Goal: Task Accomplishment & Management: Contribute content

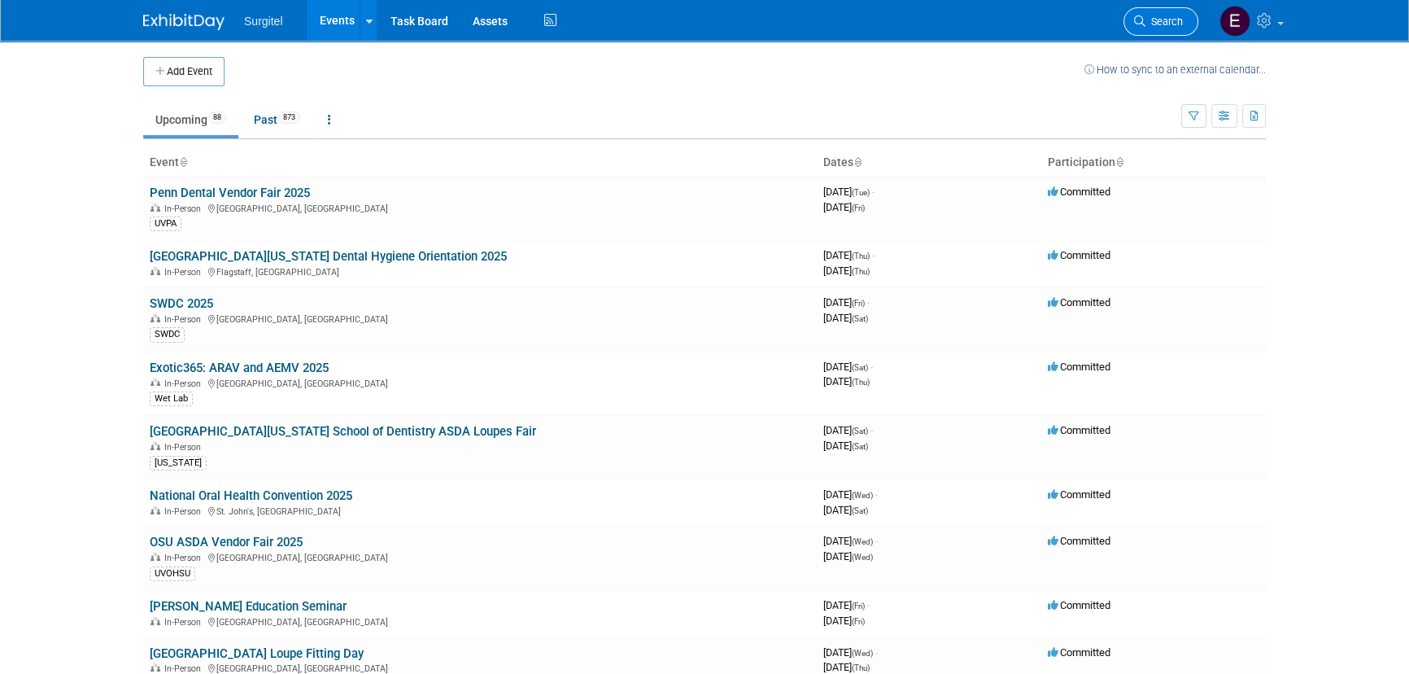
click at [1164, 25] on span "Search" at bounding box center [1164, 21] width 37 height 12
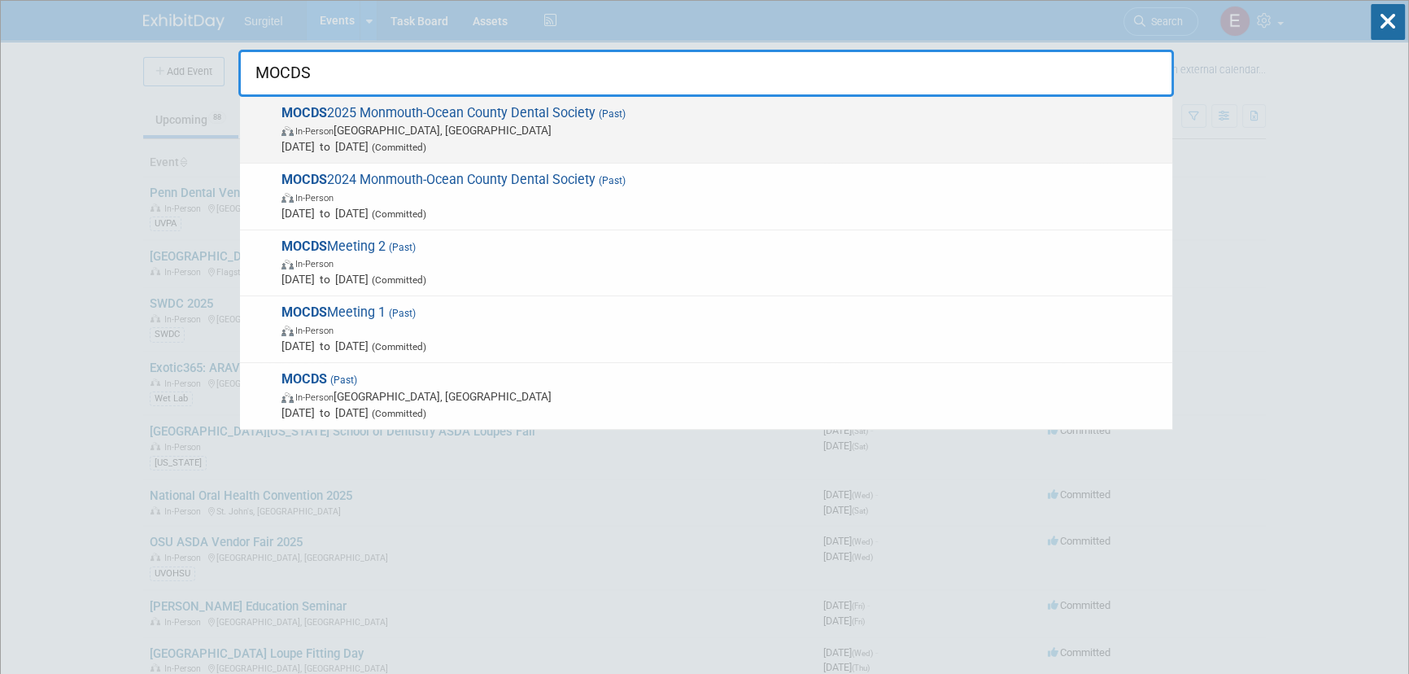
type input "MOCDS"
click at [422, 120] on span "MOCDS 2025 Monmouth-Ocean County Dental Society (Past) In-Person Belmar, NJ Mar…" at bounding box center [721, 130] width 888 height 50
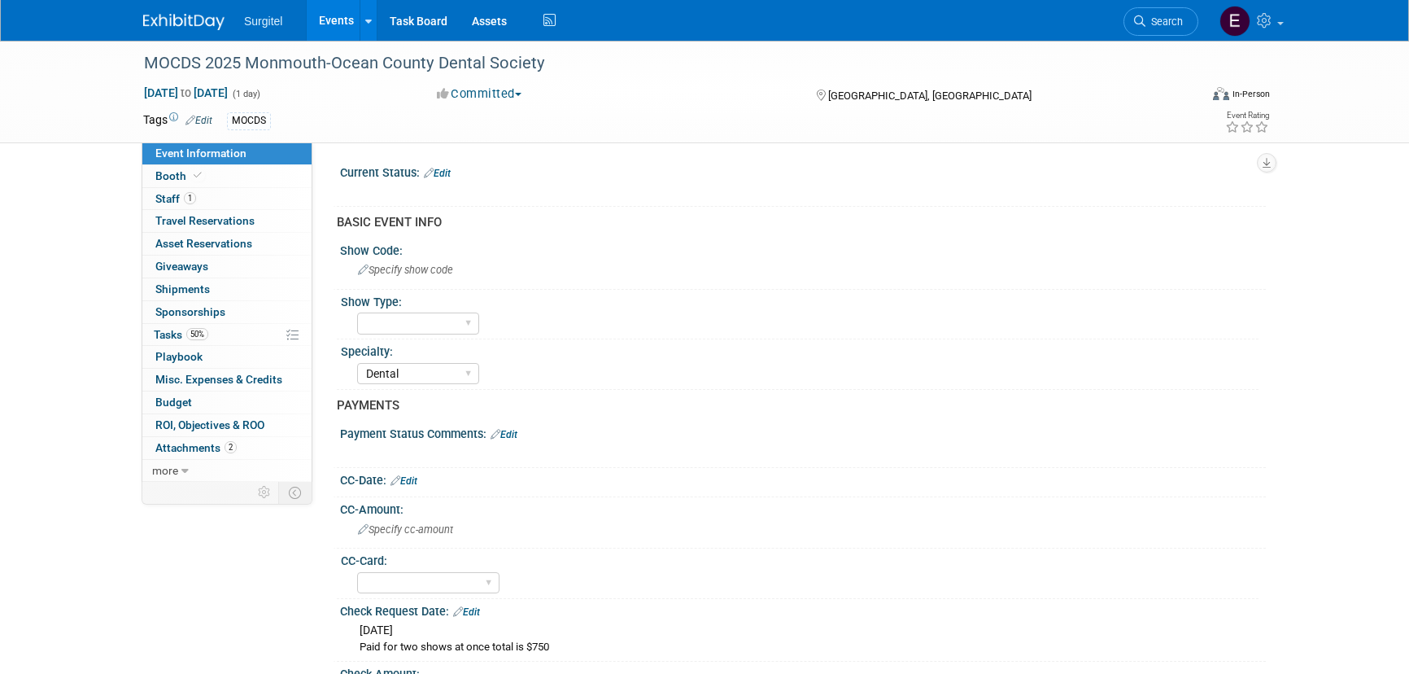
select select "Dental"
select select "No"
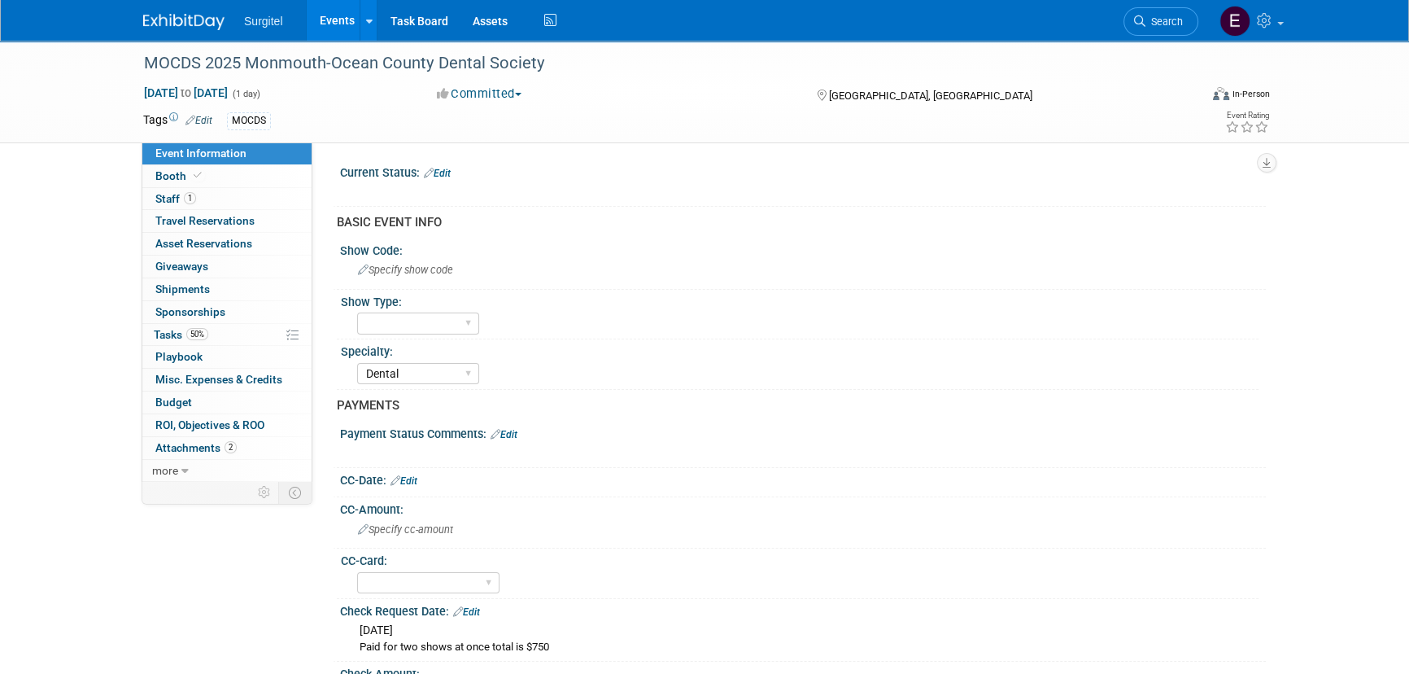
click at [328, 32] on link "Events" at bounding box center [336, 20] width 59 height 41
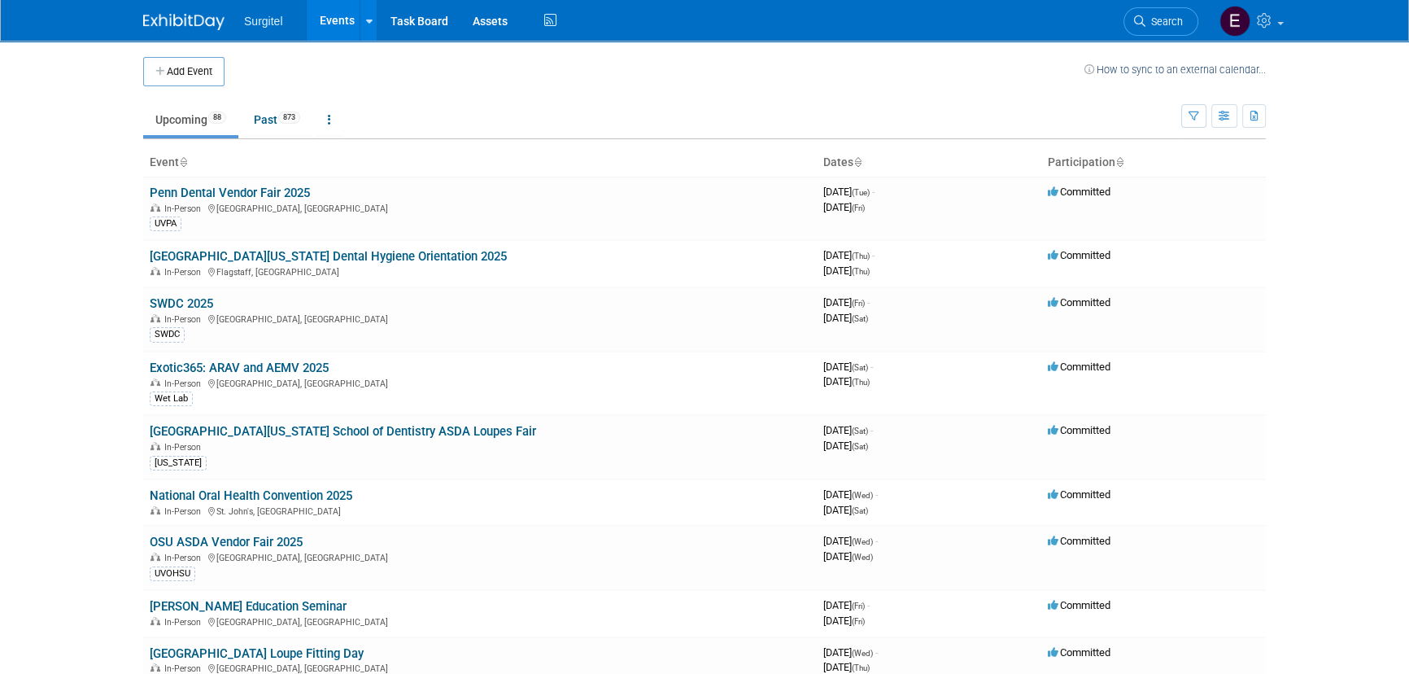
click at [186, 61] on button "Add Event" at bounding box center [183, 71] width 81 height 29
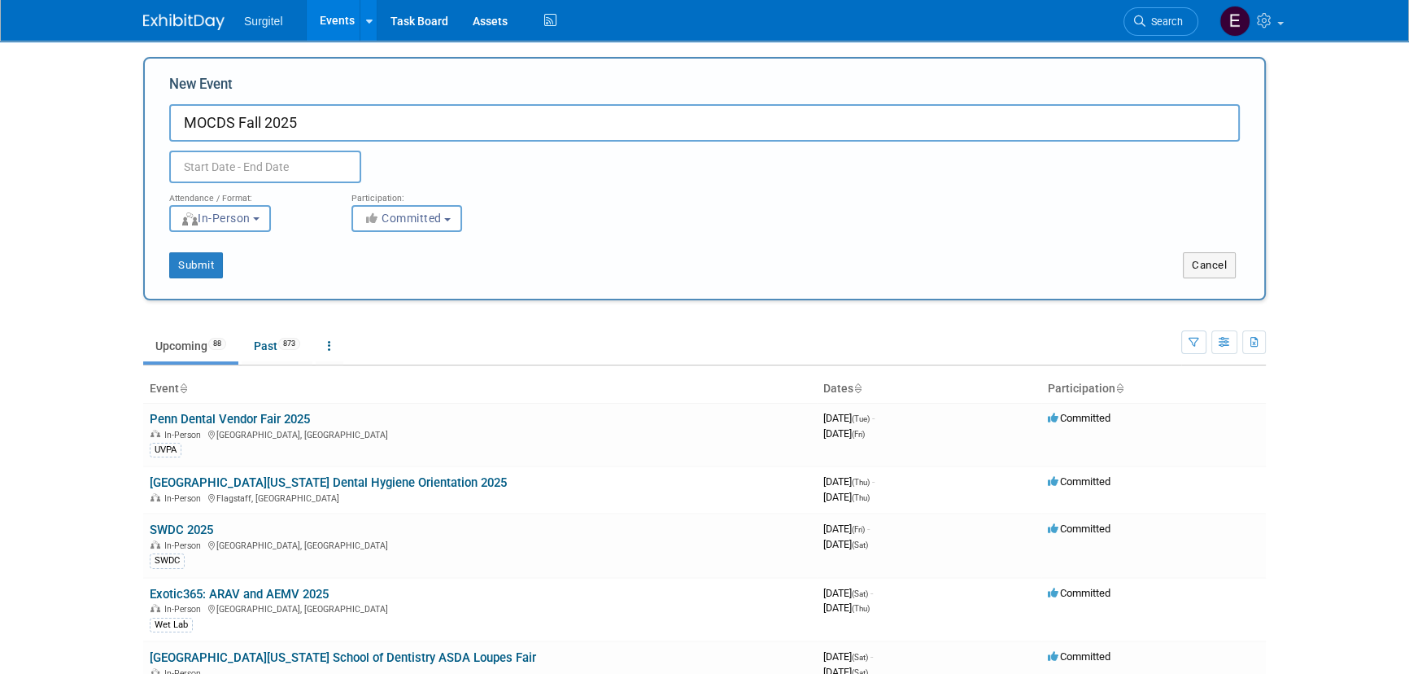
type input "MOCDS Fall 2025"
click at [261, 160] on input "text" at bounding box center [265, 167] width 192 height 33
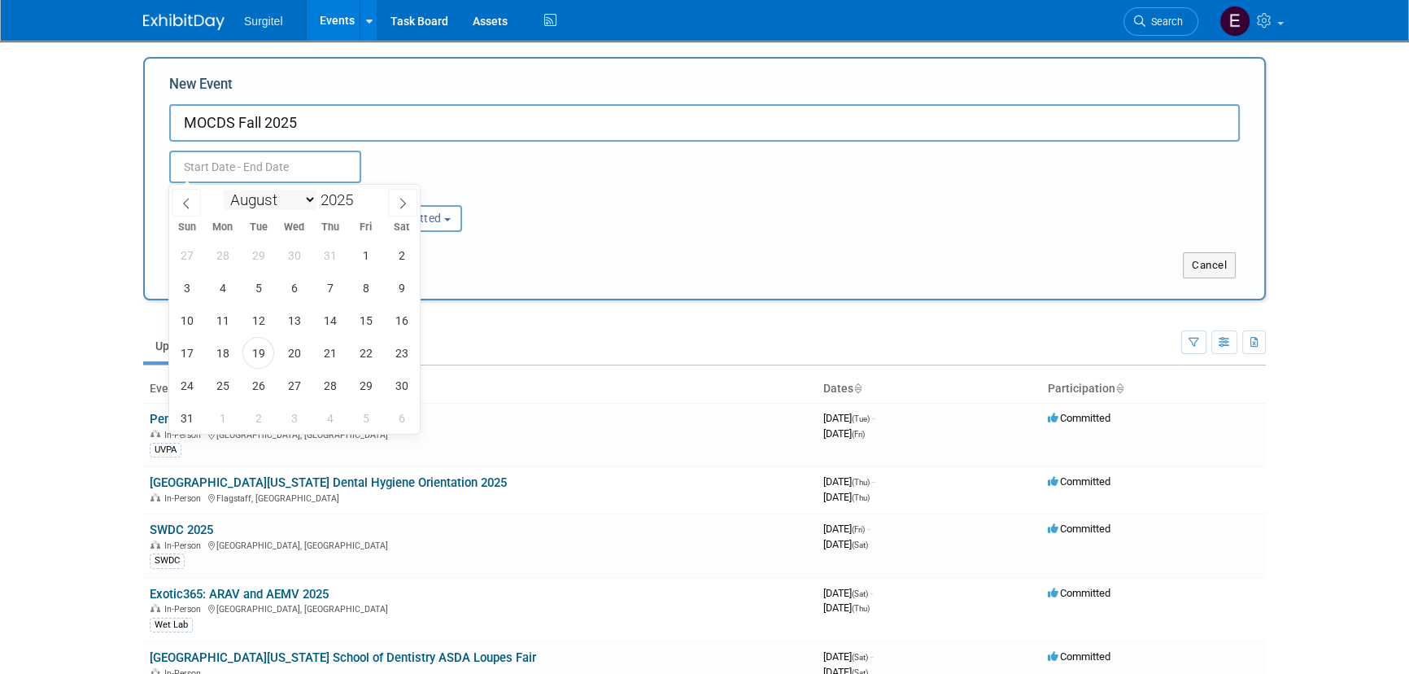
click at [260, 199] on select "January February March April May June July August September October November De…" at bounding box center [270, 200] width 94 height 20
select select "9"
click at [223, 190] on select "January February March April May June July August September October November De…" at bounding box center [270, 200] width 94 height 20
click at [268, 321] on span "14" at bounding box center [258, 320] width 32 height 32
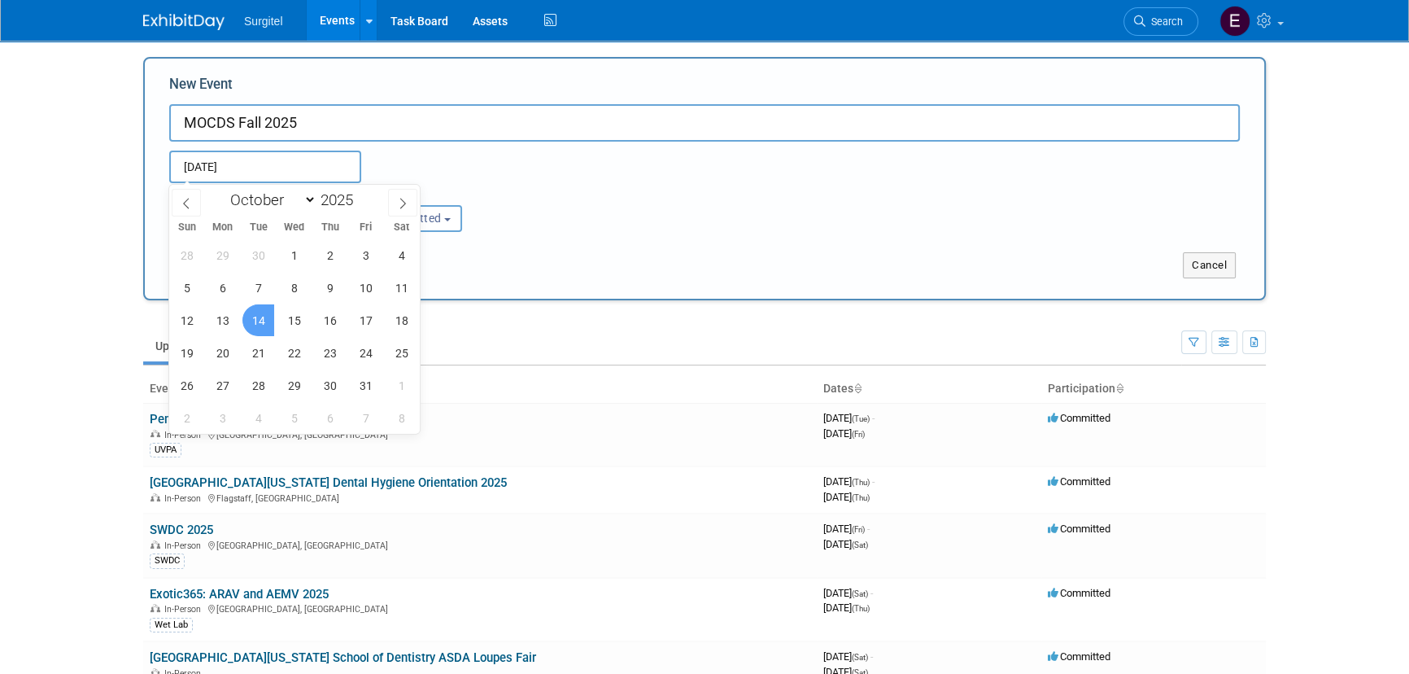
type input "Oct 14, 2025 to Oct 14, 2025"
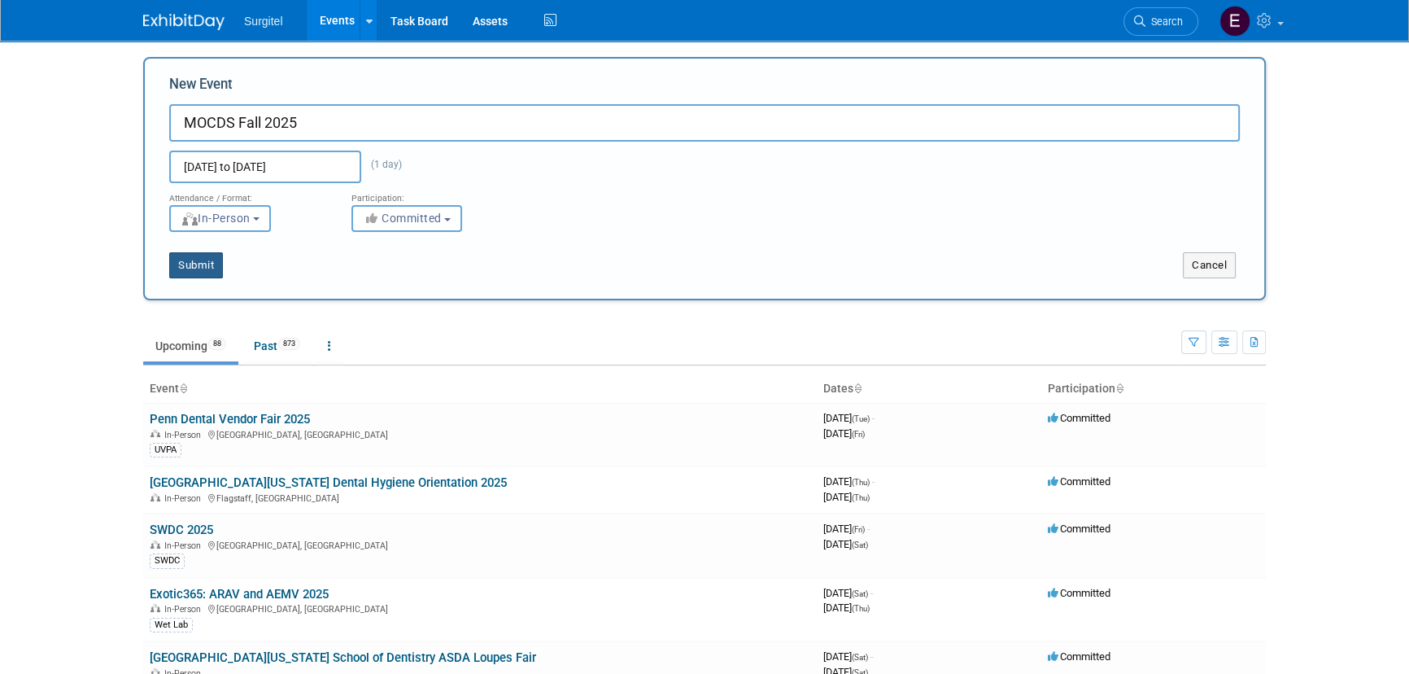
click at [212, 258] on button "Submit" at bounding box center [196, 265] width 54 height 26
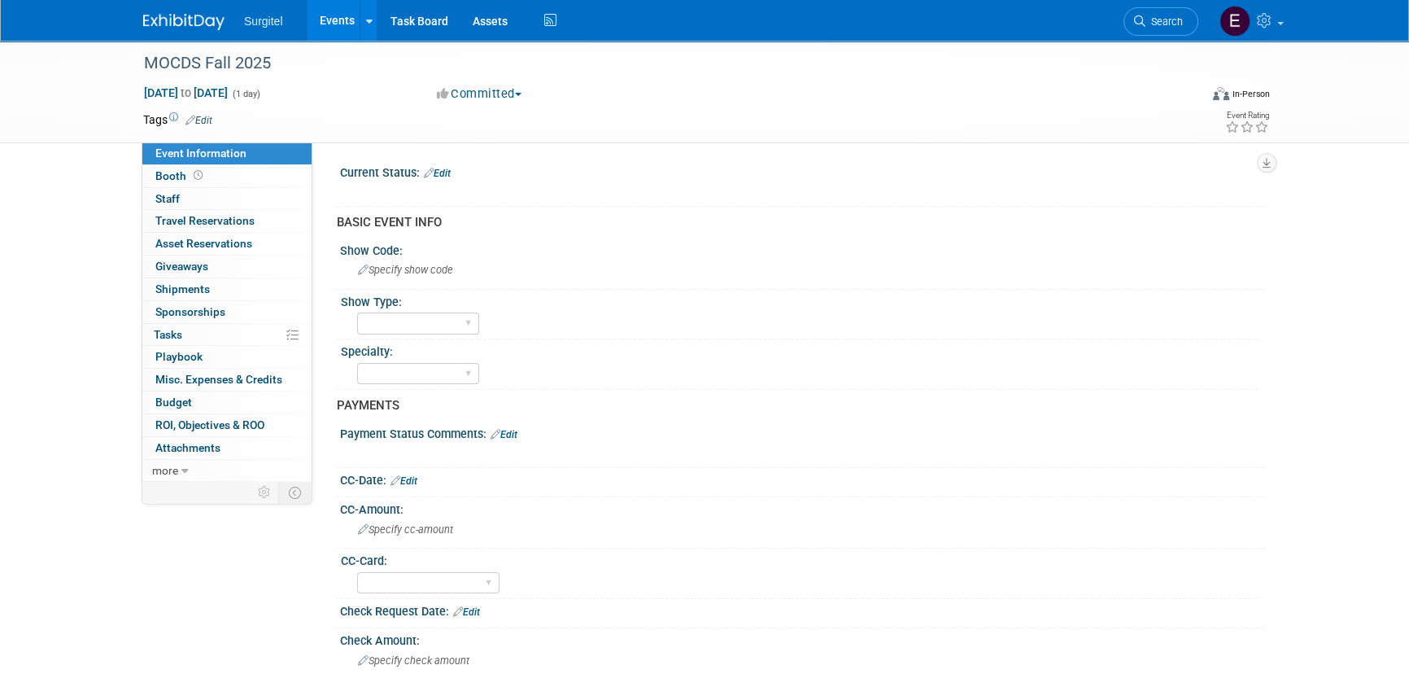
click at [212, 116] on link "Edit" at bounding box center [199, 120] width 27 height 11
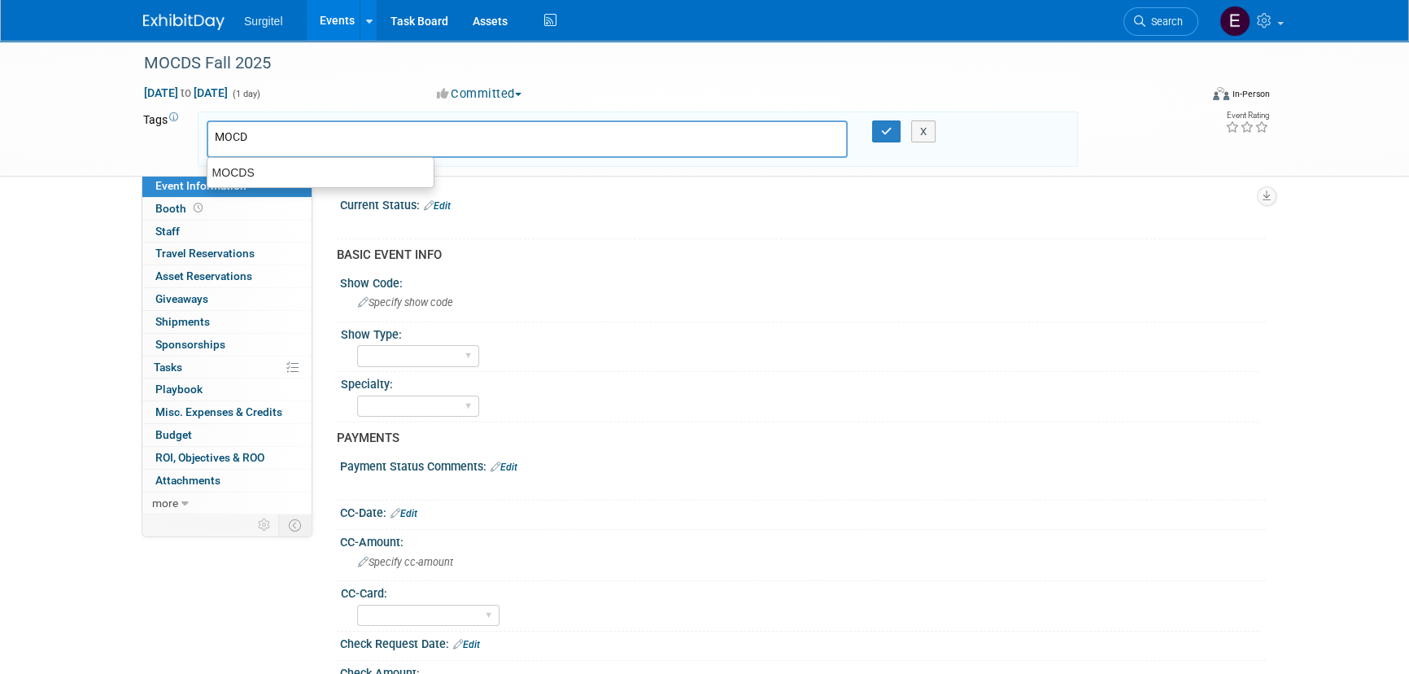
type input "MOCDS"
click at [334, 173] on div "MOCDS" at bounding box center [321, 172] width 228 height 23
type input "MOCDS"
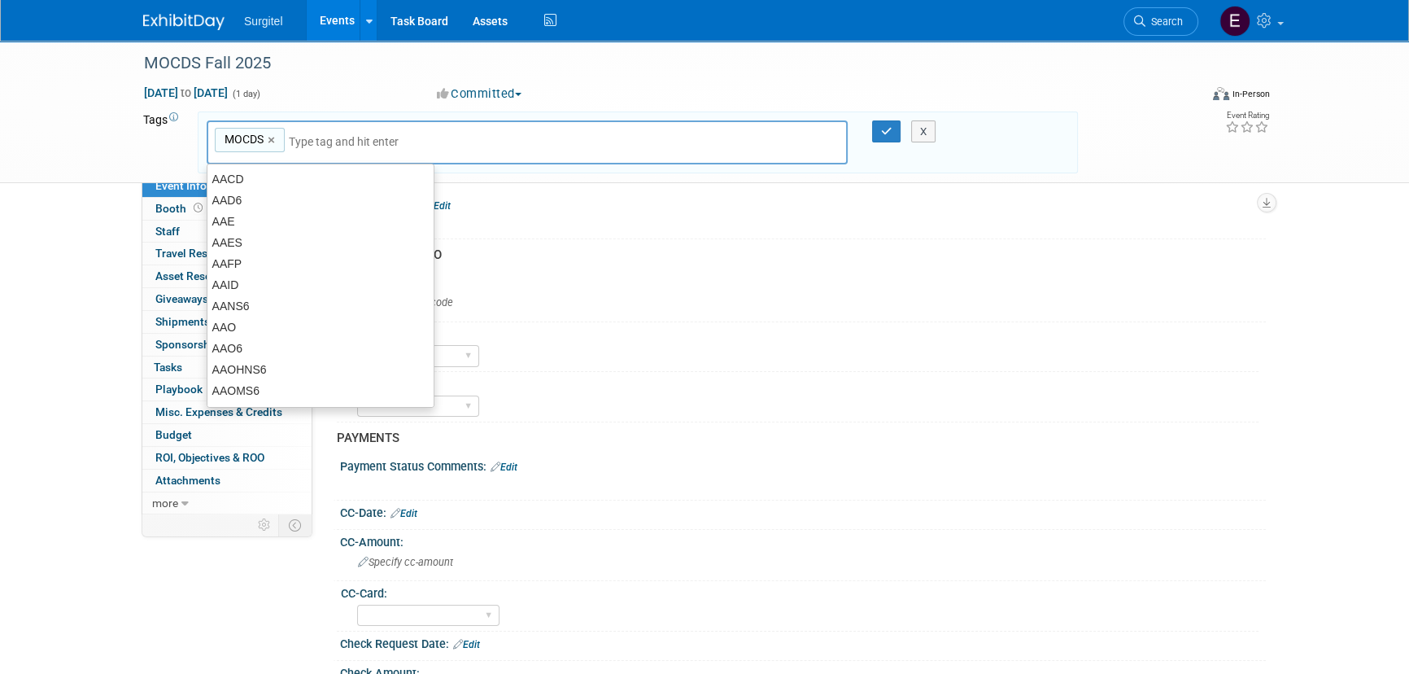
click at [895, 135] on div "X" at bounding box center [931, 131] width 74 height 23
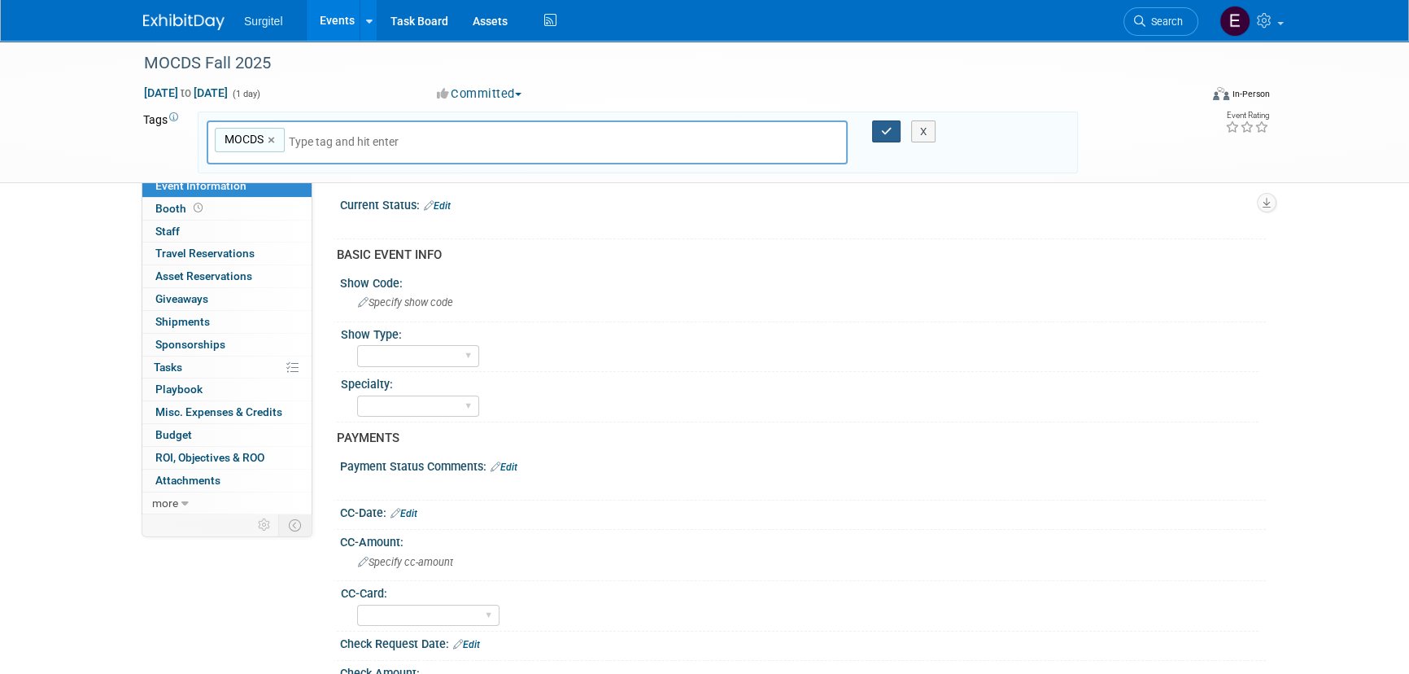
click at [881, 129] on icon "button" at bounding box center [886, 131] width 11 height 11
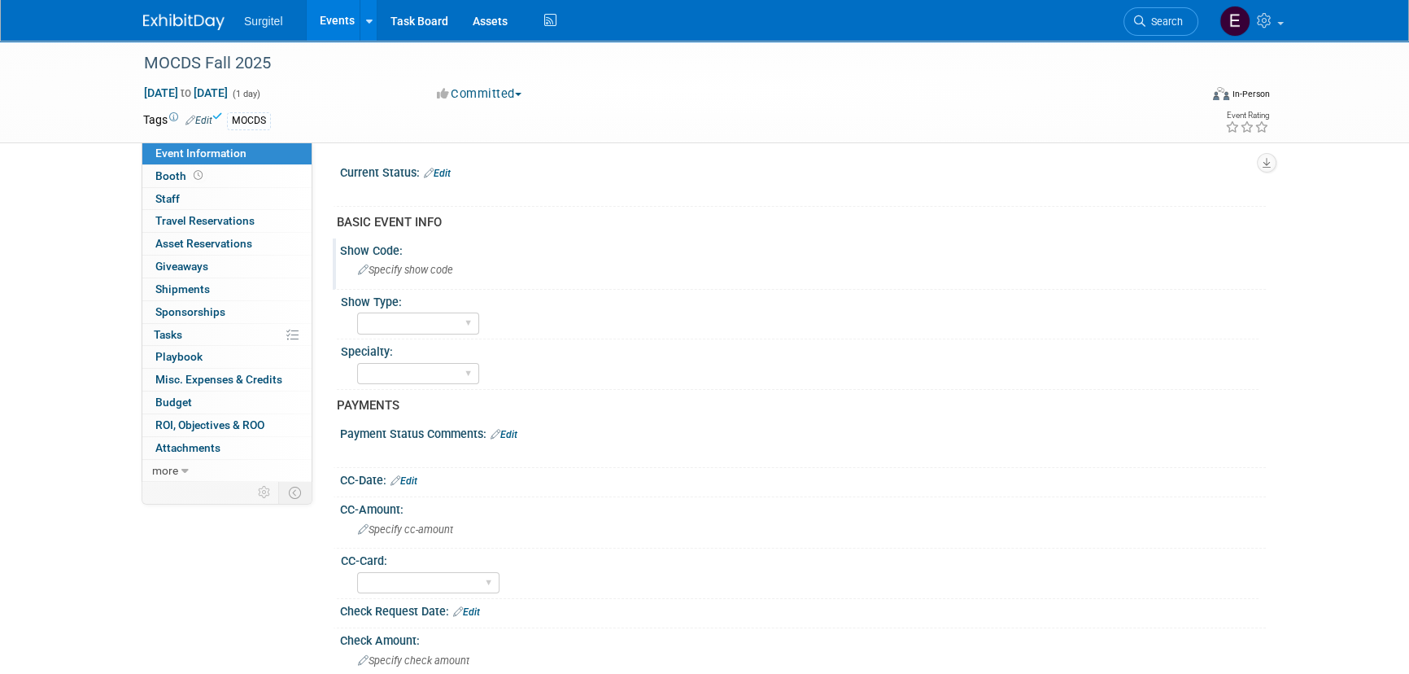
click at [410, 269] on span "Specify show code" at bounding box center [405, 270] width 95 height 12
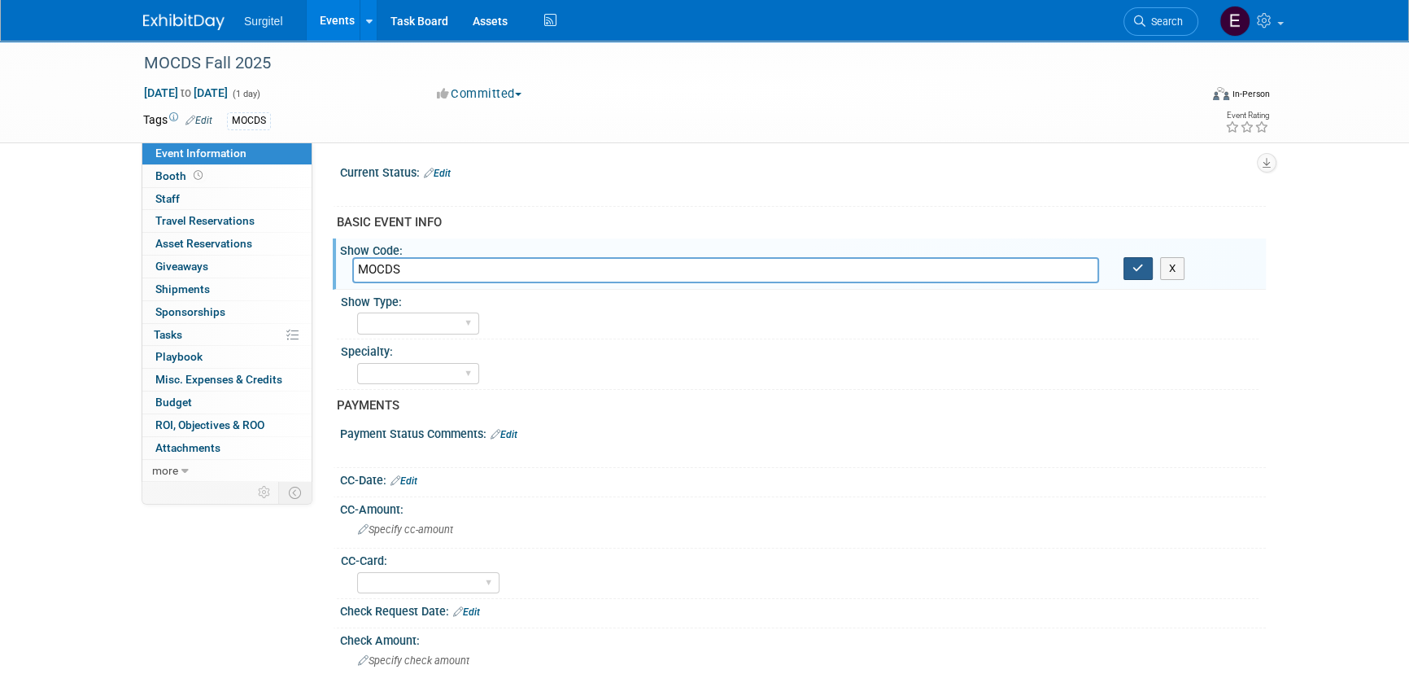
type input "MOCDS"
click at [1137, 274] on button "button" at bounding box center [1138, 268] width 29 height 23
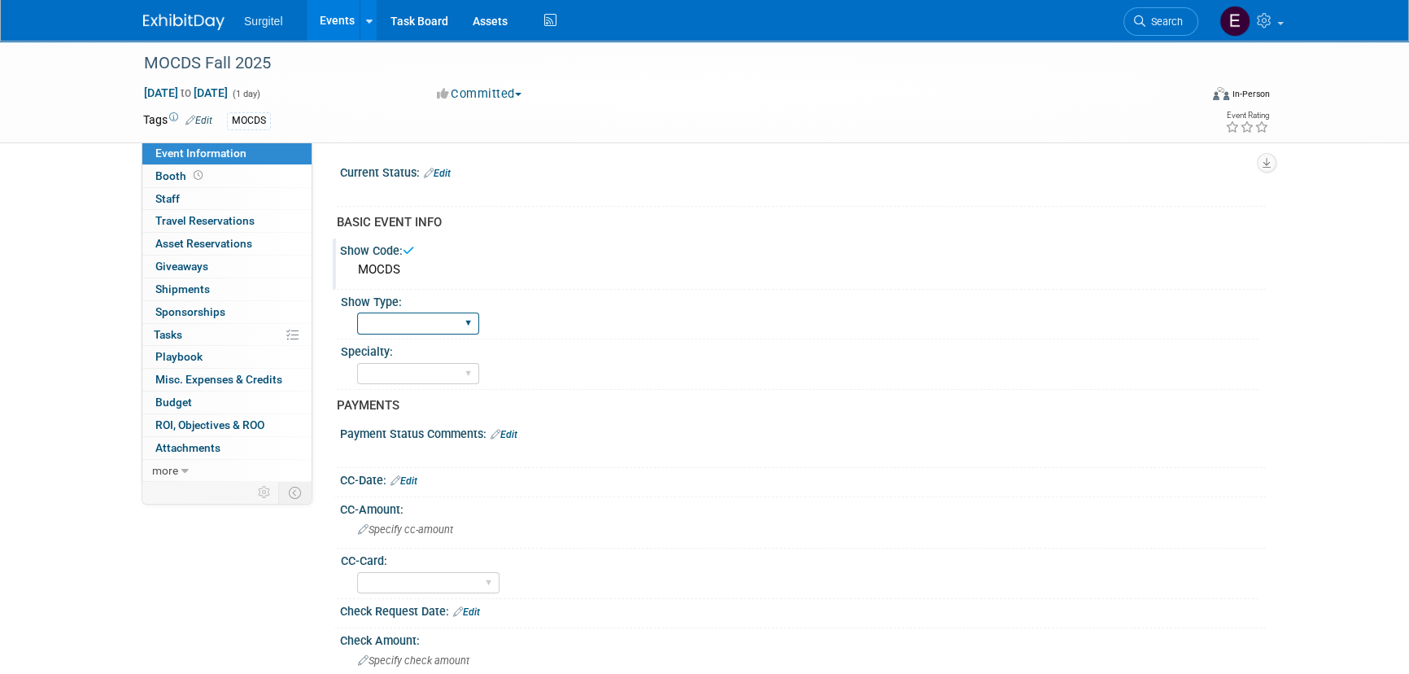
click at [431, 328] on select "School Show Trade Show Wet Lab CE Course Lunch and Learn" at bounding box center [418, 323] width 122 height 22
select select "Trade Show"
click at [357, 312] on select "School Show Trade Show Wet Lab CE Course Lunch and Learn" at bounding box center [418, 323] width 122 height 22
click at [436, 374] on select "Dental Hygiene Medical Veterinarian Other" at bounding box center [418, 374] width 122 height 22
click at [357, 363] on select "Dental Hygiene Medical Veterinarian Other" at bounding box center [418, 374] width 122 height 22
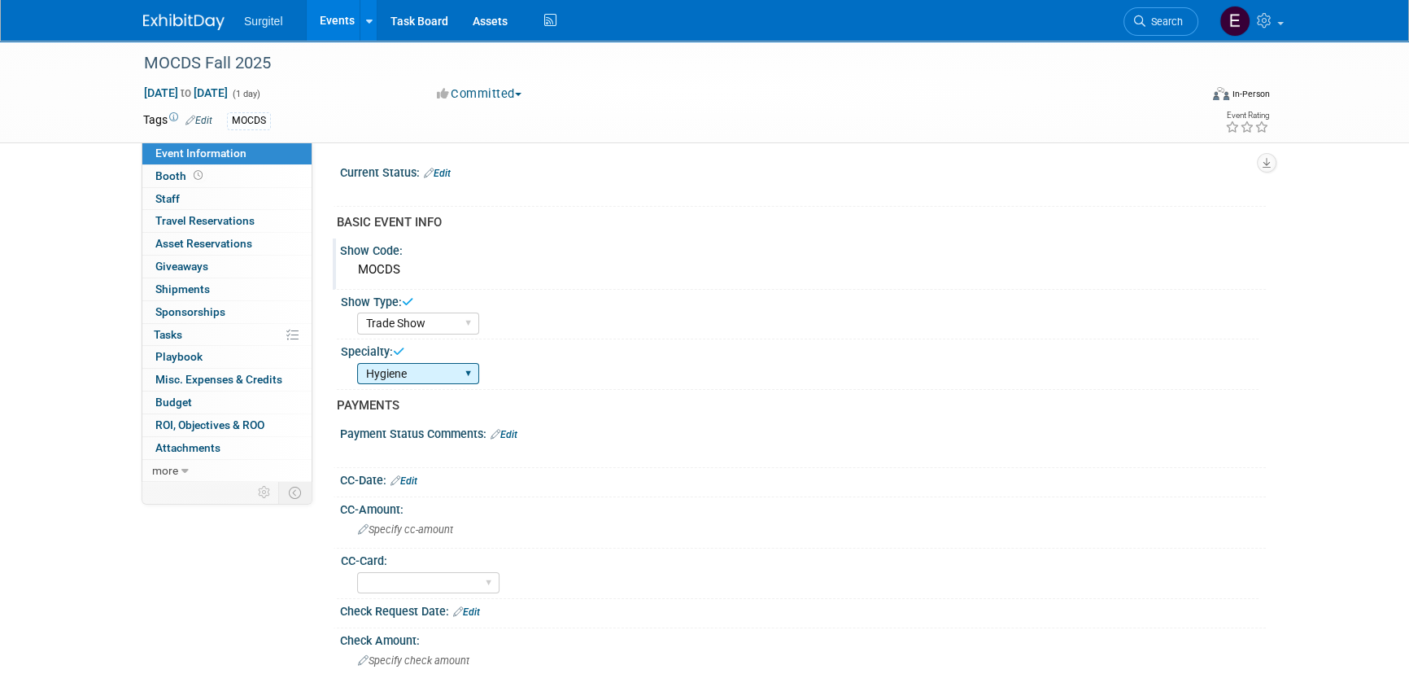
click at [435, 380] on select "Dental Hygiene Medical Veterinarian Other" at bounding box center [418, 374] width 122 height 22
select select "Dental"
click at [357, 363] on select "Dental Hygiene Medical Veterinarian Other" at bounding box center [418, 374] width 122 height 22
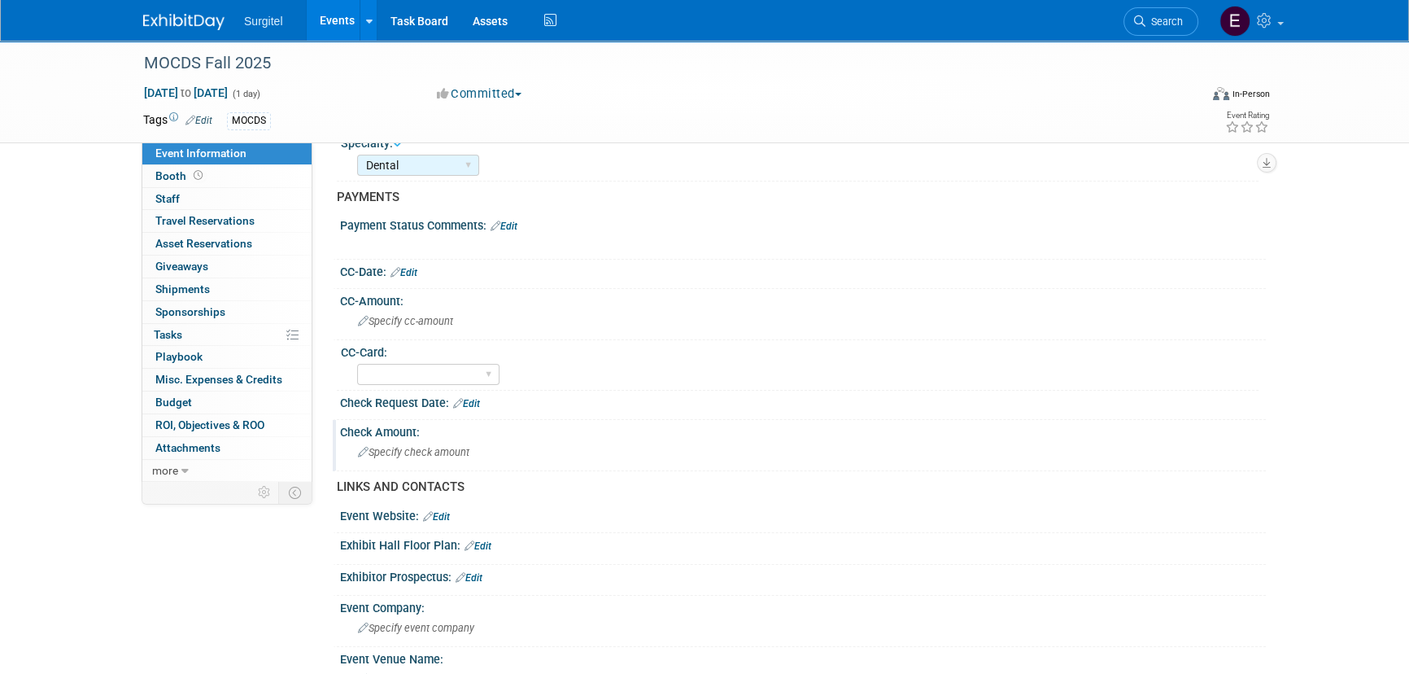
scroll to position [295, 0]
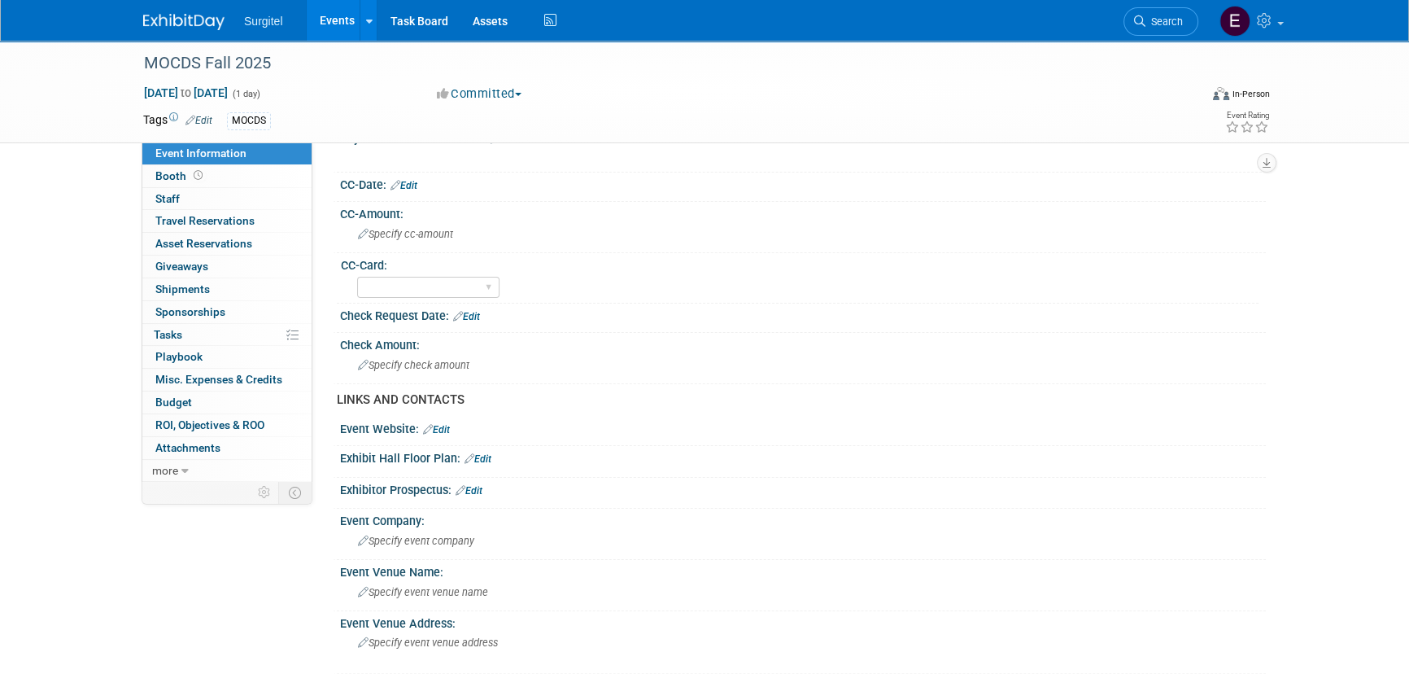
click at [414, 180] on link "Edit" at bounding box center [404, 185] width 27 height 11
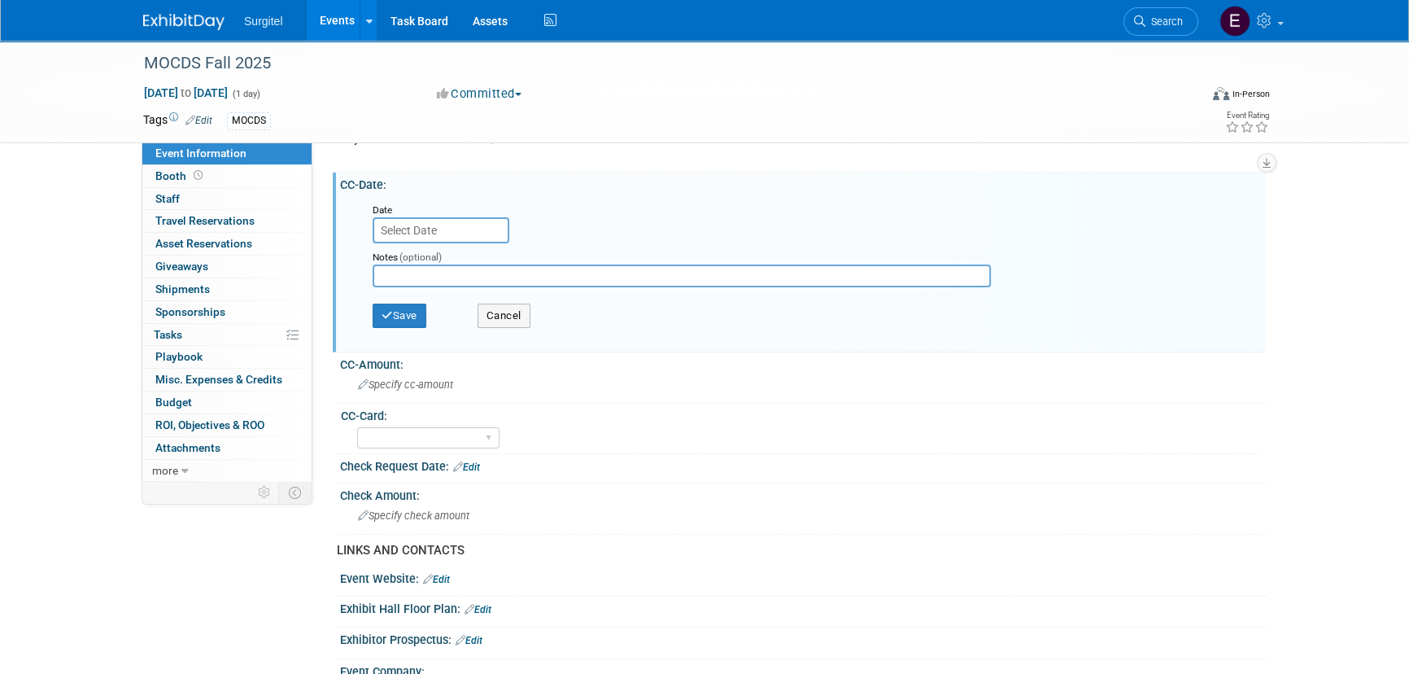
click at [423, 219] on input "text" at bounding box center [441, 230] width 137 height 26
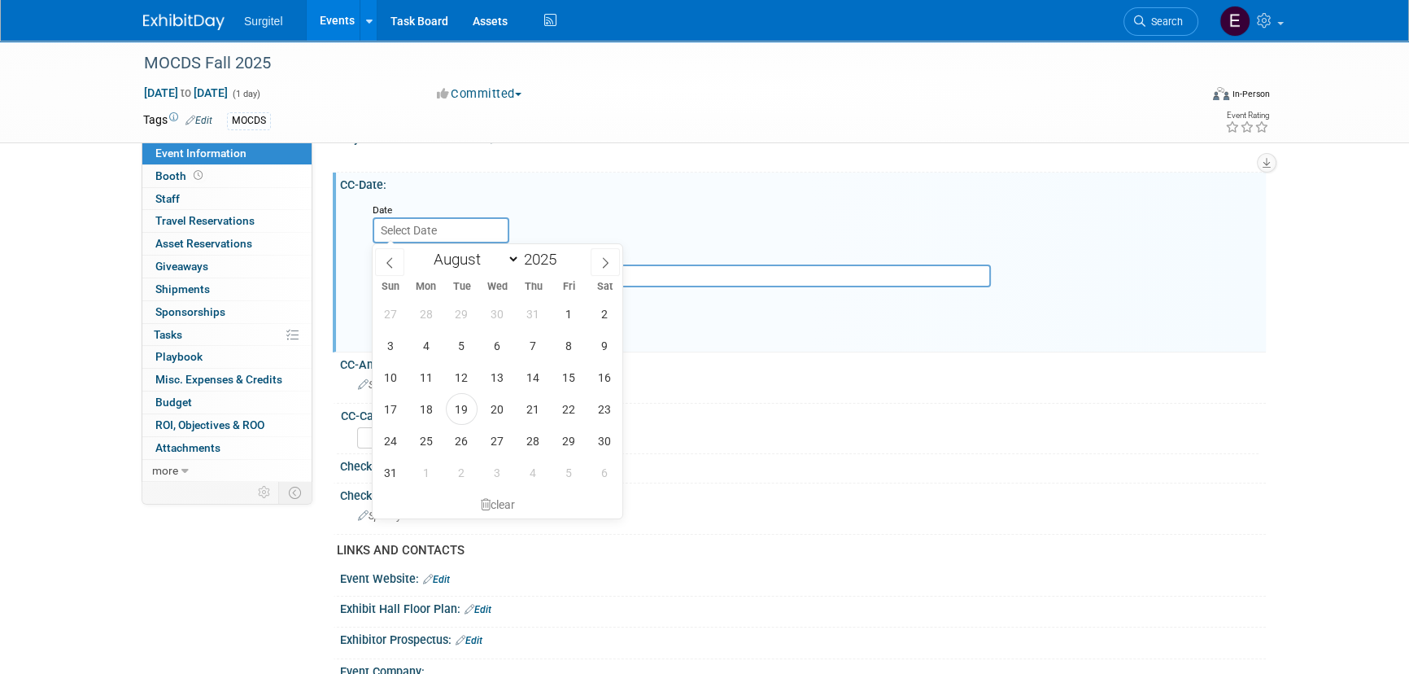
click at [769, 330] on div "Save Cancel" at bounding box center [807, 317] width 868 height 45
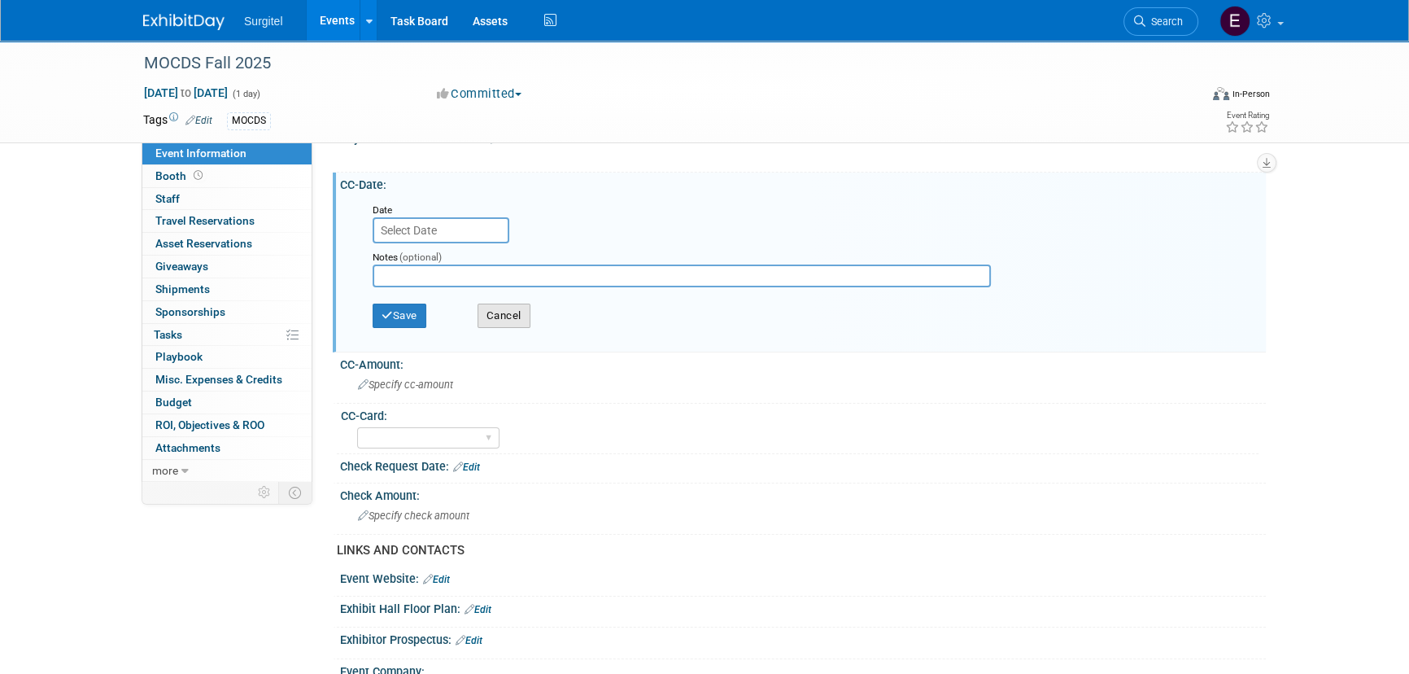
click at [509, 316] on button "Cancel" at bounding box center [504, 316] width 53 height 24
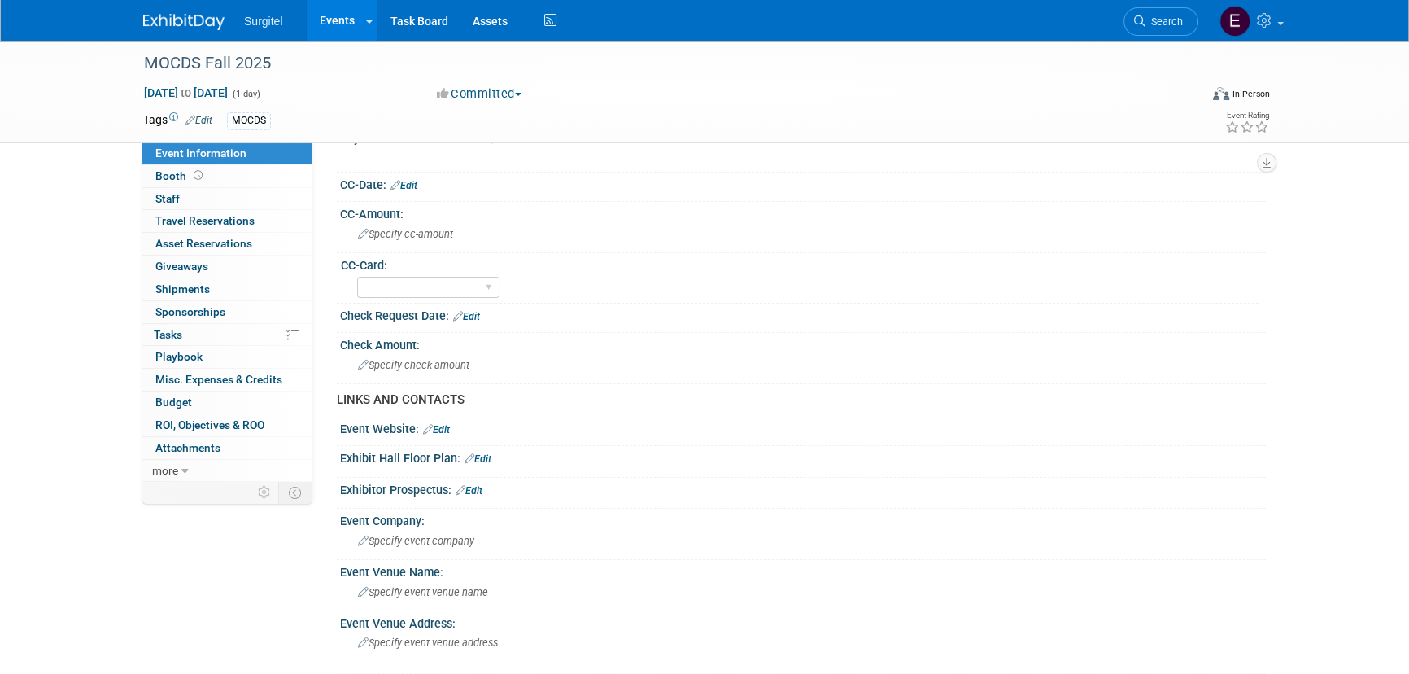
click at [480, 316] on link "Edit" at bounding box center [466, 316] width 27 height 11
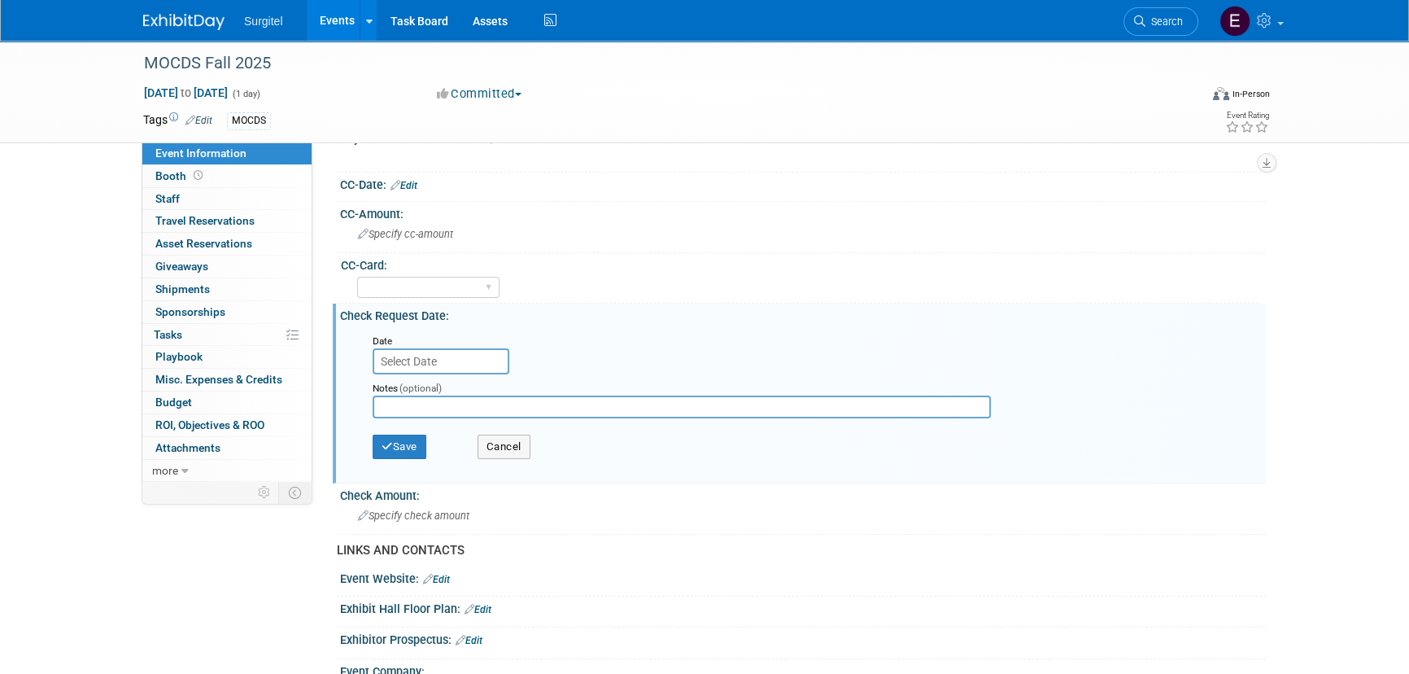
click at [471, 361] on input "text" at bounding box center [441, 361] width 137 height 26
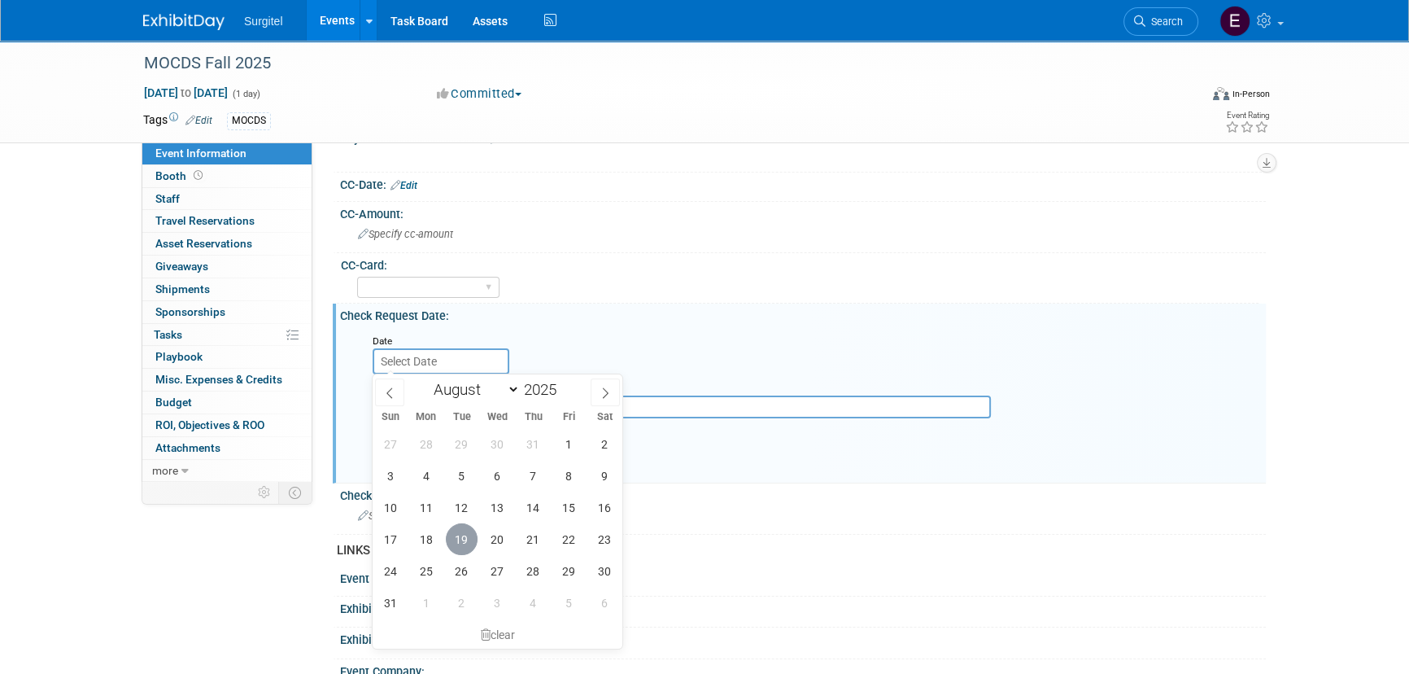
click at [465, 532] on span "19" at bounding box center [462, 539] width 32 height 32
type input "Aug 19, 2025"
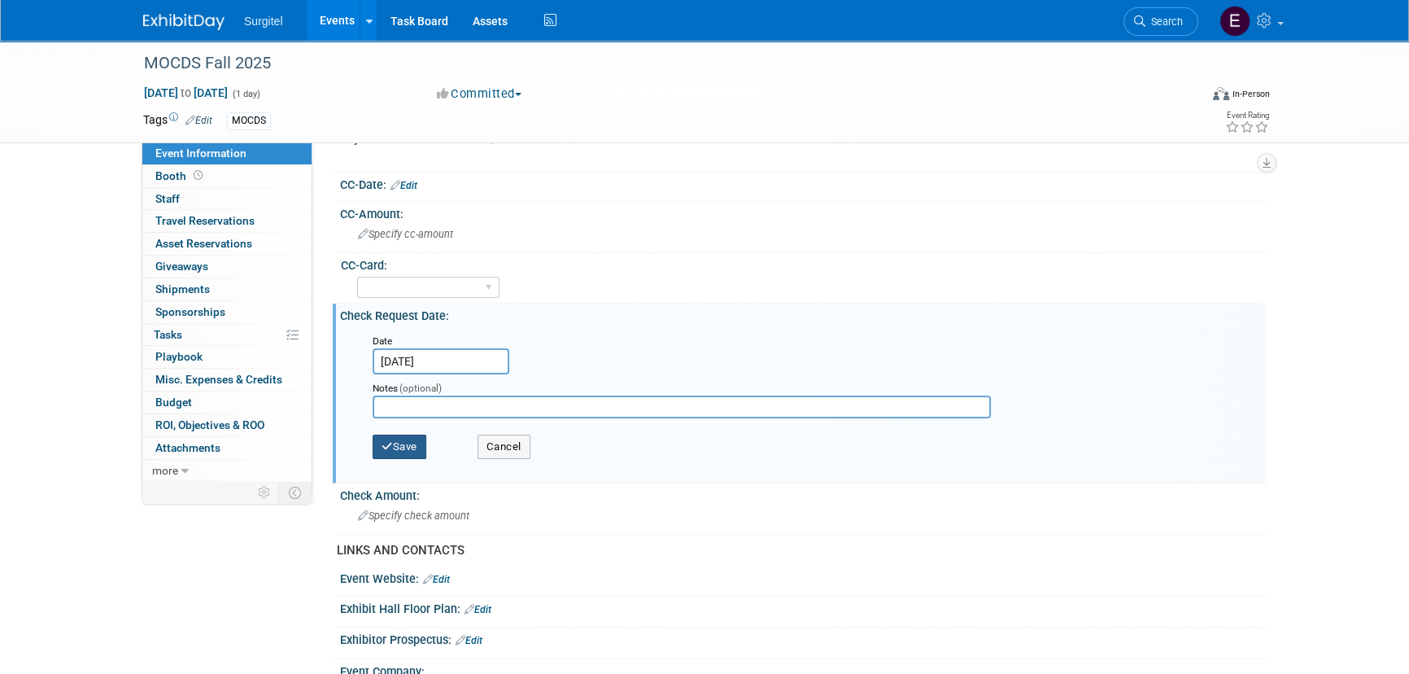
click at [409, 448] on button "Save" at bounding box center [400, 447] width 54 height 24
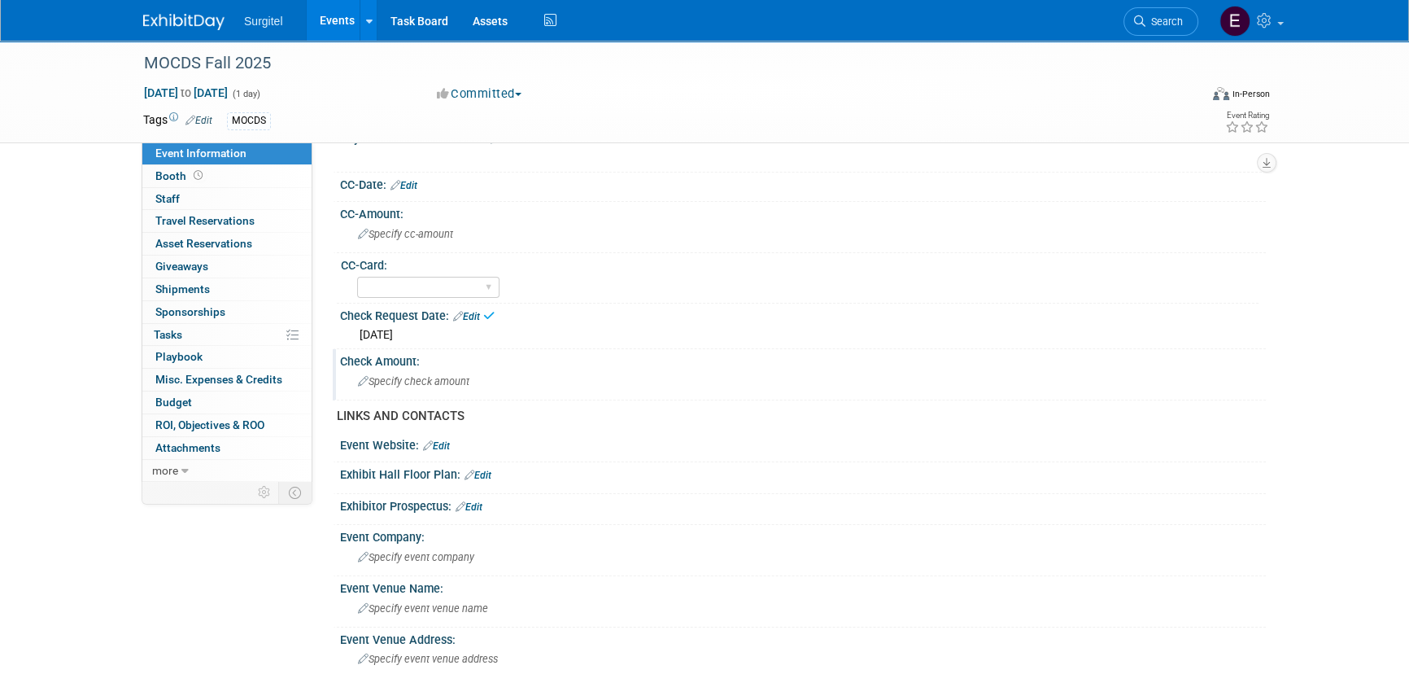
click at [472, 395] on div "Check Amount: Specify check amount" at bounding box center [799, 374] width 933 height 51
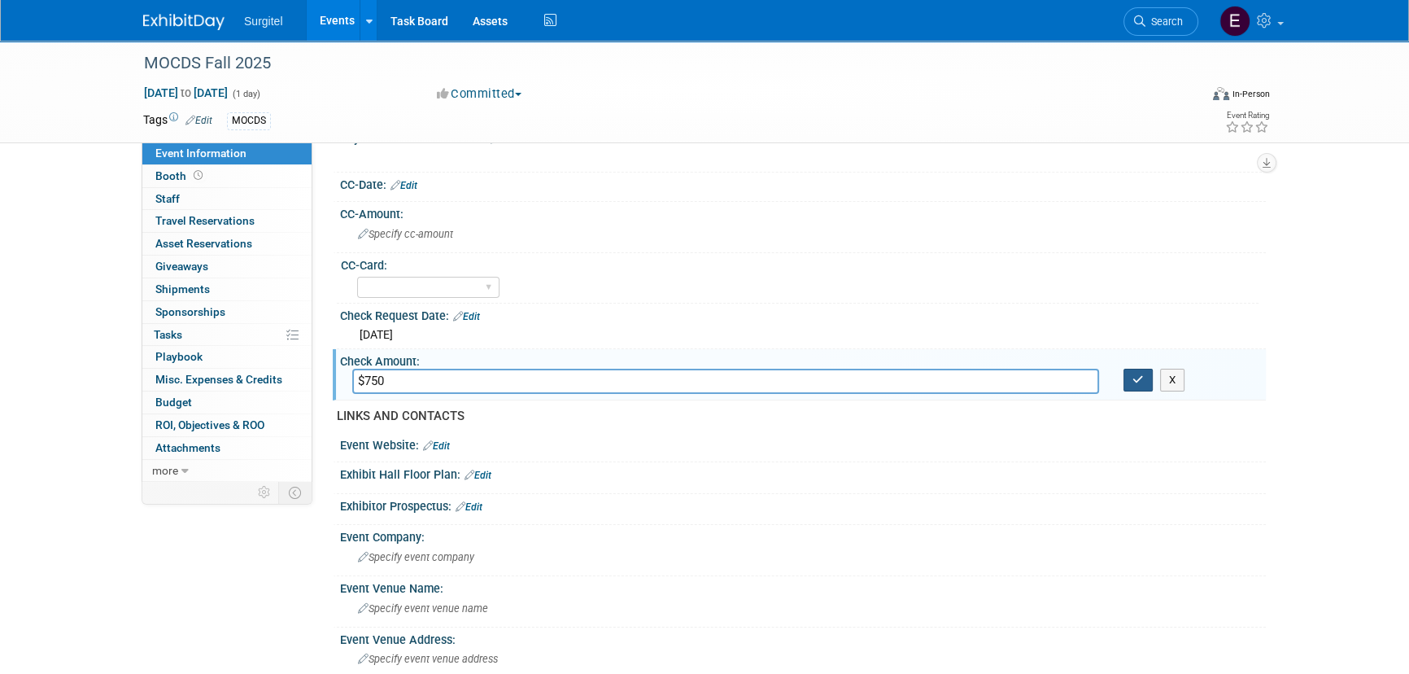
type input "$750"
click at [1142, 376] on icon "button" at bounding box center [1138, 379] width 11 height 11
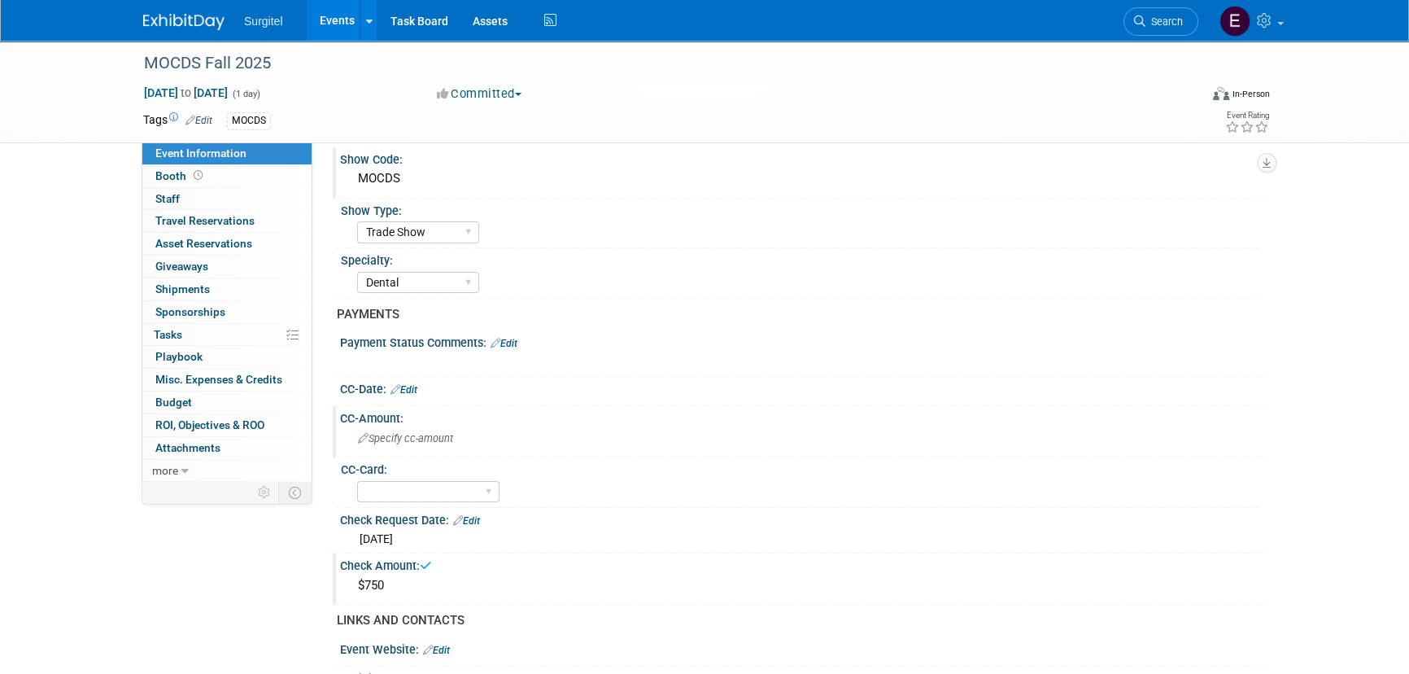
scroll to position [73, 0]
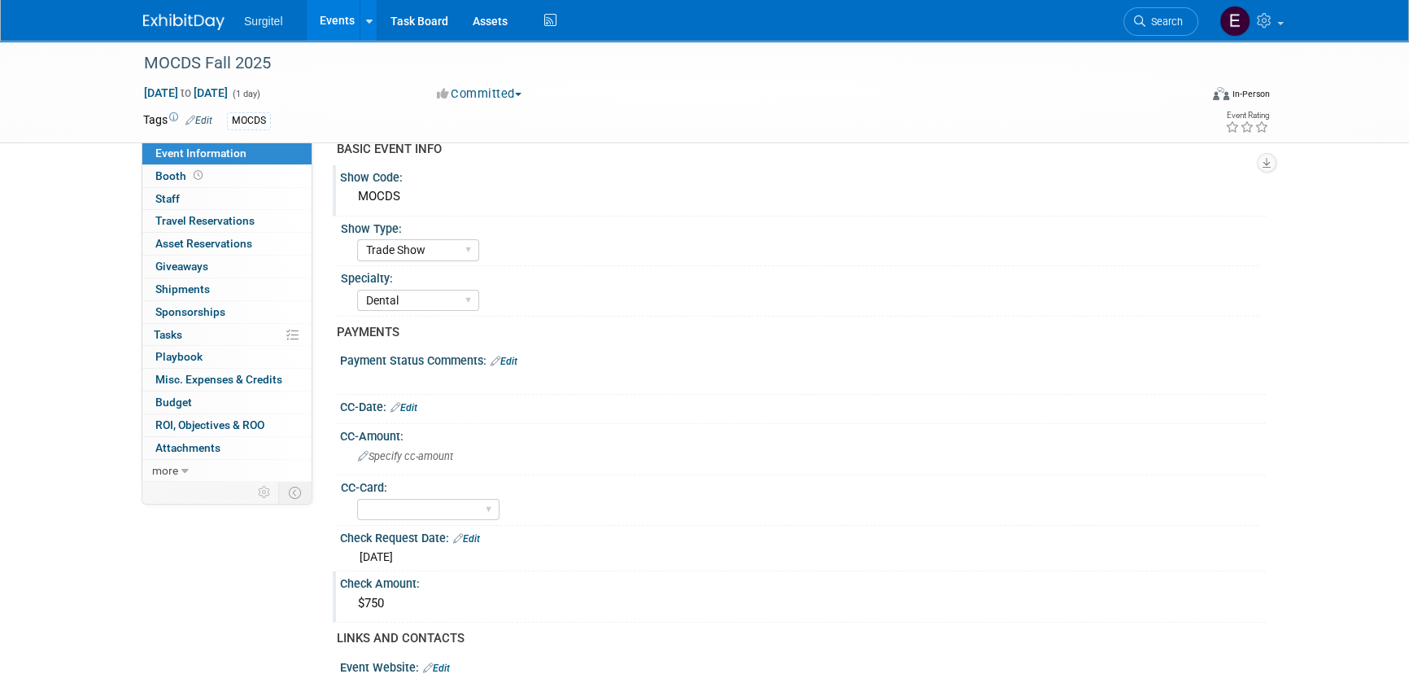
click at [518, 358] on link "Edit" at bounding box center [504, 361] width 27 height 11
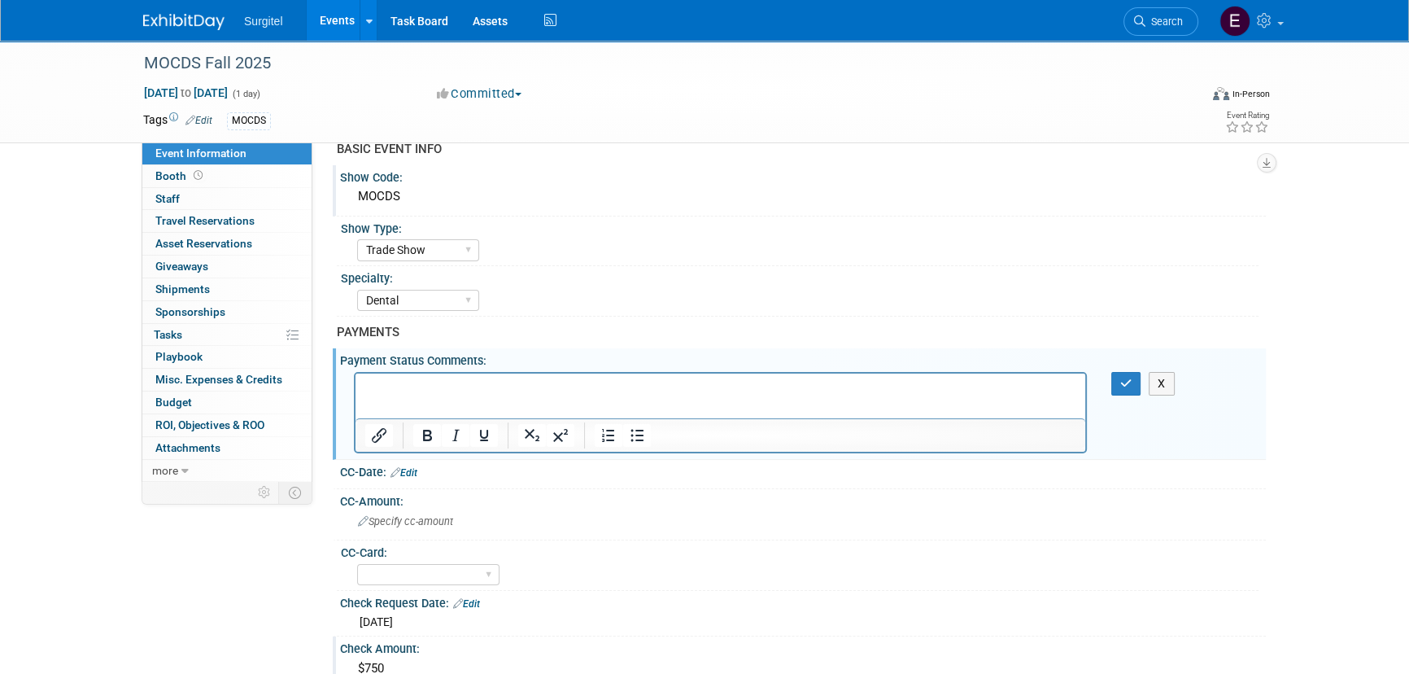
scroll to position [0, 0]
click at [1121, 378] on icon "button" at bounding box center [1127, 383] width 12 height 11
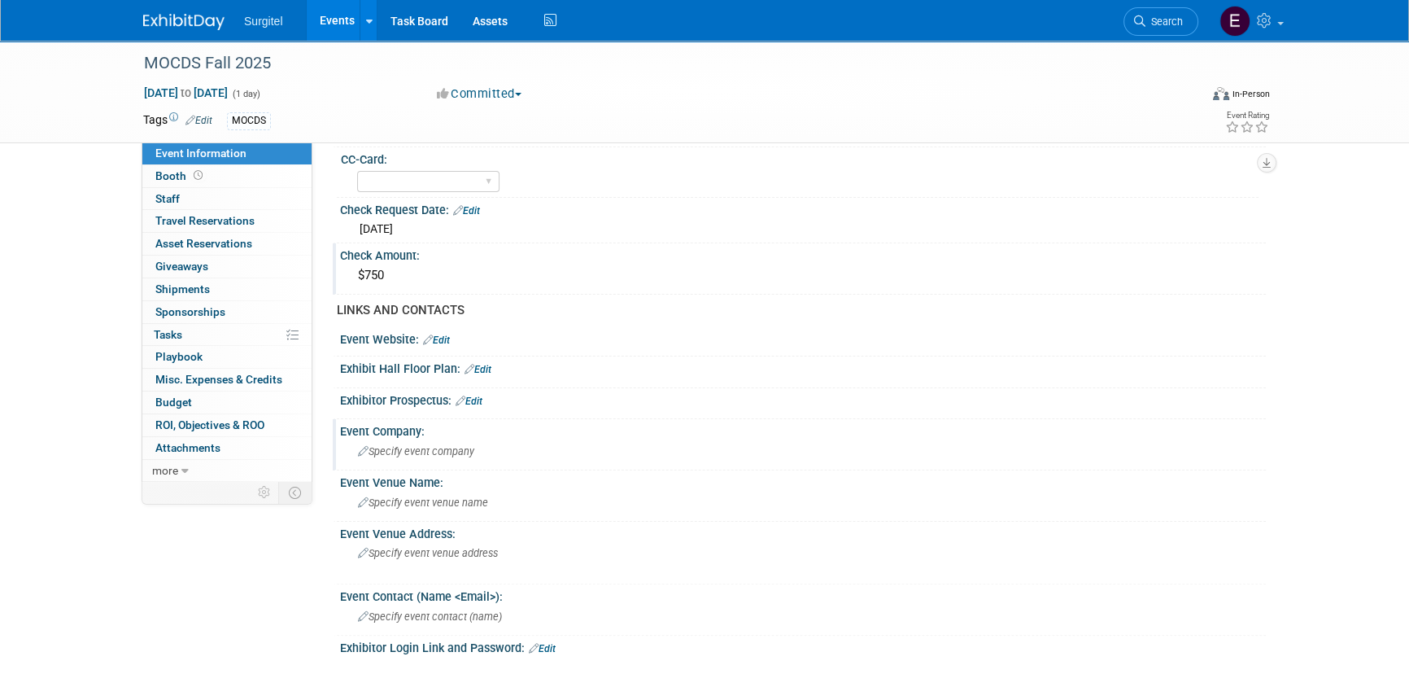
scroll to position [443, 0]
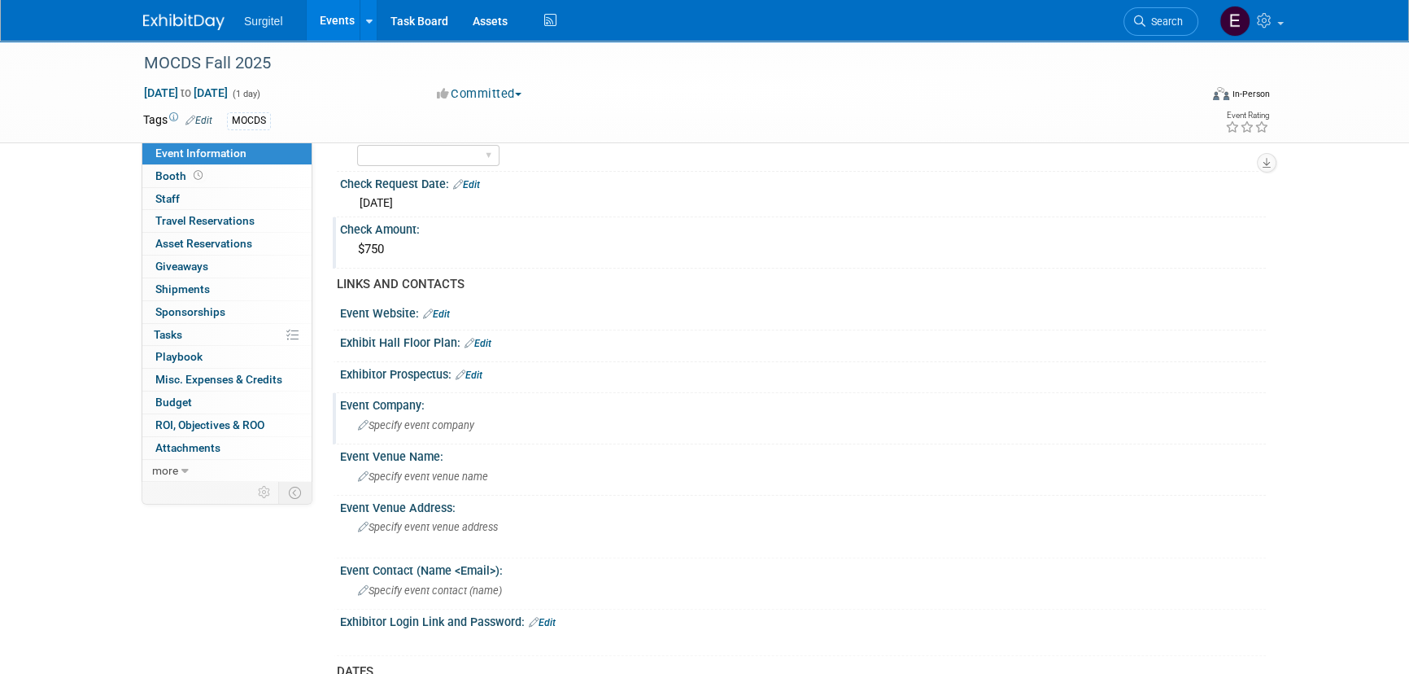
click at [442, 415] on div "Specify event company" at bounding box center [803, 425] width 902 height 25
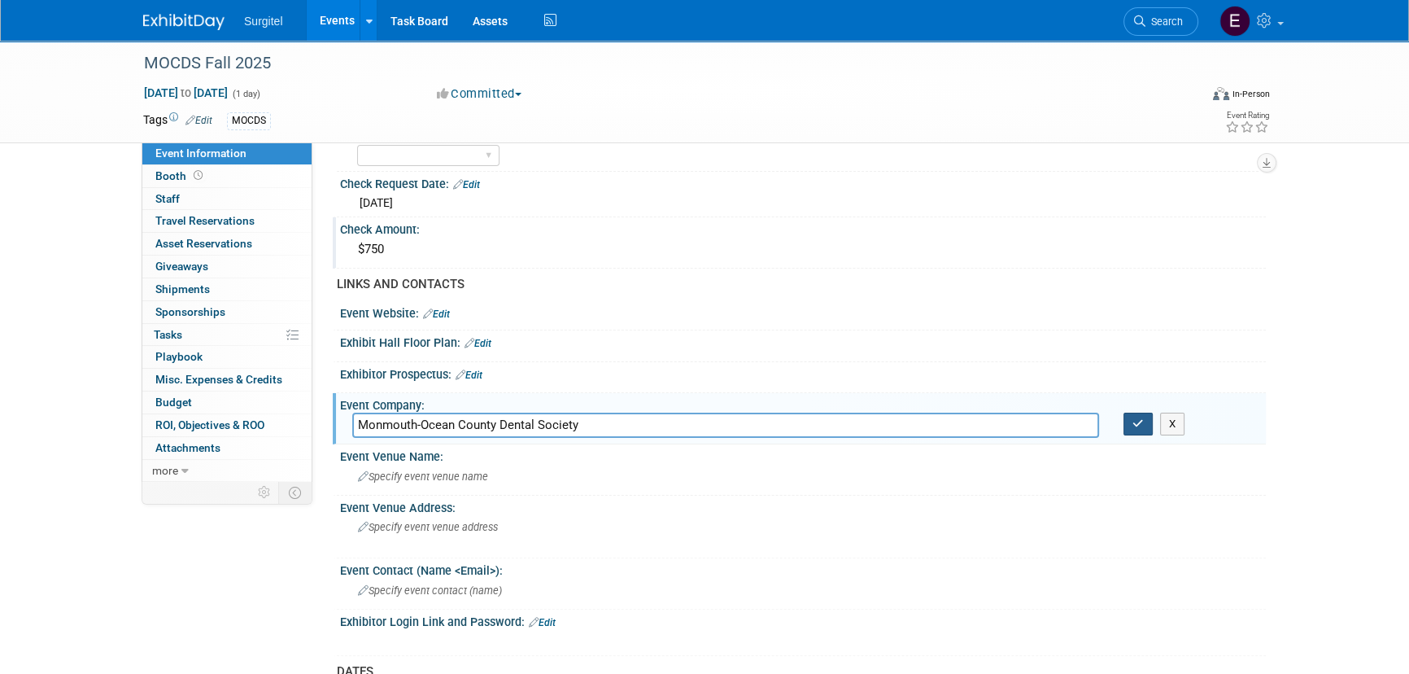
type input "Monmouth-Ocean County Dental Society"
click at [1142, 422] on icon "button" at bounding box center [1138, 423] width 11 height 11
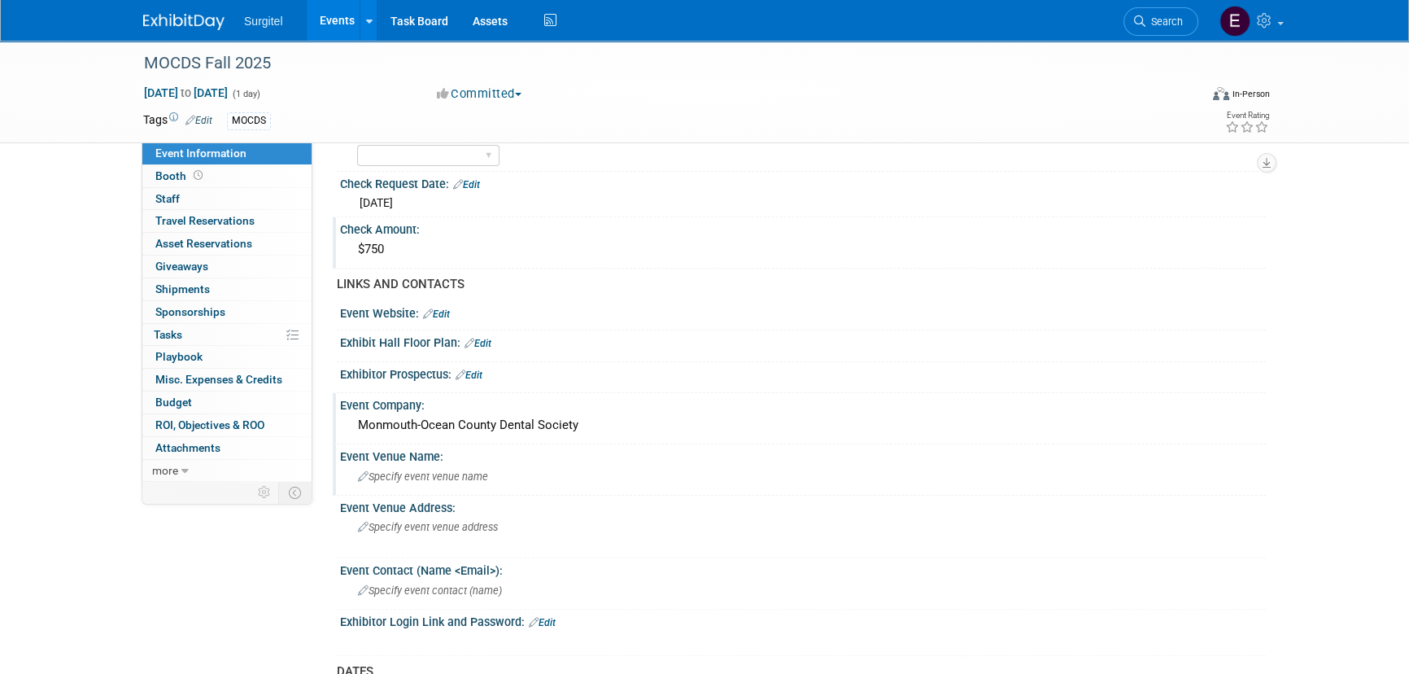
click at [413, 481] on div "Specify event venue name" at bounding box center [803, 476] width 902 height 25
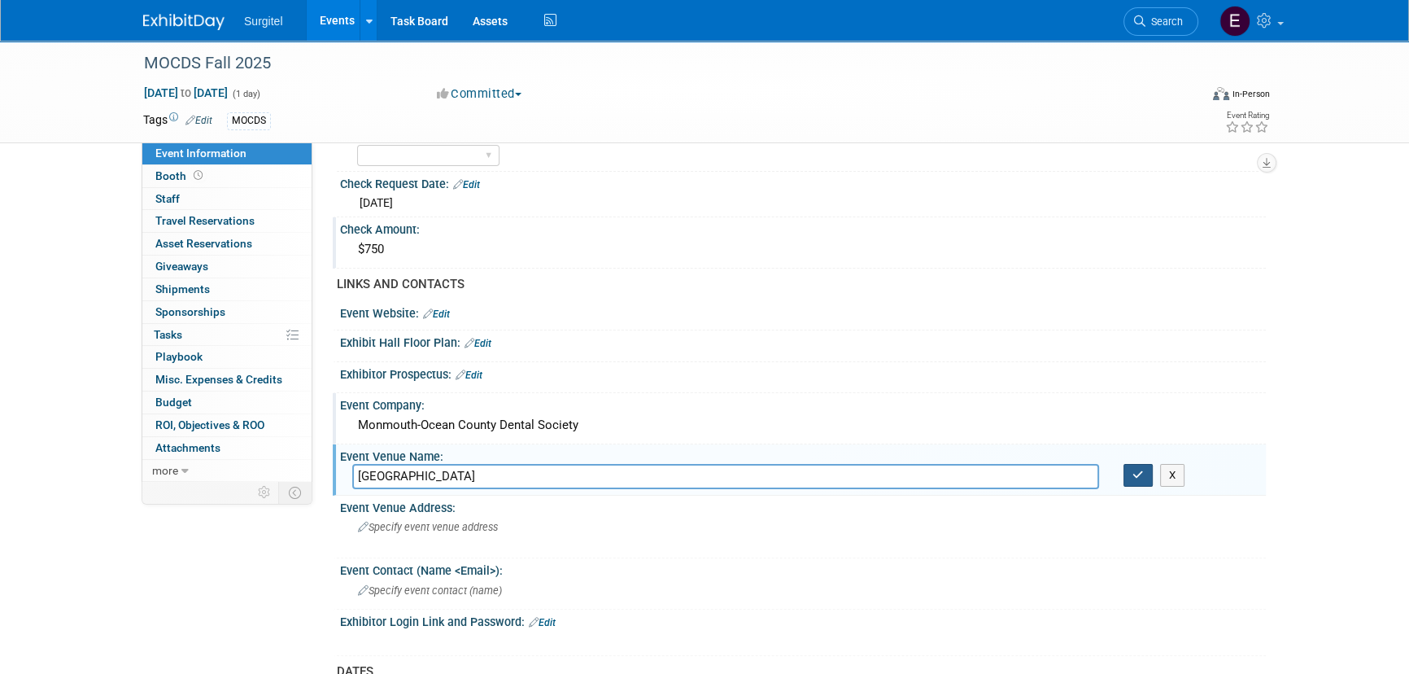
type input "[GEOGRAPHIC_DATA]"
click at [1133, 473] on icon "button" at bounding box center [1138, 475] width 11 height 11
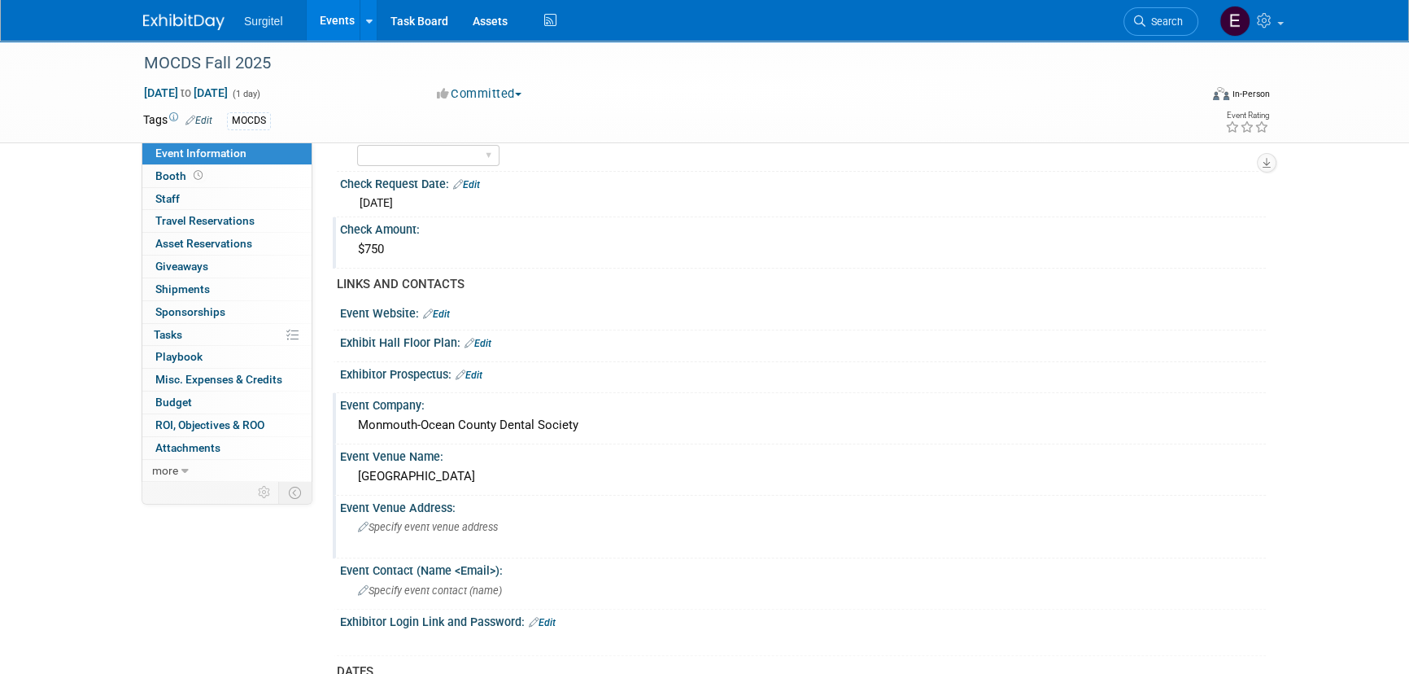
click at [452, 526] on span "Specify event venue address" at bounding box center [428, 527] width 140 height 12
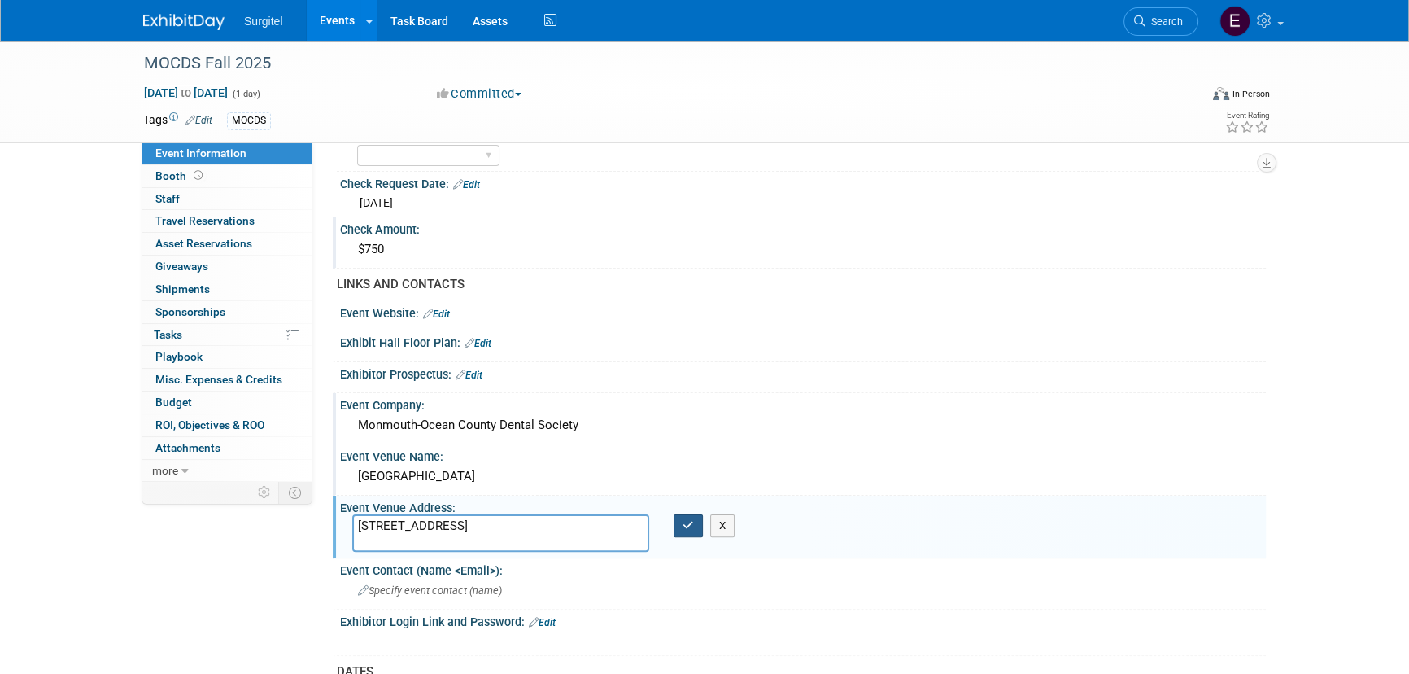
type textarea "[STREET_ADDRESS]"
click at [696, 522] on button "button" at bounding box center [688, 525] width 29 height 23
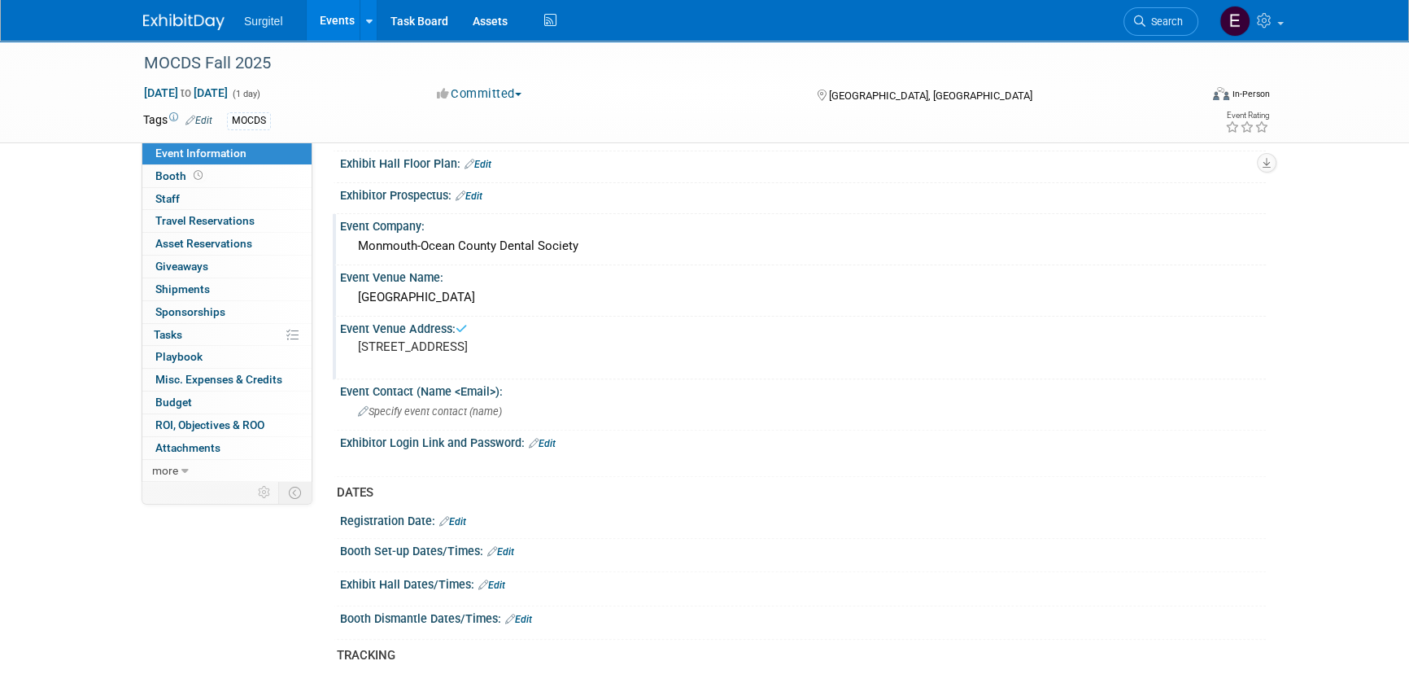
scroll to position [666, 0]
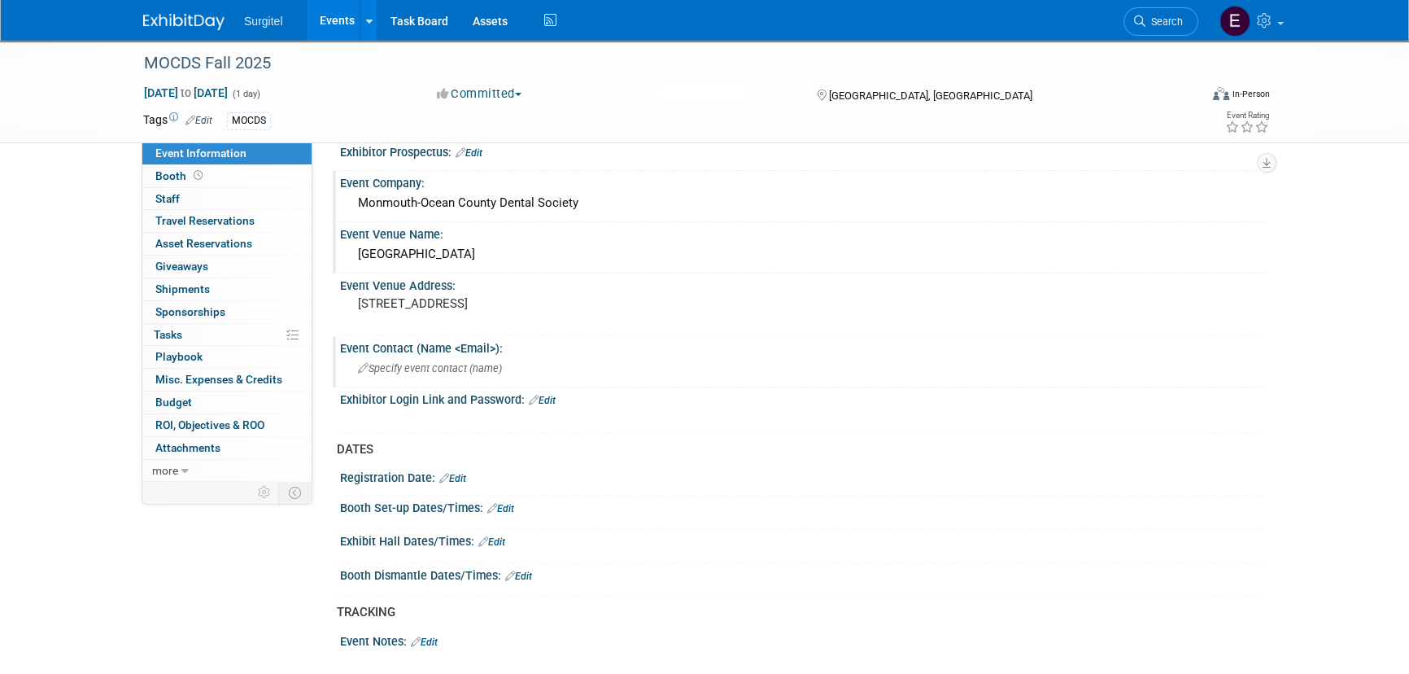
click at [437, 366] on span "Specify event contact (name )" at bounding box center [430, 368] width 144 height 12
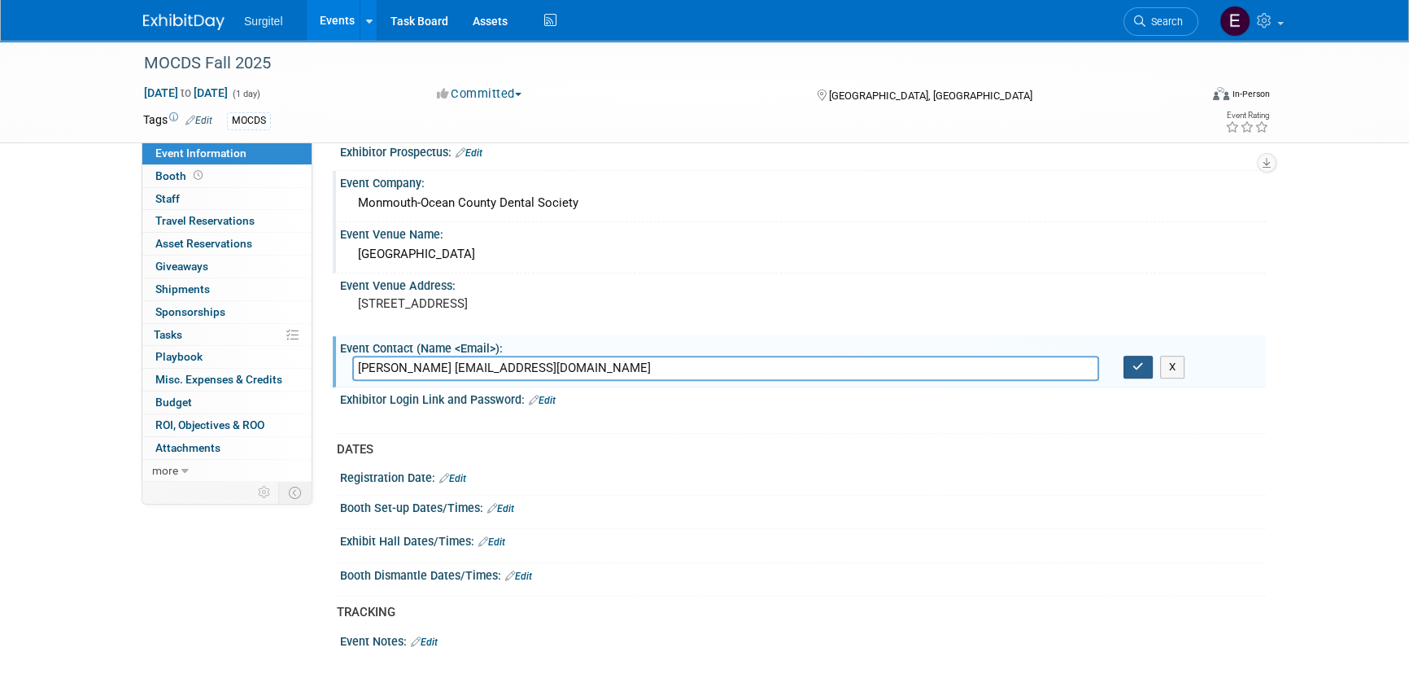
type input "[PERSON_NAME] [EMAIL_ADDRESS][DOMAIN_NAME]"
click at [1146, 365] on button "button" at bounding box center [1138, 367] width 29 height 23
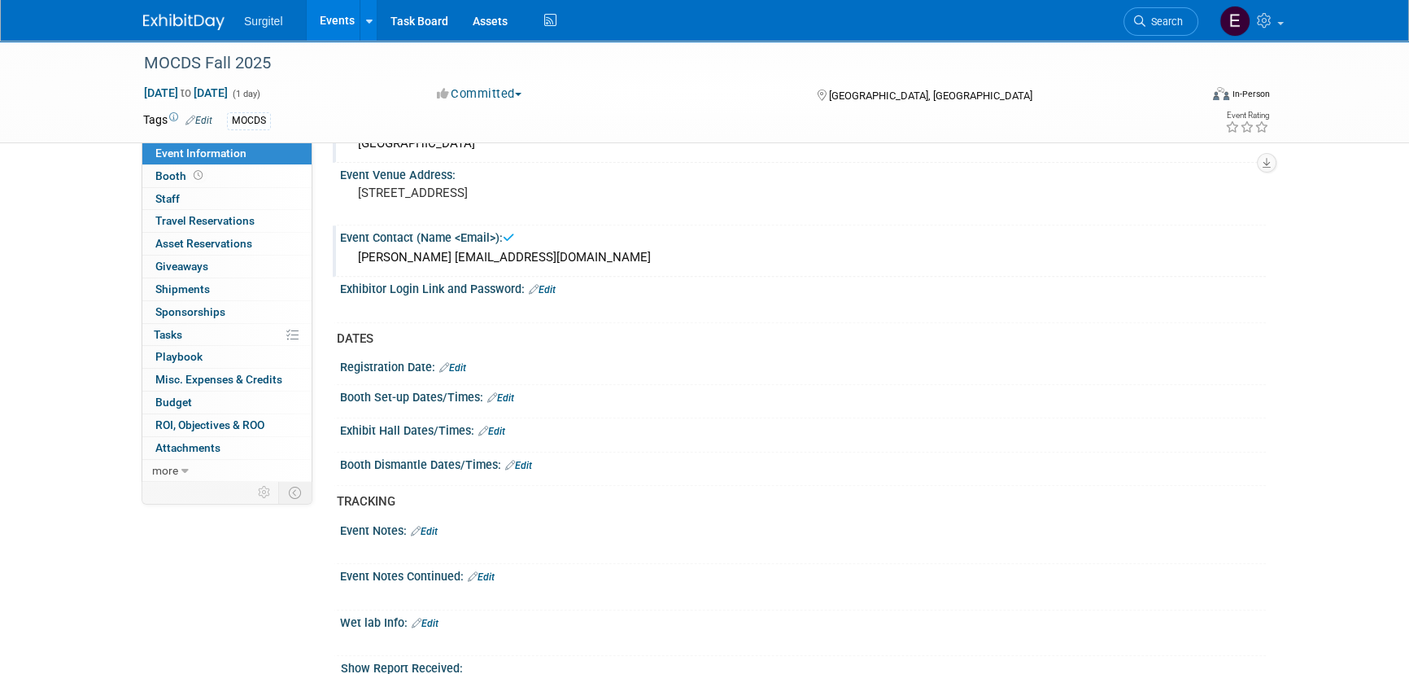
scroll to position [814, 0]
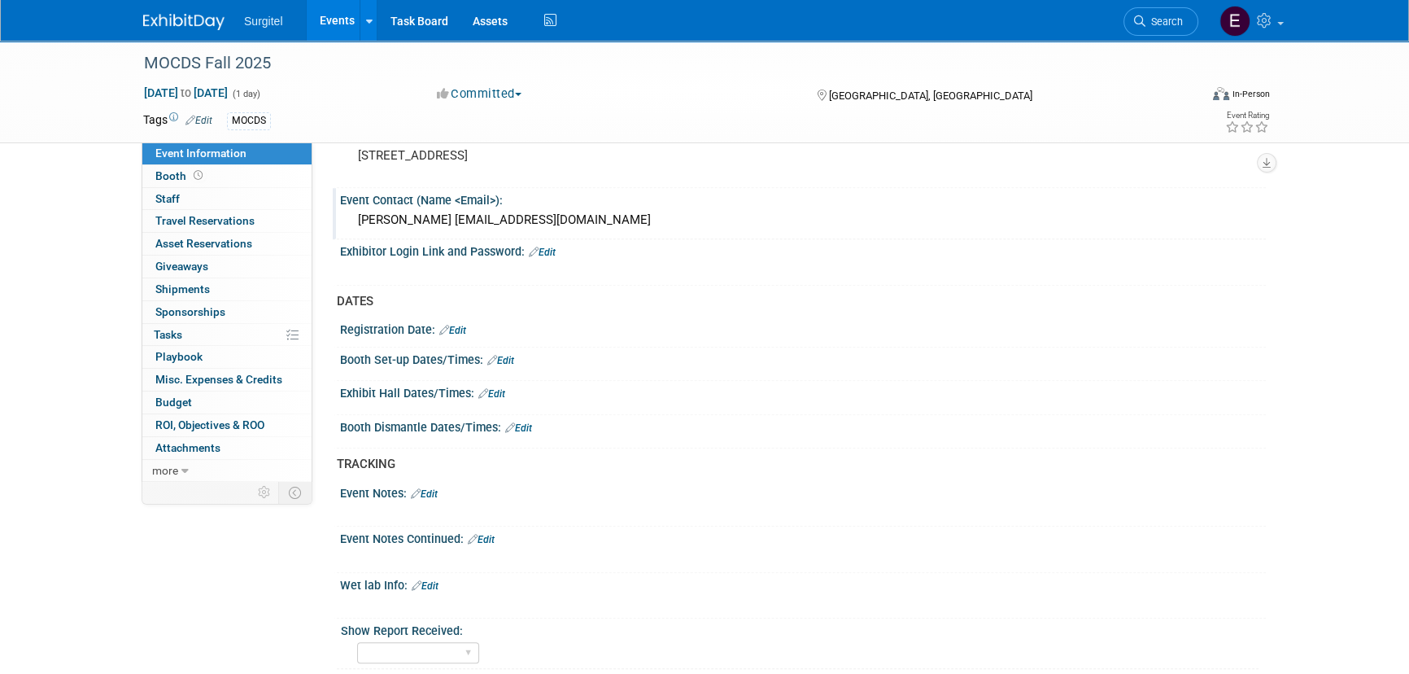
click at [511, 355] on link "Edit" at bounding box center [500, 360] width 27 height 11
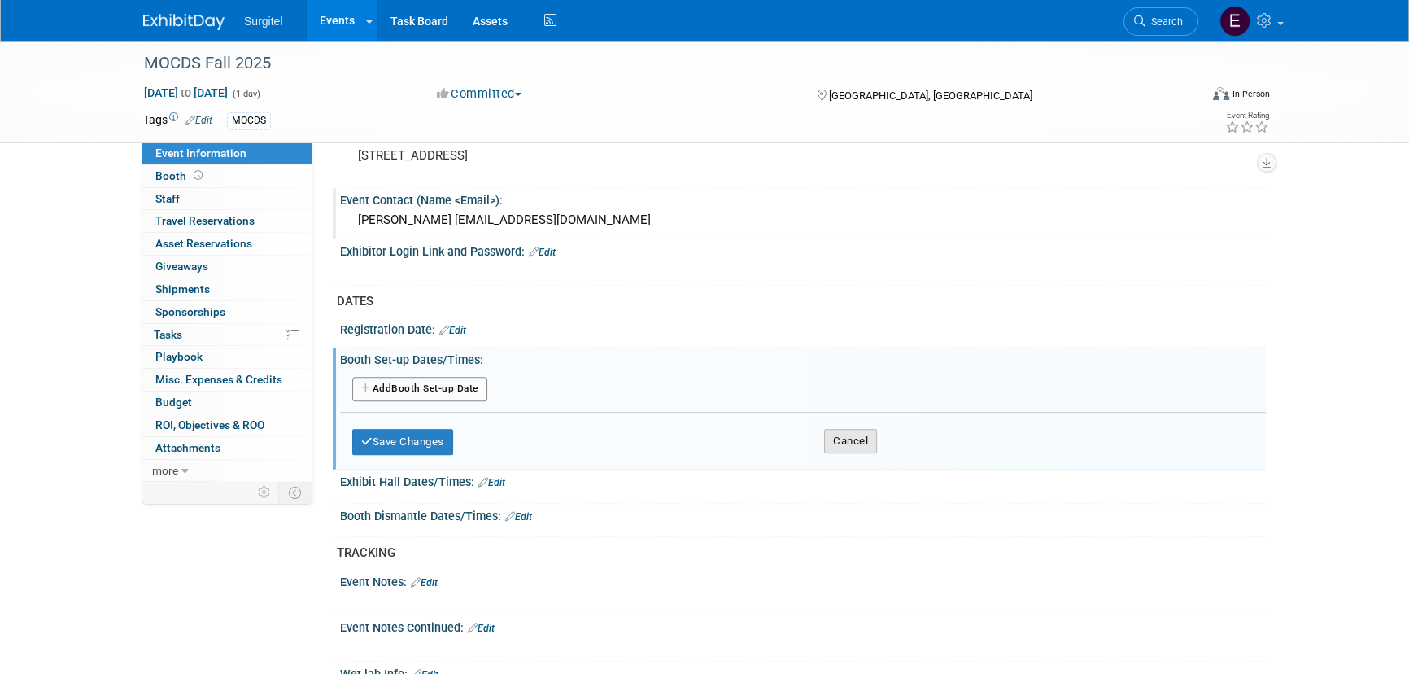
click at [850, 438] on button "Cancel" at bounding box center [850, 441] width 53 height 24
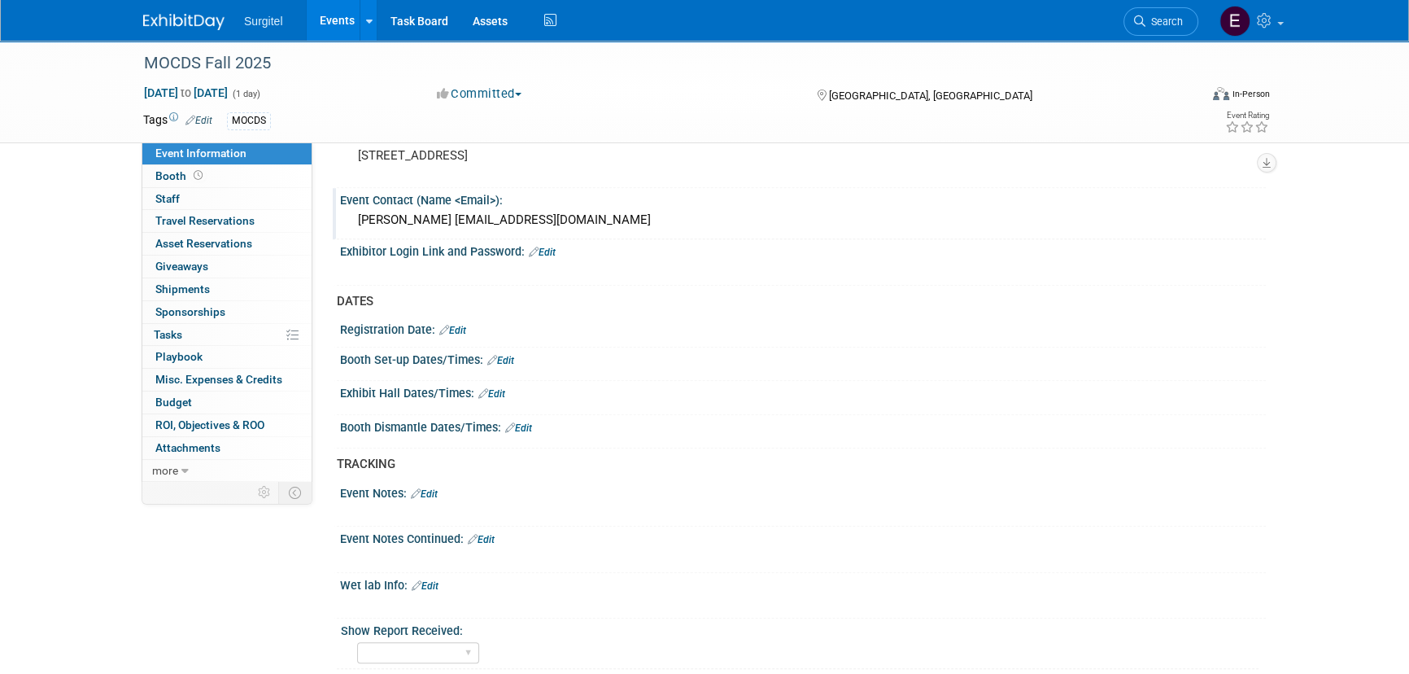
click at [497, 388] on link "Edit" at bounding box center [491, 393] width 27 height 11
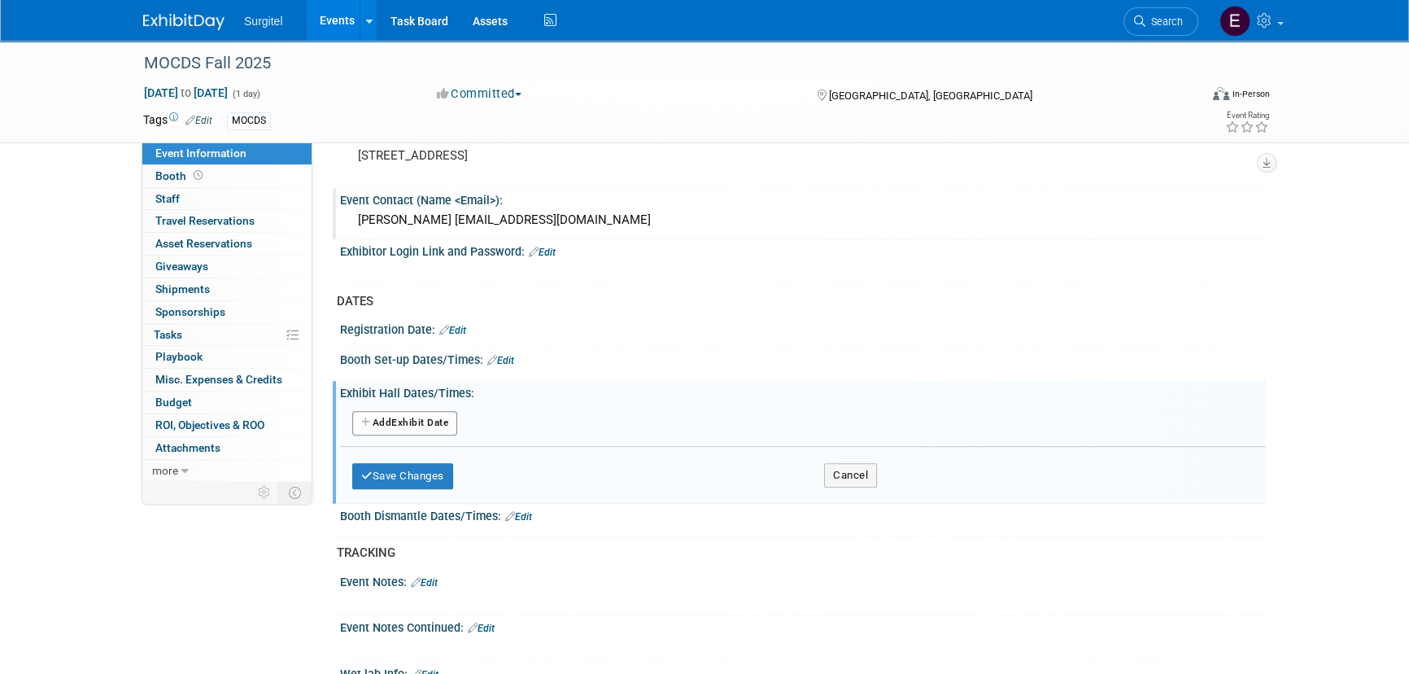
click at [437, 411] on button "Add Another Exhibit Date" at bounding box center [404, 423] width 105 height 24
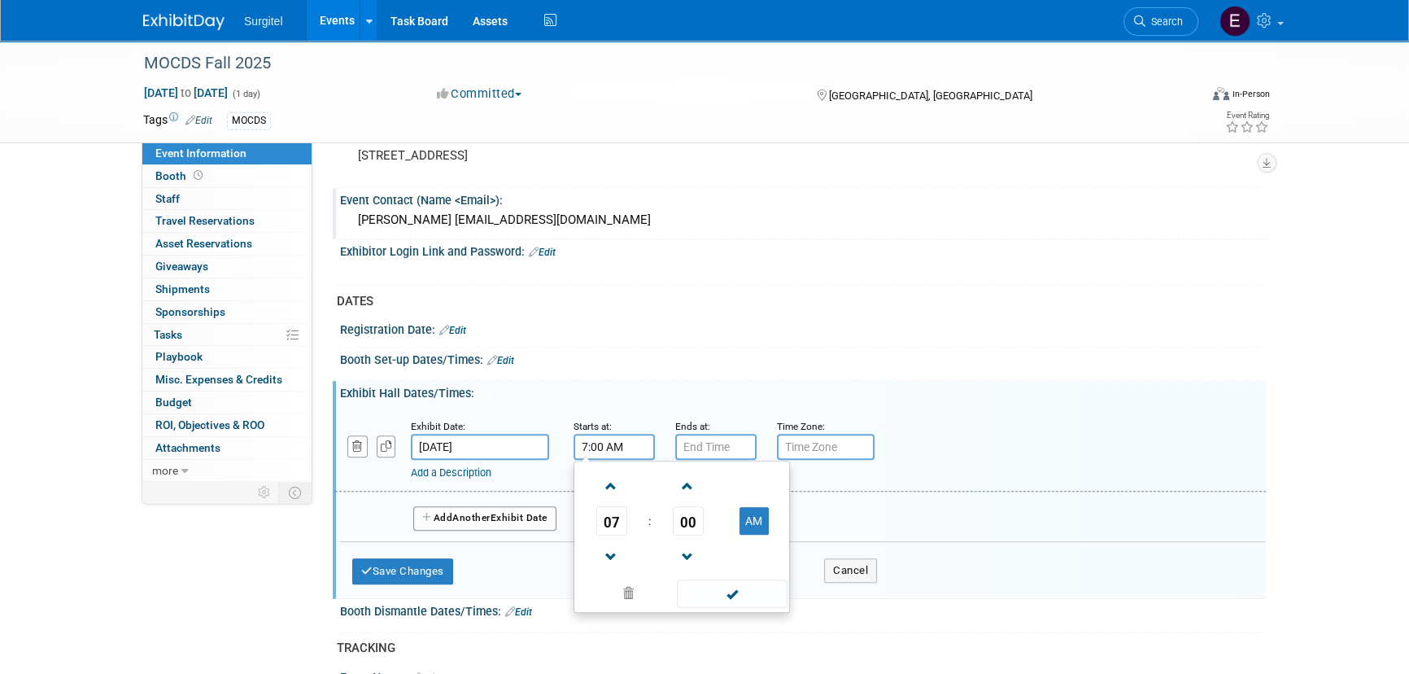
click at [644, 440] on input "7:00 AM" at bounding box center [614, 447] width 81 height 26
drag, startPoint x: 619, startPoint y: 524, endPoint x: 652, endPoint y: 525, distance: 32.6
click at [618, 524] on span "07" at bounding box center [611, 520] width 31 height 29
click at [705, 522] on td "06" at bounding box center [708, 531] width 52 height 44
click at [759, 515] on button "AM" at bounding box center [754, 521] width 29 height 28
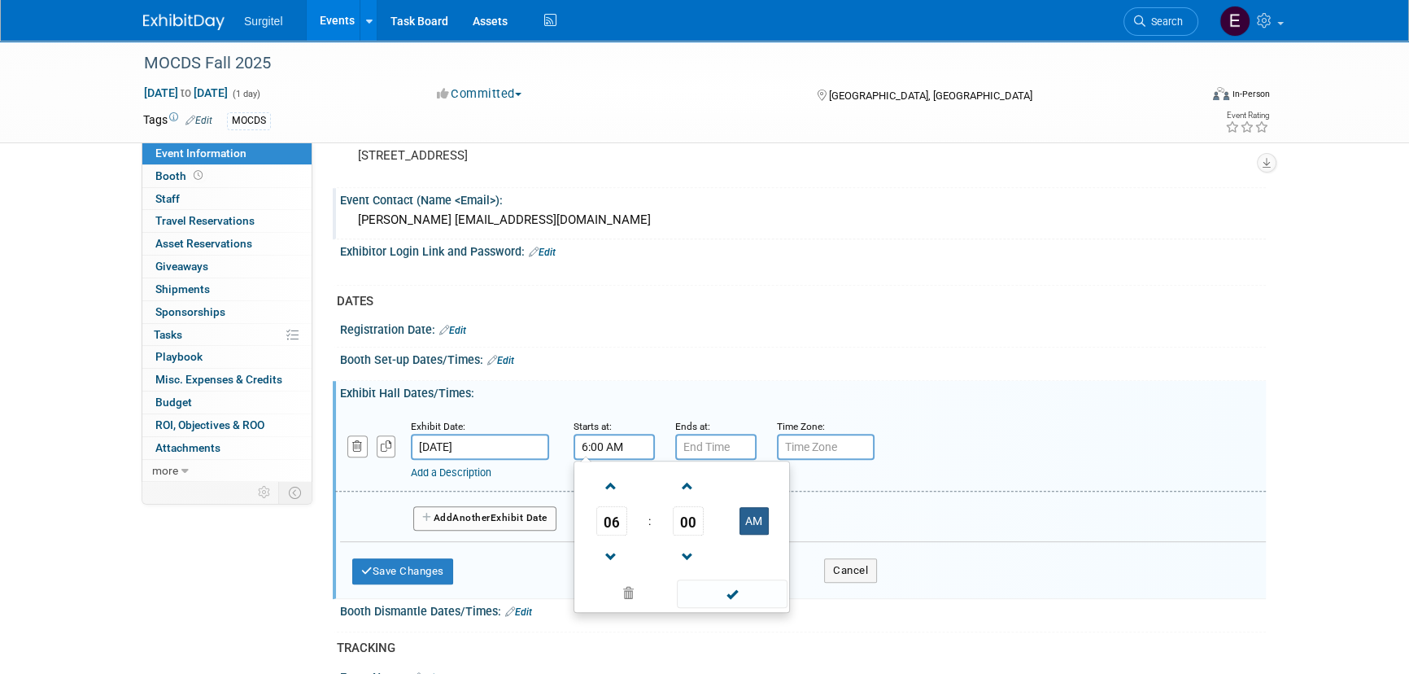
type input "6:00 PM"
click at [761, 597] on span at bounding box center [732, 593] width 110 height 28
type input "7:00 PM"
click at [684, 445] on input "7:00 PM" at bounding box center [715, 447] width 81 height 26
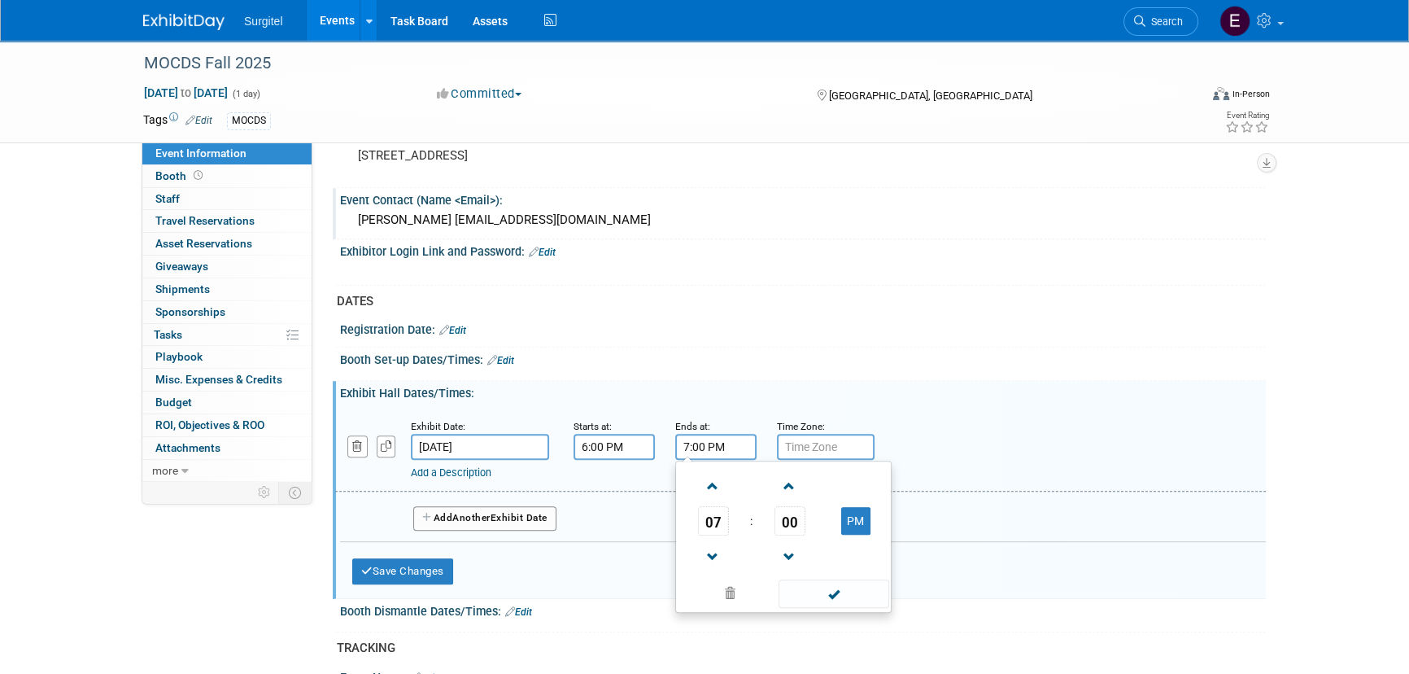
drag, startPoint x: 866, startPoint y: 593, endPoint x: 546, endPoint y: 534, distance: 325.3
click at [865, 592] on span at bounding box center [834, 593] width 110 height 28
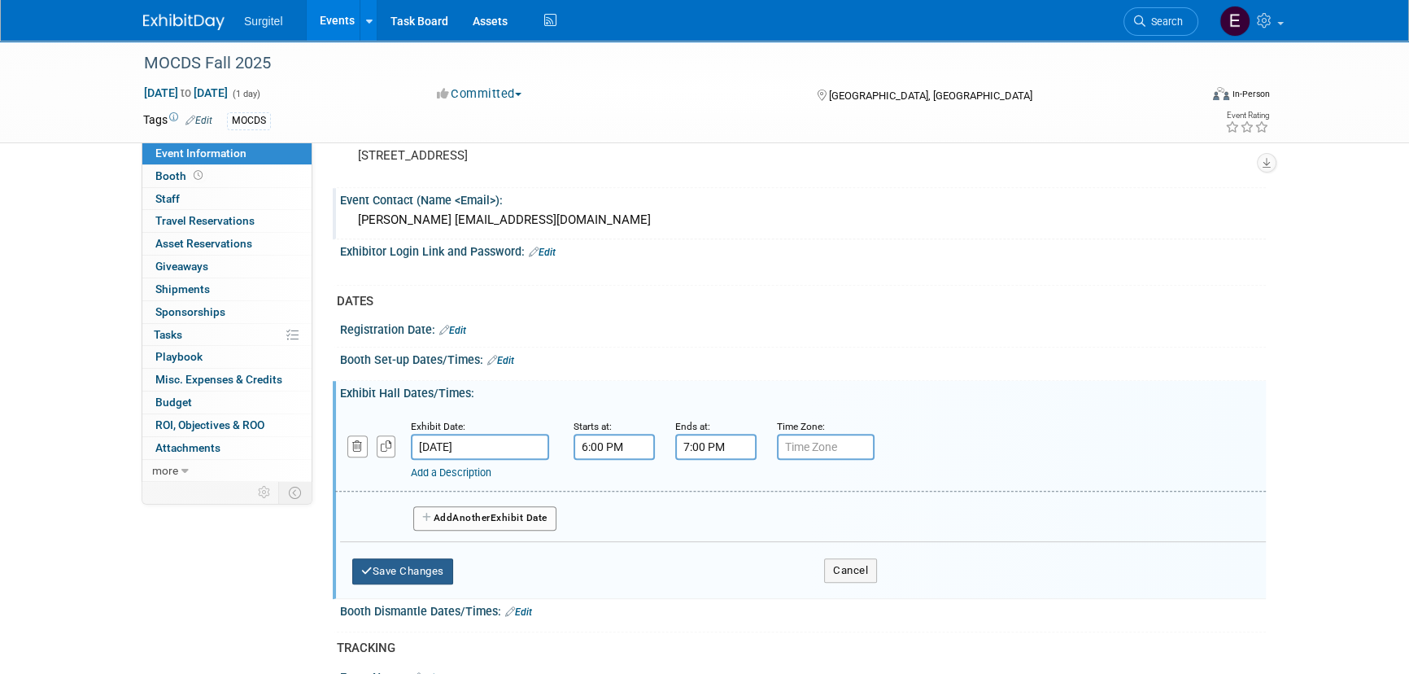
click at [385, 562] on button "Save Changes" at bounding box center [402, 571] width 101 height 26
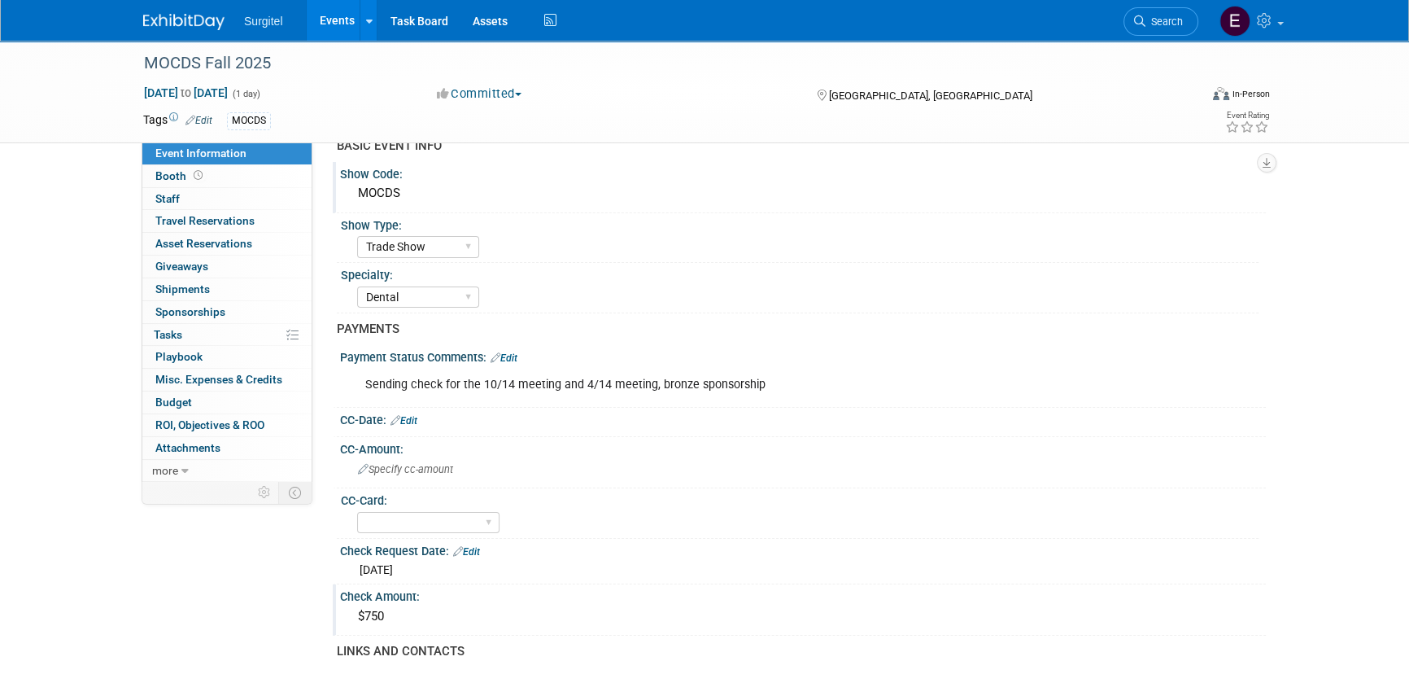
scroll to position [0, 0]
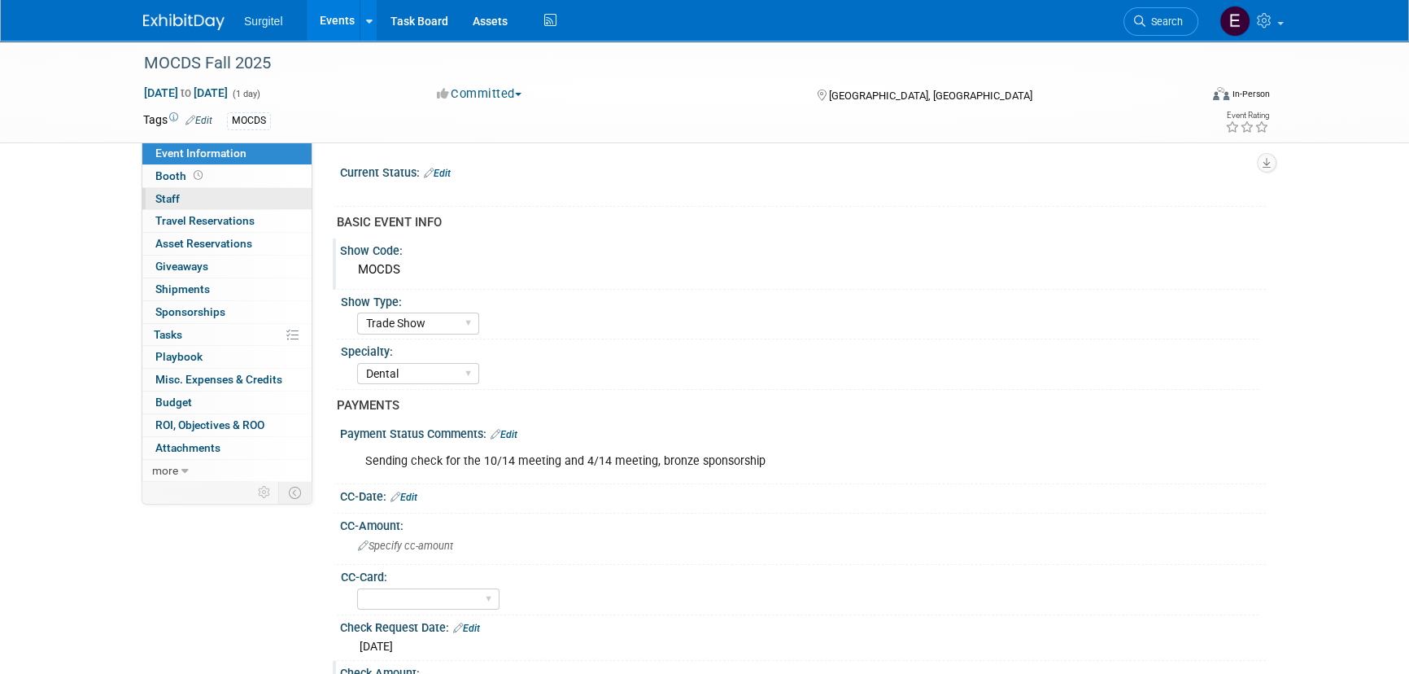
click at [168, 205] on link "0 Staff 0" at bounding box center [226, 199] width 169 height 22
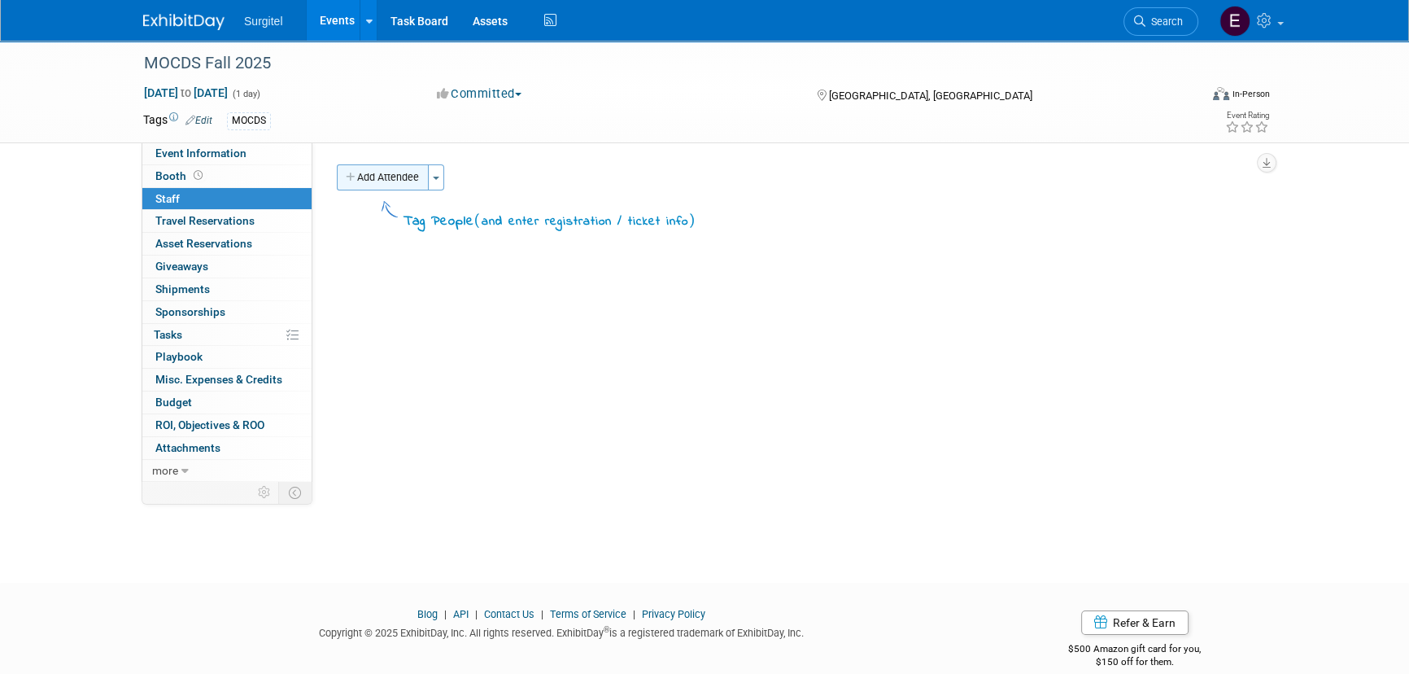
click at [401, 186] on button "Add Attendee" at bounding box center [383, 177] width 92 height 26
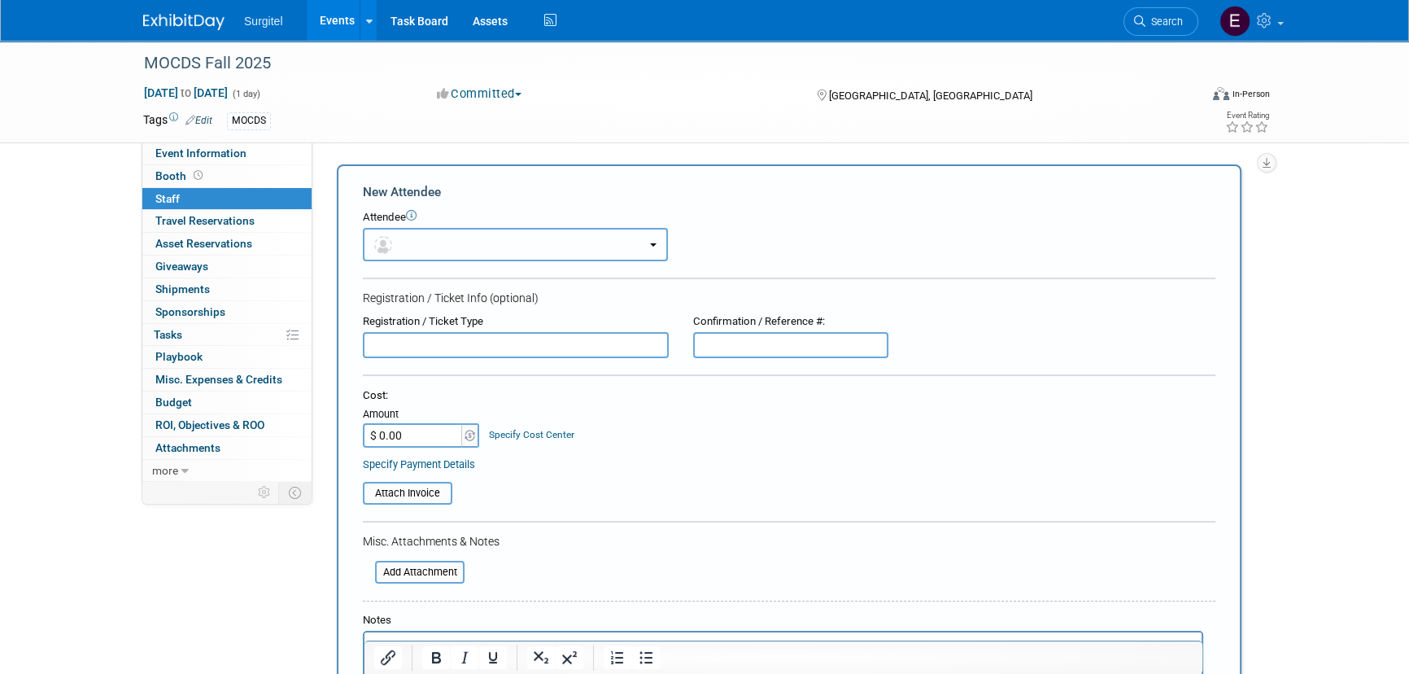
click at [477, 236] on button "button" at bounding box center [515, 244] width 305 height 33
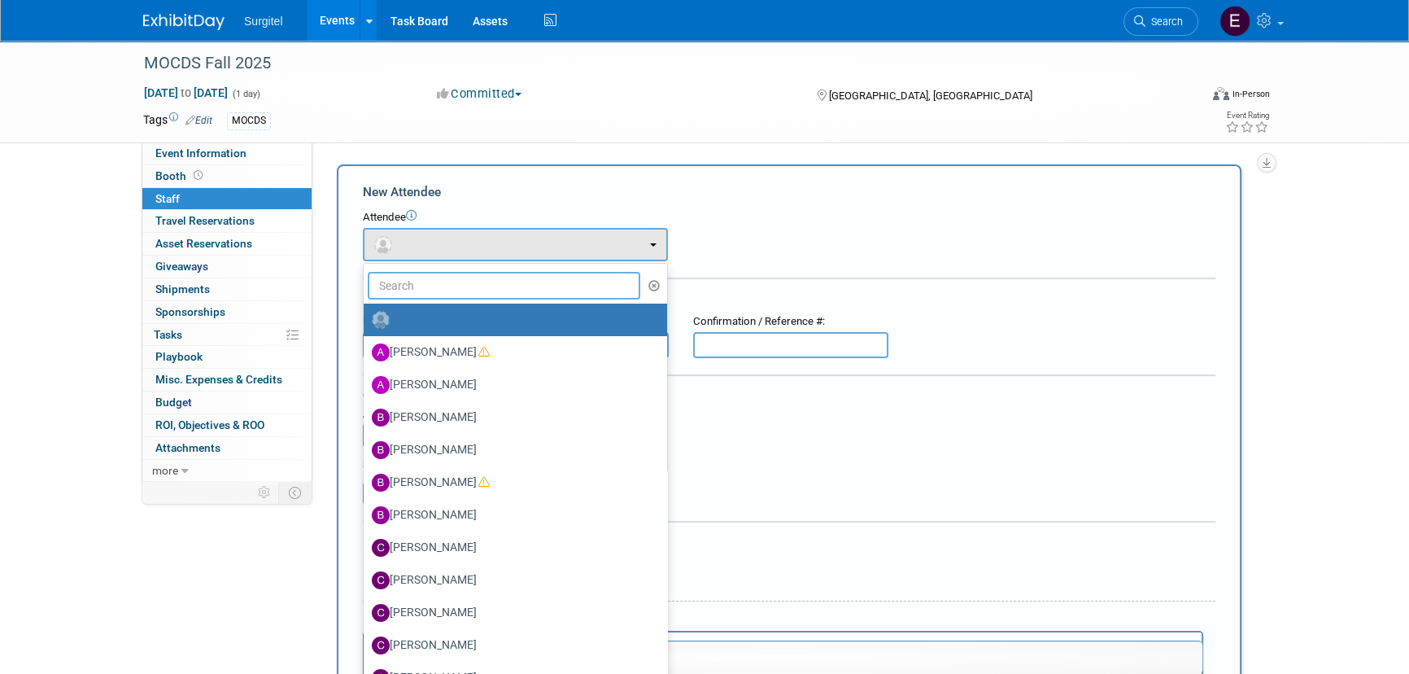
click at [496, 285] on input "text" at bounding box center [504, 286] width 273 height 28
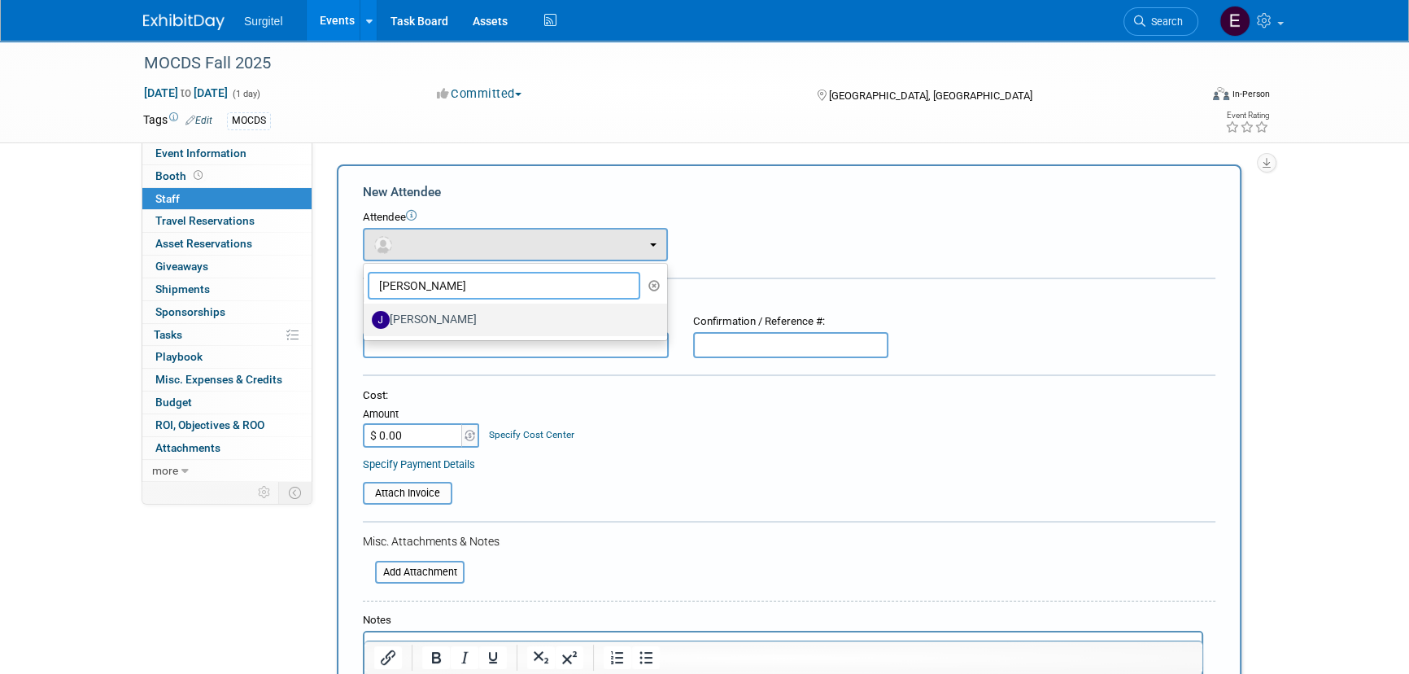
type input "joe"
click at [488, 320] on label "Joe Polin" at bounding box center [511, 320] width 279 height 26
click at [366, 320] on input "Joe Polin" at bounding box center [361, 317] width 11 height 11
select select "713f67b5-db13-48a8-bfc7-80aa41a2f8a8"
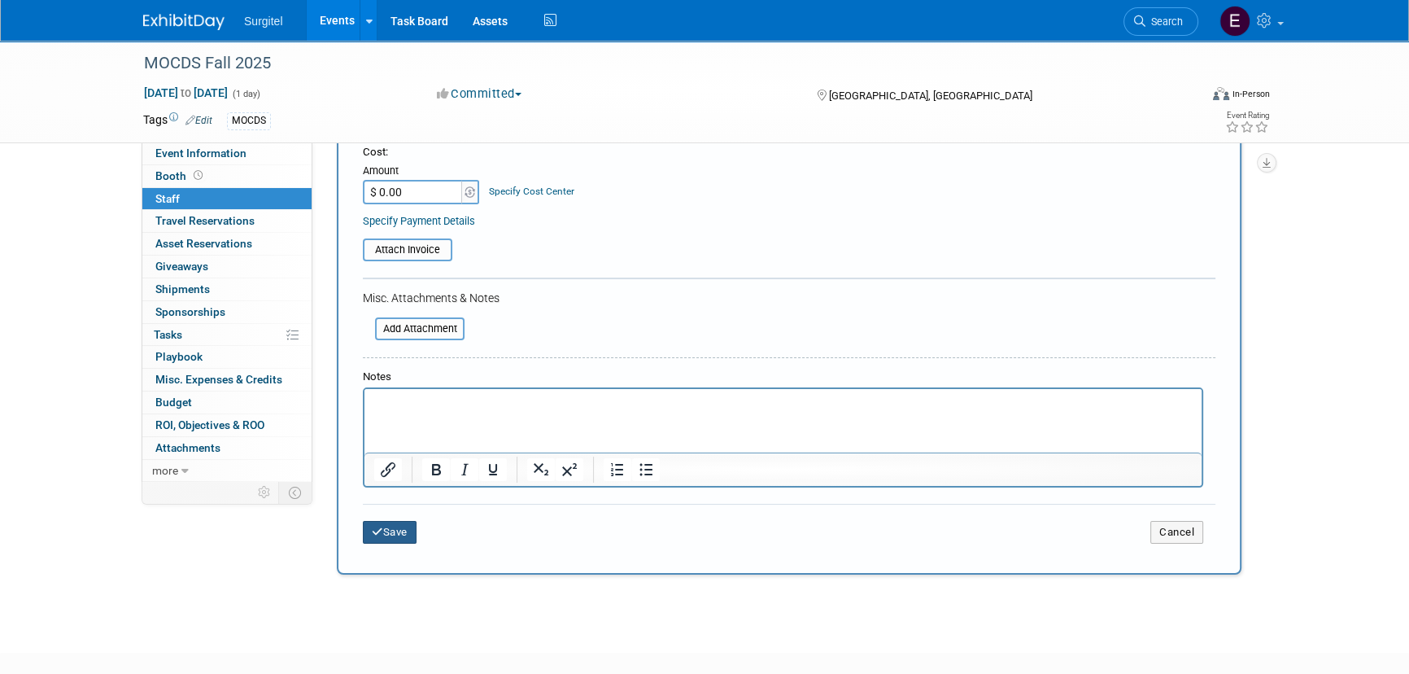
click at [403, 539] on button "Save" at bounding box center [390, 532] width 54 height 23
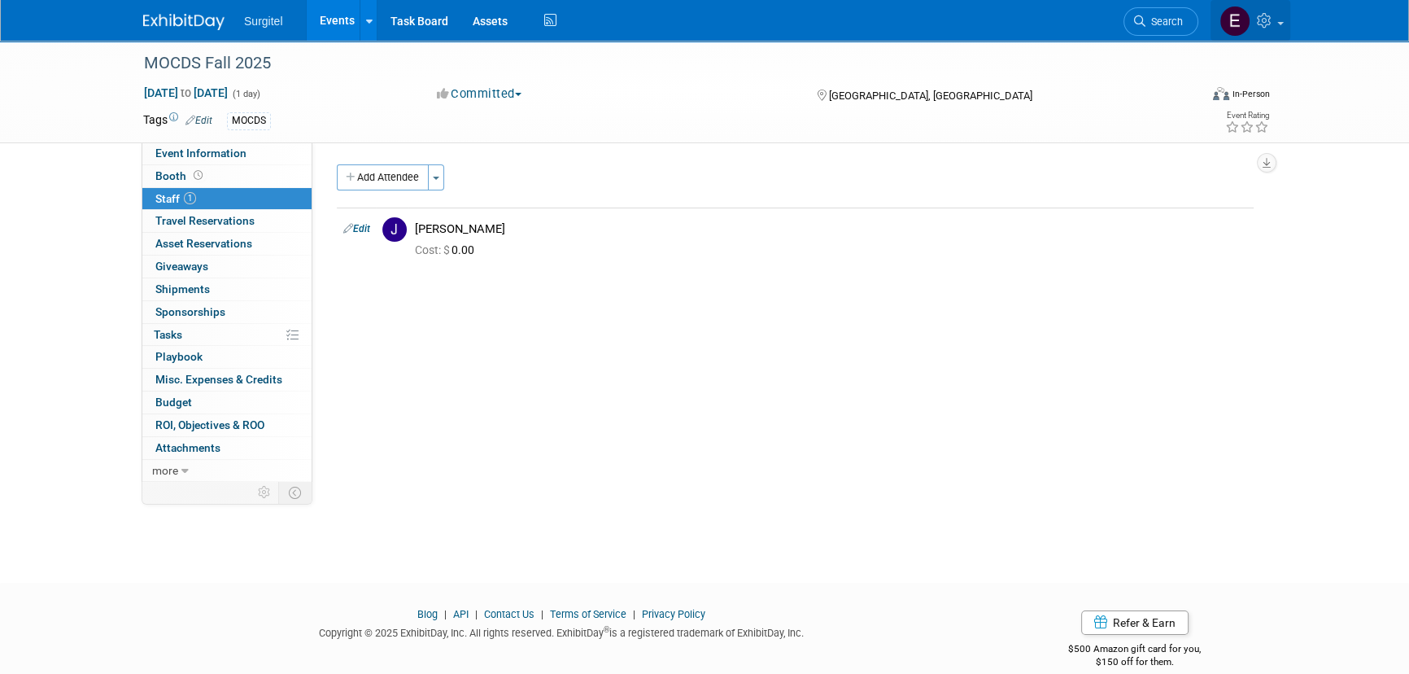
click at [1284, 18] on link at bounding box center [1251, 20] width 80 height 41
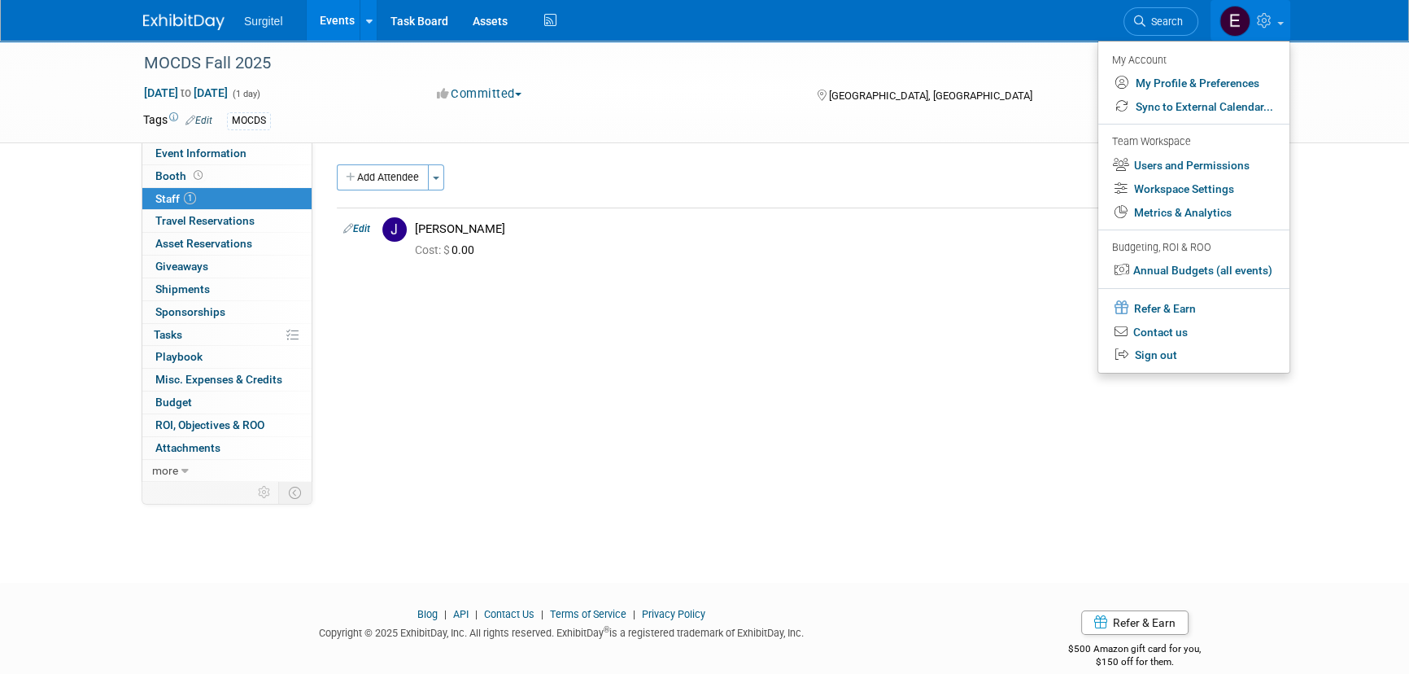
click at [1053, 174] on div "Add Attendee Toggle Dropdown Quick -Tag Attendees Apply" at bounding box center [795, 177] width 917 height 26
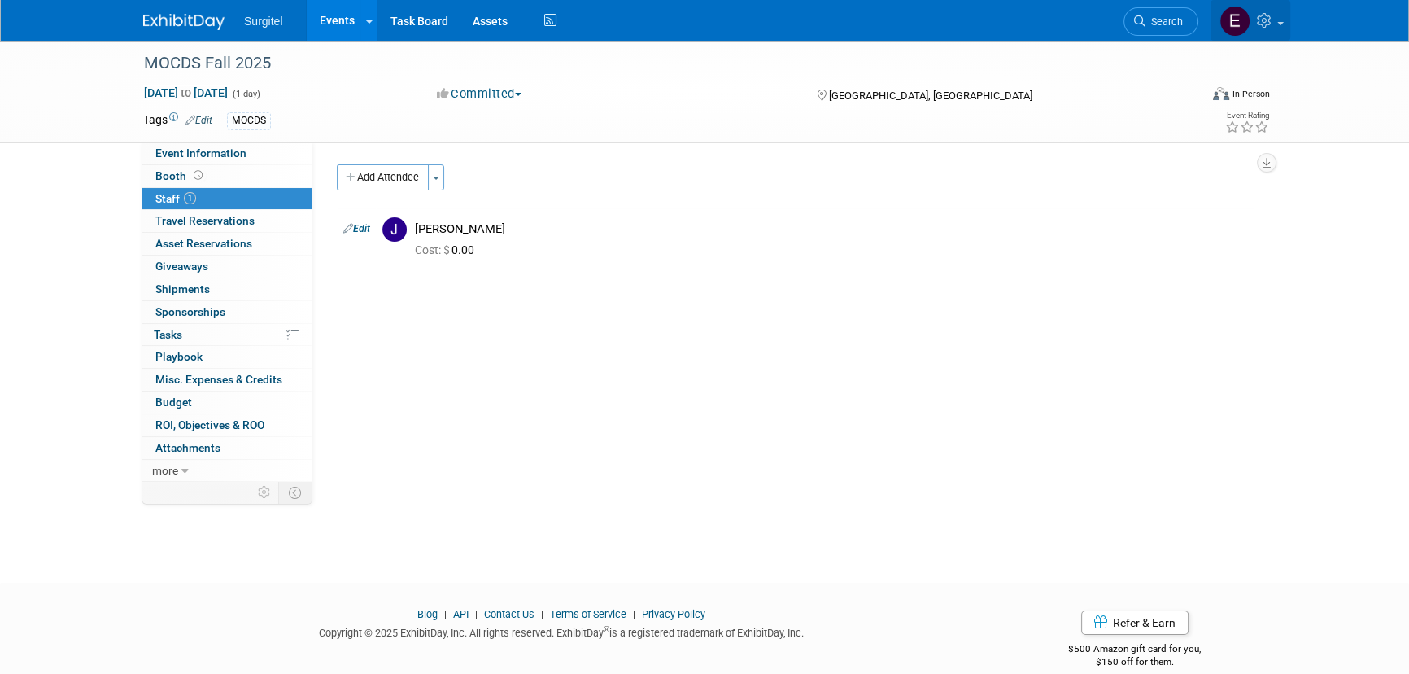
click at [1269, 6] on link at bounding box center [1251, 20] width 80 height 41
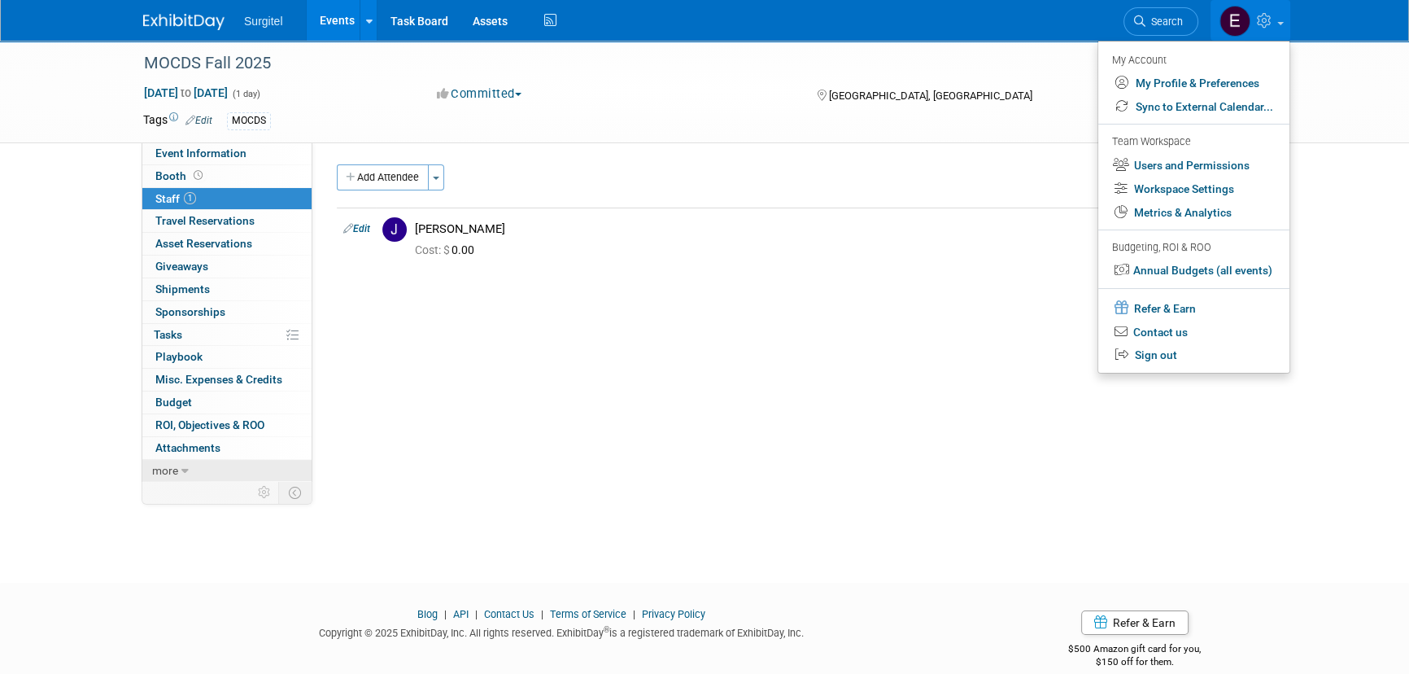
click at [208, 472] on link "more" at bounding box center [226, 471] width 169 height 22
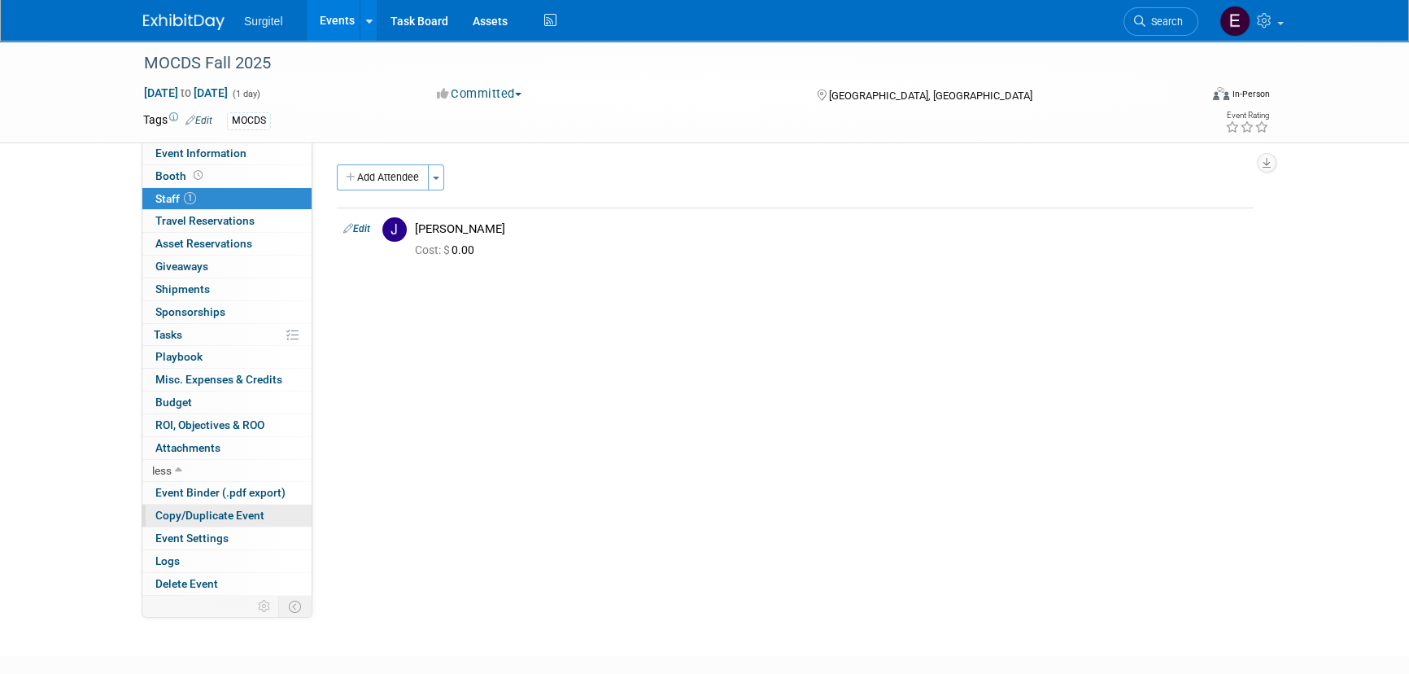
click at [208, 520] on span "Copy/Duplicate Event" at bounding box center [209, 515] width 109 height 13
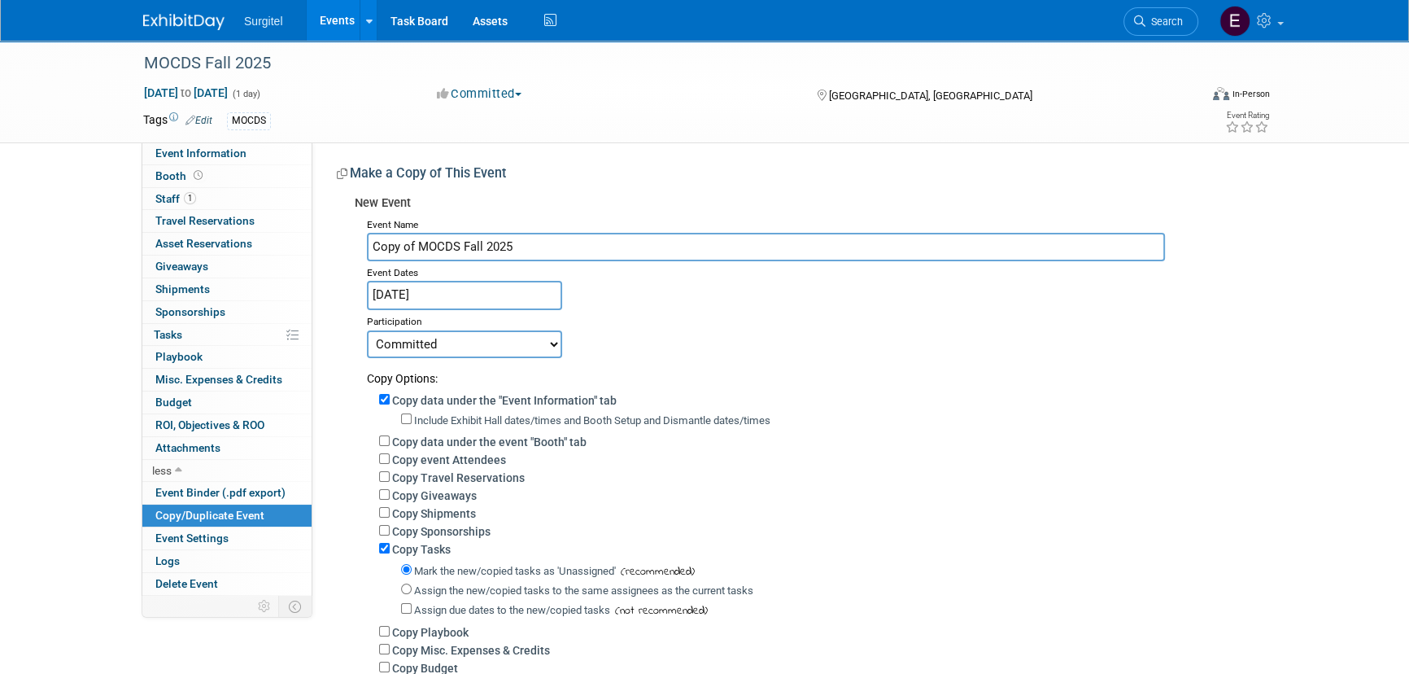
click at [482, 247] on input "Copy of MOCDS Fall 2025" at bounding box center [766, 247] width 798 height 28
type input "Copy of MOCDS Spring 2025"
click at [400, 301] on body "Surgitel Events Add Event Bulk Upload Events Shareable Event Boards Recently Vi…" at bounding box center [704, 337] width 1409 height 674
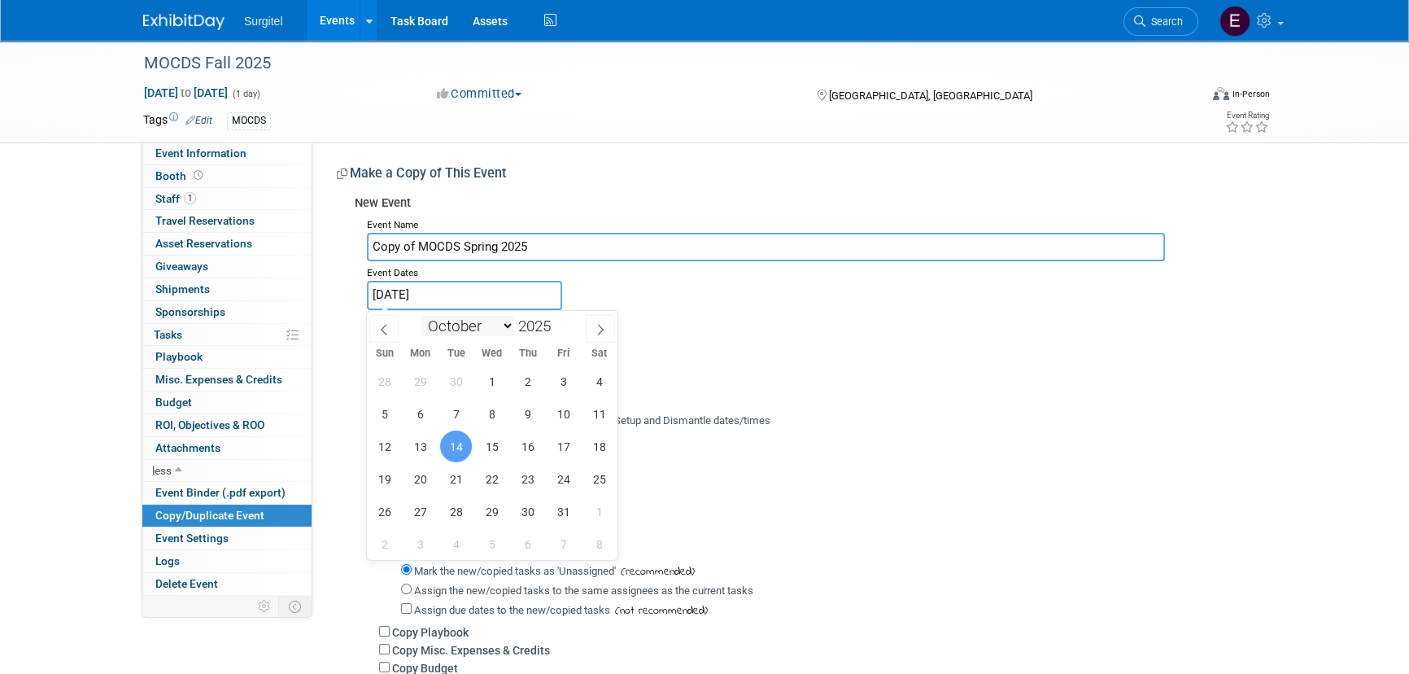
click at [467, 325] on select "January February March April May June July August September October November De…" at bounding box center [468, 326] width 94 height 20
select select "3"
click at [421, 316] on select "January February March April May June July August September October November De…" at bounding box center [468, 326] width 94 height 20
click at [557, 318] on span at bounding box center [557, 322] width 11 height 10
type input "2026"
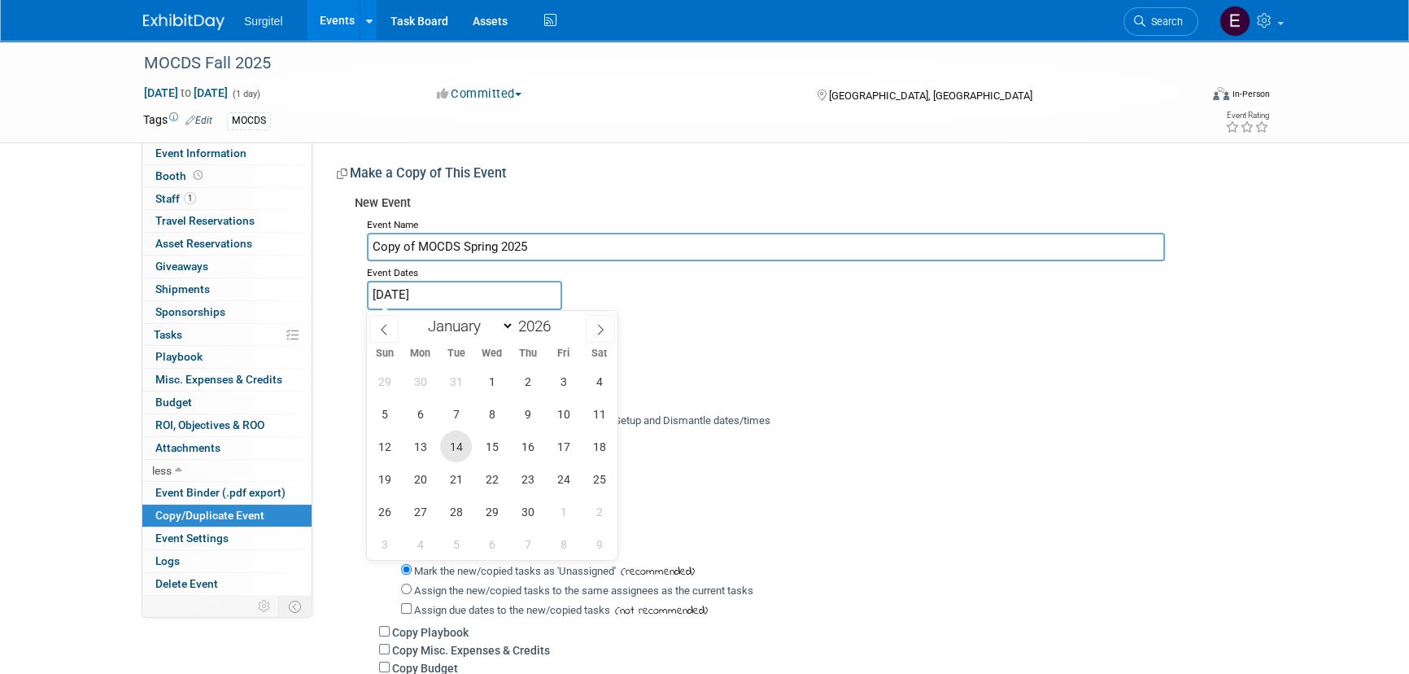
click at [451, 449] on span "14" at bounding box center [456, 446] width 32 height 32
type input "Apr 14, 2026"
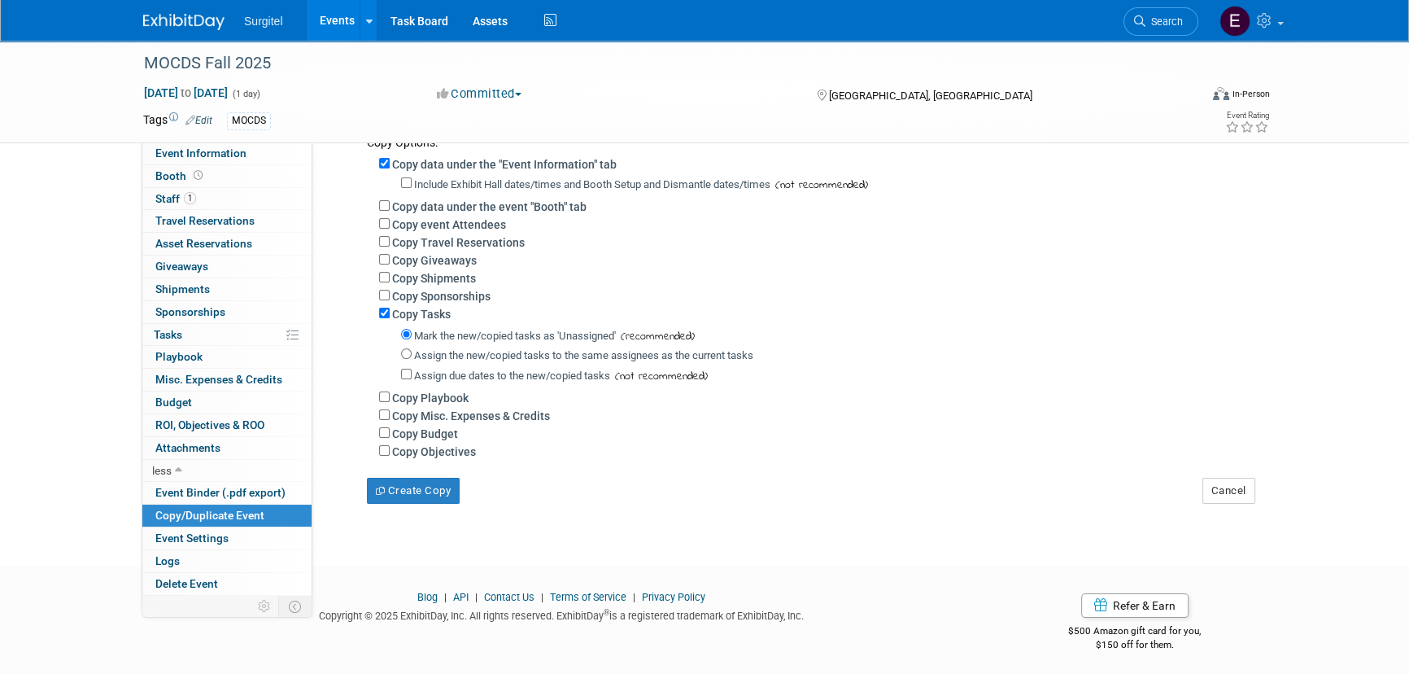
scroll to position [244, 0]
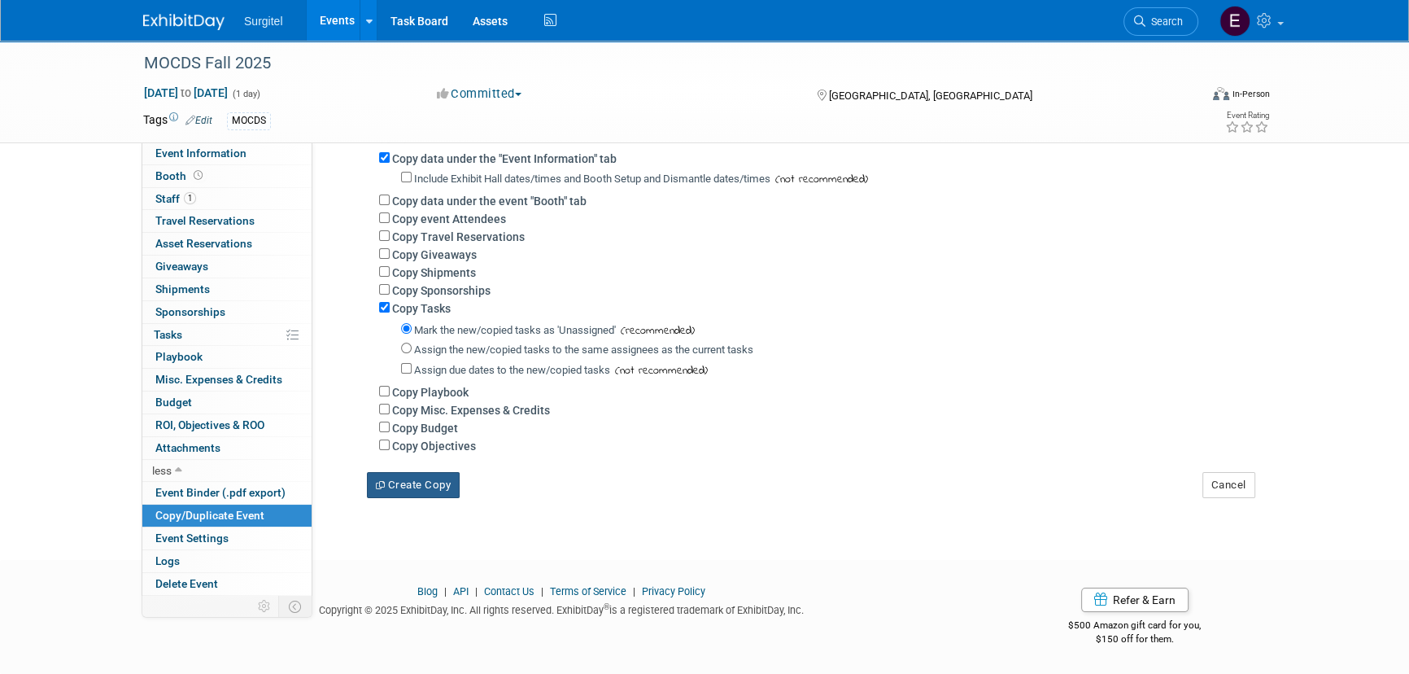
click at [429, 486] on button "Create Copy" at bounding box center [413, 485] width 93 height 26
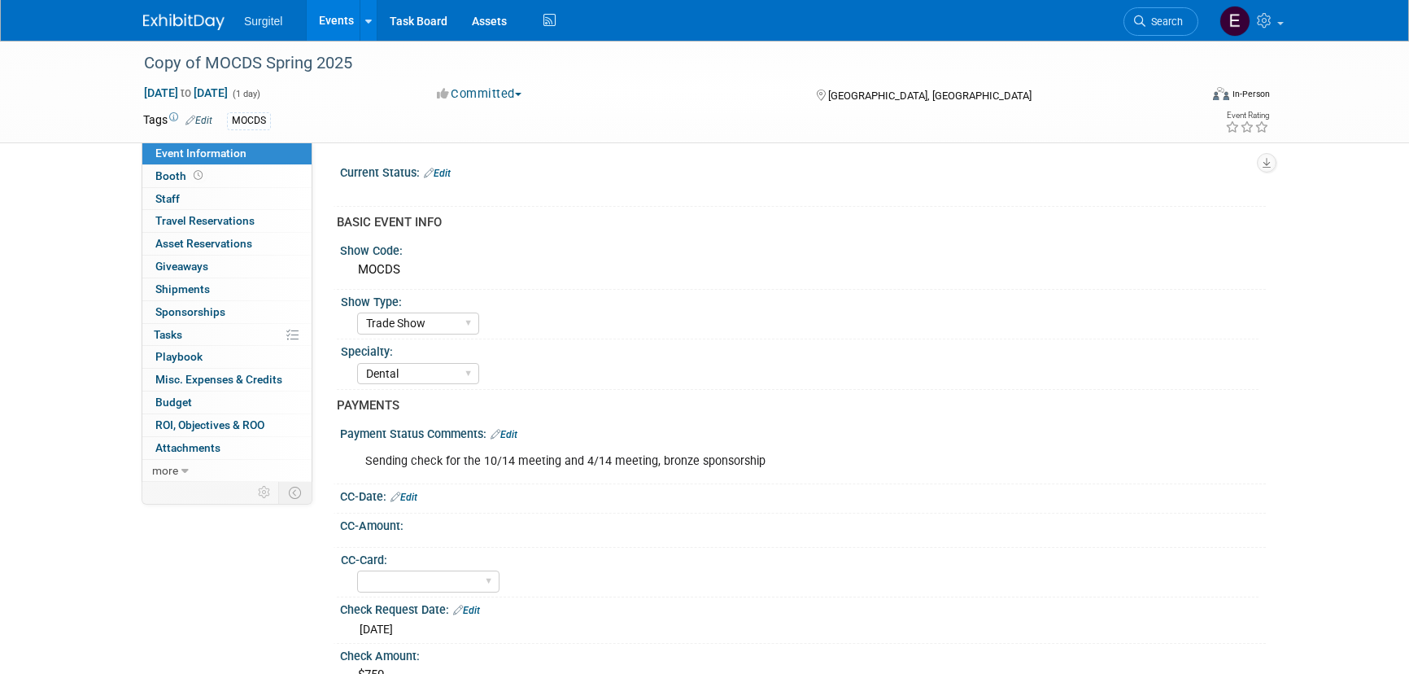
select select "Trade Show"
select select "Dental"
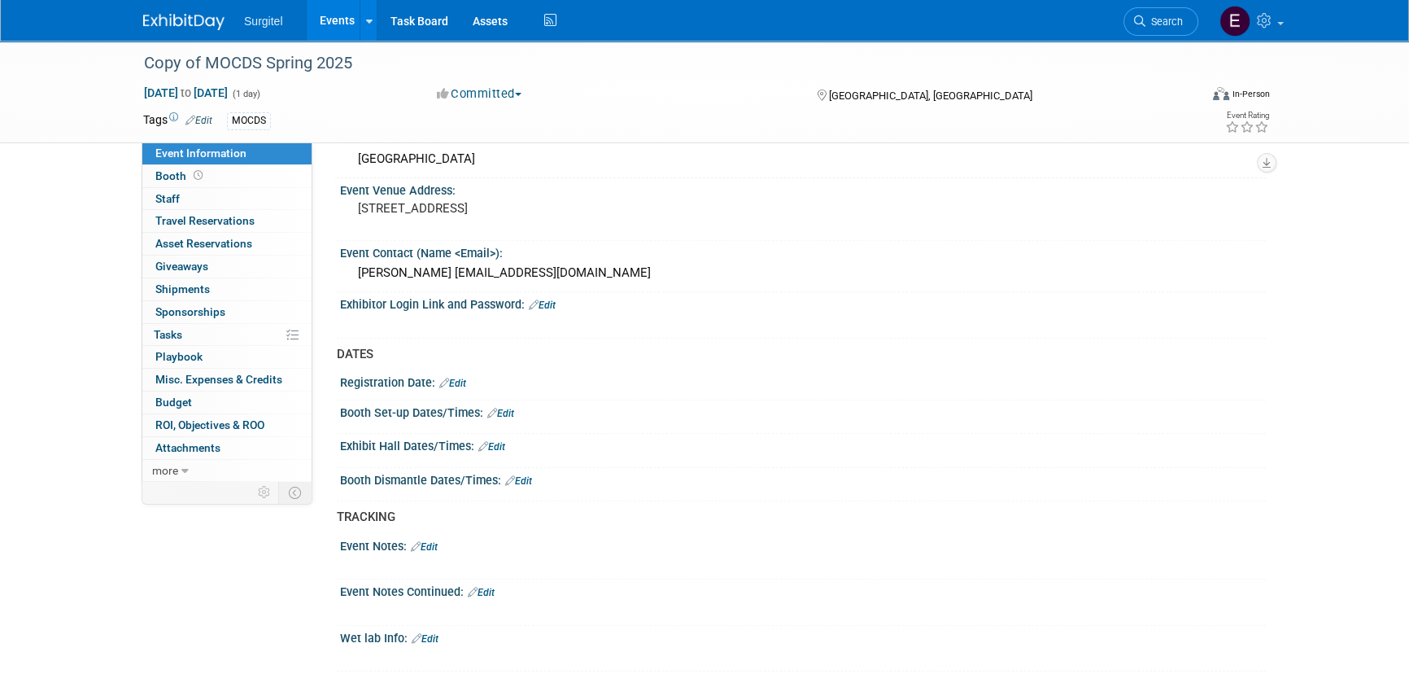
scroll to position [782, 0]
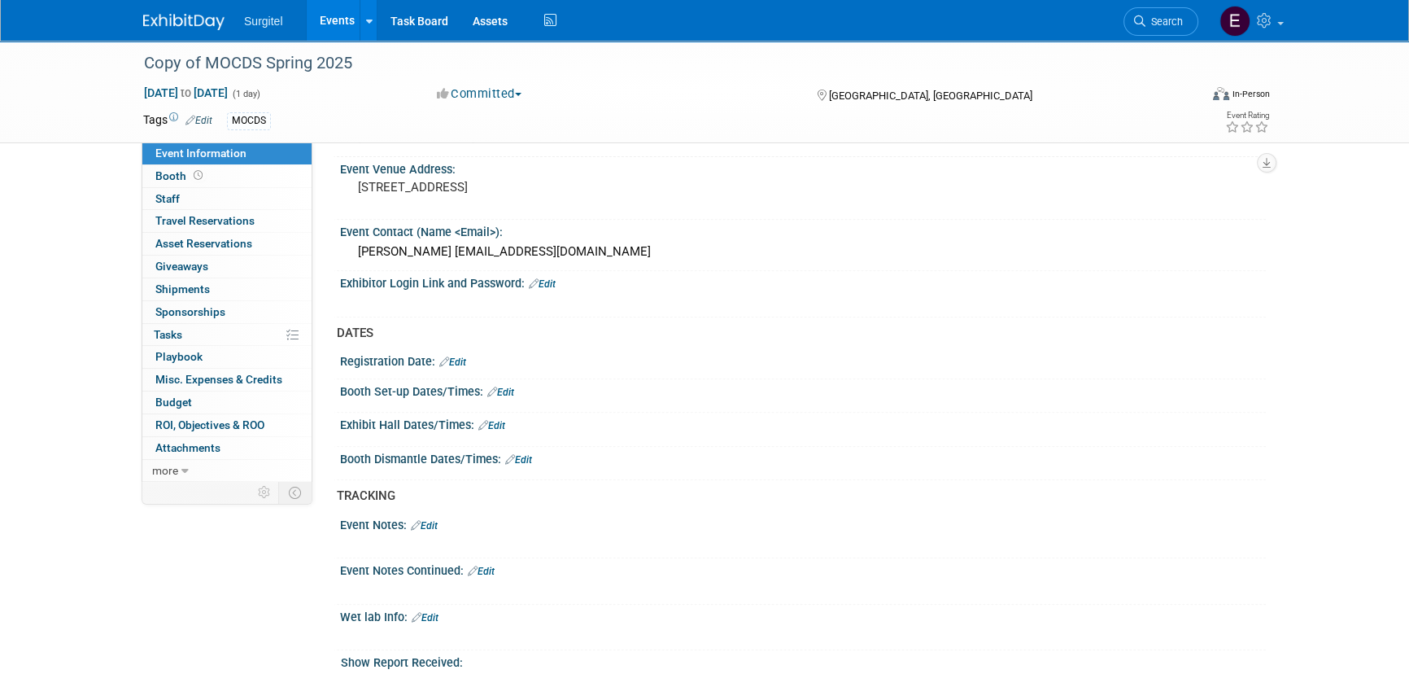
click at [494, 420] on link "Edit" at bounding box center [491, 425] width 27 height 11
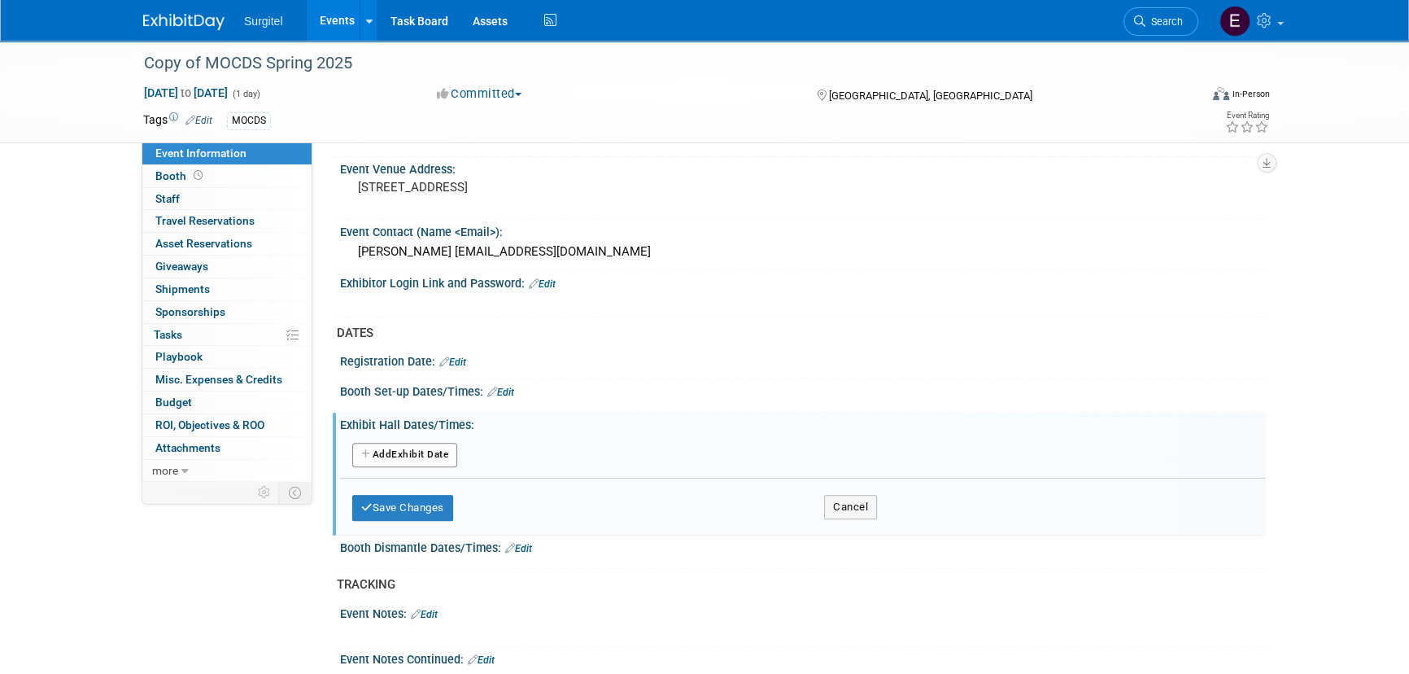
click at [408, 448] on button "Add Another Exhibit Date" at bounding box center [404, 455] width 105 height 24
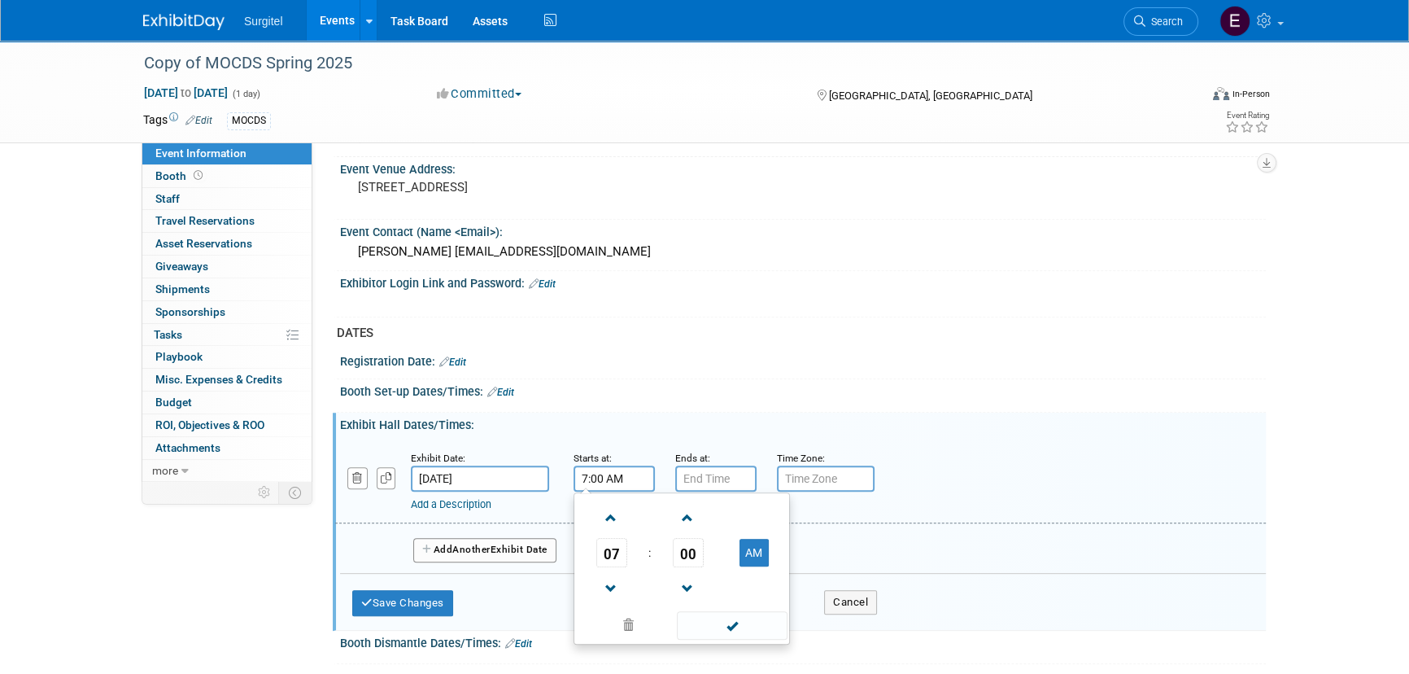
click at [602, 479] on input "7:00 AM" at bounding box center [614, 478] width 81 height 26
click at [624, 553] on span "07" at bounding box center [611, 552] width 31 height 29
click at [708, 559] on td "06" at bounding box center [708, 562] width 52 height 44
click at [743, 553] on button "AM" at bounding box center [754, 553] width 29 height 28
type input "6:00 PM"
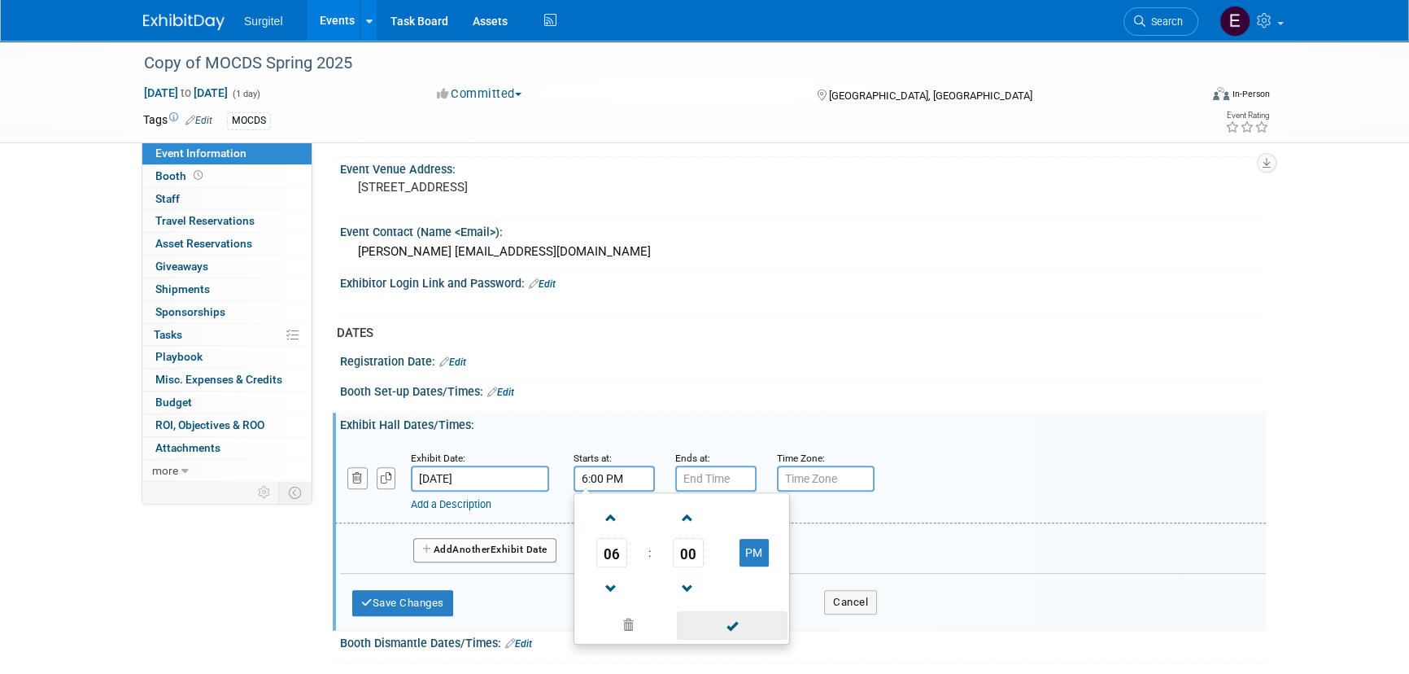
click at [719, 614] on span at bounding box center [732, 625] width 110 height 28
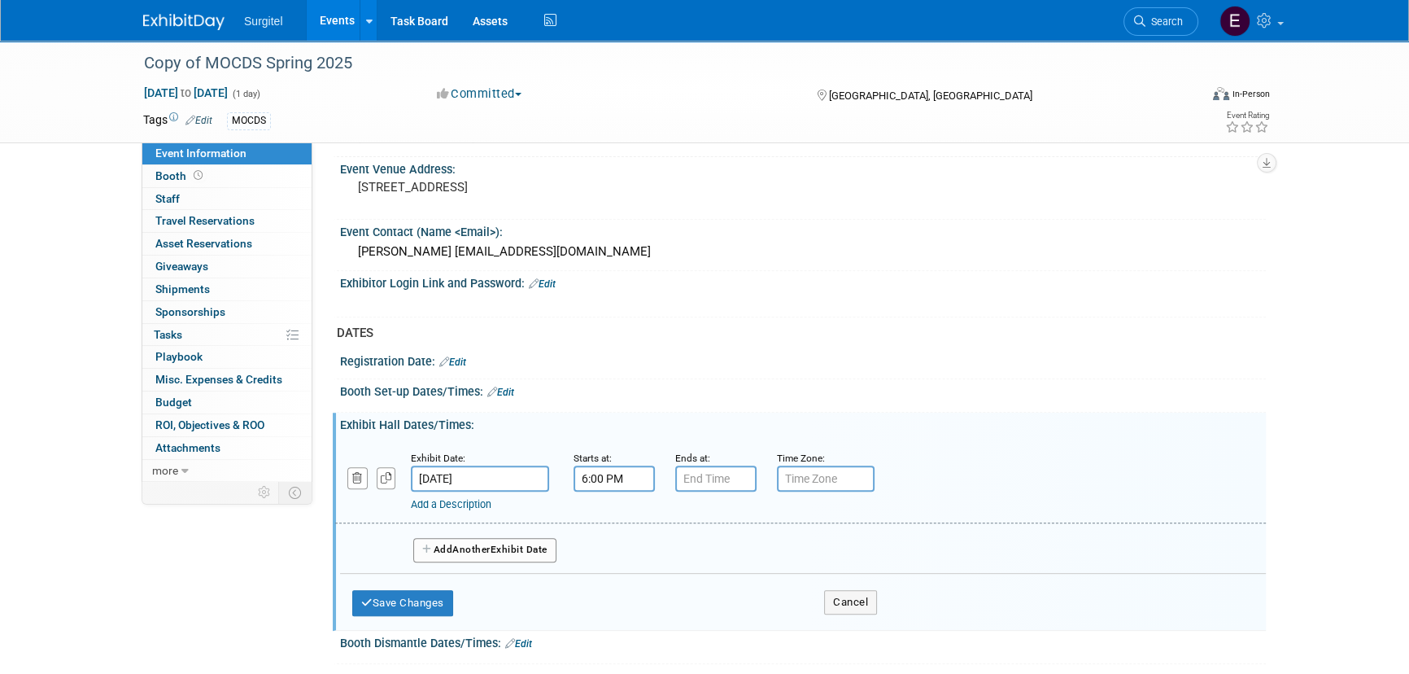
type input "7:00 PM"
click at [701, 475] on input "7:00 PM" at bounding box center [715, 478] width 81 height 26
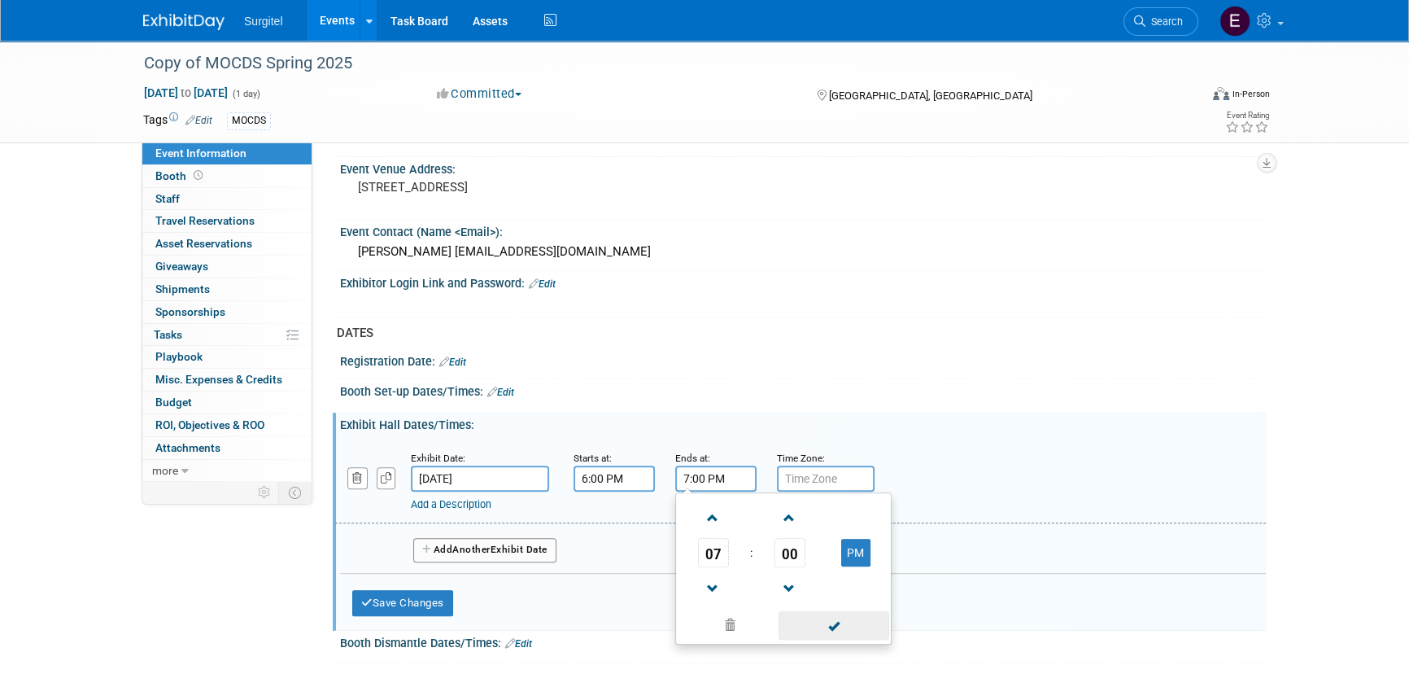
click at [832, 623] on span at bounding box center [834, 625] width 110 height 28
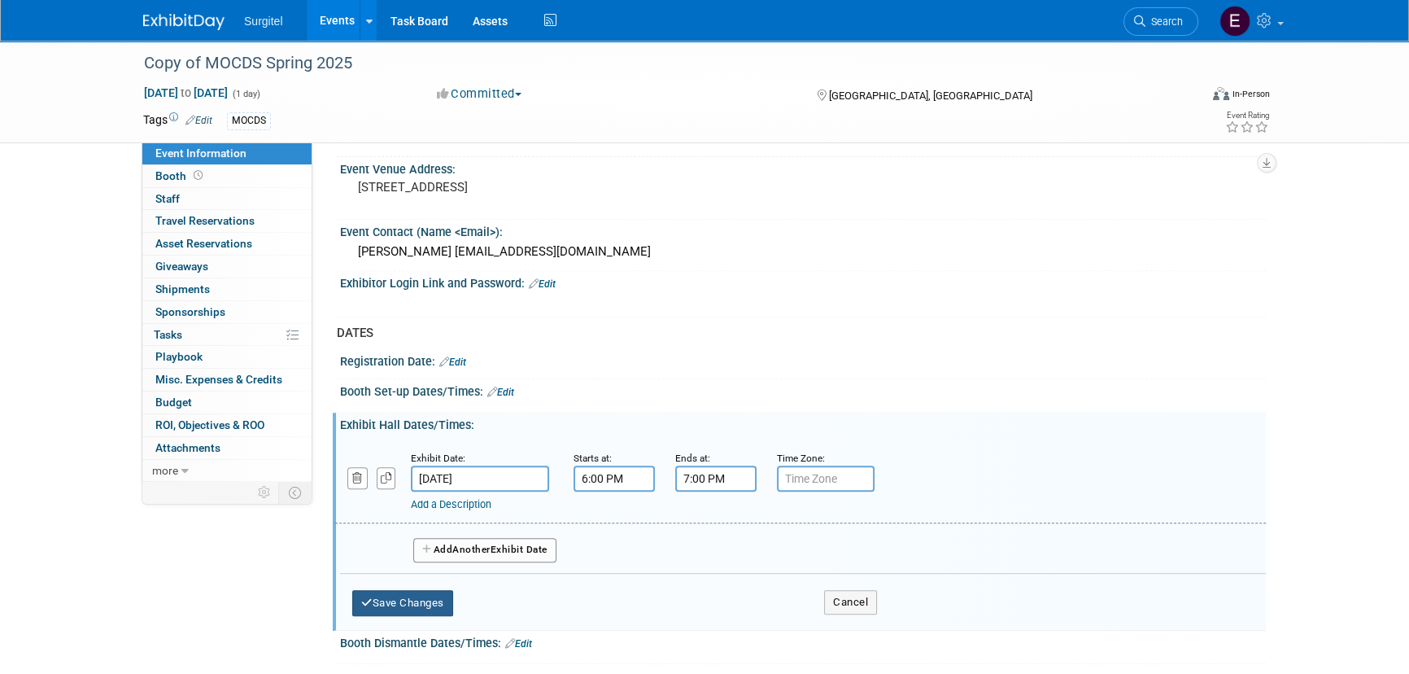
click at [423, 597] on button "Save Changes" at bounding box center [402, 603] width 101 height 26
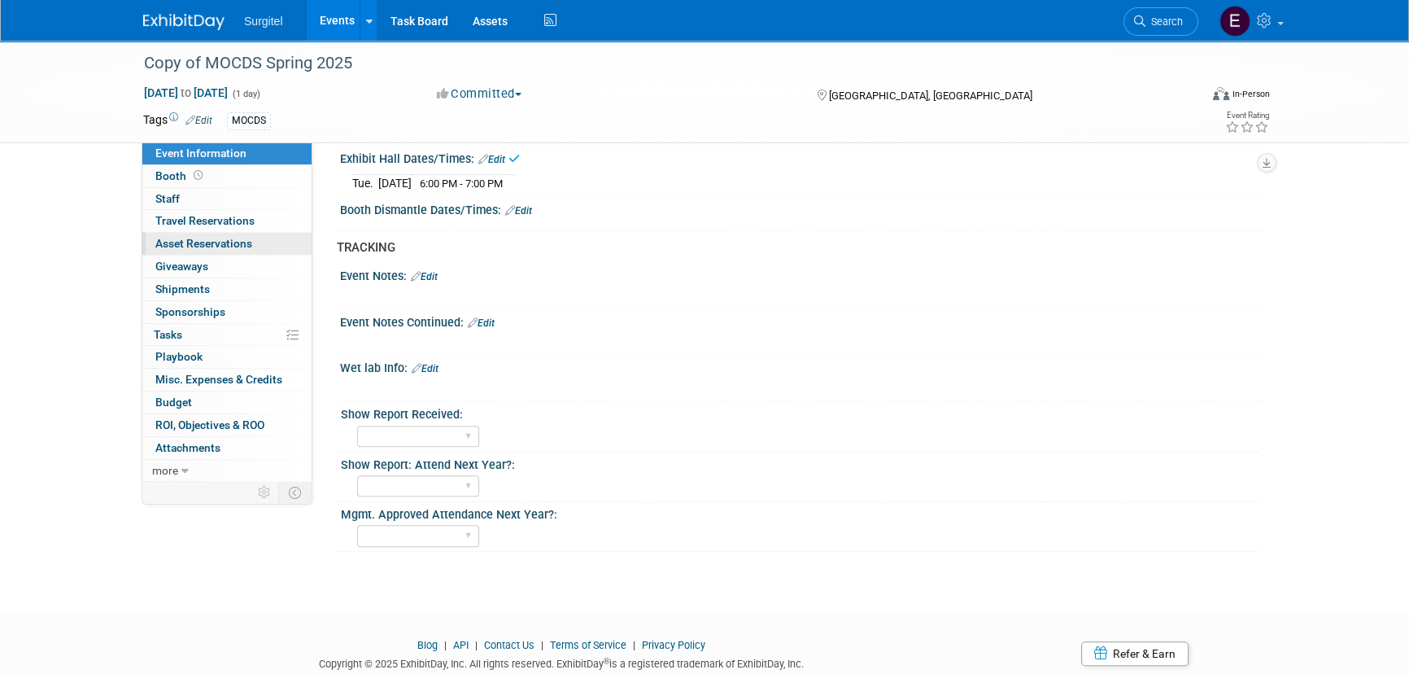
scroll to position [1021, 0]
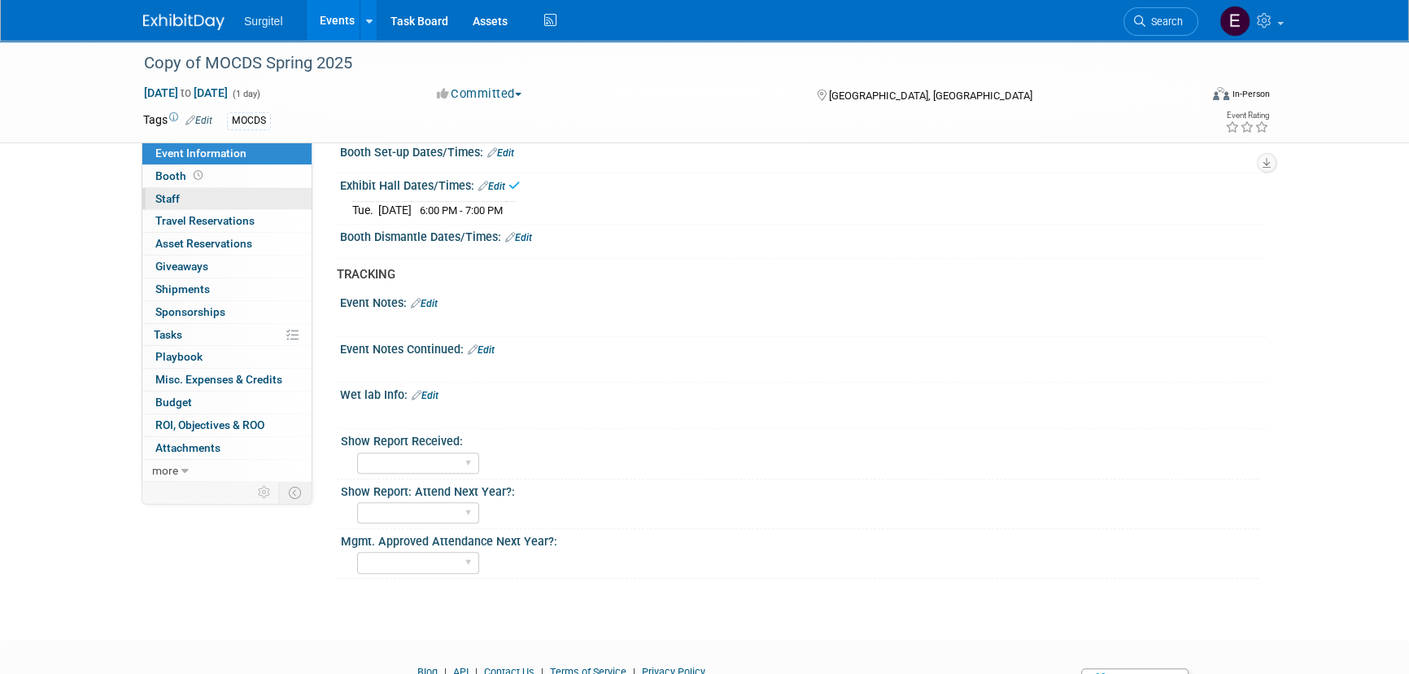
click at [210, 194] on link "0 Staff 0" at bounding box center [226, 199] width 169 height 22
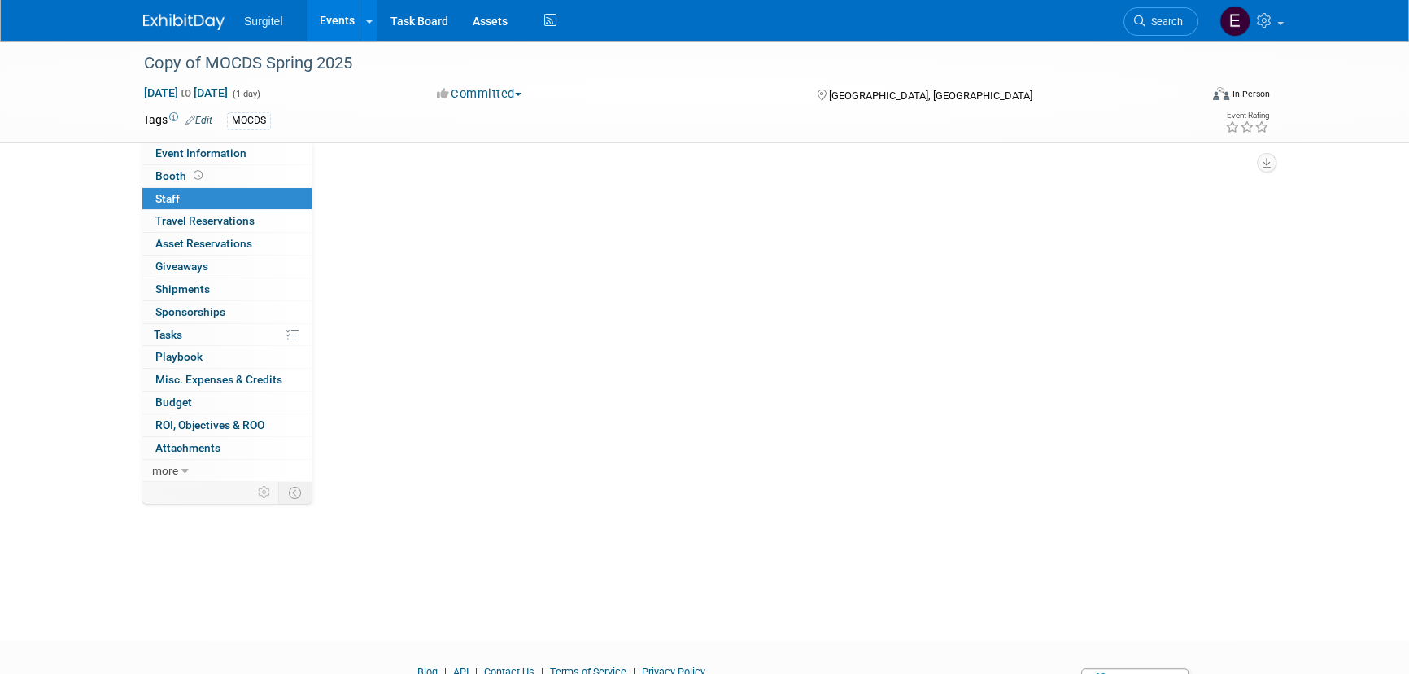
scroll to position [0, 0]
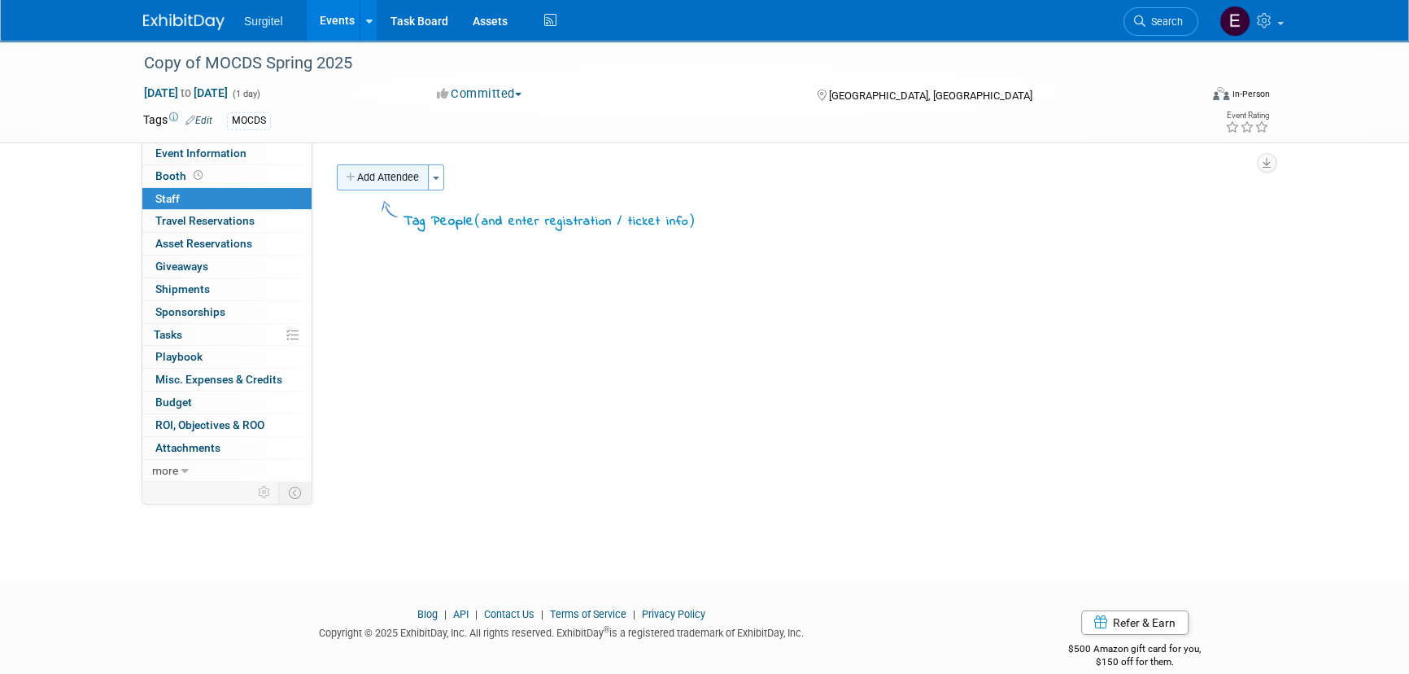
click at [343, 186] on button "Add Attendee" at bounding box center [383, 177] width 92 height 26
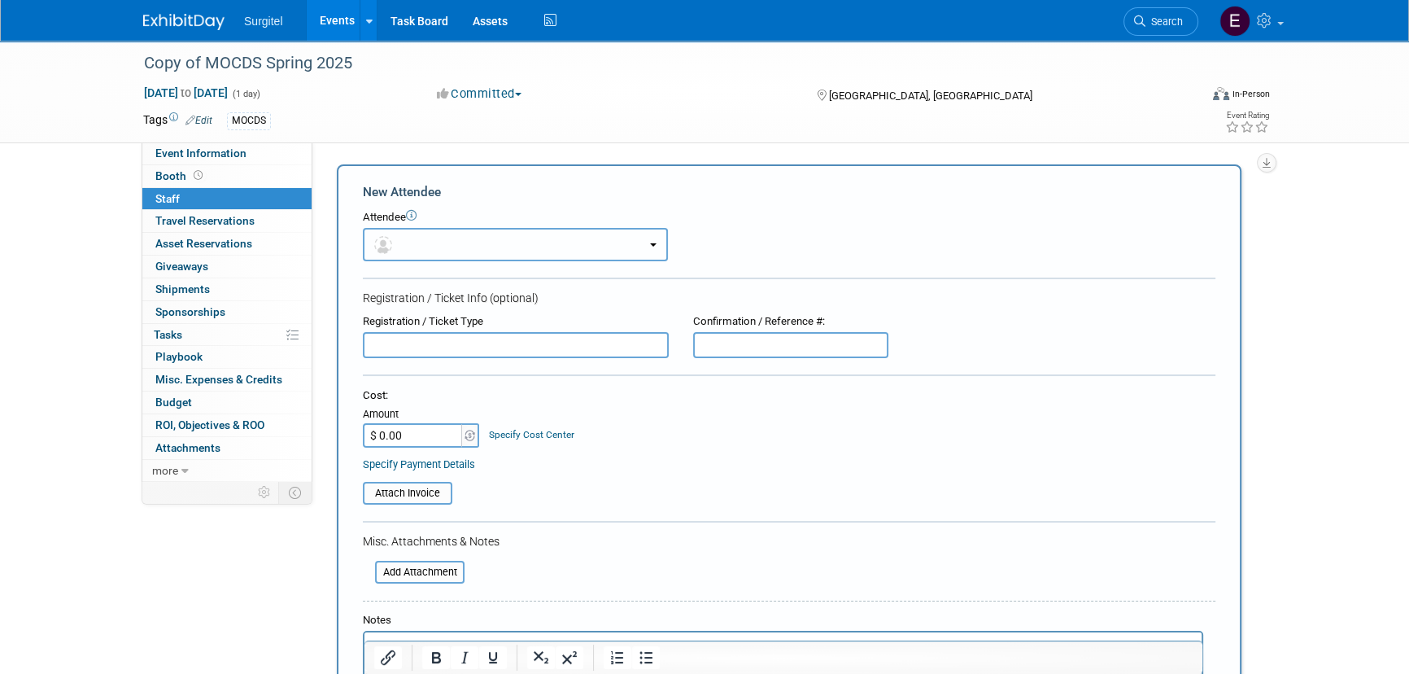
click at [480, 247] on button "button" at bounding box center [515, 244] width 305 height 33
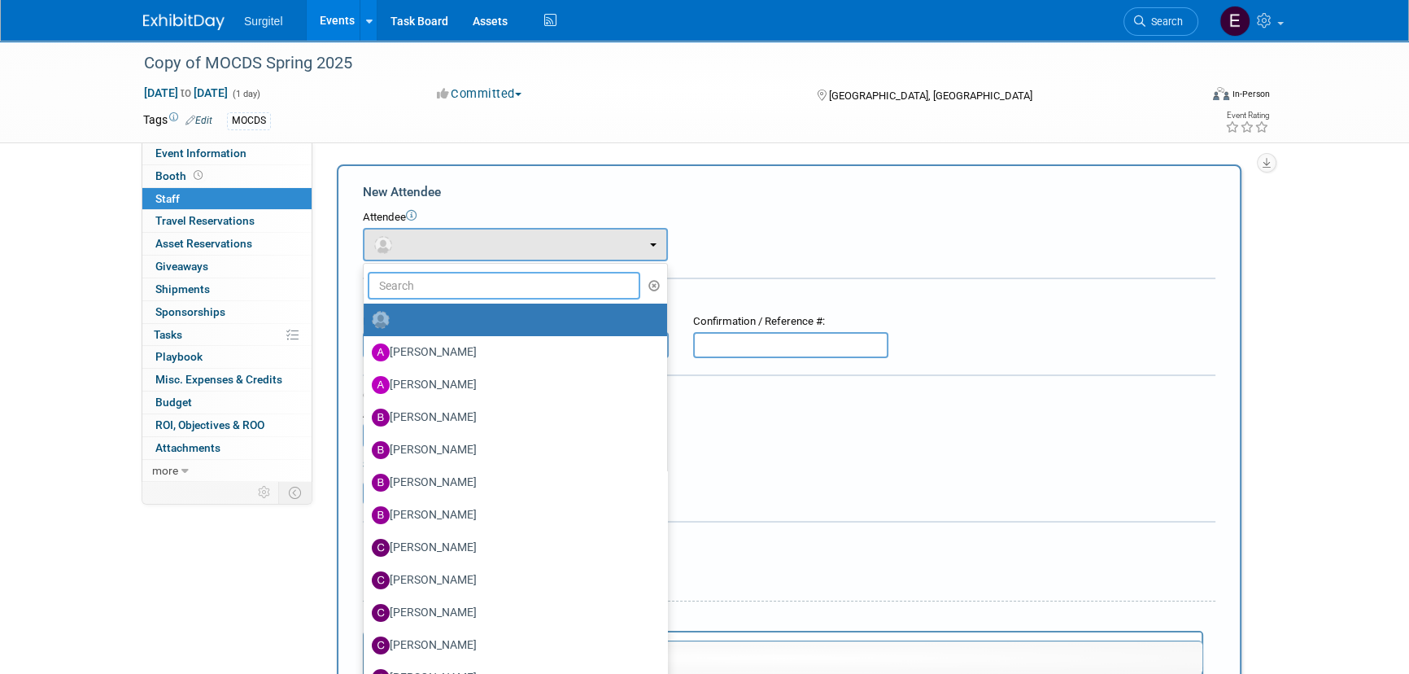
click at [483, 279] on input "text" at bounding box center [504, 286] width 273 height 28
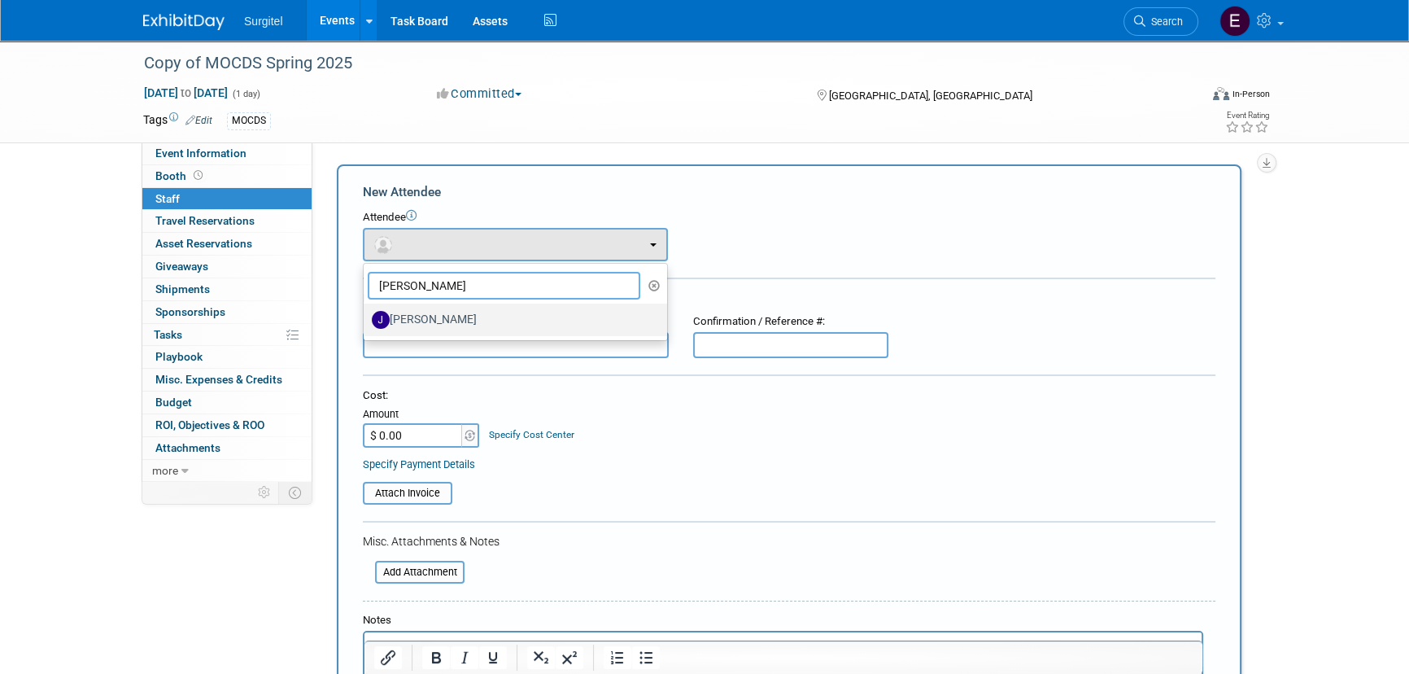
type input "joe"
click at [480, 321] on label "[PERSON_NAME]" at bounding box center [511, 320] width 279 height 26
click at [366, 321] on input "[PERSON_NAME]" at bounding box center [361, 317] width 11 height 11
select select "713f67b5-db13-48a8-bfc7-80aa41a2f8a8"
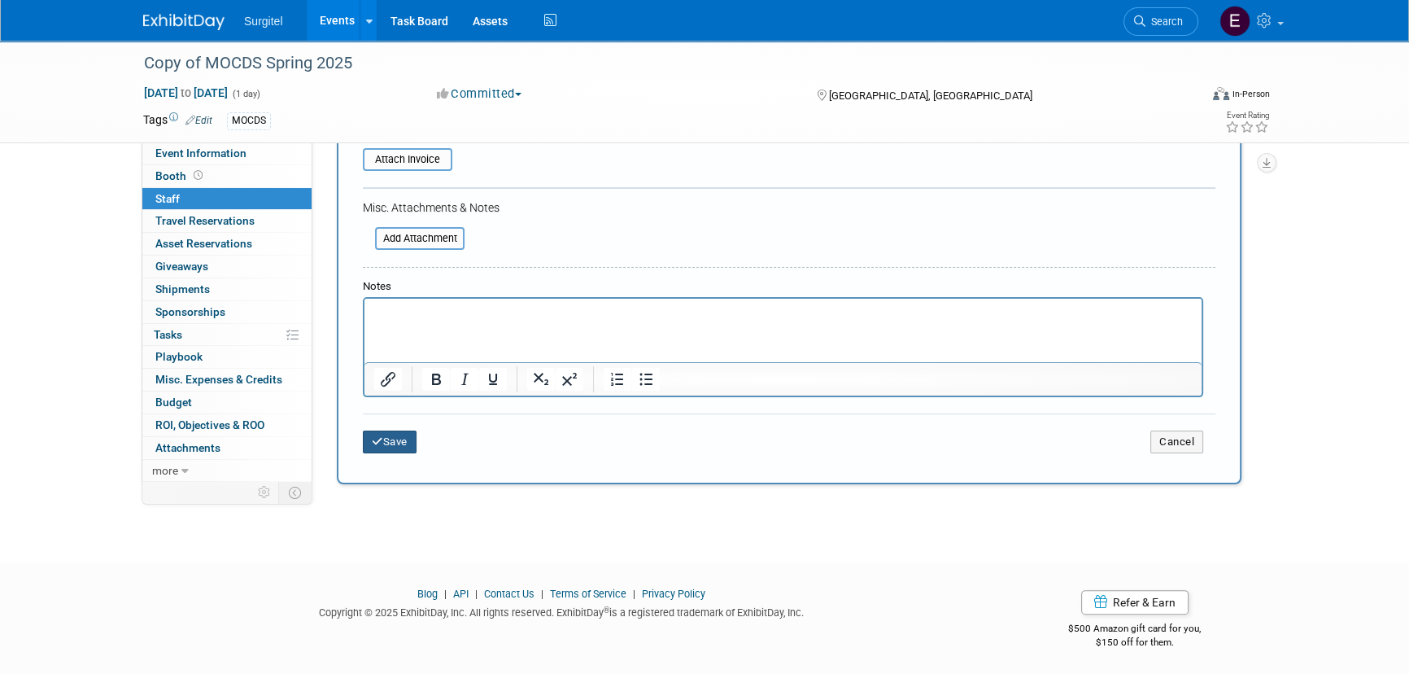
click at [397, 446] on button "Save" at bounding box center [390, 441] width 54 height 23
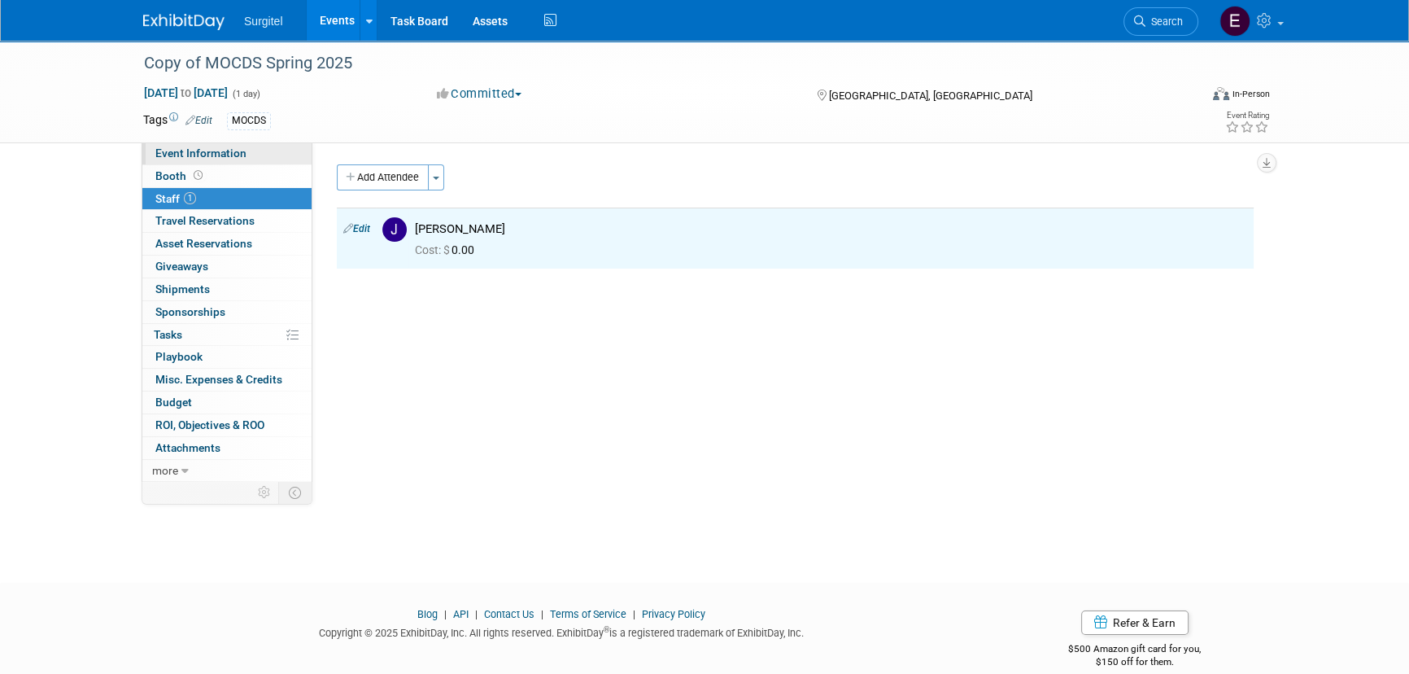
click at [245, 154] on link "Event Information" at bounding box center [226, 153] width 169 height 22
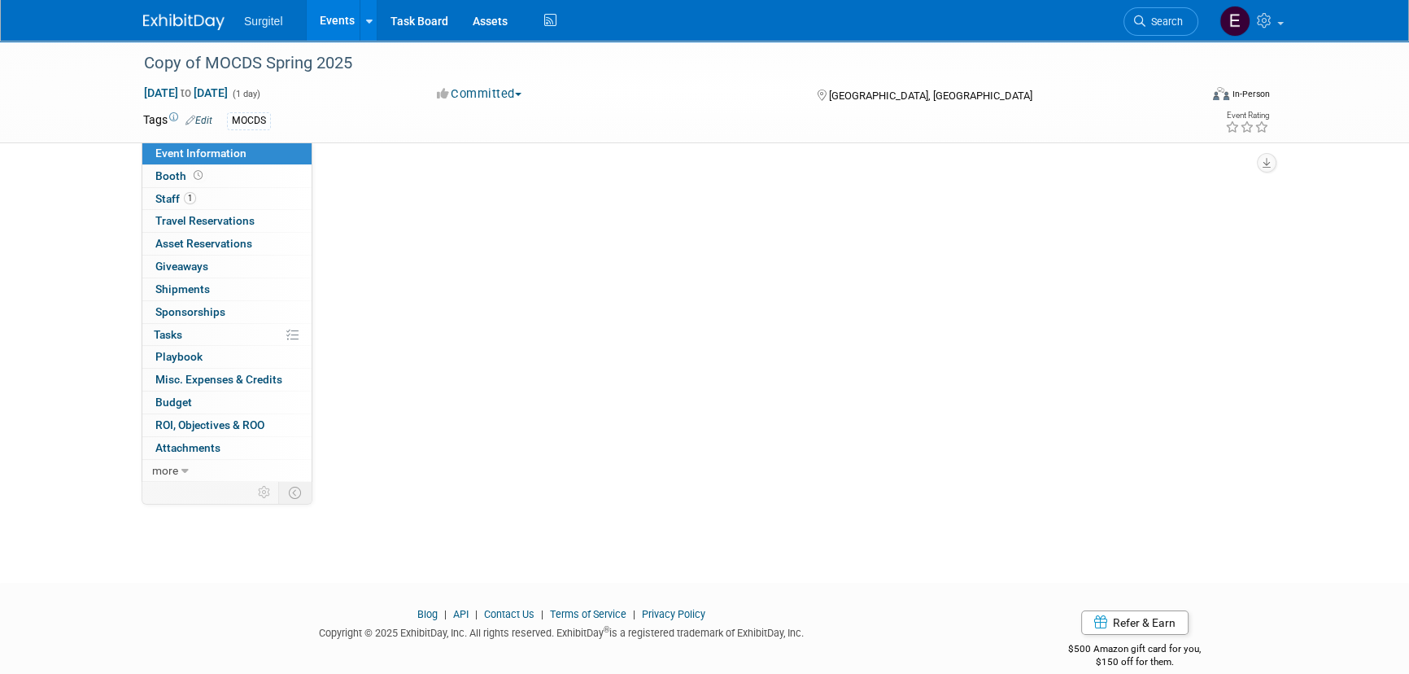
select select "Trade Show"
select select "Dental"
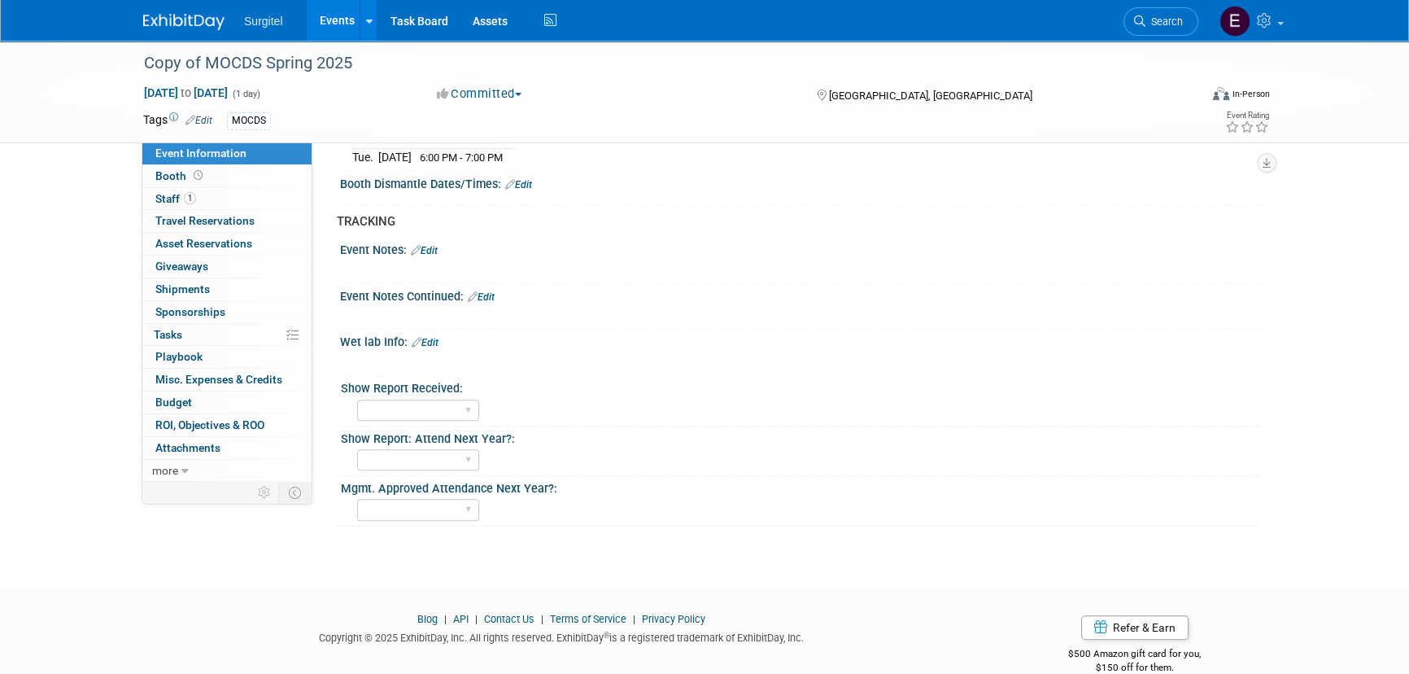
scroll to position [1095, 0]
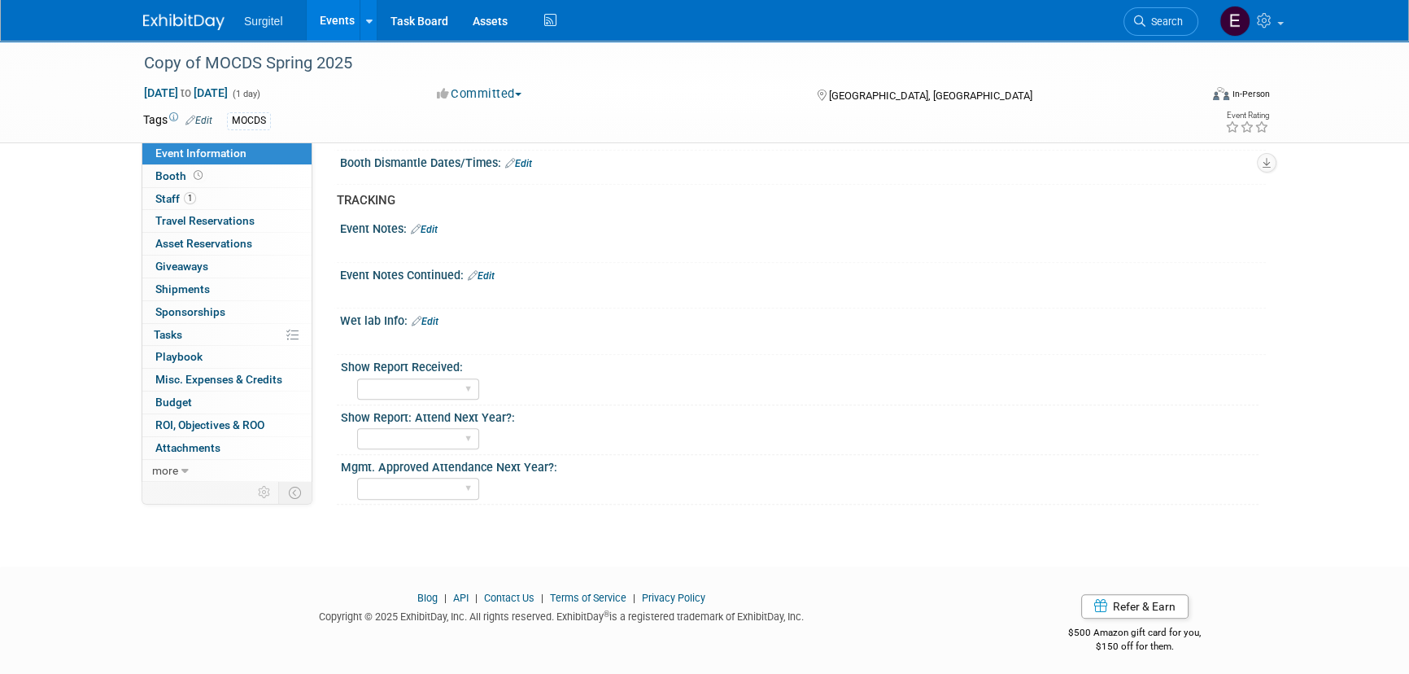
click at [309, 20] on link "Events" at bounding box center [336, 20] width 59 height 41
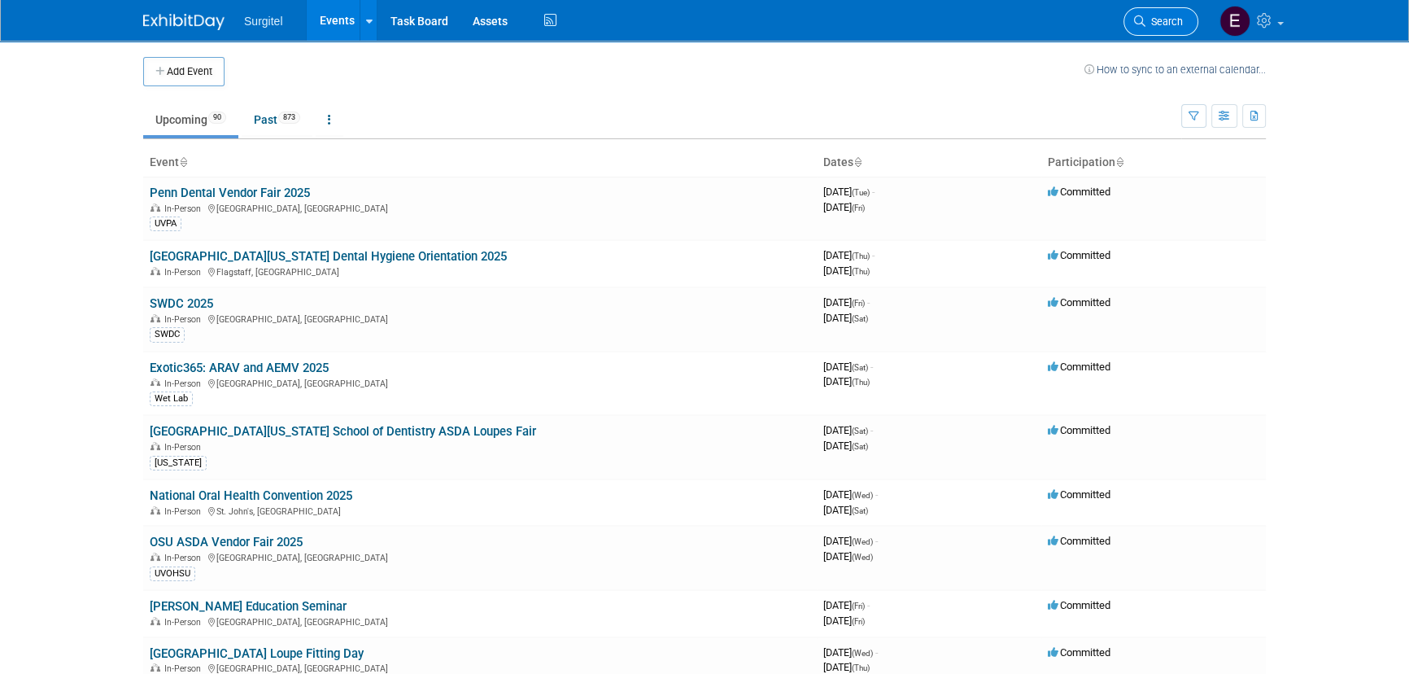
click at [1164, 19] on span "Search" at bounding box center [1164, 21] width 37 height 12
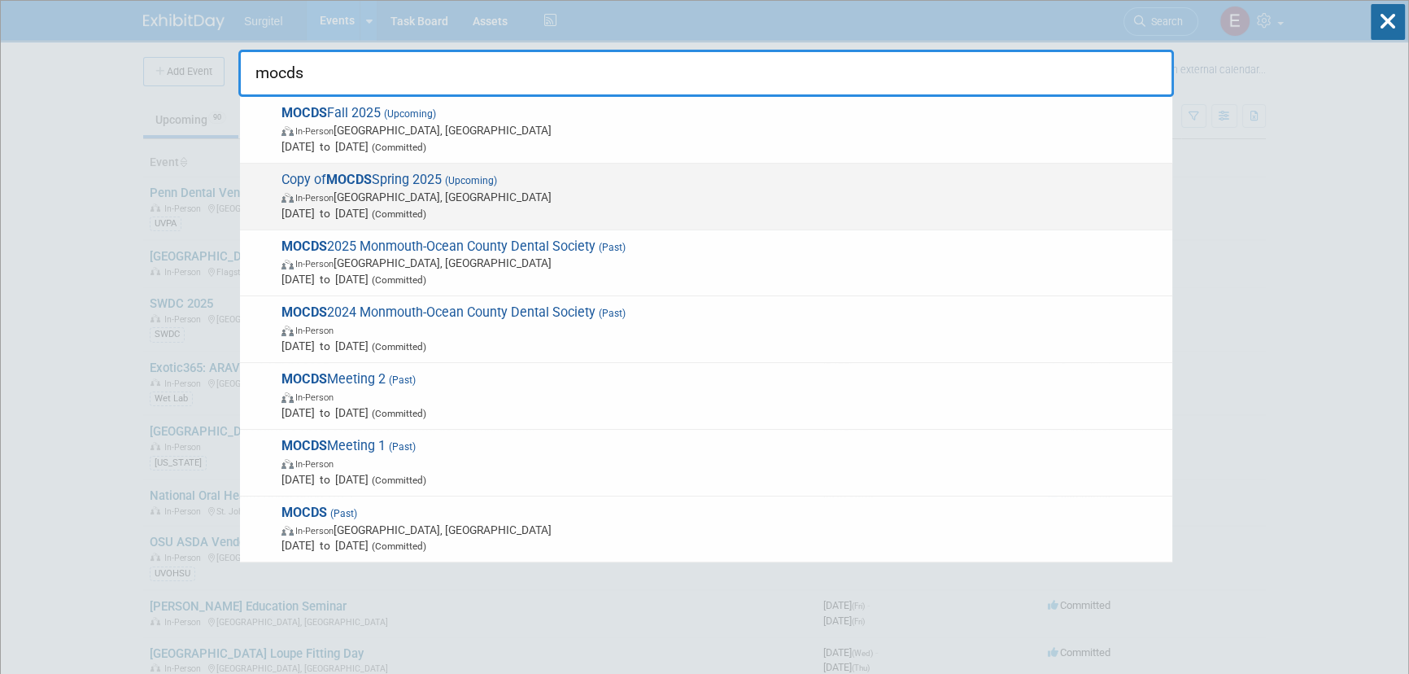
type input "mocds"
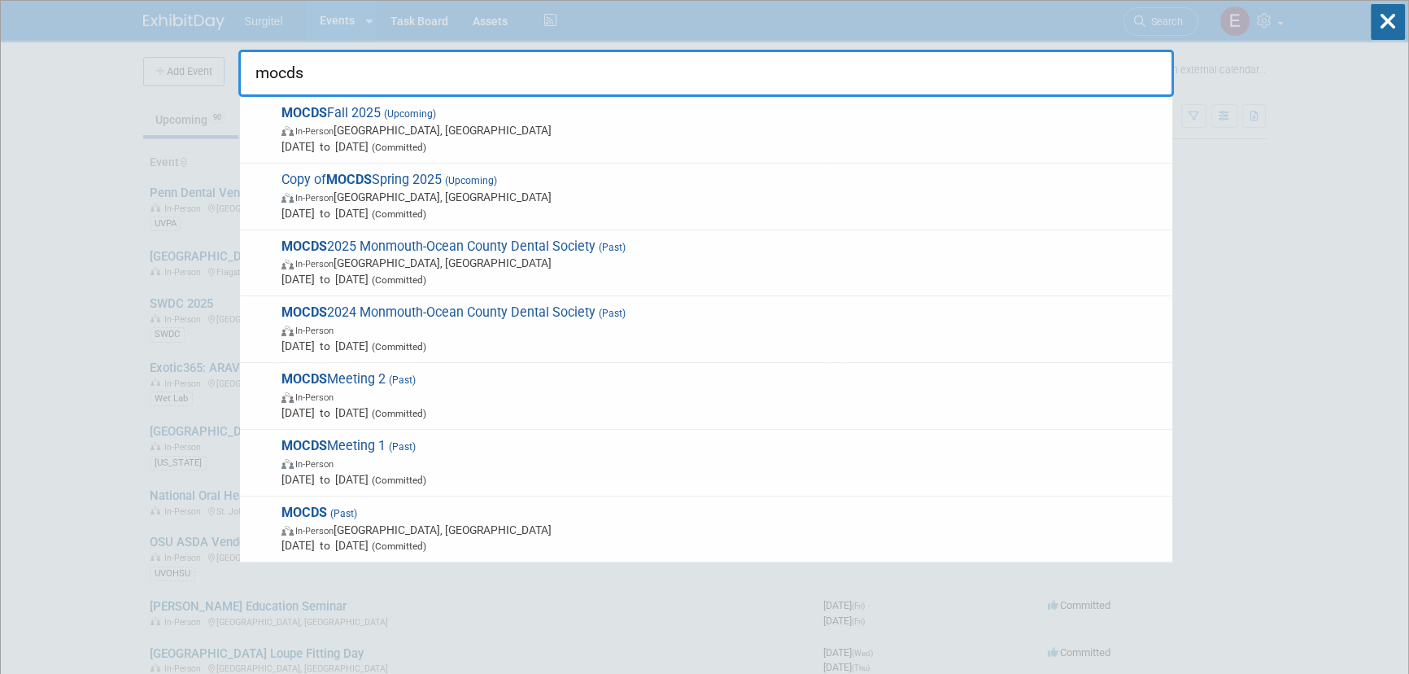
click at [499, 173] on span "Copy of MOCDS Spring 2025 (Upcoming) In-Person Belmar, NJ Apr 14, 2026 to Apr 1…" at bounding box center [721, 197] width 888 height 50
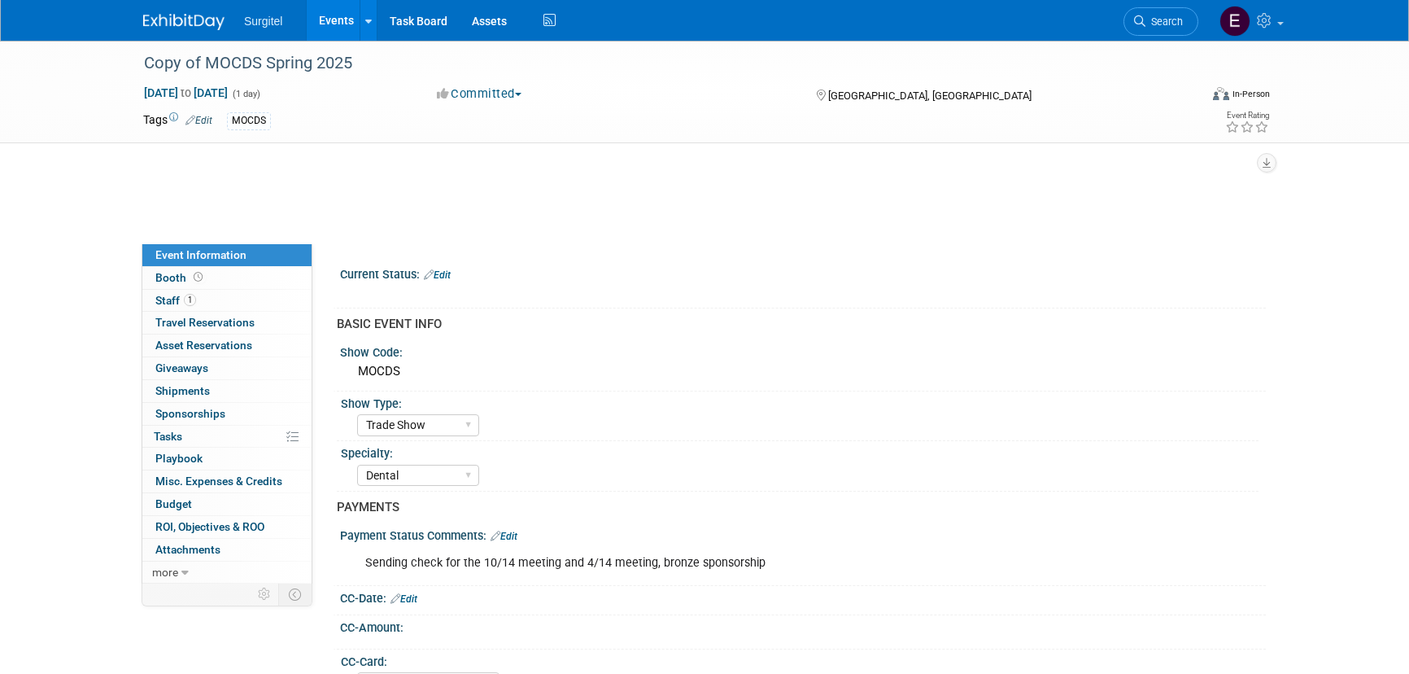
select select "Trade Show"
select select "Dental"
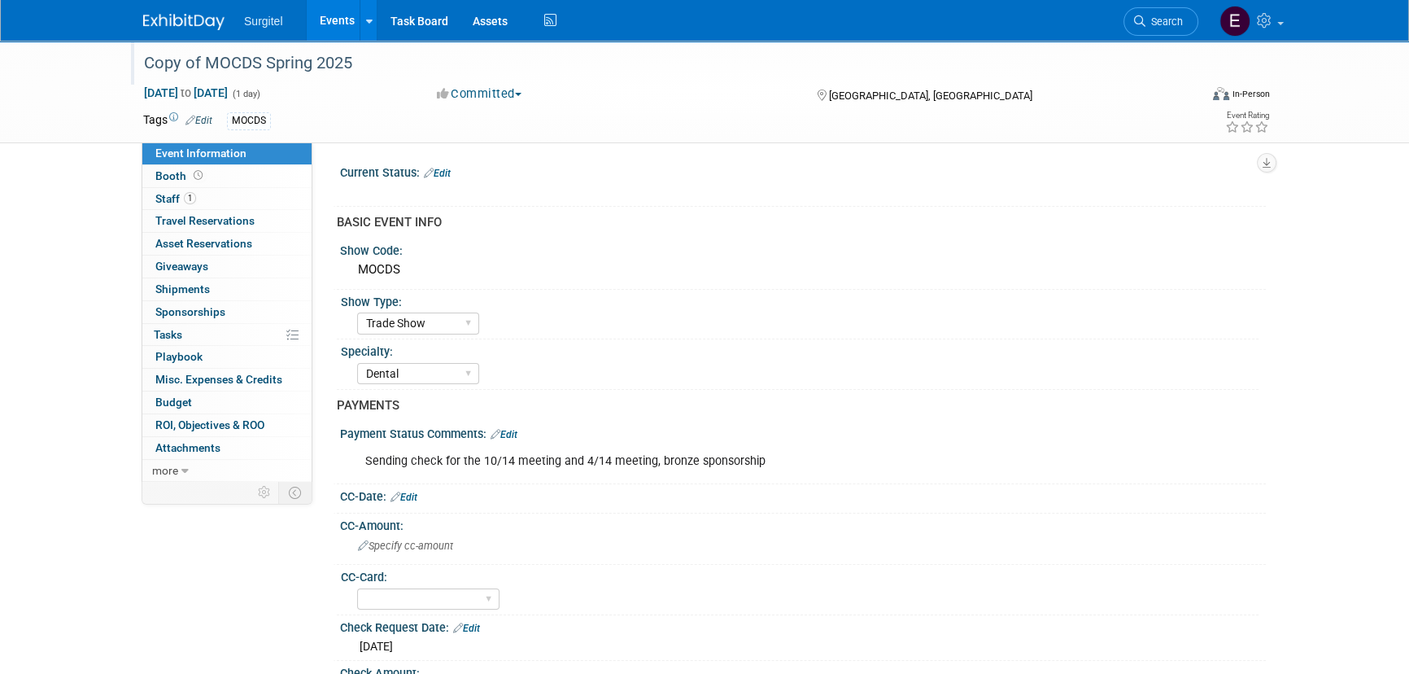
click at [357, 61] on div "Copy of MOCDS Spring 2025" at bounding box center [656, 63] width 1036 height 29
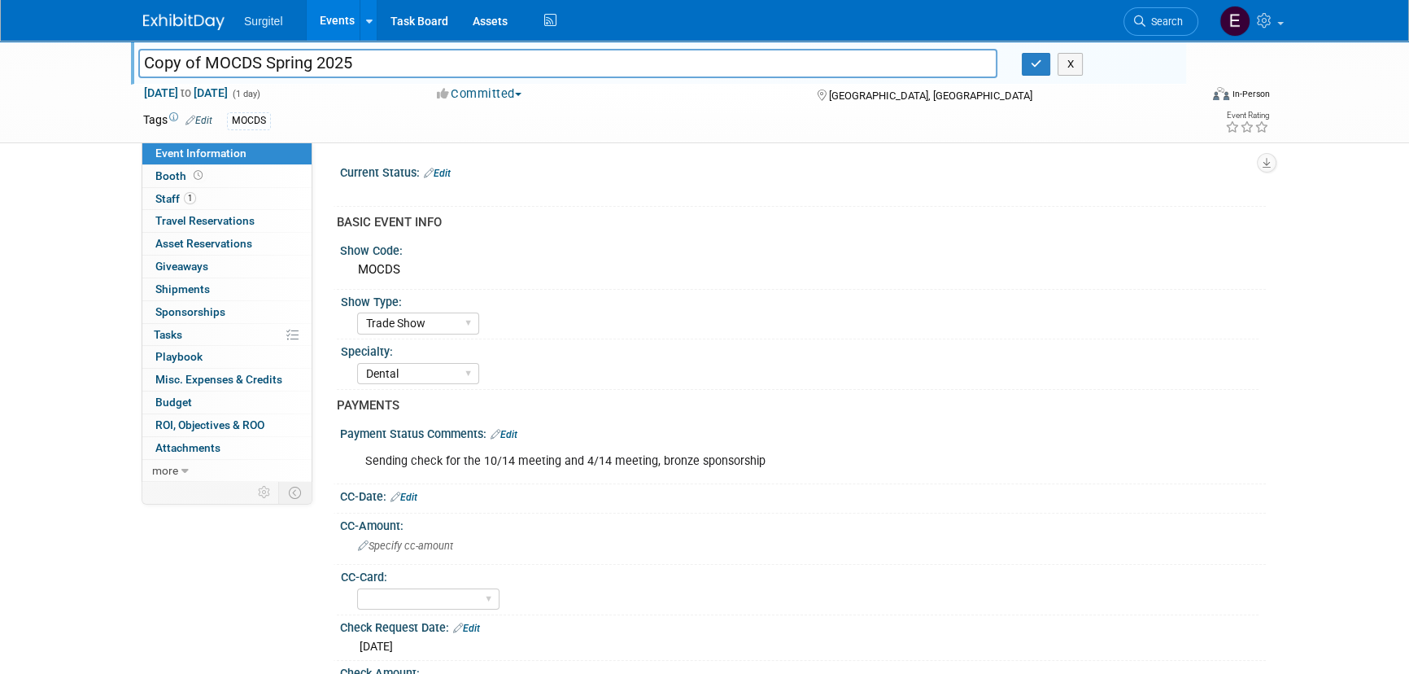
drag, startPoint x: 198, startPoint y: 62, endPoint x: 146, endPoint y: 62, distance: 51.3
click at [146, 62] on input "Copy of MOCDS Spring 2025" at bounding box center [567, 63] width 859 height 28
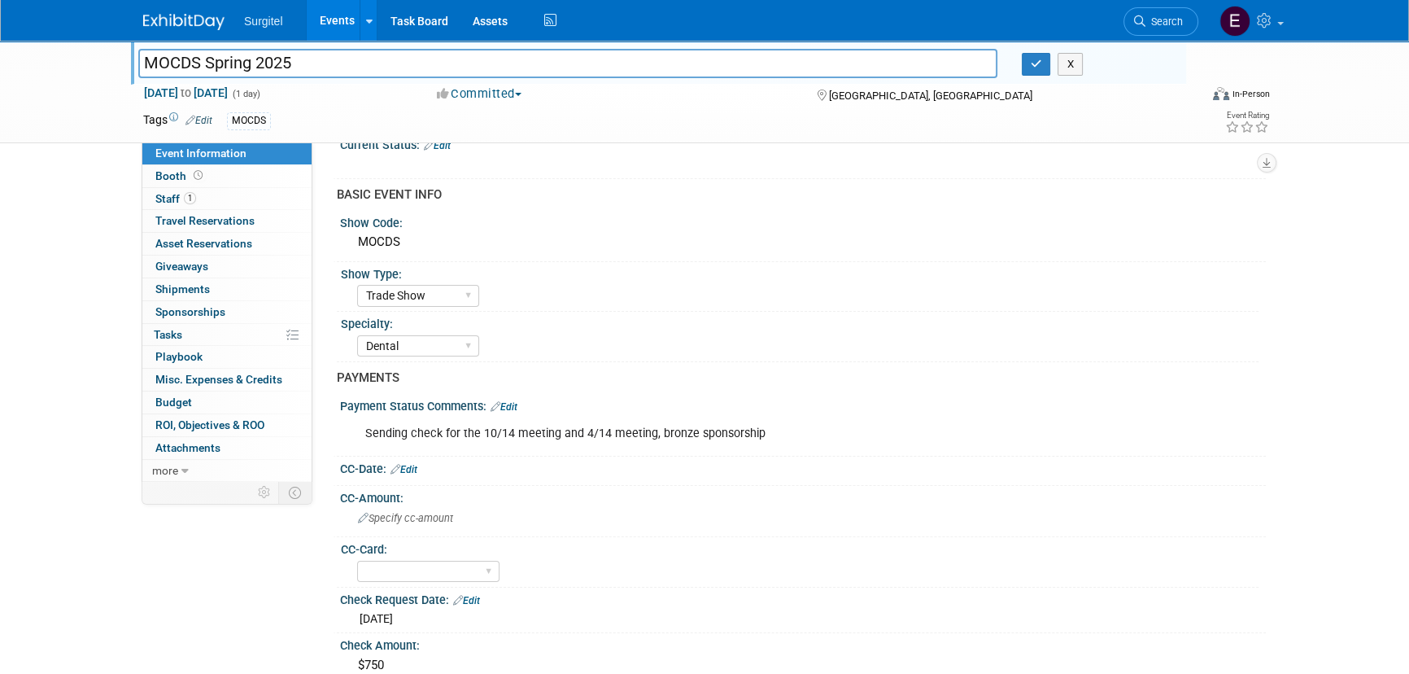
scroll to position [73, 0]
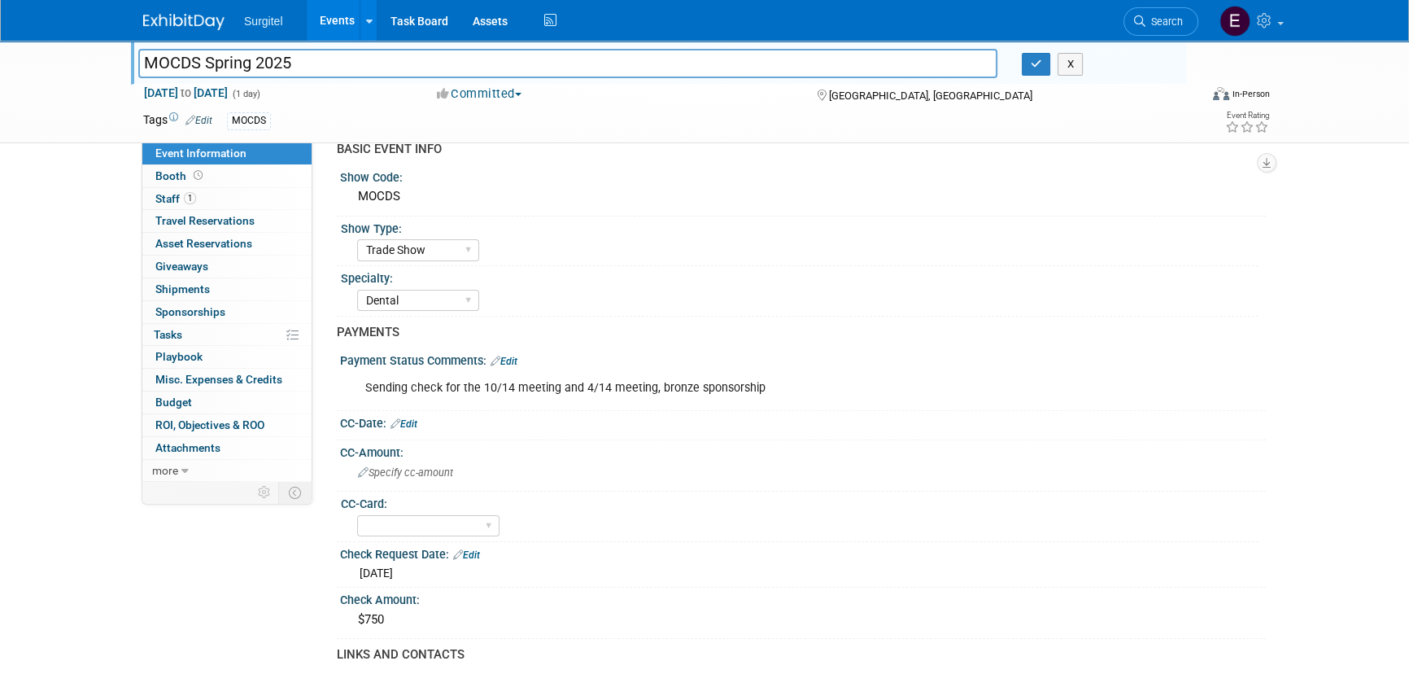
click at [345, 68] on input "MOCDS Spring 2025" at bounding box center [567, 63] width 859 height 28
type input "MOCDS Spring 2026"
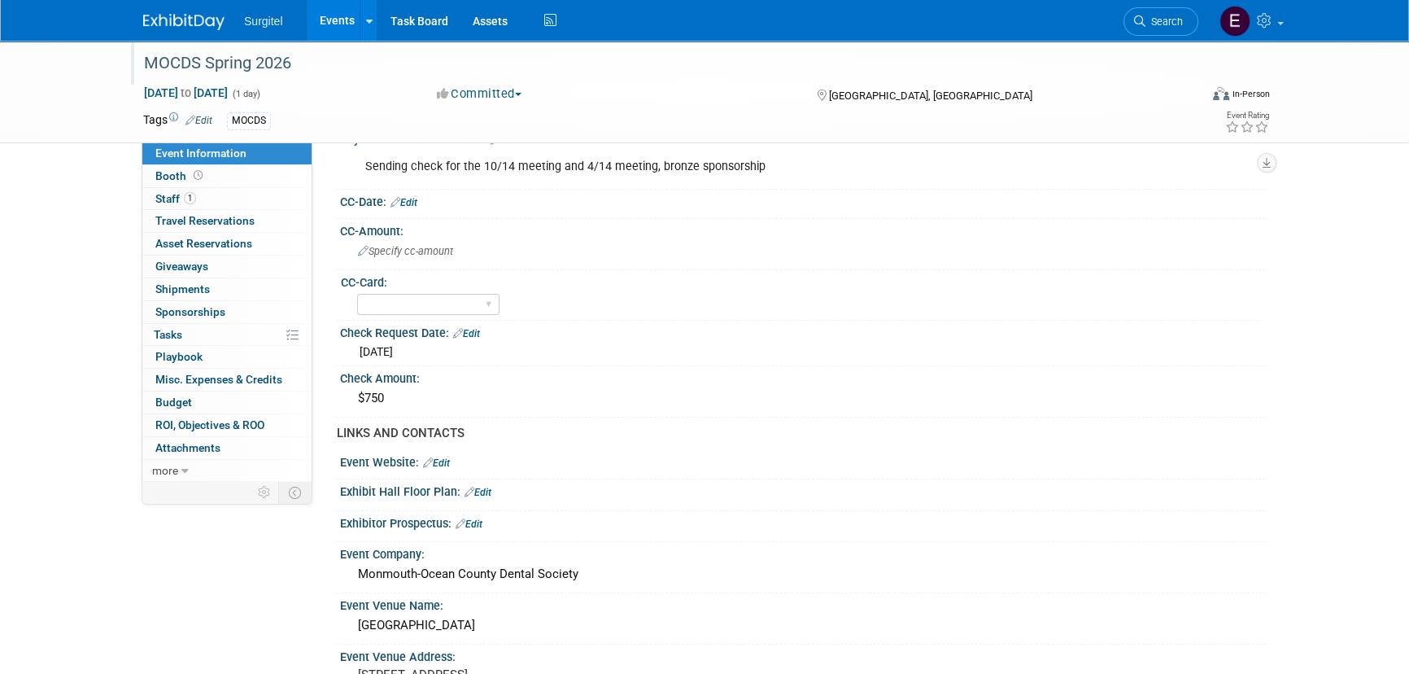
scroll to position [295, 0]
click at [472, 518] on link "Edit" at bounding box center [469, 523] width 27 height 11
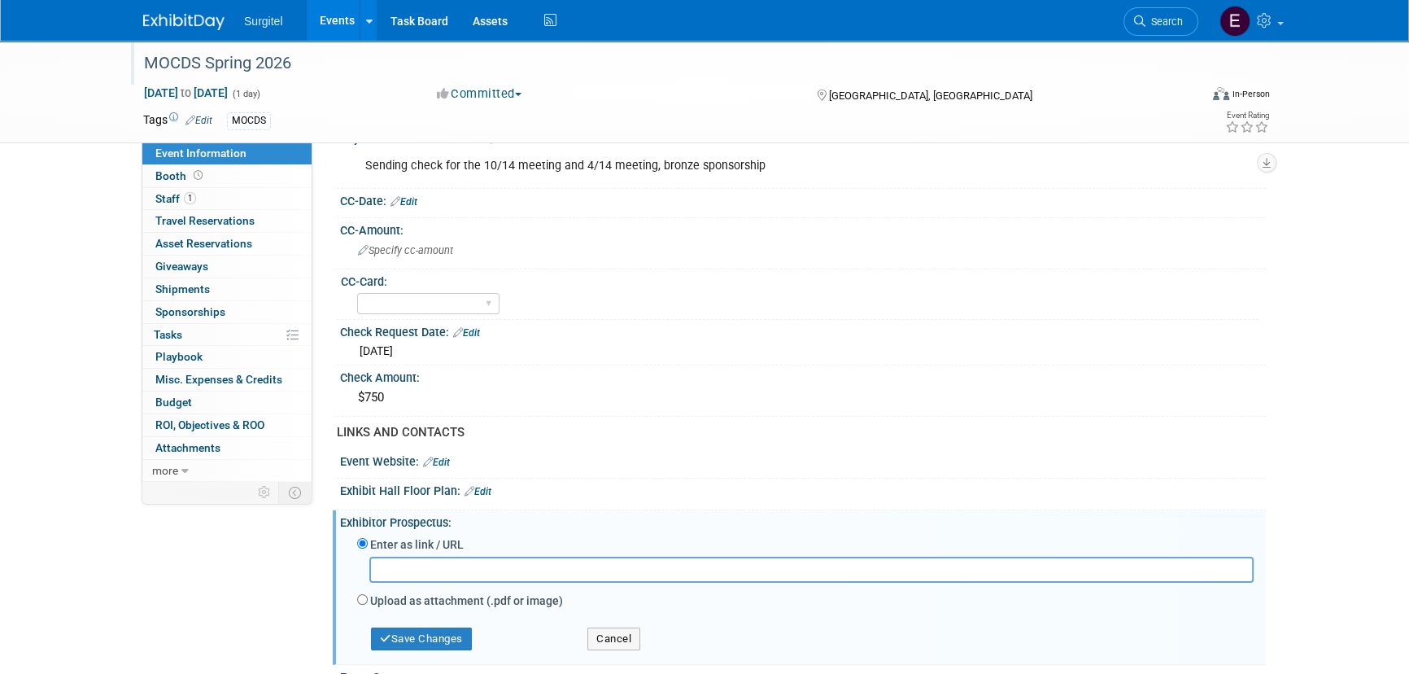
click at [464, 595] on label "Upload as attachment (.pdf or image)" at bounding box center [466, 600] width 193 height 16
click at [368, 595] on input "Upload as attachment (.pdf or image)" at bounding box center [362, 599] width 11 height 11
radio input "true"
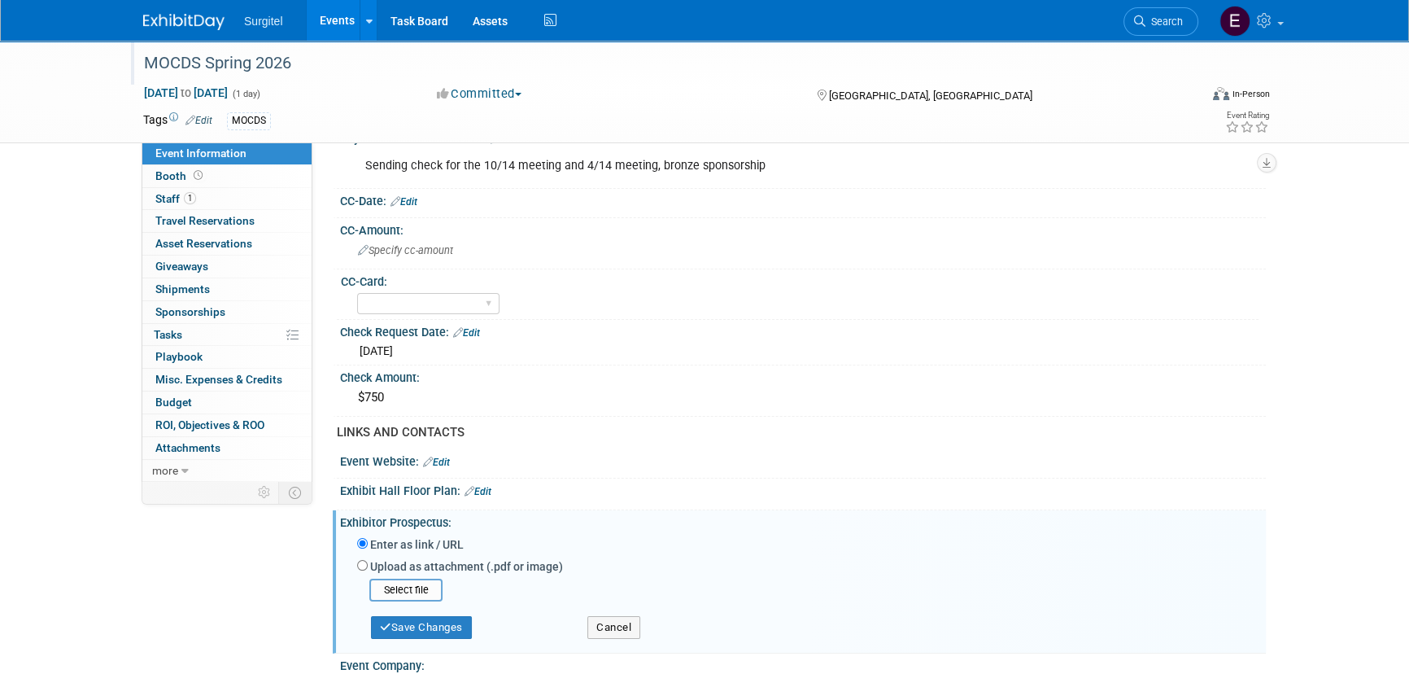
drag, startPoint x: 406, startPoint y: 561, endPoint x: 404, endPoint y: 584, distance: 23.7
click at [406, 561] on label "Upload as attachment (.pdf or image)" at bounding box center [466, 566] width 193 height 16
click at [368, 561] on input "Upload as attachment (.pdf or image)" at bounding box center [362, 565] width 11 height 11
click at [405, 596] on input "file" at bounding box center [344, 590] width 194 height 20
click at [430, 624] on button "Save Changes" at bounding box center [421, 621] width 101 height 23
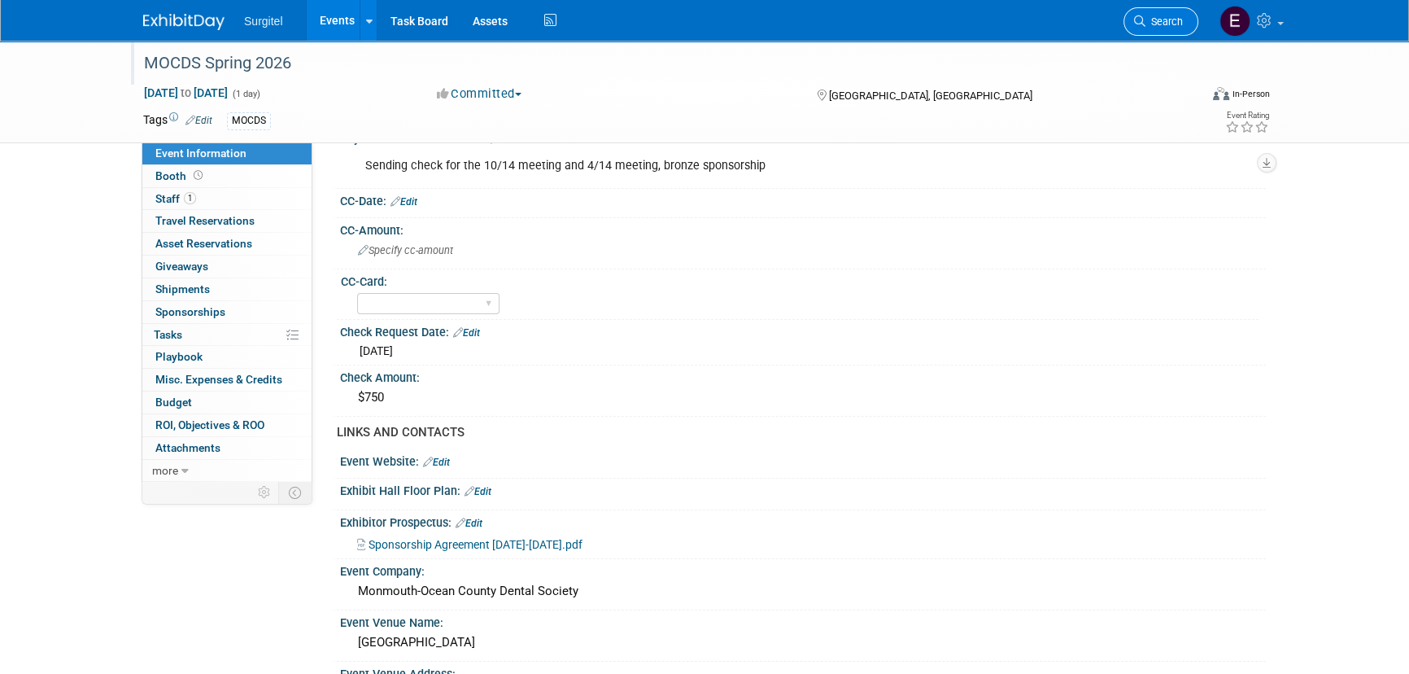
click at [1139, 22] on icon at bounding box center [1139, 20] width 11 height 11
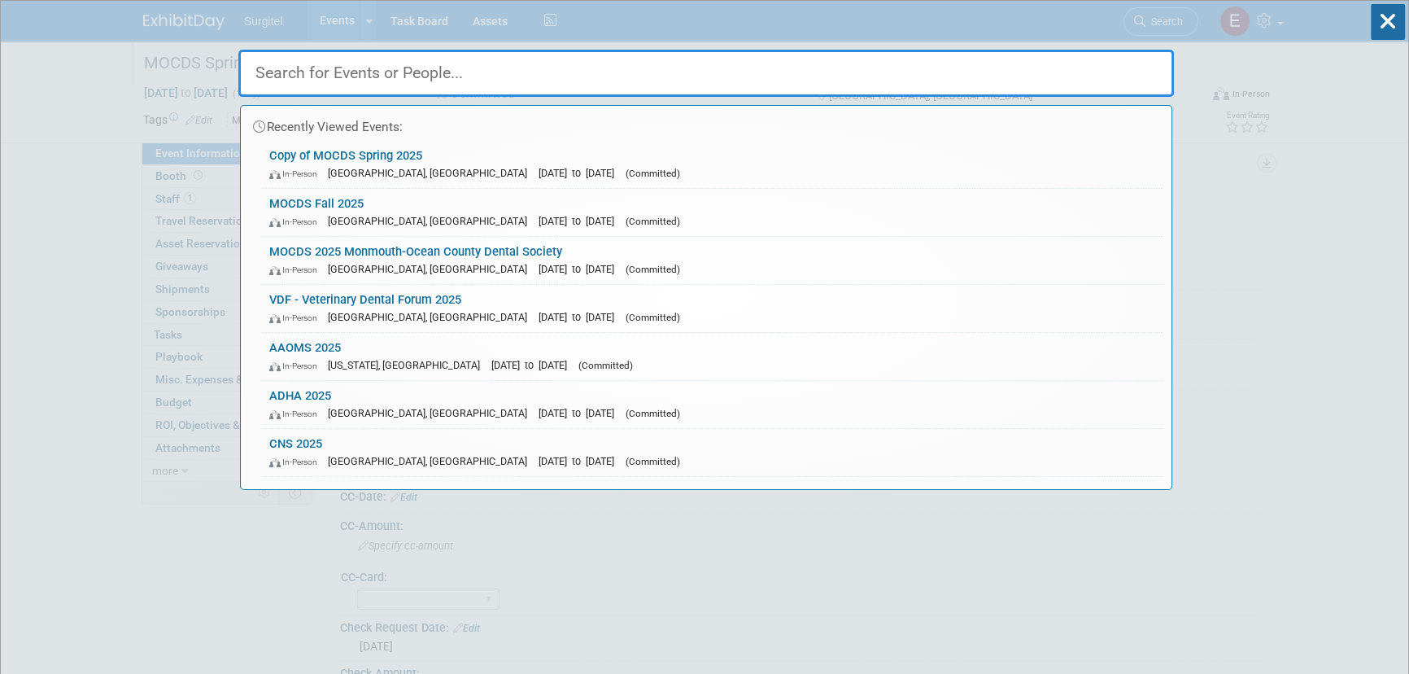
click at [464, 212] on div "In-Person Belmar, NJ Oct 14, 2025 to Oct 14, 2025 (Committed)" at bounding box center [712, 220] width 886 height 17
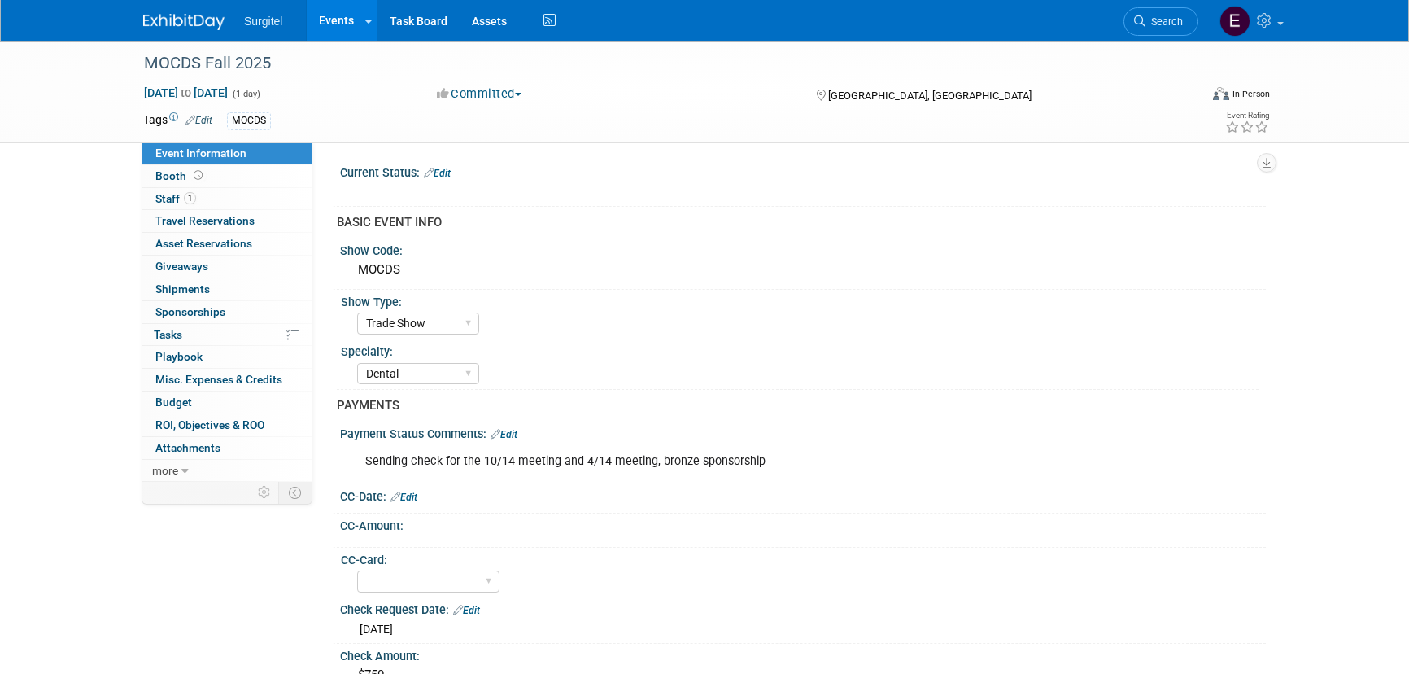
select select "Trade Show"
select select "Dental"
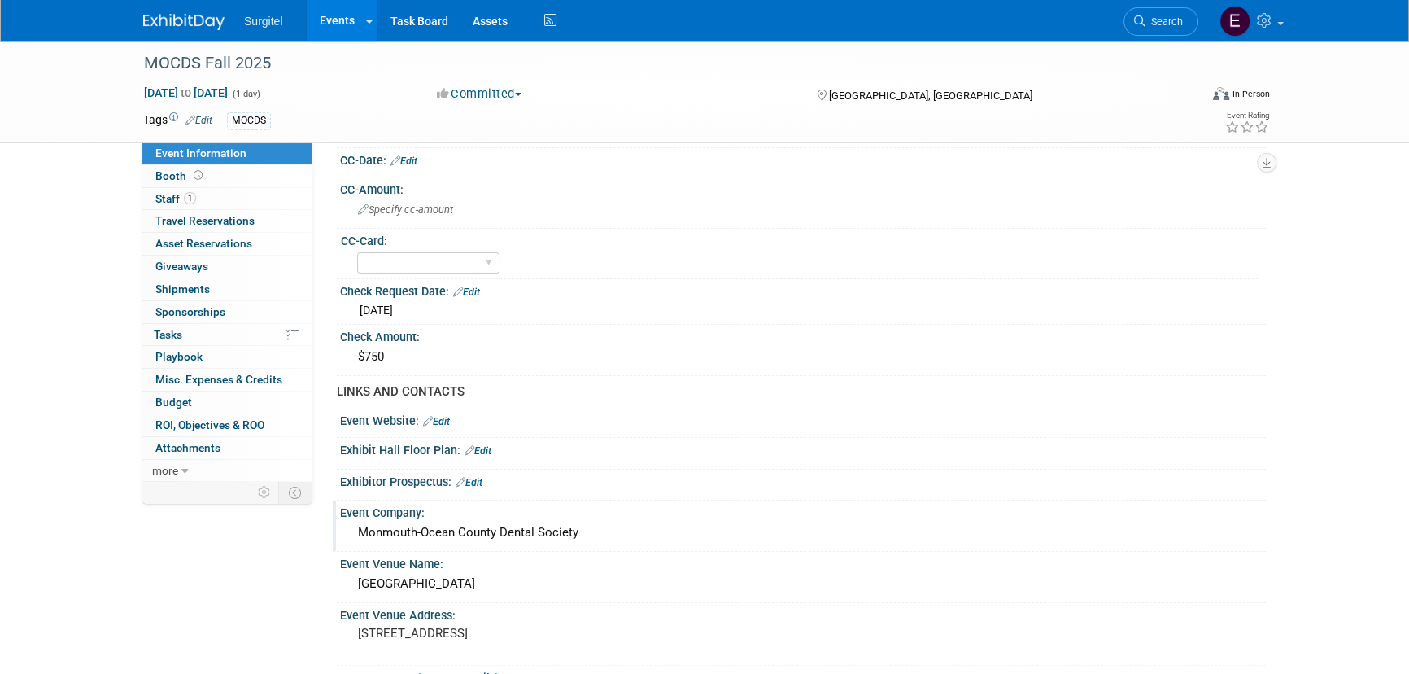
scroll to position [369, 0]
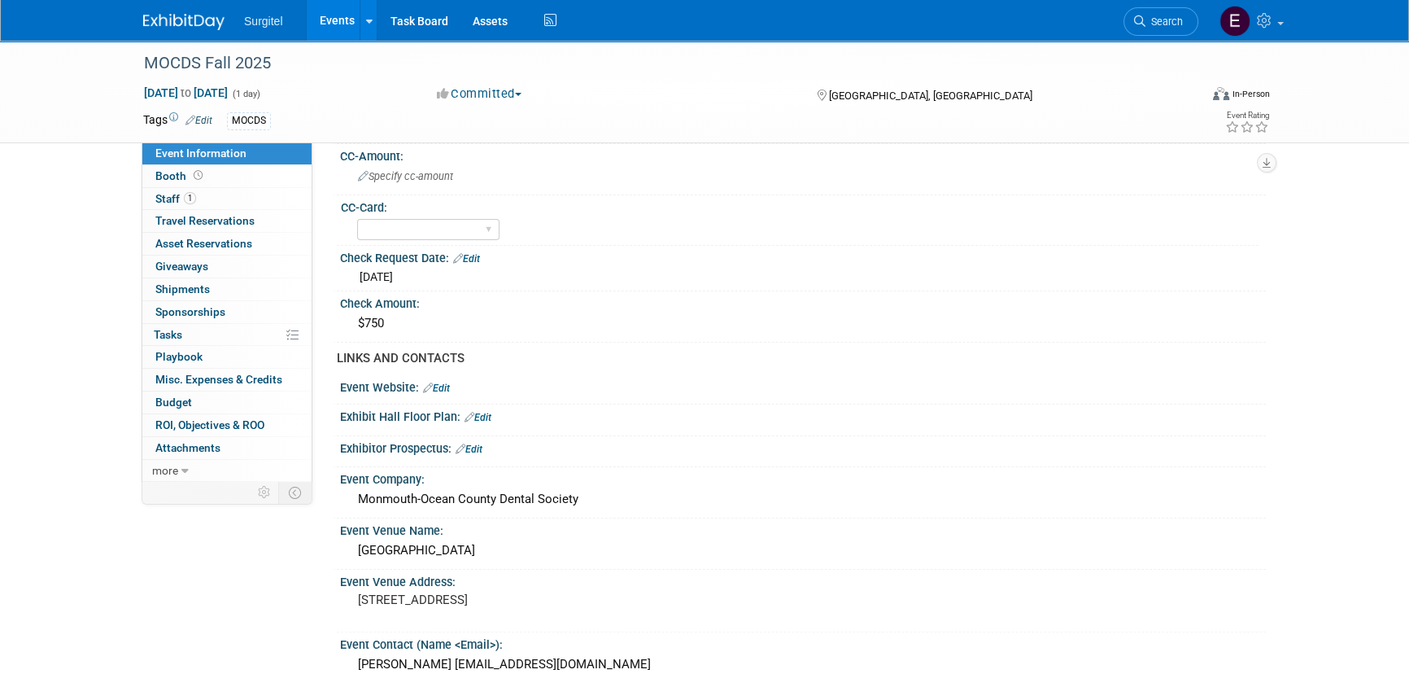
click at [474, 436] on div "Exhibitor Prospectus: Edit" at bounding box center [803, 446] width 926 height 21
click at [475, 446] on link "Edit" at bounding box center [469, 448] width 27 height 11
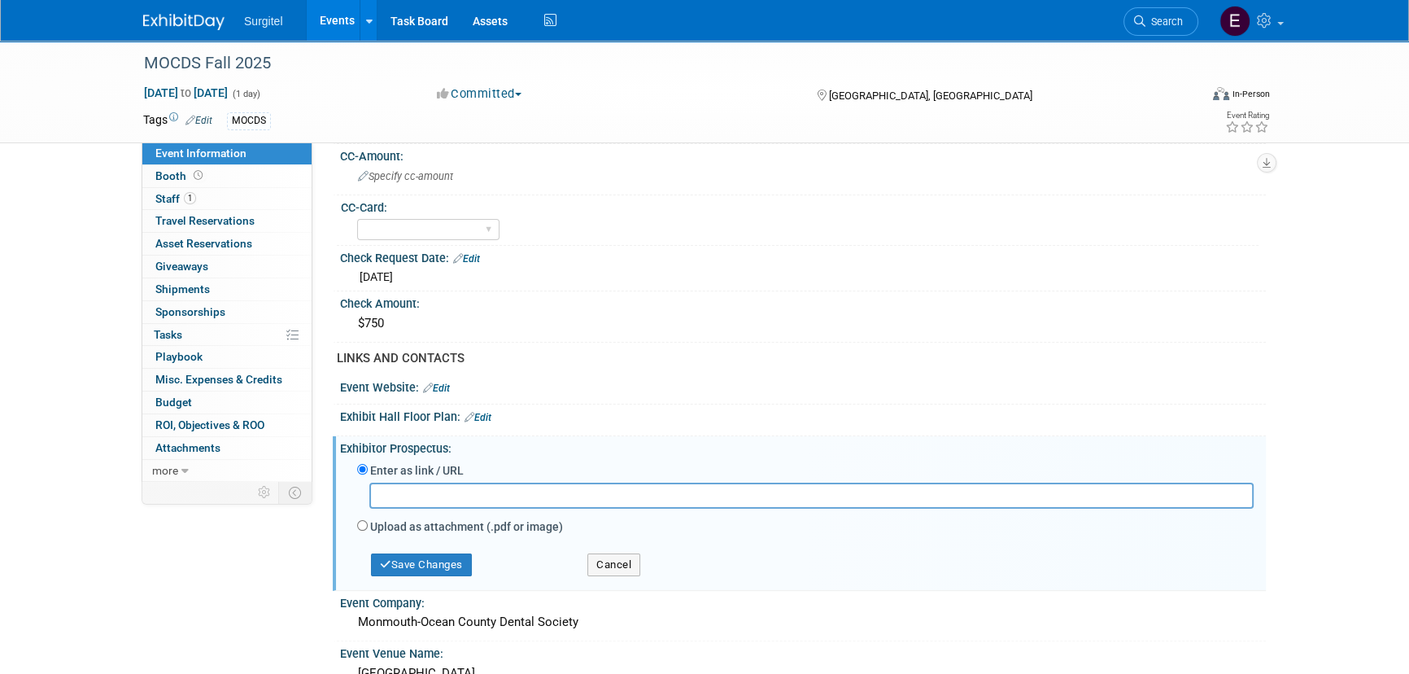
click at [429, 519] on label "Upload as attachment (.pdf or image)" at bounding box center [466, 526] width 193 height 16
click at [368, 520] on input "Upload as attachment (.pdf or image)" at bounding box center [362, 525] width 11 height 11
radio input "true"
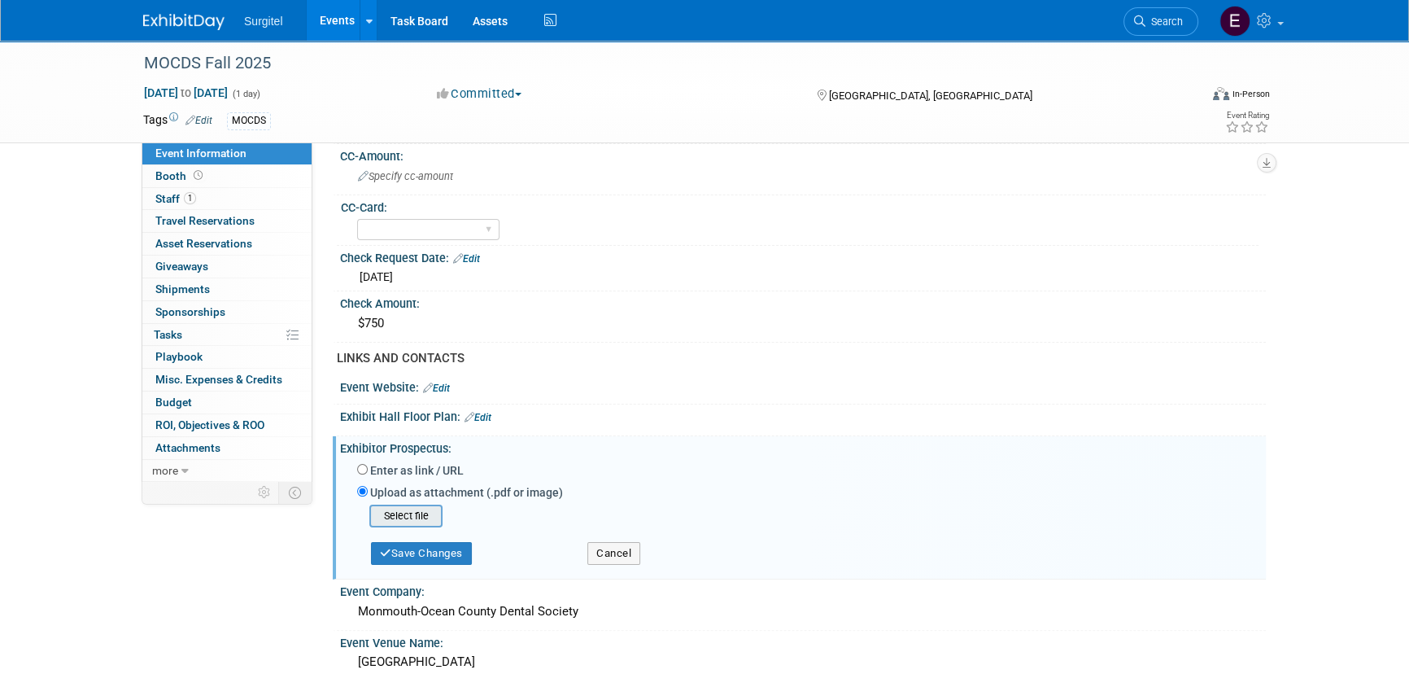
click at [415, 511] on input "file" at bounding box center [344, 516] width 194 height 20
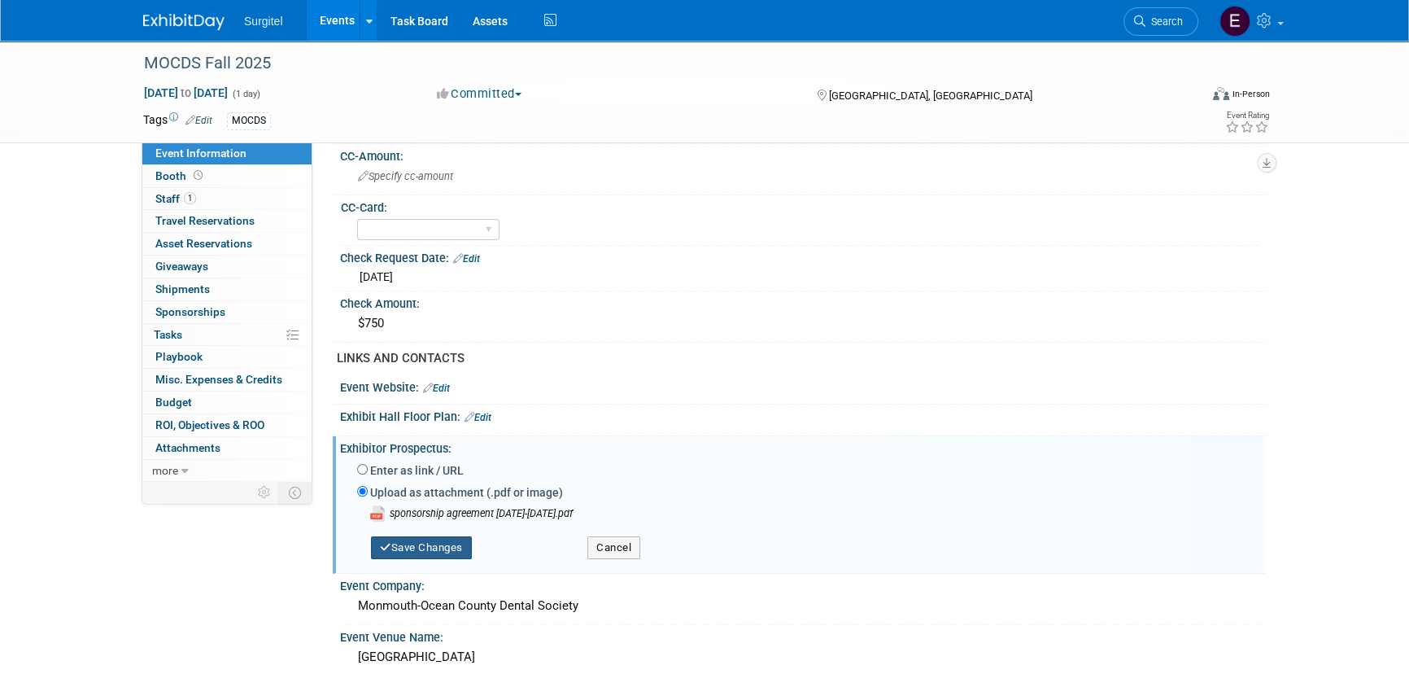
click at [426, 541] on button "Save Changes" at bounding box center [421, 547] width 101 height 23
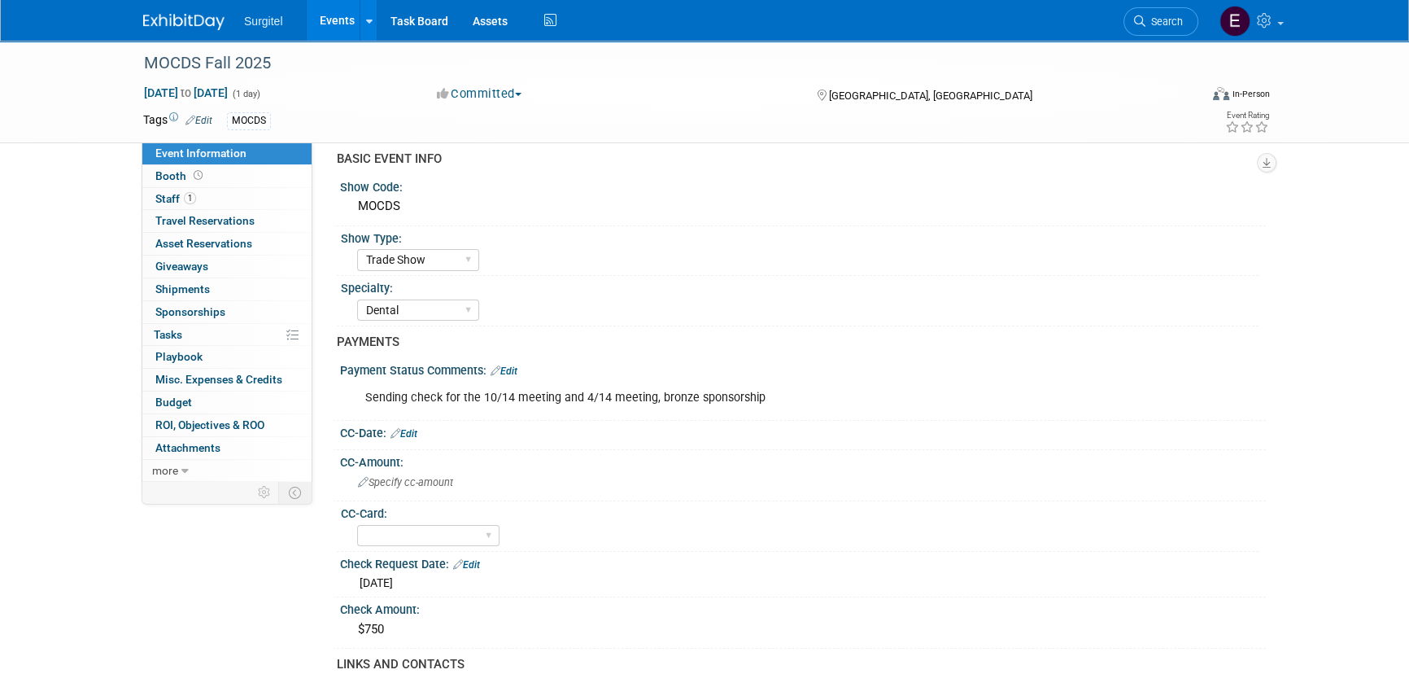
scroll to position [0, 0]
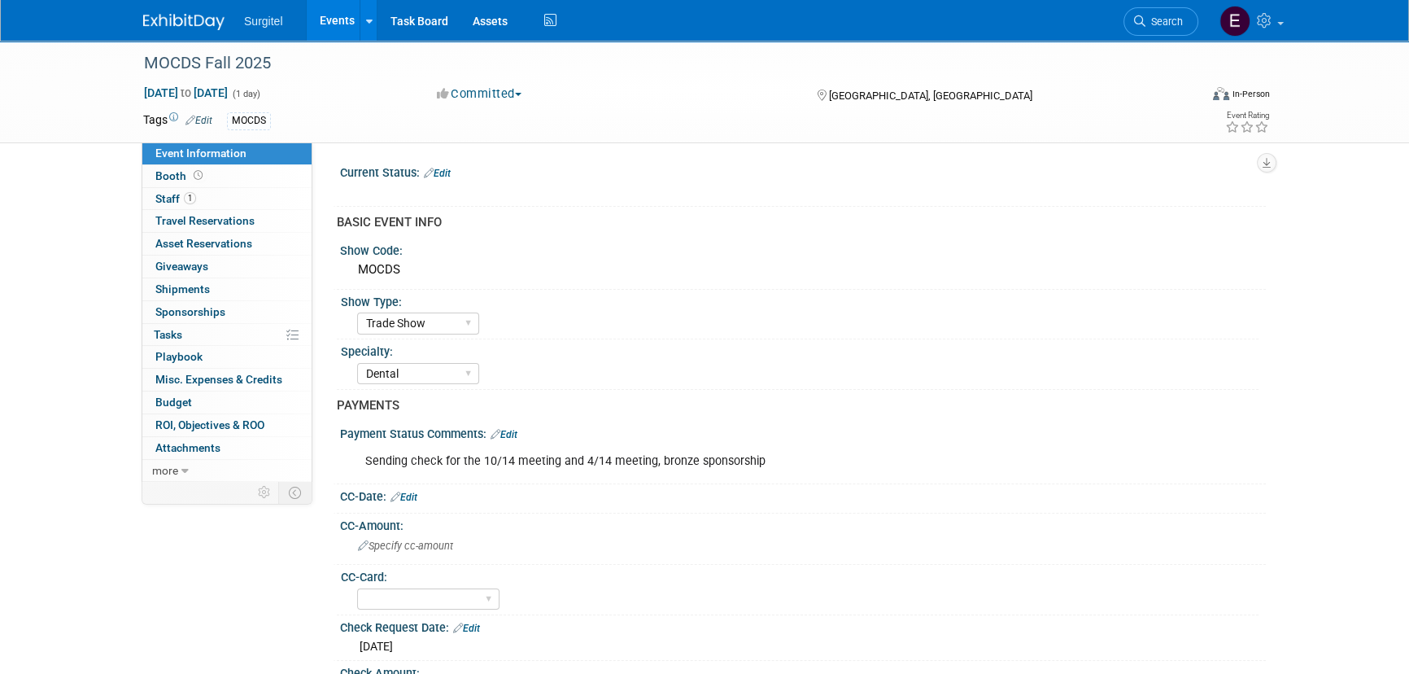
click at [325, 24] on link "Events" at bounding box center [336, 20] width 59 height 41
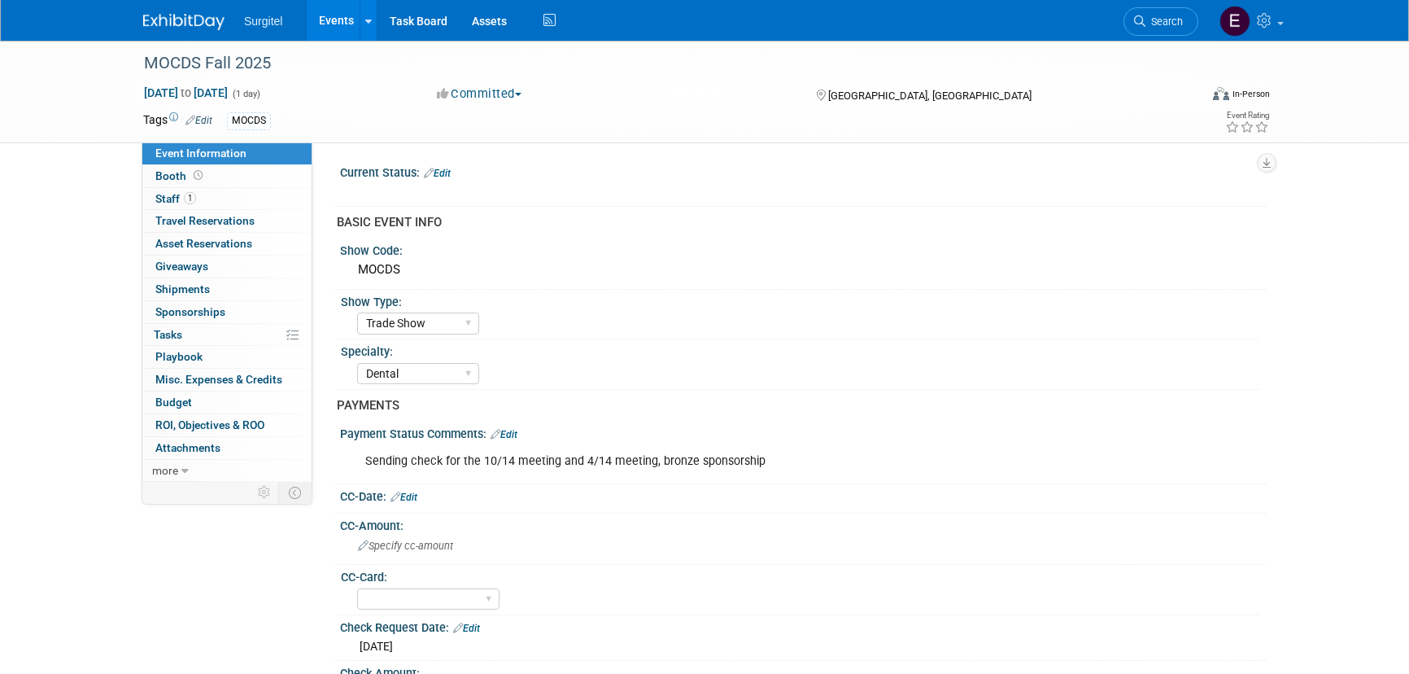
select select "Trade Show"
select select "Dental"
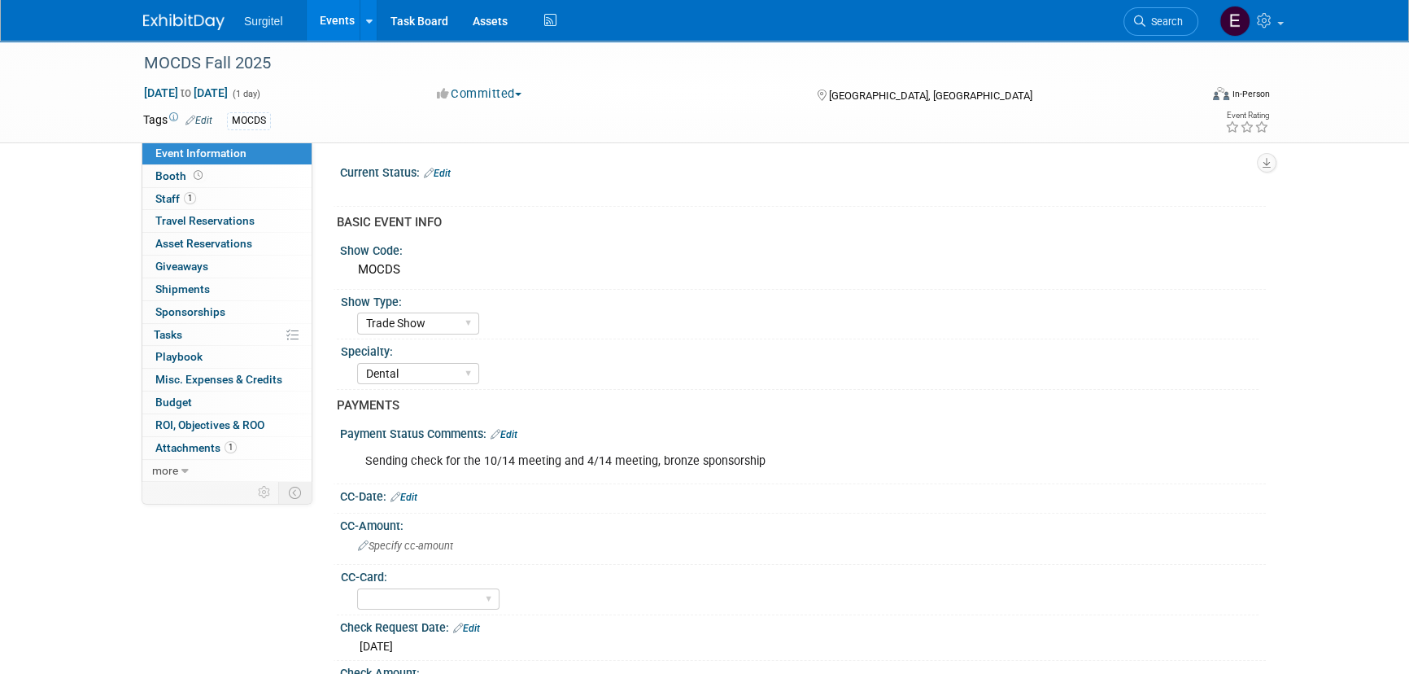
click at [349, 20] on link "Events" at bounding box center [336, 20] width 59 height 41
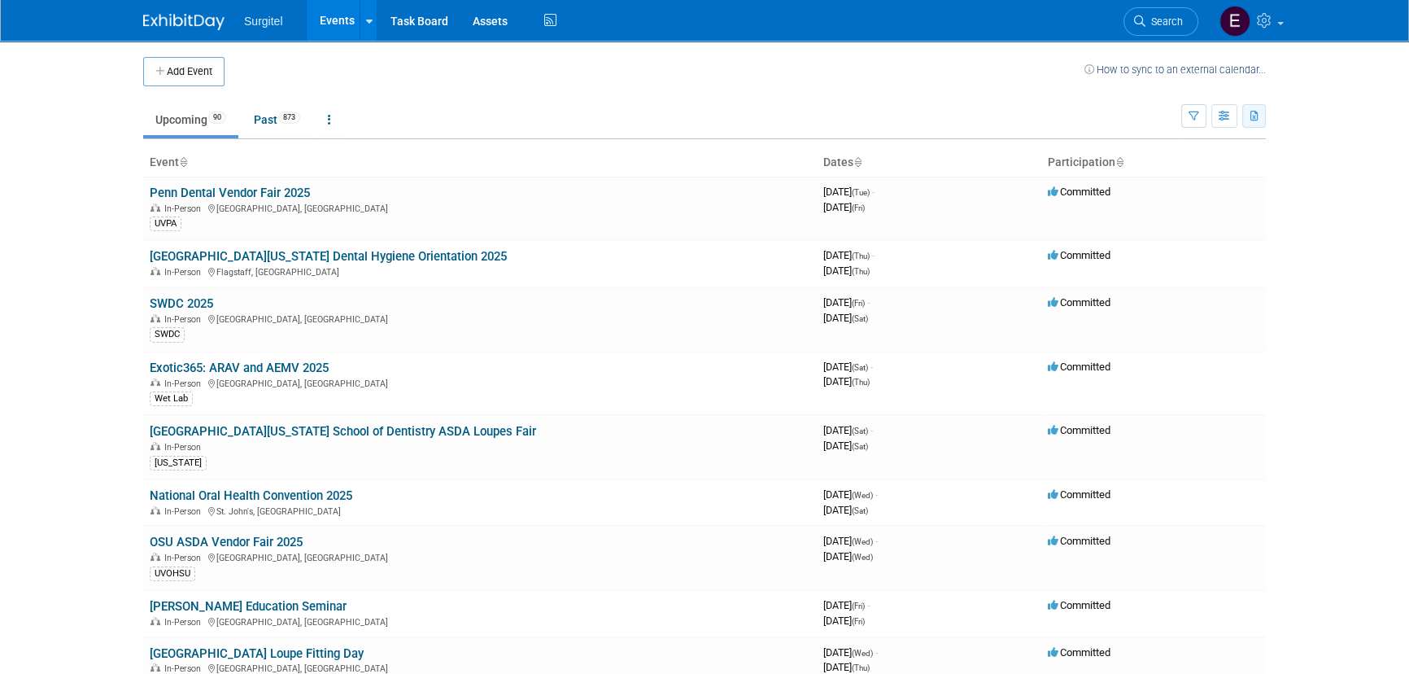
click at [1254, 123] on button "button" at bounding box center [1255, 116] width 24 height 24
click at [1182, 186] on link "Export All (963 Events)" at bounding box center [1165, 192] width 177 height 23
click at [1261, 122] on button "button" at bounding box center [1255, 116] width 24 height 24
click at [1164, 193] on span "(963 Events)" at bounding box center [1161, 193] width 55 height 11
click at [331, 124] on icon at bounding box center [329, 119] width 3 height 11
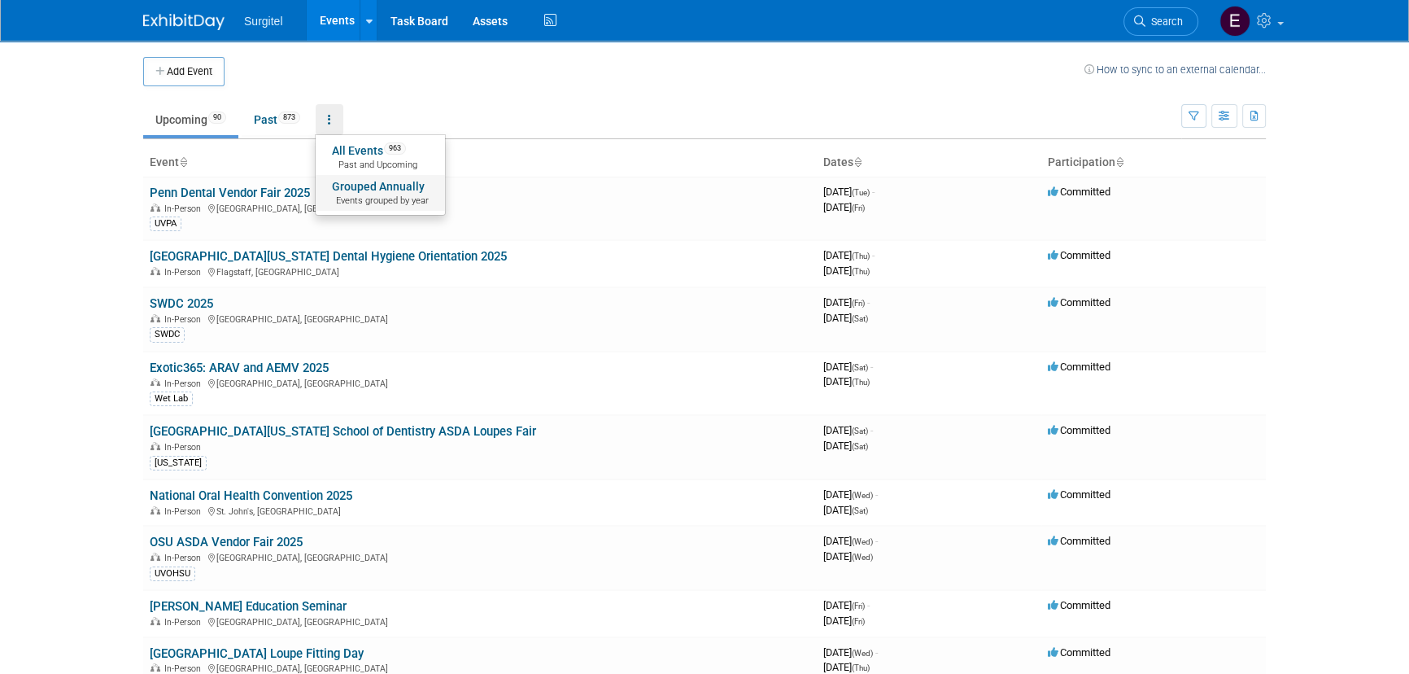
click at [349, 186] on link "Grouped Annually Events grouped by year" at bounding box center [380, 193] width 129 height 36
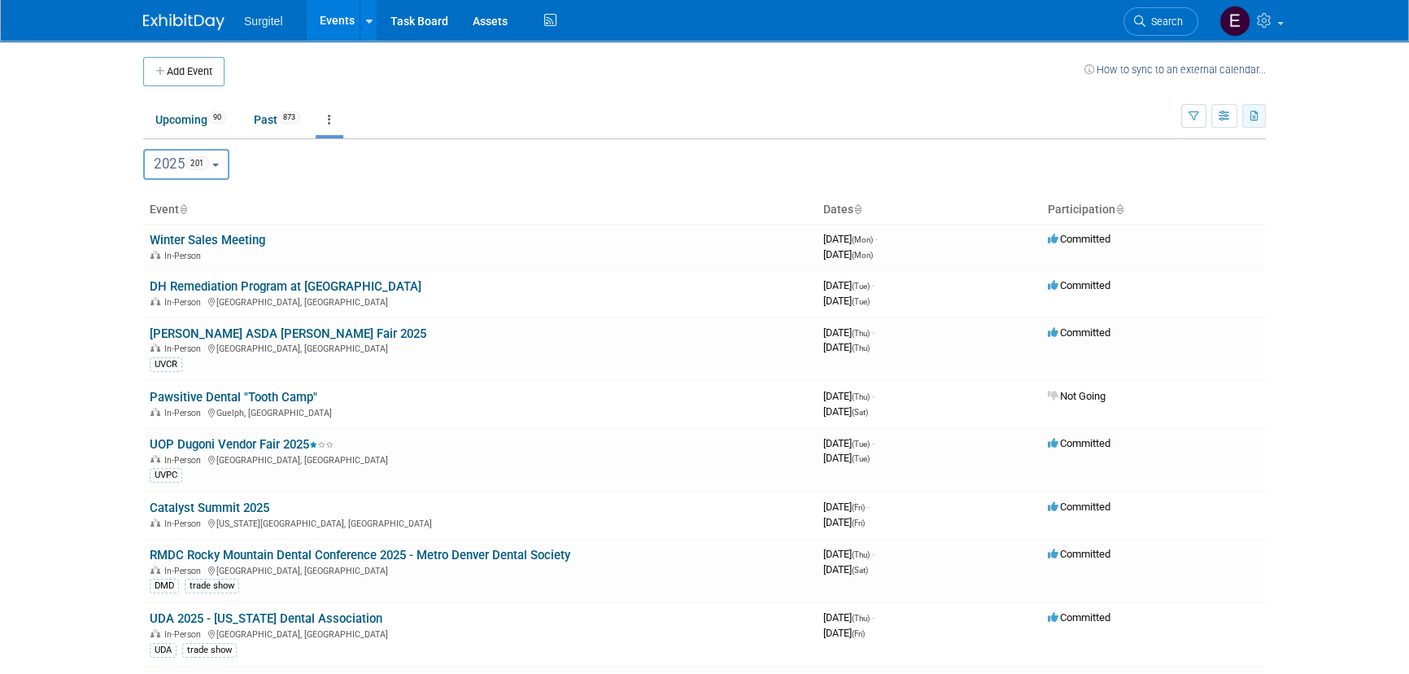
click at [1244, 113] on button "button" at bounding box center [1255, 116] width 24 height 24
click at [1215, 184] on link "Export All (963 Events)" at bounding box center [1162, 192] width 182 height 23
click at [228, 168] on button "2025 201" at bounding box center [186, 164] width 86 height 31
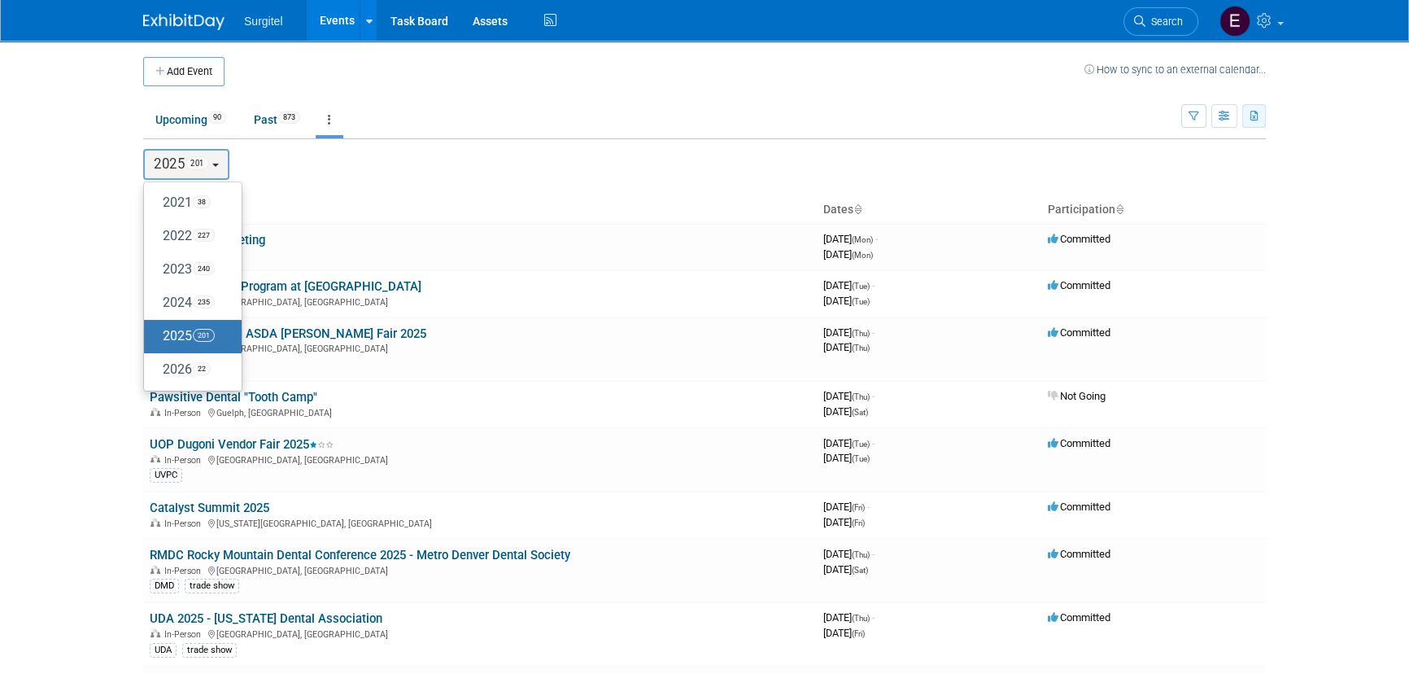
click at [1256, 122] on button "button" at bounding box center [1255, 116] width 24 height 24
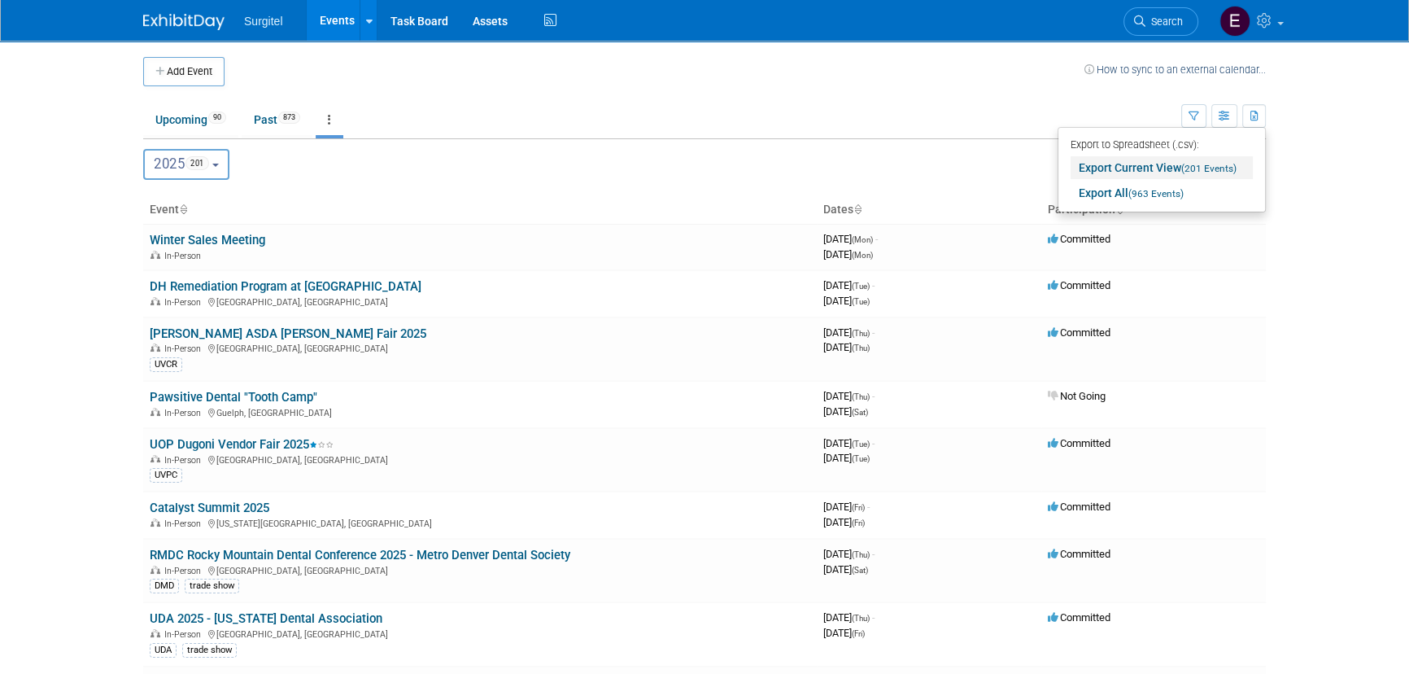
click at [1204, 173] on link "Export Current View (201 Events)" at bounding box center [1162, 167] width 182 height 23
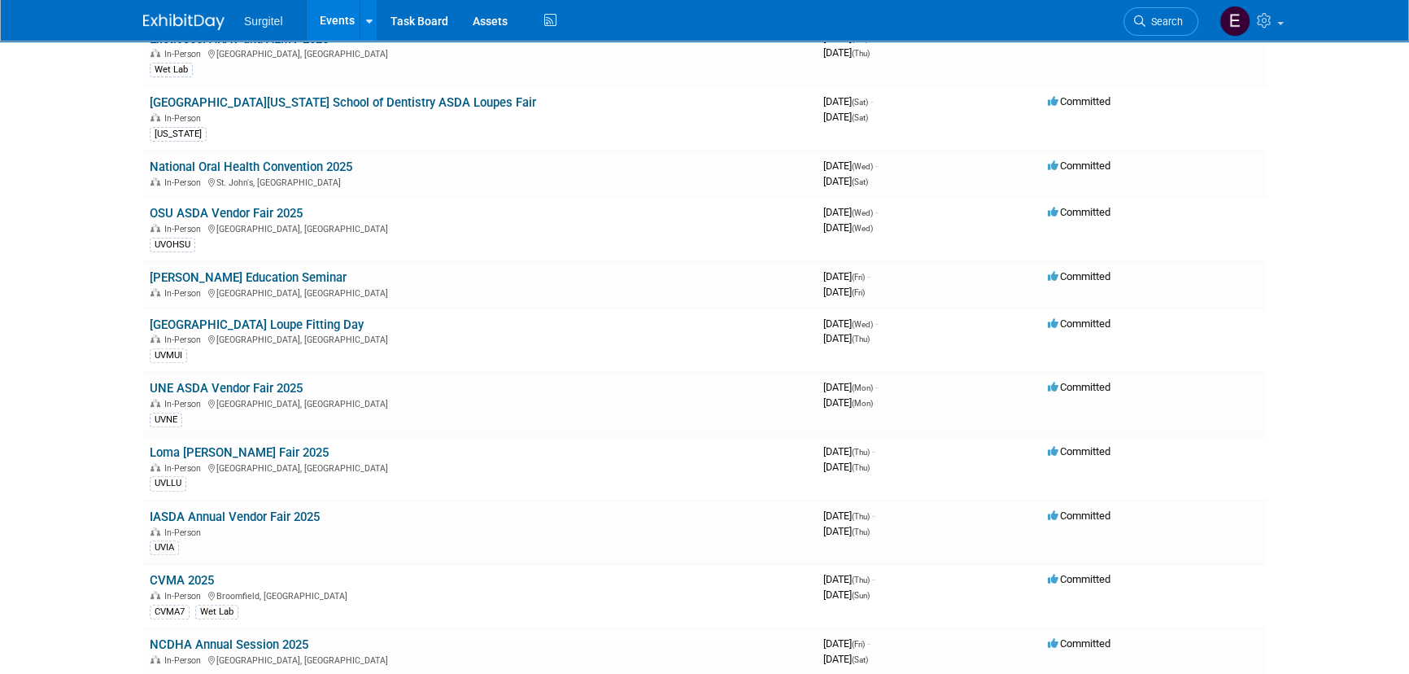
scroll to position [8433, 0]
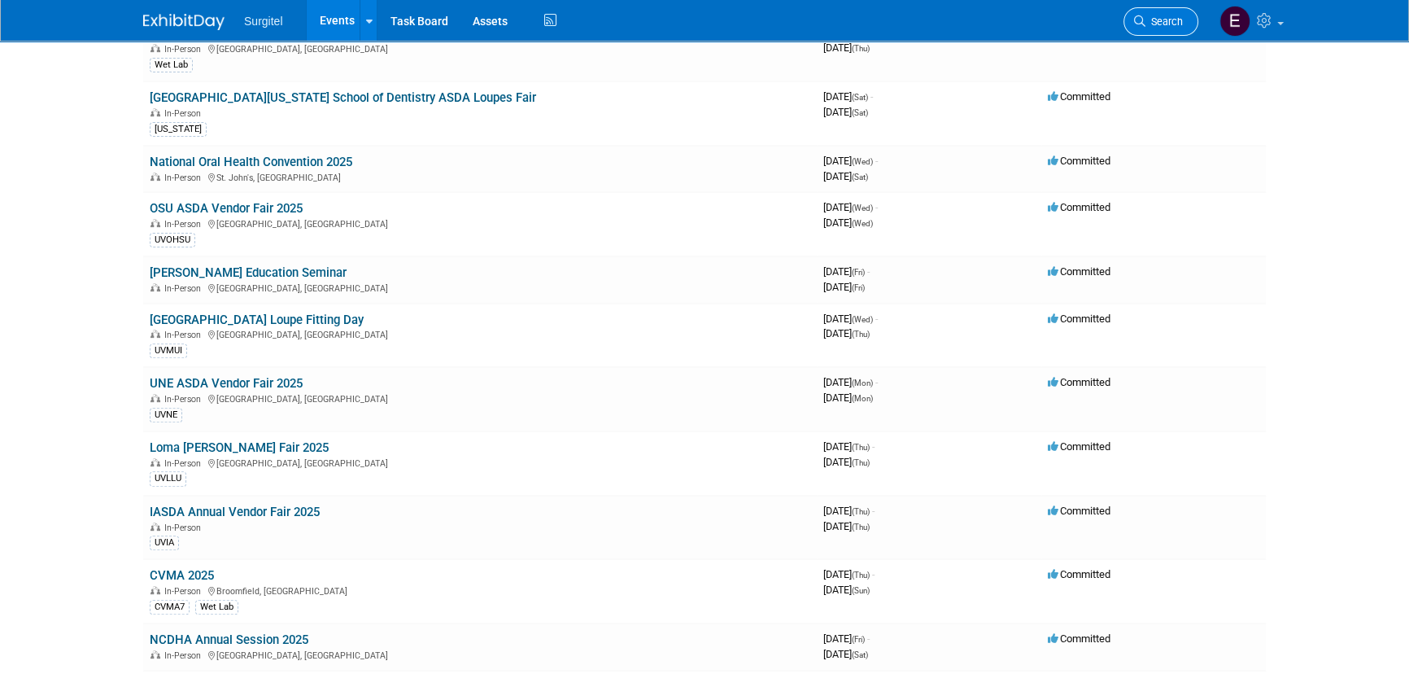
click at [1173, 20] on span "Search" at bounding box center [1164, 21] width 37 height 12
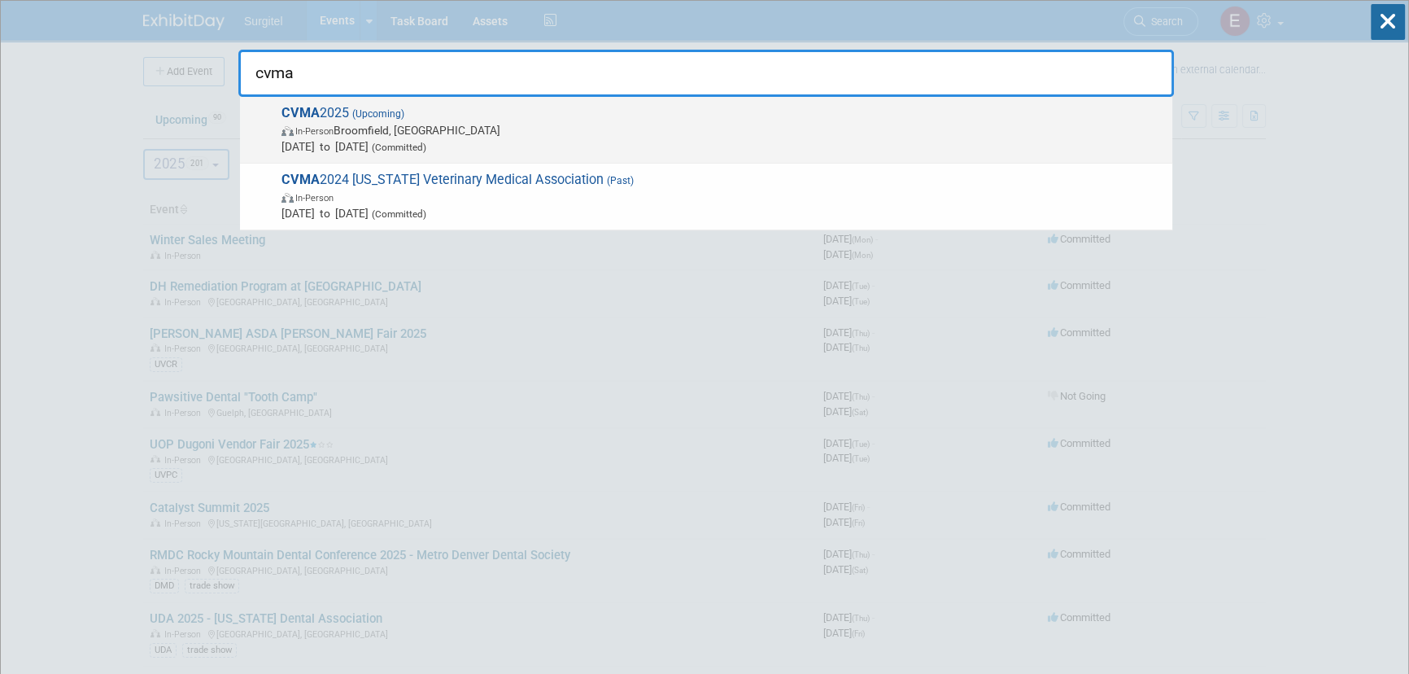
type input "cvma"
click at [448, 155] on div "CVMA 2025 (Upcoming) In-Person [PERSON_NAME], [GEOGRAPHIC_DATA] [DATE] to [DATE…" at bounding box center [706, 130] width 933 height 67
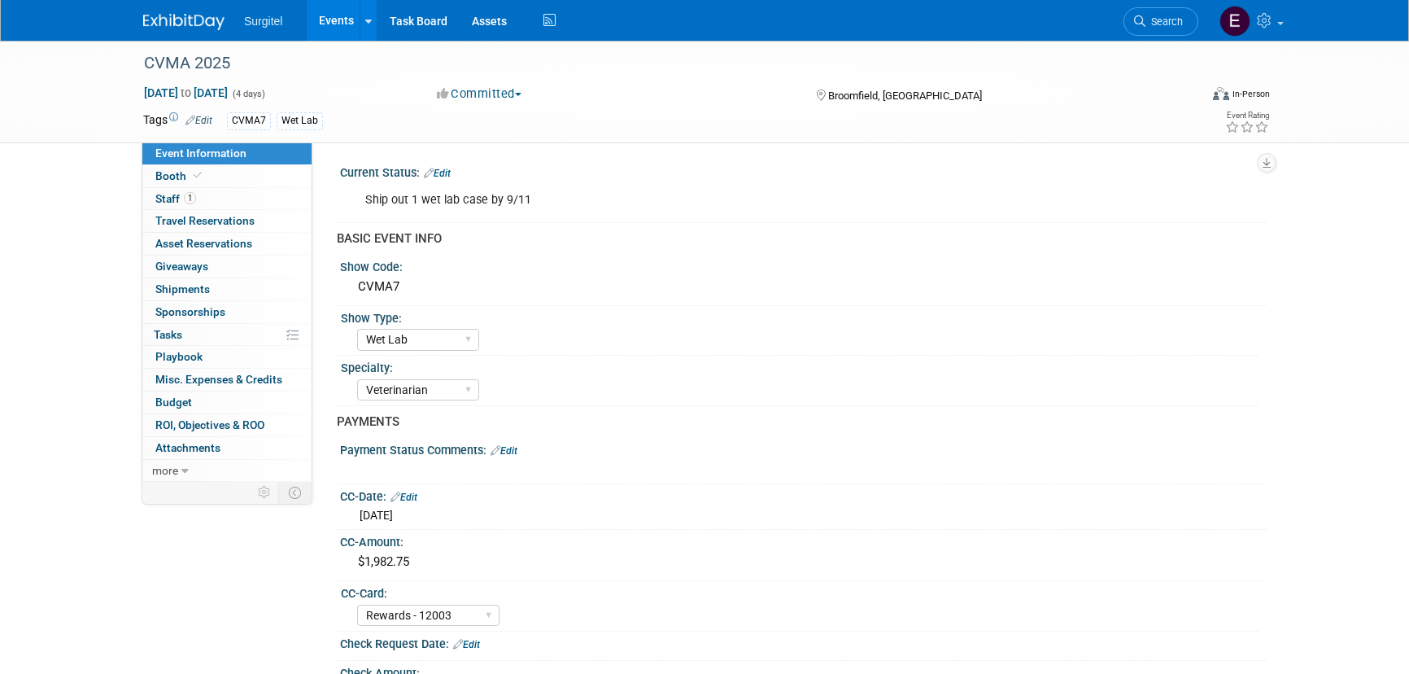
select select "Wet Lab"
select select "Veterinarian"
select select "Rewards - 12003"
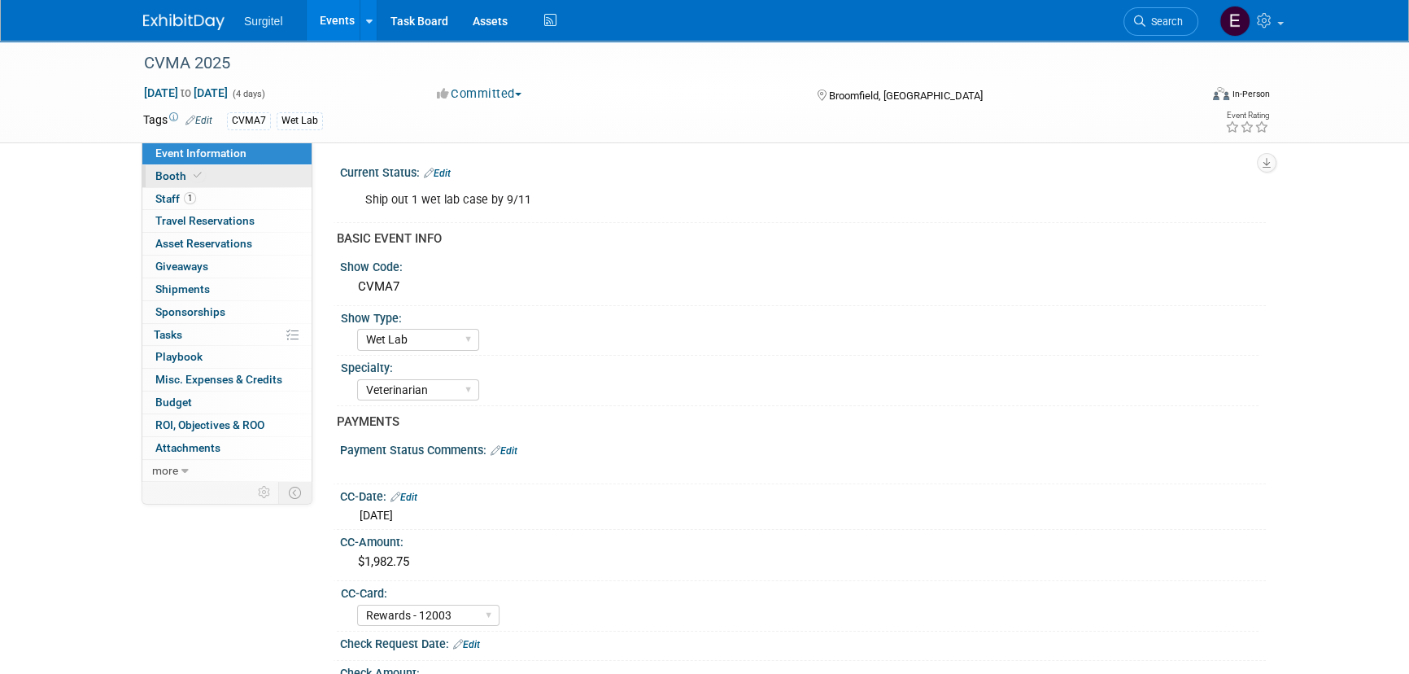
click at [194, 178] on icon at bounding box center [198, 175] width 8 height 9
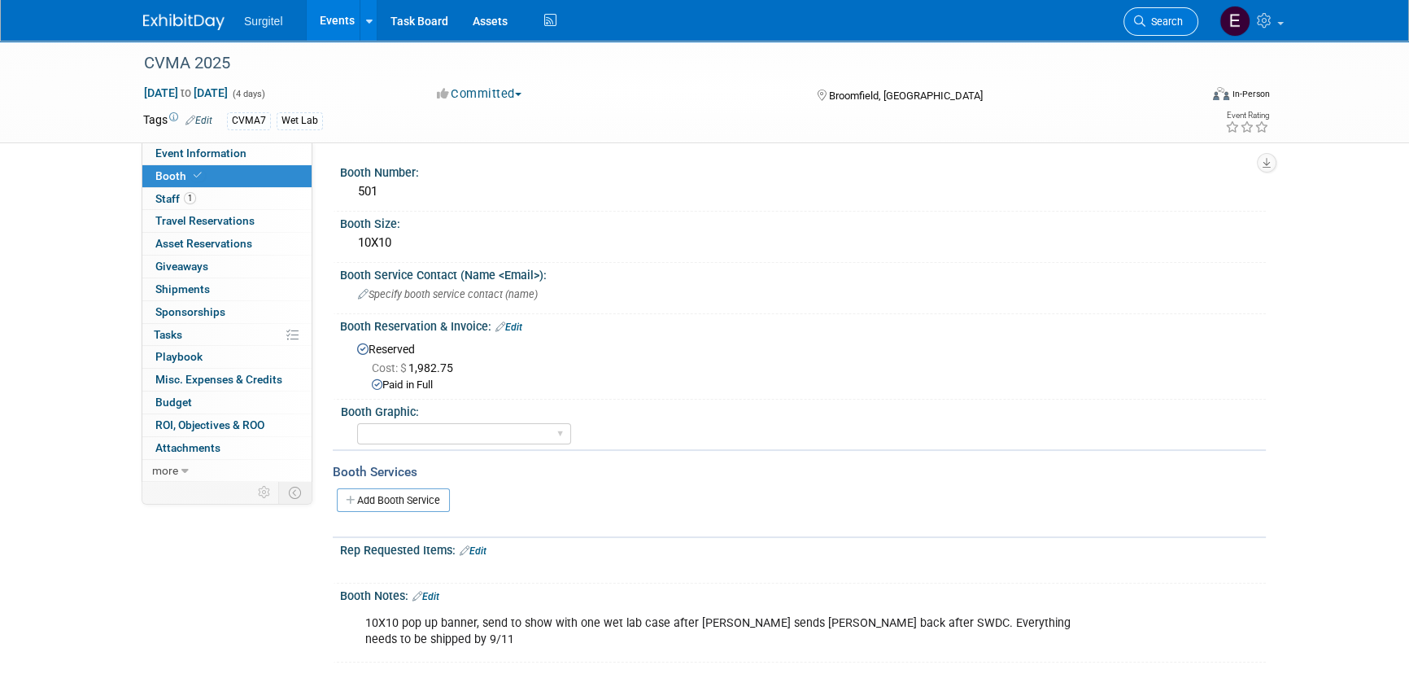
click at [1180, 8] on link "Search" at bounding box center [1161, 21] width 75 height 28
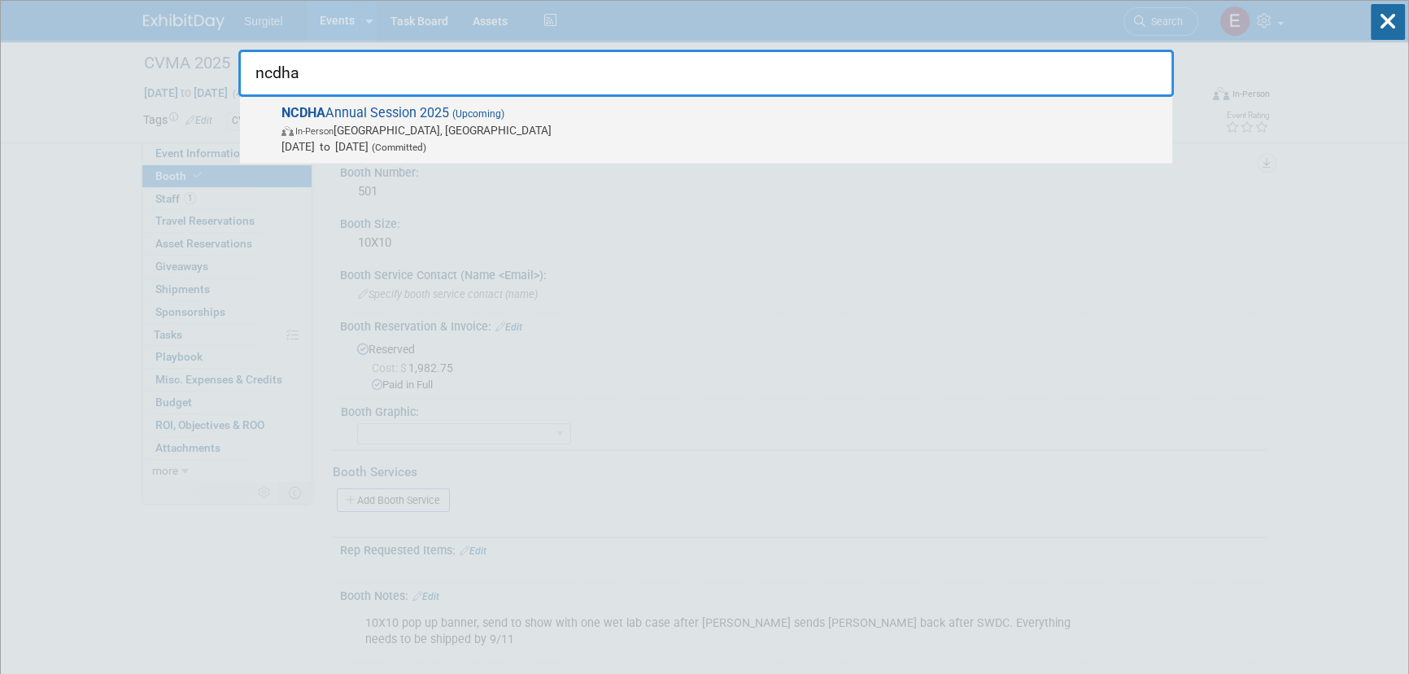
type input "ncdha"
click at [553, 135] on span "In-Person Cary, NC" at bounding box center [723, 130] width 883 height 16
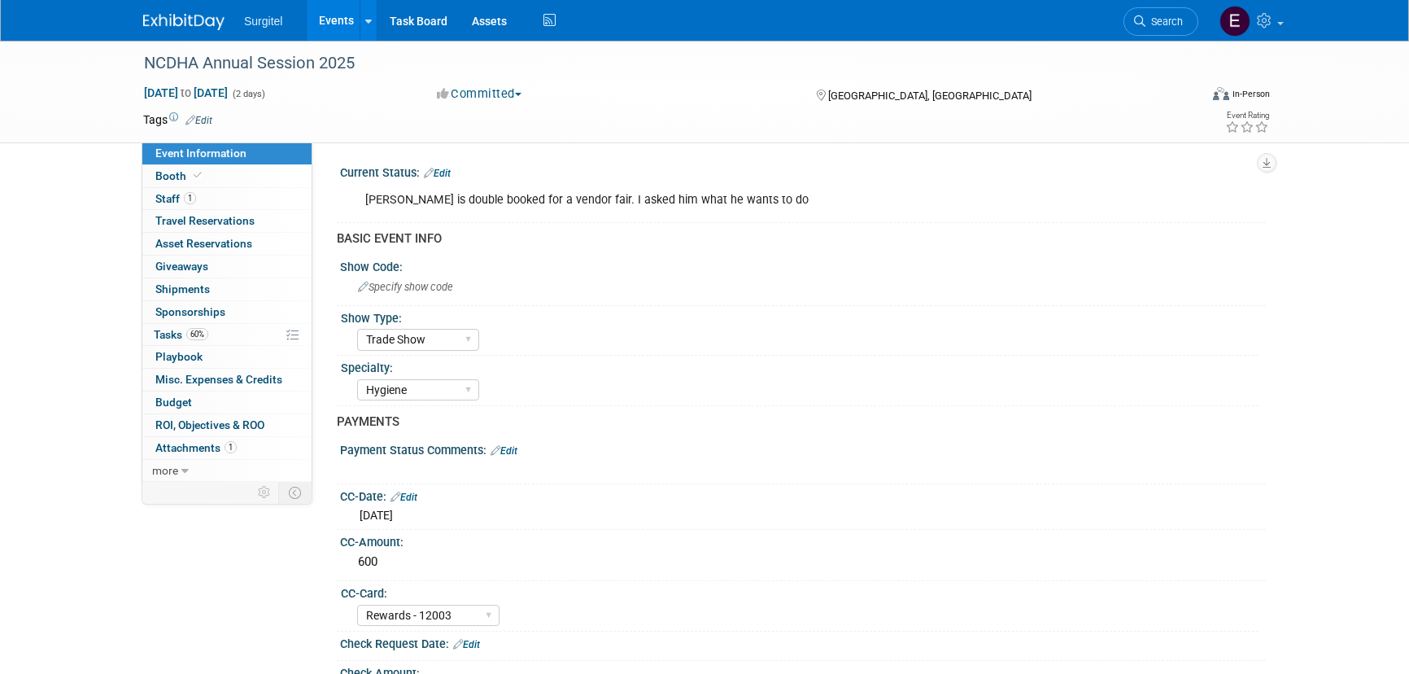
select select "Trade Show"
select select "Hygiene"
select select "Rewards - 12003"
select select "No"
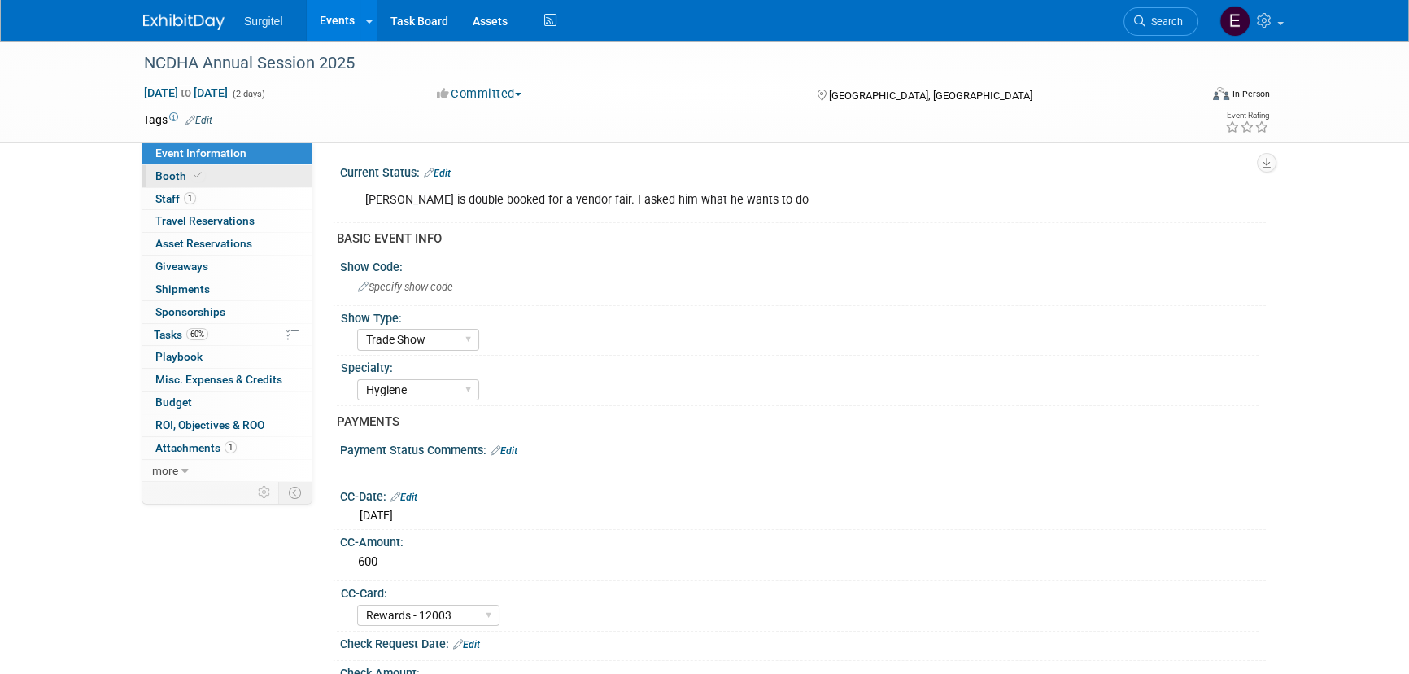
click at [220, 166] on link "Booth" at bounding box center [226, 176] width 169 height 22
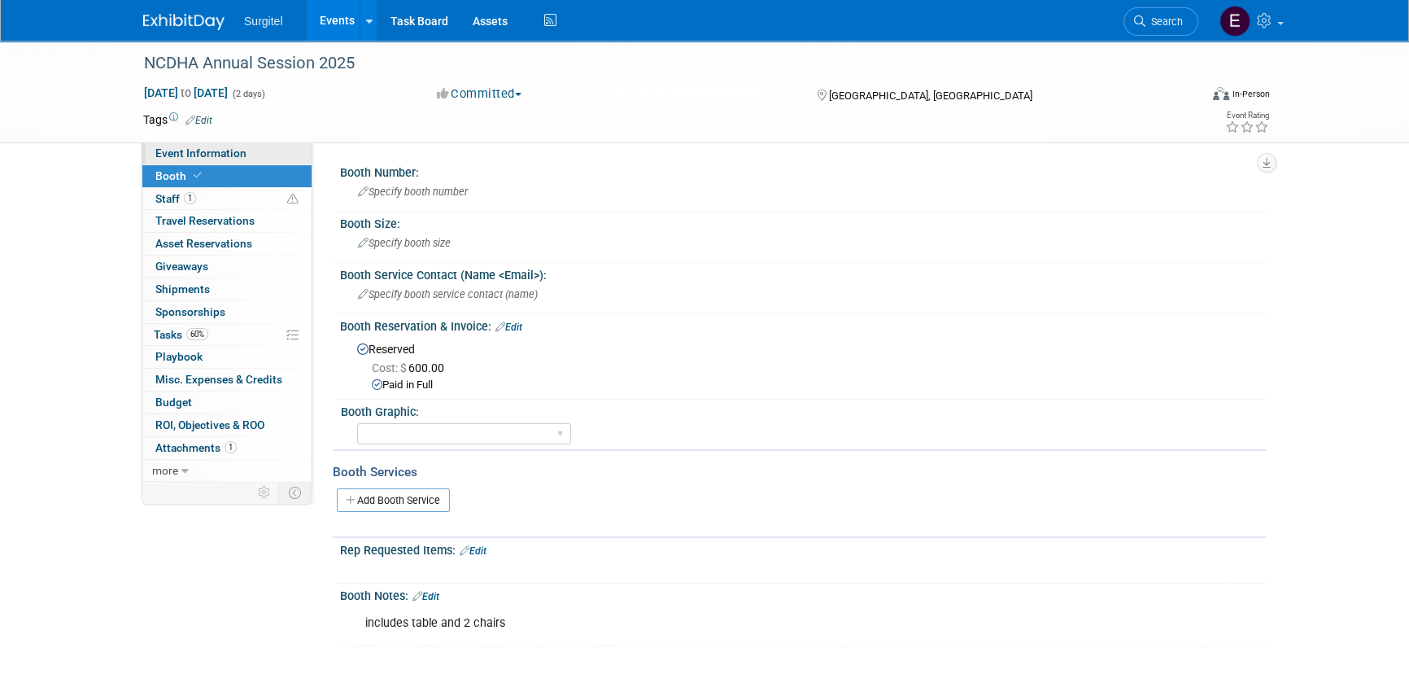
click at [221, 154] on span "Event Information" at bounding box center [200, 152] width 91 height 13
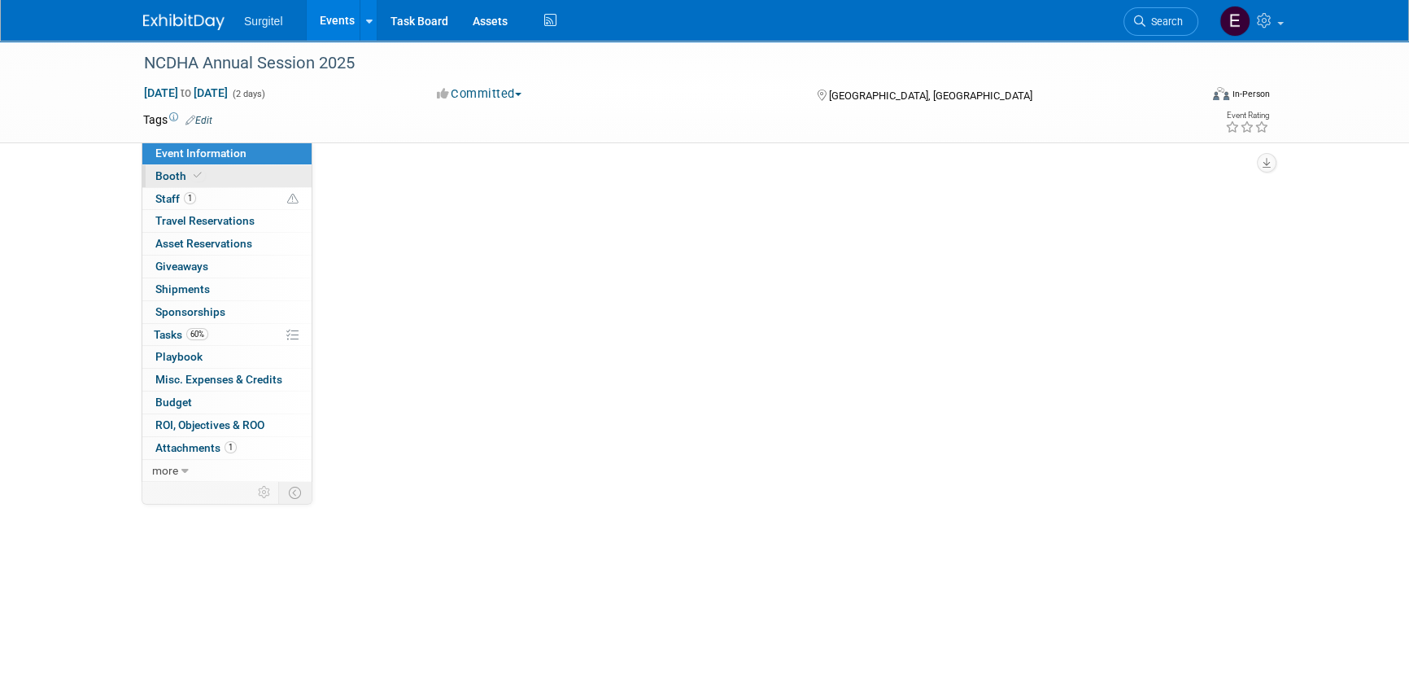
select select "Trade Show"
select select "Hygiene"
select select "Rewards - 12003"
select select "No"
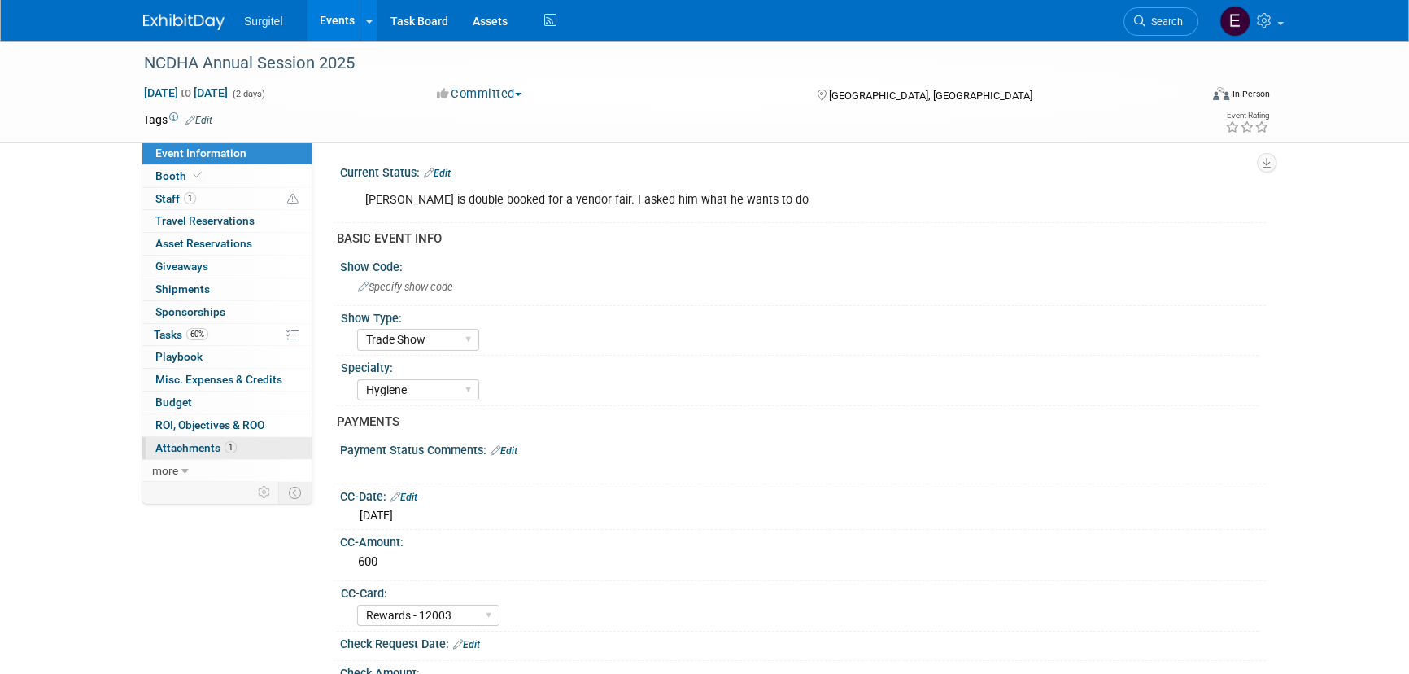
click at [242, 443] on link "1 Attachments 1" at bounding box center [226, 448] width 169 height 22
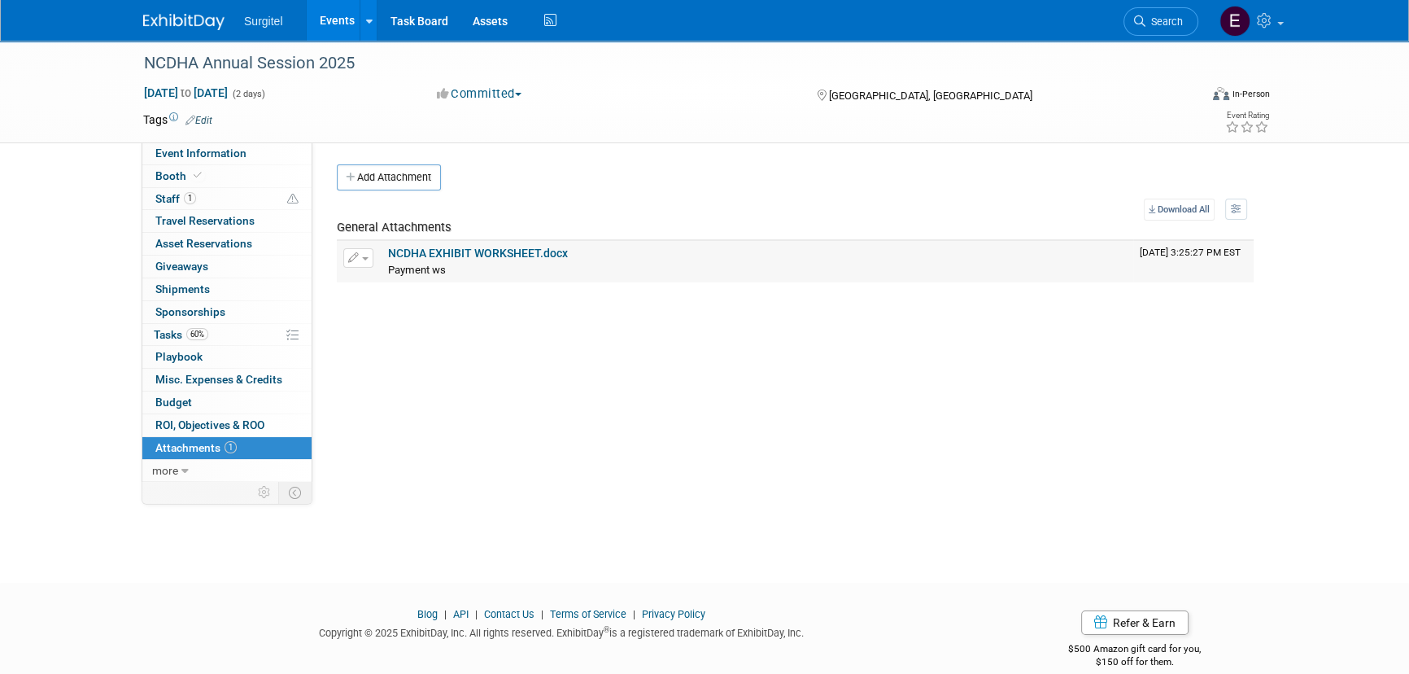
click at [515, 249] on link "NCDHA EXHIBIT WORKSHEET.docx" at bounding box center [478, 253] width 180 height 13
click at [260, 151] on link "Event Information" at bounding box center [226, 153] width 169 height 22
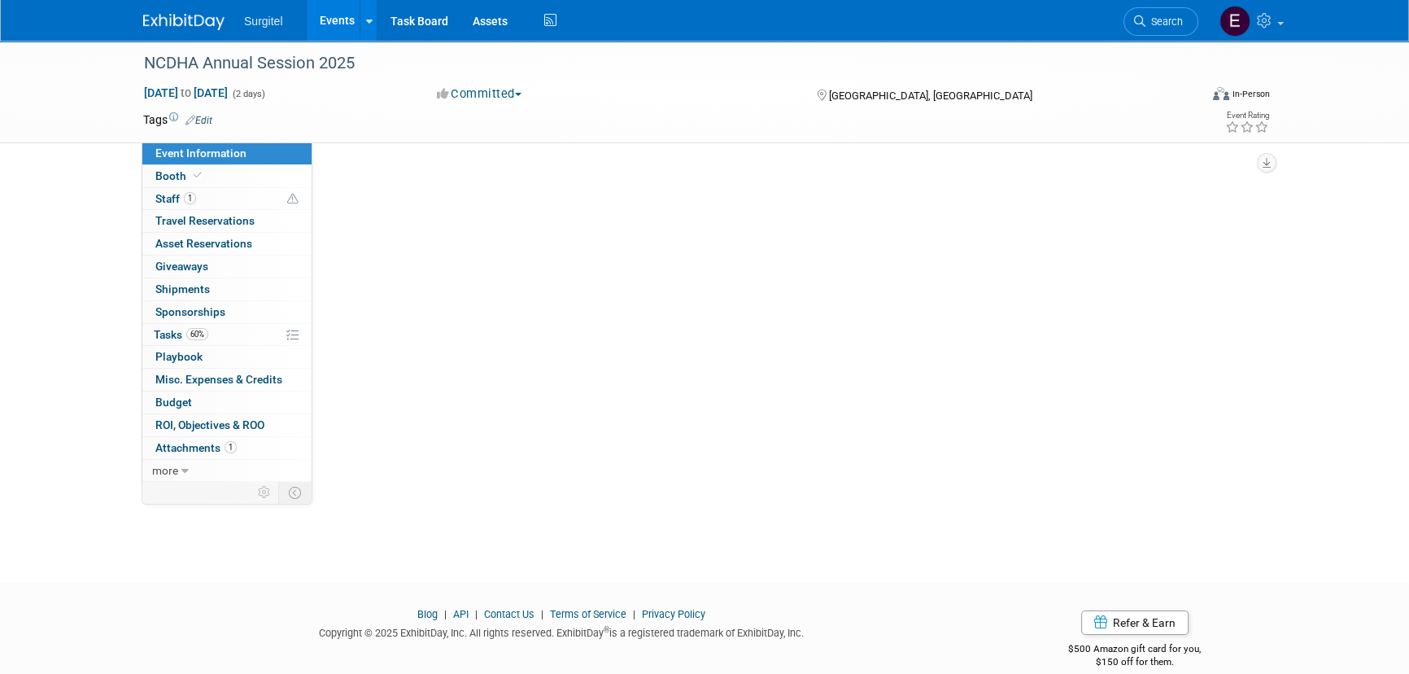
select select "Trade Show"
select select "Hygiene"
select select "Rewards - 12003"
select select "No"
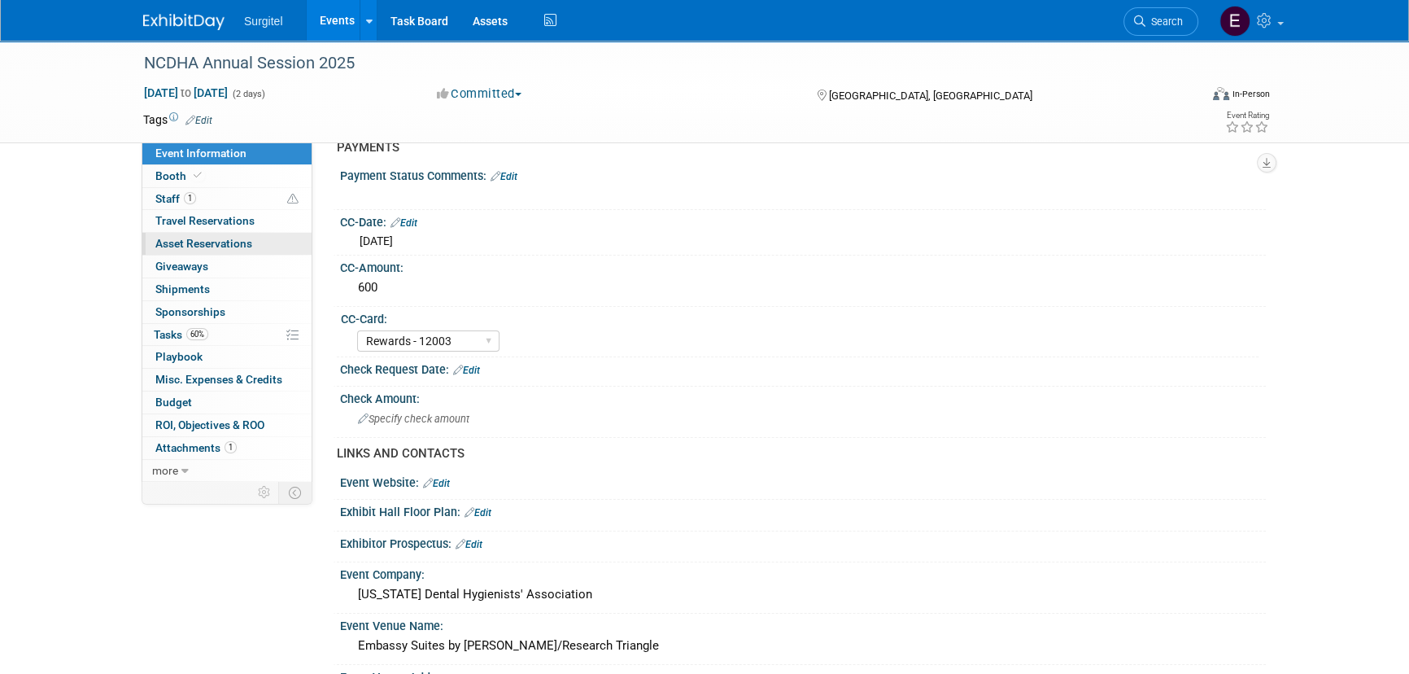
scroll to position [221, 0]
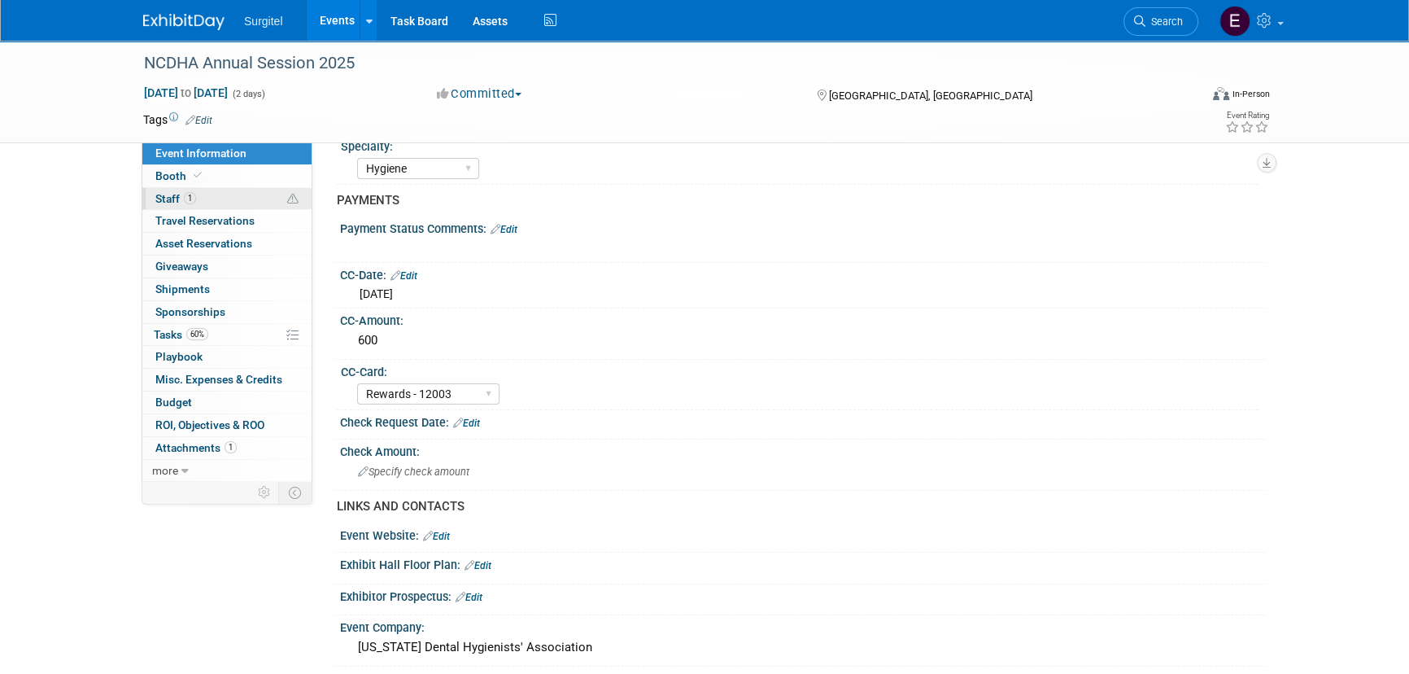
click at [195, 188] on link "1 Staff 1" at bounding box center [226, 199] width 169 height 22
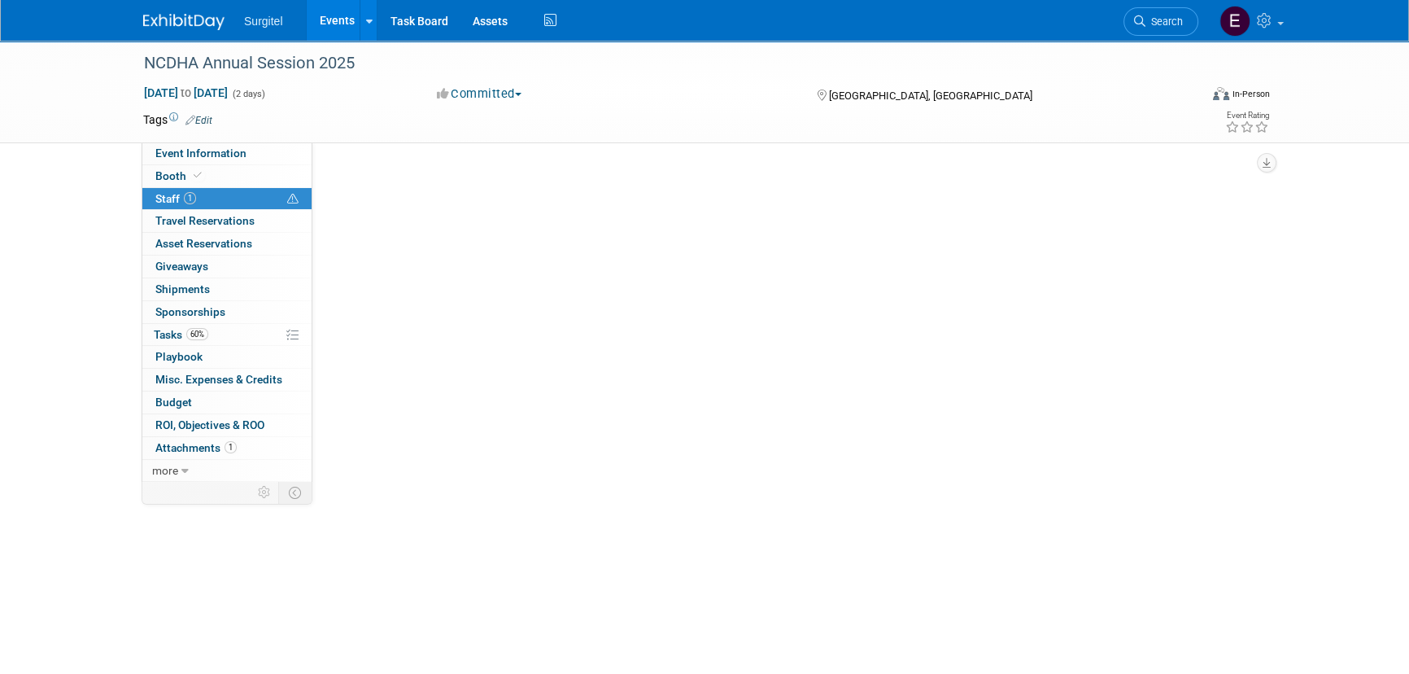
scroll to position [0, 0]
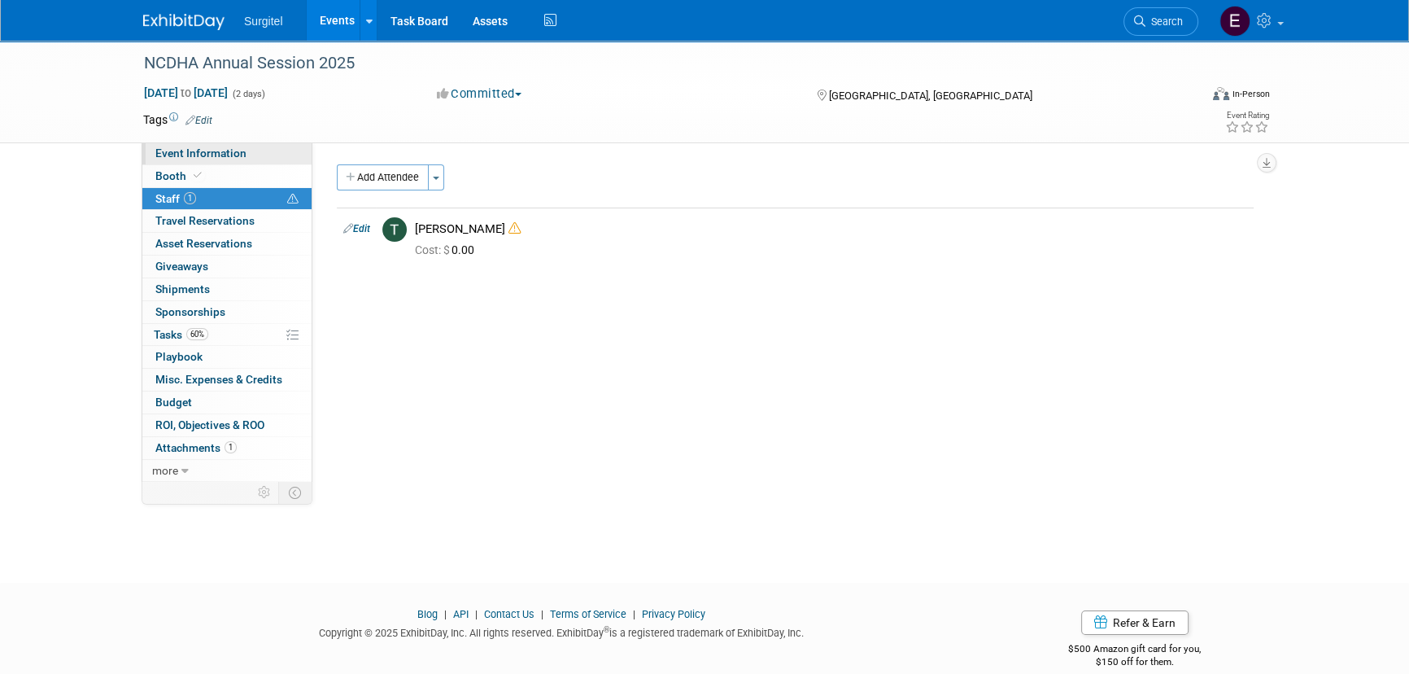
click at [242, 155] on span "Event Information" at bounding box center [200, 152] width 91 height 13
select select "Trade Show"
select select "Hygiene"
select select "Rewards - 12003"
select select "No"
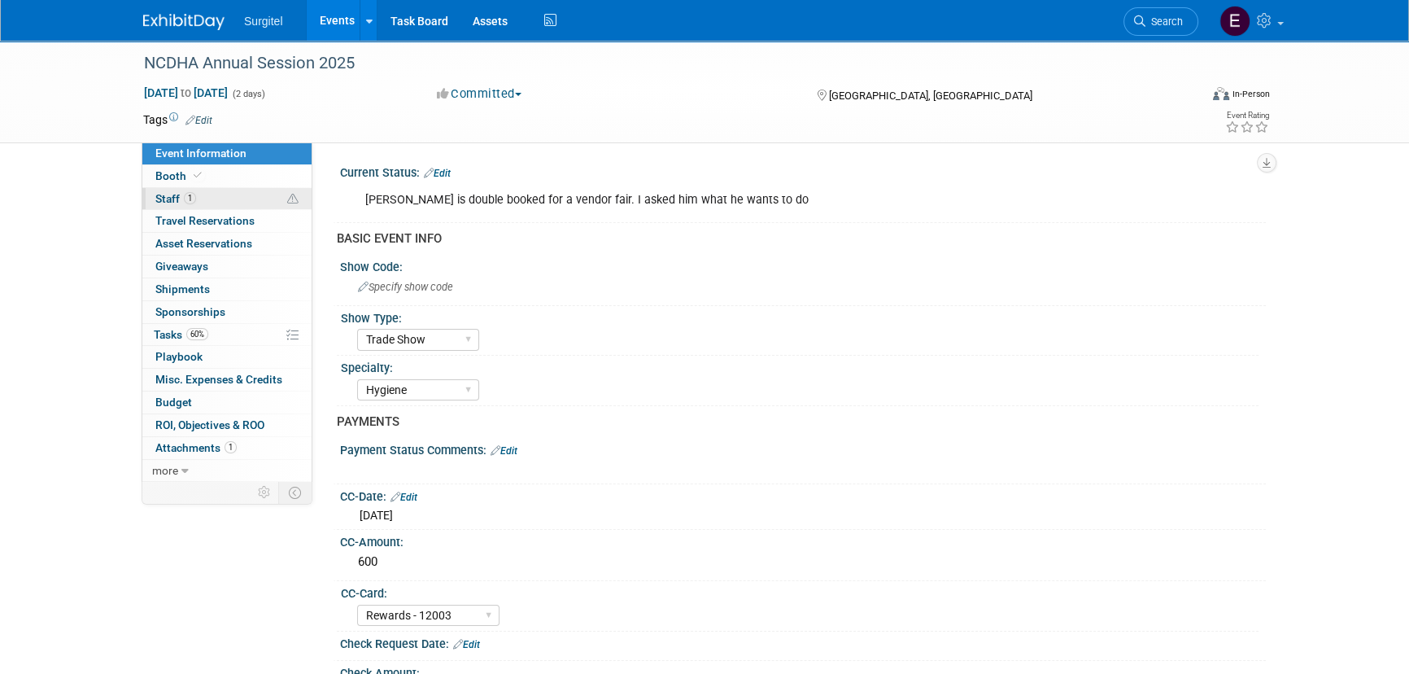
click at [247, 203] on link "1 Staff 1" at bounding box center [226, 199] width 169 height 22
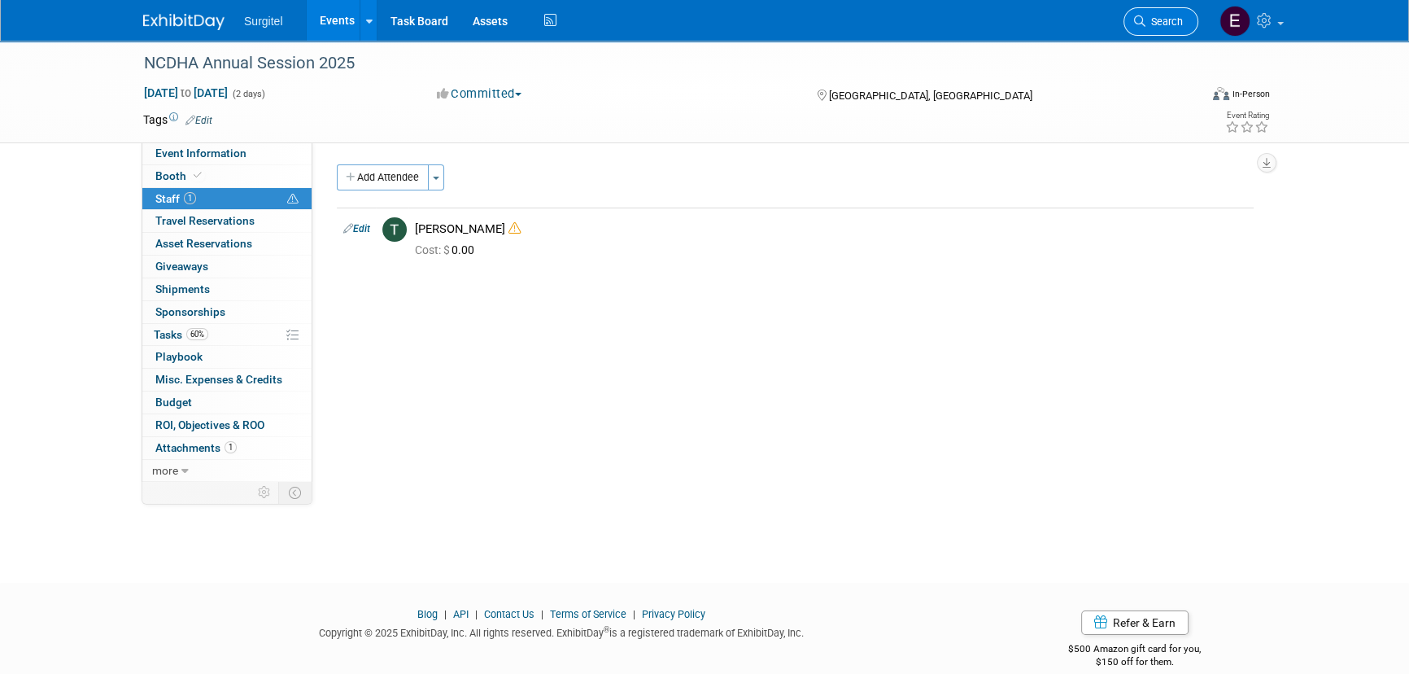
click at [1165, 22] on span "Search" at bounding box center [1164, 21] width 37 height 12
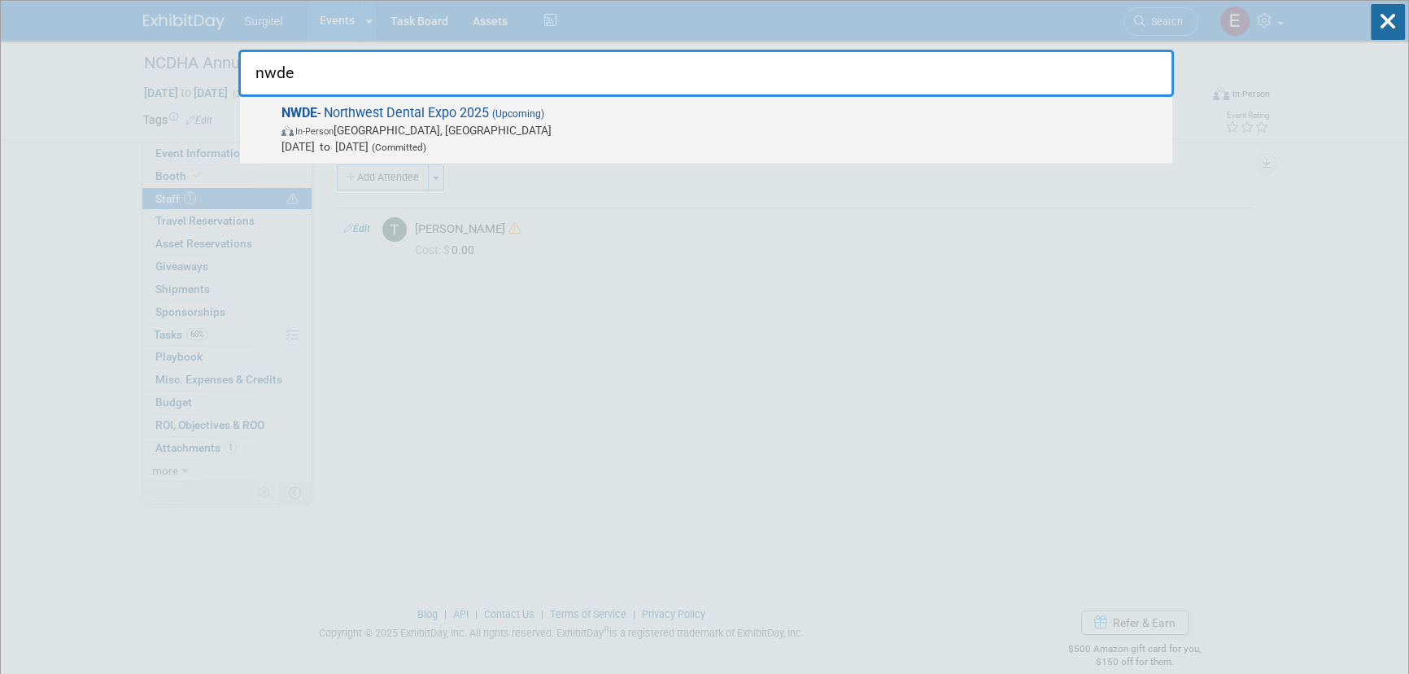
type input "nwde"
click at [297, 116] on strong "NWDE" at bounding box center [300, 112] width 36 height 15
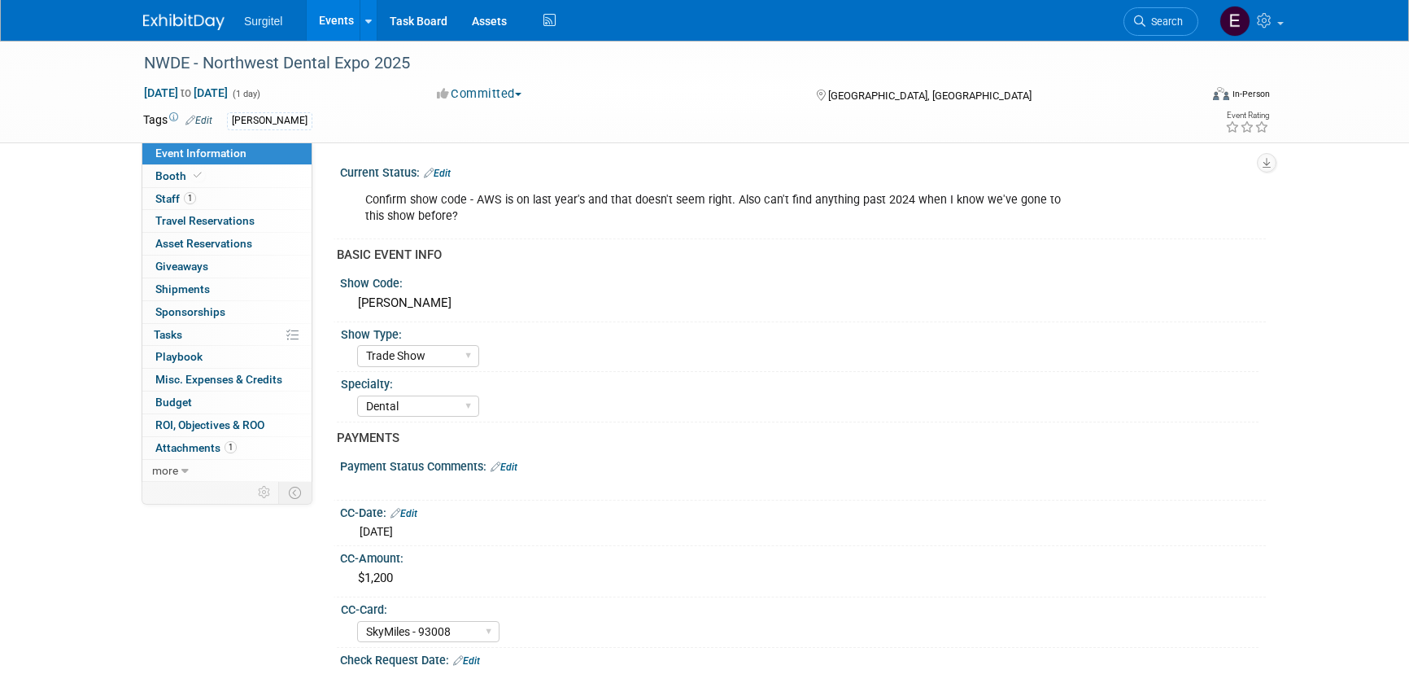
select select "Trade Show"
select select "Dental"
select select "SkyMiles - 93008"
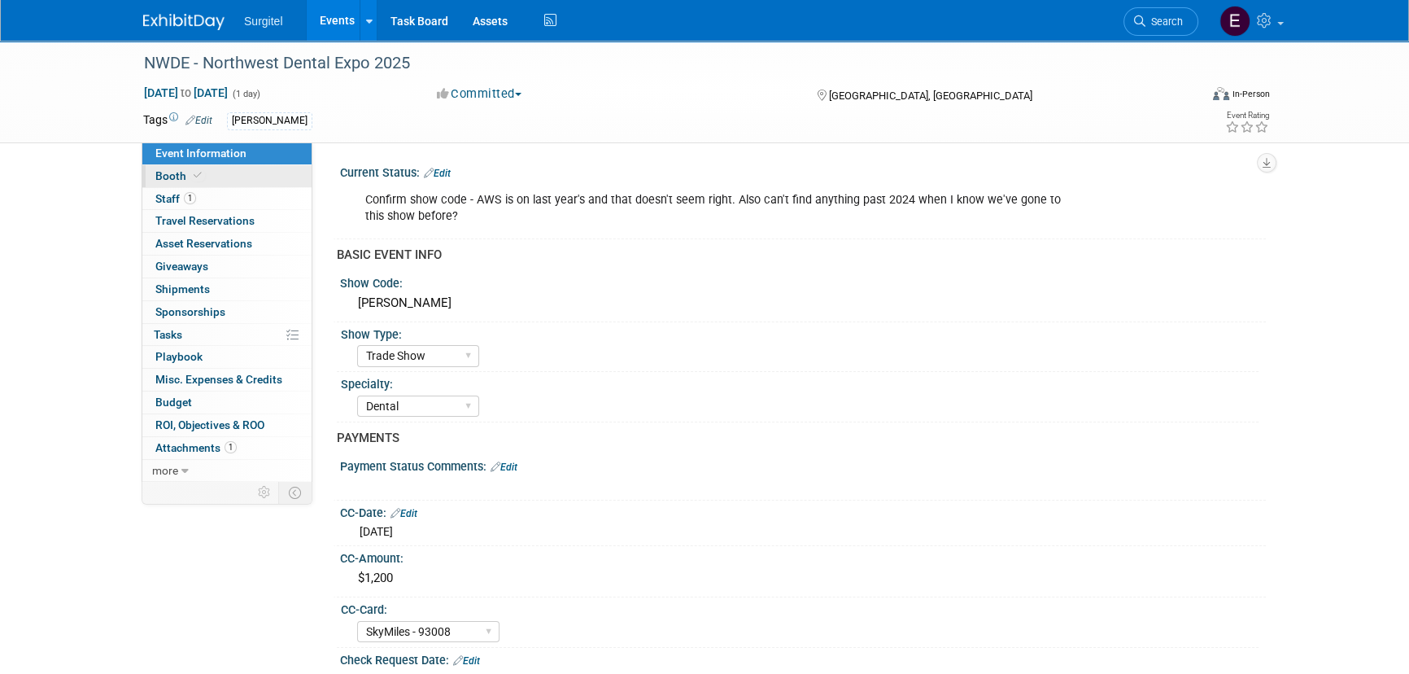
click at [235, 172] on link "Booth" at bounding box center [226, 176] width 169 height 22
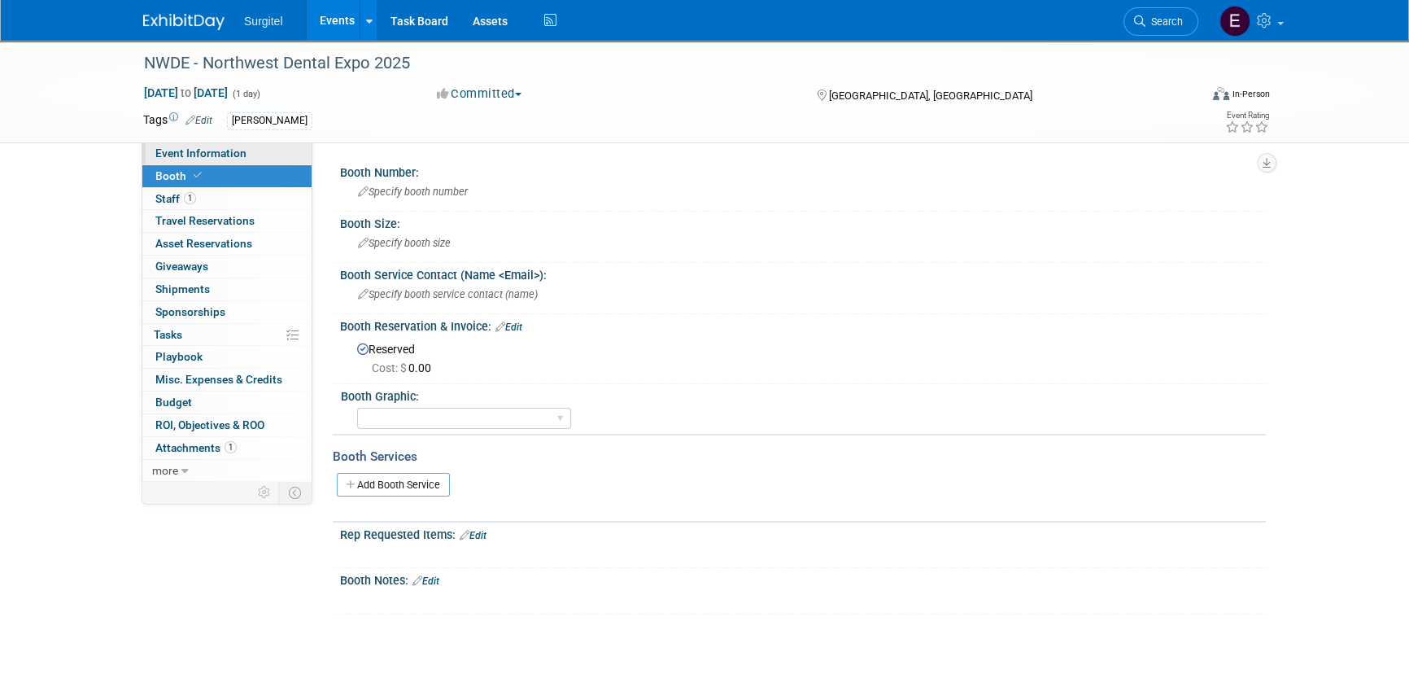
click at [244, 159] on link "Event Information" at bounding box center [226, 153] width 169 height 22
select select "Trade Show"
select select "Dental"
select select "SkyMiles - 93008"
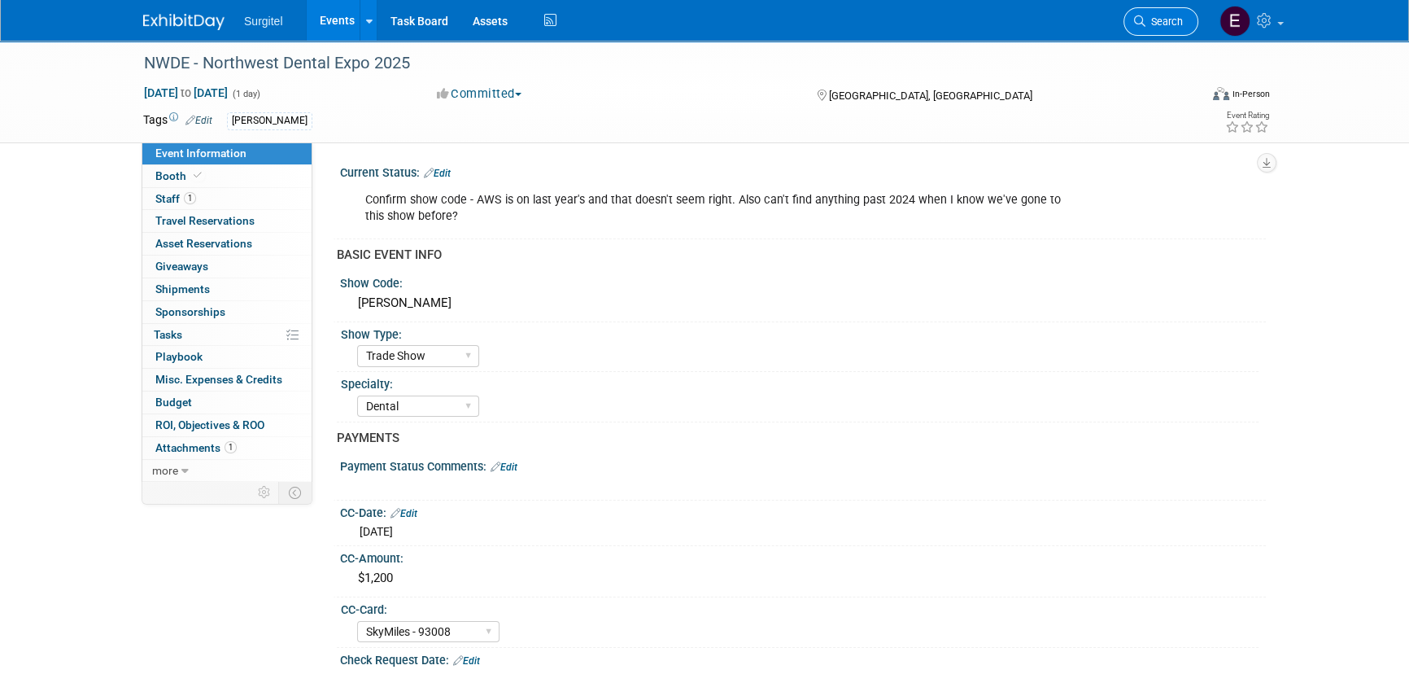
click at [1168, 16] on span "Search" at bounding box center [1164, 21] width 37 height 12
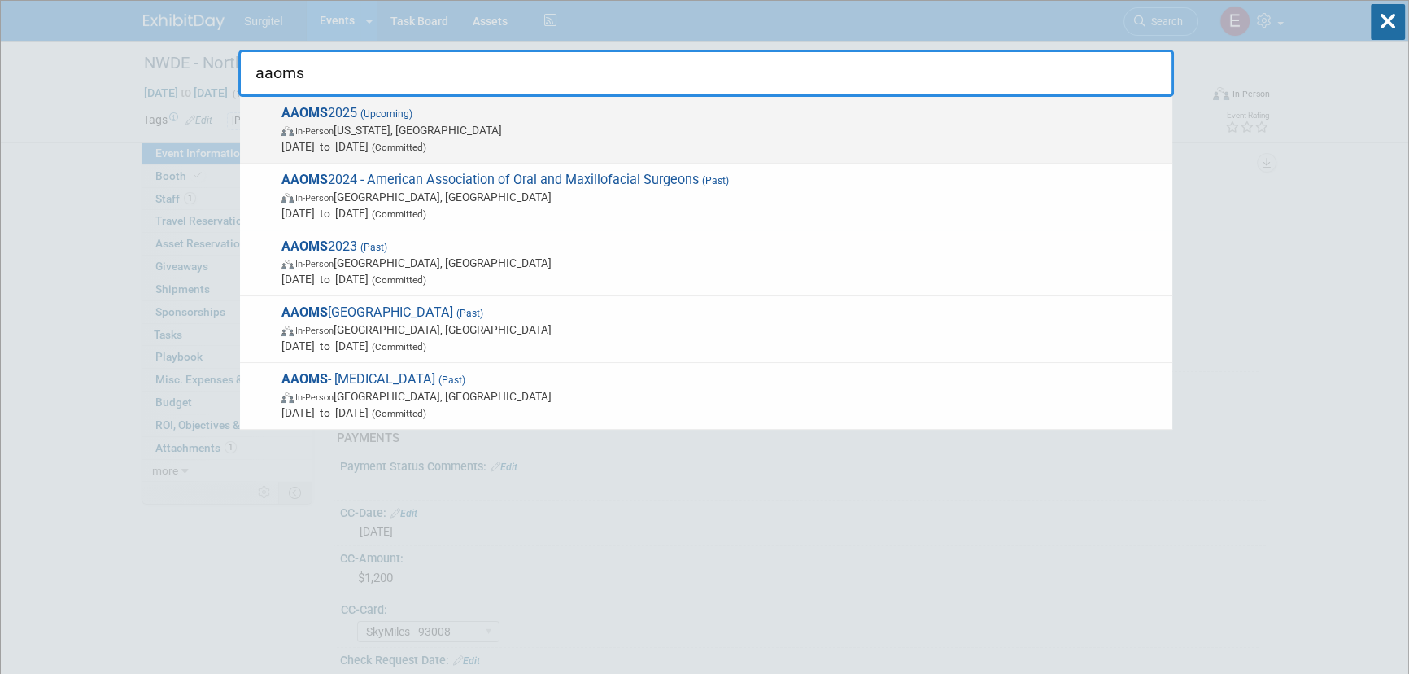
type input "aaoms"
click at [317, 116] on strong "AAOMS" at bounding box center [305, 112] width 46 height 15
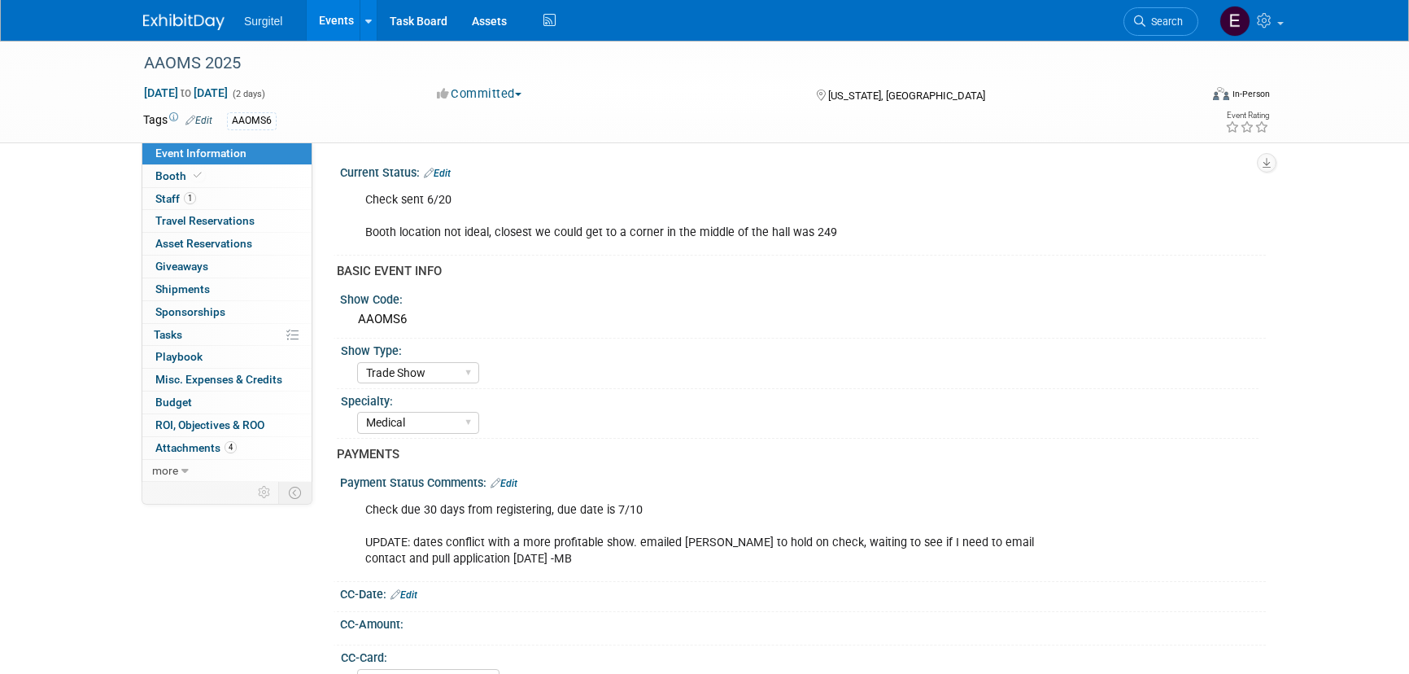
select select "Trade Show"
select select "Medical"
select select "No"
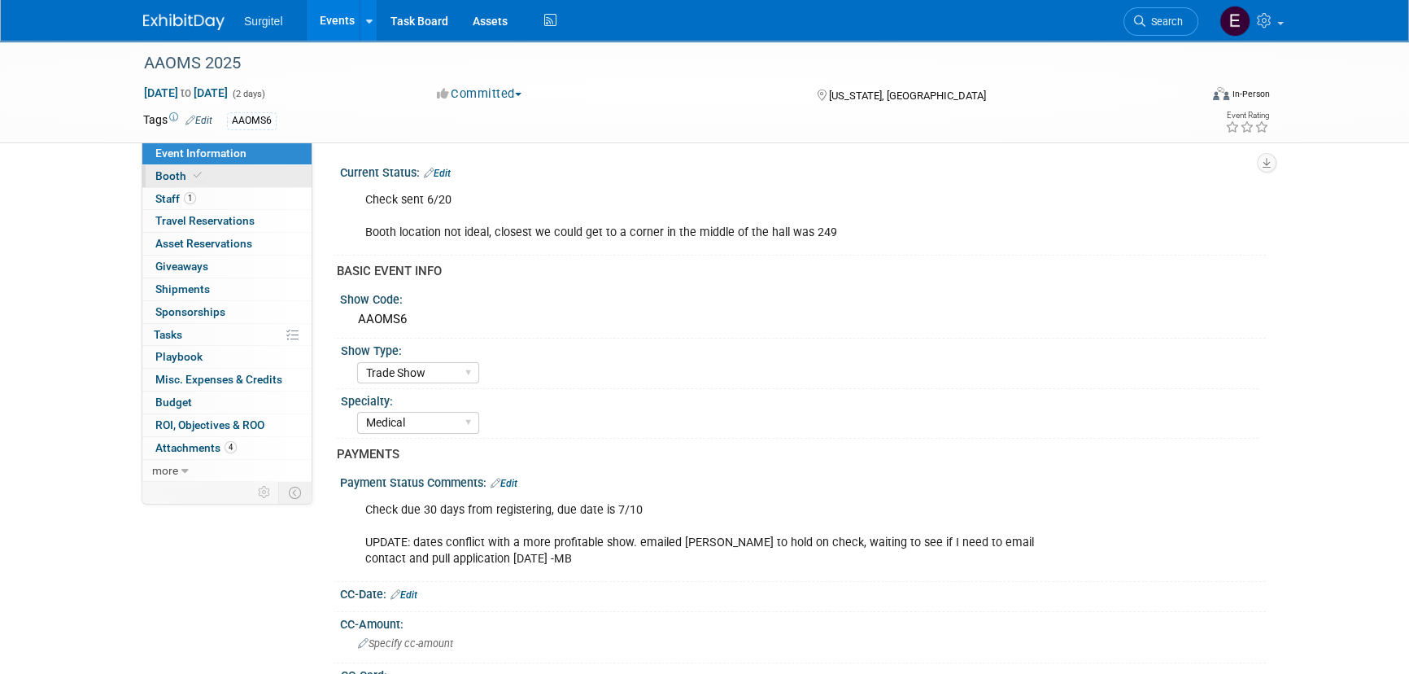
click at [254, 168] on link "Booth" at bounding box center [226, 176] width 169 height 22
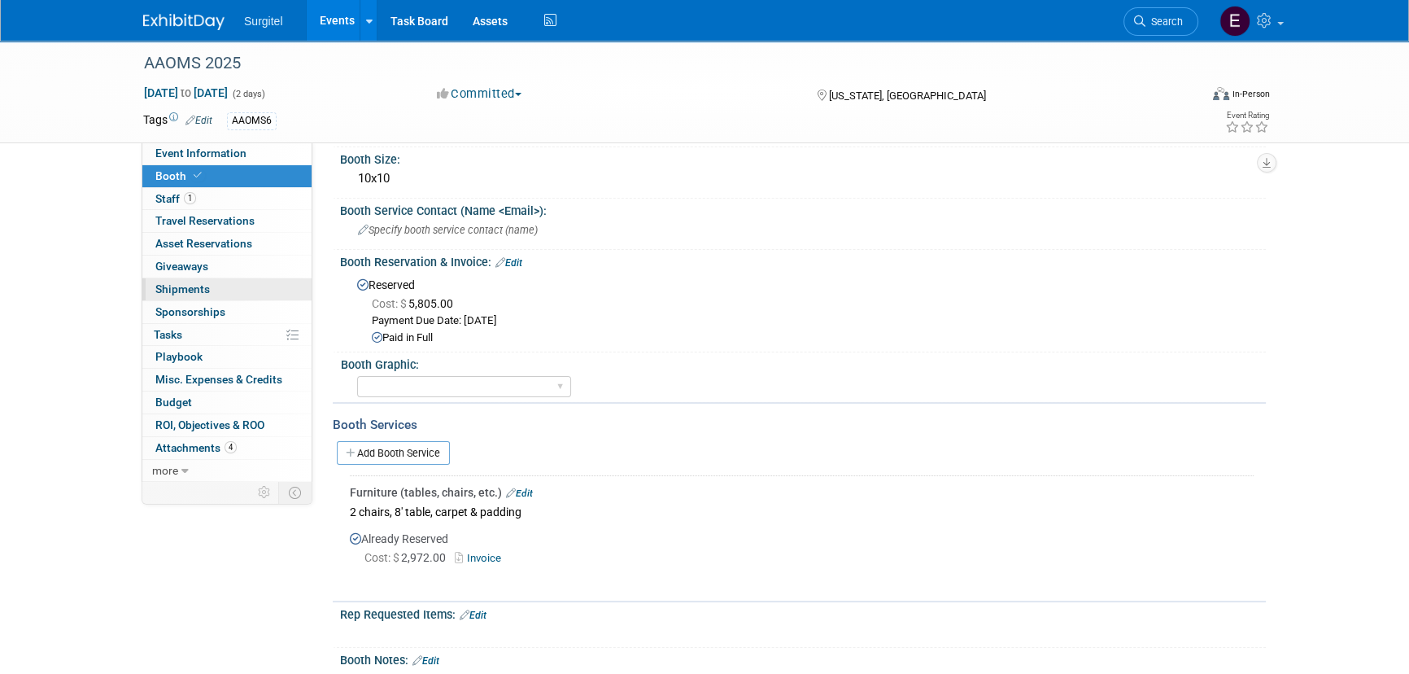
scroll to position [147, 0]
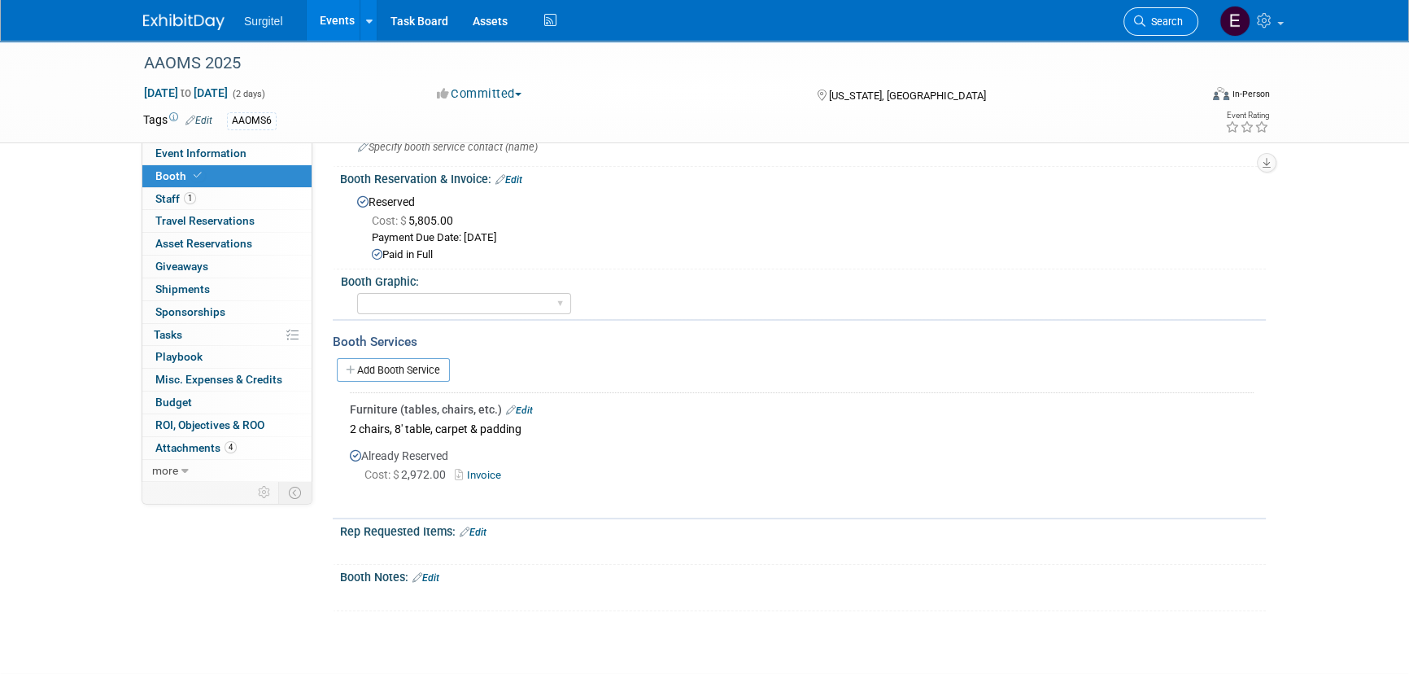
click at [1190, 20] on link "Search" at bounding box center [1161, 21] width 75 height 28
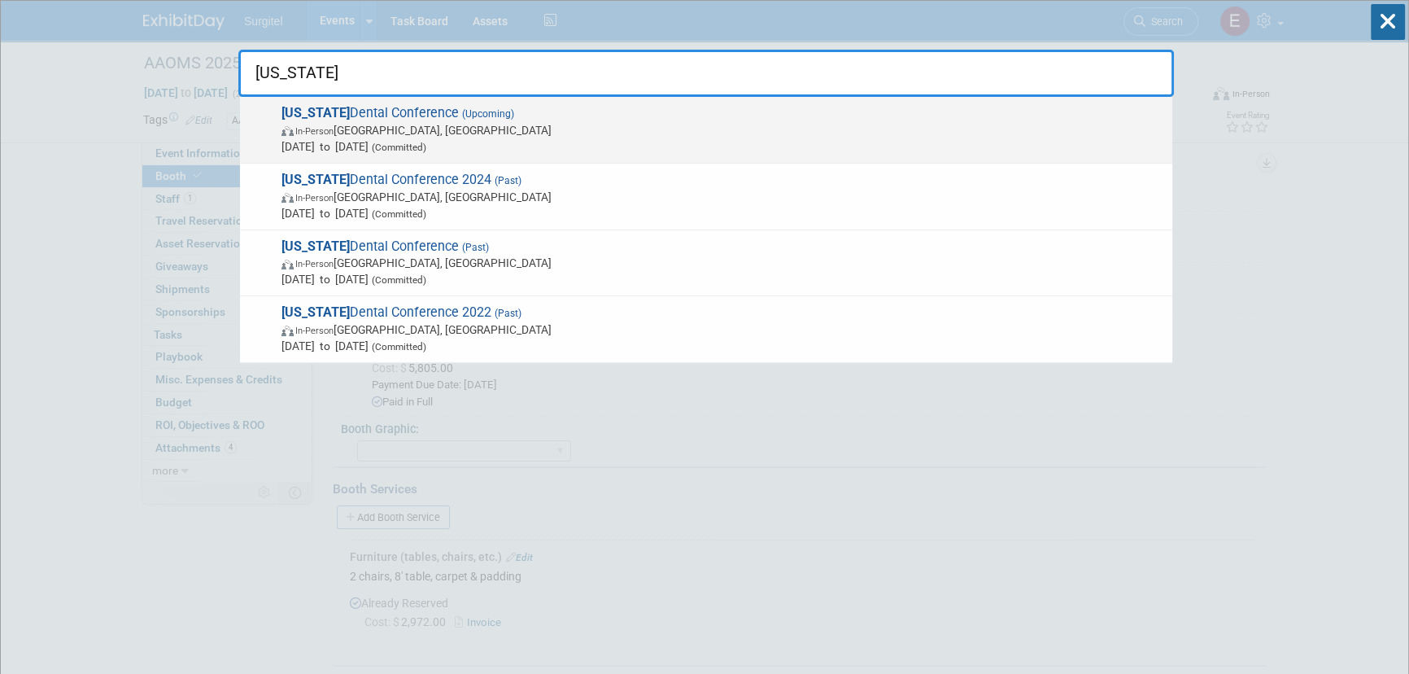
type input "vermont"
click at [301, 137] on span "In-Person South Burlington, VT" at bounding box center [723, 130] width 883 height 16
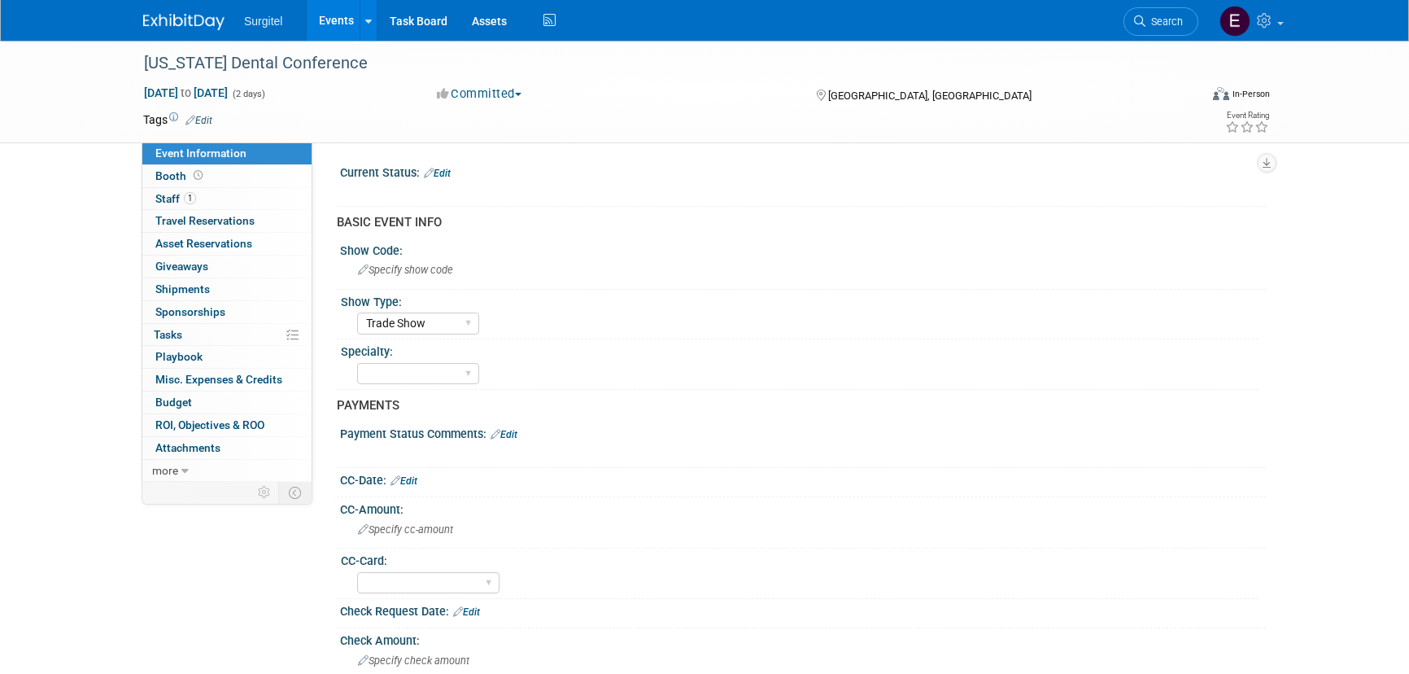
select select "Trade Show"
select select "No"
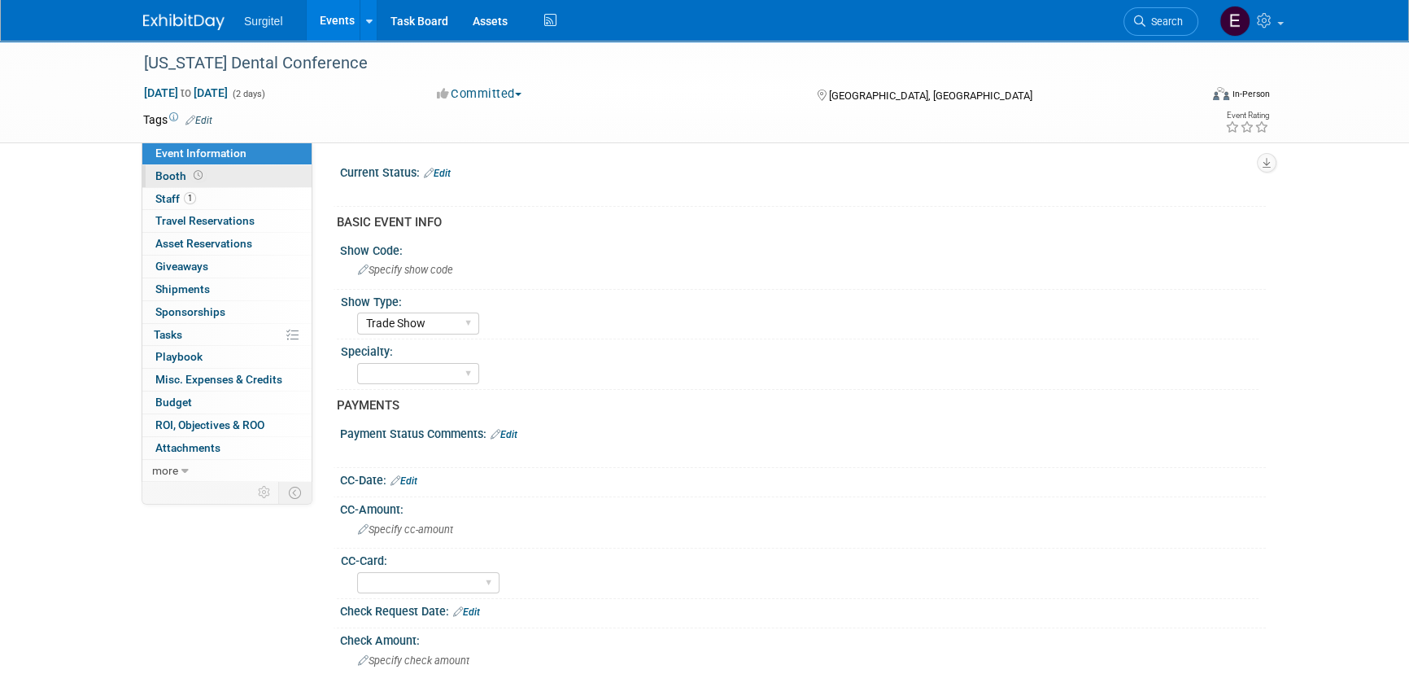
click at [235, 178] on link "Booth" at bounding box center [226, 176] width 169 height 22
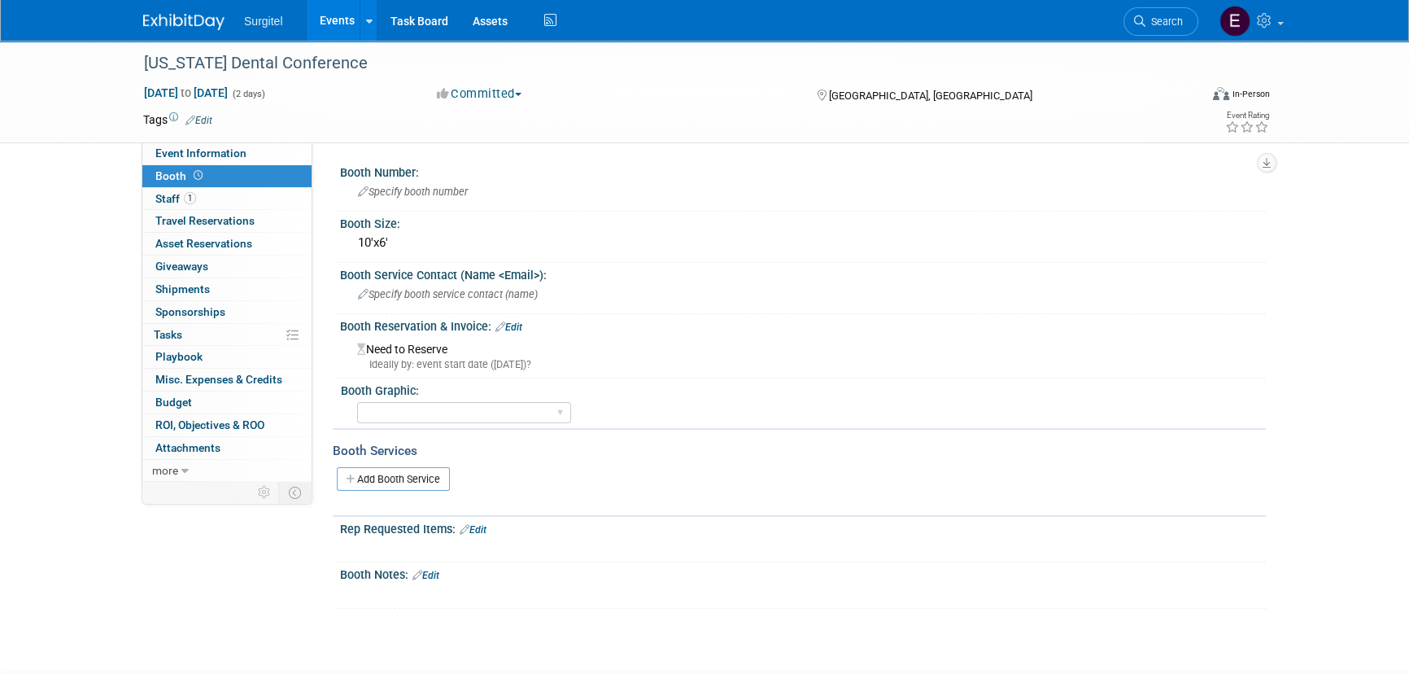
click at [1164, 13] on link "Search" at bounding box center [1161, 21] width 75 height 28
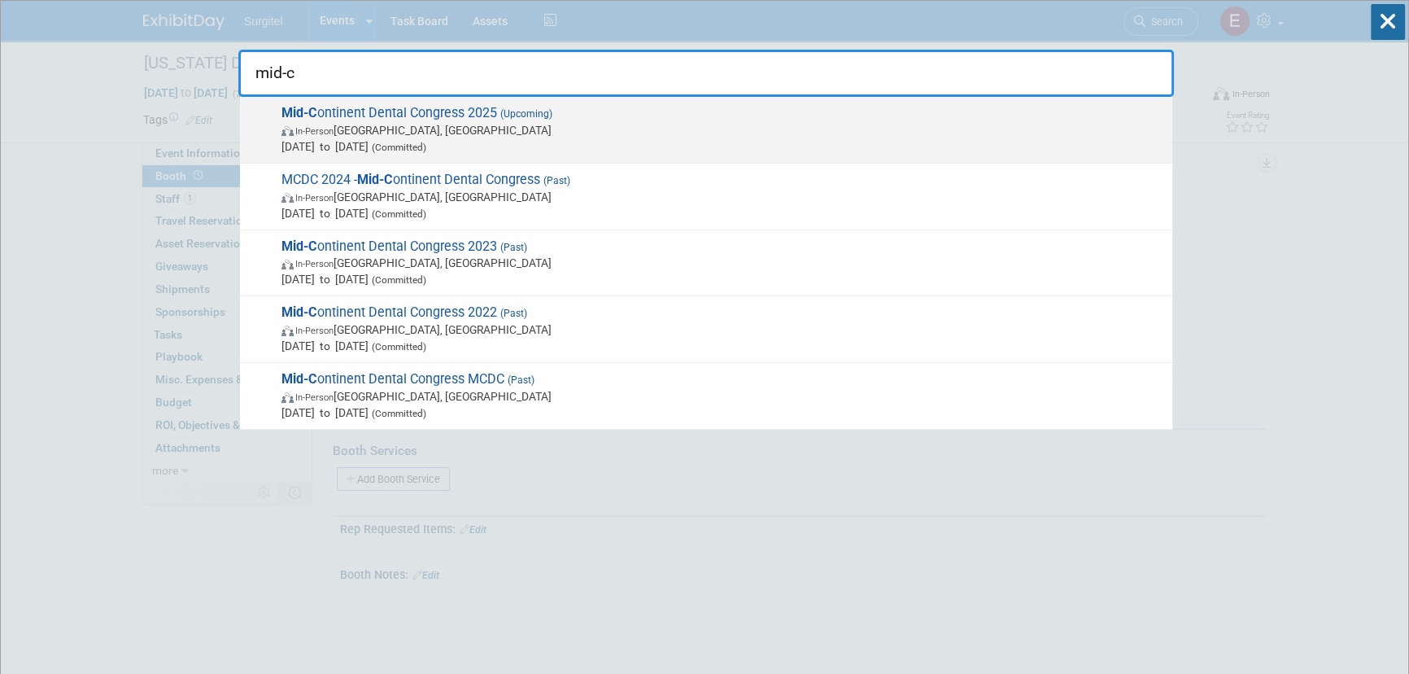
type input "mid-c"
click at [613, 138] on span "[DATE] to [DATE] (Committed)" at bounding box center [723, 146] width 883 height 16
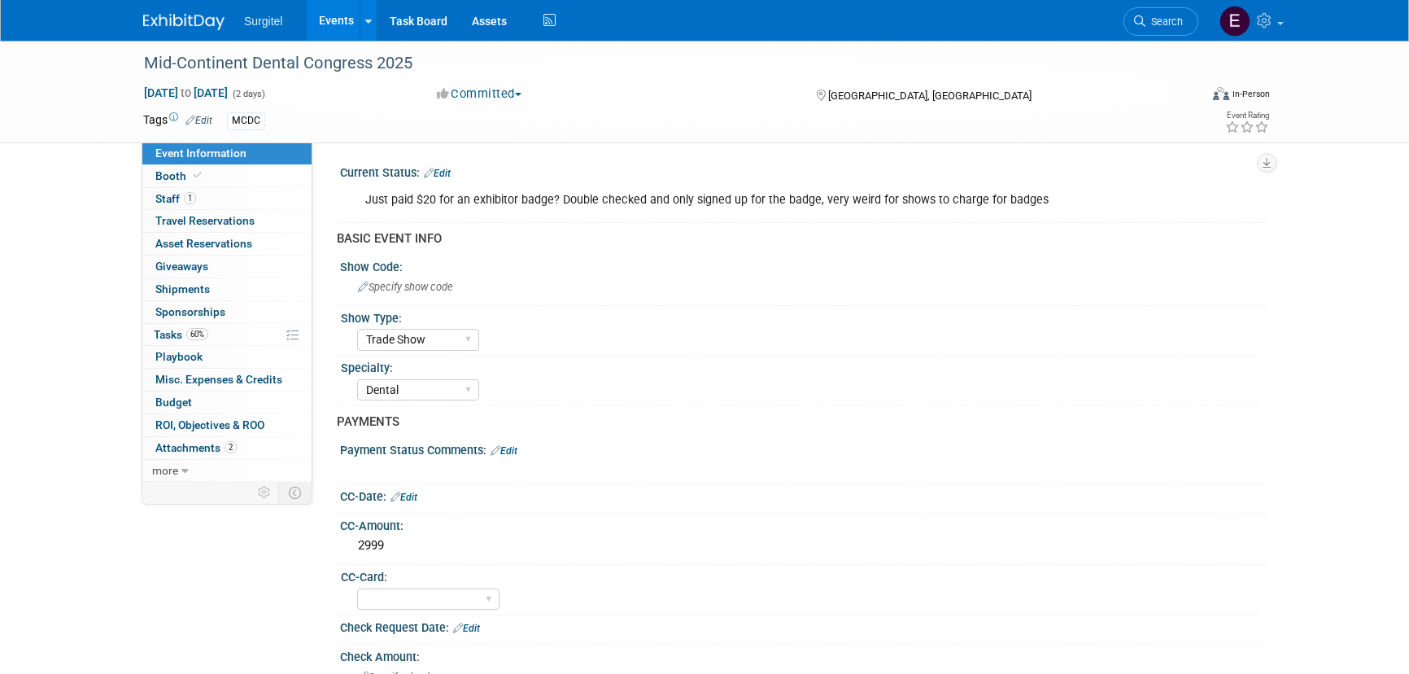
select select "Trade Show"
select select "Dental"
select select "No"
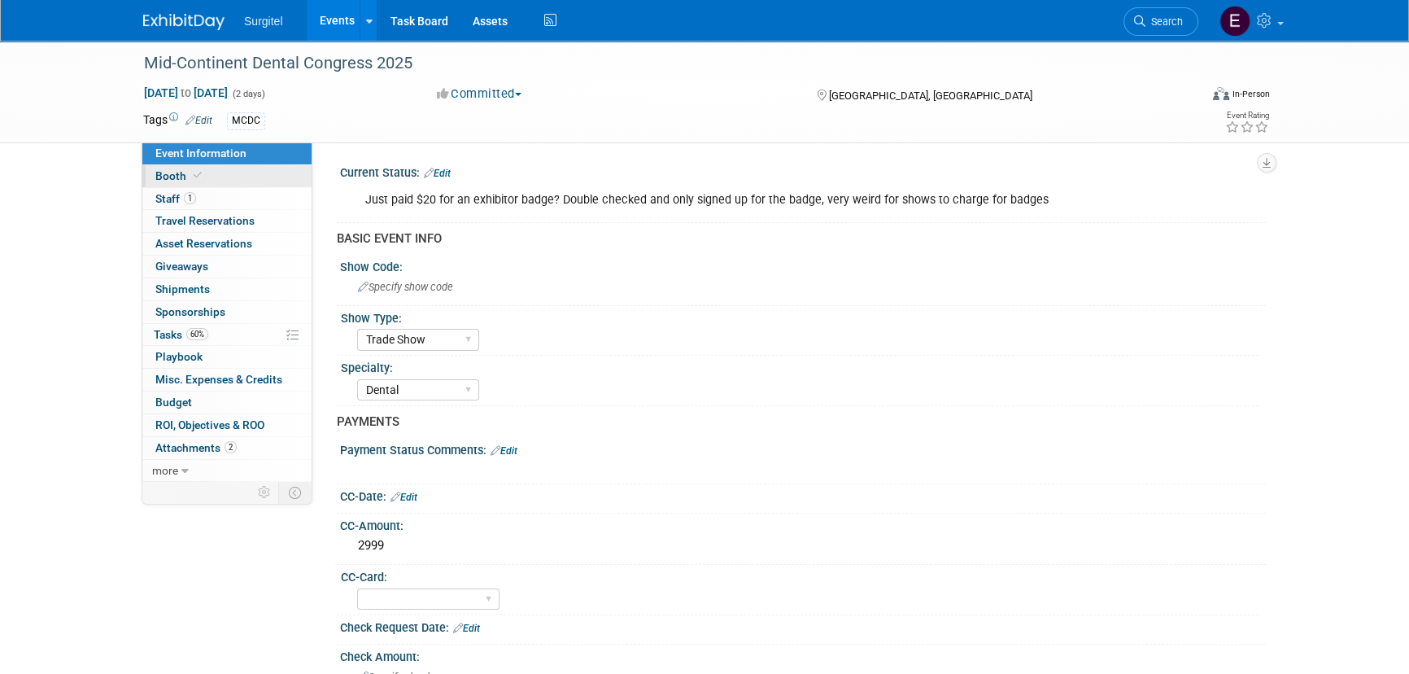
click at [208, 177] on link "Booth" at bounding box center [226, 176] width 169 height 22
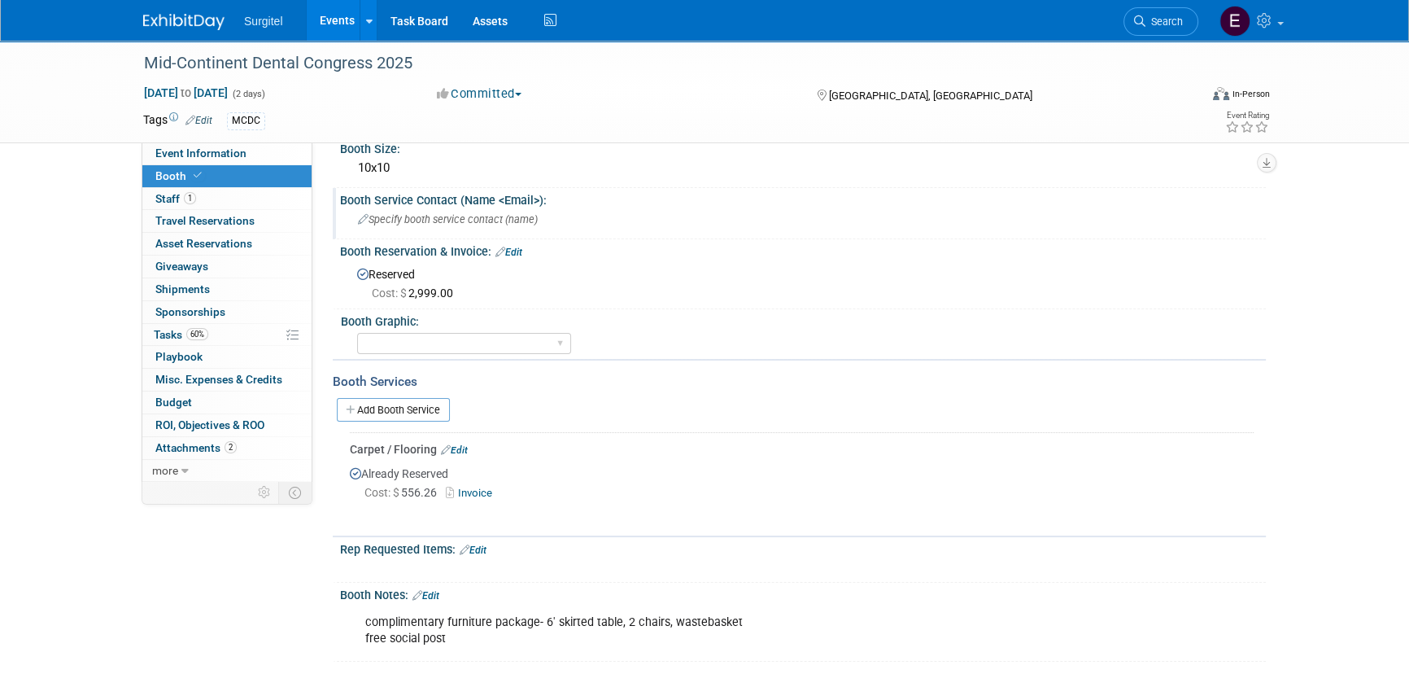
scroll to position [235, 0]
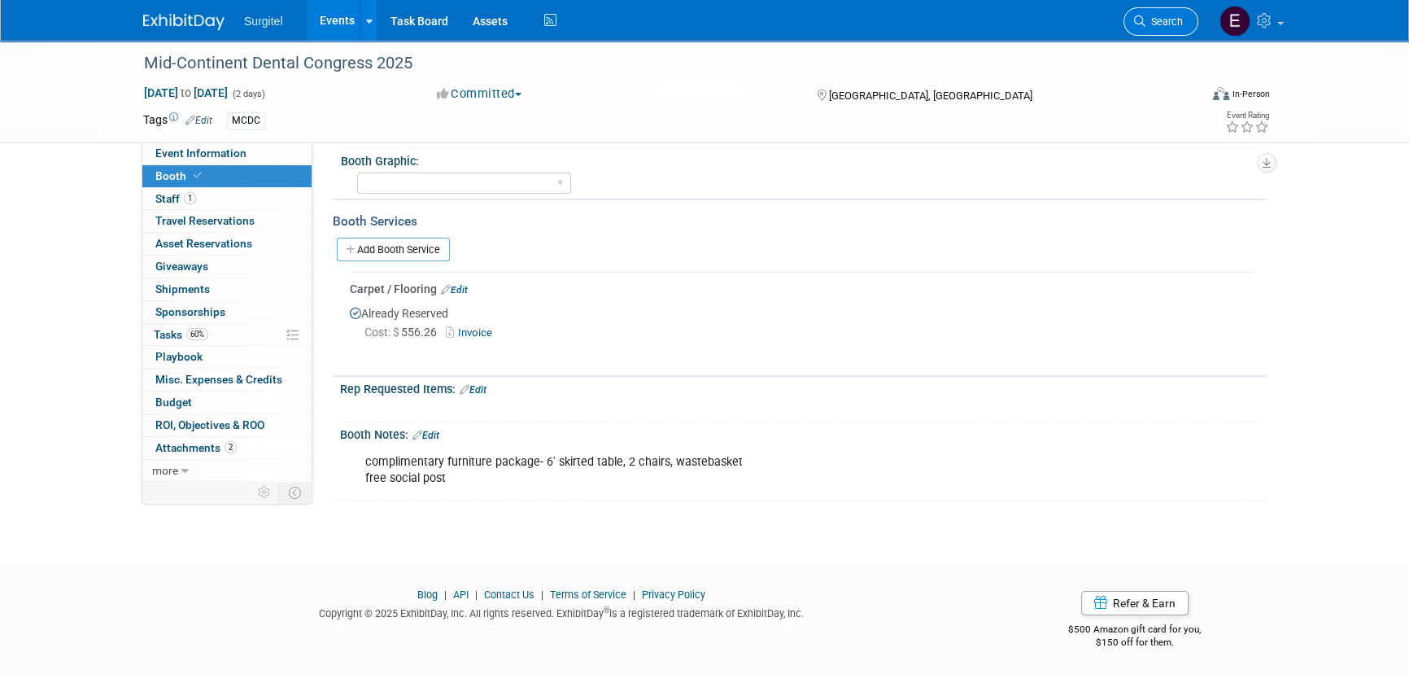
click at [1153, 14] on link "Search" at bounding box center [1161, 21] width 75 height 28
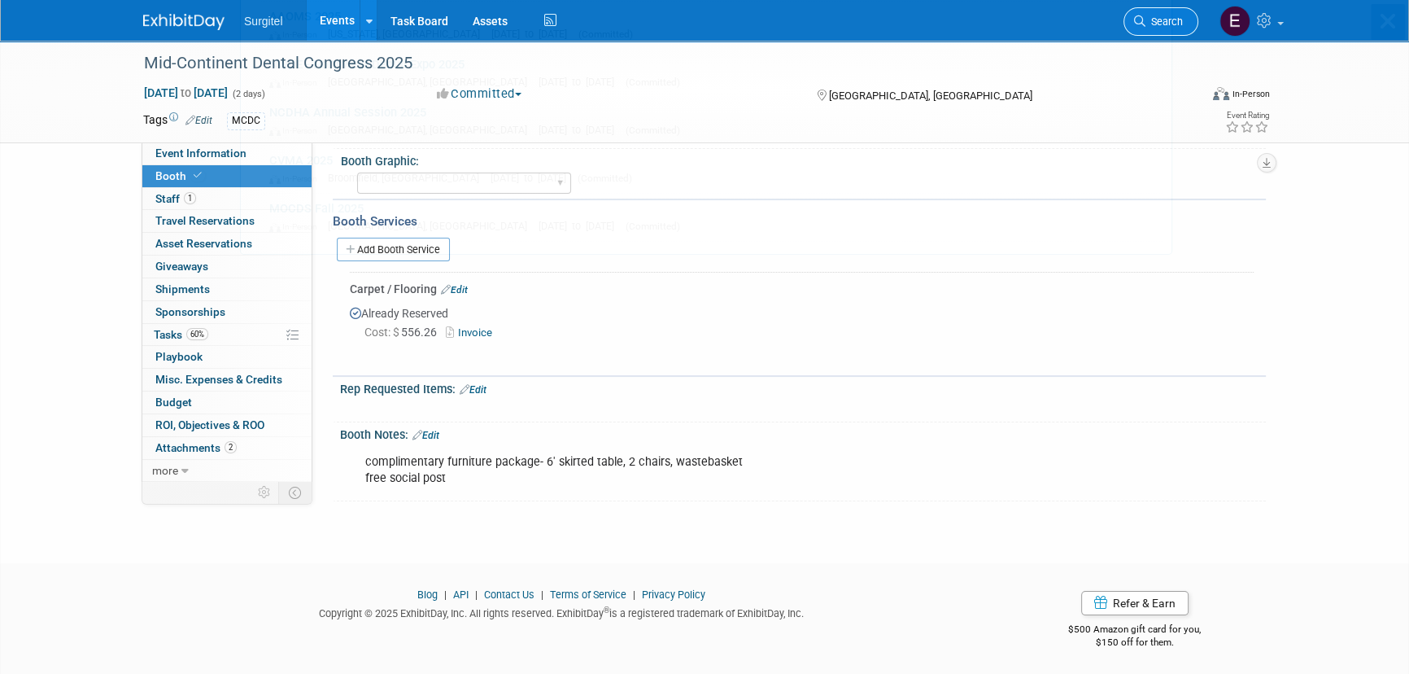
scroll to position [0, 0]
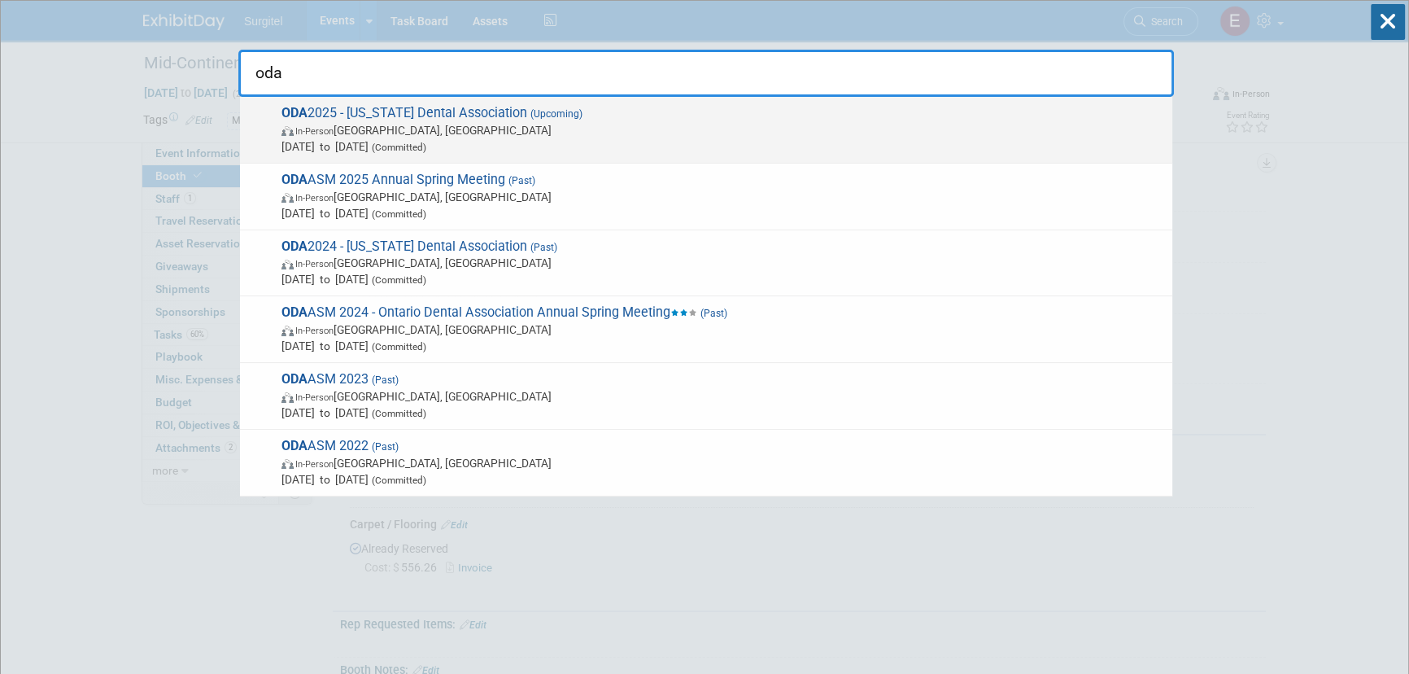
type input "oda"
click at [727, 116] on span "ODA 2025 - Ohio Dental Association (Upcoming) In-Person Columbus, OH Sep 25, 20…" at bounding box center [721, 130] width 888 height 50
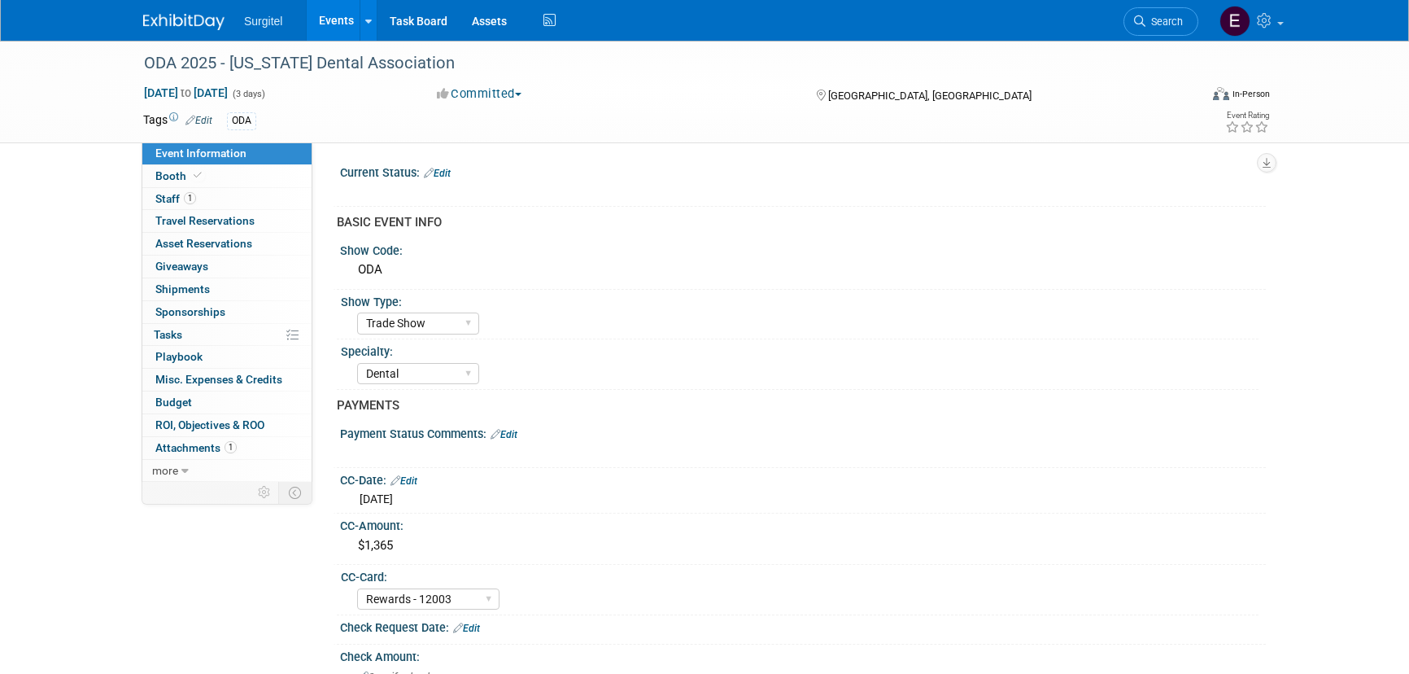
select select "Trade Show"
select select "Dental"
select select "Rewards - 12003"
select select "No"
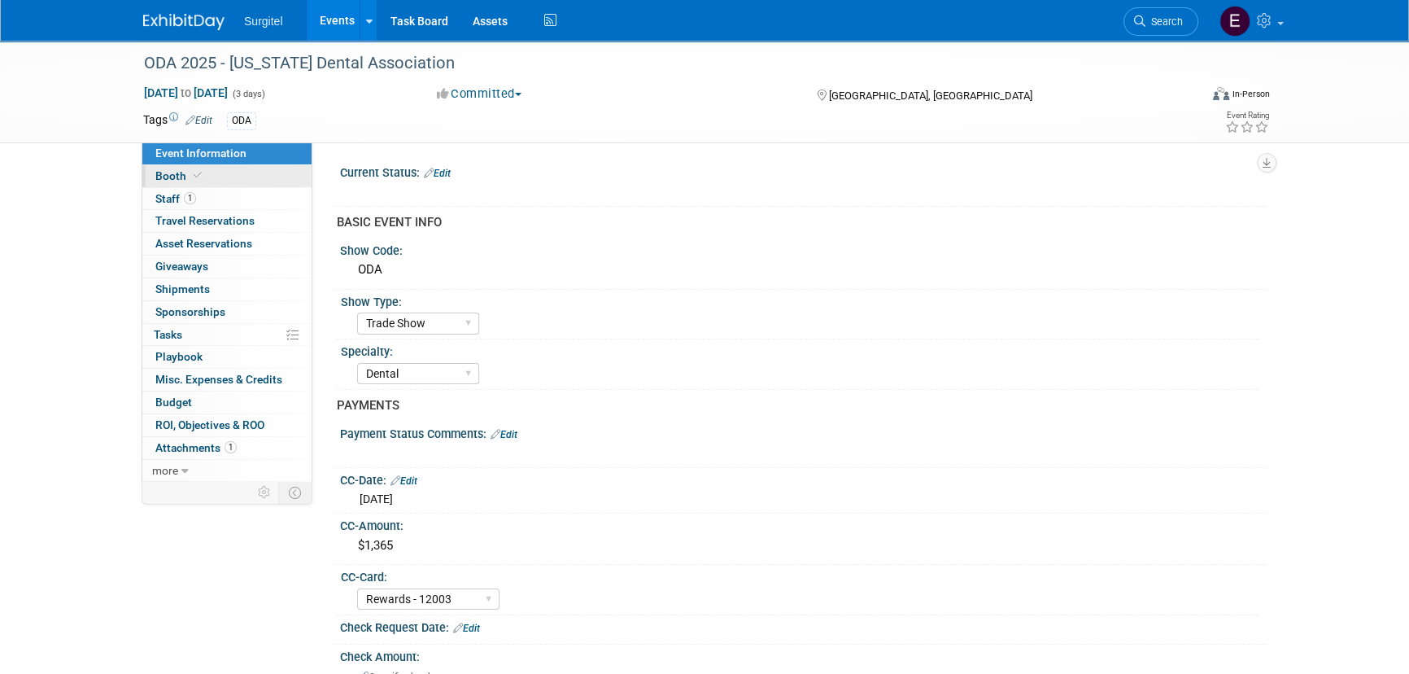
click at [210, 181] on link "Booth" at bounding box center [226, 176] width 169 height 22
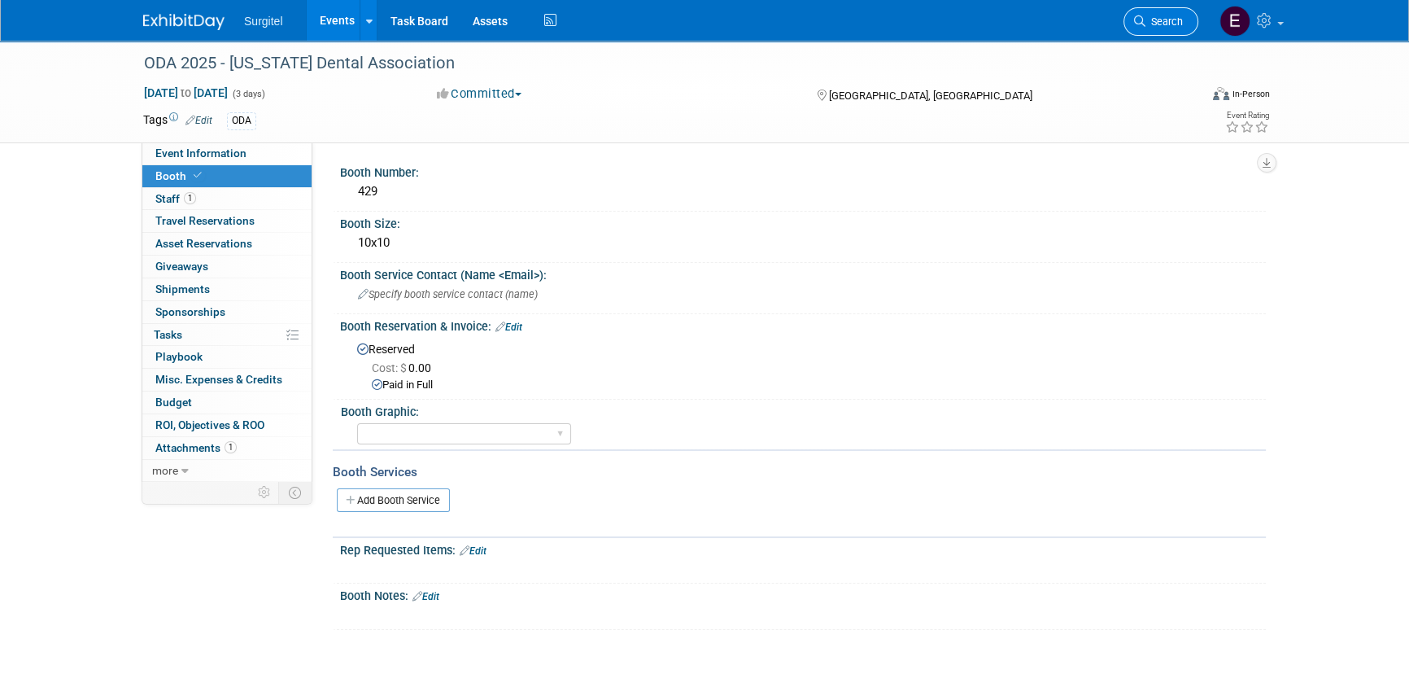
click at [1153, 11] on link "Search" at bounding box center [1161, 21] width 75 height 28
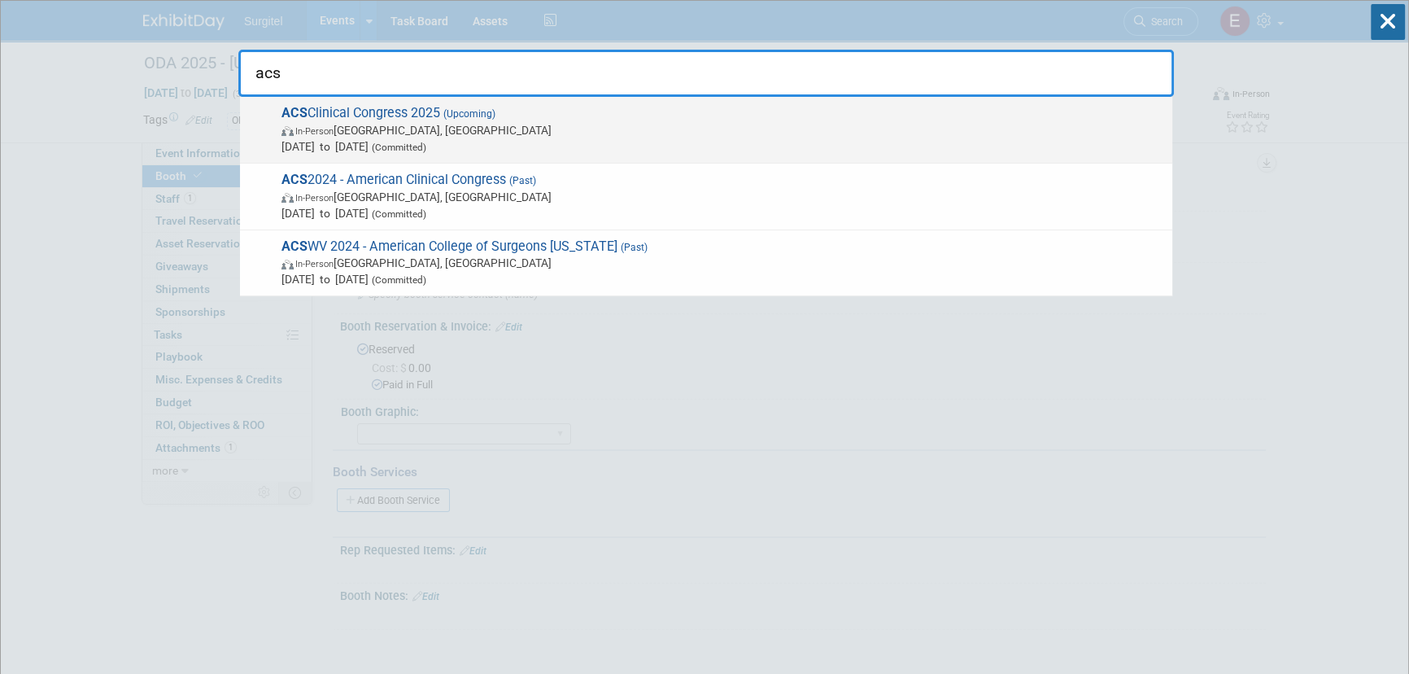
type input "acs"
click at [682, 115] on span "ACS Clinical Congress 2025 (Upcoming) In-Person [GEOGRAPHIC_DATA], [GEOGRAPHIC_…" at bounding box center [721, 130] width 888 height 50
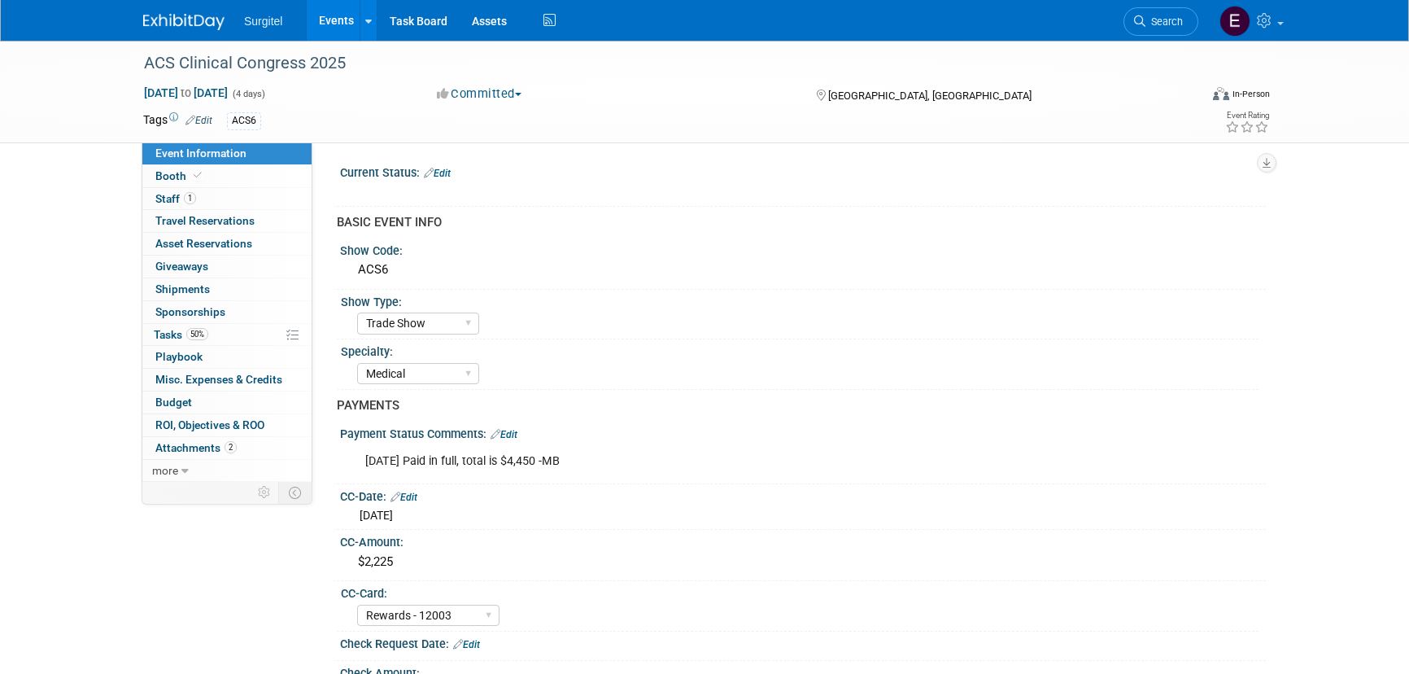
select select "Trade Show"
select select "Medical"
select select "Rewards - 12003"
select select "No"
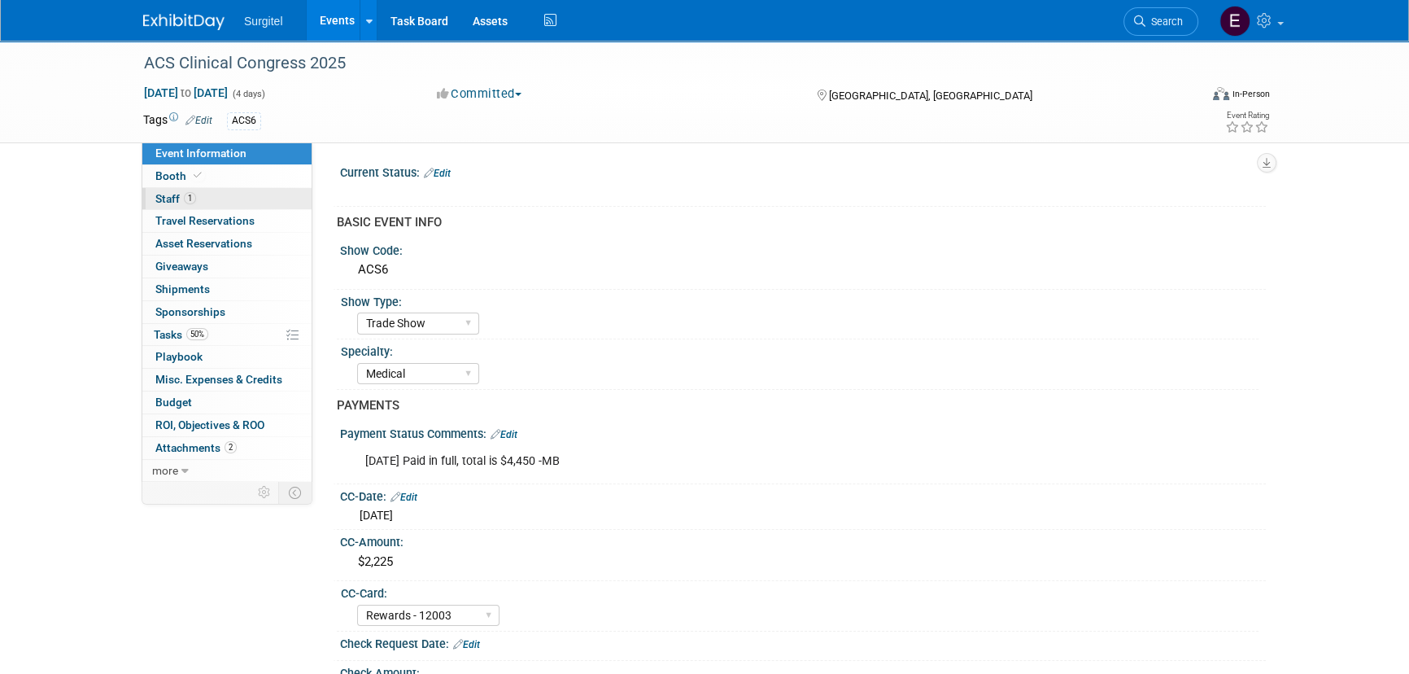
click at [177, 203] on span "Staff 1" at bounding box center [175, 198] width 41 height 13
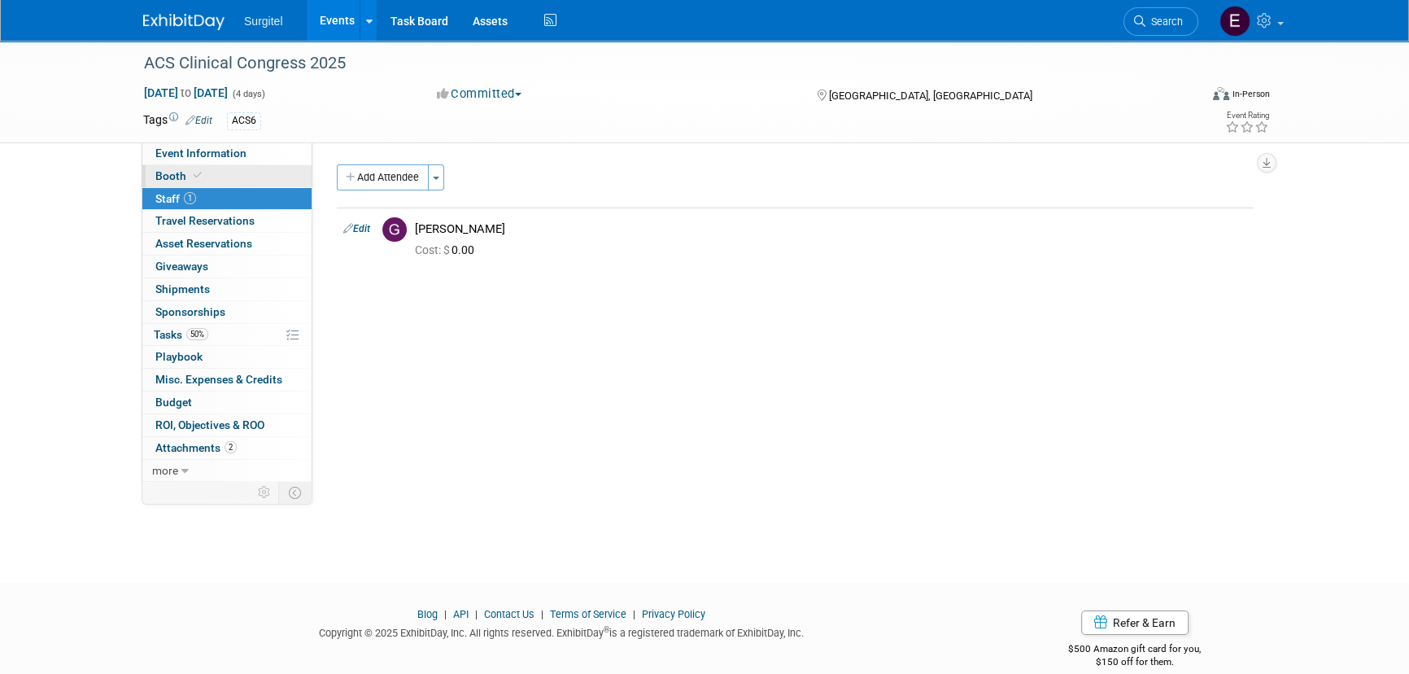
click at [182, 179] on span "Booth" at bounding box center [180, 175] width 50 height 13
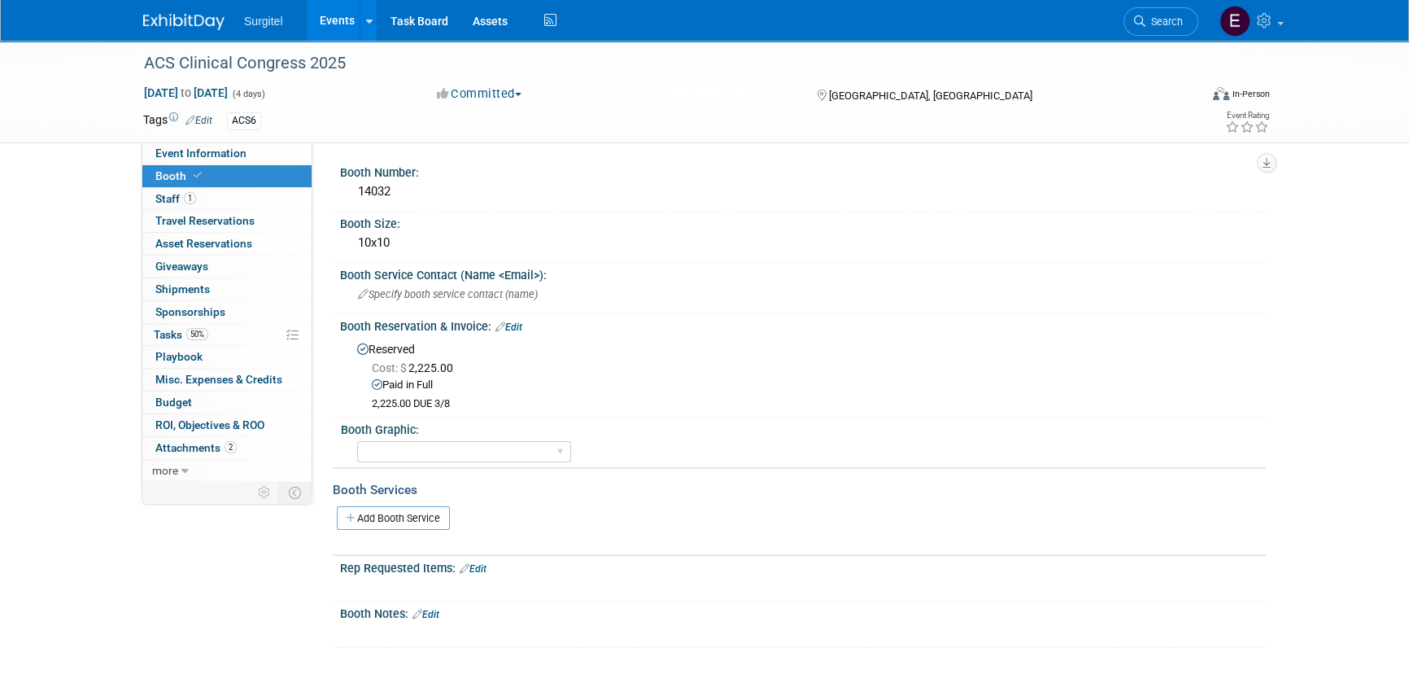
click at [347, 9] on link "Events" at bounding box center [336, 20] width 59 height 41
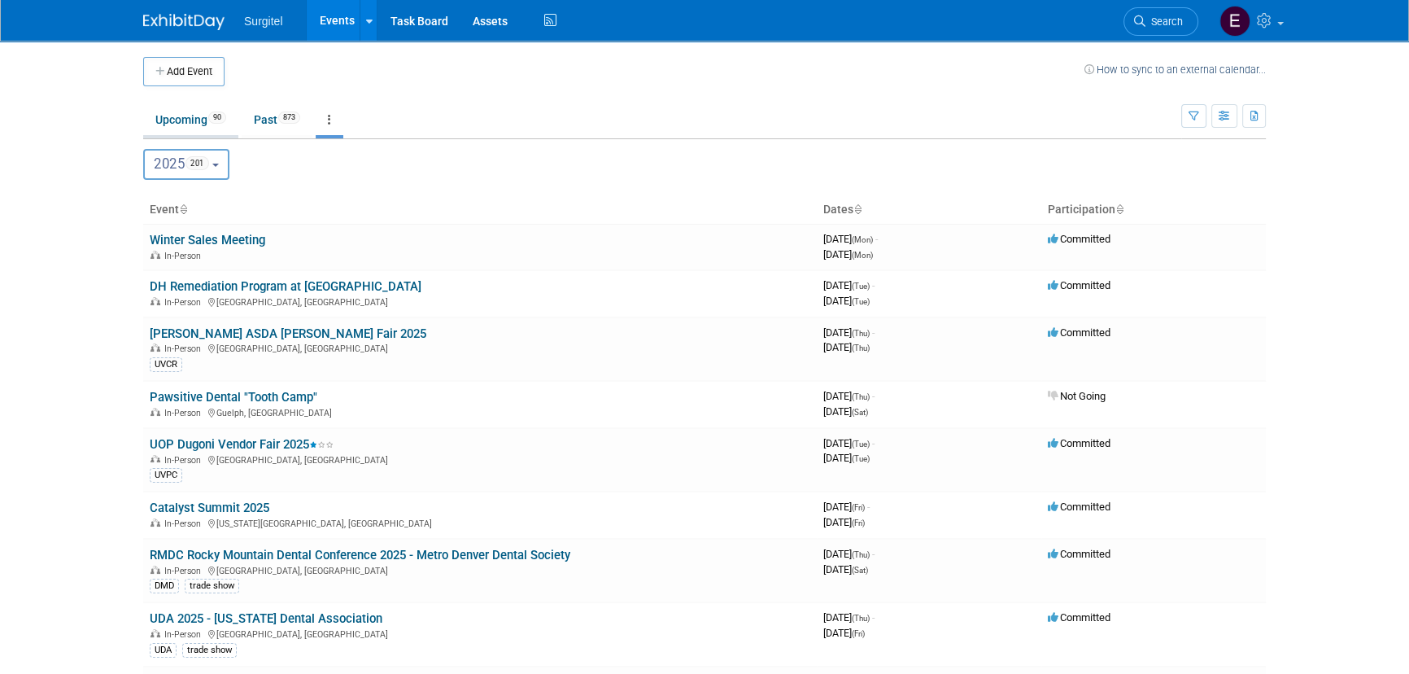
click at [213, 125] on link "Upcoming 90" at bounding box center [190, 119] width 95 height 31
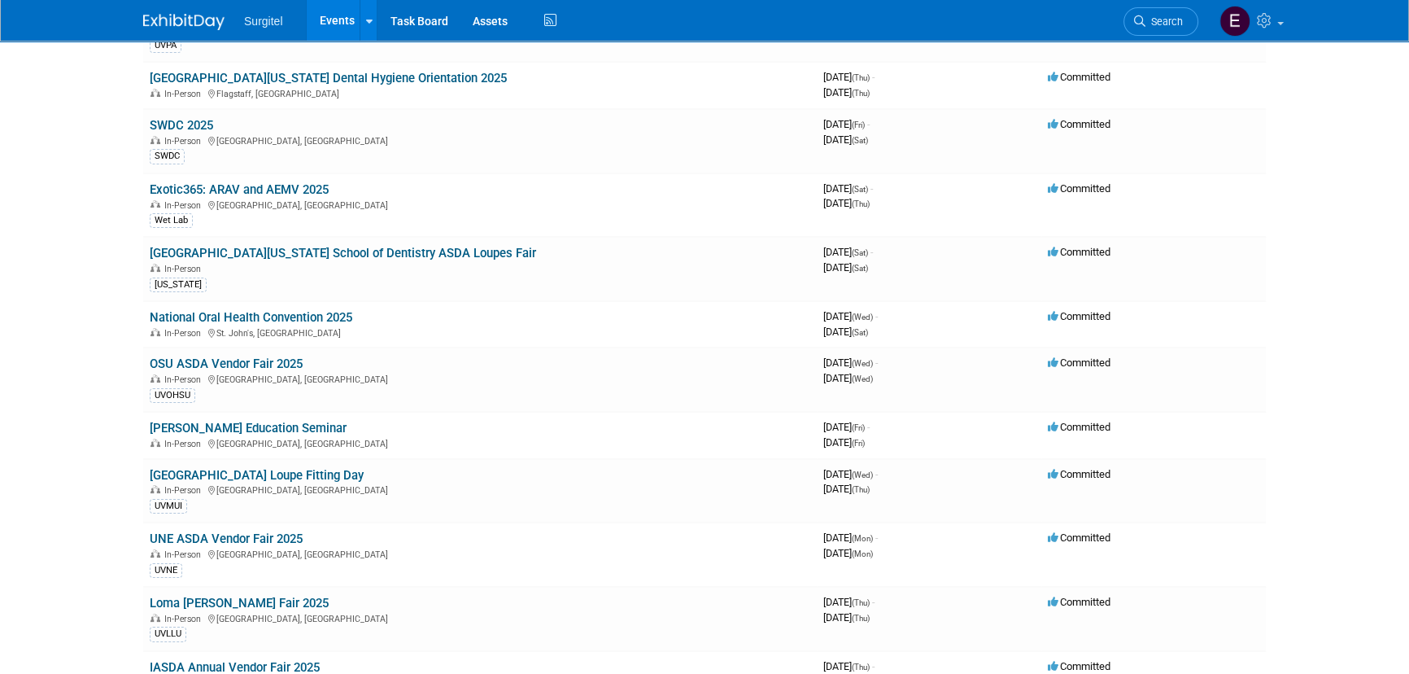
scroll to position [221, 0]
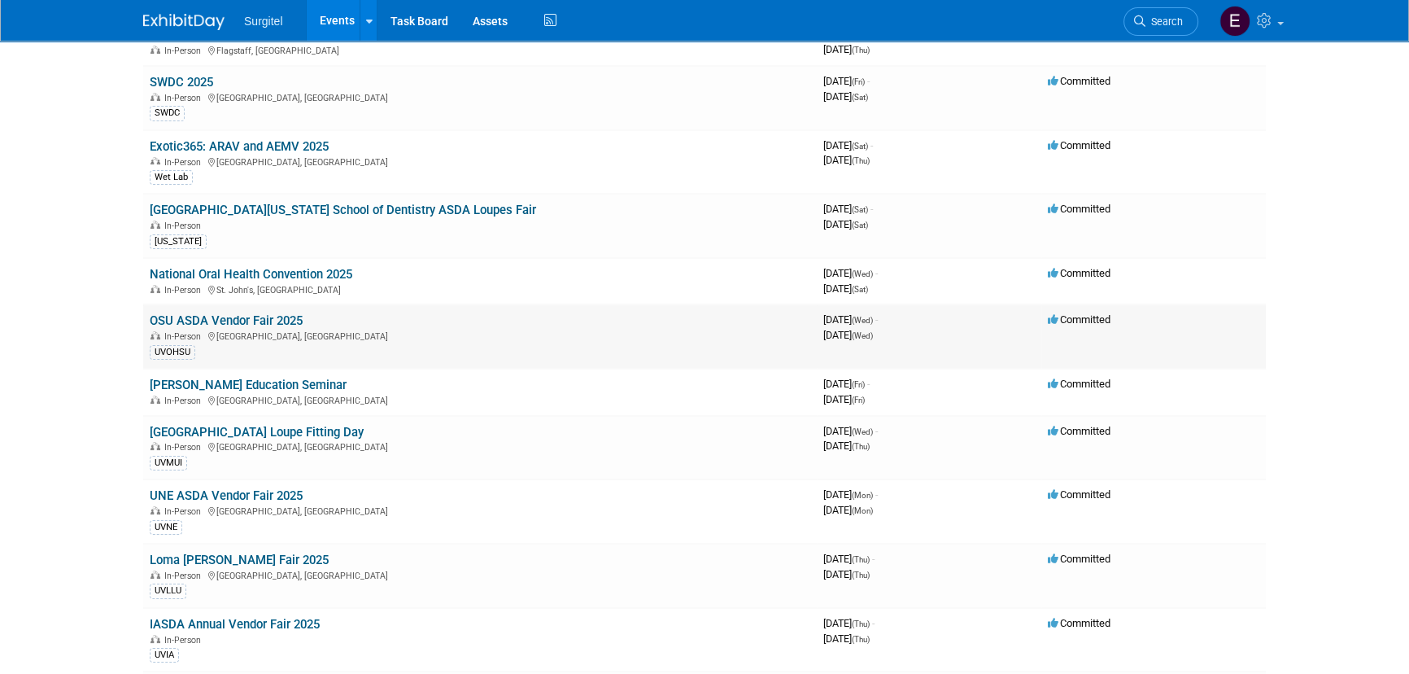
drag, startPoint x: 247, startPoint y: 259, endPoint x: 248, endPoint y: 321, distance: 62.7
drag, startPoint x: 248, startPoint y: 321, endPoint x: 229, endPoint y: 274, distance: 50.8
click at [229, 274] on link "National Oral Health Convention 2025" at bounding box center [251, 274] width 203 height 15
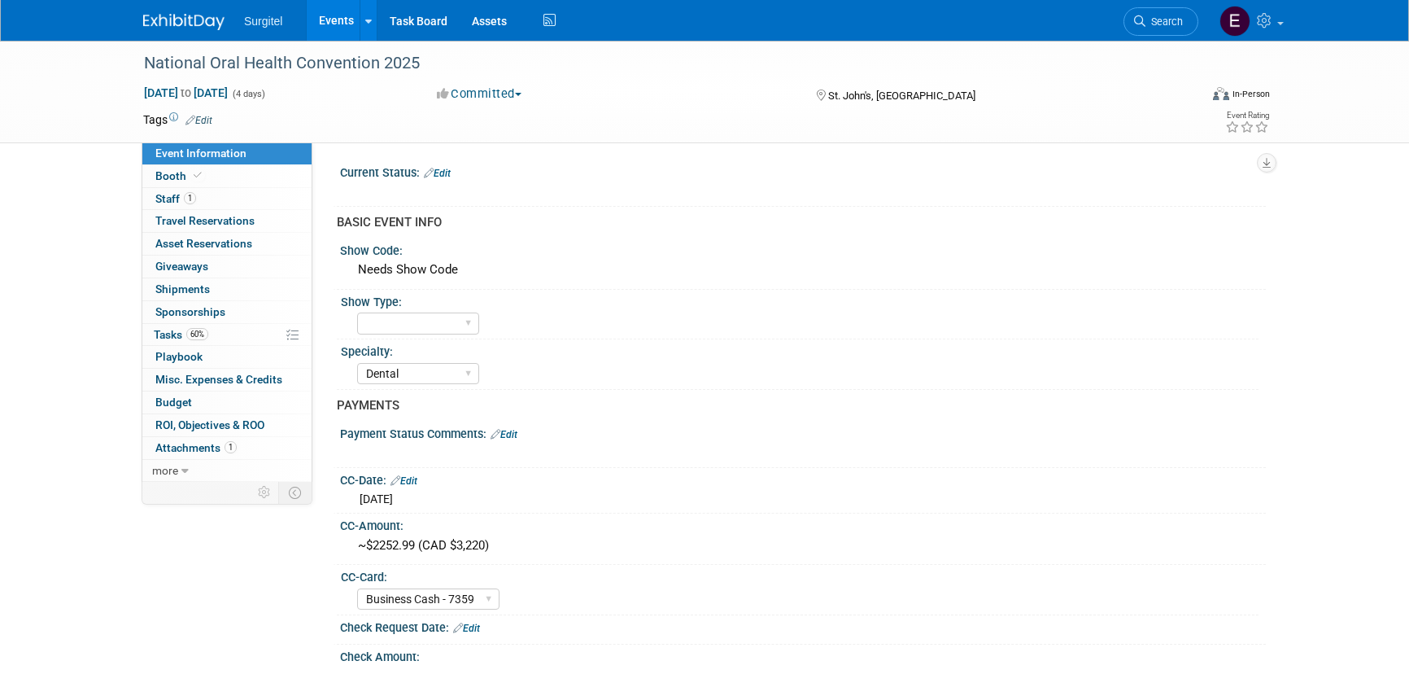
select select "Dental"
select select "Business Cash - 7359"
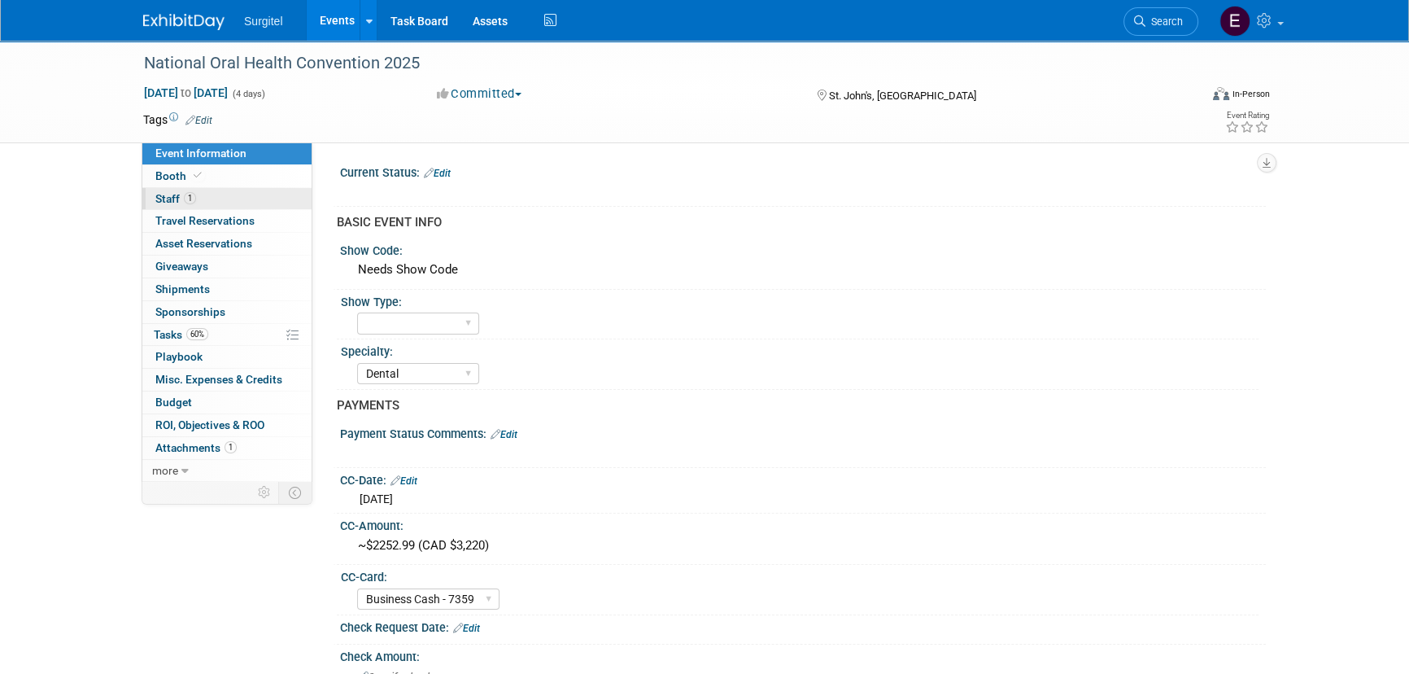
click at [181, 203] on span "Staff 1" at bounding box center [175, 198] width 41 height 13
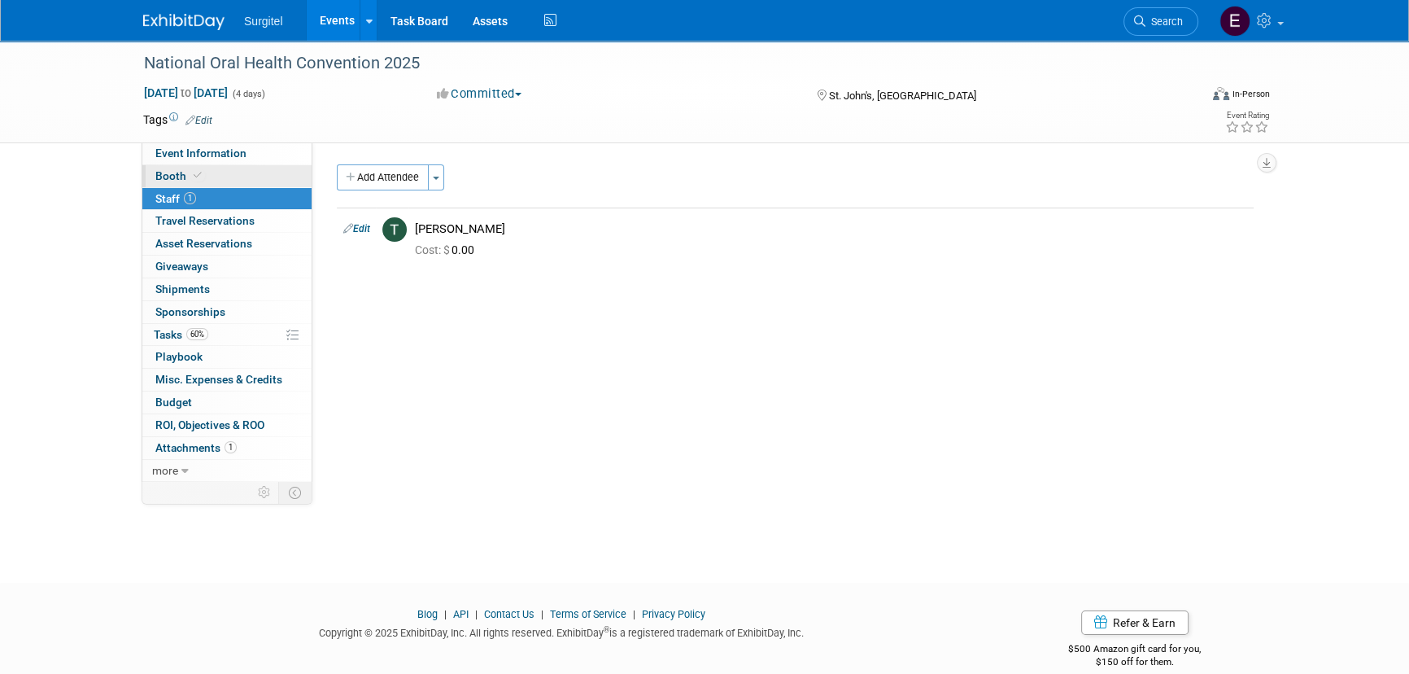
click at [163, 180] on span "Booth" at bounding box center [180, 175] width 50 height 13
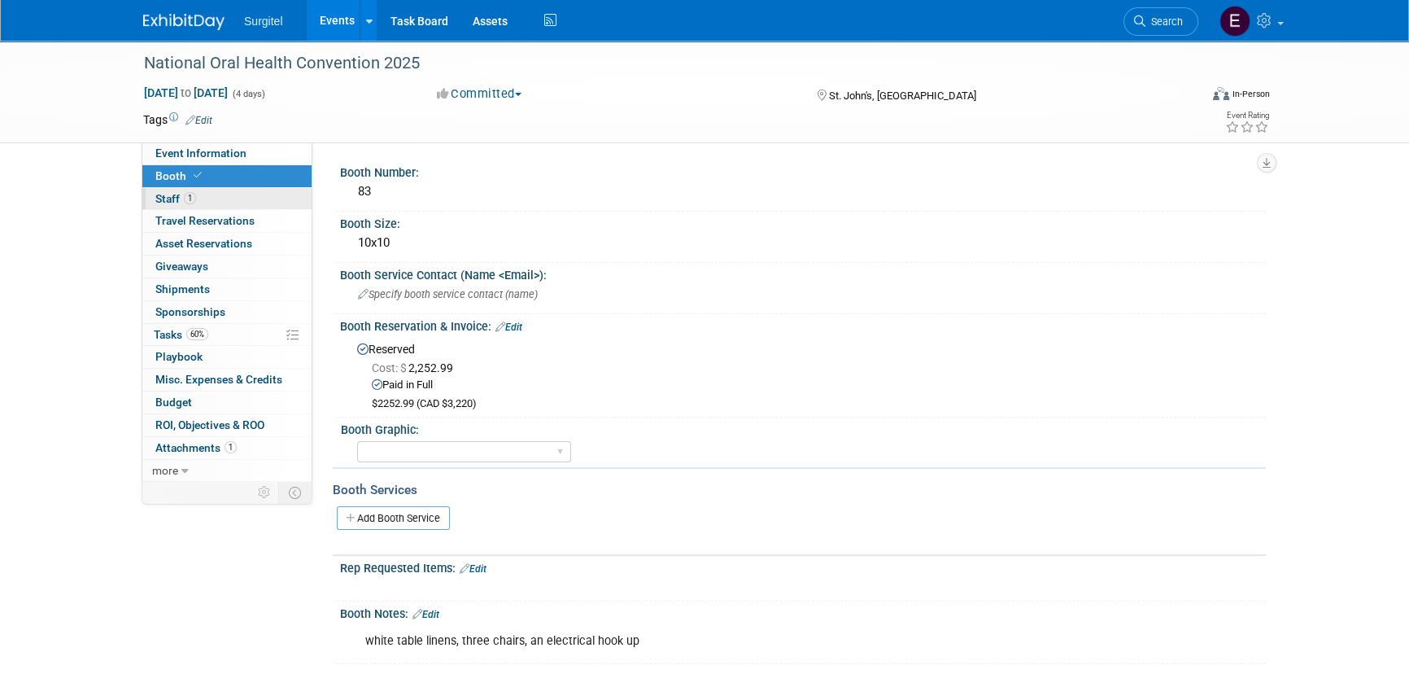
click at [177, 194] on span "Staff 1" at bounding box center [175, 198] width 41 height 13
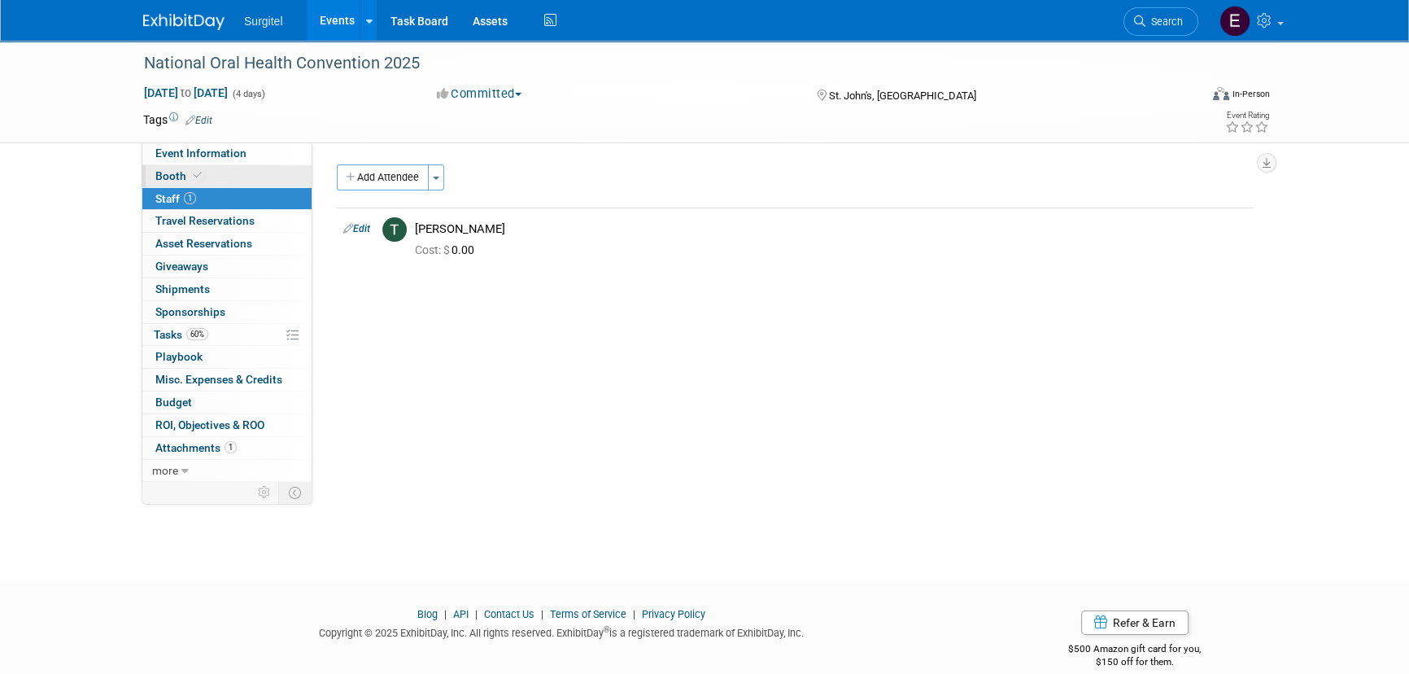
click at [172, 175] on span "Booth" at bounding box center [180, 175] width 50 height 13
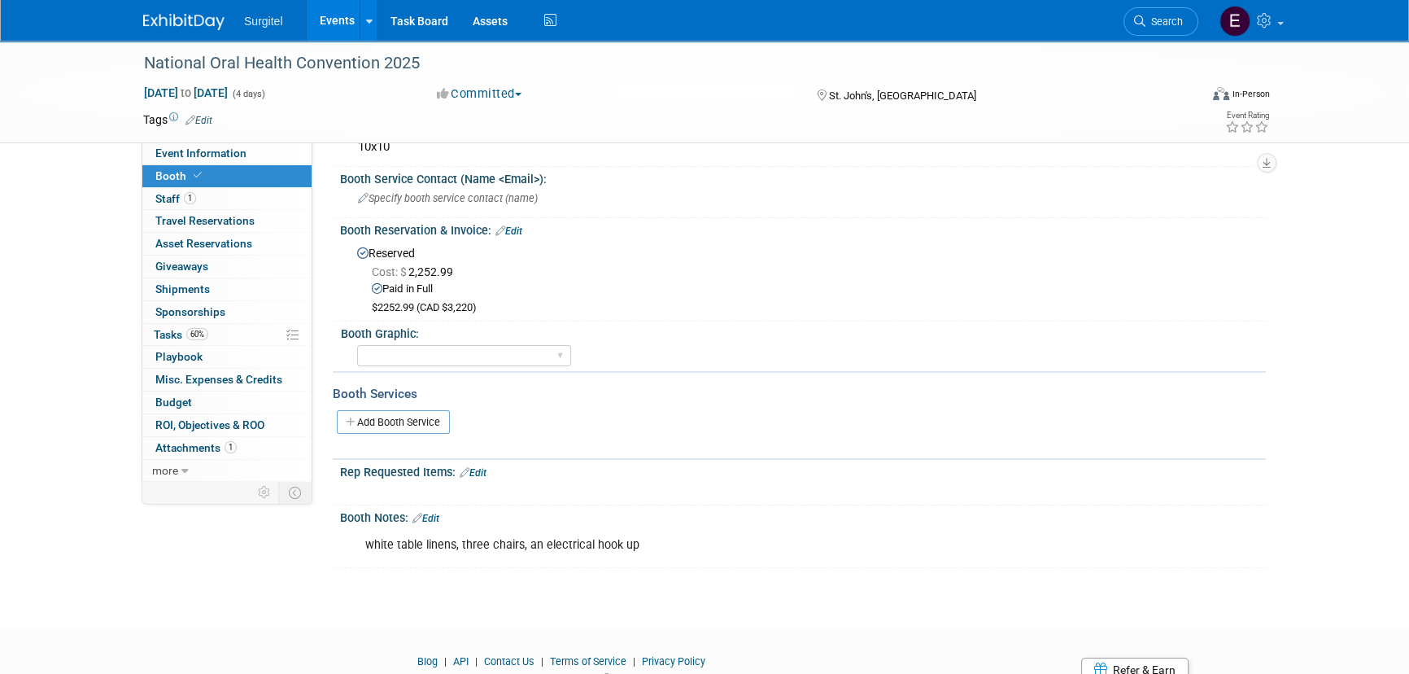
scroll to position [163, 0]
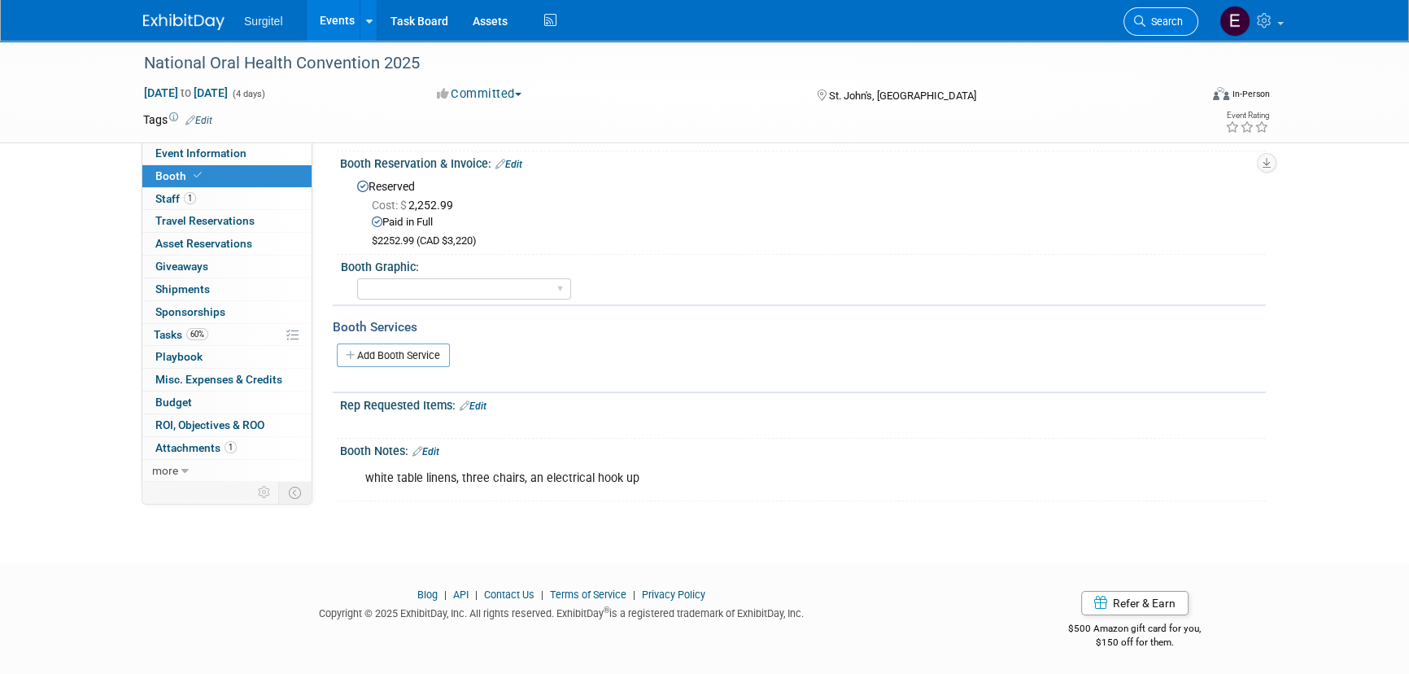
click at [1173, 23] on span "Search" at bounding box center [1164, 21] width 37 height 12
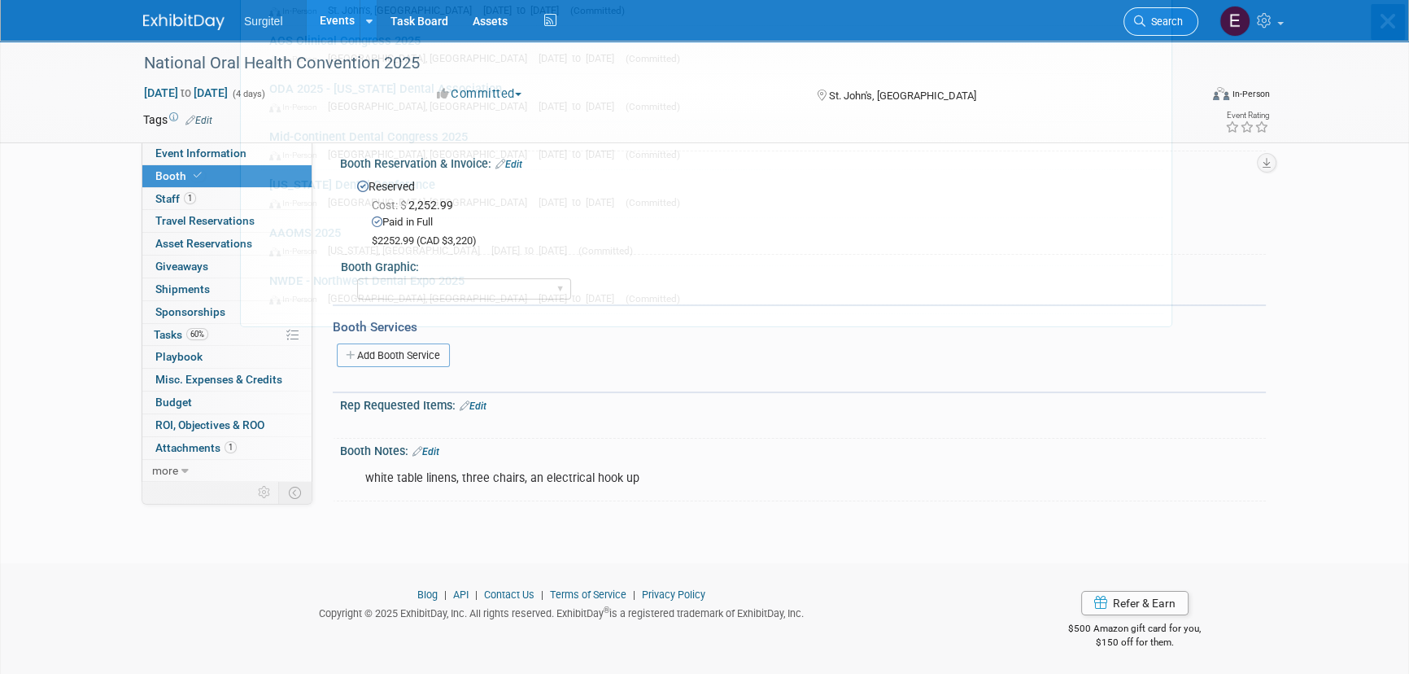
scroll to position [0, 0]
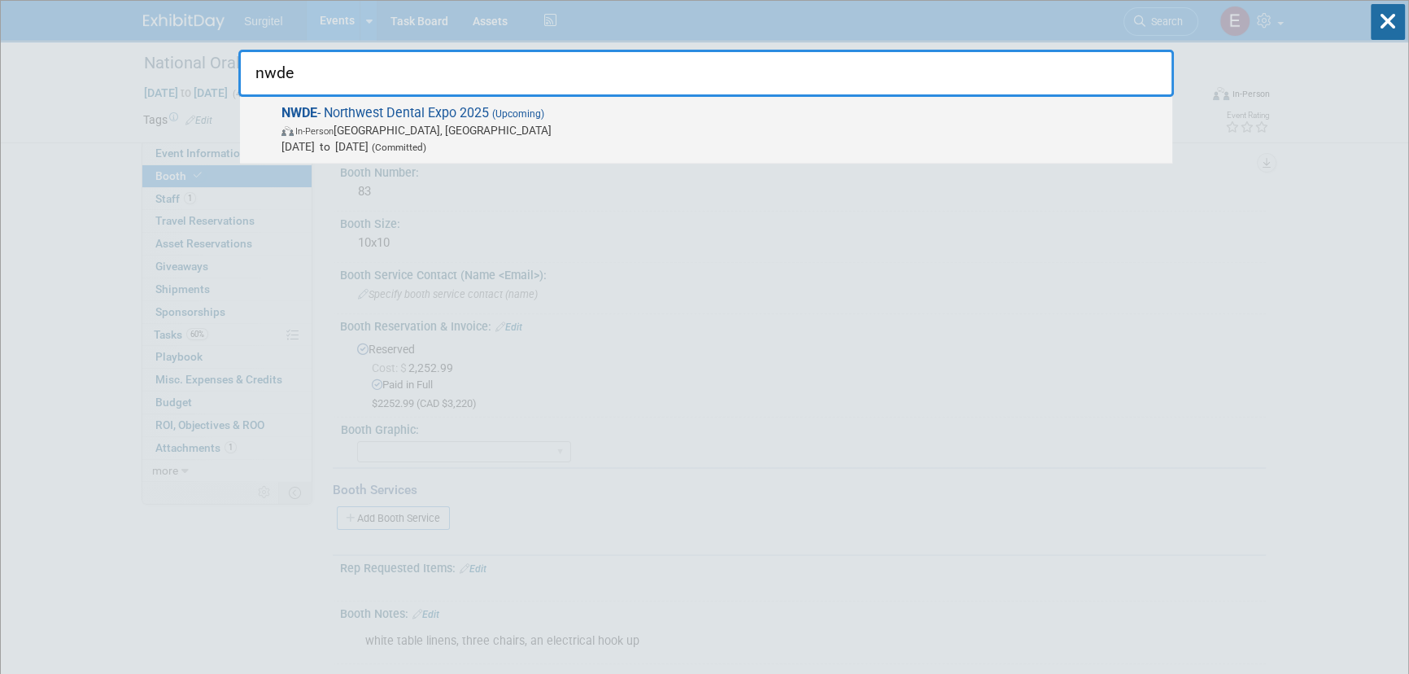
type input "nwde"
click at [515, 136] on span "In-Person Edmonton, Canada" at bounding box center [723, 130] width 883 height 16
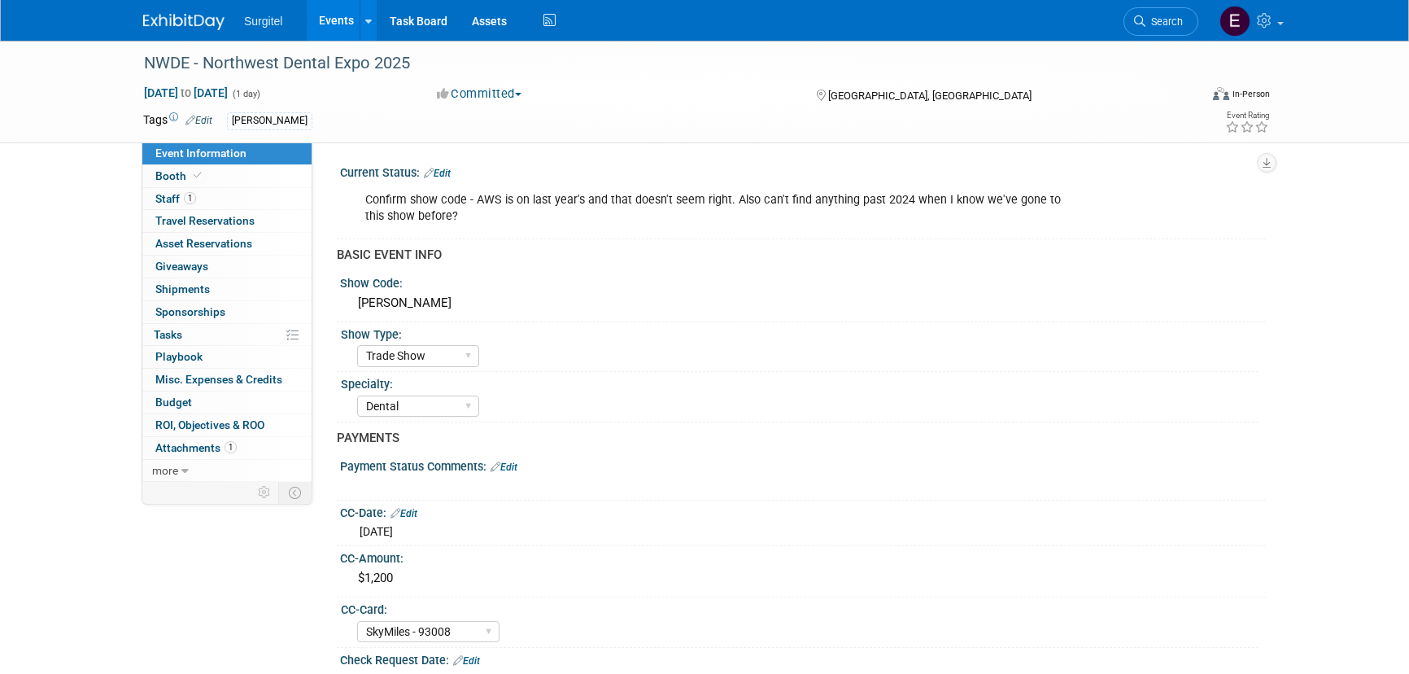
select select "Trade Show"
select select "Dental"
select select "SkyMiles - 93008"
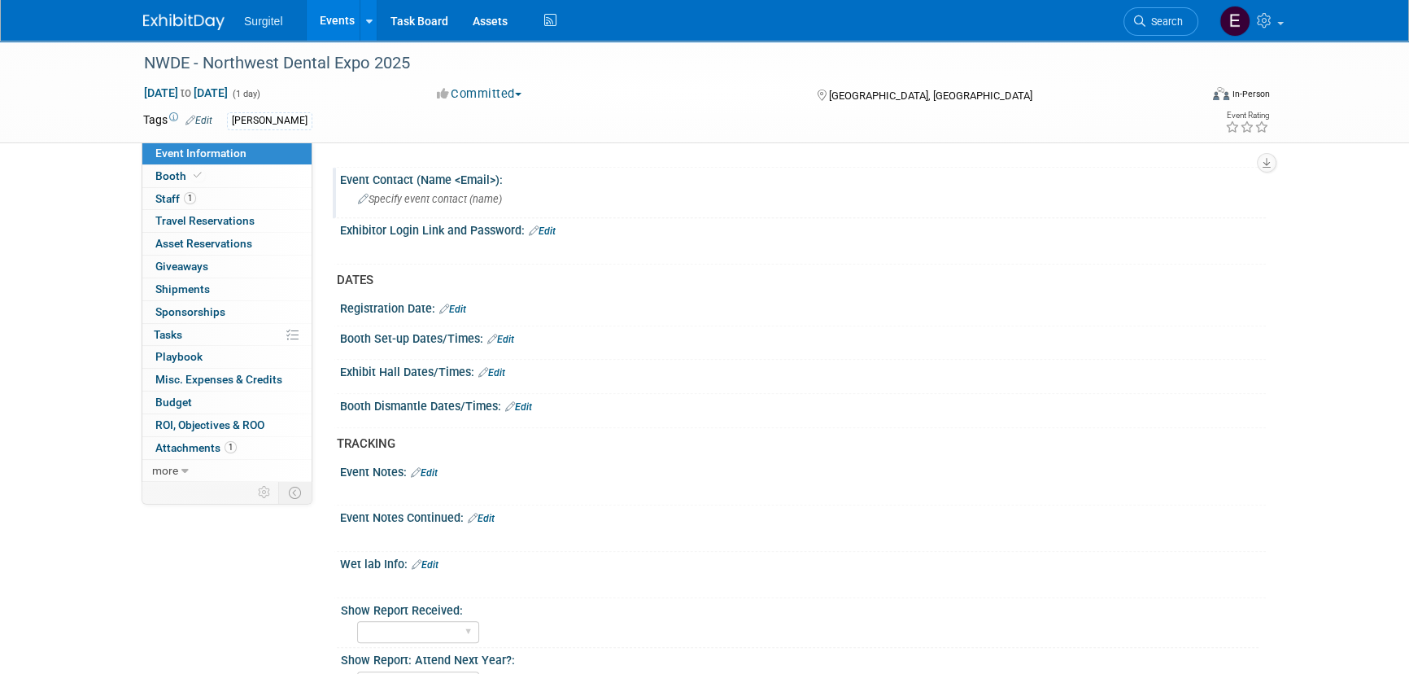
scroll to position [887, 0]
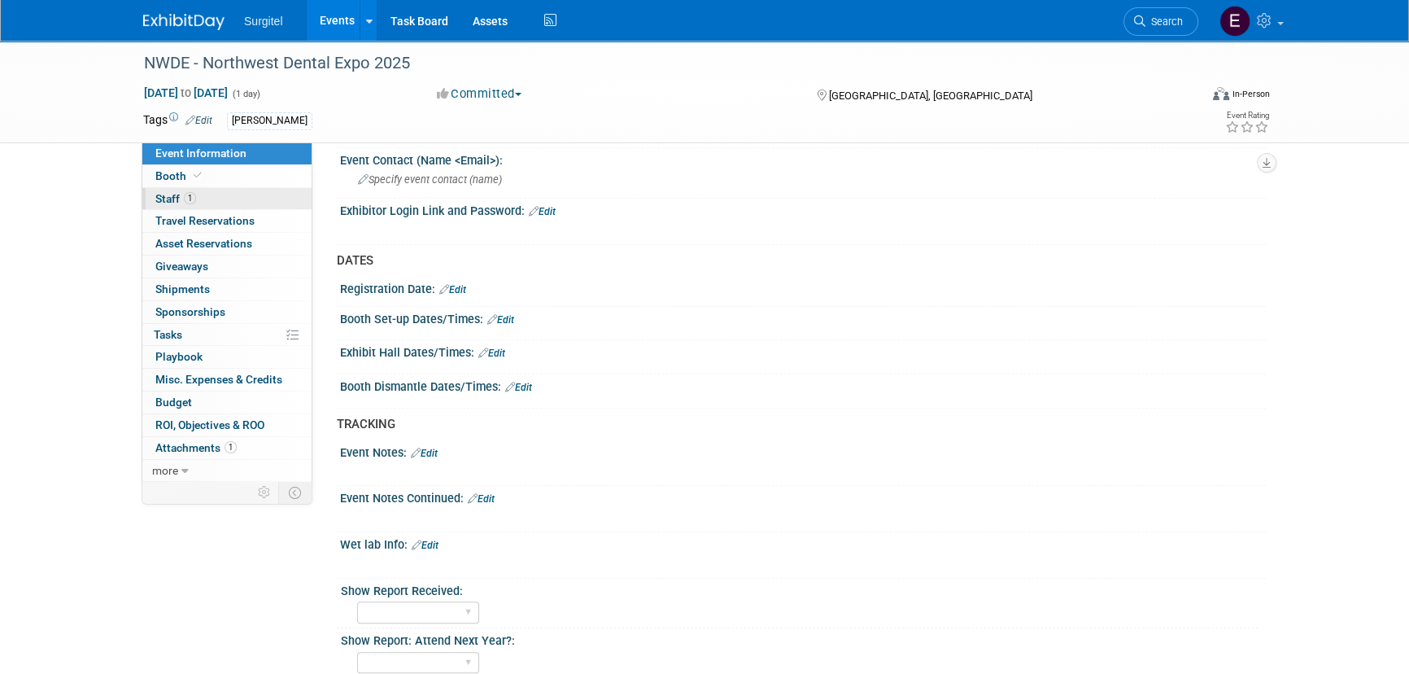
click at [202, 207] on link "1 Staff 1" at bounding box center [226, 199] width 169 height 22
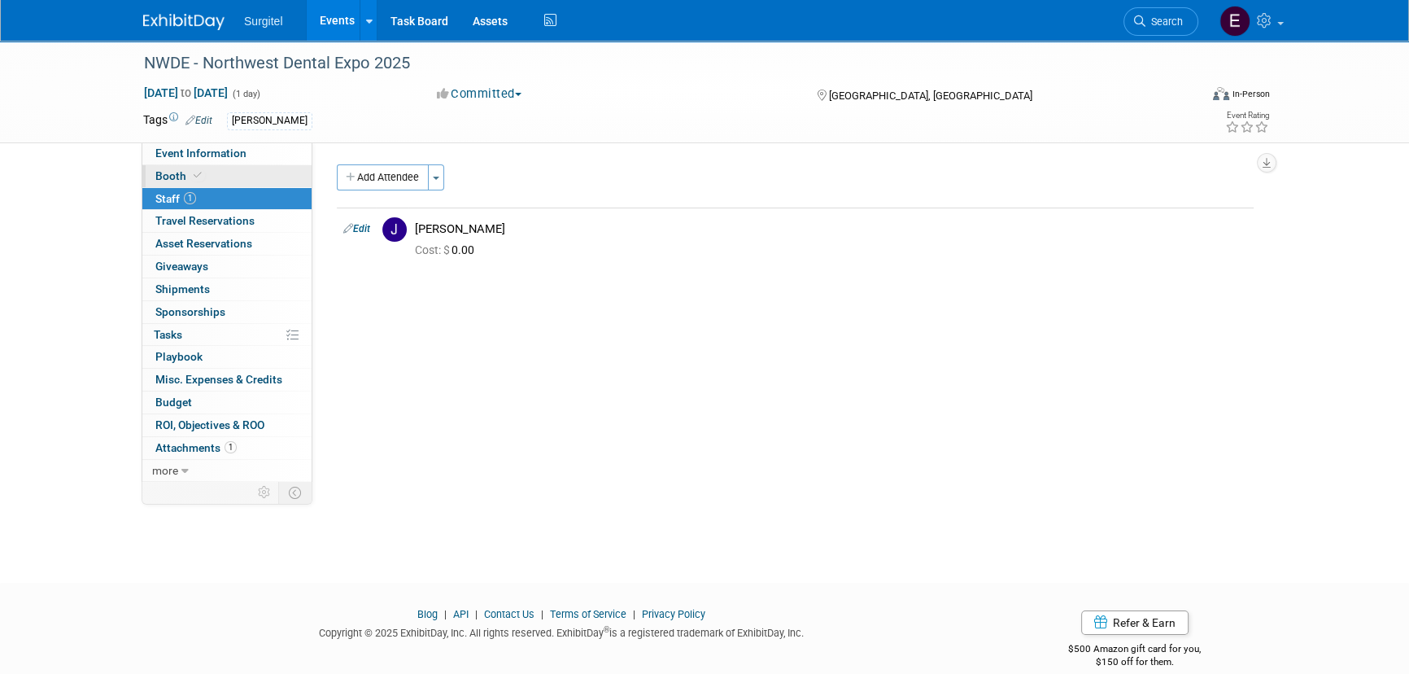
click at [195, 173] on icon at bounding box center [198, 175] width 8 height 9
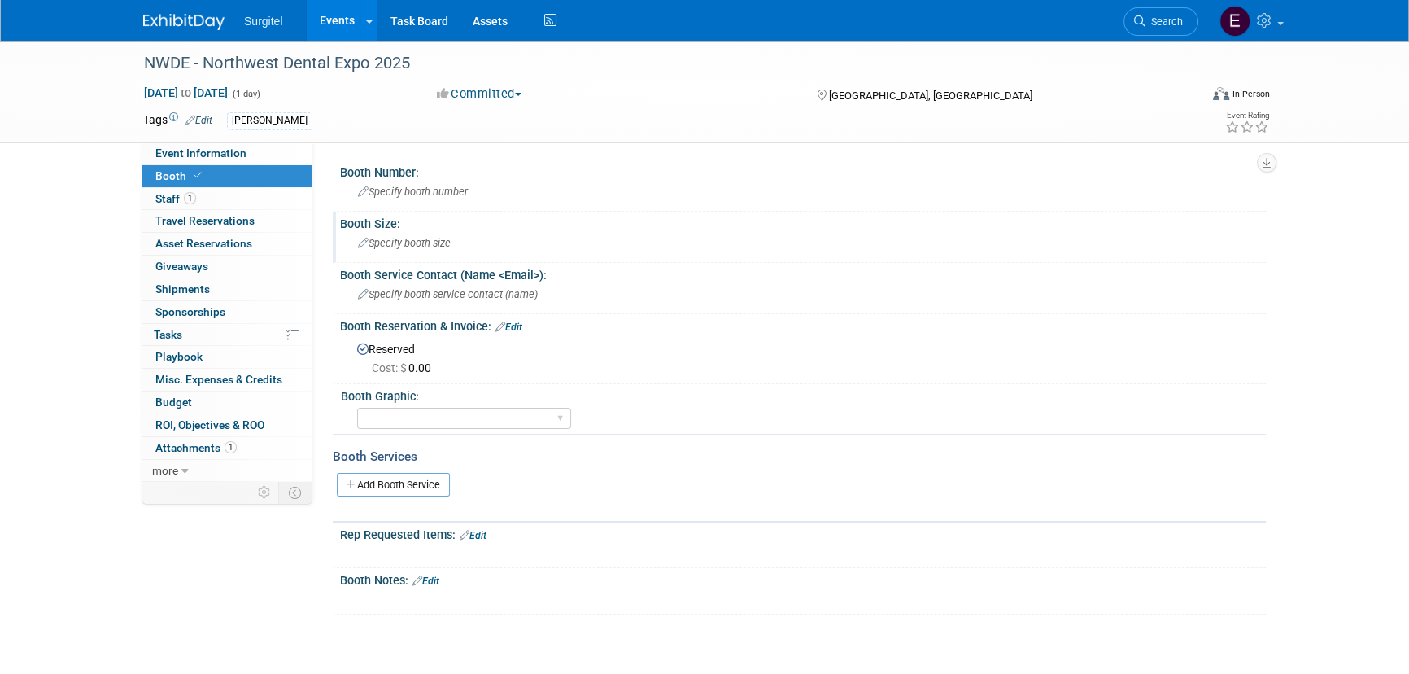
click at [413, 244] on span "Specify booth size" at bounding box center [404, 243] width 93 height 12
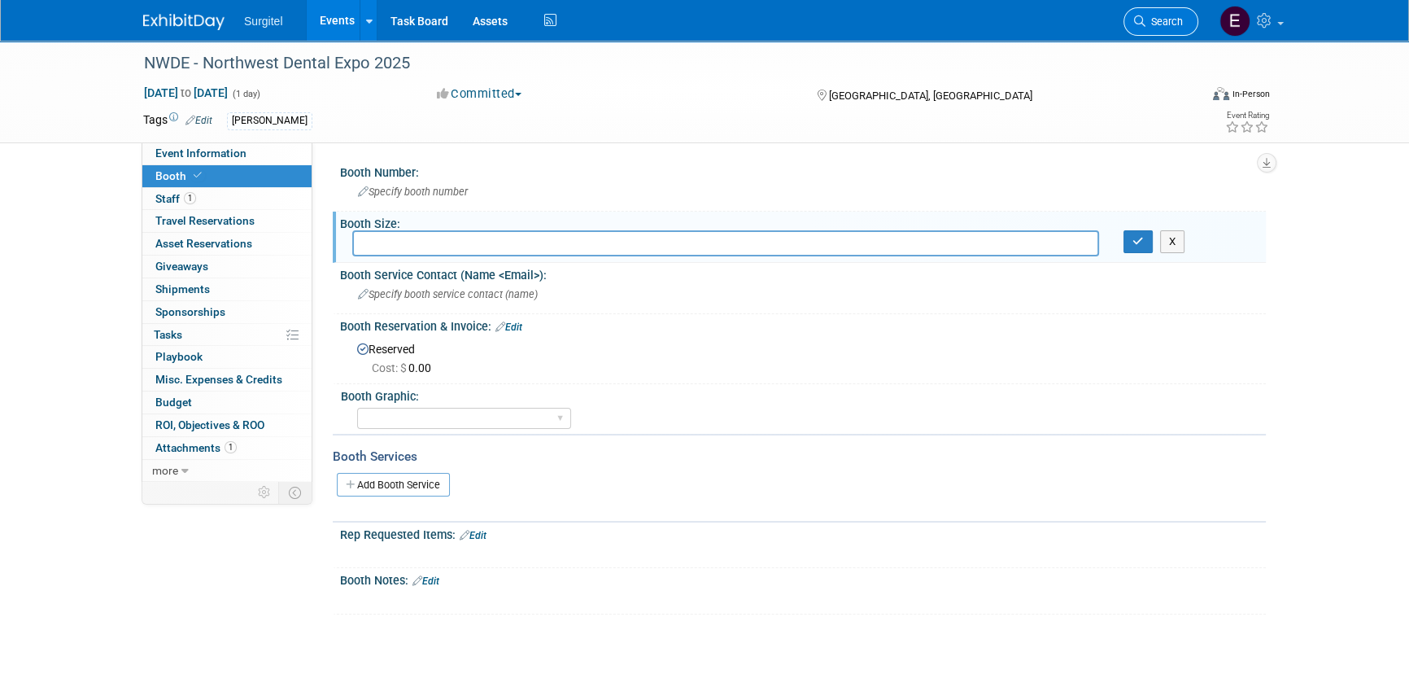
click at [1177, 11] on link "Search" at bounding box center [1161, 21] width 75 height 28
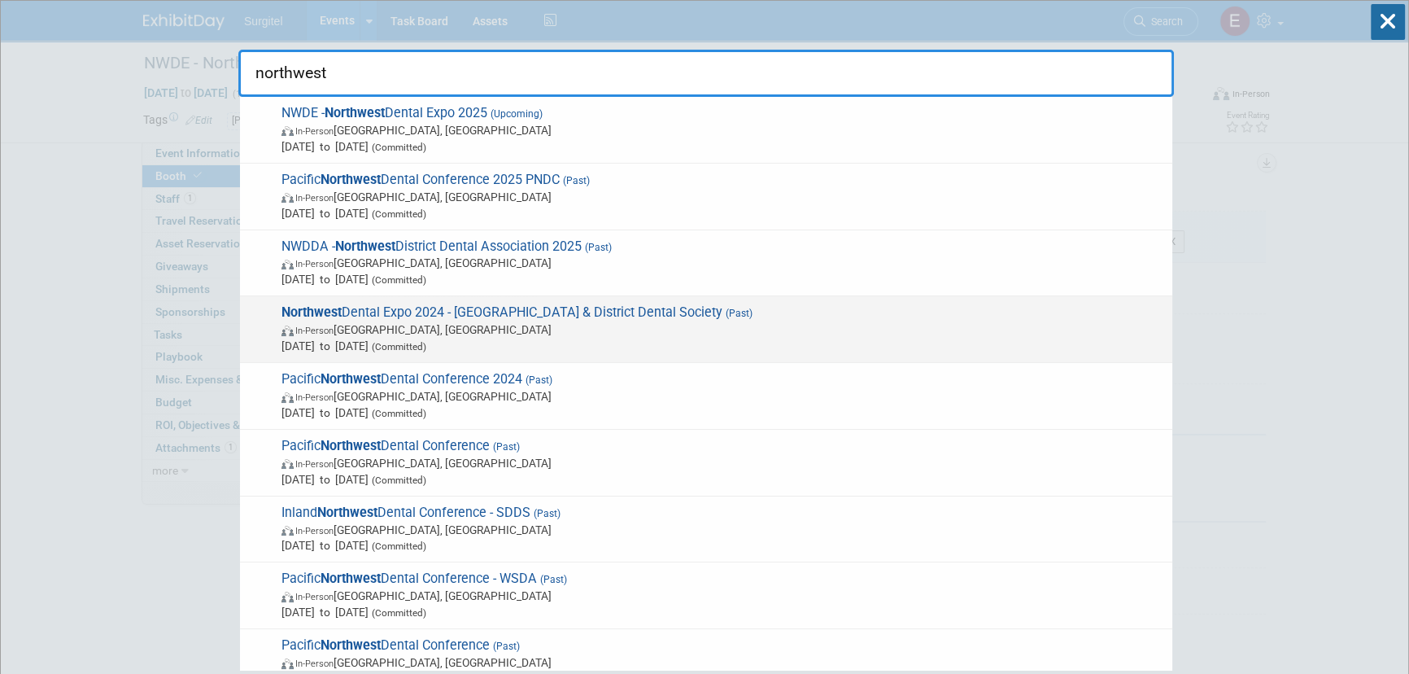
type input "northwest"
click at [576, 317] on span "Northwest Dental Expo 2024 - [GEOGRAPHIC_DATA] & District Dental Society (Past)…" at bounding box center [721, 329] width 888 height 50
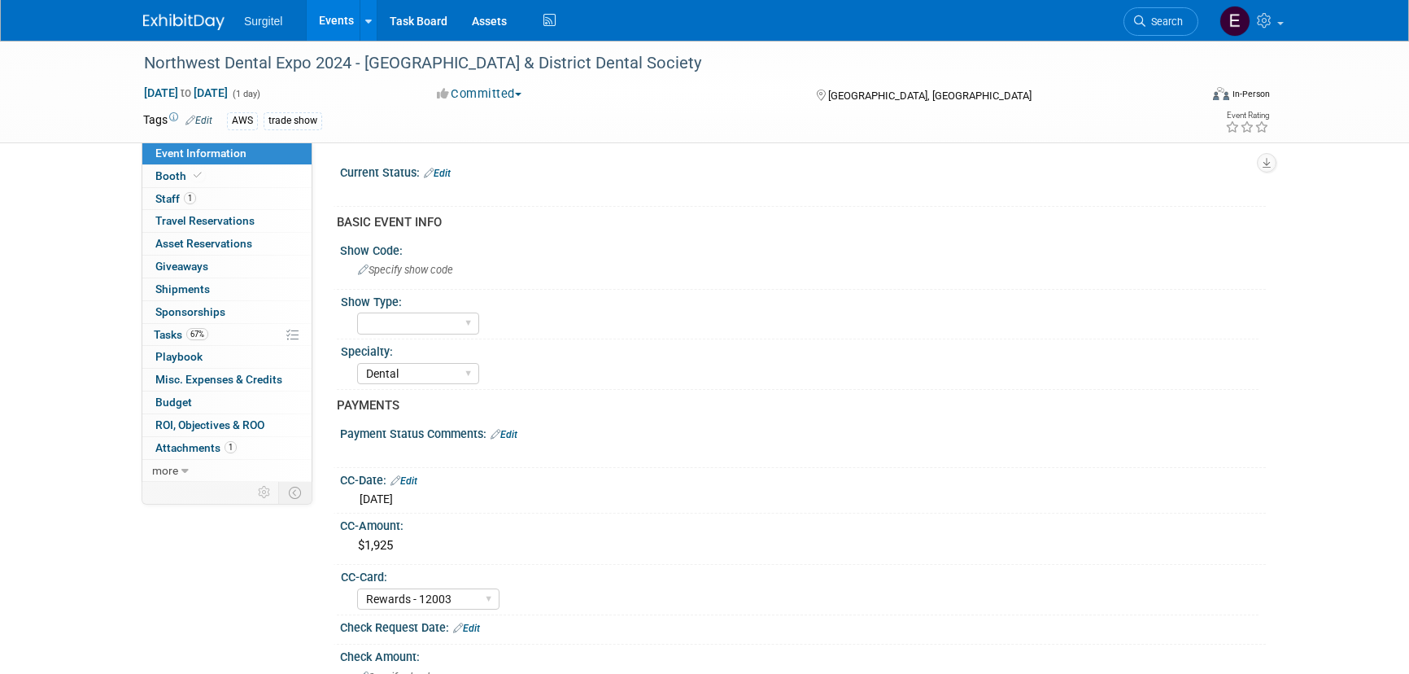
select select "Dental"
select select "Rewards - 12003"
select select "Yes"
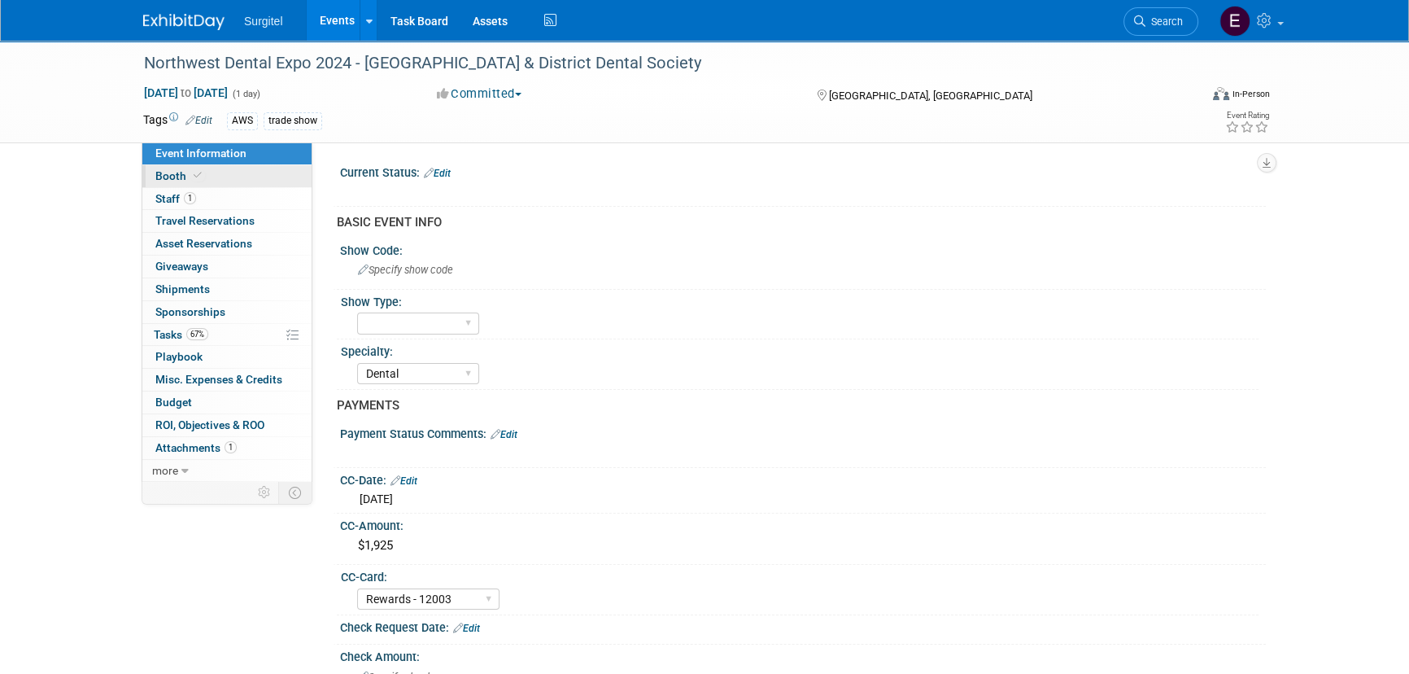
click at [221, 178] on link "Booth" at bounding box center [226, 176] width 169 height 22
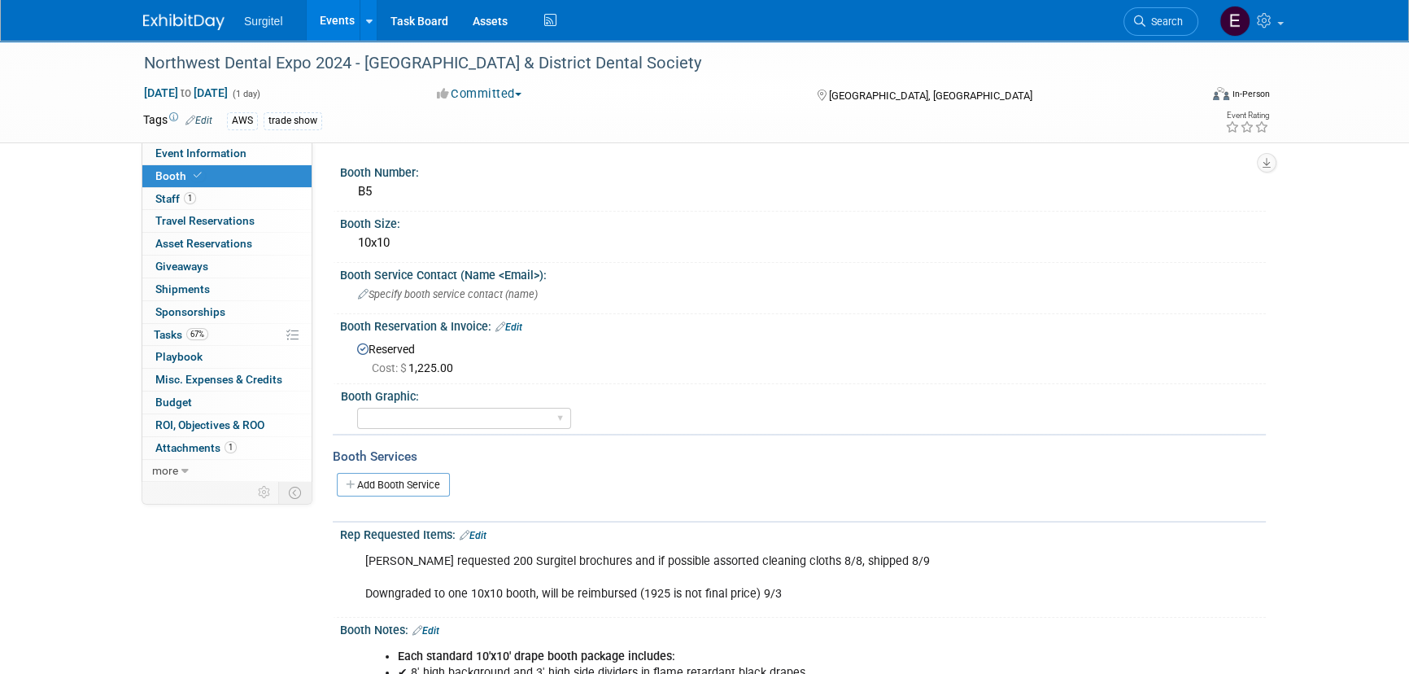
click at [1140, 17] on icon at bounding box center [1139, 20] width 11 height 11
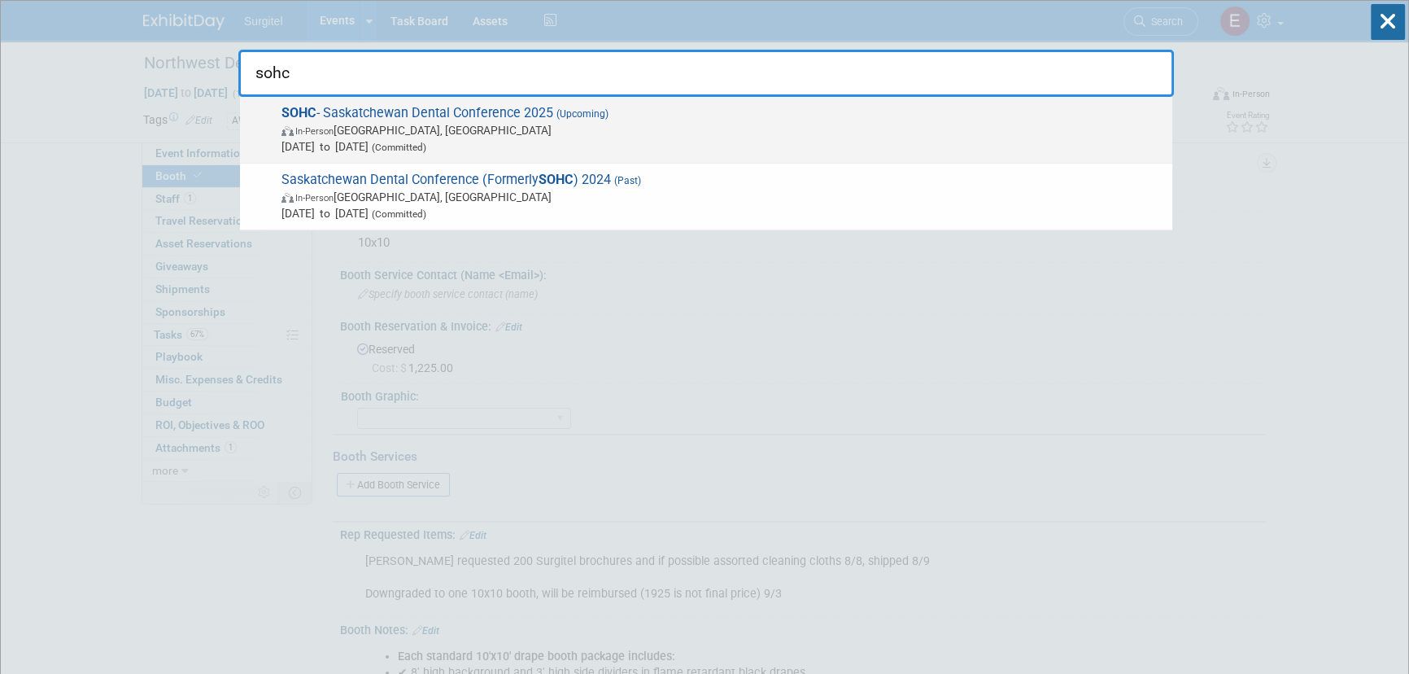
type input "sohc"
click at [374, 107] on span "SOHC - Saskatchewan Dental Conference 2025 (Upcoming) In-Person Saskatoon, Cana…" at bounding box center [721, 130] width 888 height 50
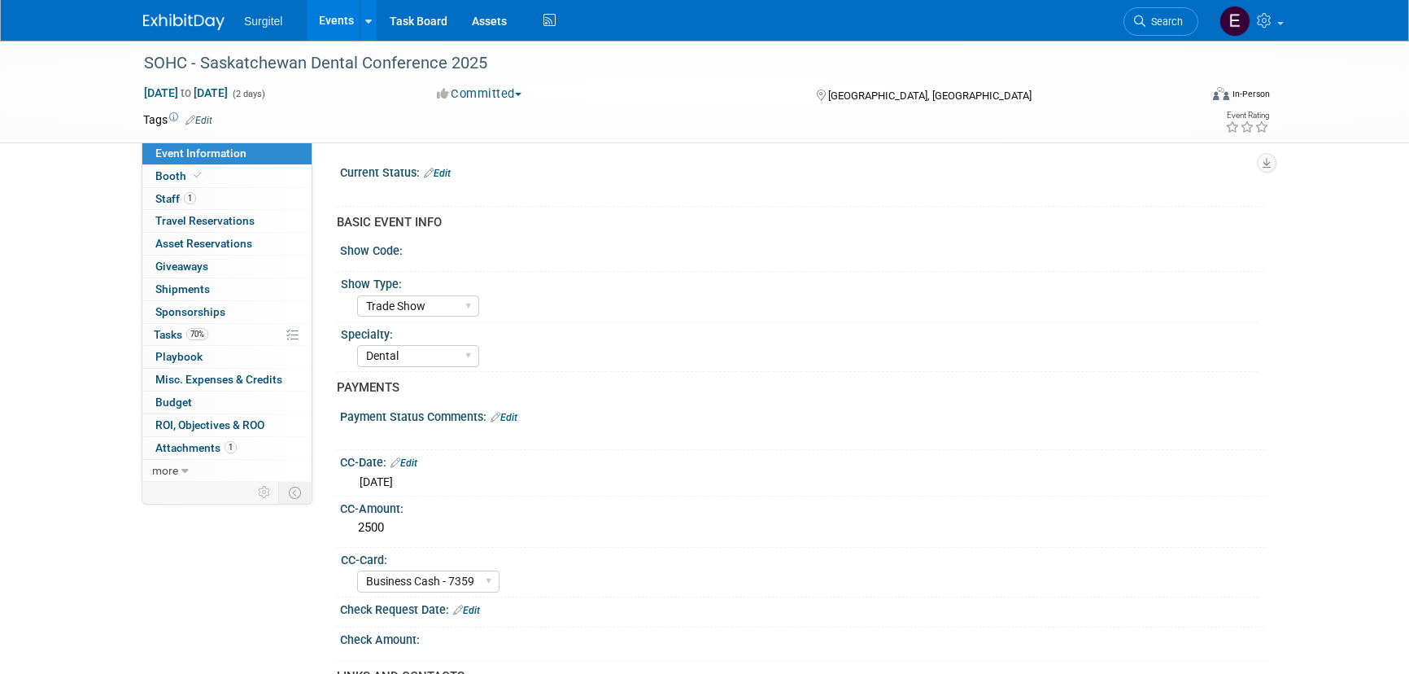
select select "Trade Show"
select select "Dental"
select select "Business Cash - 7359"
select select "No"
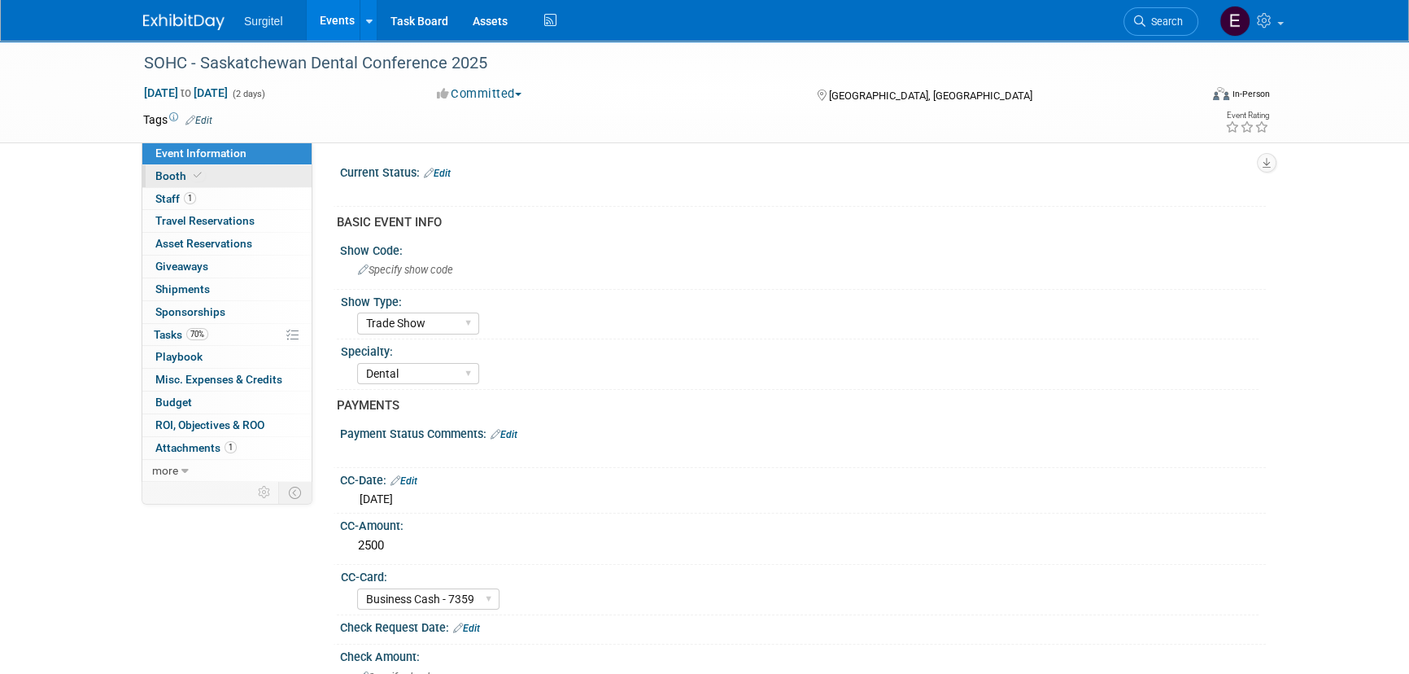
click at [216, 173] on link "Booth" at bounding box center [226, 176] width 169 height 22
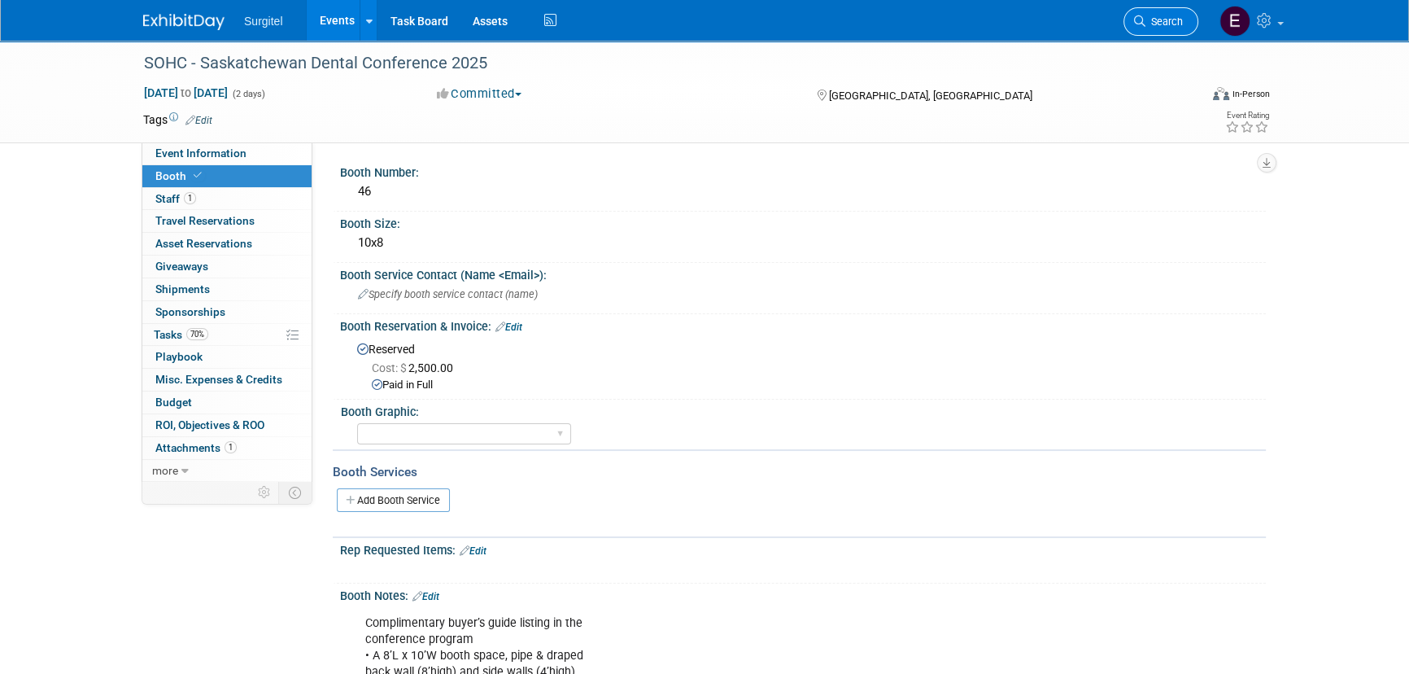
click at [1172, 20] on span "Search" at bounding box center [1164, 21] width 37 height 12
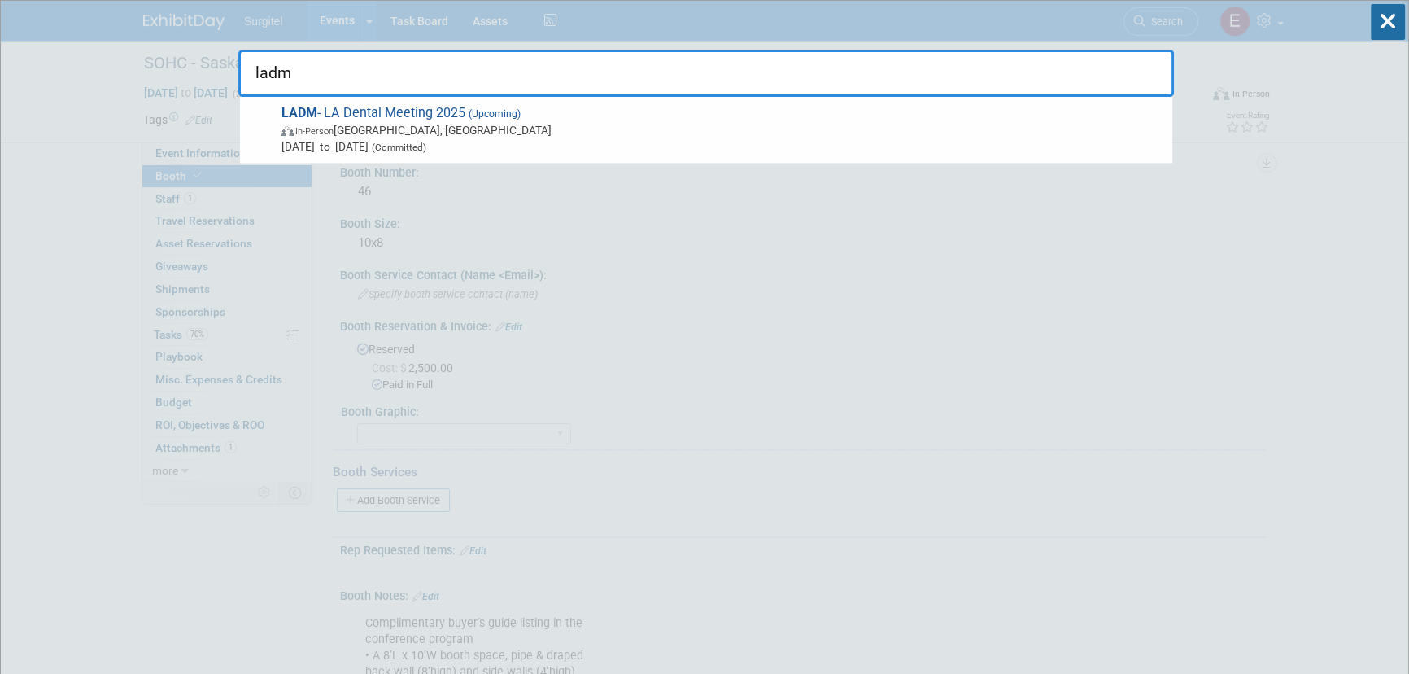
type input "ladm"
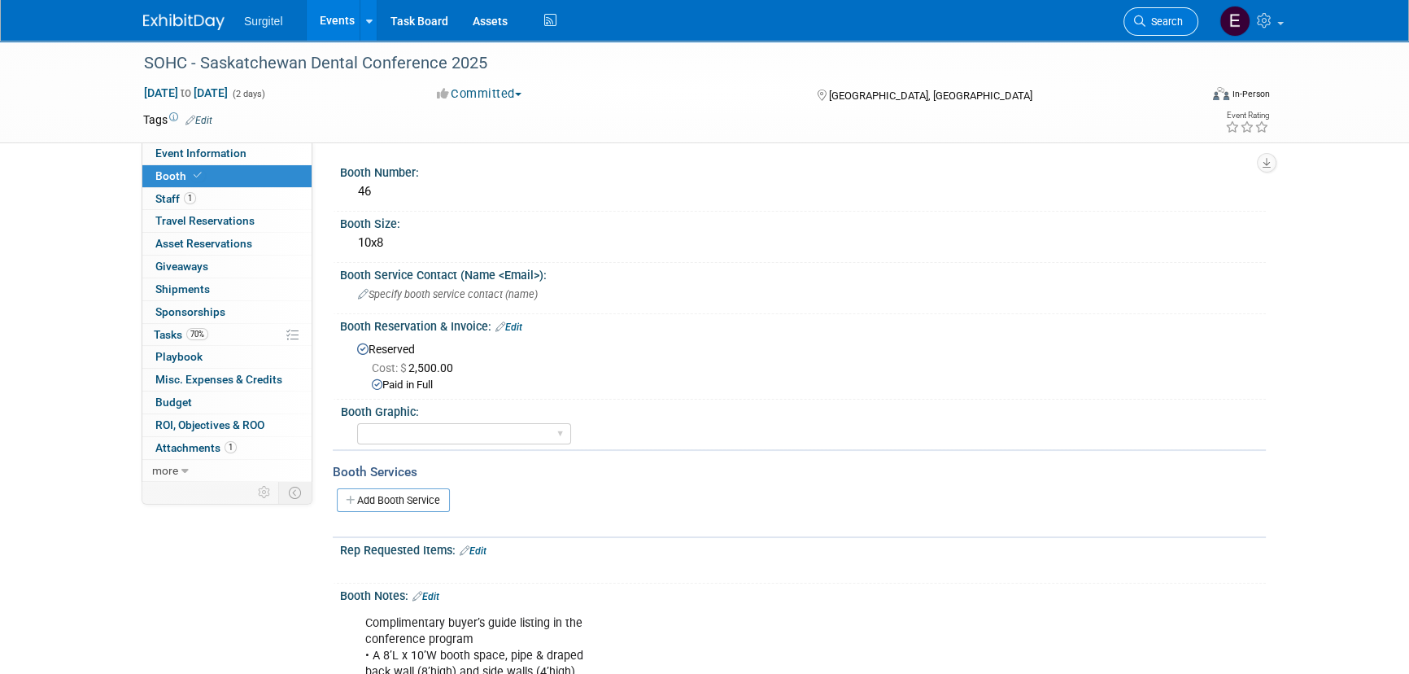
click at [1164, 33] on link "Search" at bounding box center [1161, 21] width 75 height 28
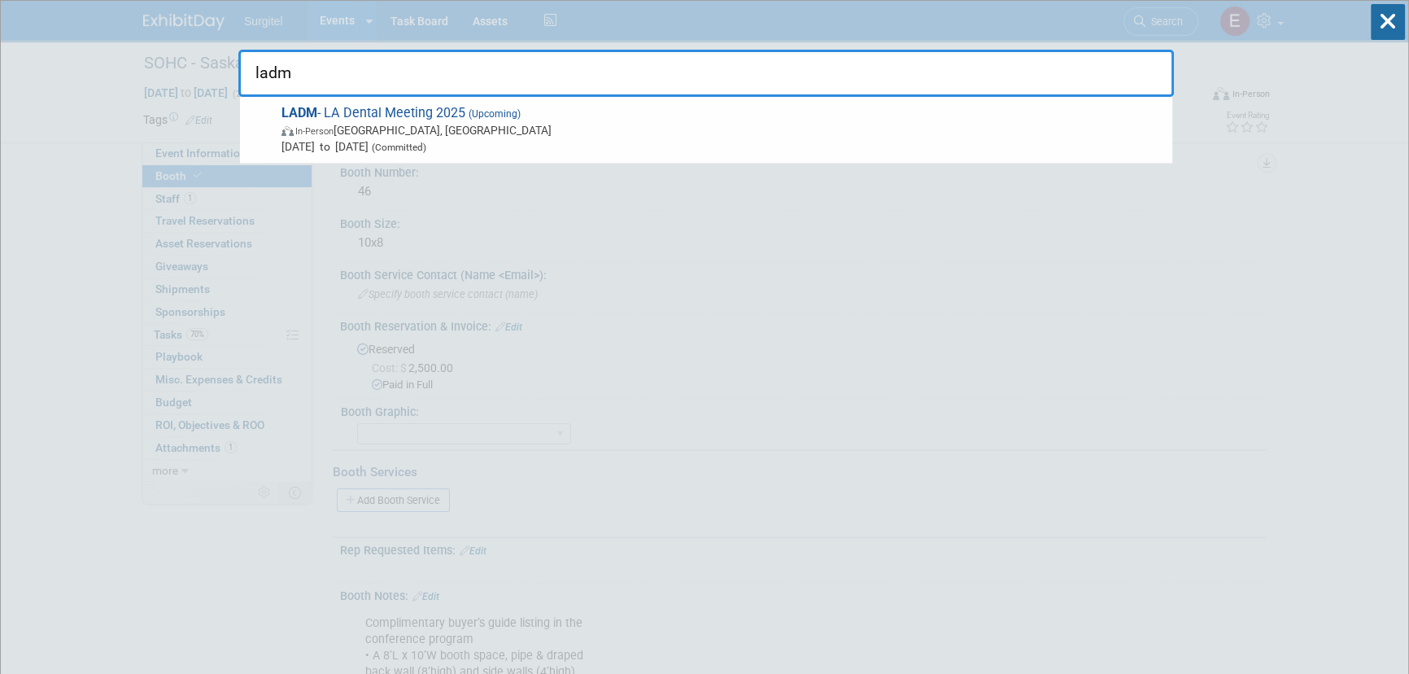
click at [540, 94] on input "ladm" at bounding box center [706, 73] width 936 height 47
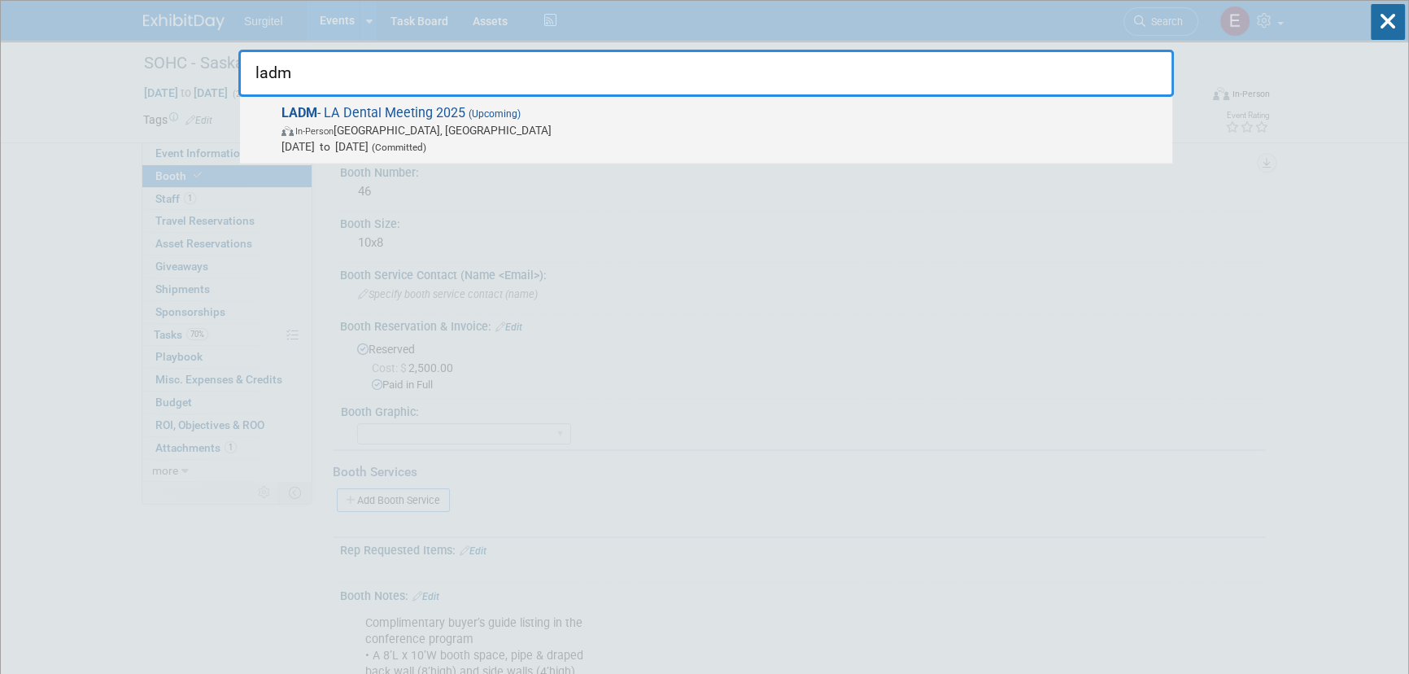
type input "ladm"
click at [545, 106] on span "LADM - LA Dental Meeting 2025 (Upcoming) In-Person Los Angeles, CA Sep 26, 2025…" at bounding box center [721, 130] width 888 height 50
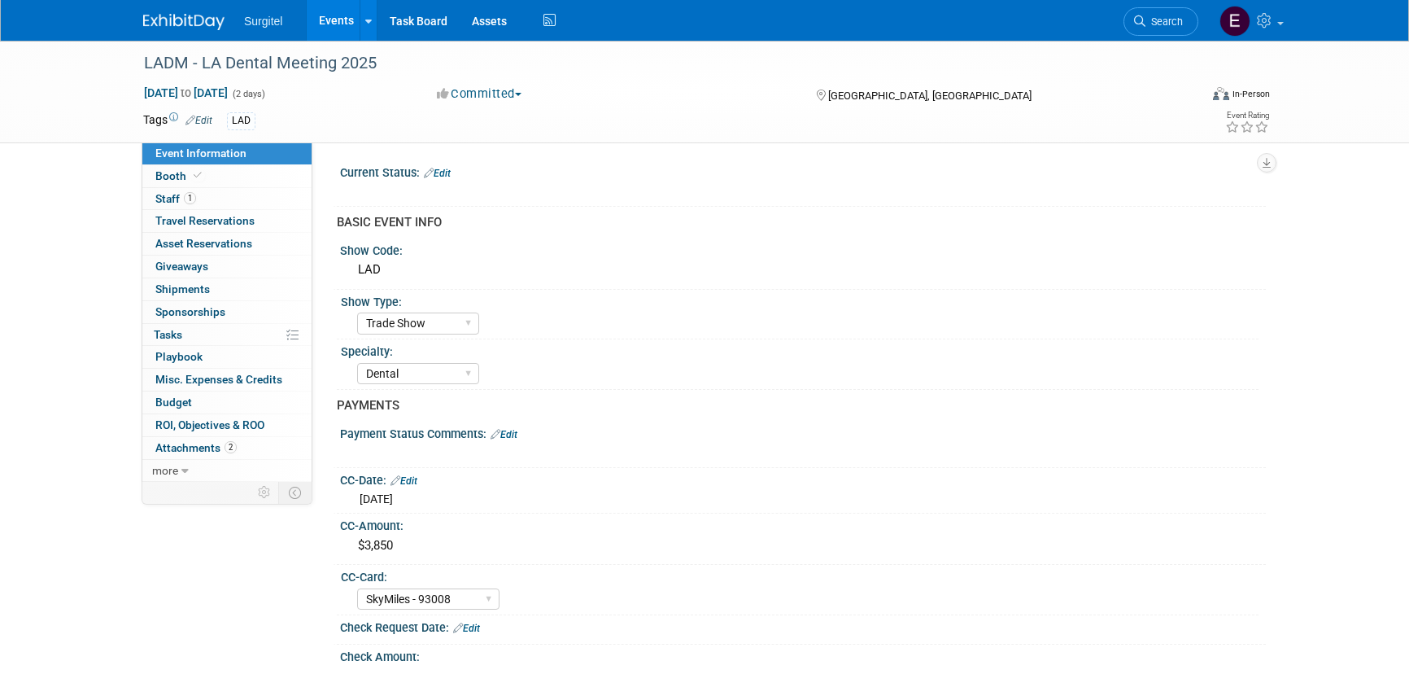
select select "Trade Show"
select select "Dental"
select select "SkyMiles - 93008"
select select "No"
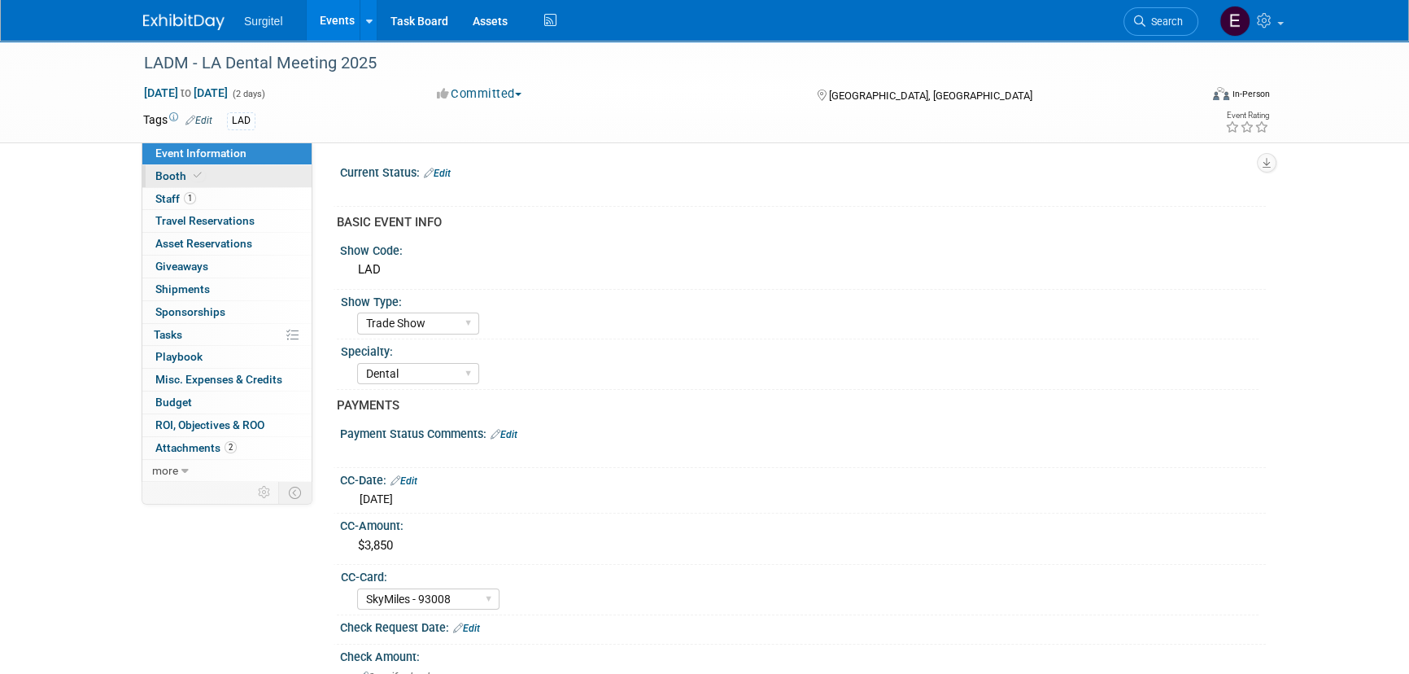
click at [163, 178] on span "Booth" at bounding box center [180, 175] width 50 height 13
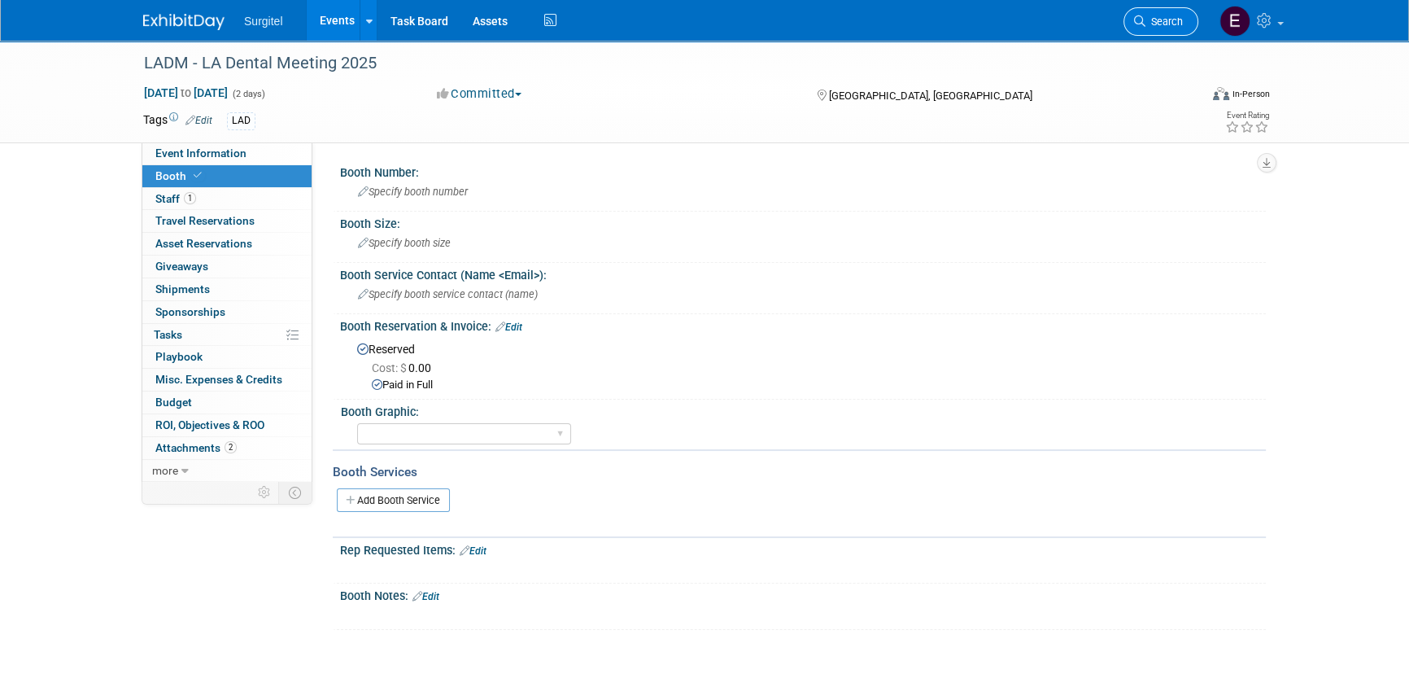
click at [1182, 23] on span "Search" at bounding box center [1164, 21] width 37 height 12
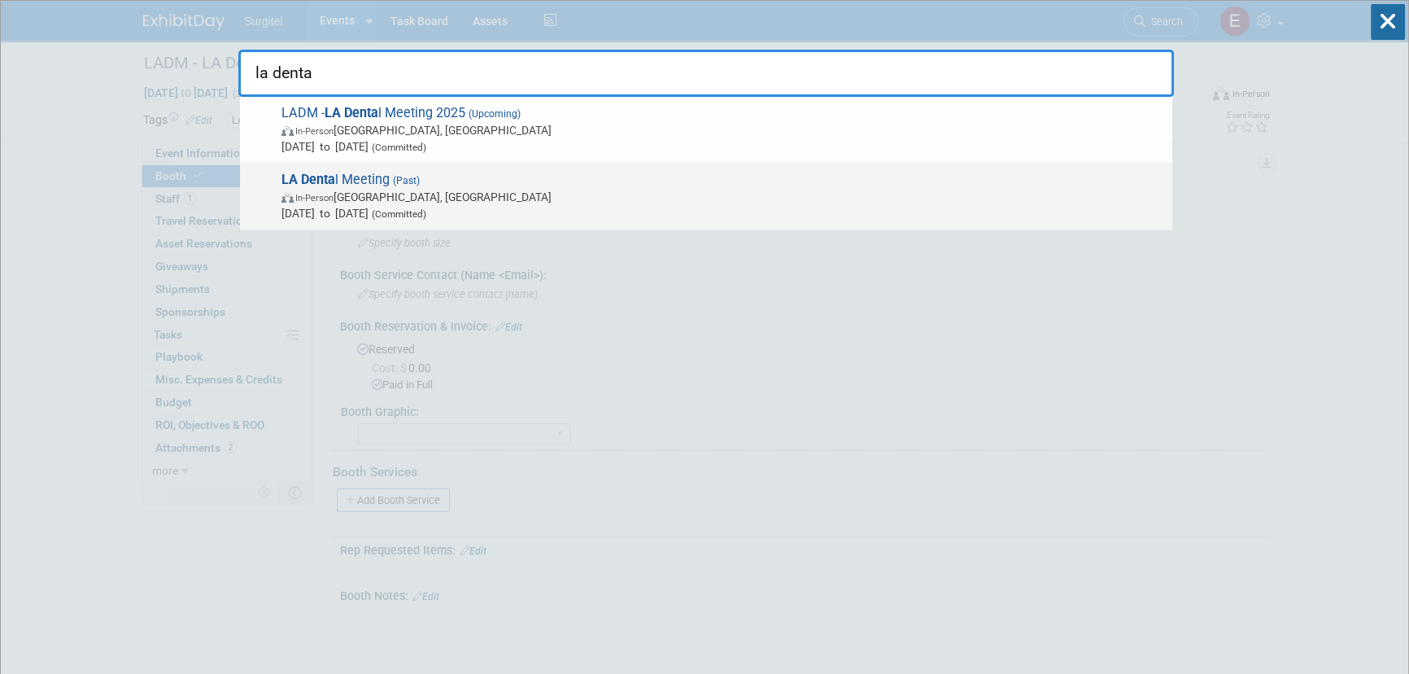
type input "la denta"
click at [564, 196] on span "In-Person [GEOGRAPHIC_DATA], [GEOGRAPHIC_DATA]" at bounding box center [723, 197] width 883 height 16
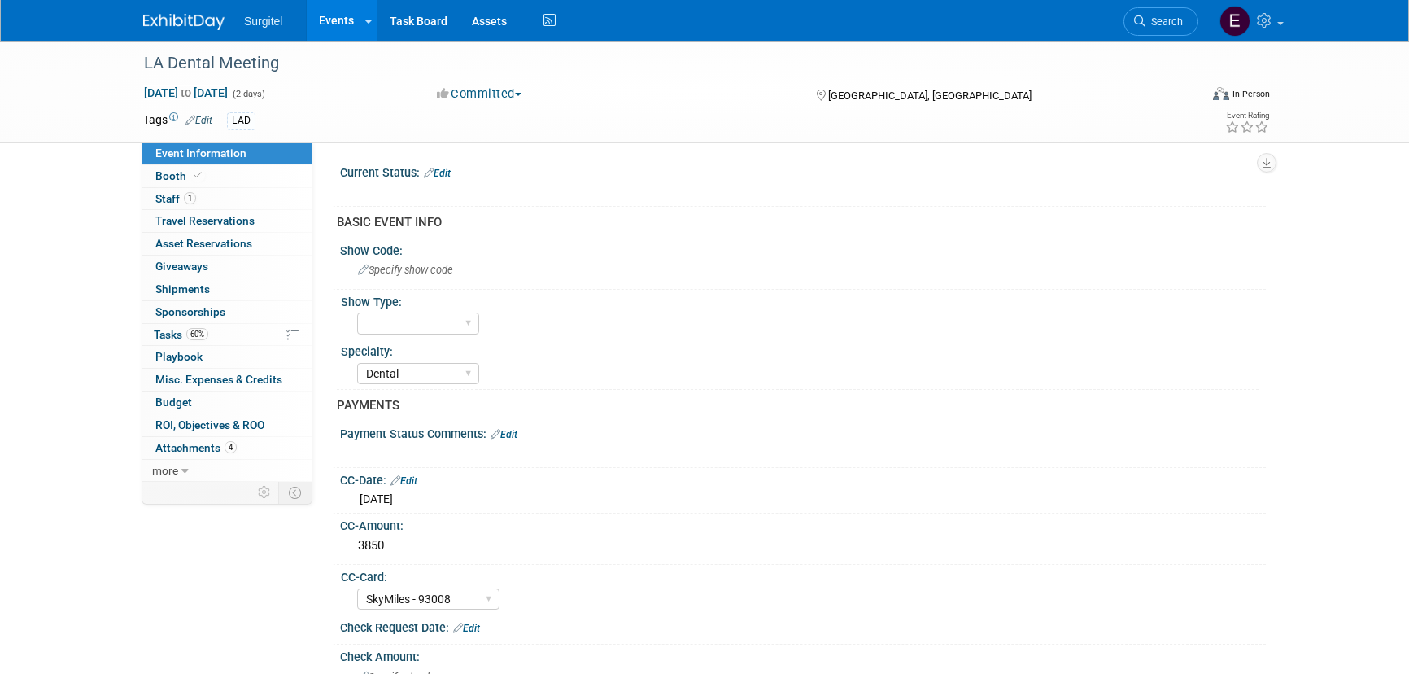
select select "Dental"
select select "SkyMiles - 93008"
select select "Yes"
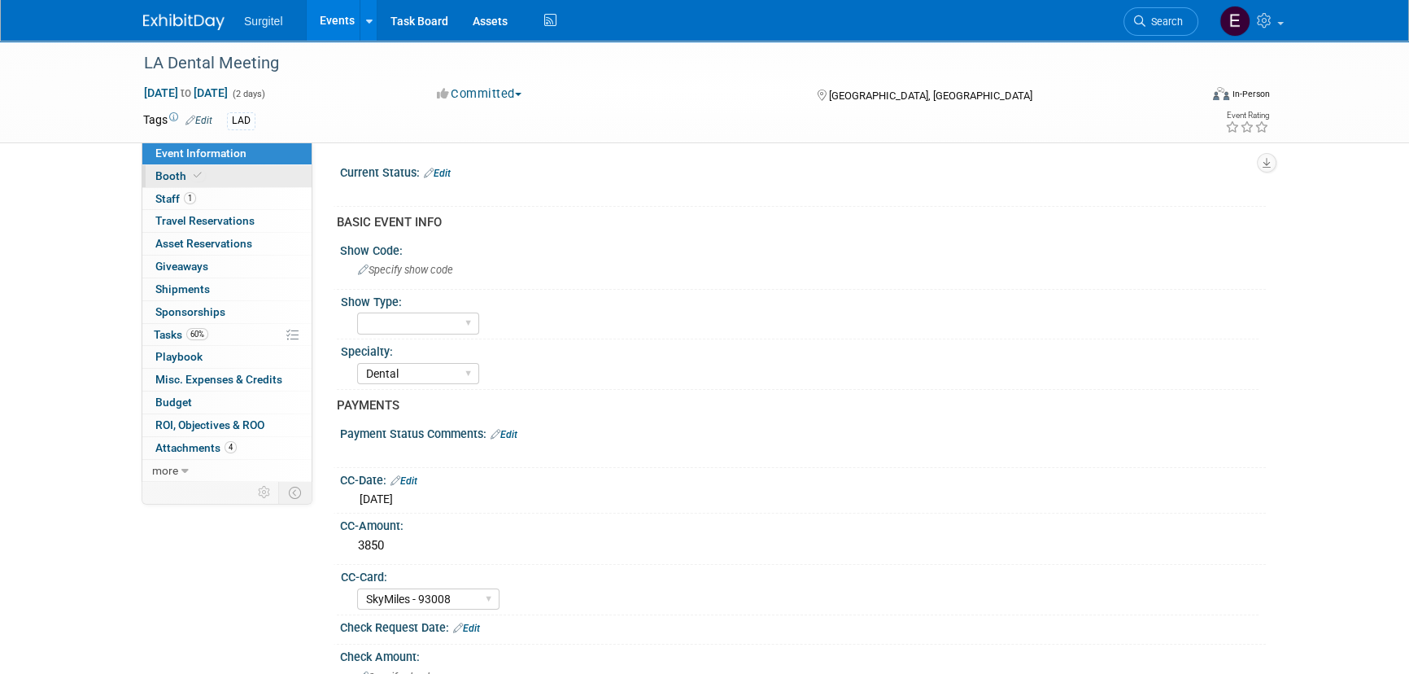
click at [193, 179] on span at bounding box center [197, 175] width 15 height 12
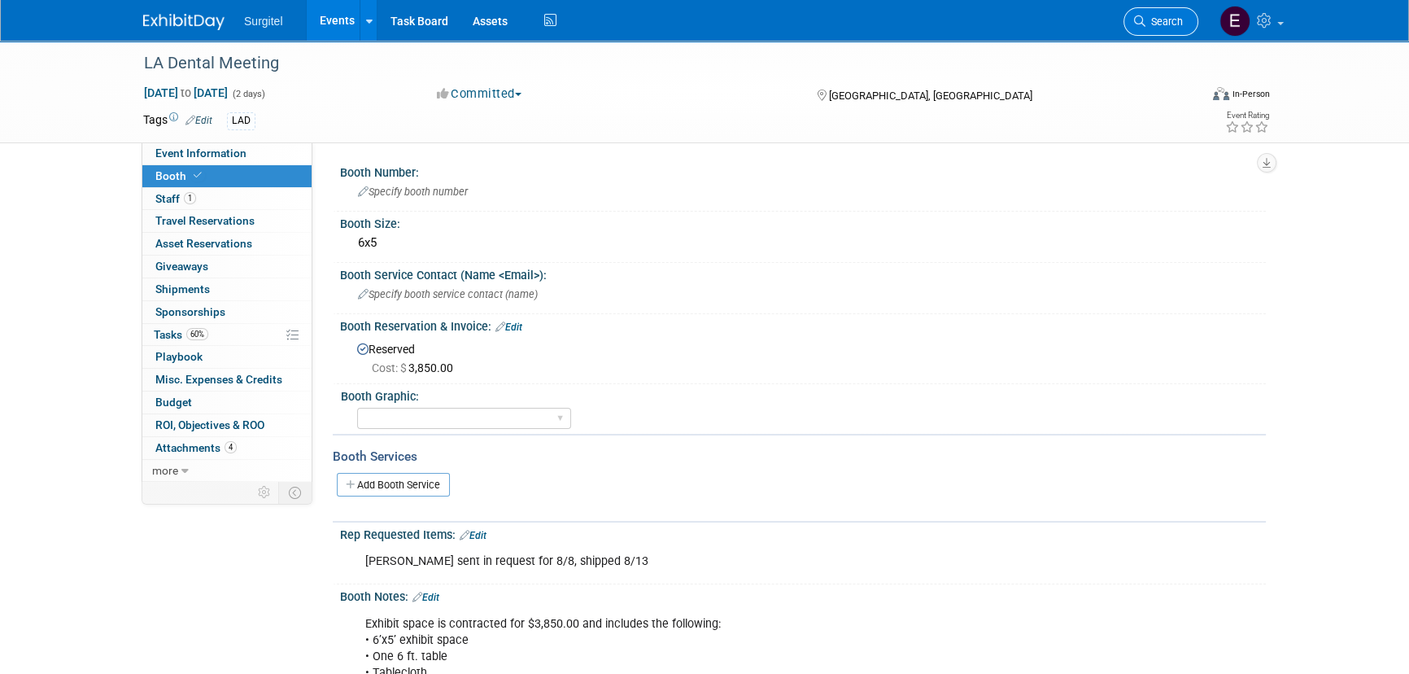
click at [1131, 21] on link "Search" at bounding box center [1161, 21] width 75 height 28
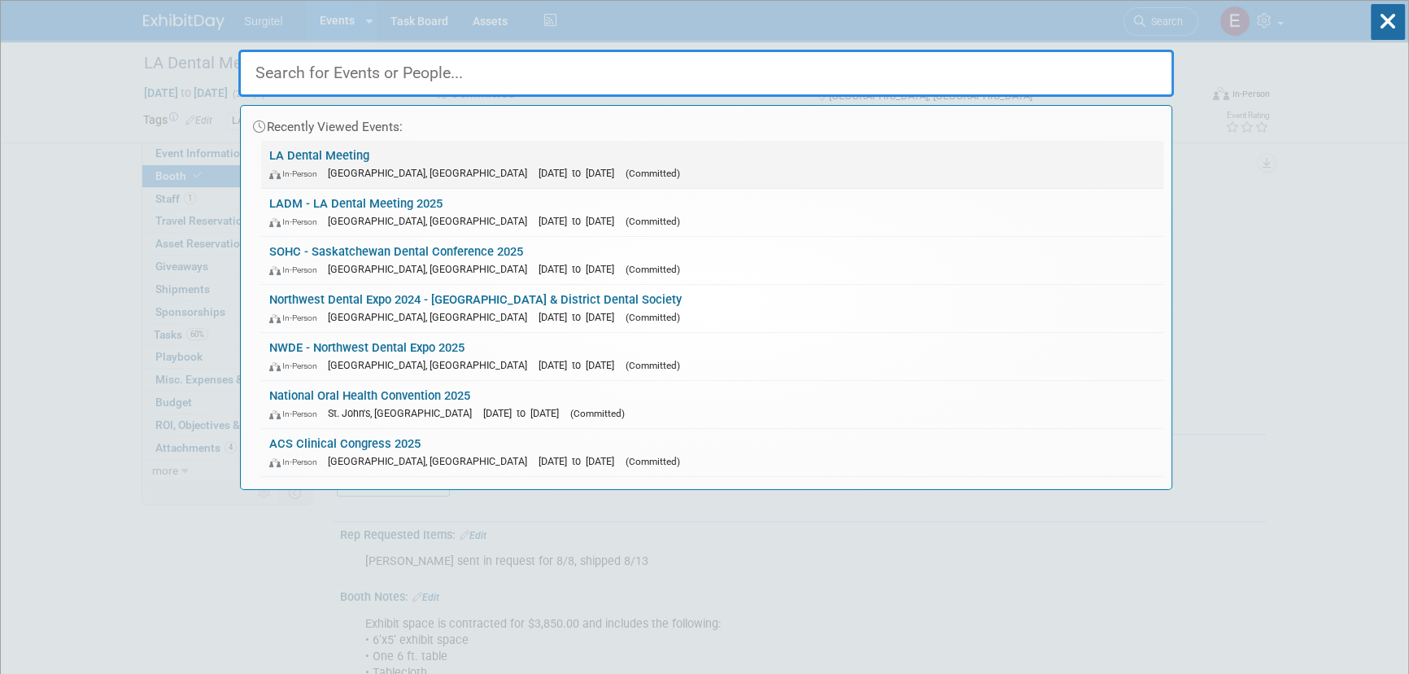
click at [496, 178] on div "In-Person Pasadena, CA Sep 13, 2024 to Sep 14, 2024 (Committed)" at bounding box center [712, 172] width 886 height 17
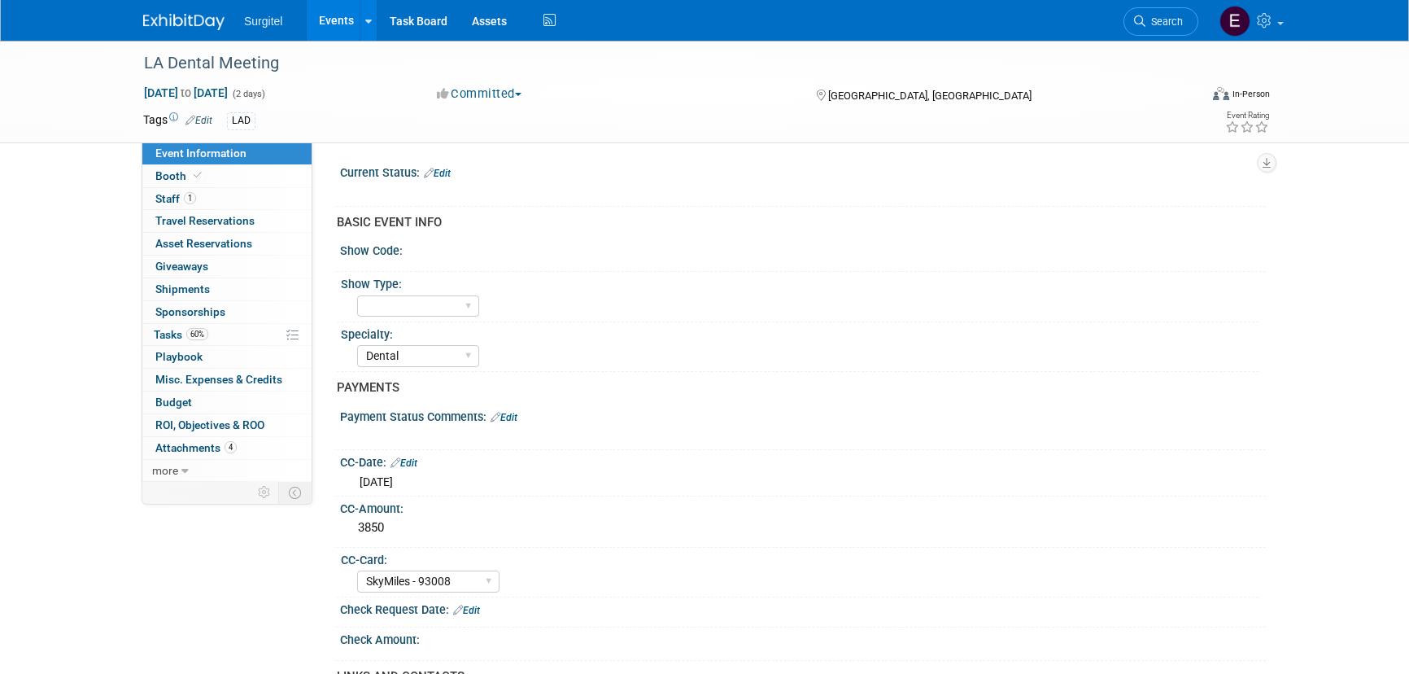
select select "Dental"
select select "SkyMiles - 93008"
select select "Yes"
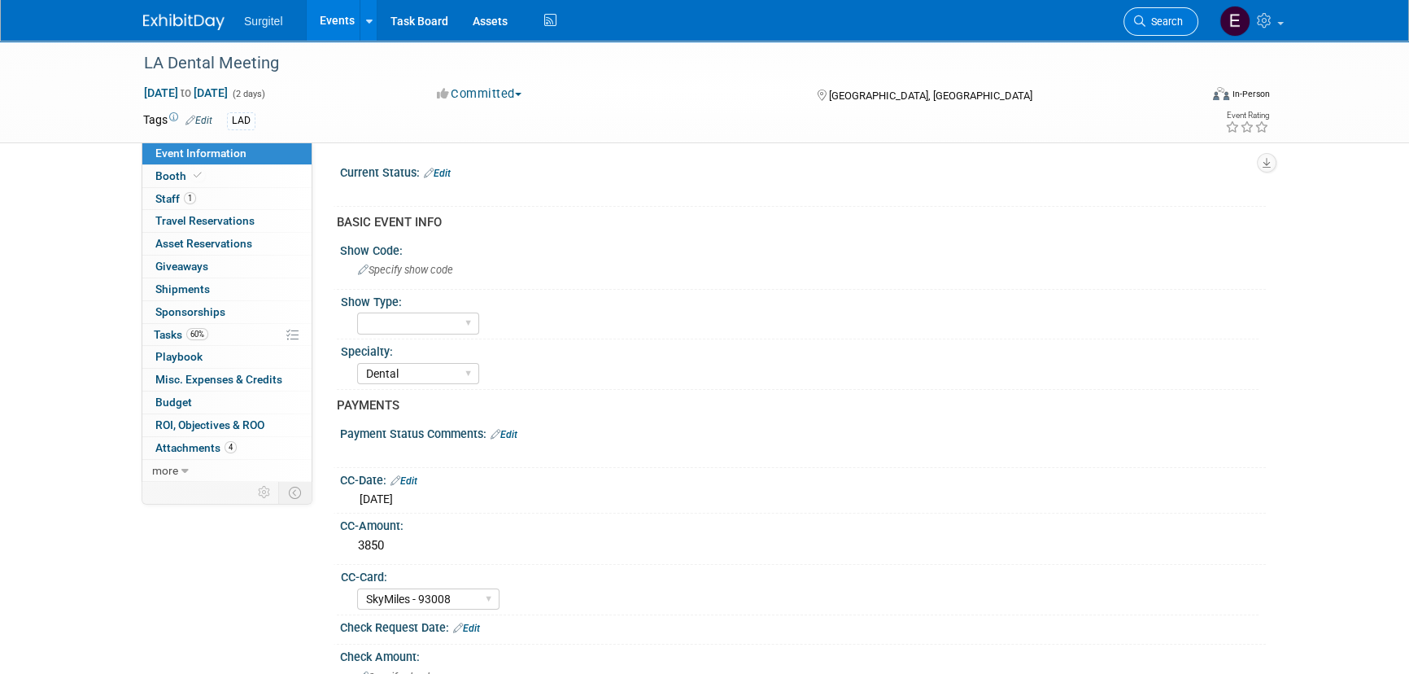
click at [1146, 33] on link "Search" at bounding box center [1161, 21] width 75 height 28
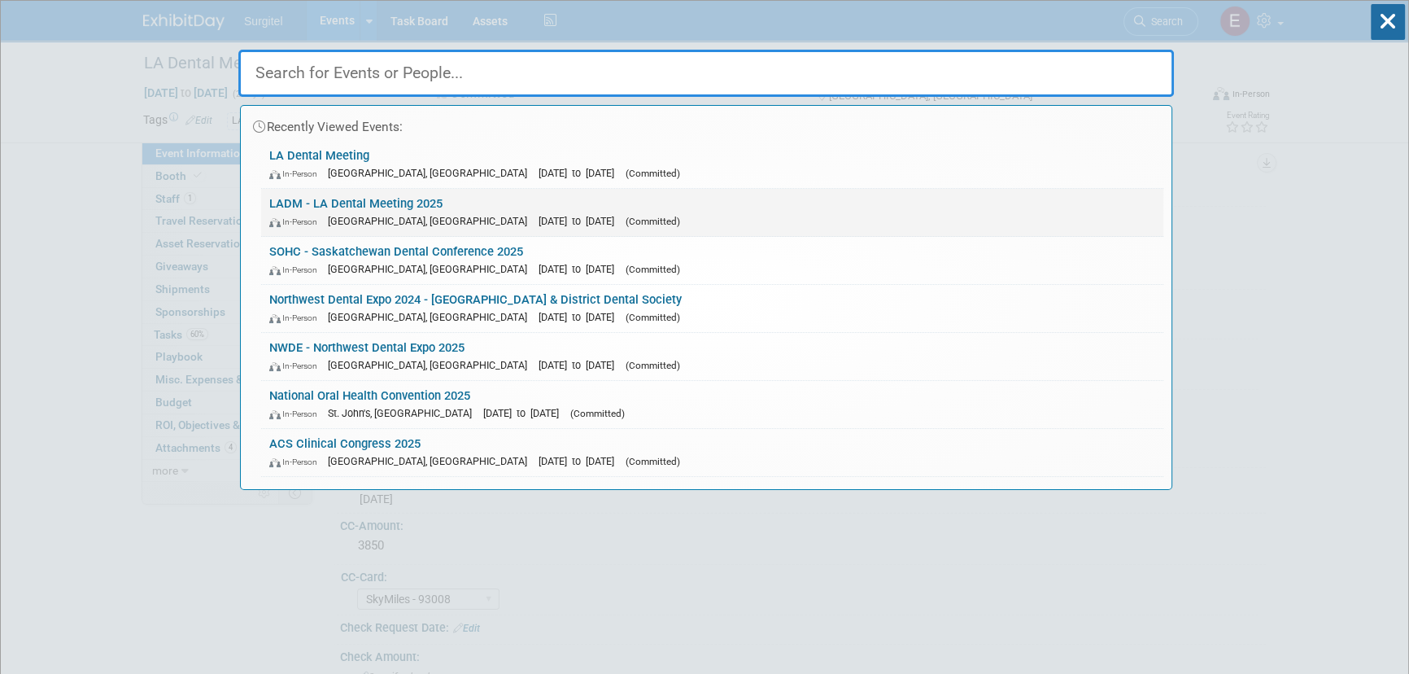
click at [467, 213] on div "In-Person Los Angeles, CA Sep 26, 2025 to Sep 27, 2025 (Committed)" at bounding box center [712, 220] width 886 height 17
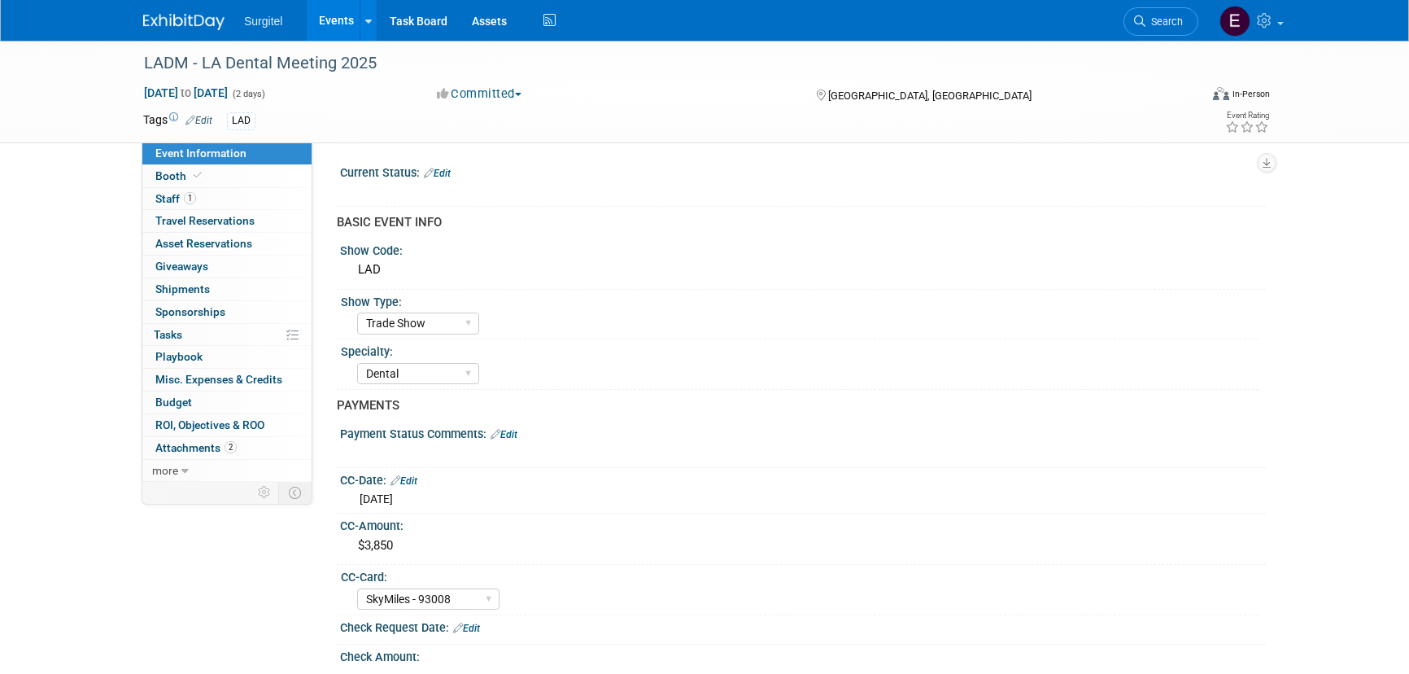
select select "Trade Show"
select select "Dental"
select select "SkyMiles - 93008"
select select "No"
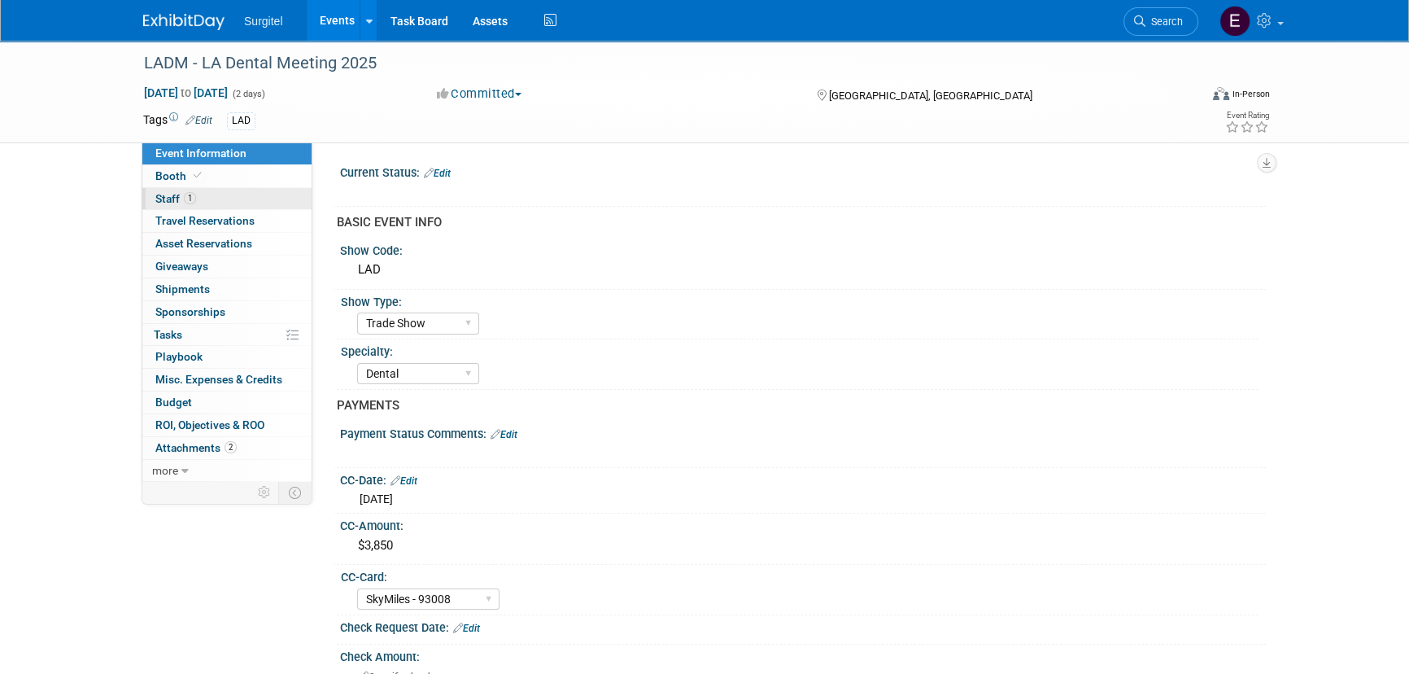
click at [214, 194] on link "1 Staff 1" at bounding box center [226, 199] width 169 height 22
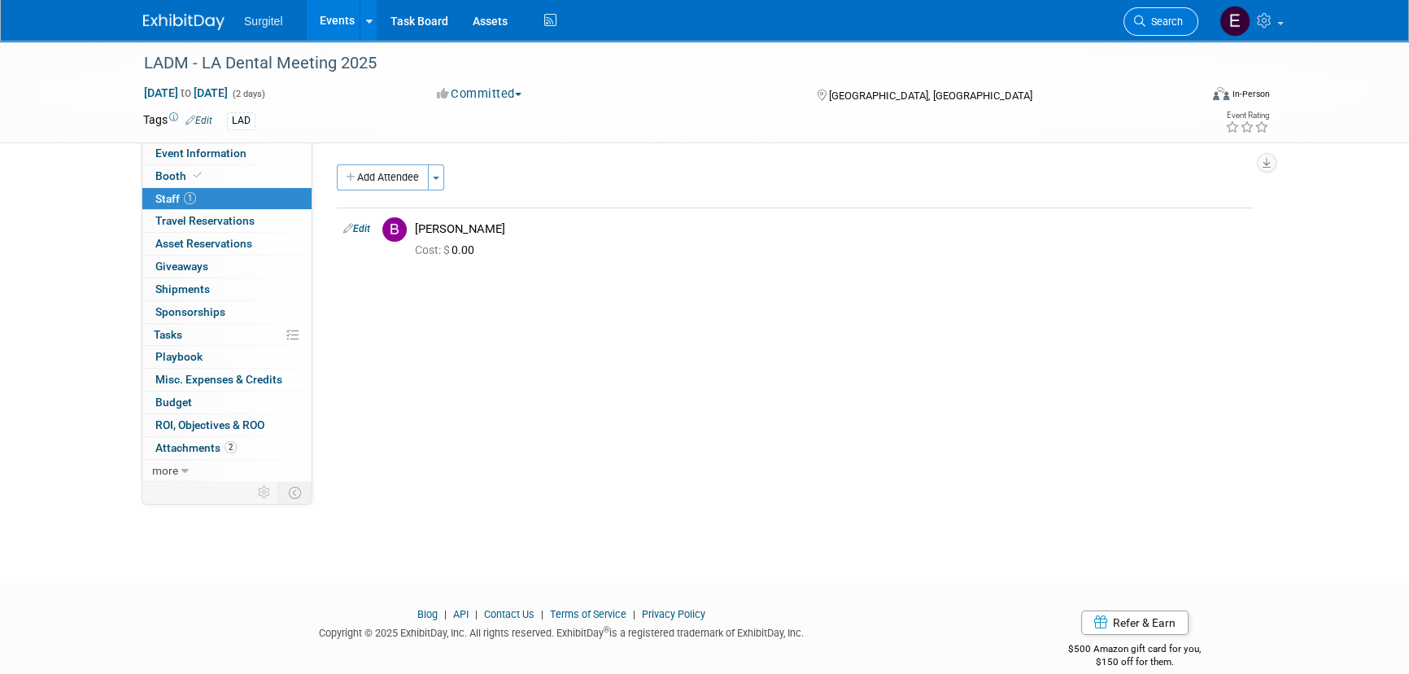
click at [1181, 7] on link "Search" at bounding box center [1161, 21] width 75 height 28
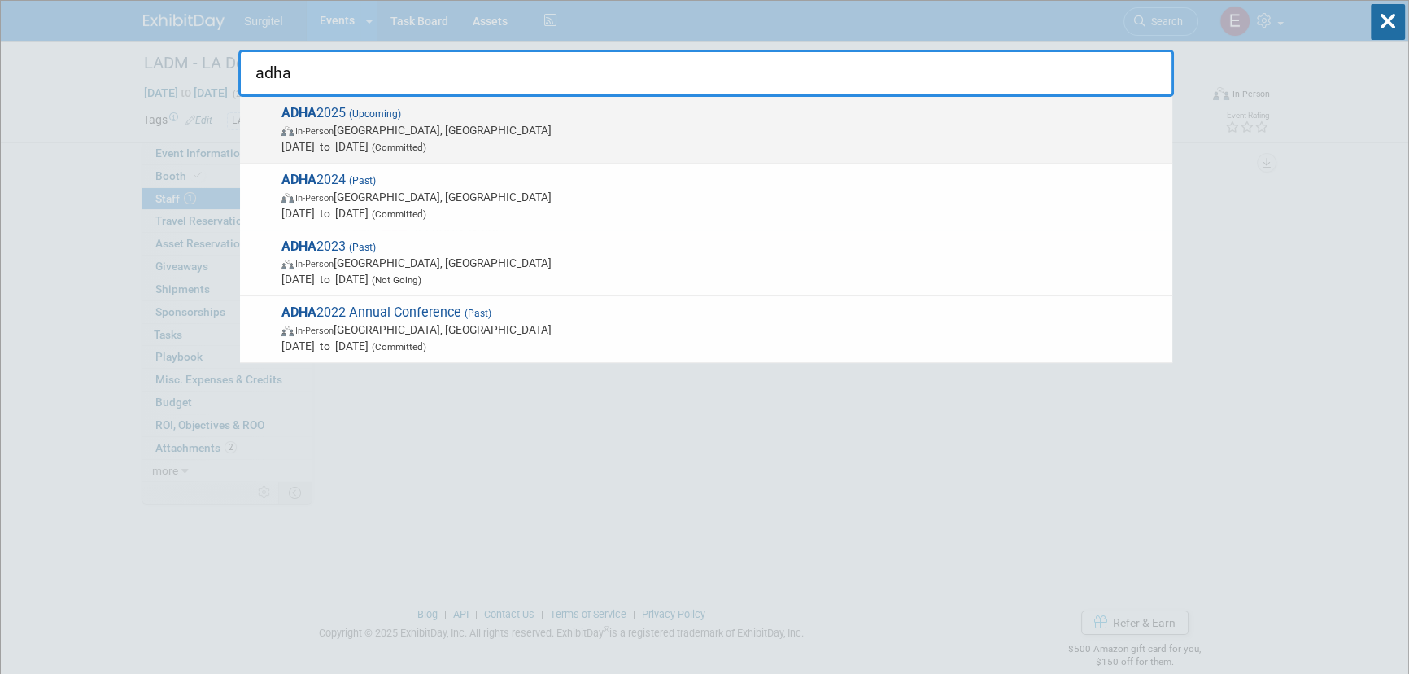
type input "adha"
click at [529, 132] on span "In-Person [GEOGRAPHIC_DATA], [GEOGRAPHIC_DATA]" at bounding box center [723, 130] width 883 height 16
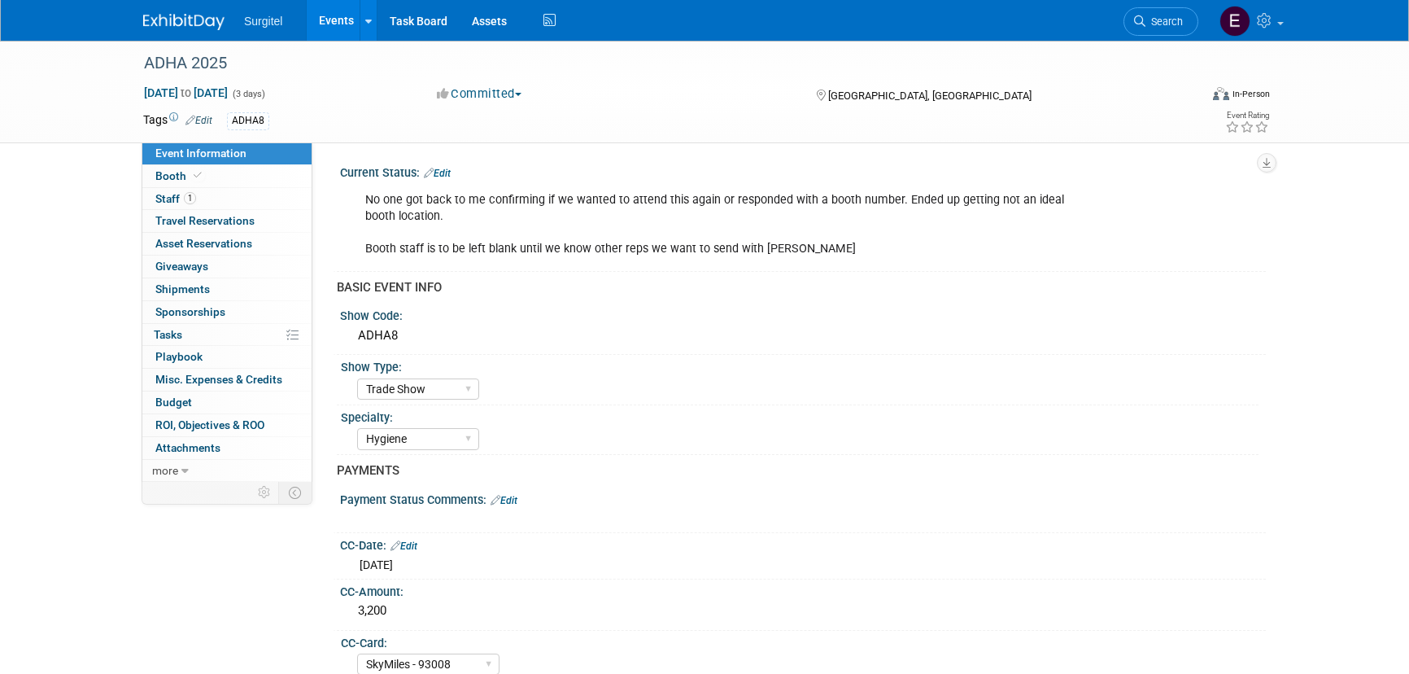
select select "Trade Show"
select select "Hygiene"
select select "SkyMiles - 93008"
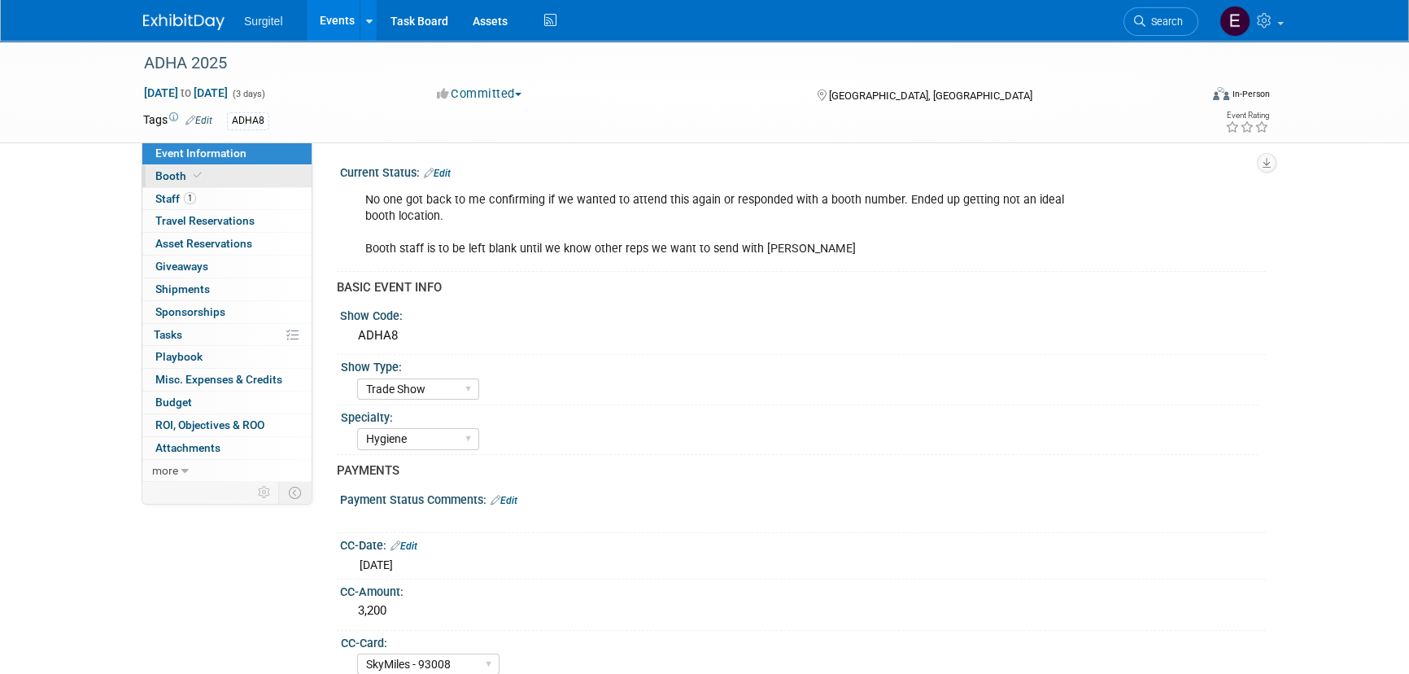
click at [251, 177] on link "Booth" at bounding box center [226, 176] width 169 height 22
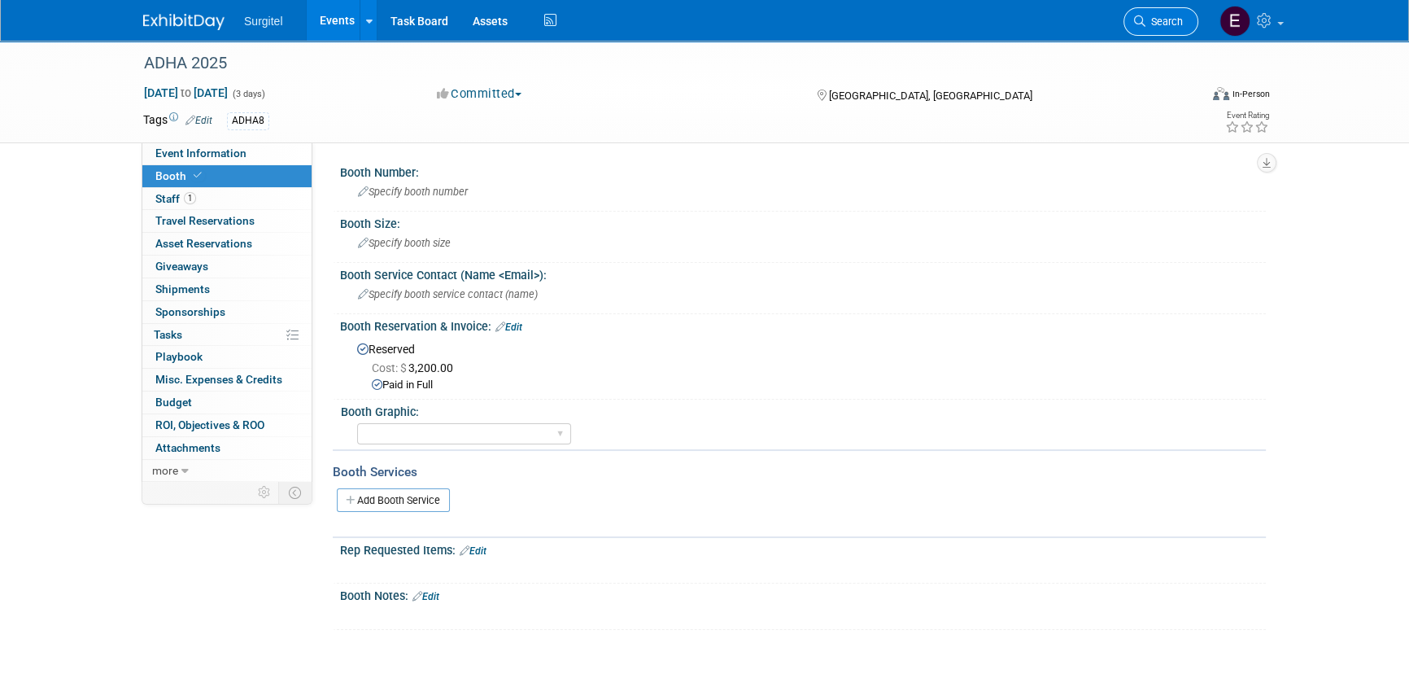
click at [1150, 19] on span "Search" at bounding box center [1164, 21] width 37 height 12
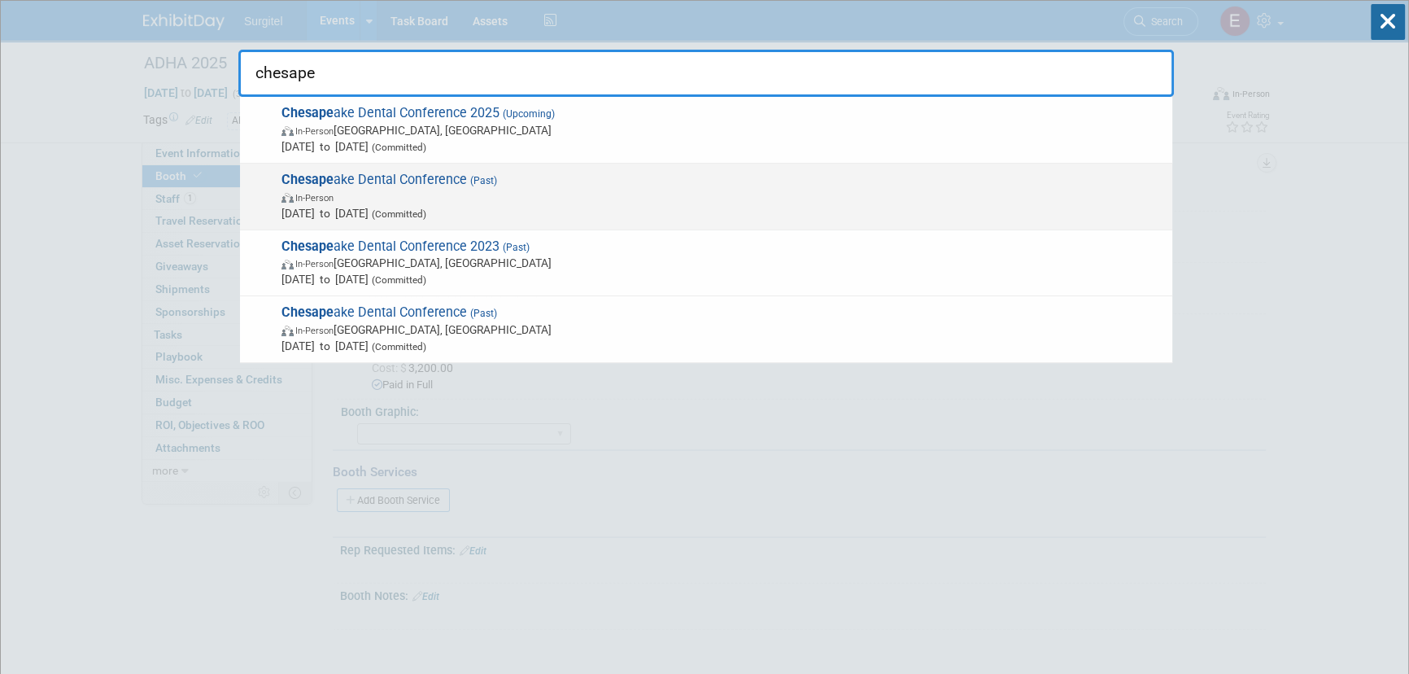
type input "chesape"
click at [330, 193] on span "In-Person" at bounding box center [314, 198] width 38 height 11
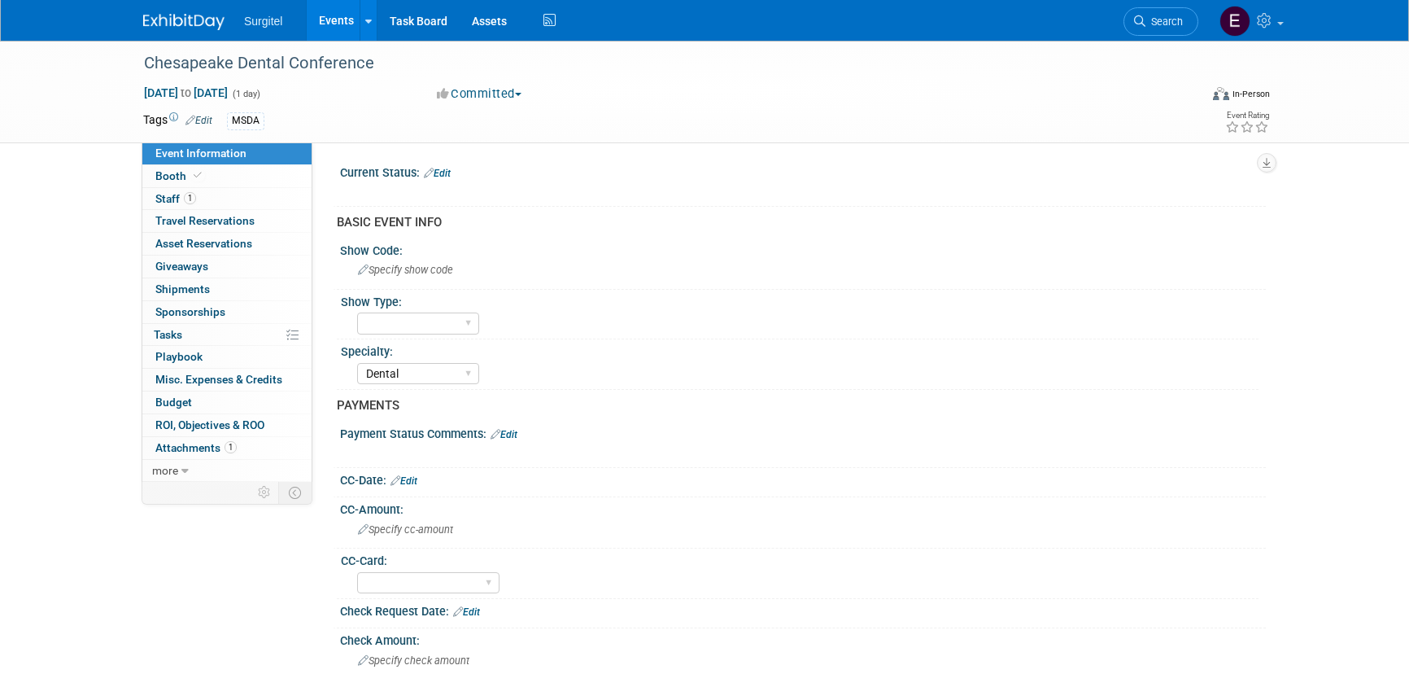
select select "Dental"
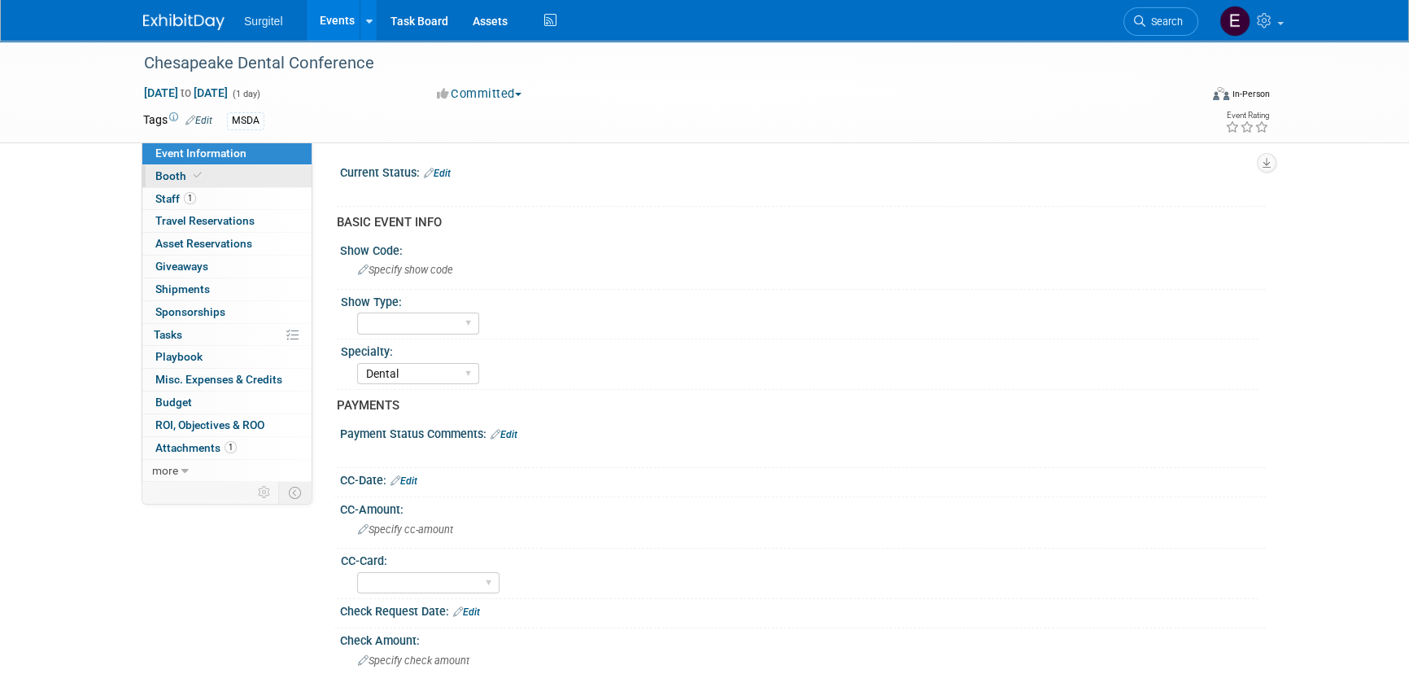
click at [199, 177] on span at bounding box center [197, 175] width 15 height 12
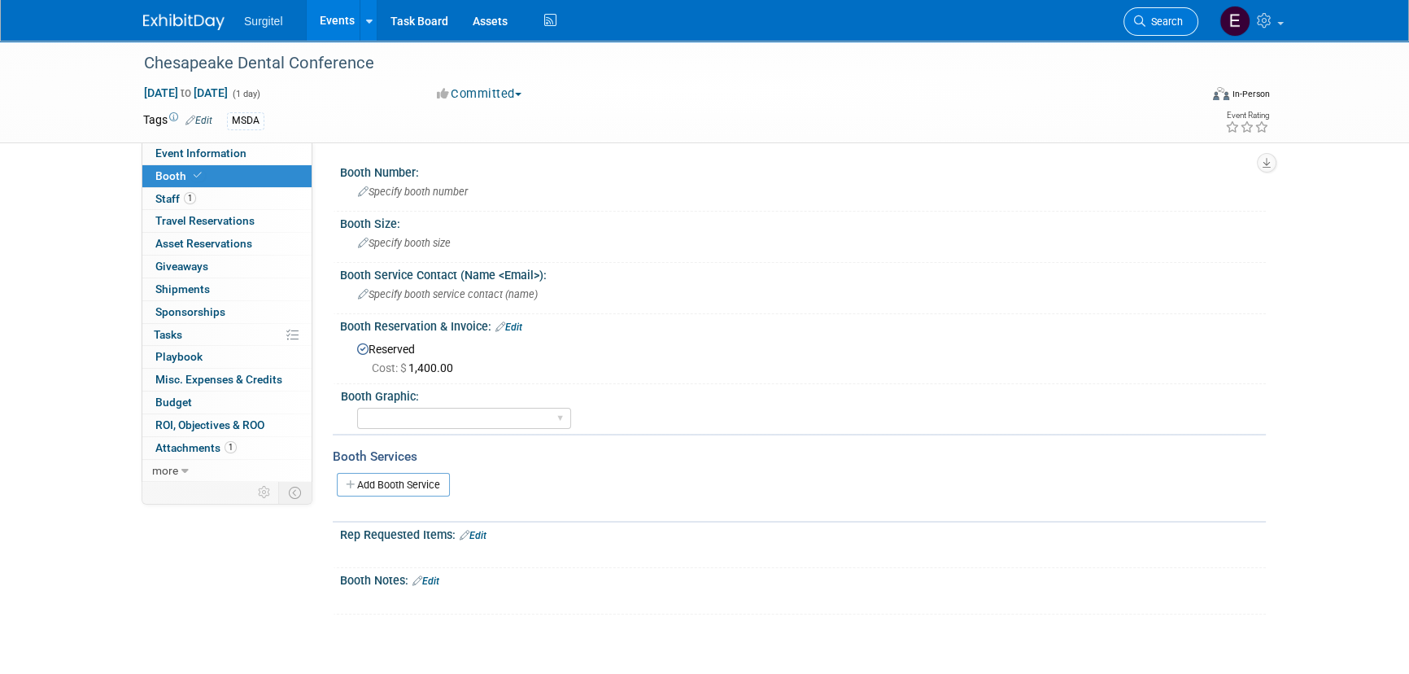
click at [1135, 17] on icon at bounding box center [1139, 20] width 11 height 11
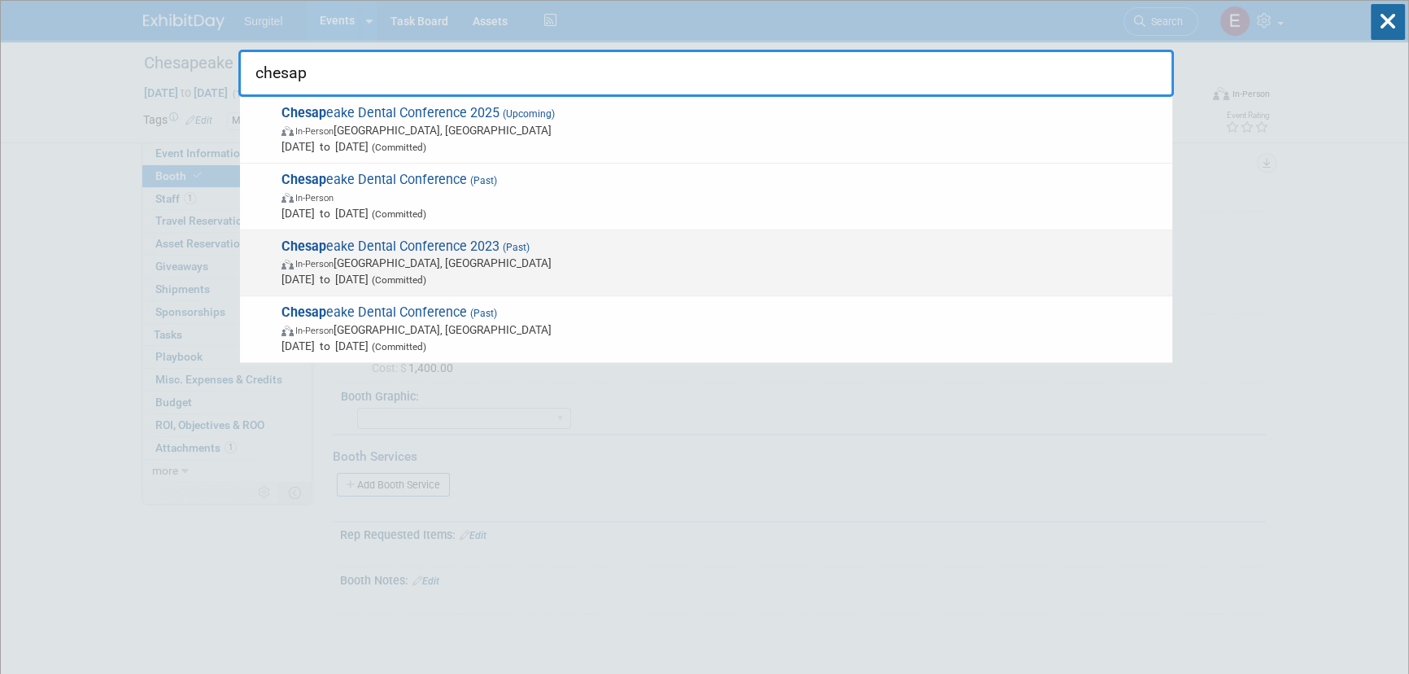
type input "chesap"
click at [553, 242] on span "Chesap eake Dental Conference 2023 (Past) In-Person Hanover, MD Oct 26, 2023 to…" at bounding box center [721, 263] width 888 height 50
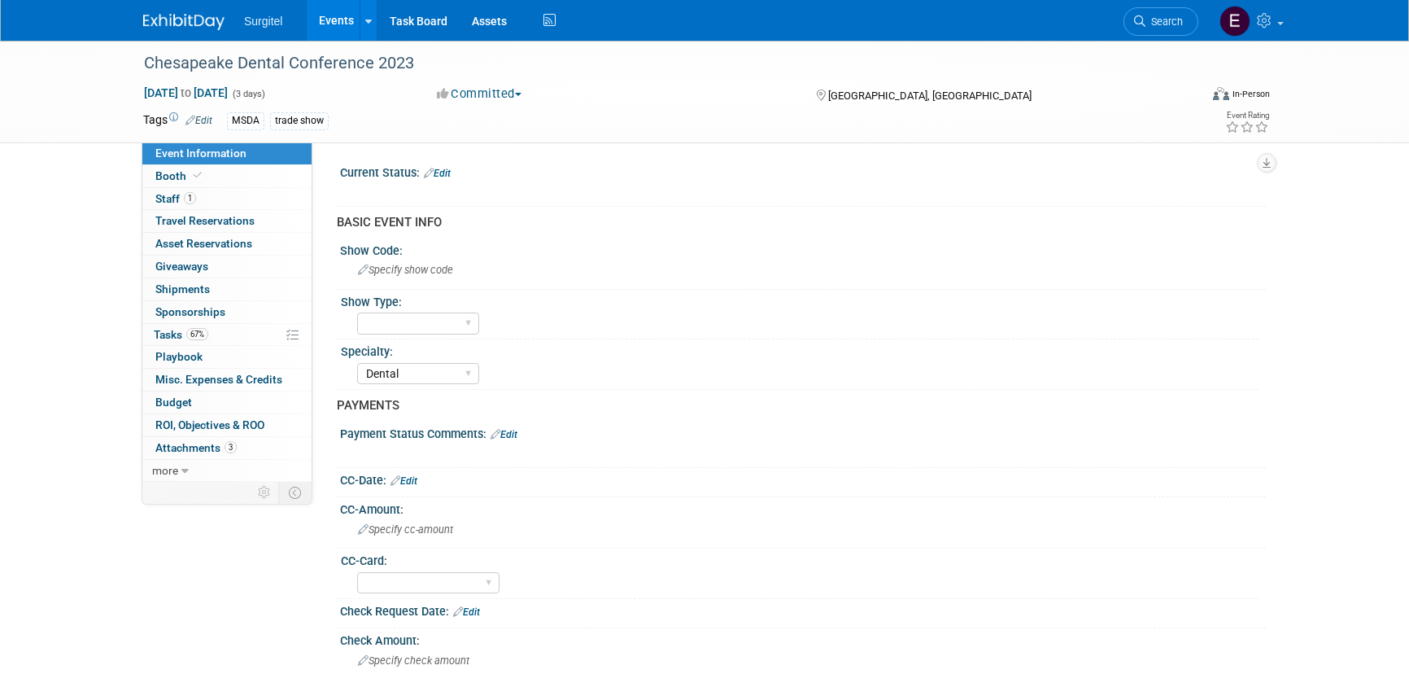
select select "Dental"
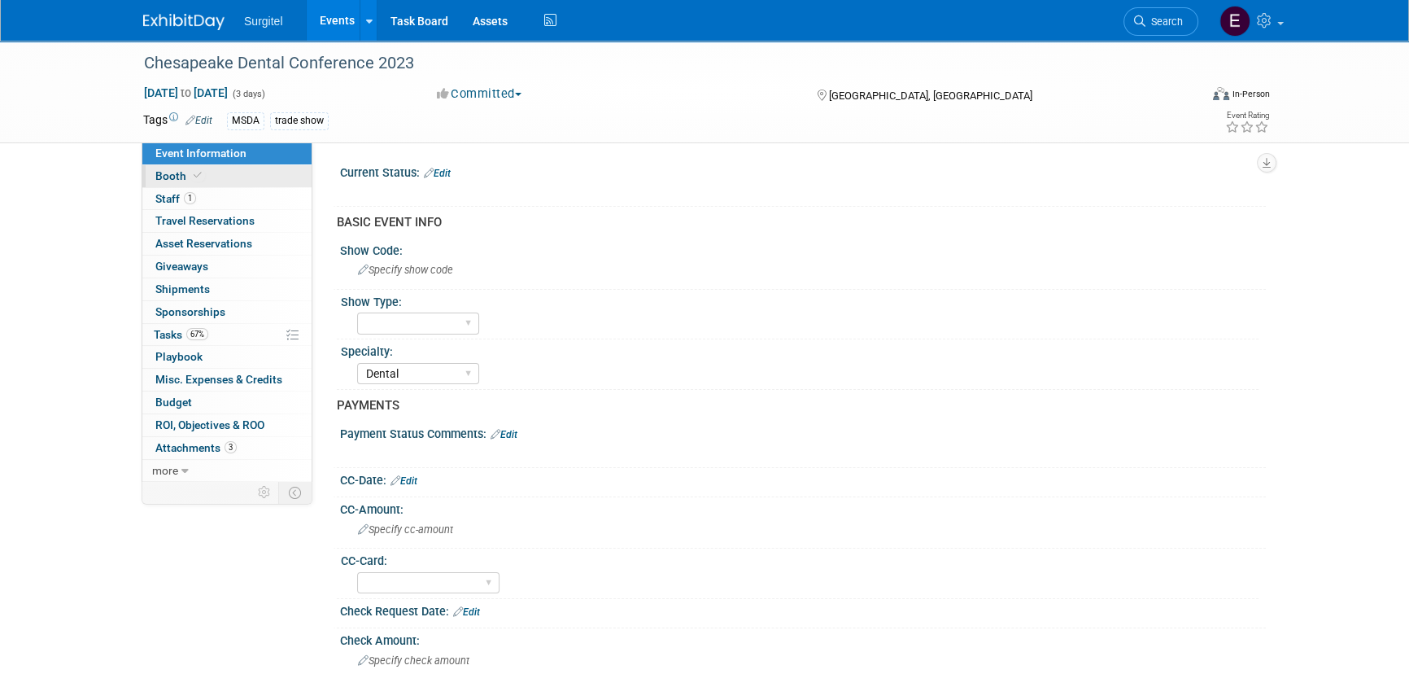
click at [195, 182] on link "Booth" at bounding box center [226, 176] width 169 height 22
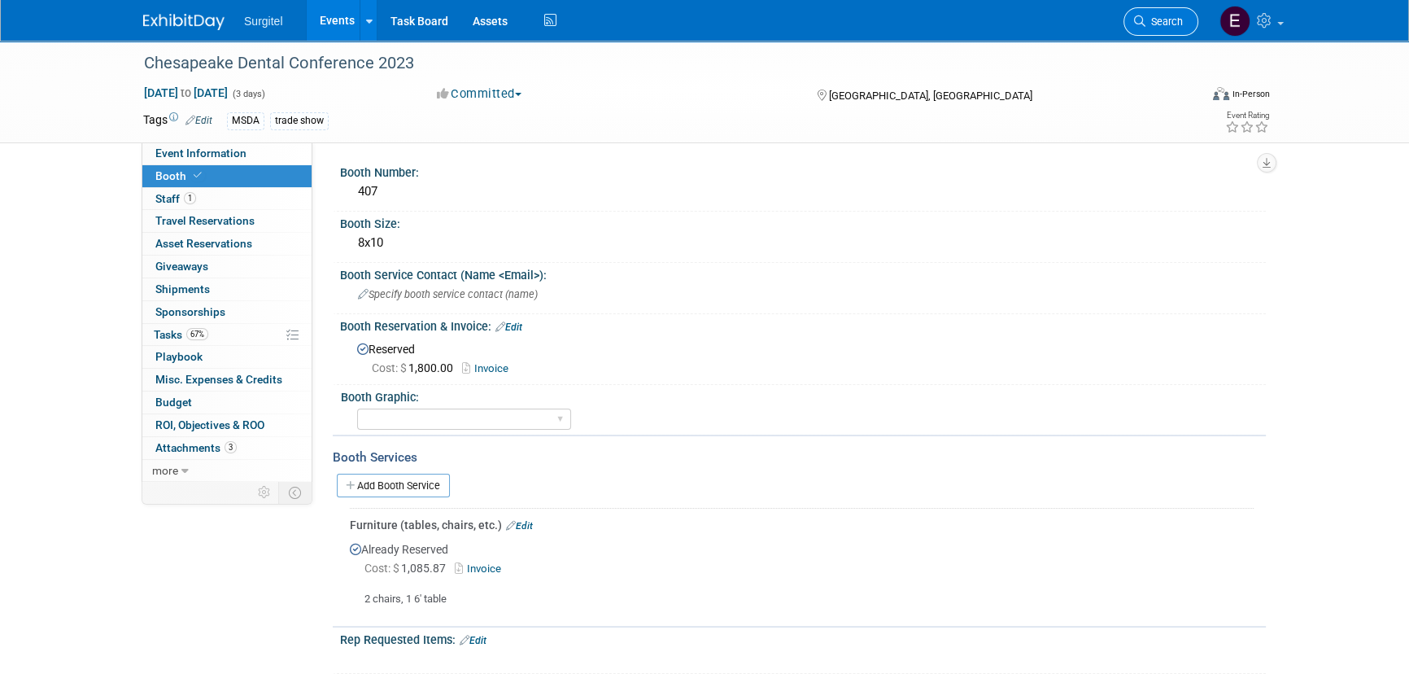
click at [1185, 25] on link "Search" at bounding box center [1161, 21] width 75 height 28
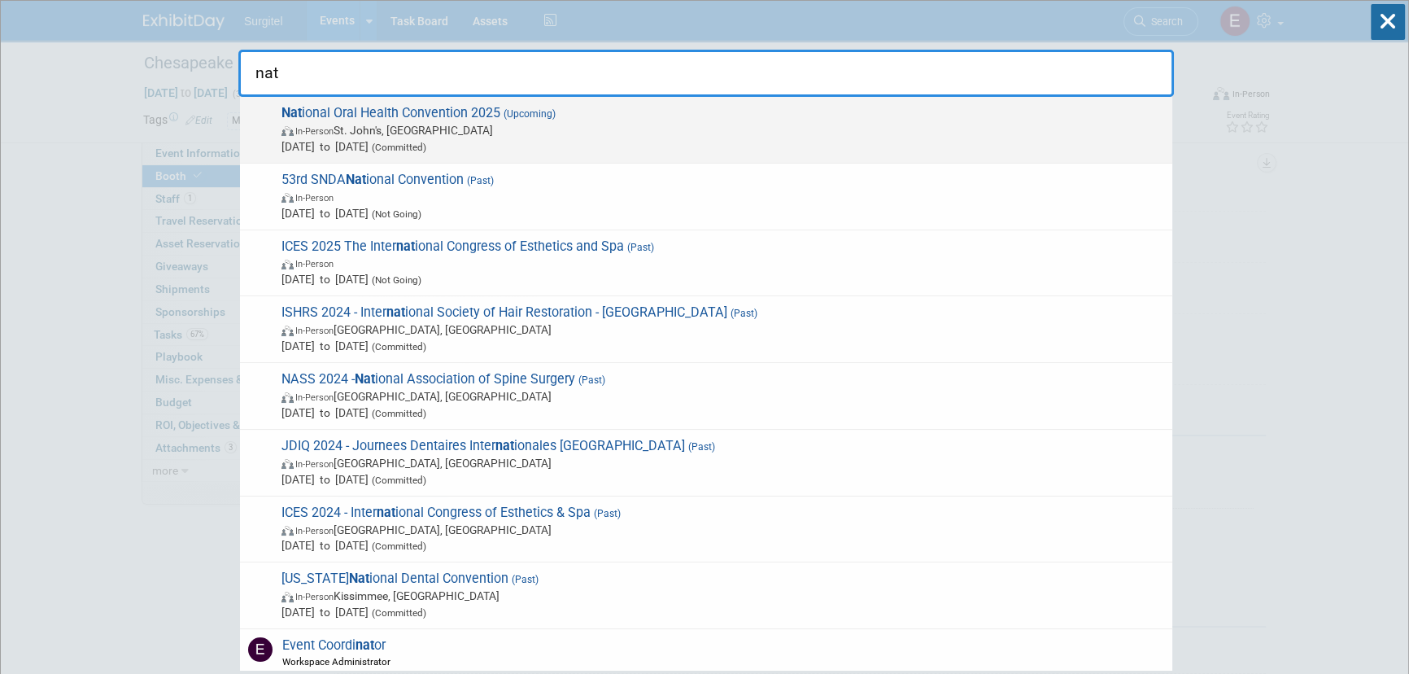
type input "nat"
click at [556, 127] on span "In-Person St. John's, Canada" at bounding box center [723, 130] width 883 height 16
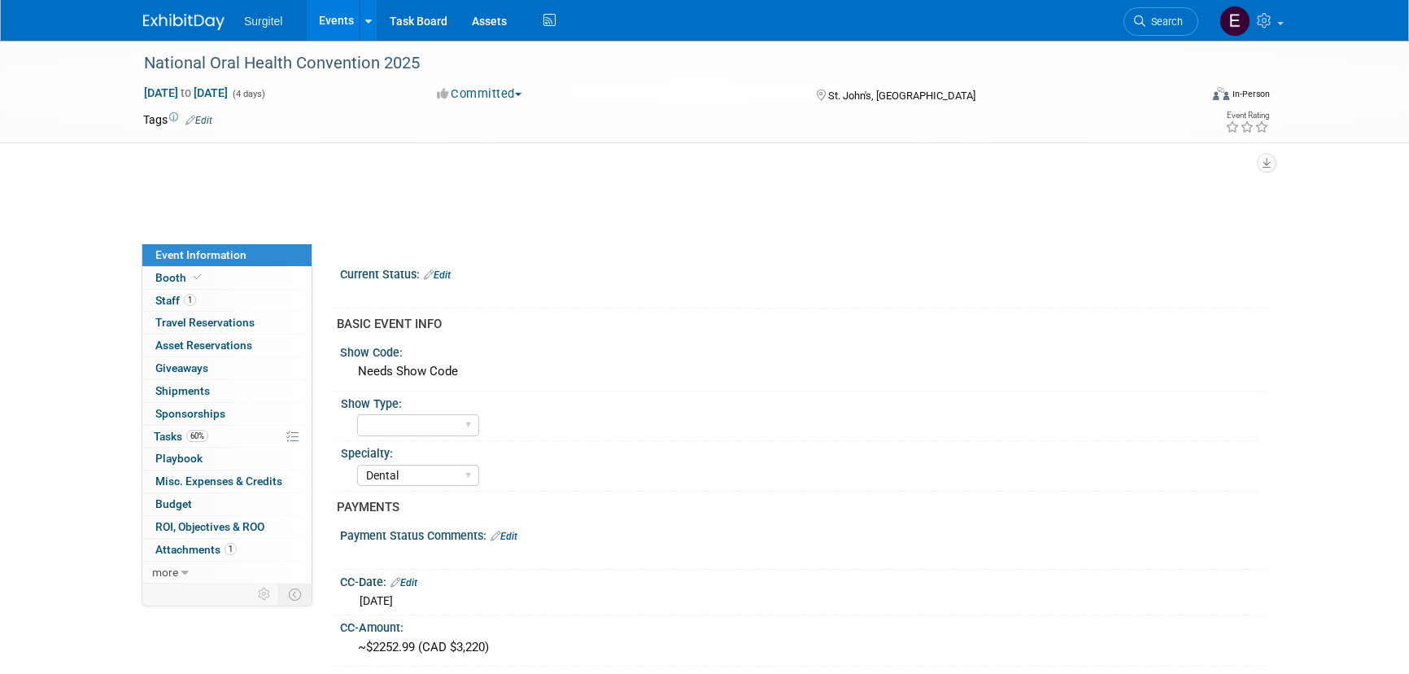
select select "Dental"
select select "Business Cash - 7359"
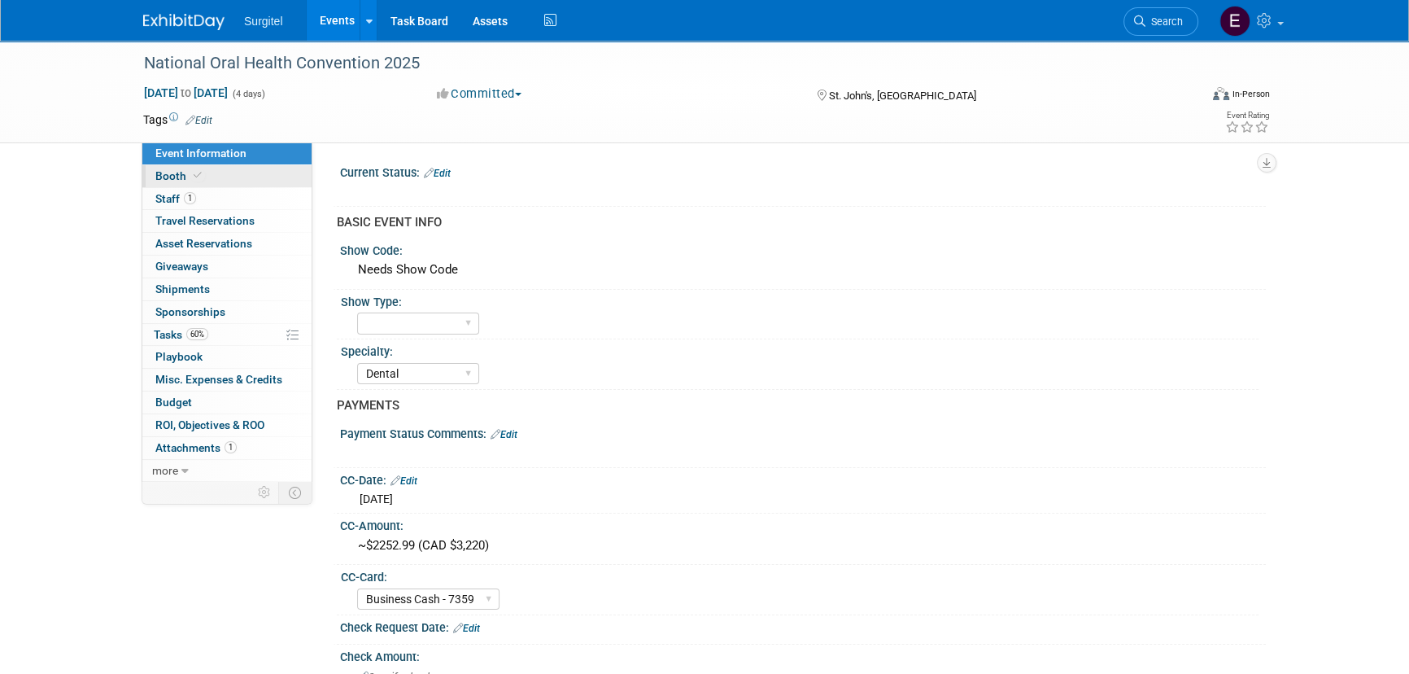
click at [173, 183] on link "Booth" at bounding box center [226, 176] width 169 height 22
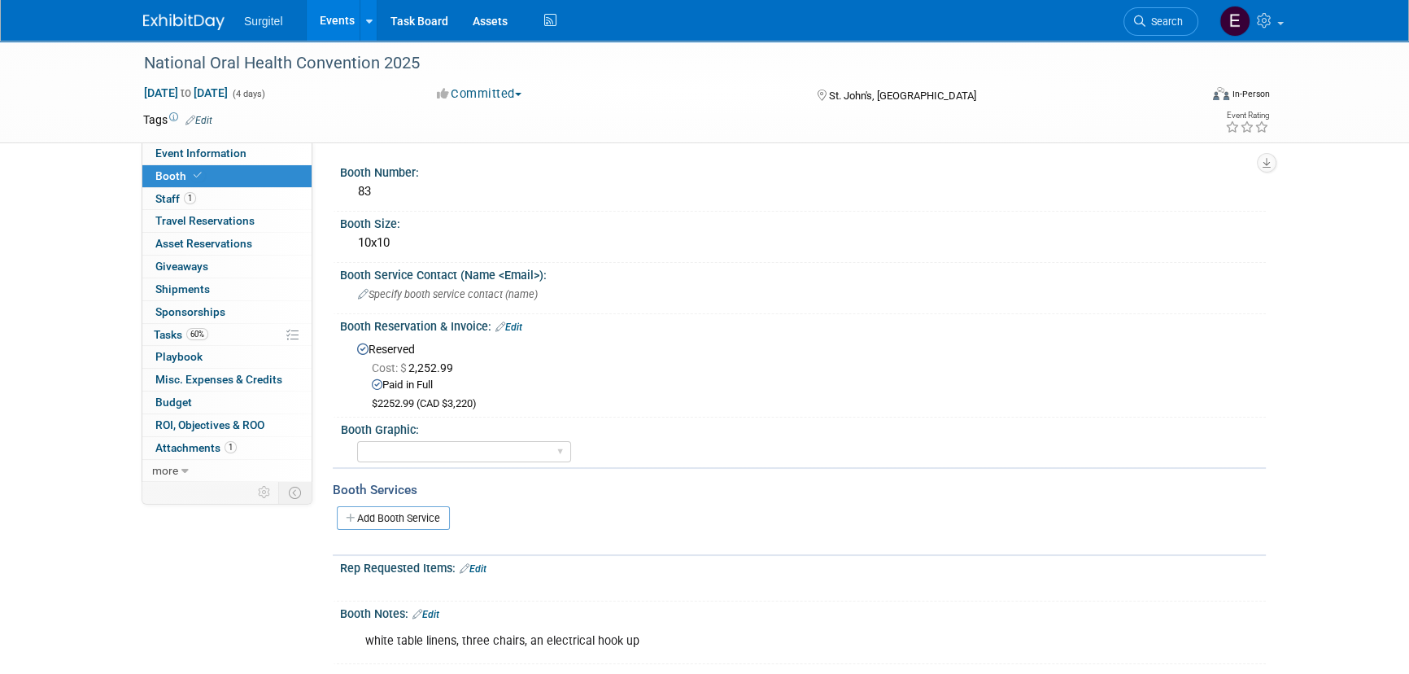
click at [328, 33] on link "Events" at bounding box center [336, 20] width 59 height 41
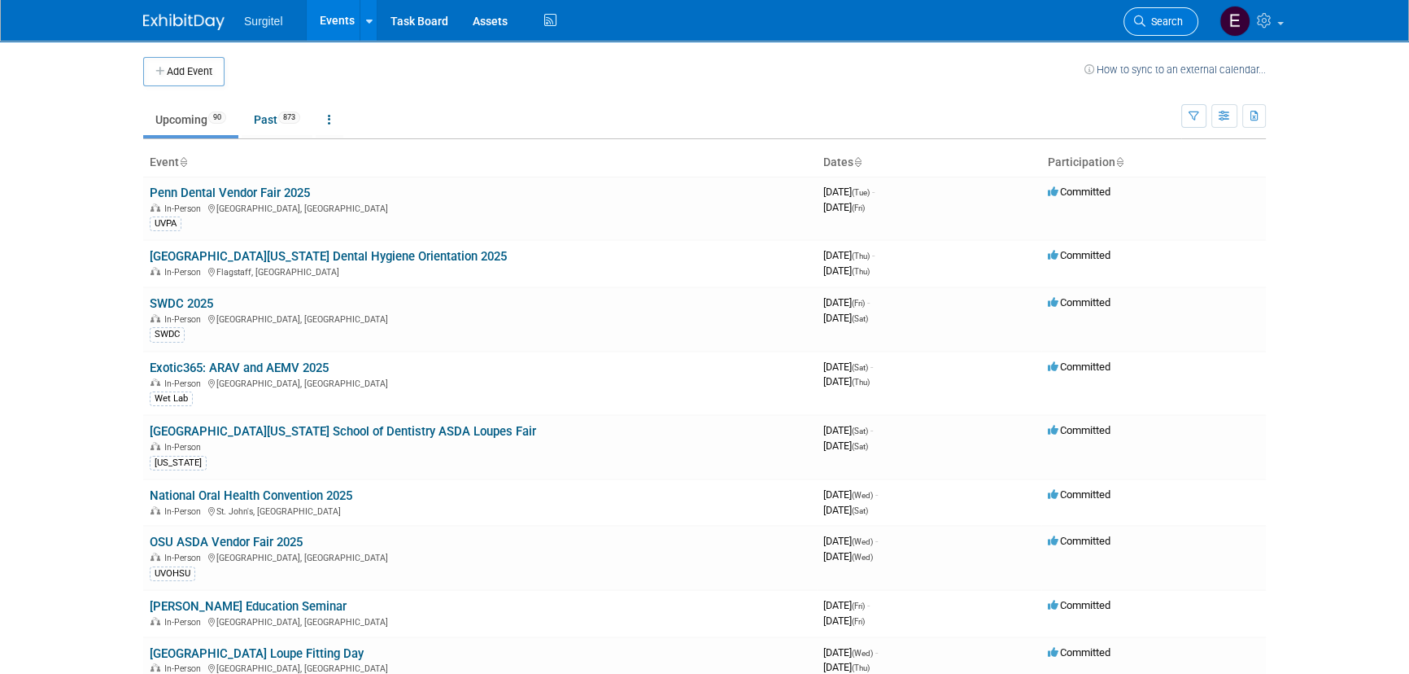
click at [1182, 14] on link "Search" at bounding box center [1161, 21] width 75 height 28
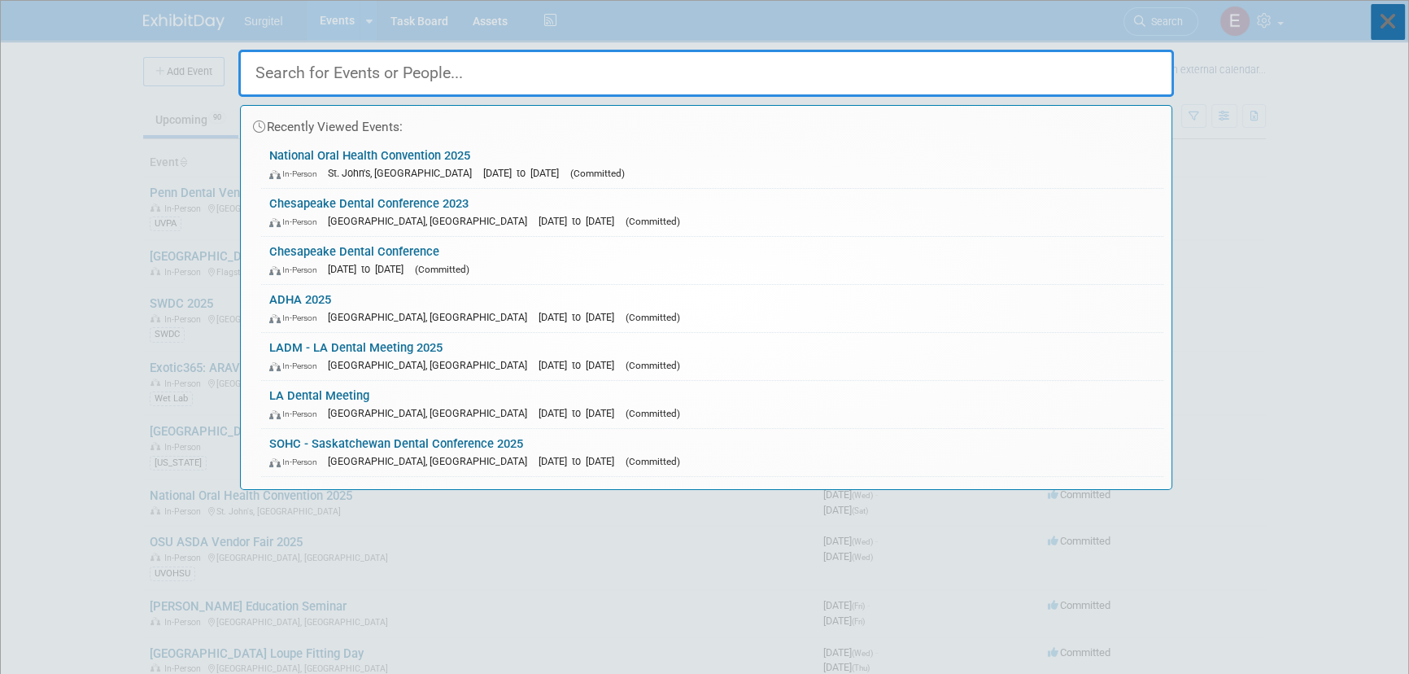
click at [1389, 34] on icon at bounding box center [1388, 22] width 34 height 36
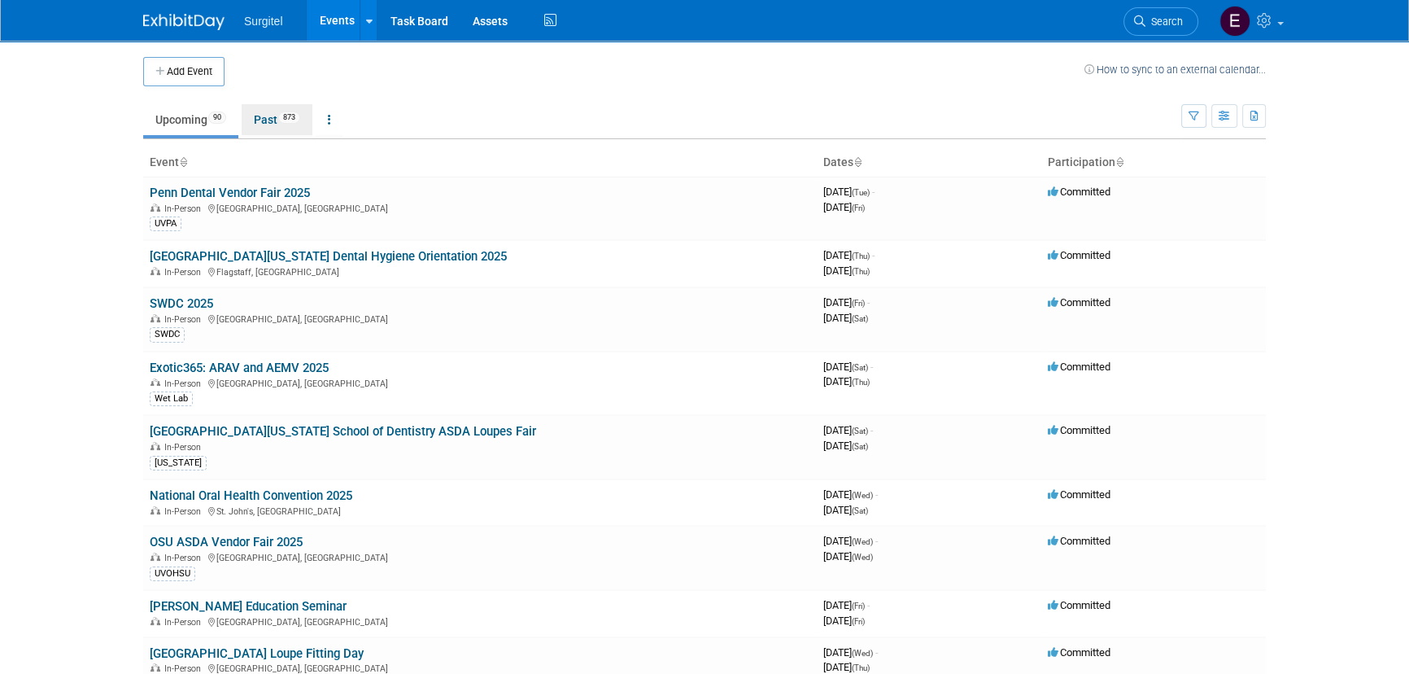
click at [277, 112] on link "Past 873" at bounding box center [277, 119] width 71 height 31
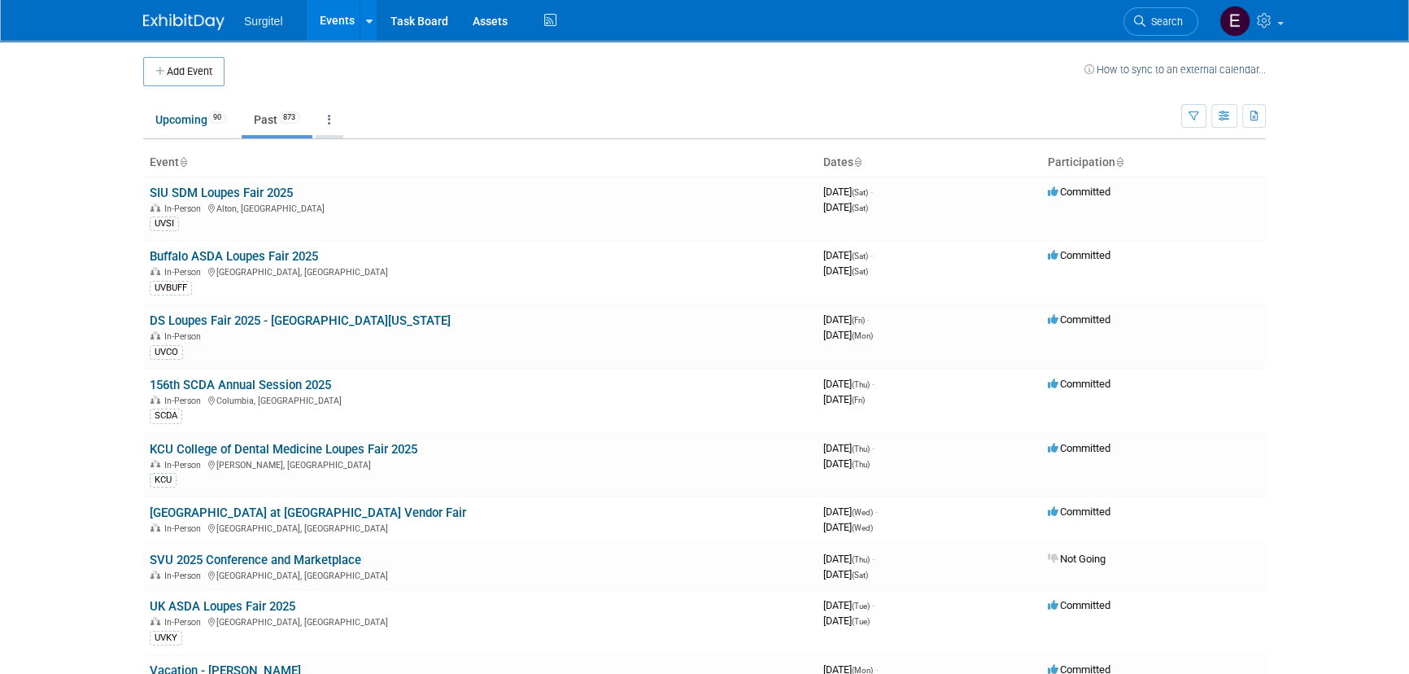
click at [328, 114] on link at bounding box center [330, 119] width 28 height 31
click at [371, 194] on span "Events grouped by year" at bounding box center [380, 200] width 97 height 13
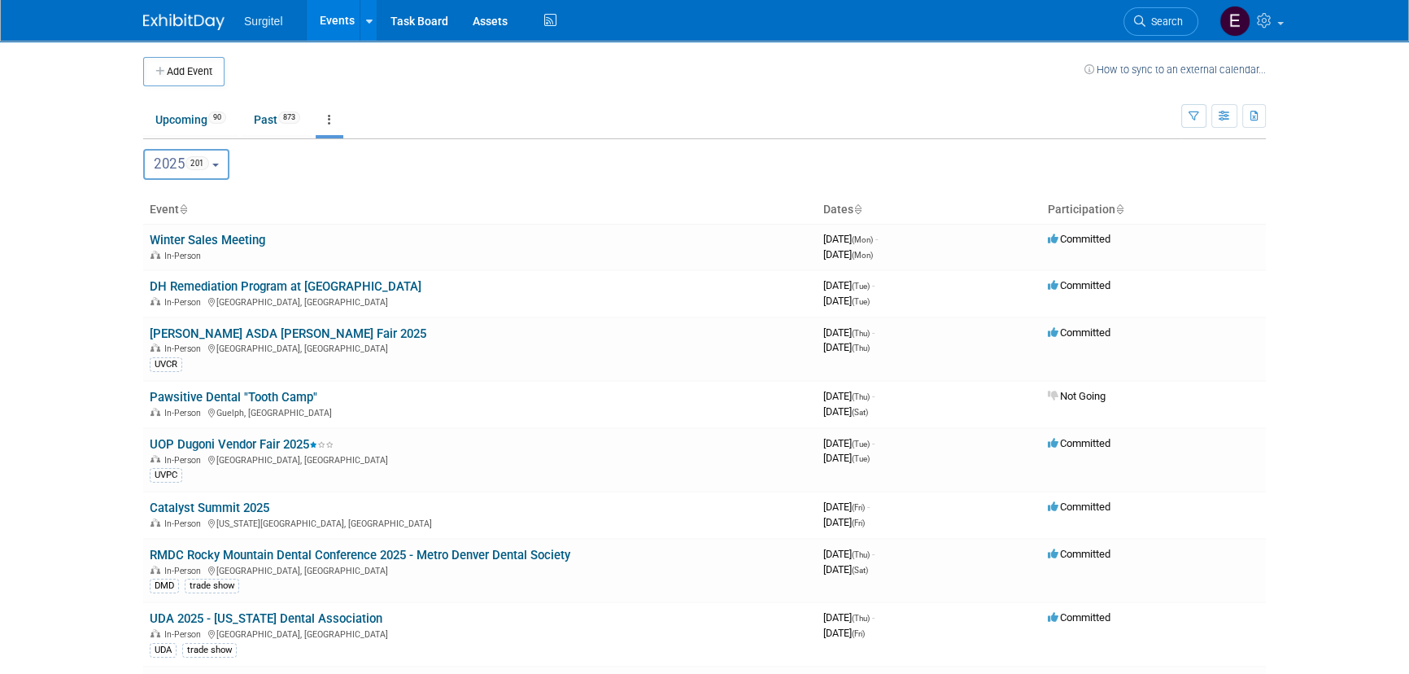
click at [200, 160] on span "201" at bounding box center [198, 163] width 24 height 14
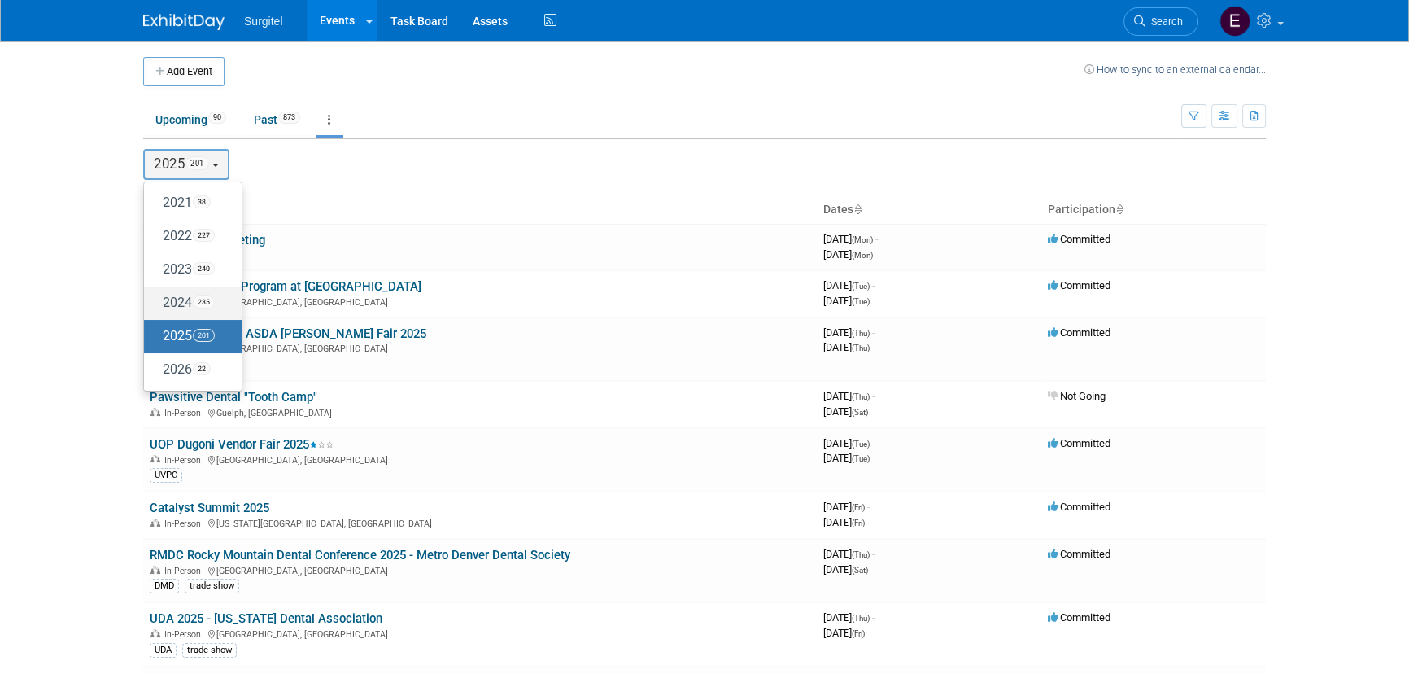
click at [213, 309] on label "2024 235" at bounding box center [188, 303] width 73 height 27
click at [157, 308] on input "2024 235" at bounding box center [151, 302] width 11 height 11
select select "2024"
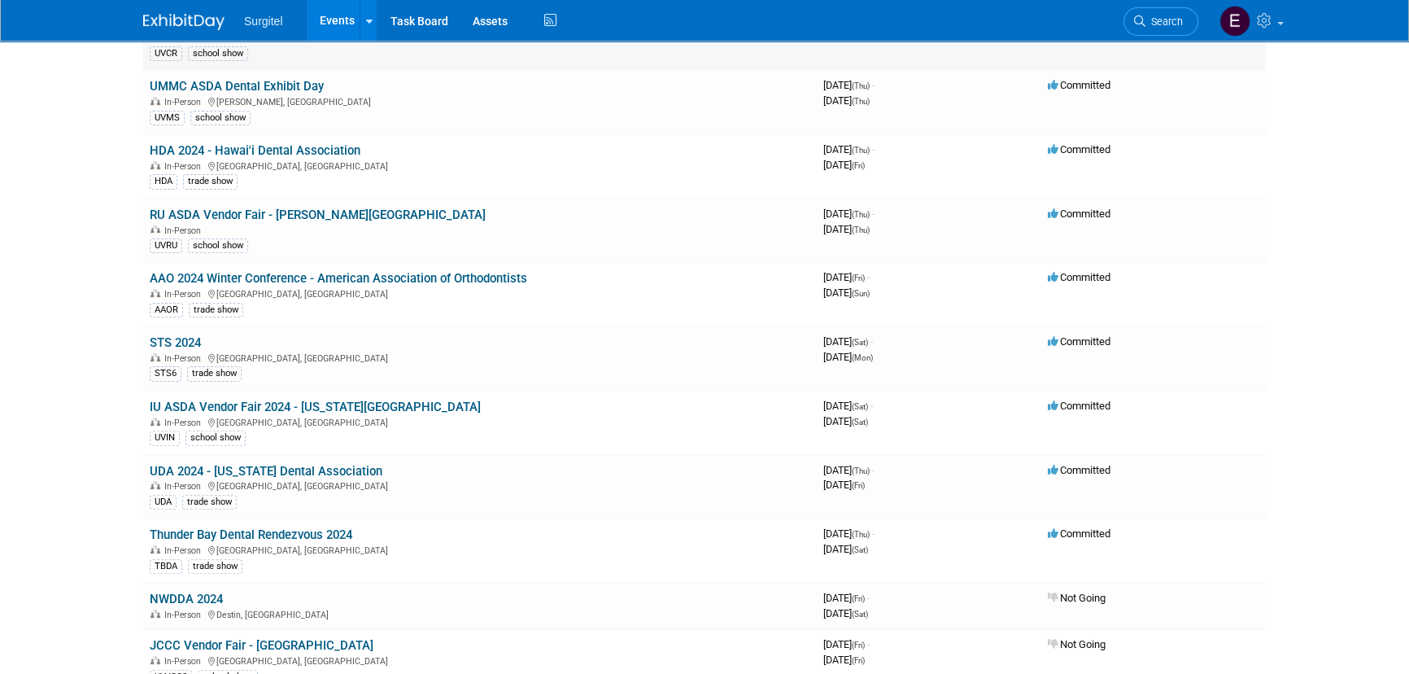
scroll to position [740, 0]
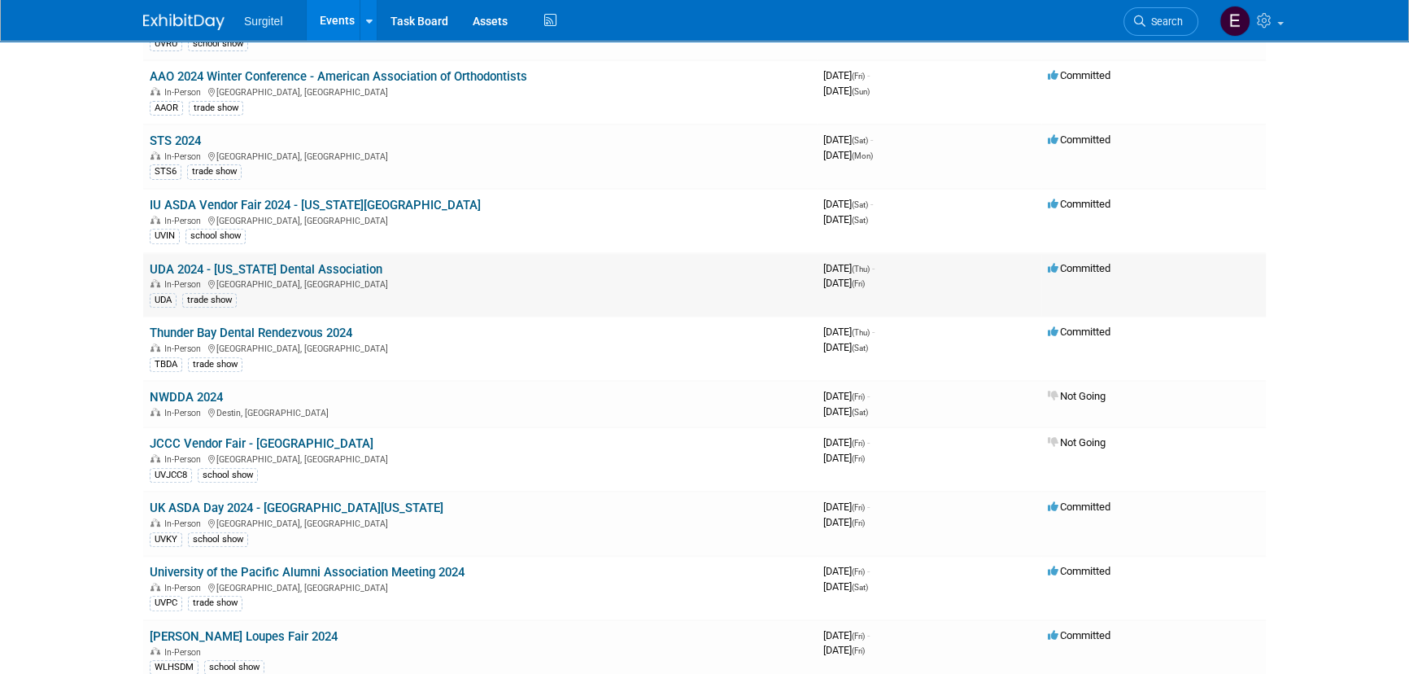
click at [226, 267] on link "UDA 2024 - [US_STATE] Dental Association" at bounding box center [266, 269] width 233 height 15
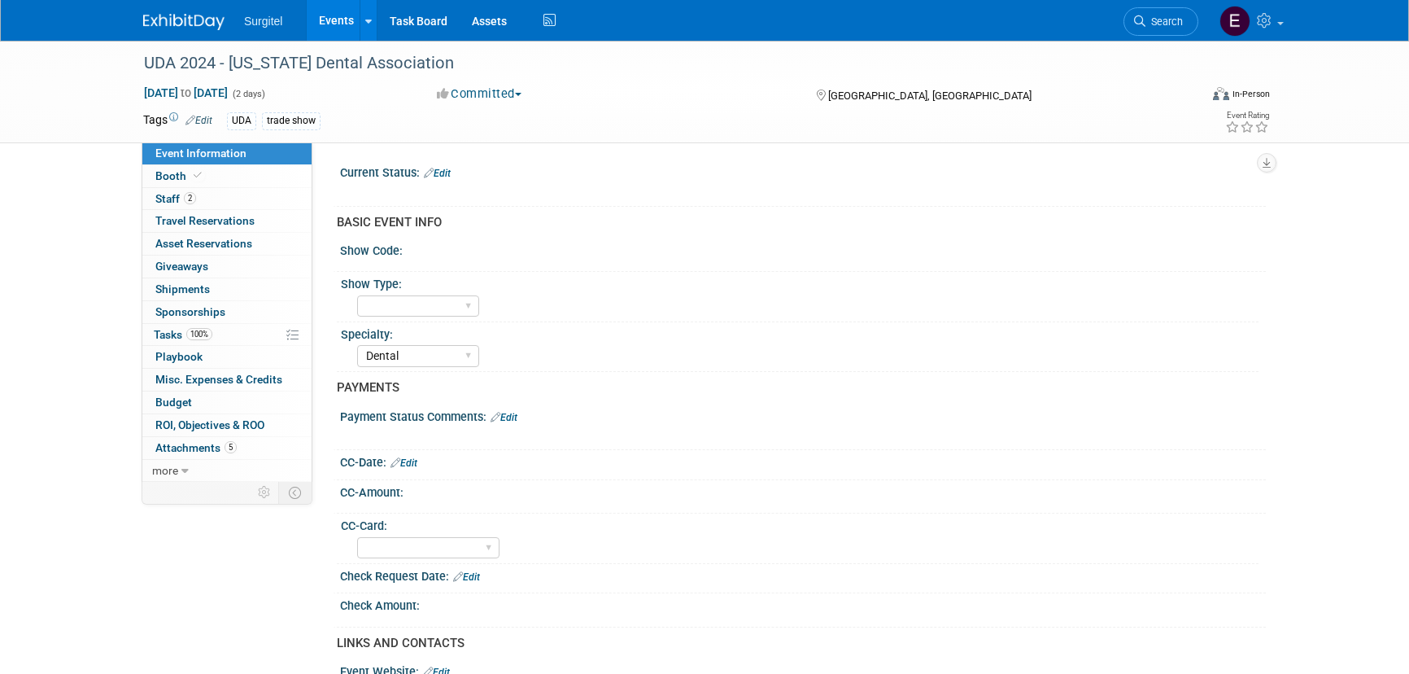
select select "Dental"
select select "Yes"
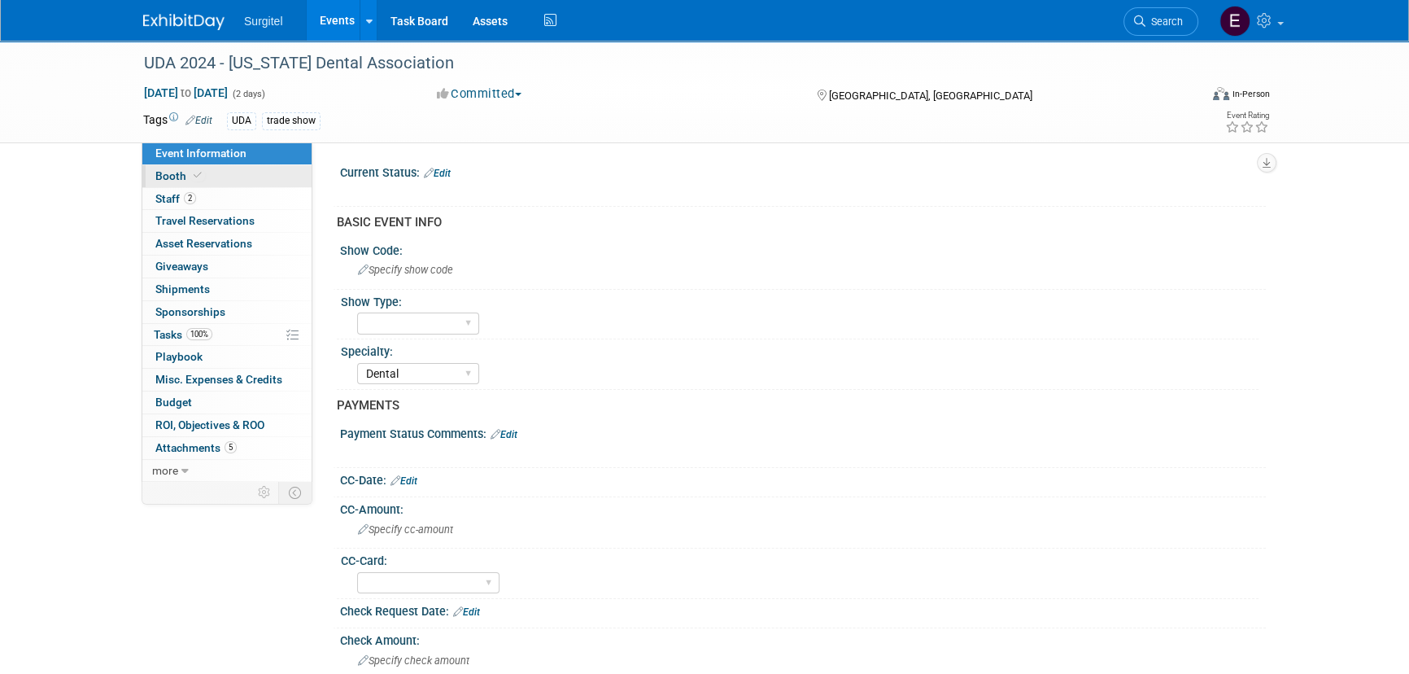
click at [199, 171] on icon at bounding box center [198, 175] width 8 height 9
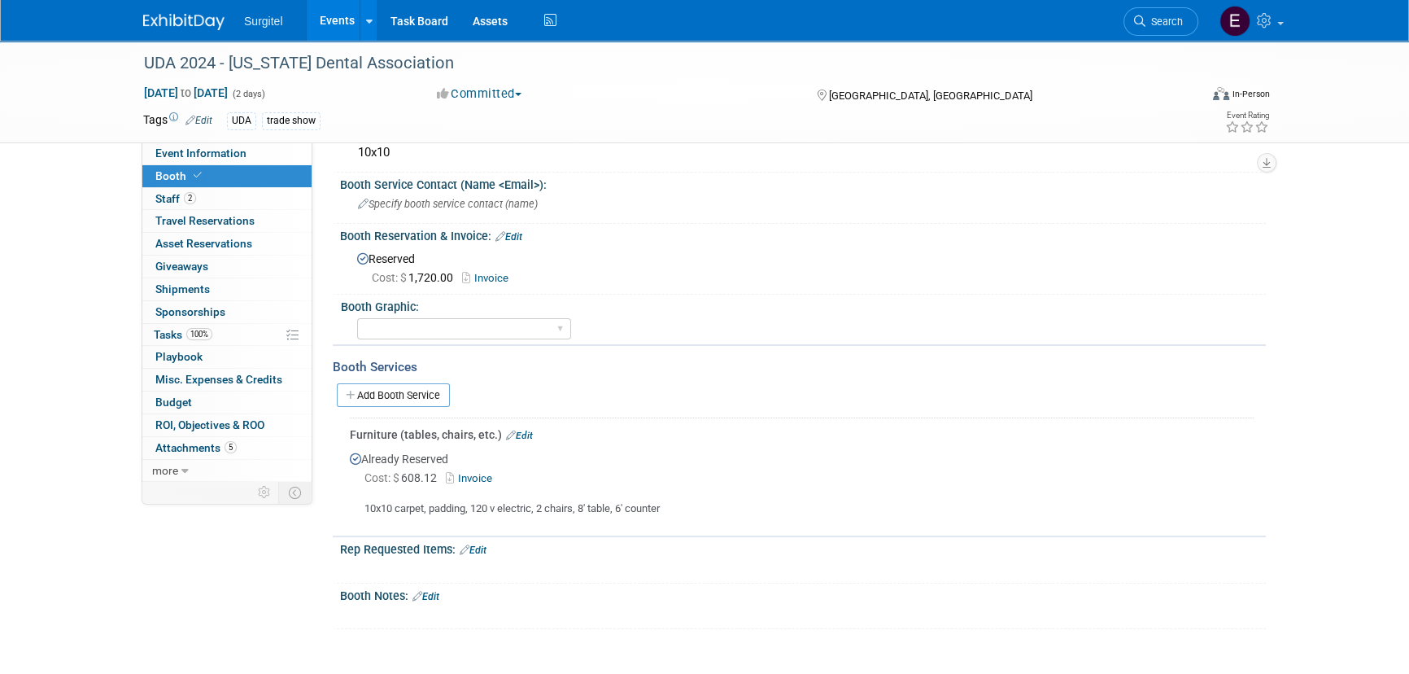
scroll to position [217, 0]
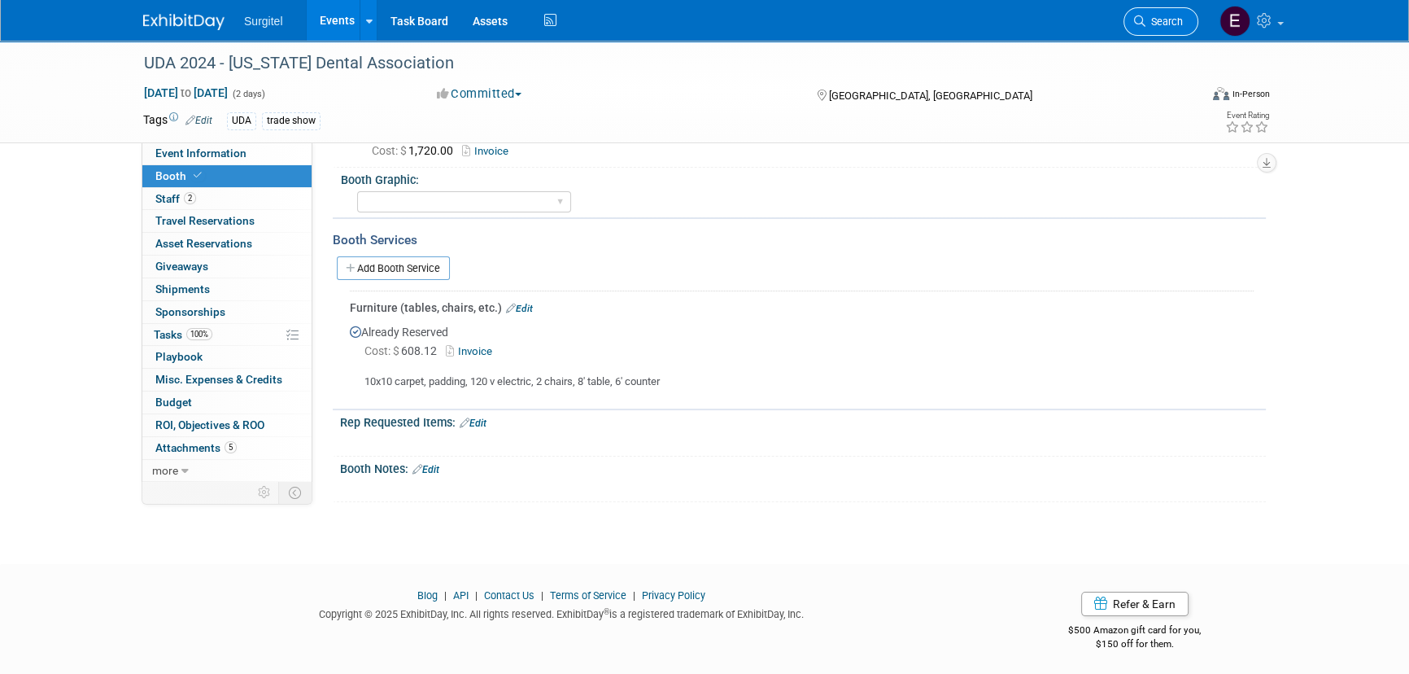
click at [1132, 16] on link "Search" at bounding box center [1161, 21] width 75 height 28
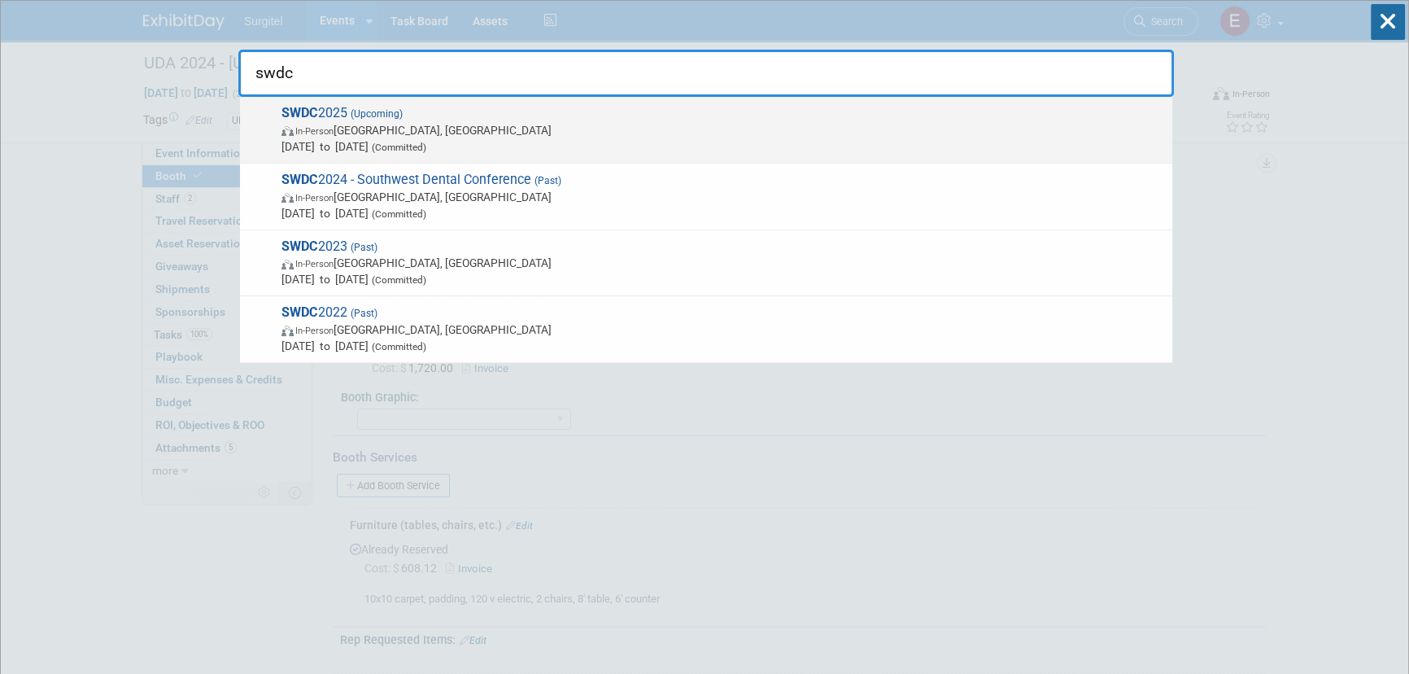
type input "swdc"
click at [426, 147] on span "(Committed)" at bounding box center [398, 147] width 58 height 11
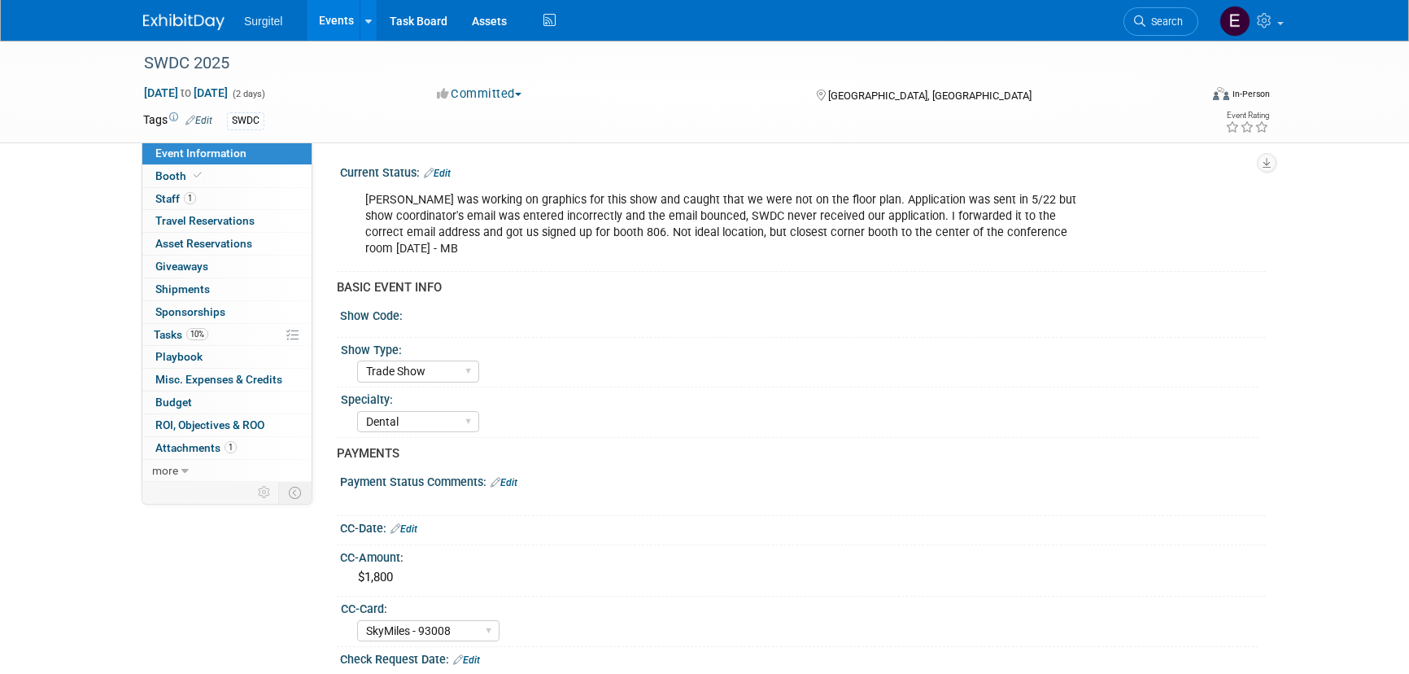
select select "Trade Show"
select select "Dental"
select select "SkyMiles - 93008"
select select "No"
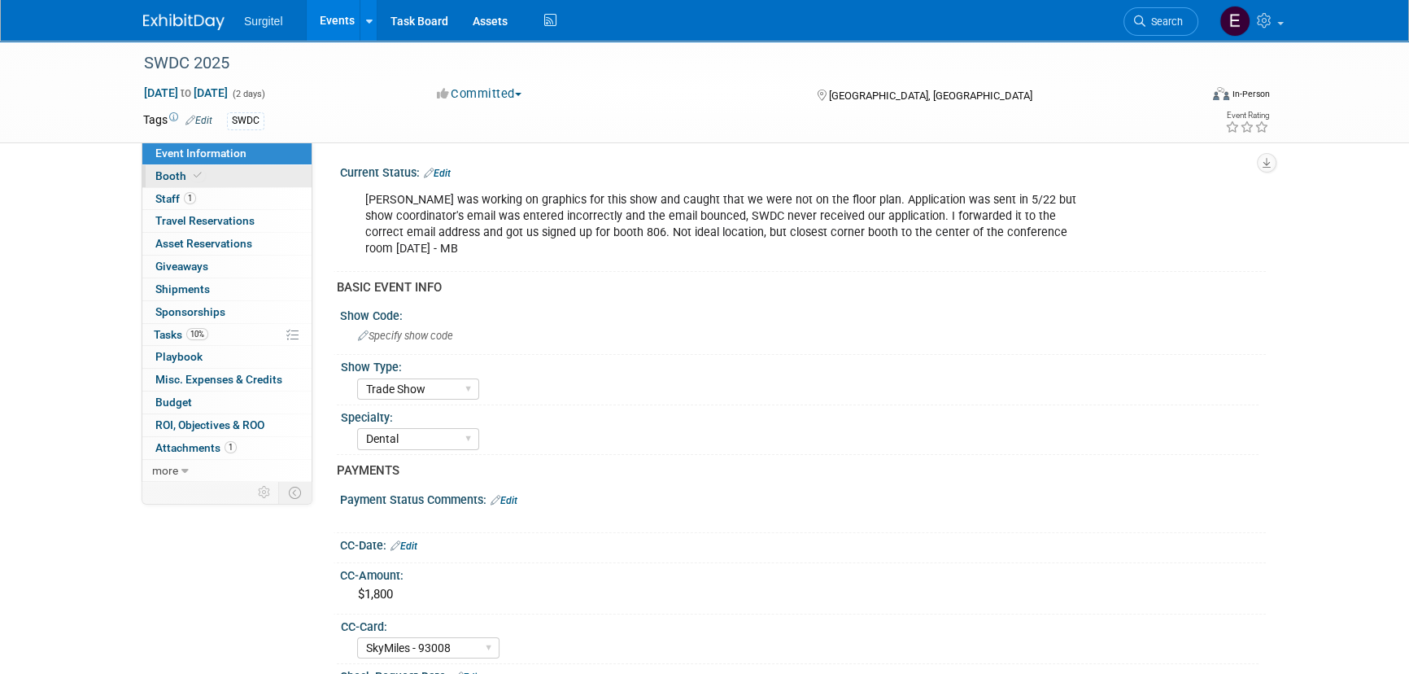
click at [179, 182] on link "Booth" at bounding box center [226, 176] width 169 height 22
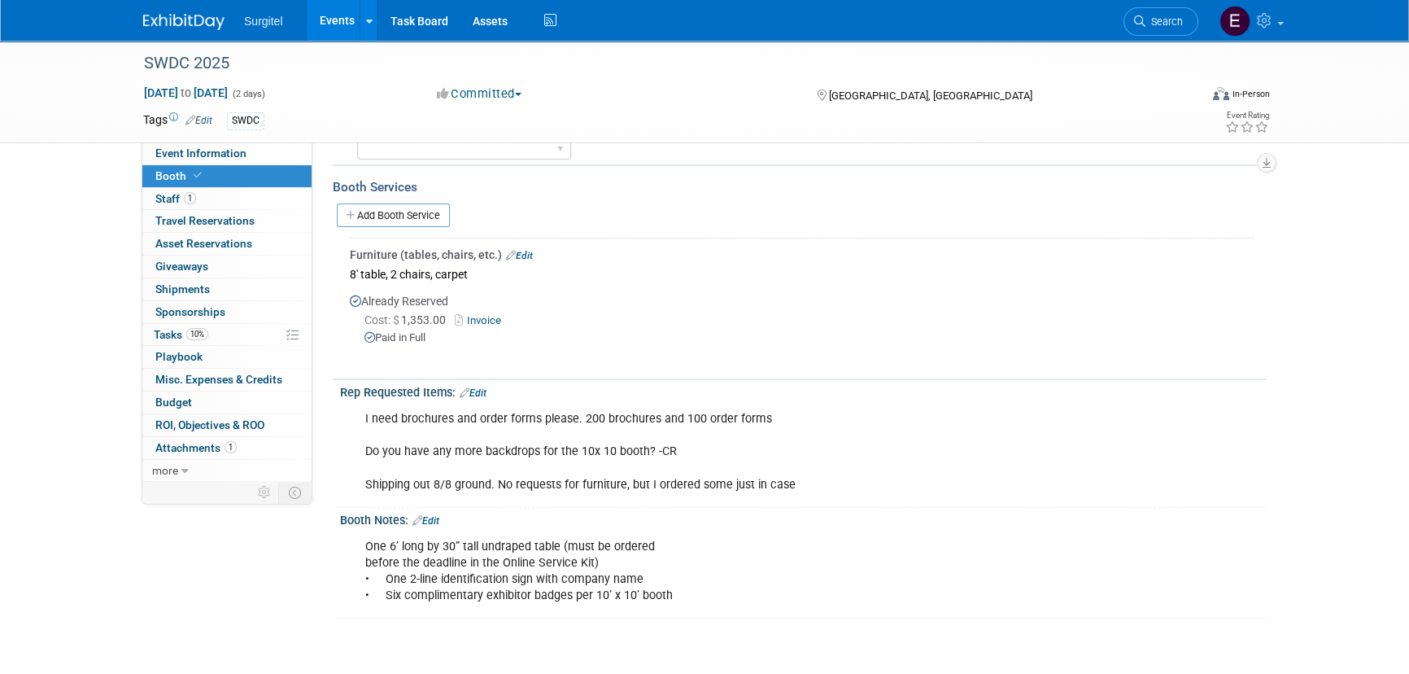
scroll to position [295, 0]
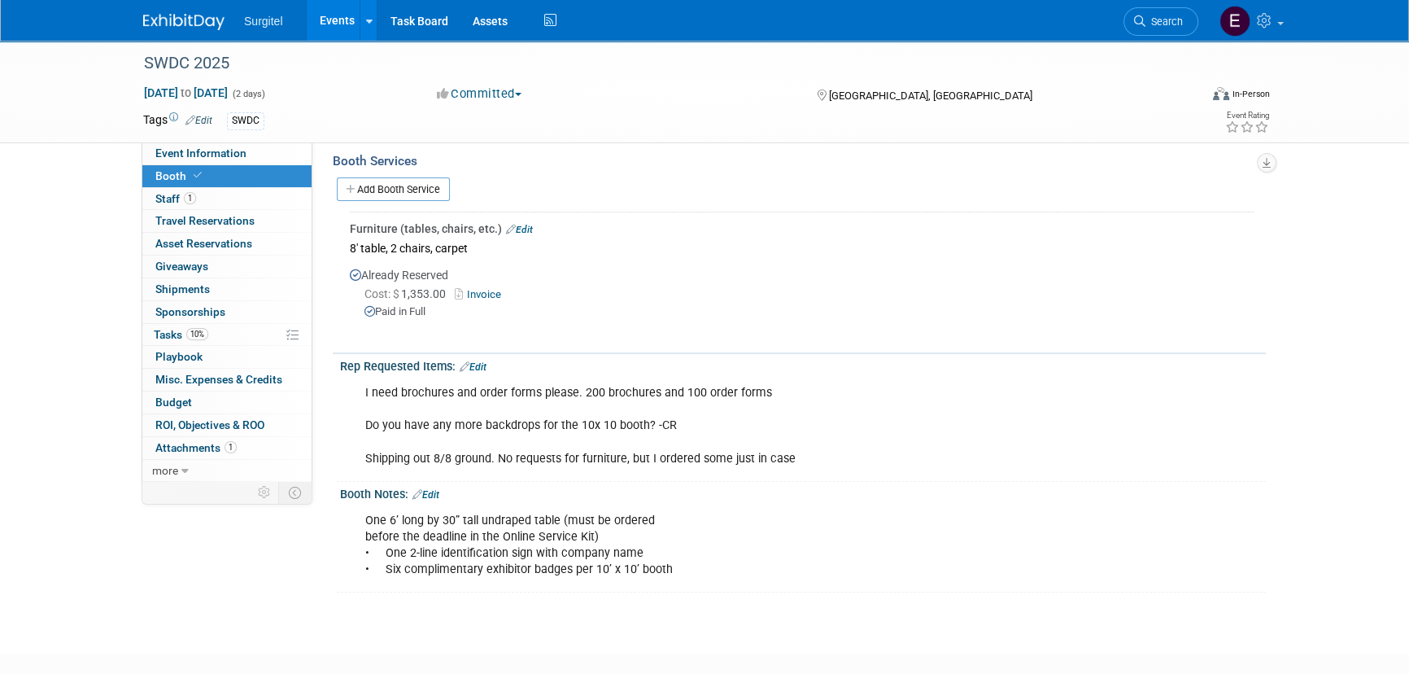
drag, startPoint x: 363, startPoint y: 387, endPoint x: 819, endPoint y: 495, distance: 468.2
click at [819, 495] on div "Booth Number: 806 Booth Size: 10x10 Edit" at bounding box center [795, 228] width 917 height 727
click at [863, 449] on div "I need brochures and order forms please. 200 brochures and 100 order forms Do y…" at bounding box center [720, 426] width 733 height 98
click at [492, 294] on link "Invoice" at bounding box center [481, 294] width 53 height 12
click at [1089, 0] on div "Surgitel Events Add Event Bulk Upload Events Shareable Event Boards Recently Vi…" at bounding box center [704, 20] width 1123 height 41
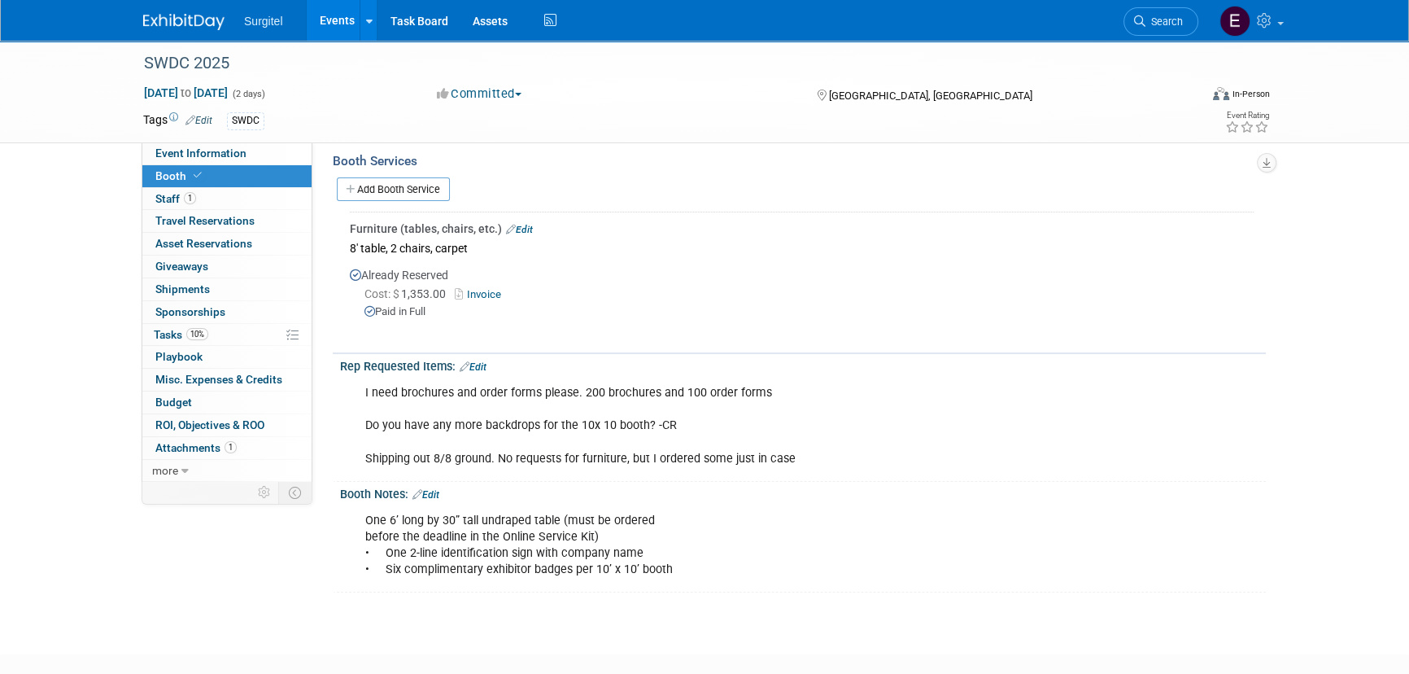
click at [327, 24] on link "Events" at bounding box center [336, 20] width 59 height 41
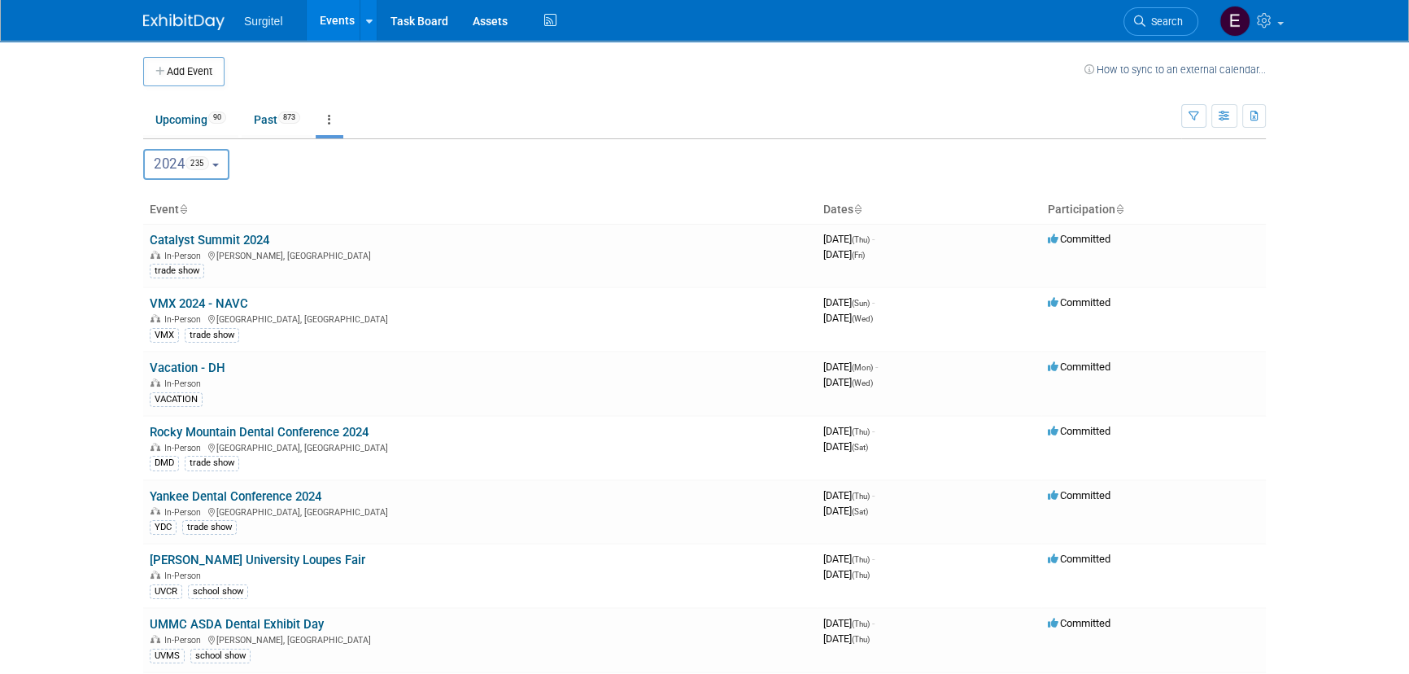
click at [181, 157] on span "2024 235" at bounding box center [181, 163] width 55 height 16
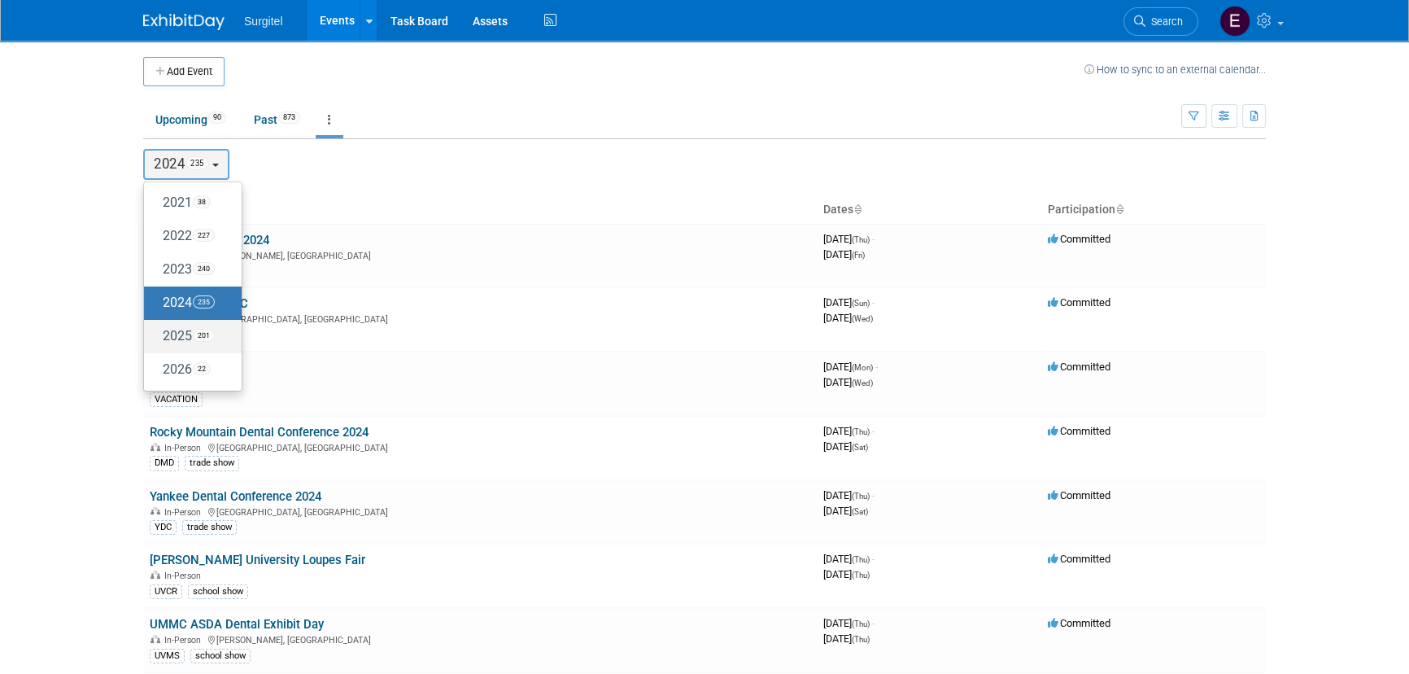
click at [173, 334] on label "2025 201" at bounding box center [188, 336] width 73 height 27
click at [157, 334] on input "2025 201" at bounding box center [151, 335] width 11 height 11
select select "2025"
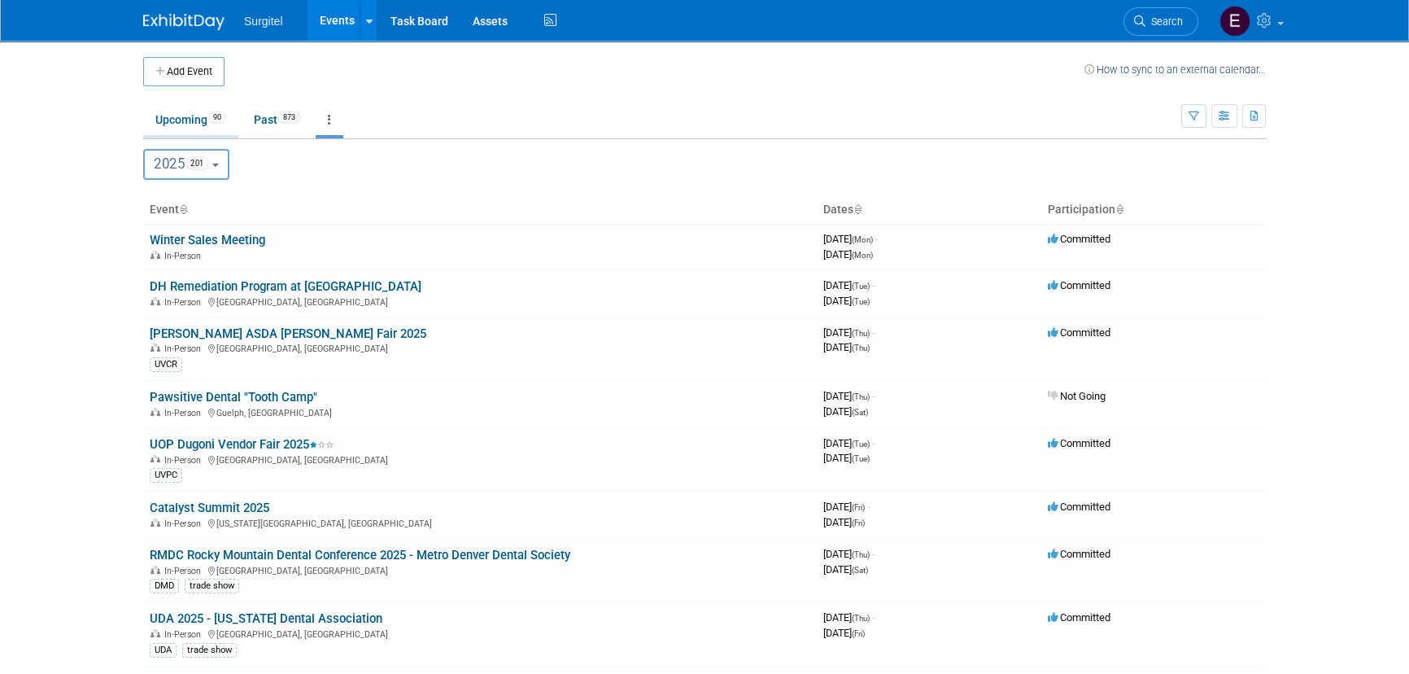
click at [208, 123] on link "Upcoming 90" at bounding box center [190, 119] width 95 height 31
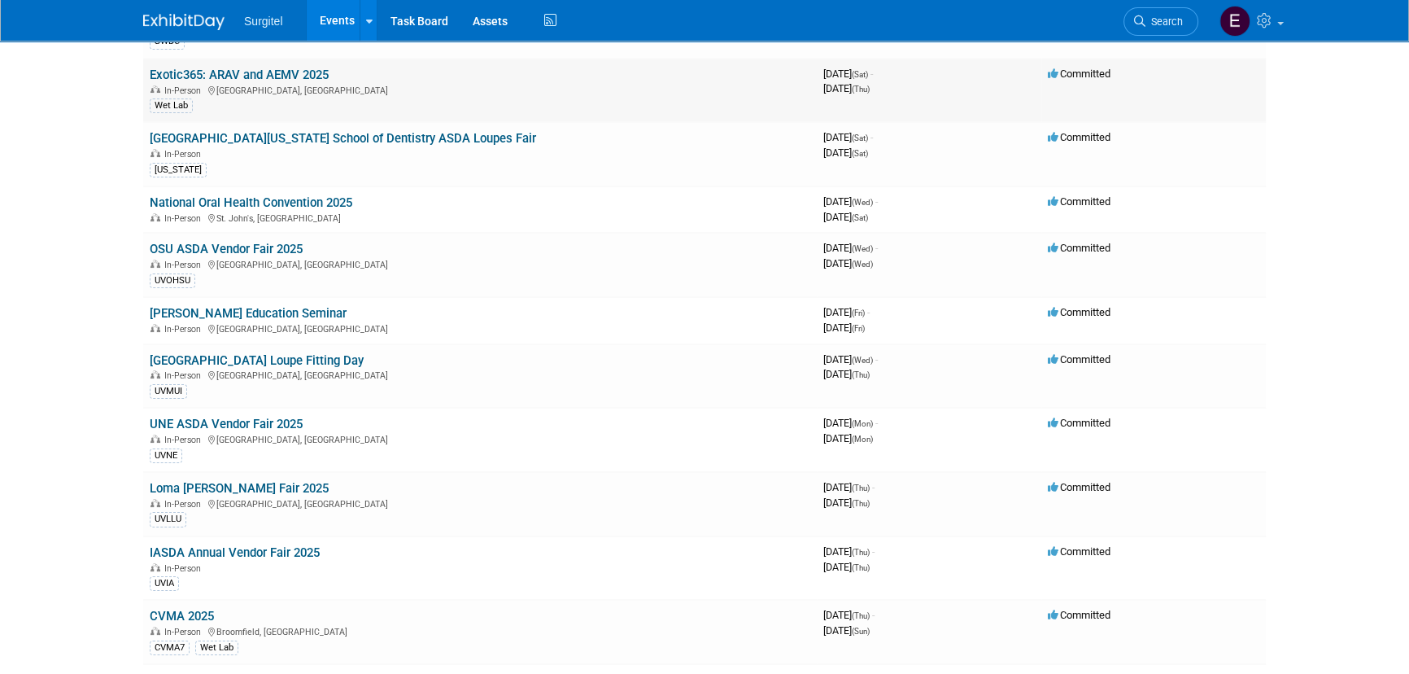
scroll to position [295, 0]
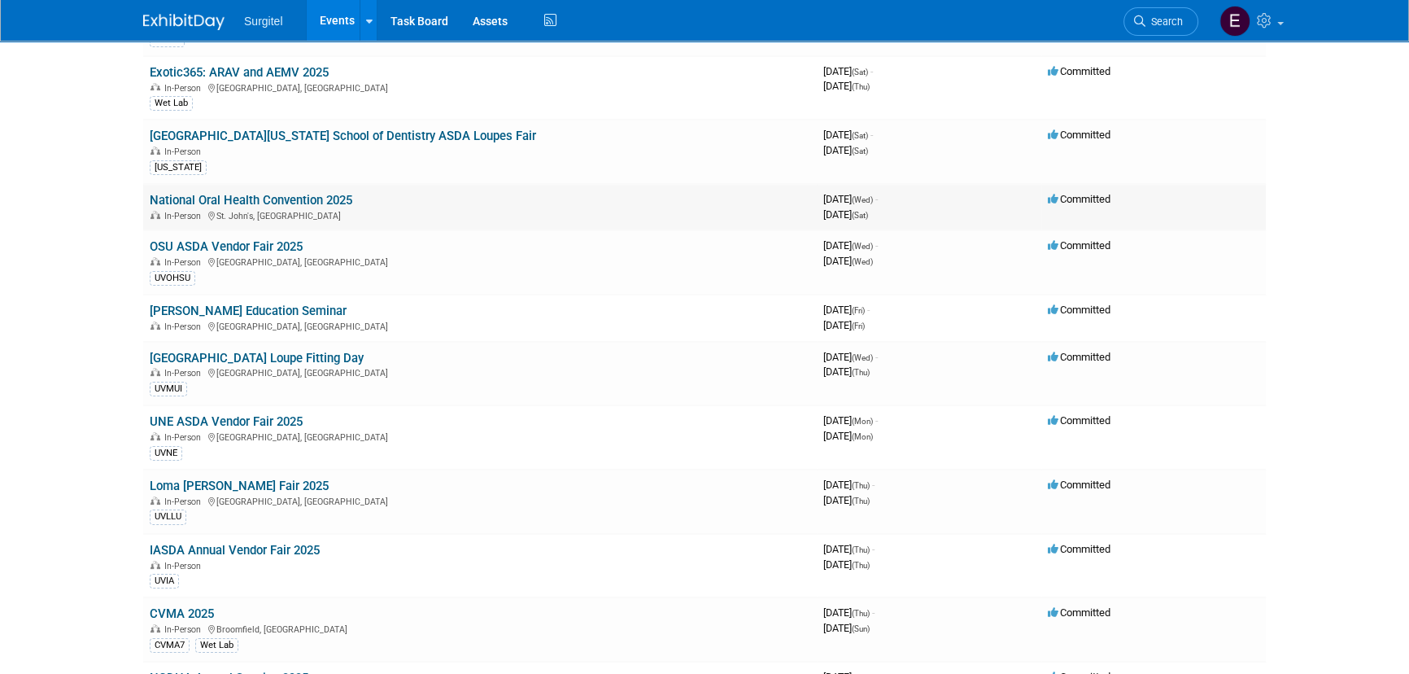
click at [291, 195] on link "National Oral Health Convention 2025" at bounding box center [251, 200] width 203 height 15
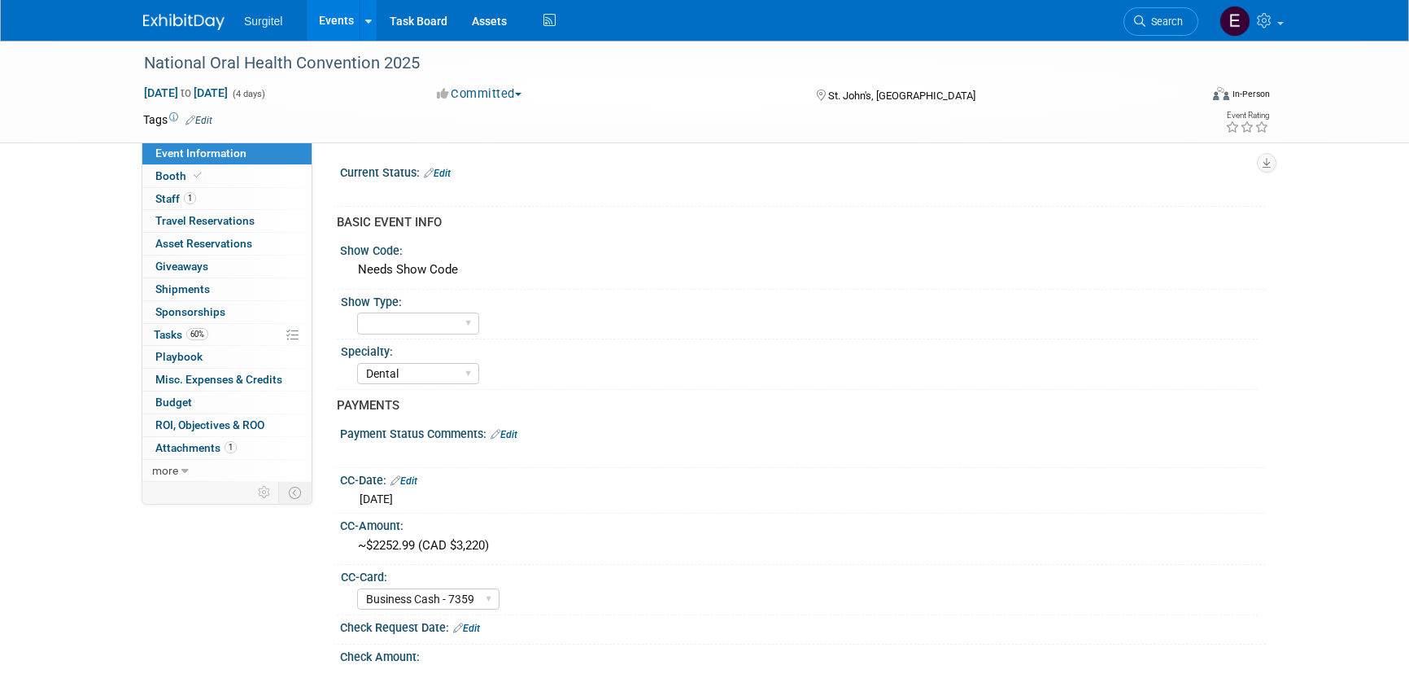
select select "Dental"
select select "Business Cash - 7359"
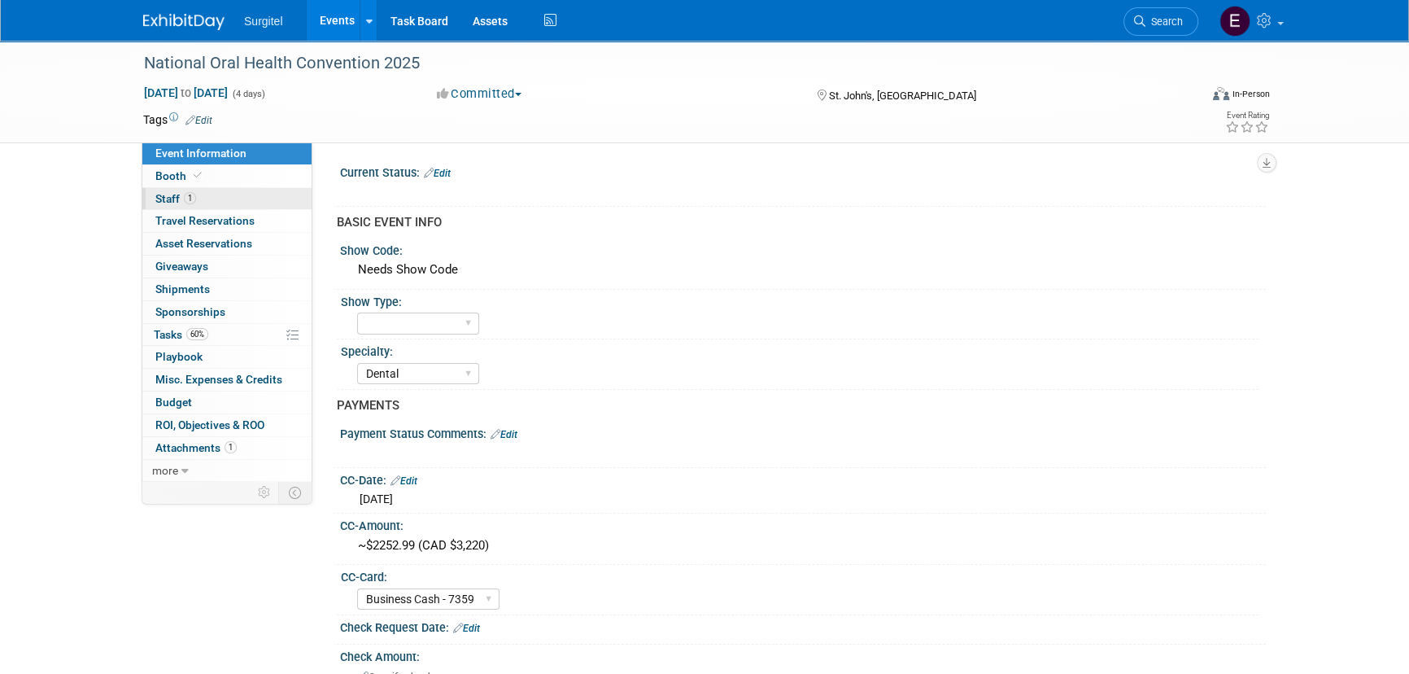
click at [210, 191] on link "1 Staff 1" at bounding box center [226, 199] width 169 height 22
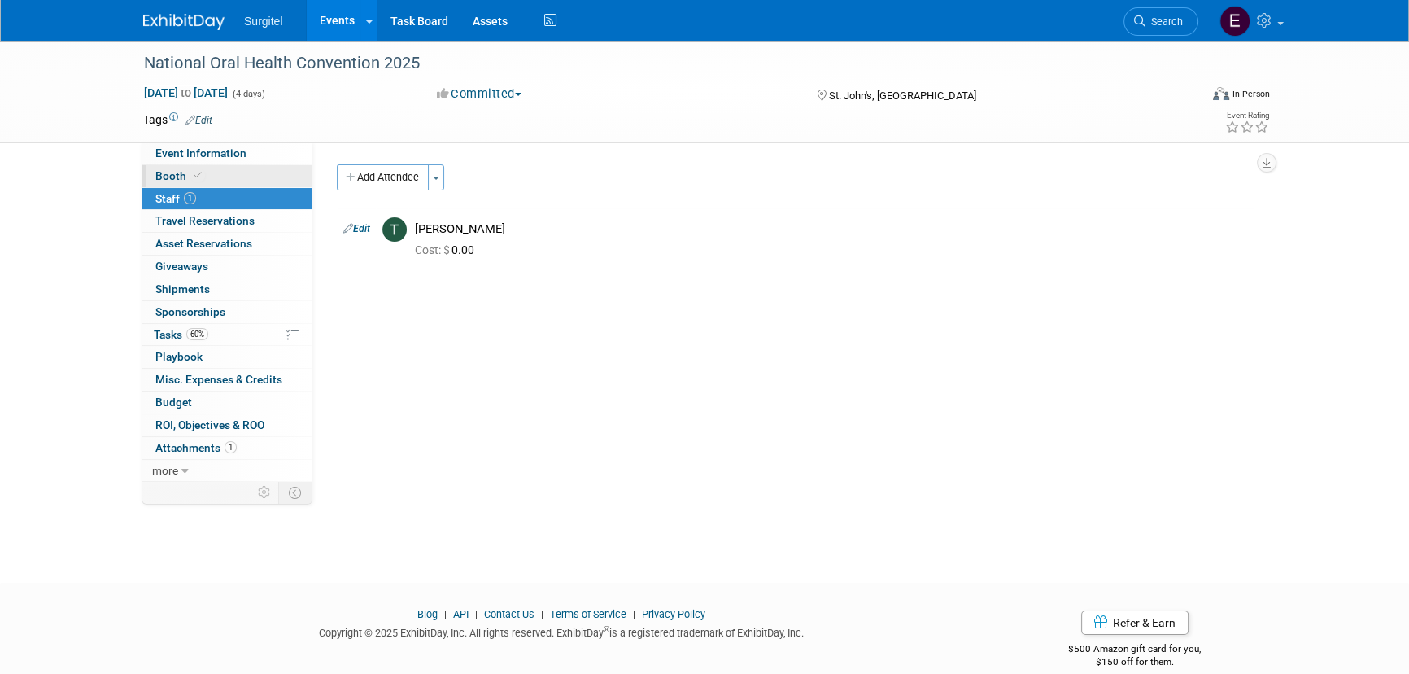
click at [198, 173] on icon at bounding box center [198, 175] width 8 height 9
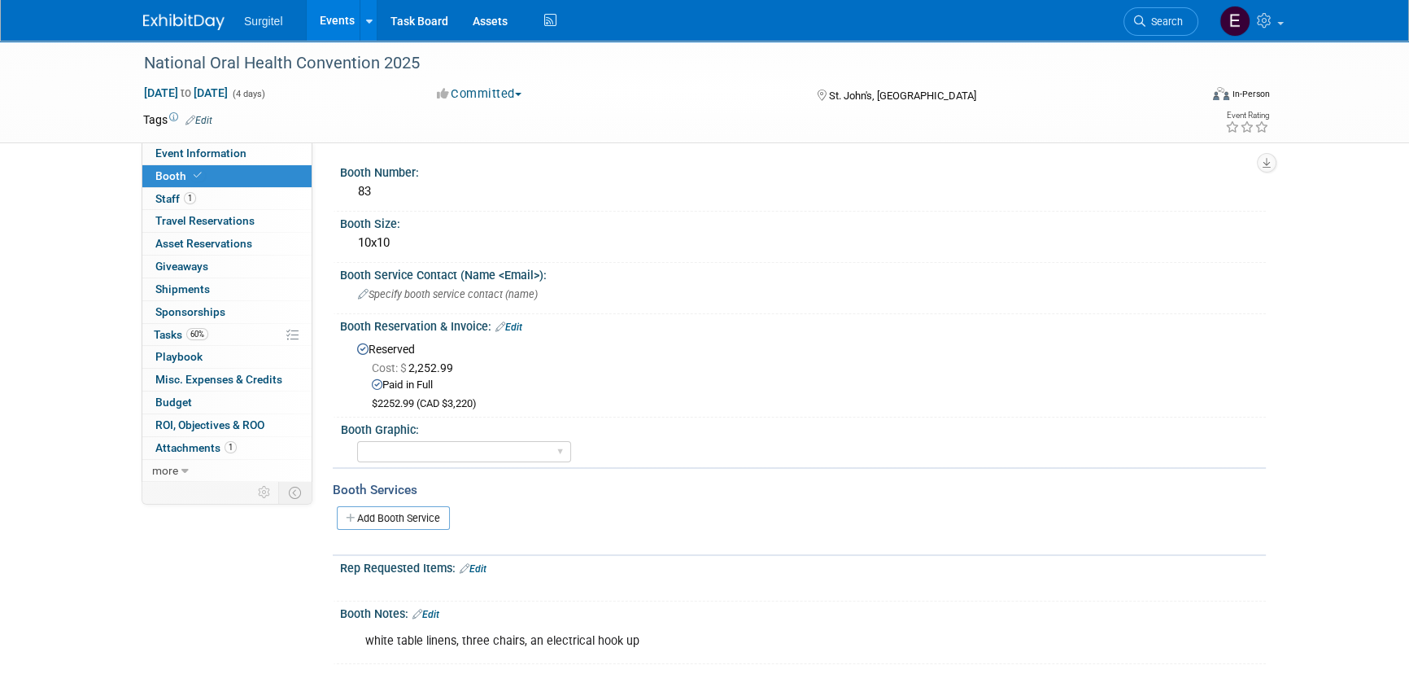
click at [349, 14] on link "Events" at bounding box center [336, 20] width 59 height 41
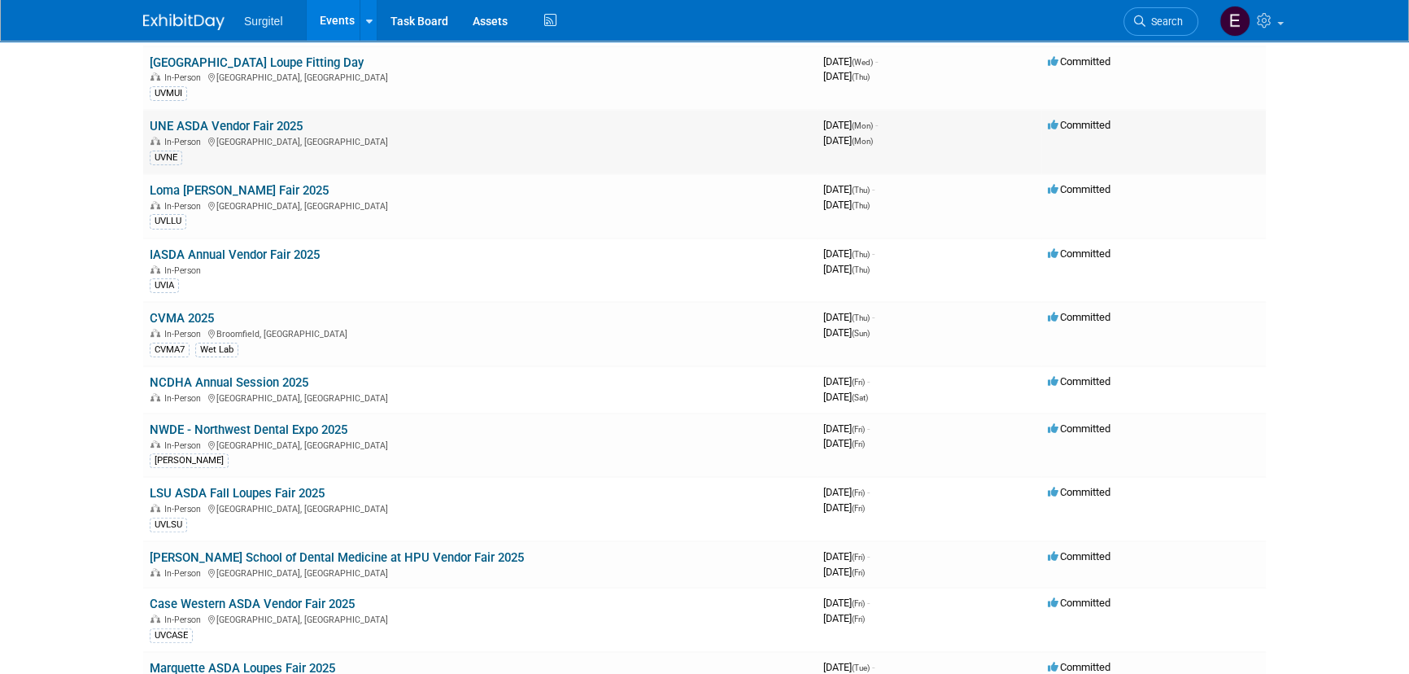
scroll to position [592, 0]
click at [194, 312] on link "CVMA 2025" at bounding box center [182, 317] width 64 height 15
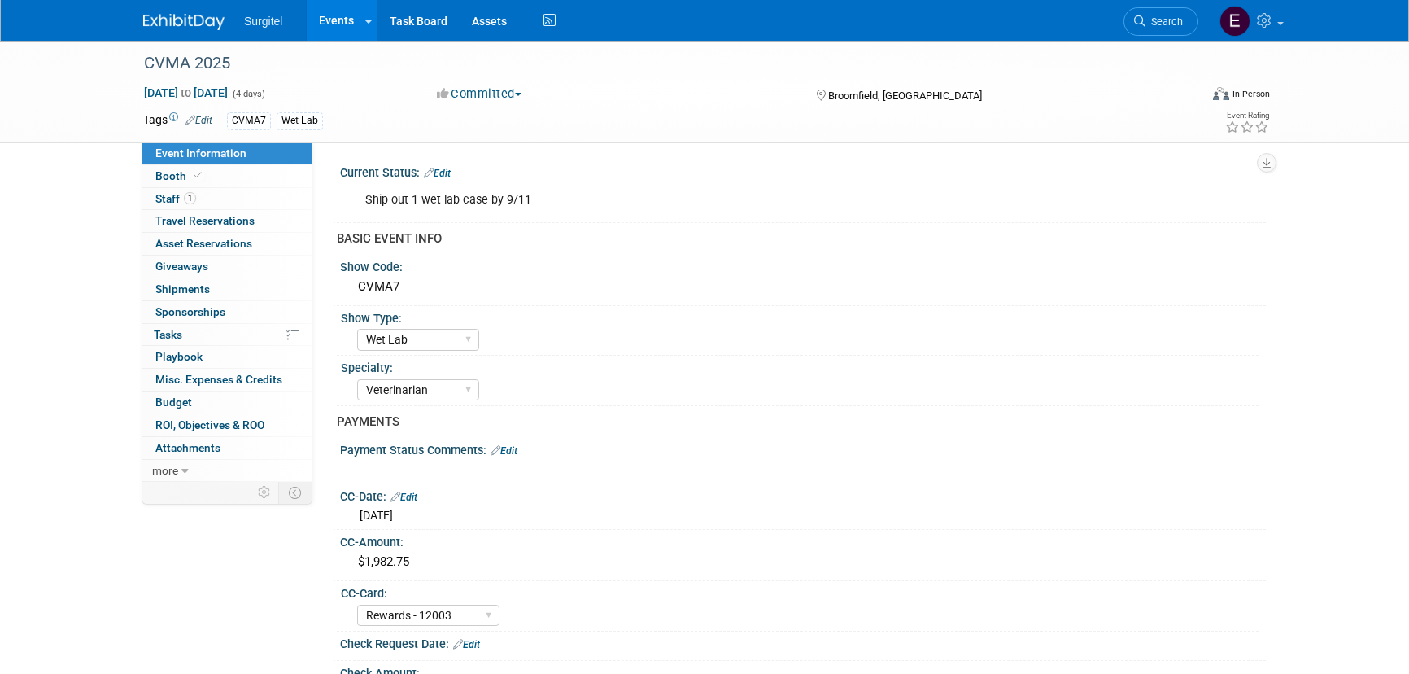
select select "Wet Lab"
select select "Veterinarian"
select select "Rewards - 12003"
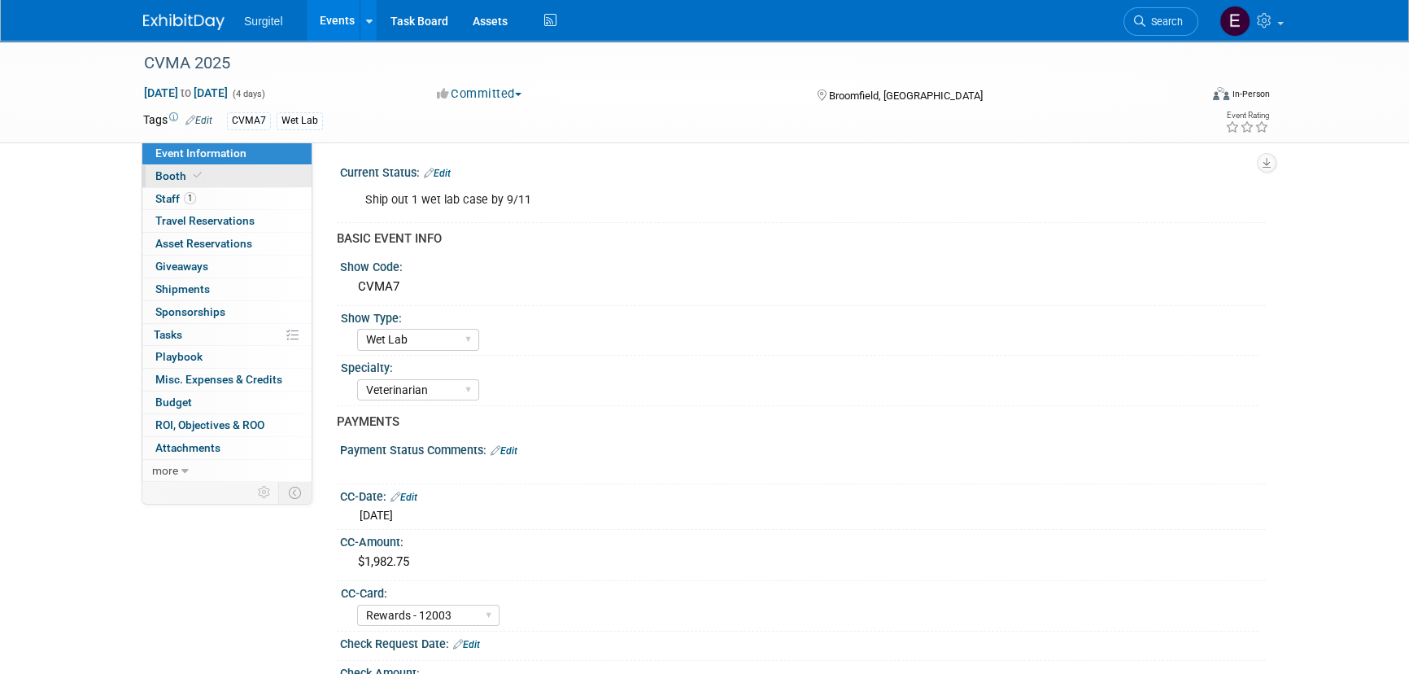
click at [199, 170] on span at bounding box center [197, 175] width 15 height 12
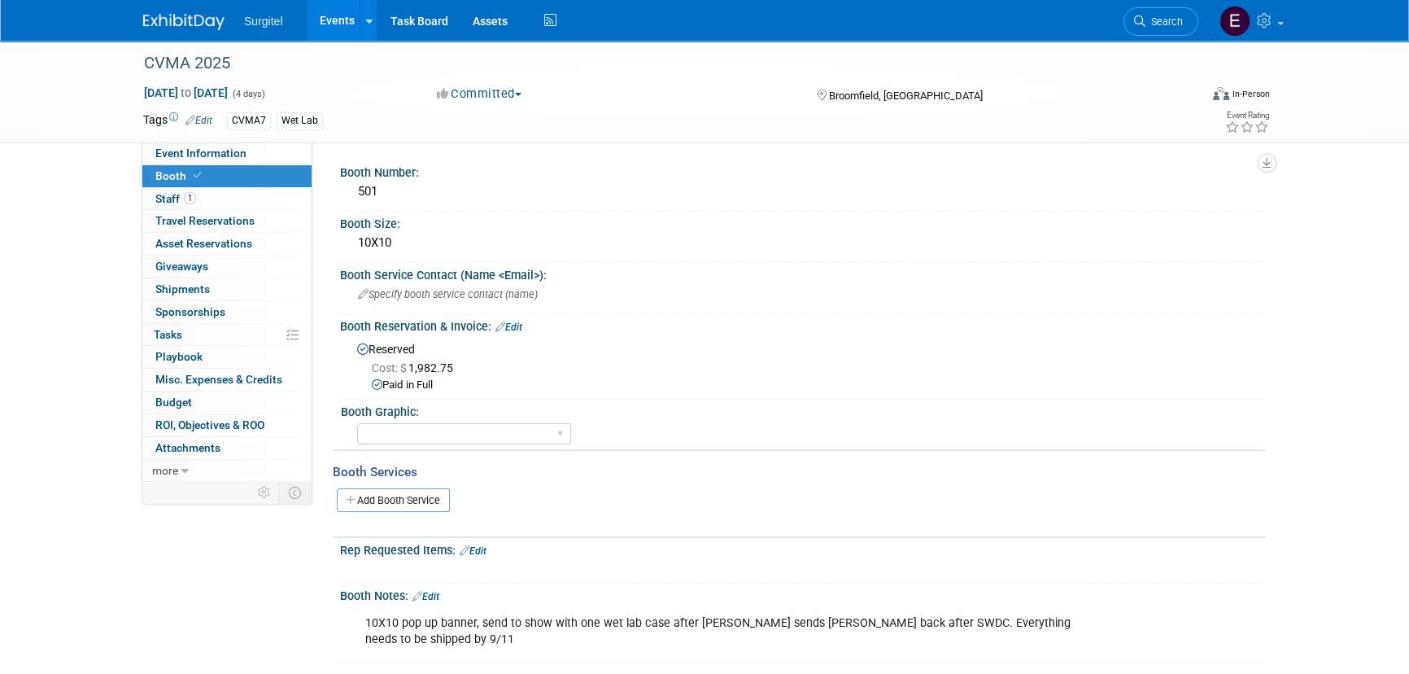
click at [339, 2] on link "Events" at bounding box center [336, 20] width 59 height 41
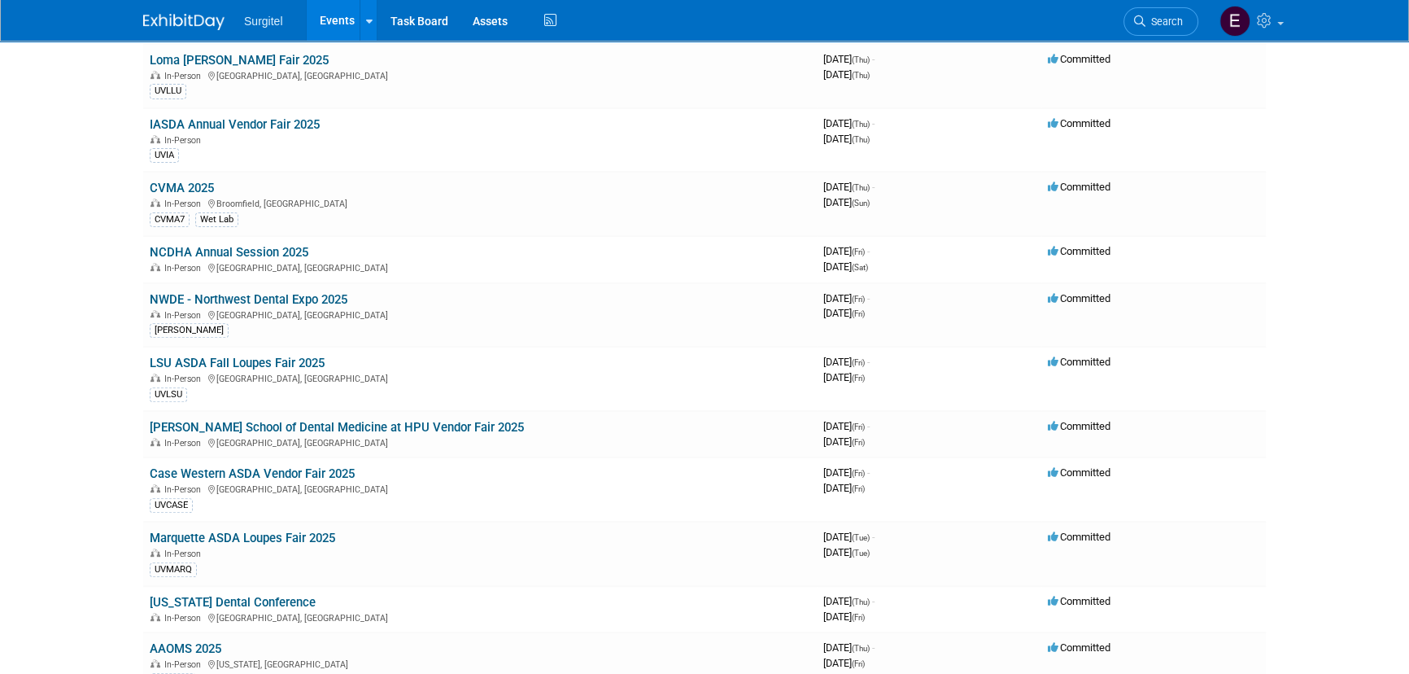
scroll to position [740, 0]
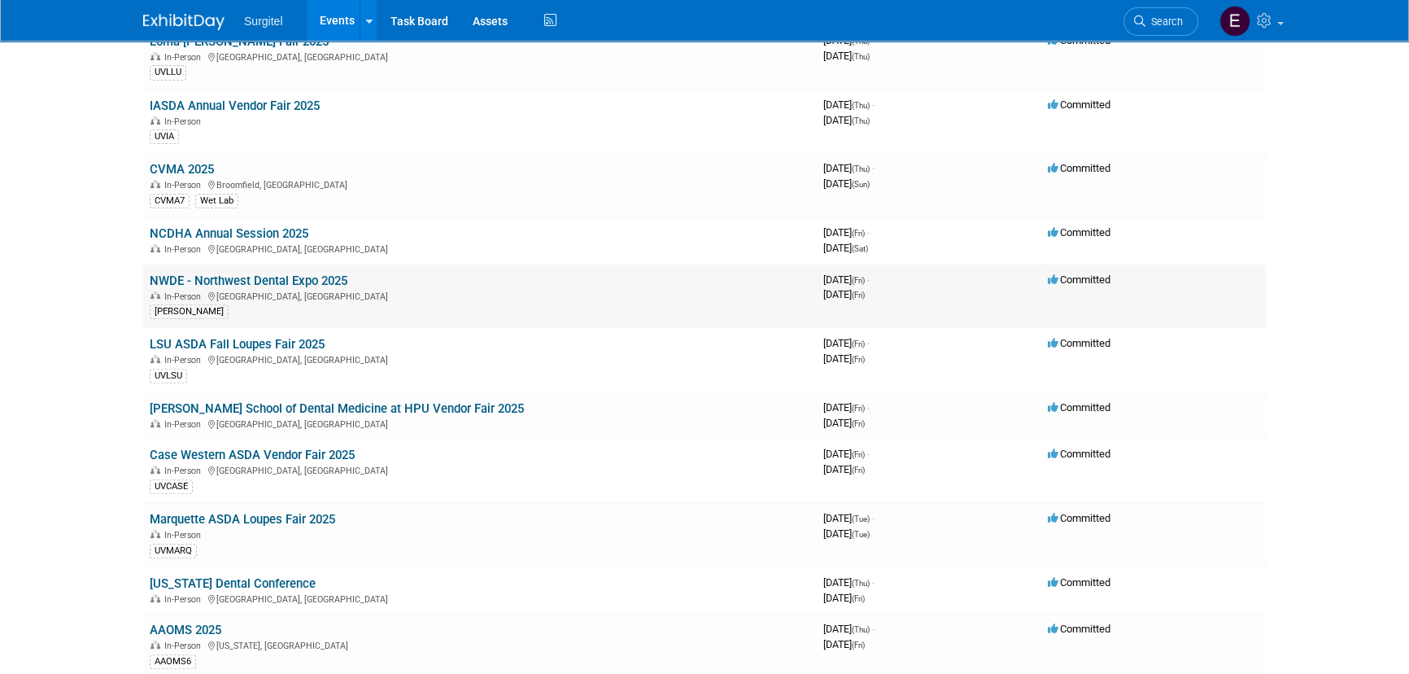
click at [307, 274] on link "NWDE - Northwest Dental Expo 2025" at bounding box center [249, 280] width 198 height 15
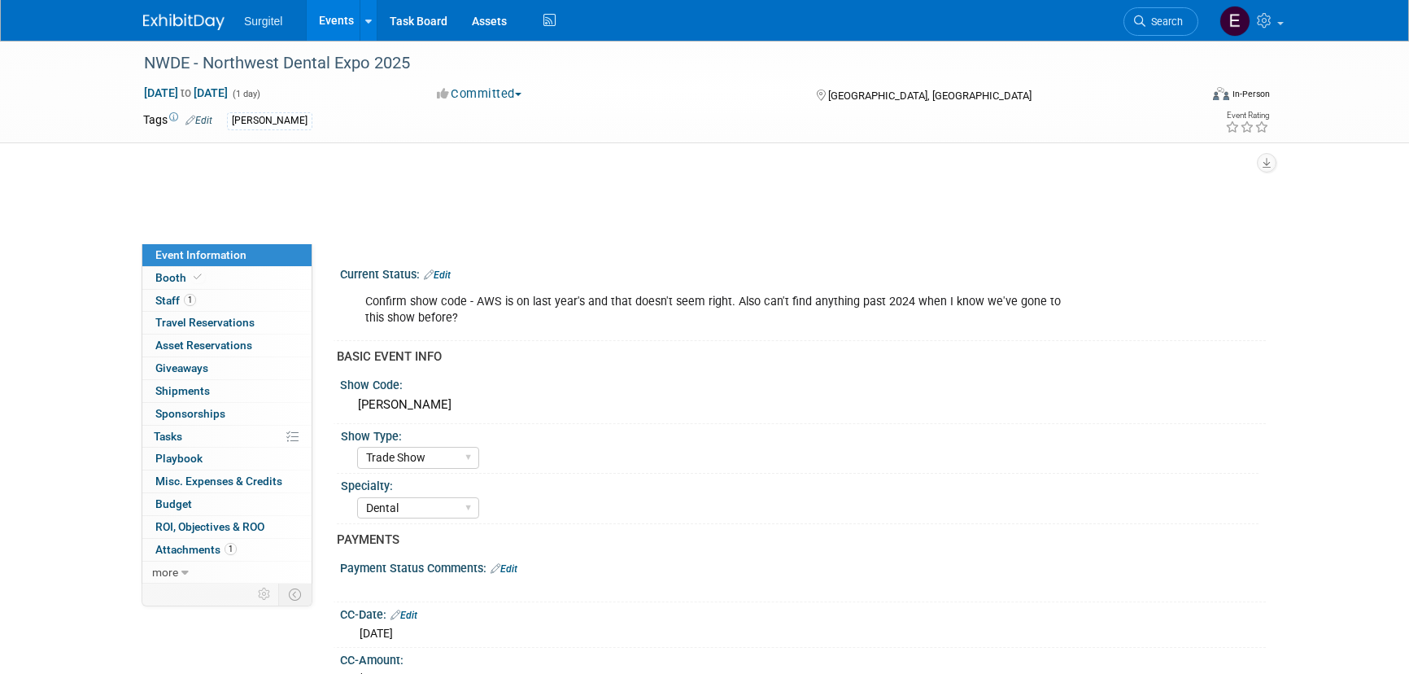
select select "Trade Show"
select select "Dental"
select select "SkyMiles - 93008"
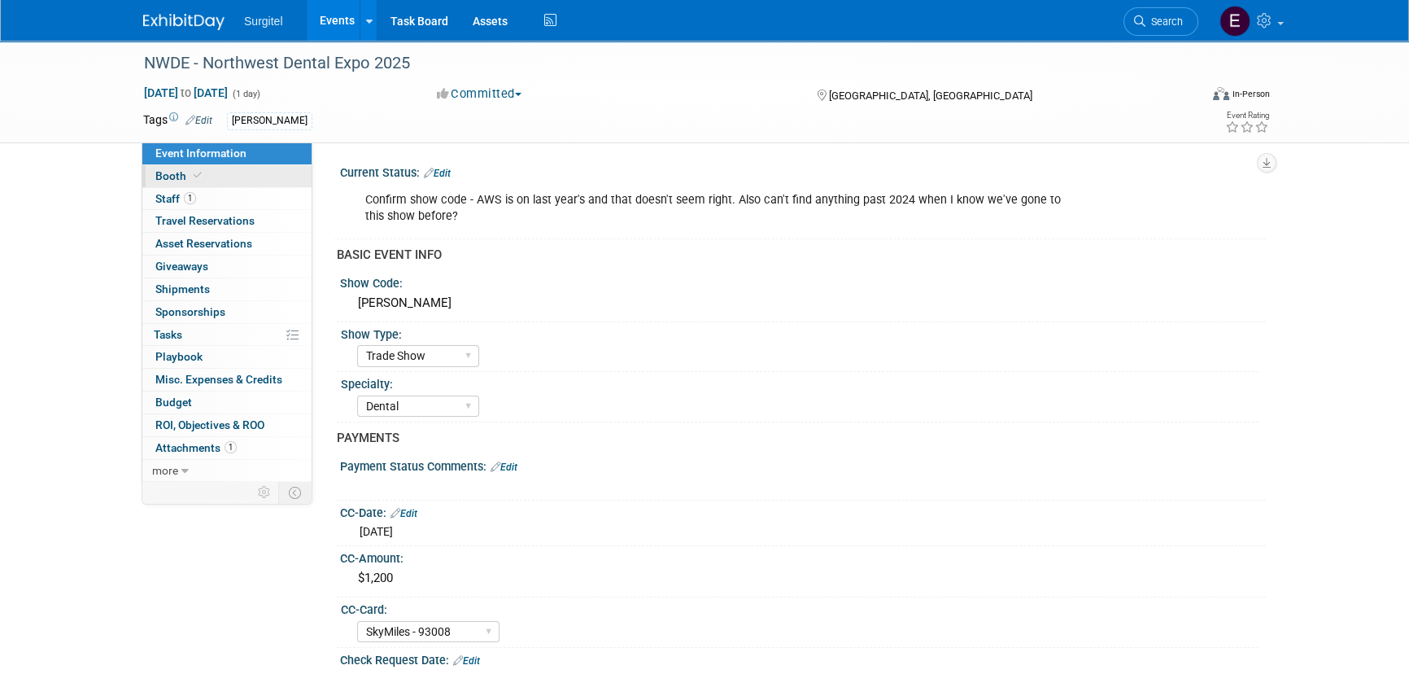
click at [201, 182] on link "Booth" at bounding box center [226, 176] width 169 height 22
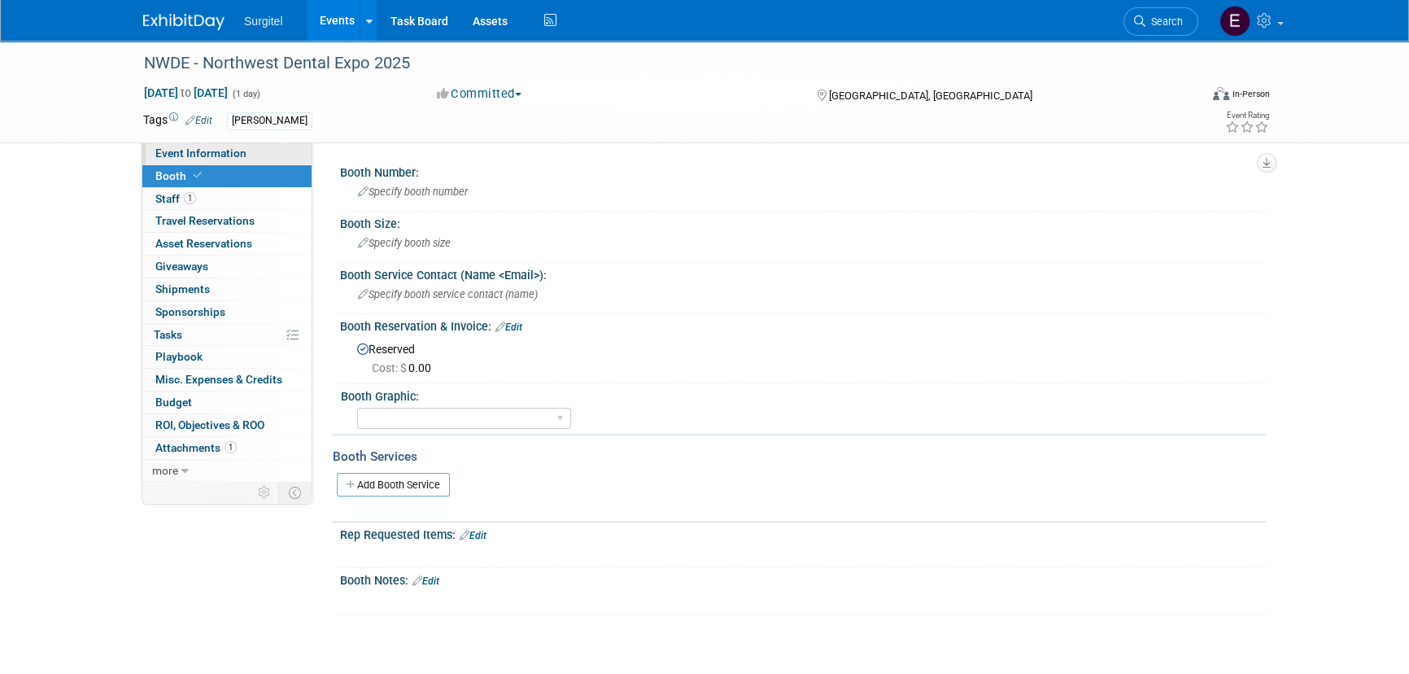
click at [225, 152] on span "Event Information" at bounding box center [200, 152] width 91 height 13
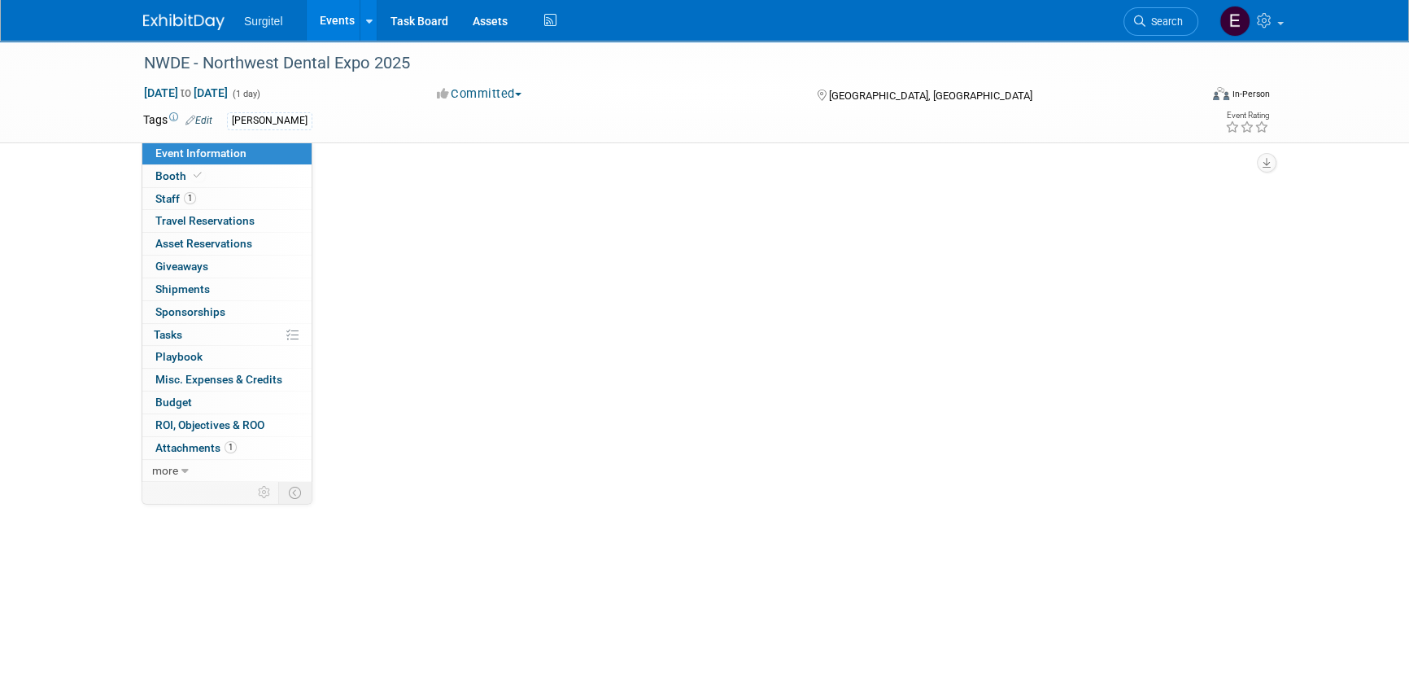
select select "Trade Show"
select select "Dental"
select select "SkyMiles - 93008"
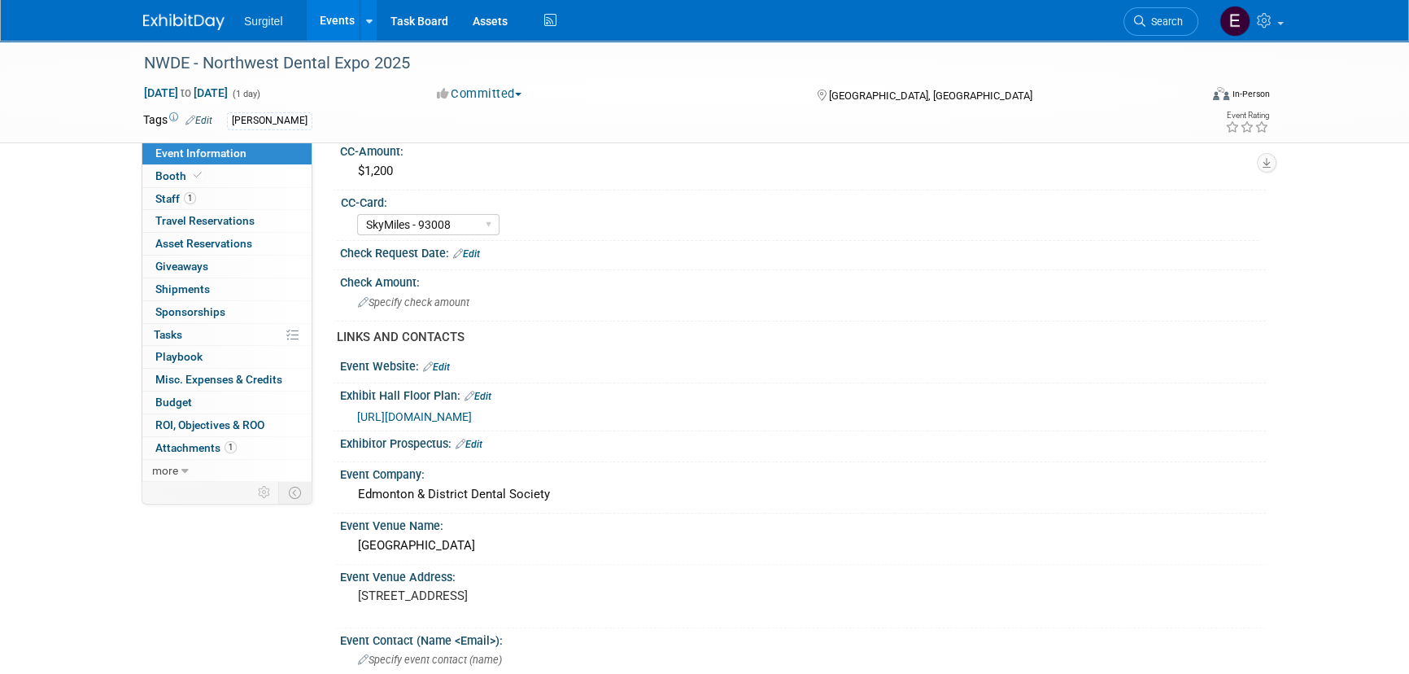
scroll to position [518, 0]
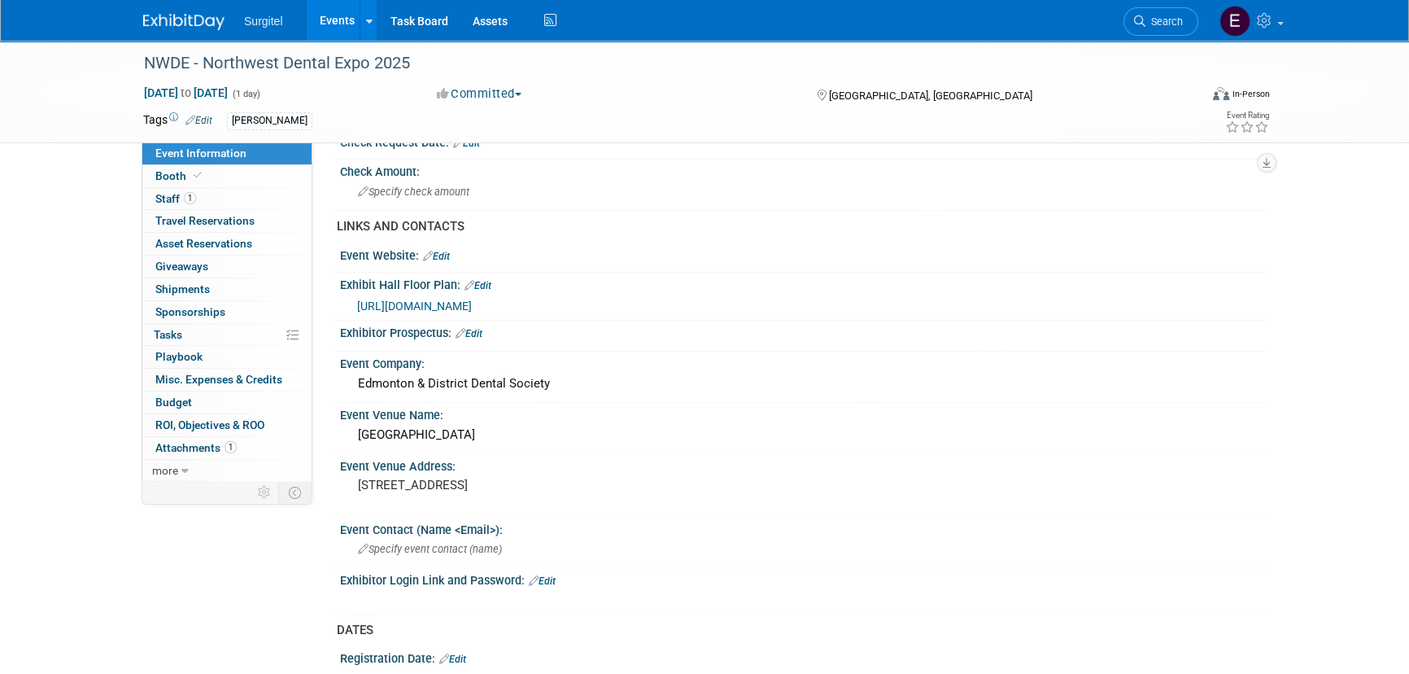
click at [314, 10] on link "Events" at bounding box center [336, 20] width 59 height 41
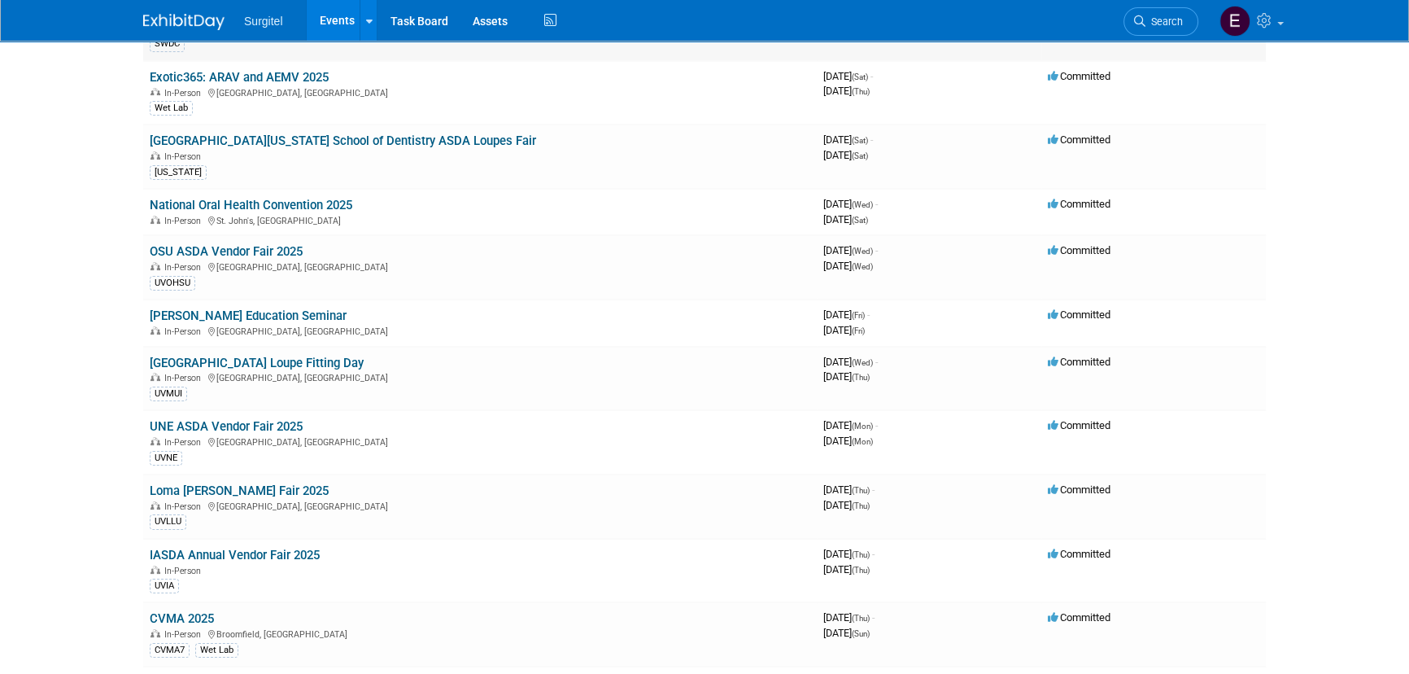
scroll to position [295, 0]
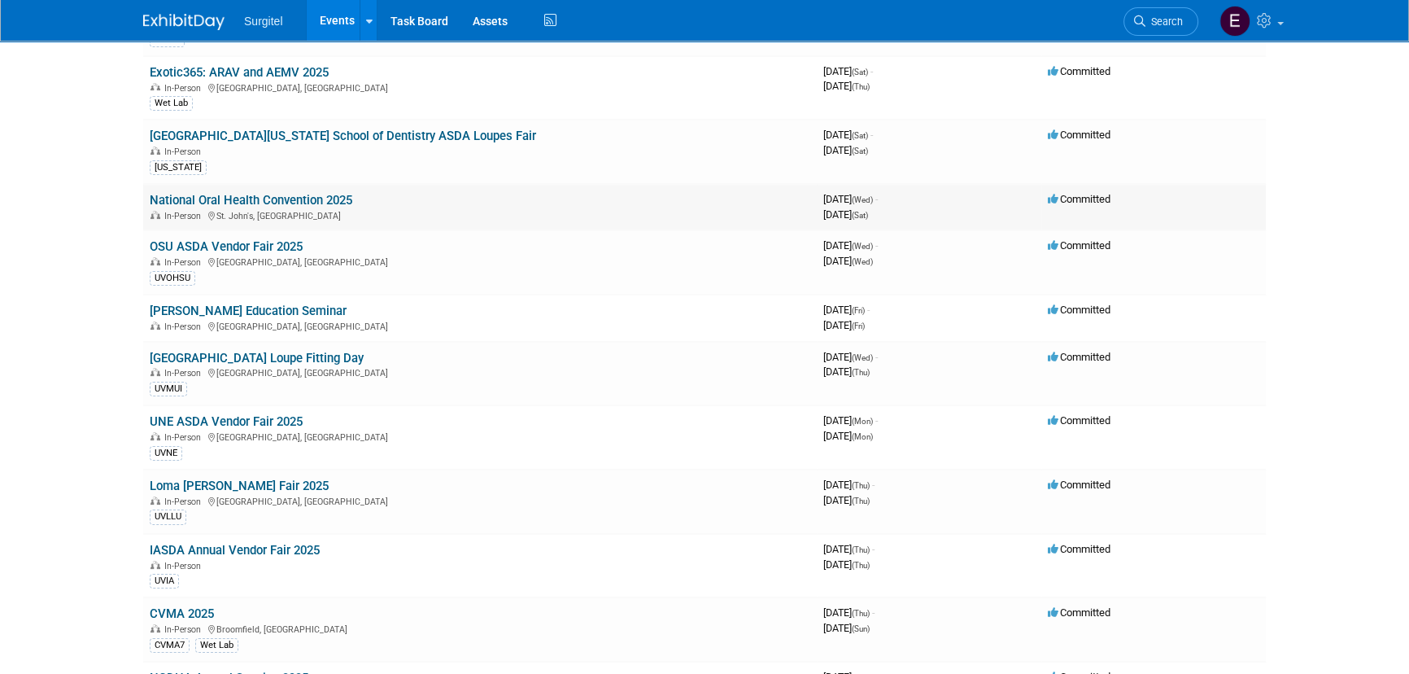
click at [211, 193] on link "National Oral Health Convention 2025" at bounding box center [251, 200] width 203 height 15
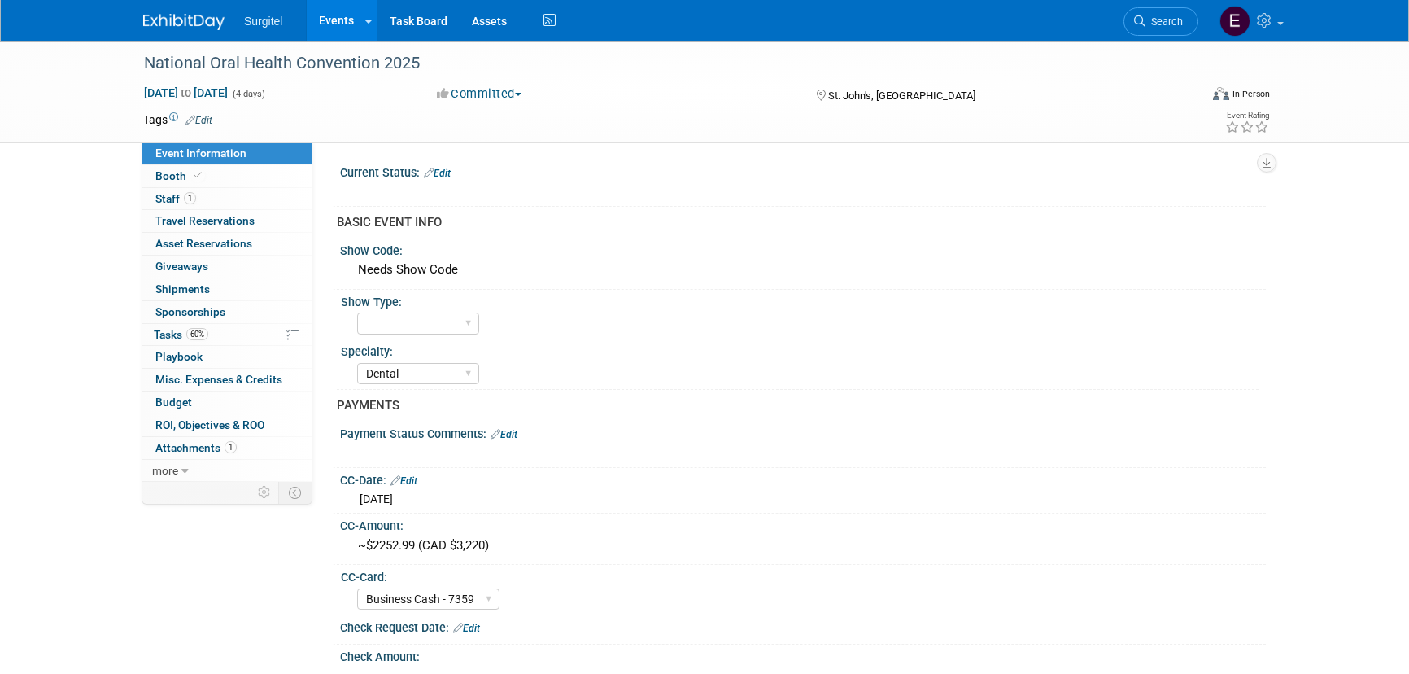
select select "Dental"
select select "Business Cash - 7359"
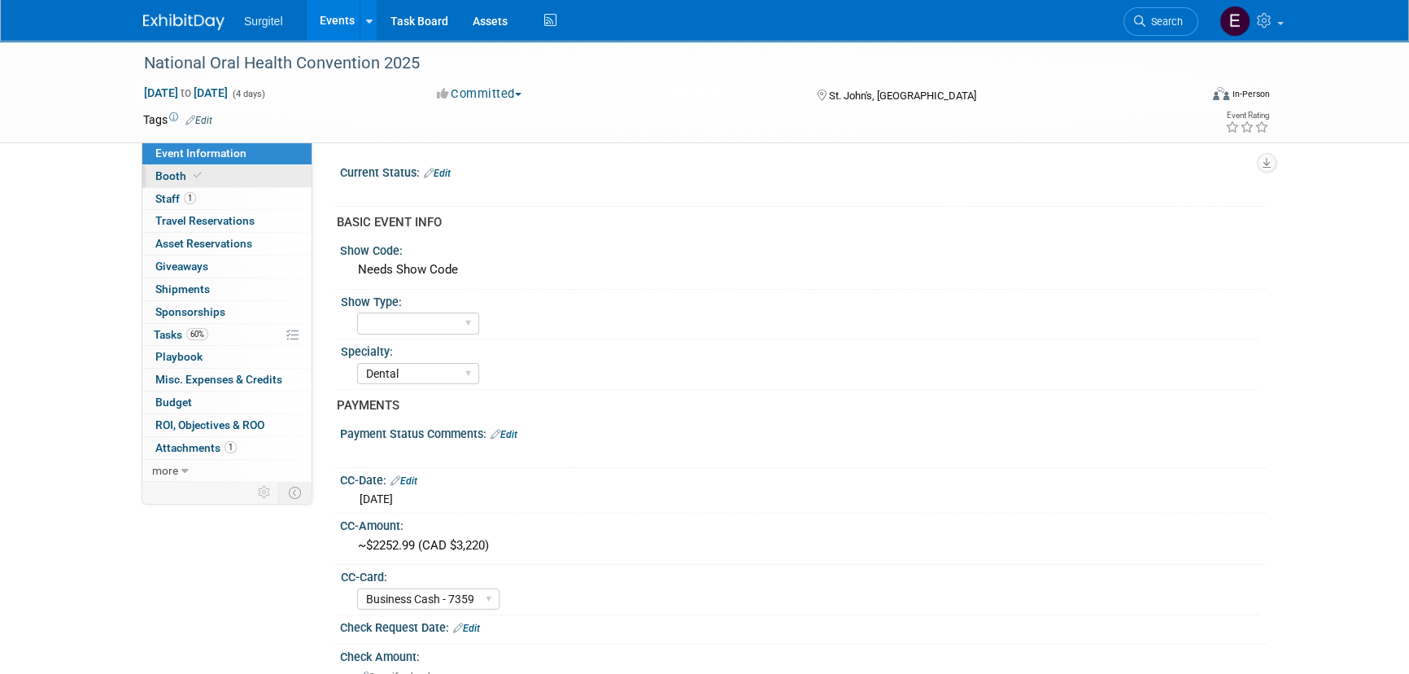
click at [199, 177] on span at bounding box center [197, 175] width 15 height 12
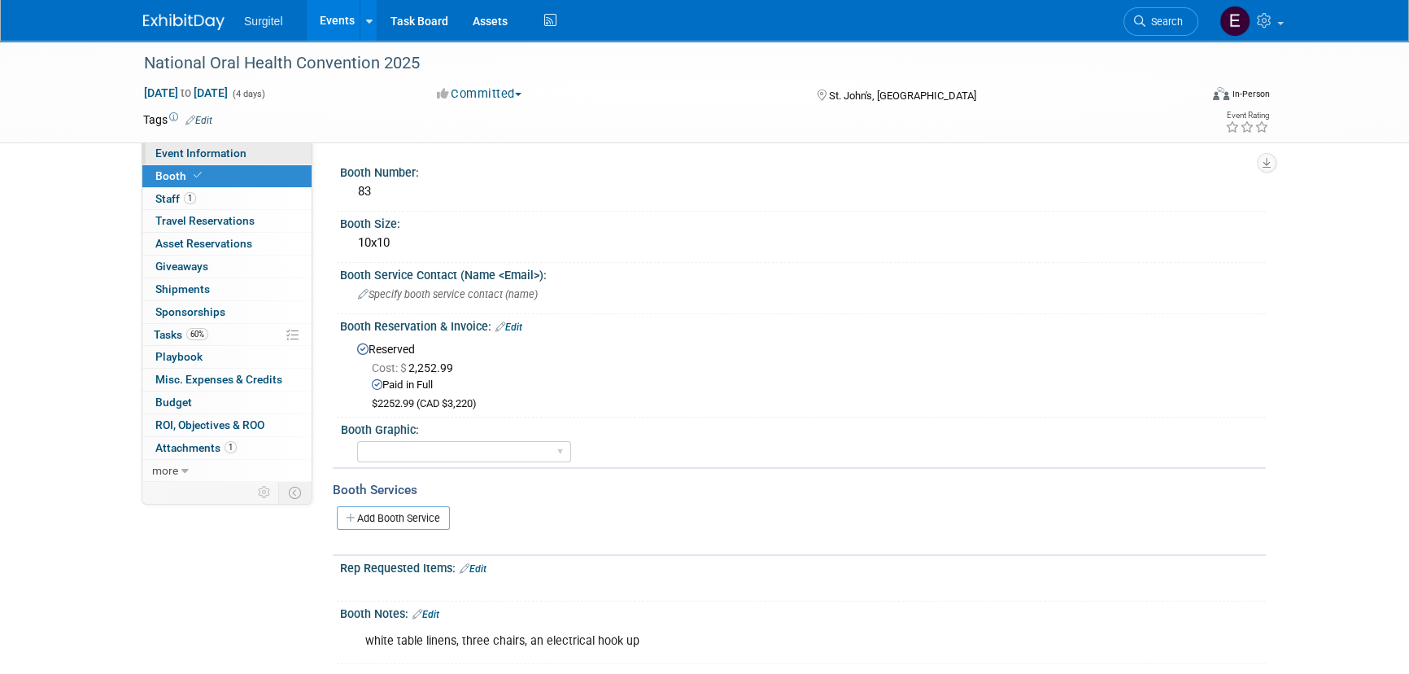
click at [198, 154] on span "Event Information" at bounding box center [200, 152] width 91 height 13
select select "Dental"
select select "Business Cash - 7359"
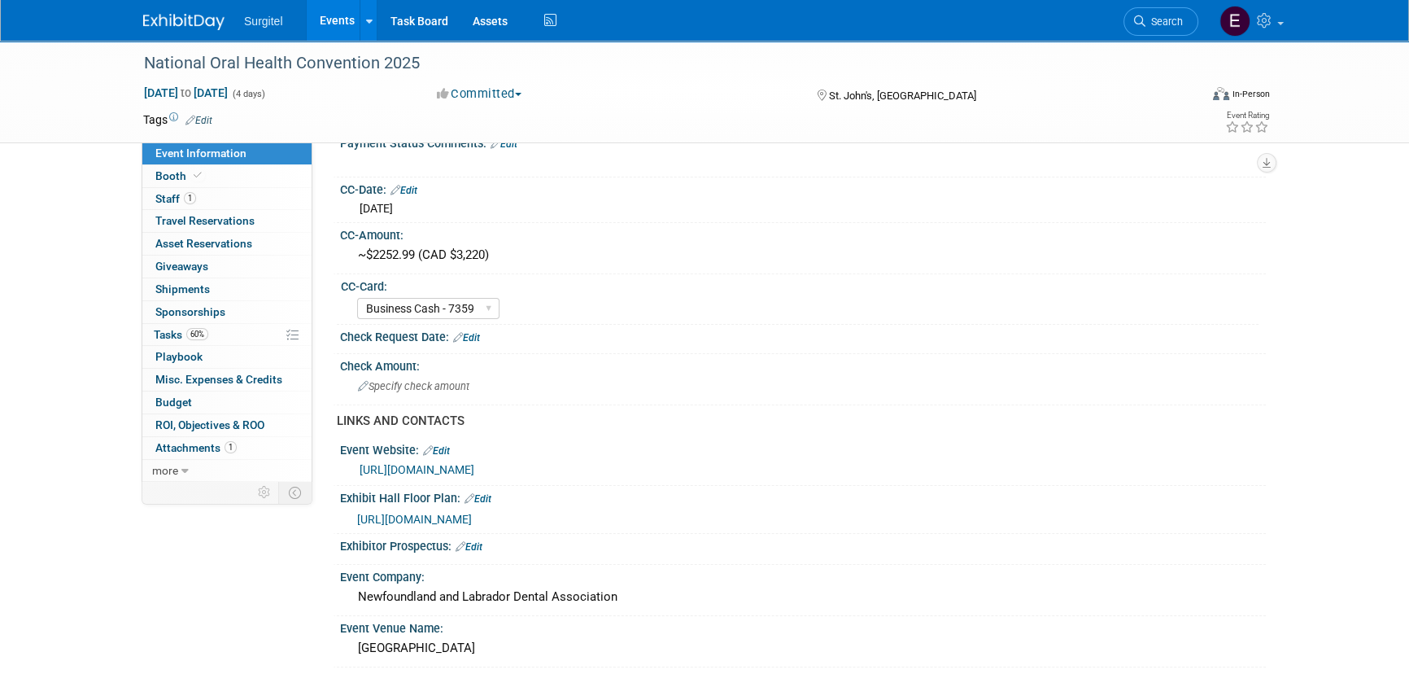
scroll to position [295, 0]
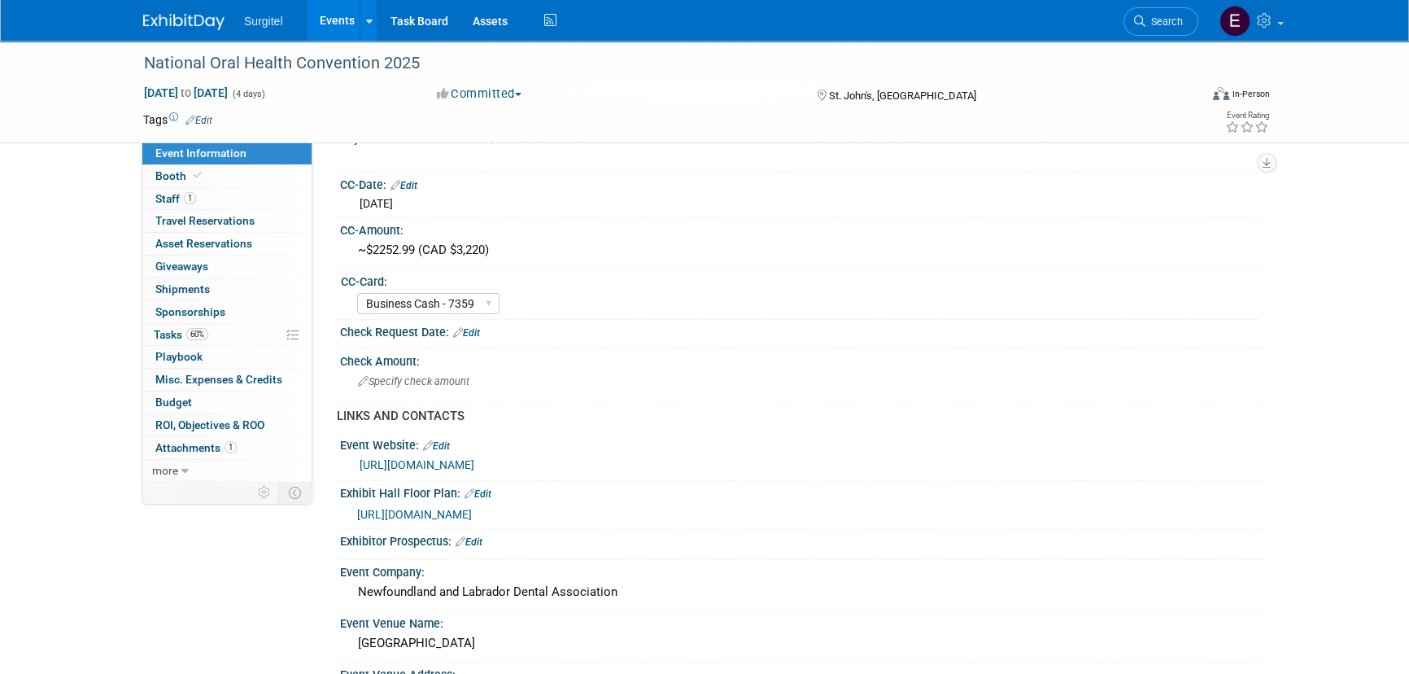
click at [328, 18] on link "Events" at bounding box center [336, 20] width 59 height 41
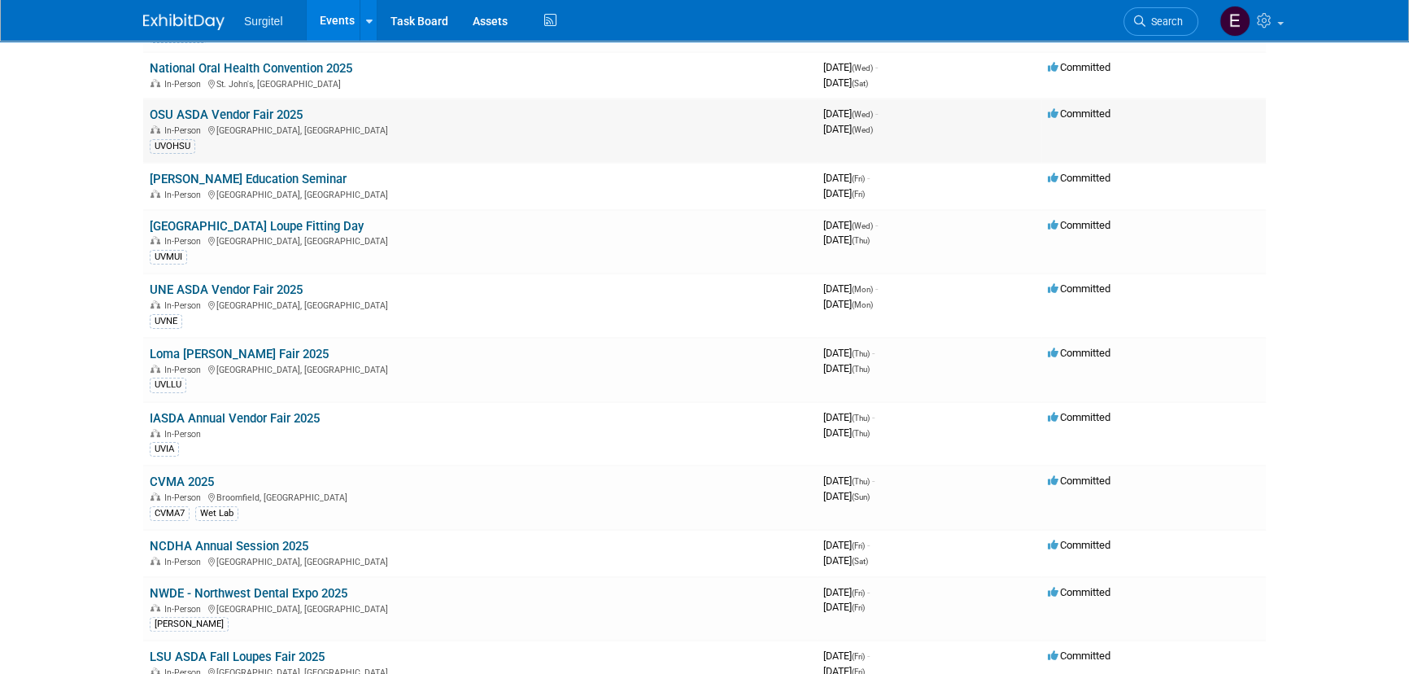
scroll to position [443, 0]
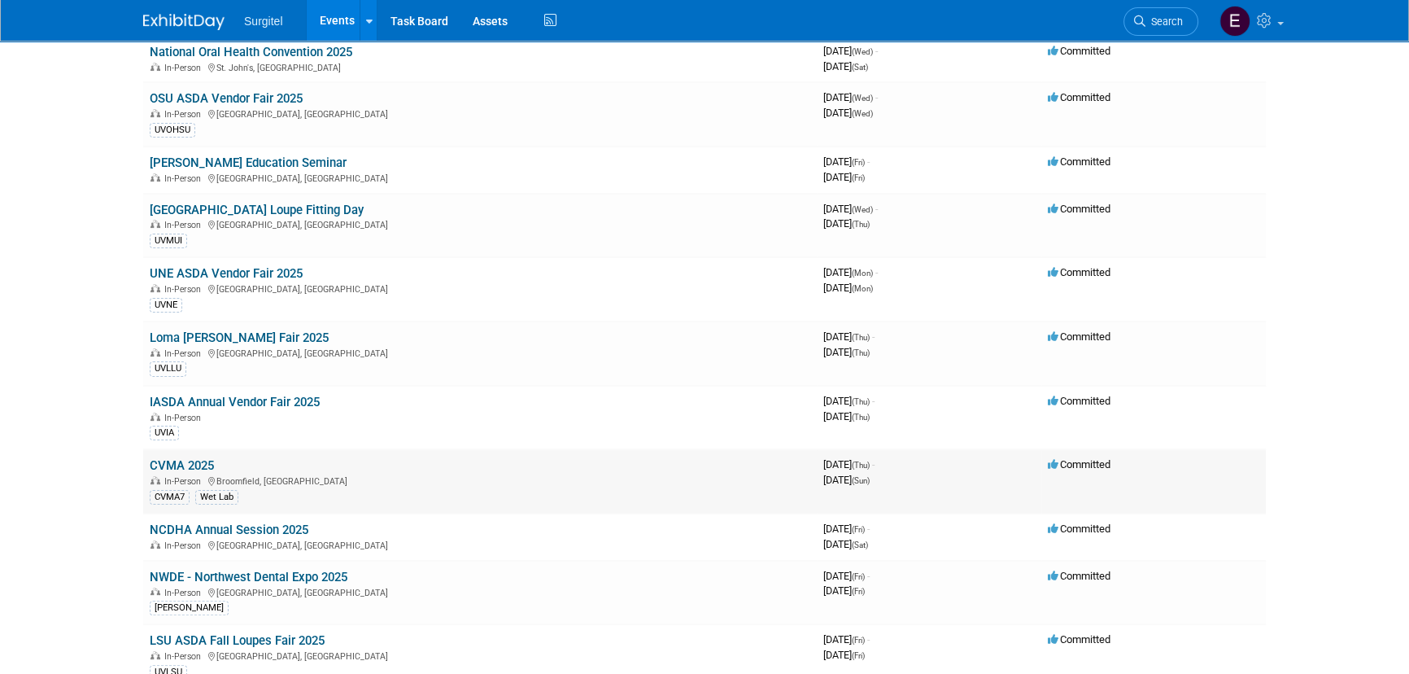
click at [181, 461] on link "CVMA 2025" at bounding box center [182, 465] width 64 height 15
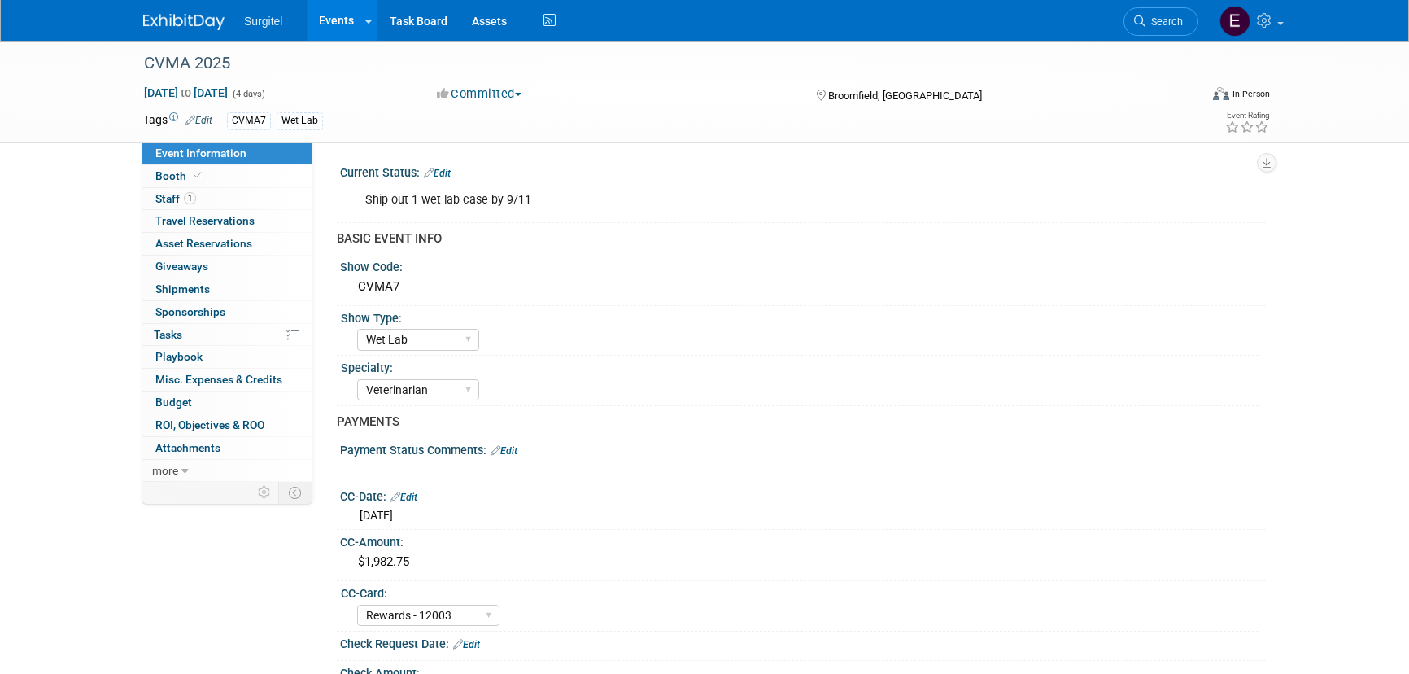
select select "Wet Lab"
select select "Veterinarian"
select select "Rewards - 12003"
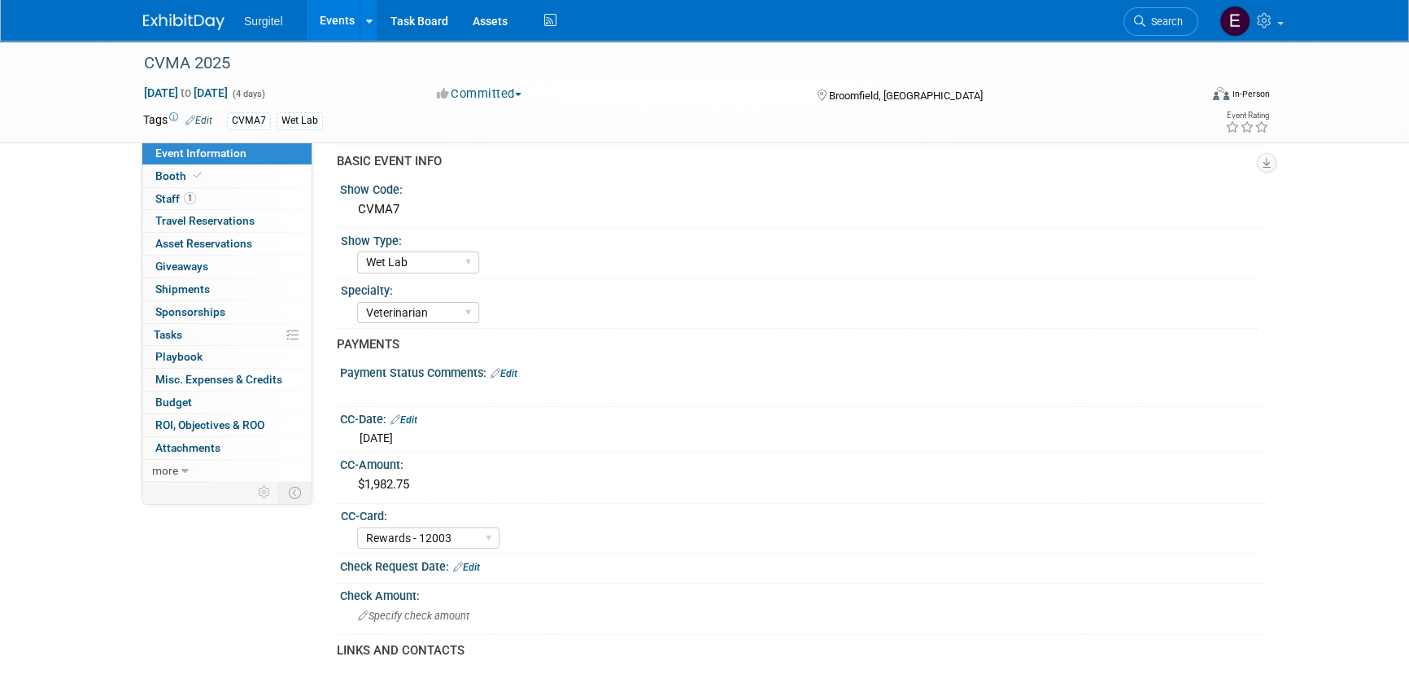
scroll to position [147, 0]
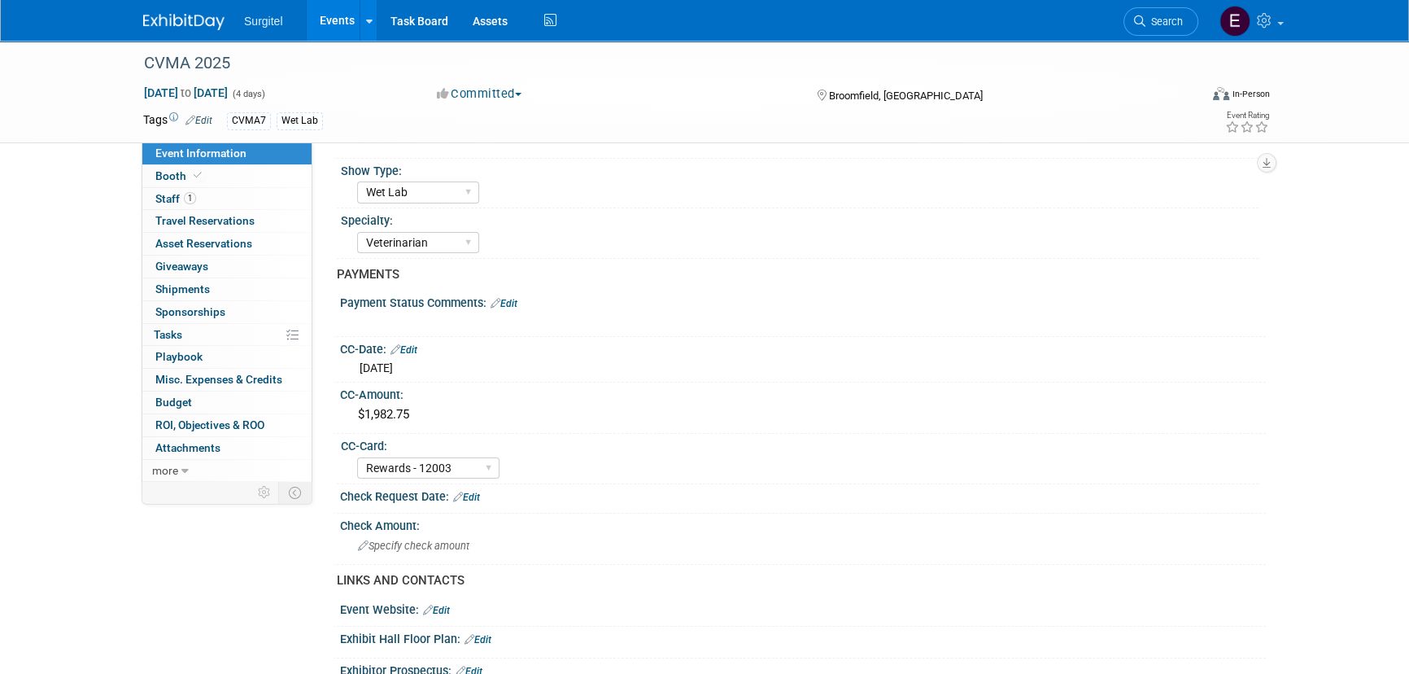
click at [335, 32] on link "Events" at bounding box center [336, 20] width 59 height 41
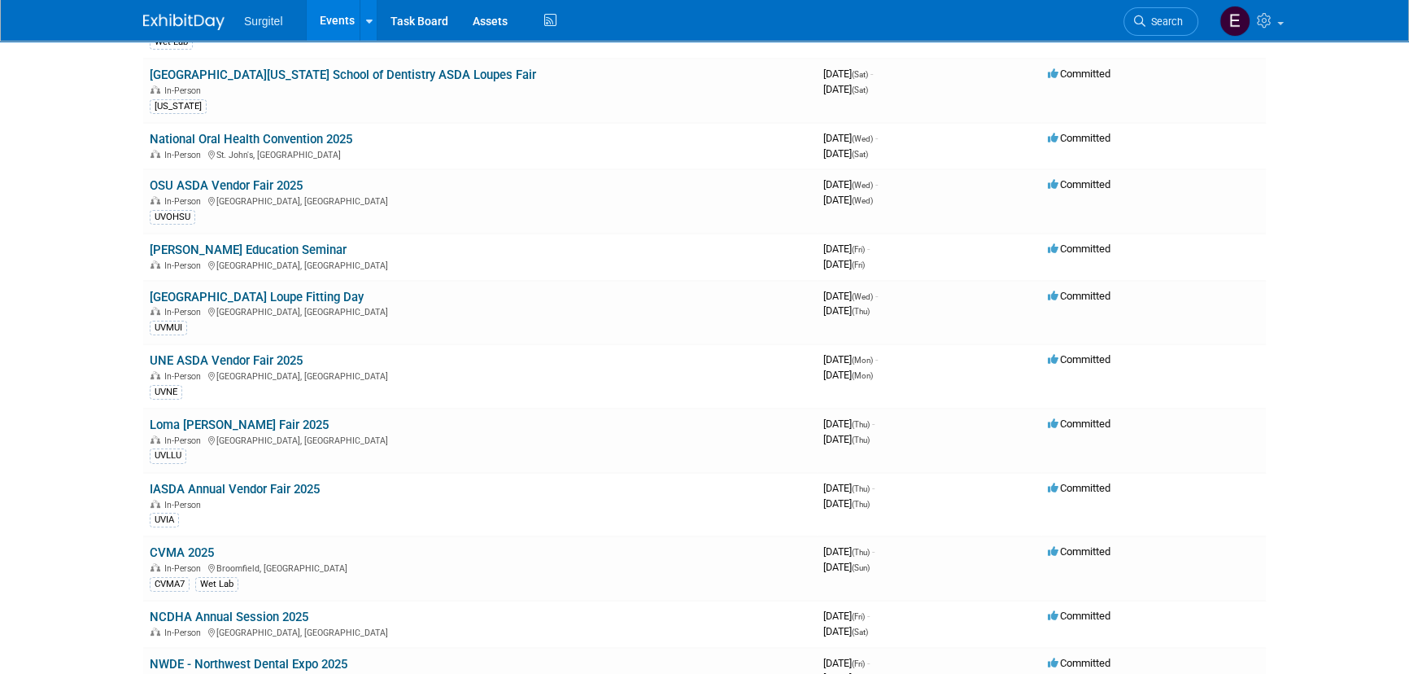
scroll to position [369, 0]
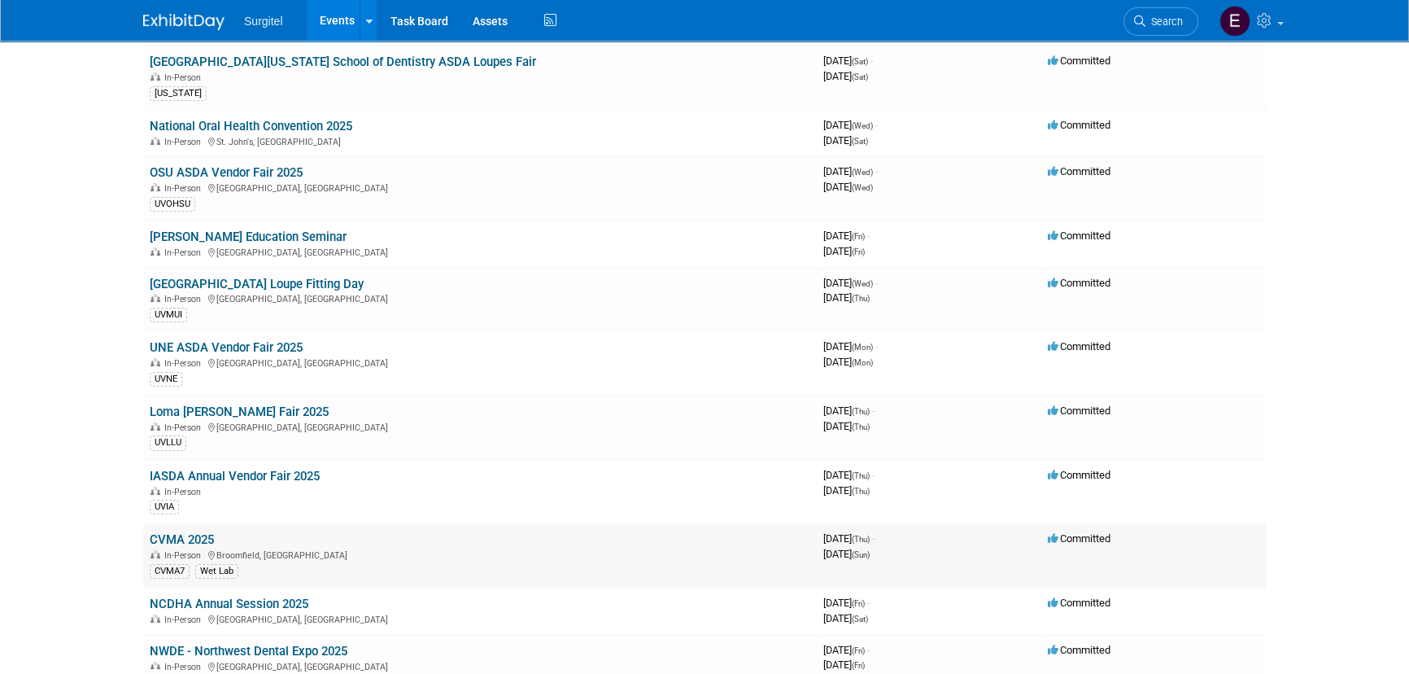
click at [185, 532] on link "CVMA 2025" at bounding box center [182, 539] width 64 height 15
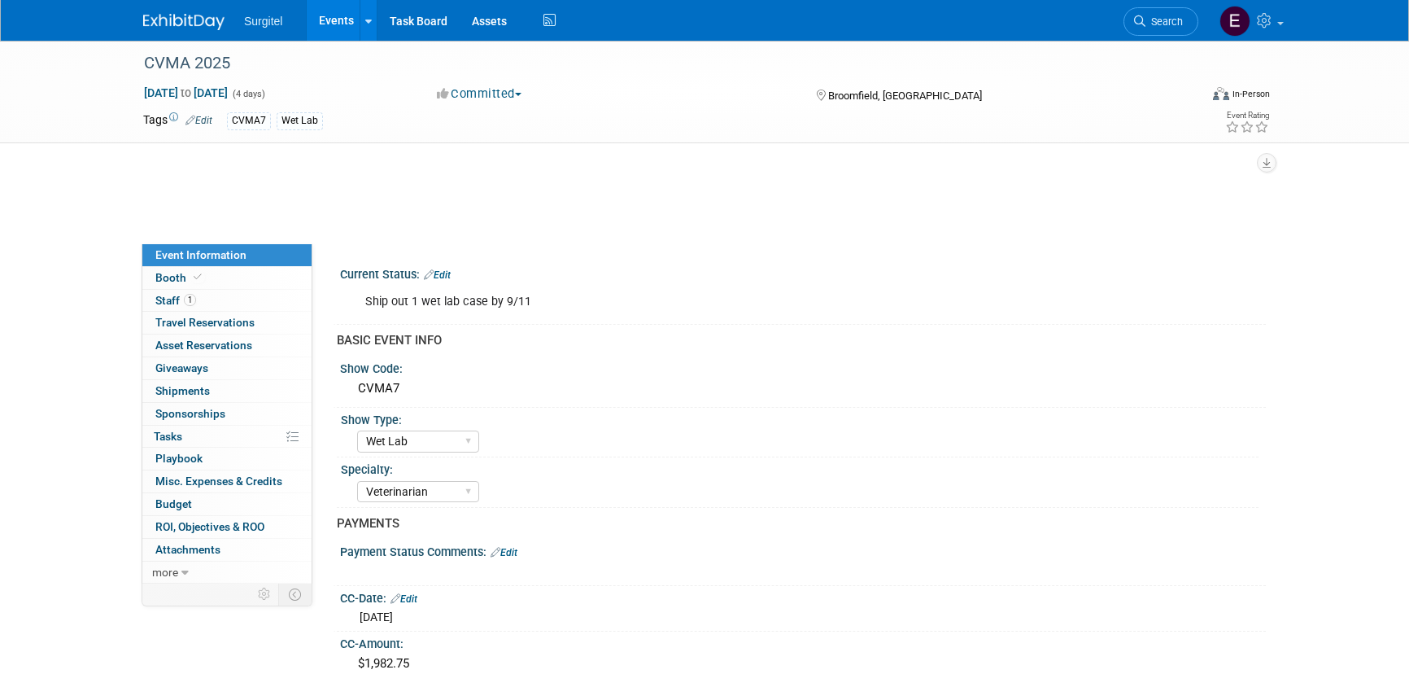
select select "Wet Lab"
select select "Veterinarian"
select select "Rewards - 12003"
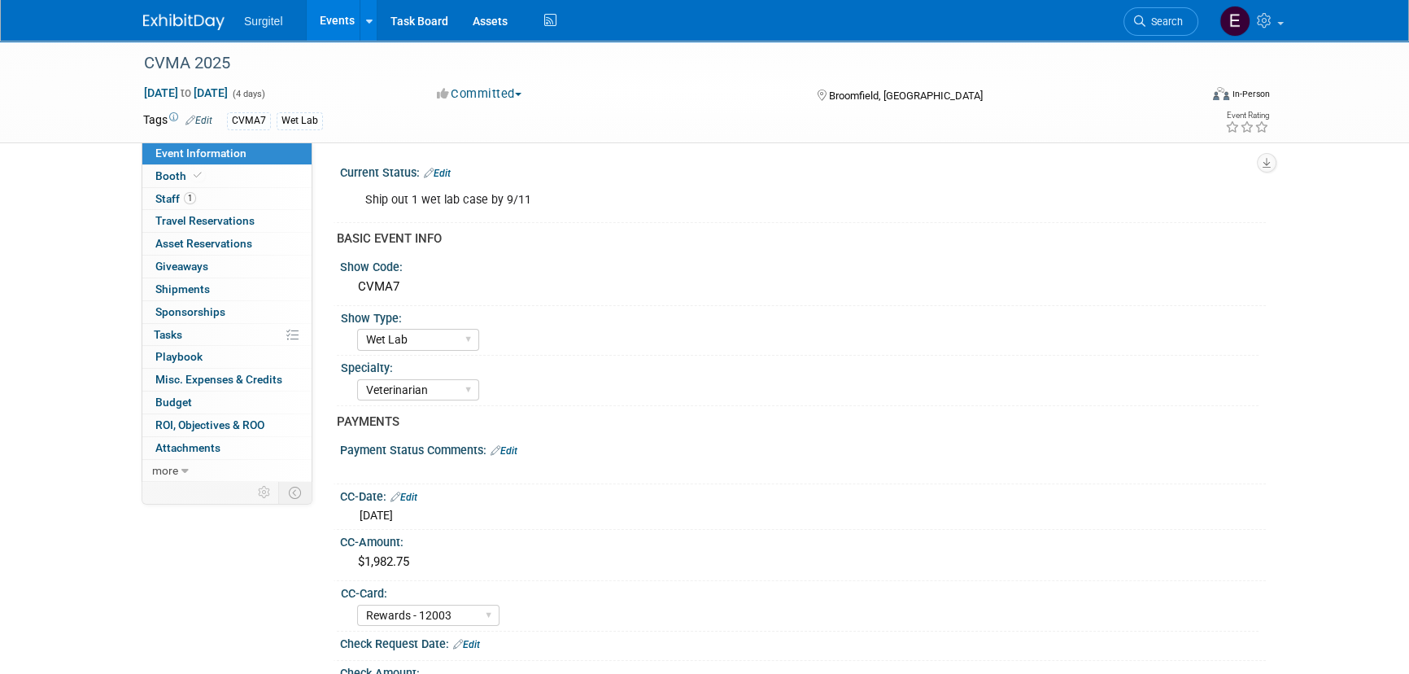
click at [339, 11] on link "Events" at bounding box center [336, 20] width 59 height 41
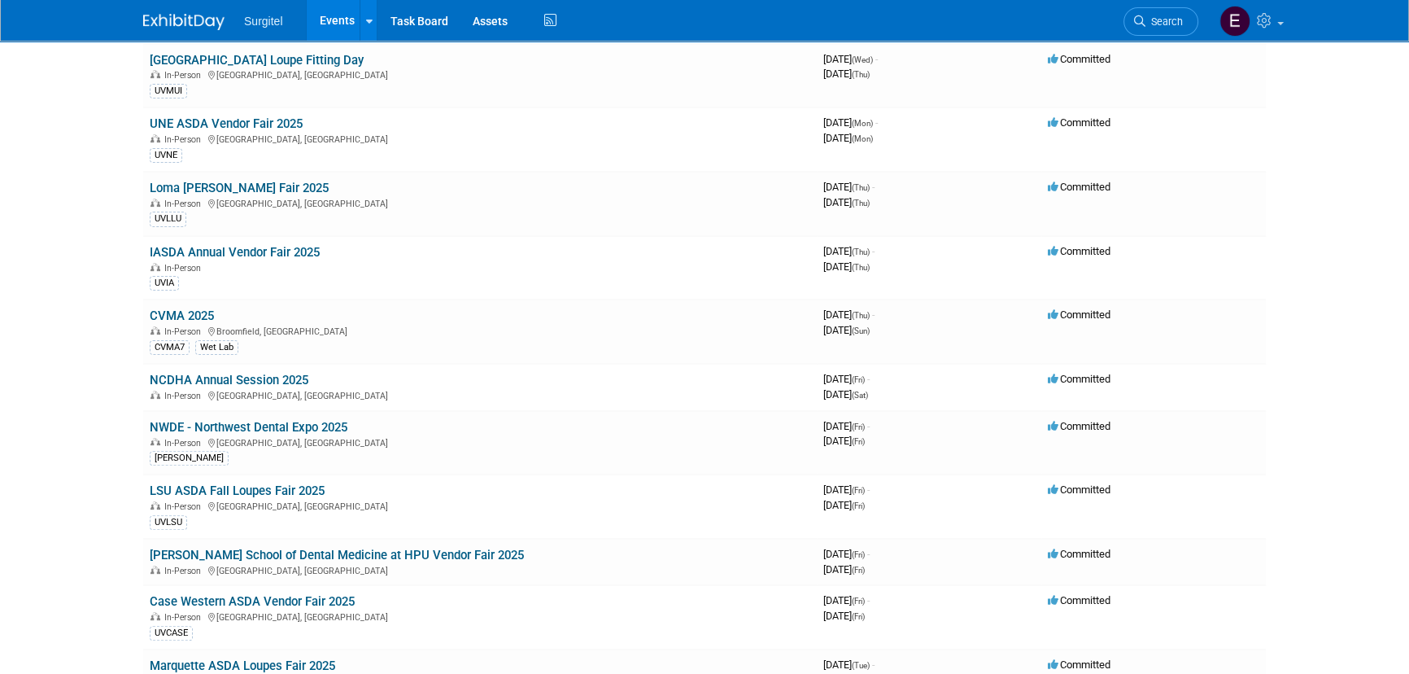
scroll to position [592, 0]
click at [1182, 8] on link "Search" at bounding box center [1161, 21] width 75 height 28
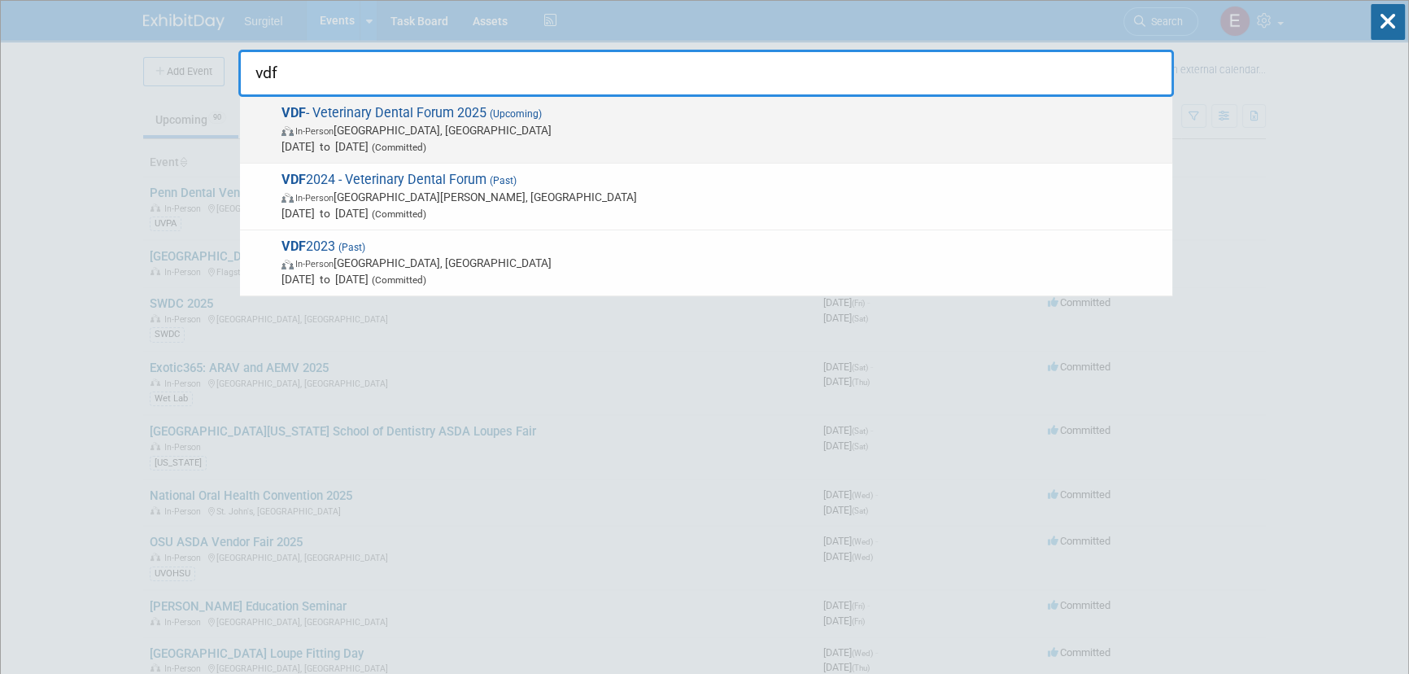
type input "vdf"
click at [404, 156] on div "VDF - Veterinary Dental Forum 2025 (Upcoming) In-Person [GEOGRAPHIC_DATA], [GEO…" at bounding box center [706, 130] width 933 height 67
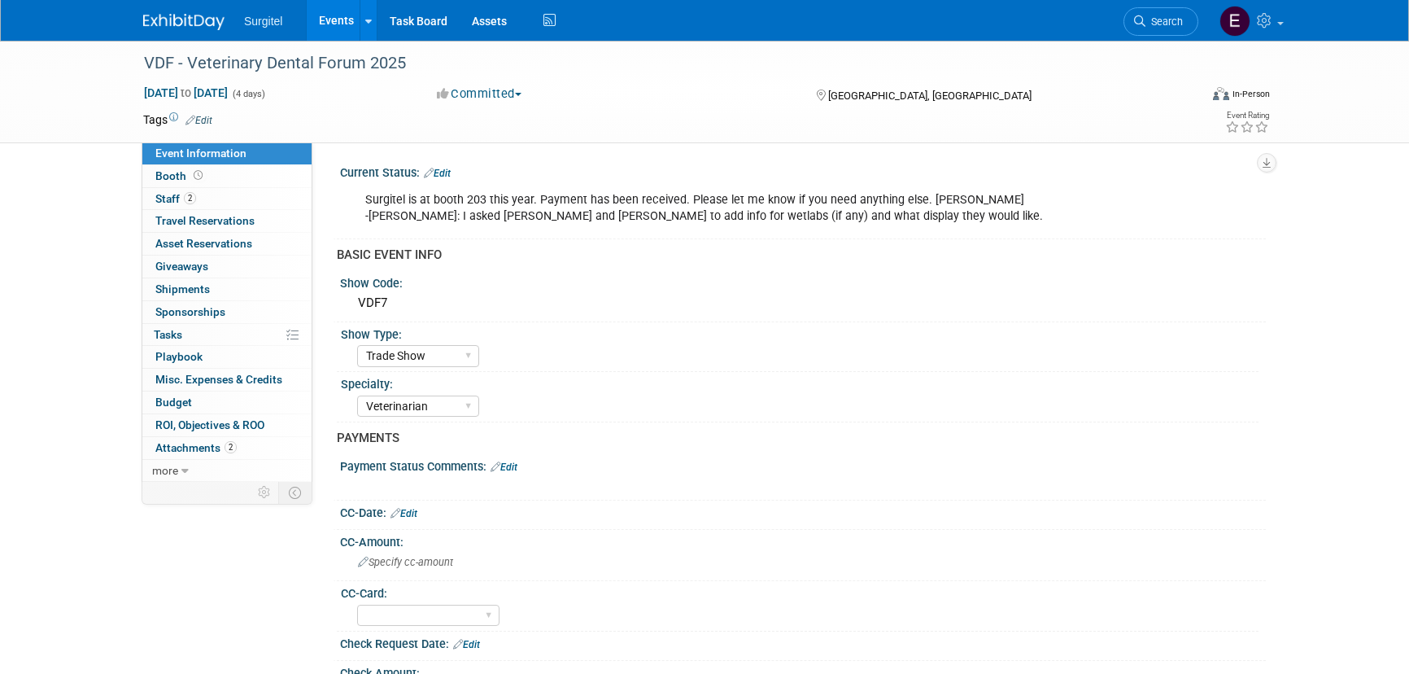
select select "Trade Show"
select select "Veterinarian"
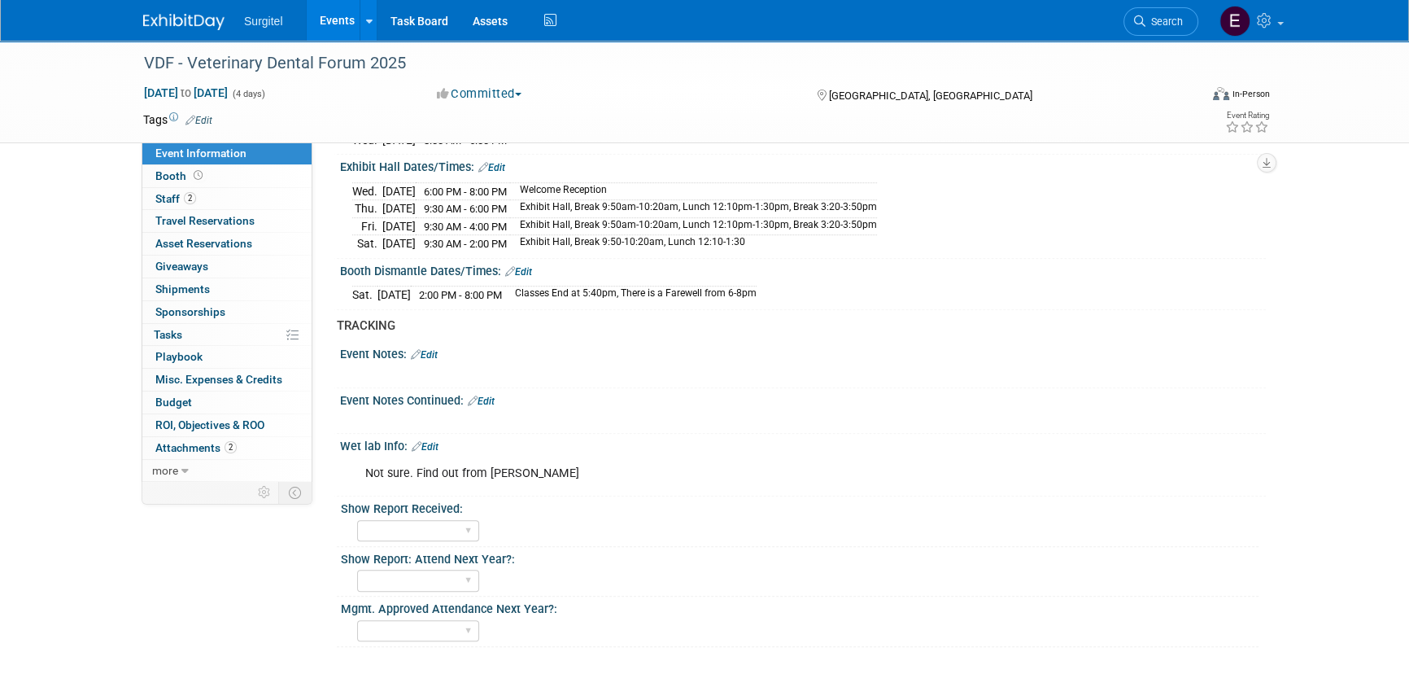
scroll to position [1248, 0]
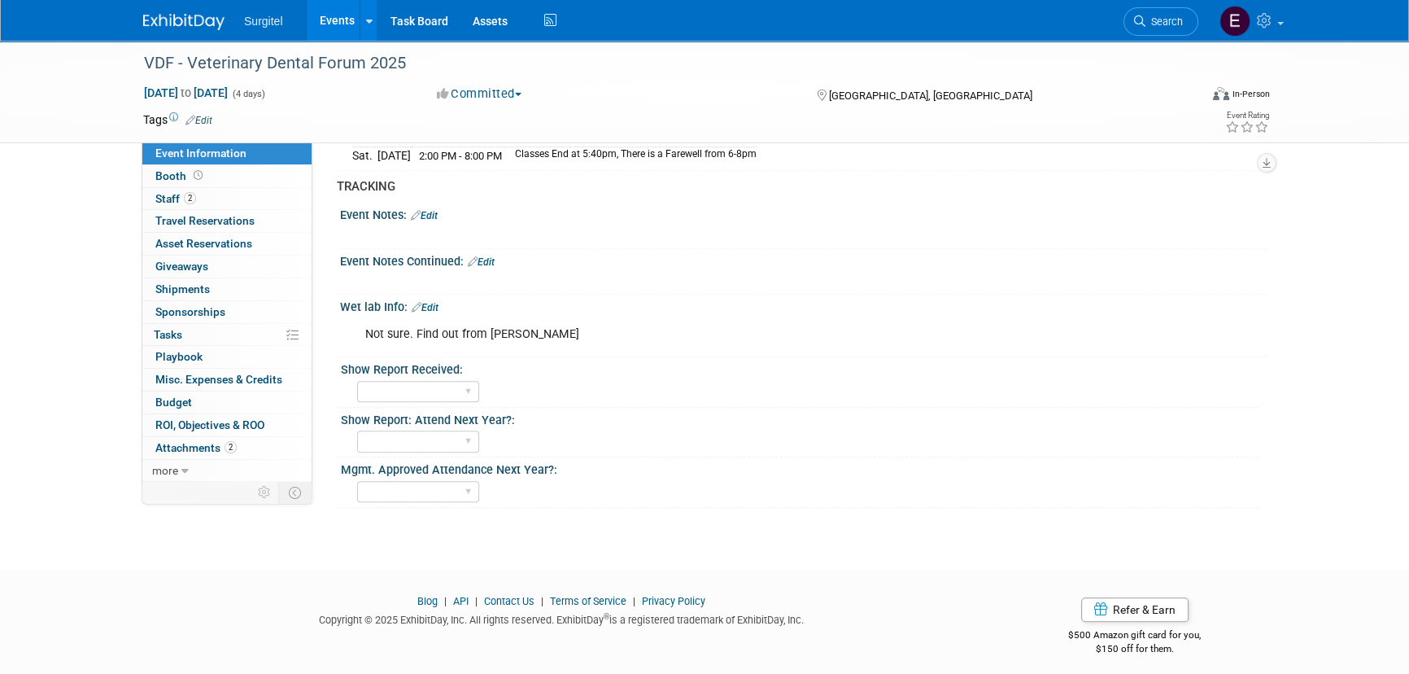
click at [426, 302] on link "Edit" at bounding box center [425, 307] width 27 height 11
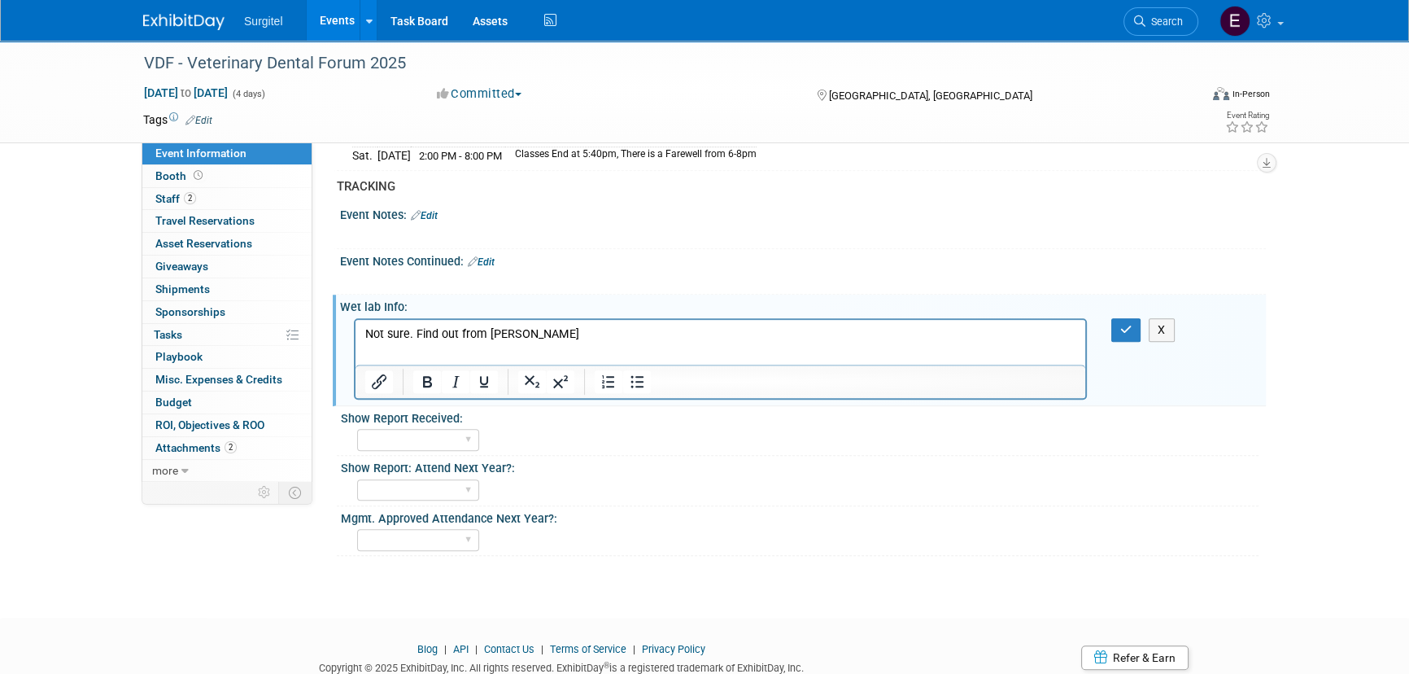
scroll to position [0, 0]
drag, startPoint x: 574, startPoint y: 336, endPoint x: 360, endPoint y: 349, distance: 215.2
click at [360, 342] on html "Not sure. Find out from [PERSON_NAME]" at bounding box center [721, 330] width 730 height 23
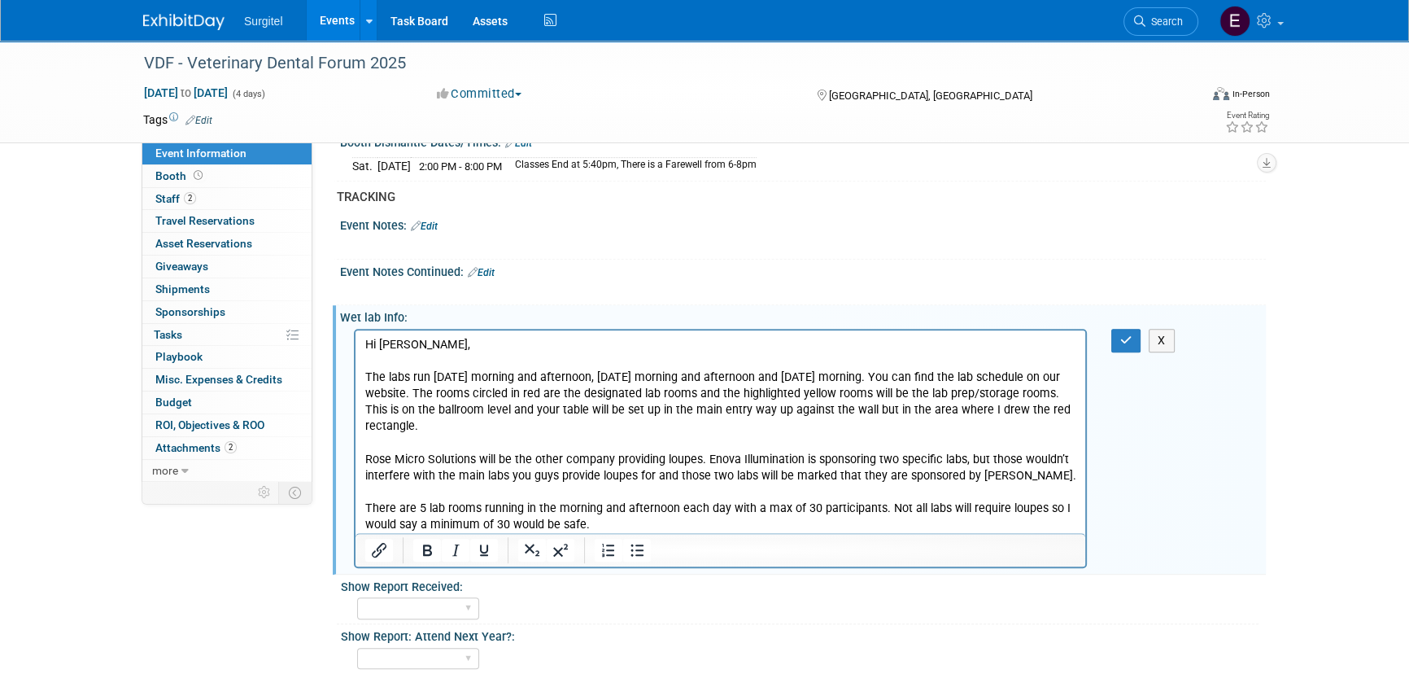
scroll to position [1233, 0]
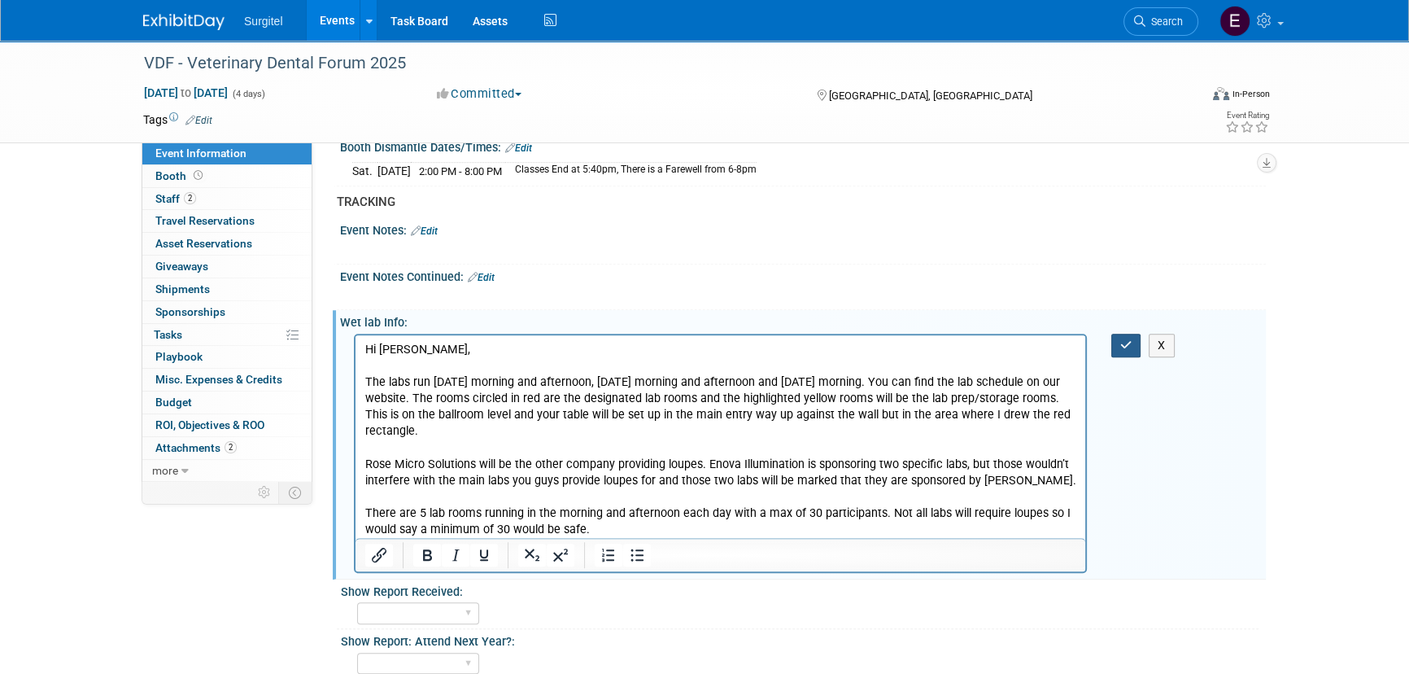
click at [1127, 339] on icon "button" at bounding box center [1127, 344] width 12 height 11
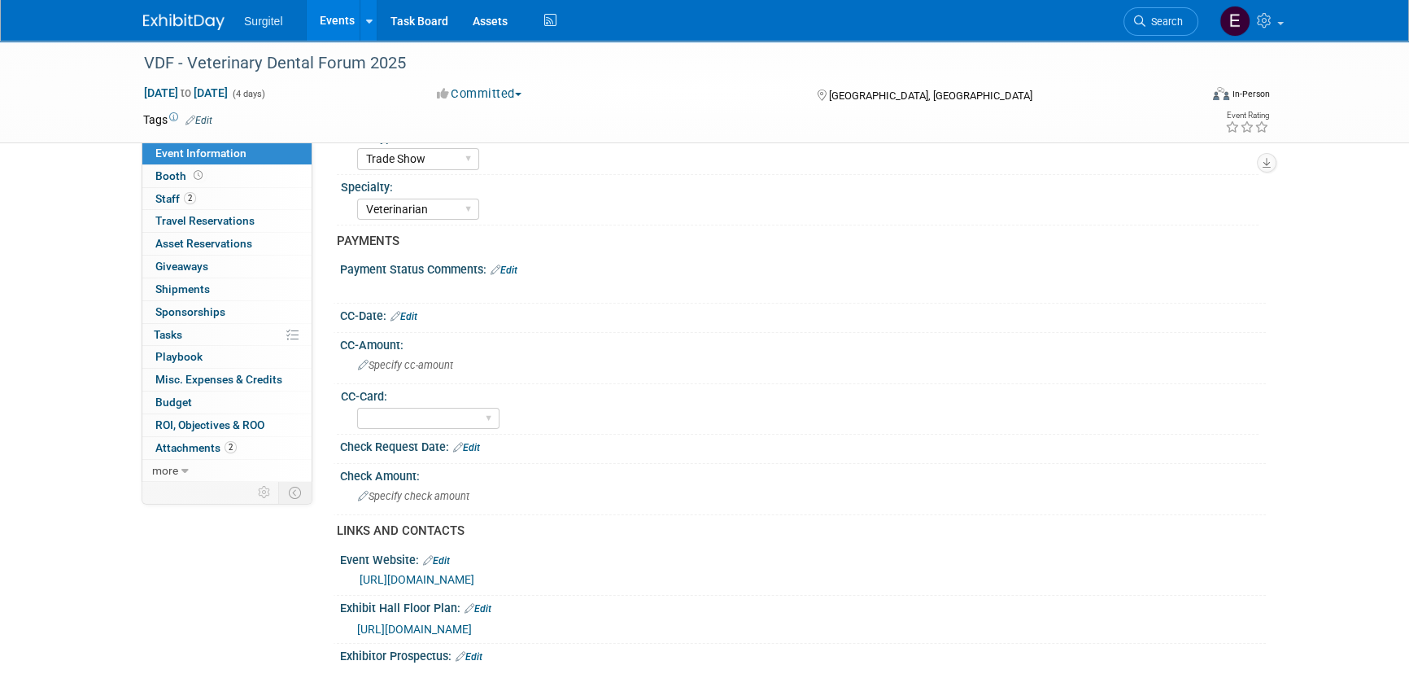
scroll to position [0, 0]
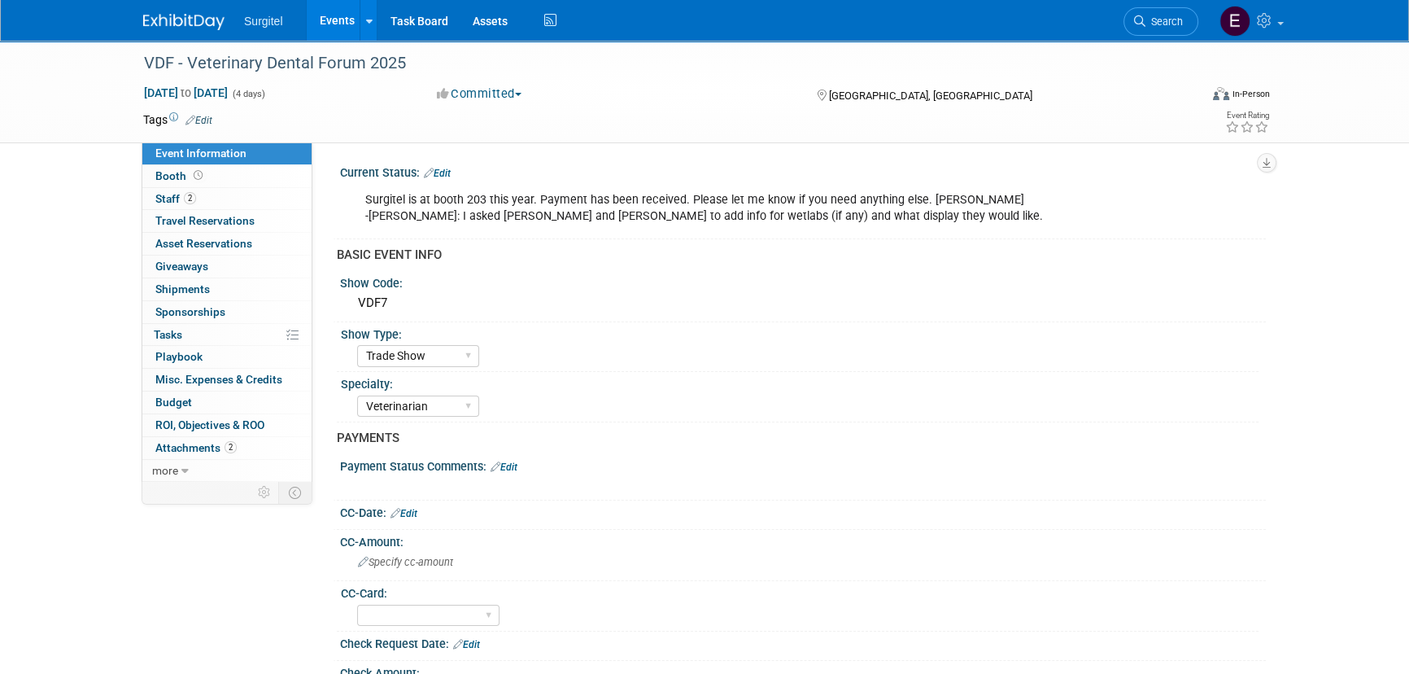
click at [441, 175] on link "Edit" at bounding box center [437, 173] width 27 height 11
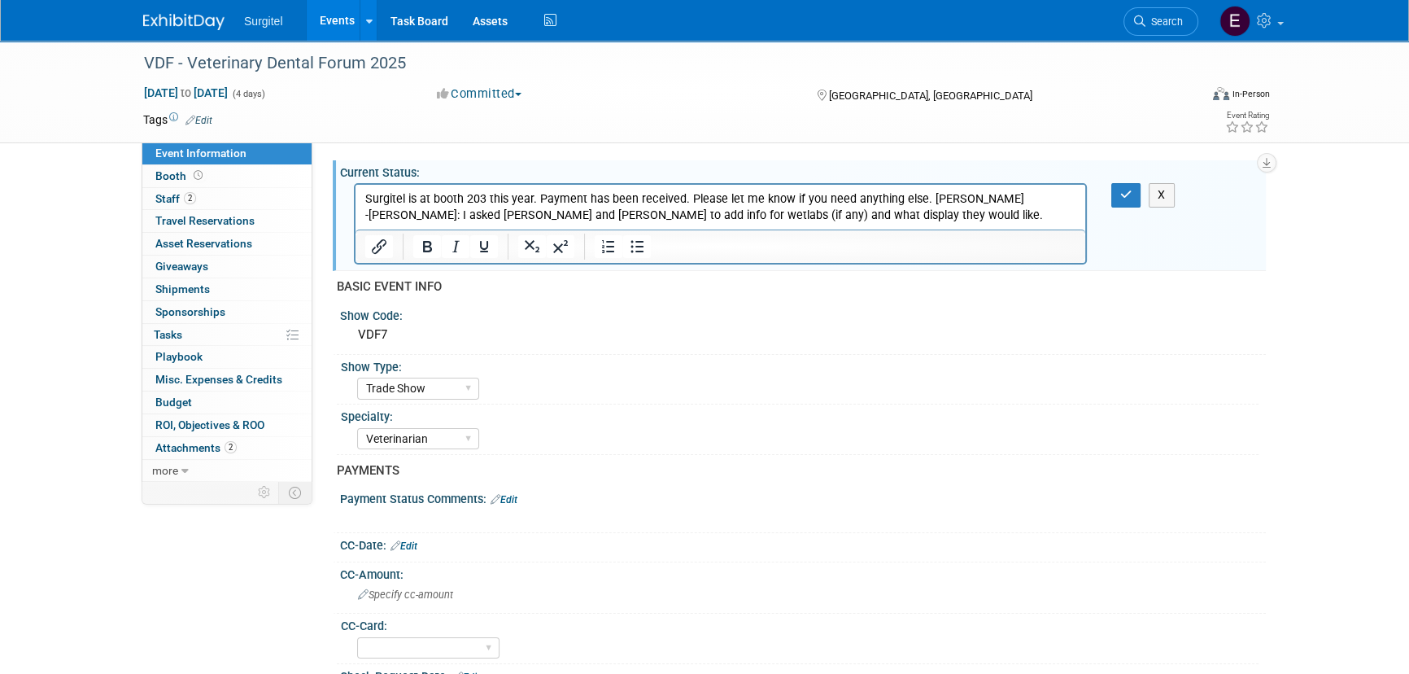
drag, startPoint x: 857, startPoint y: 218, endPoint x: 834, endPoint y: 217, distance: 22.8
click at [834, 217] on p "Surgitel is at booth 203 this year. Payment has been received. Please let me kn…" at bounding box center [720, 207] width 711 height 33
click at [1119, 191] on button "button" at bounding box center [1127, 195] width 30 height 24
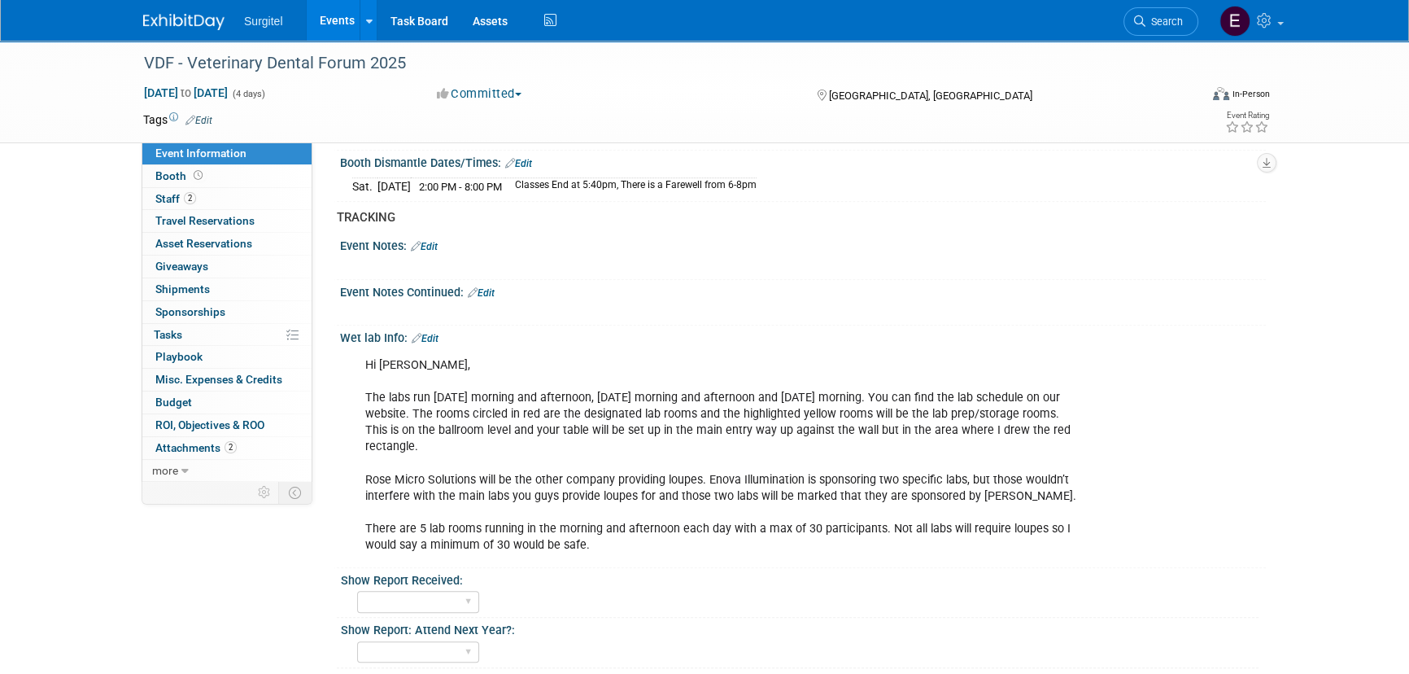
scroll to position [1183, 0]
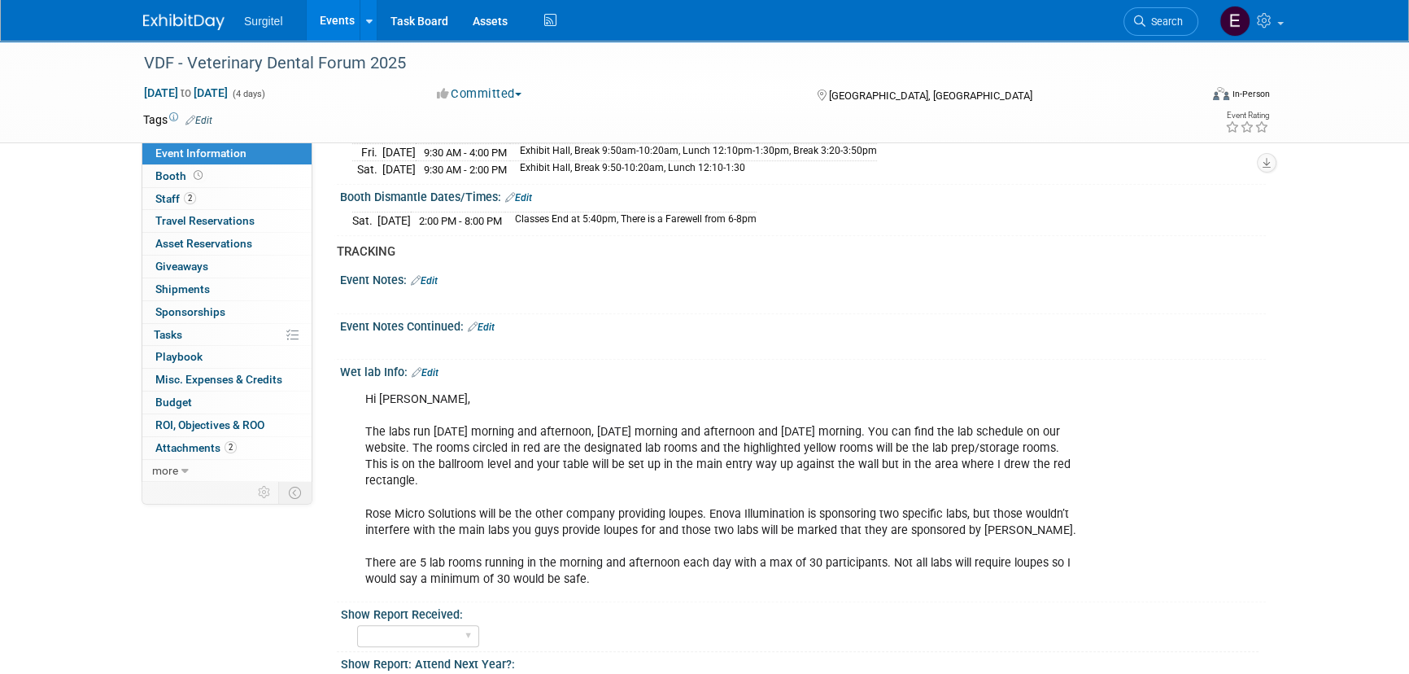
click at [429, 275] on link "Edit" at bounding box center [424, 280] width 27 height 11
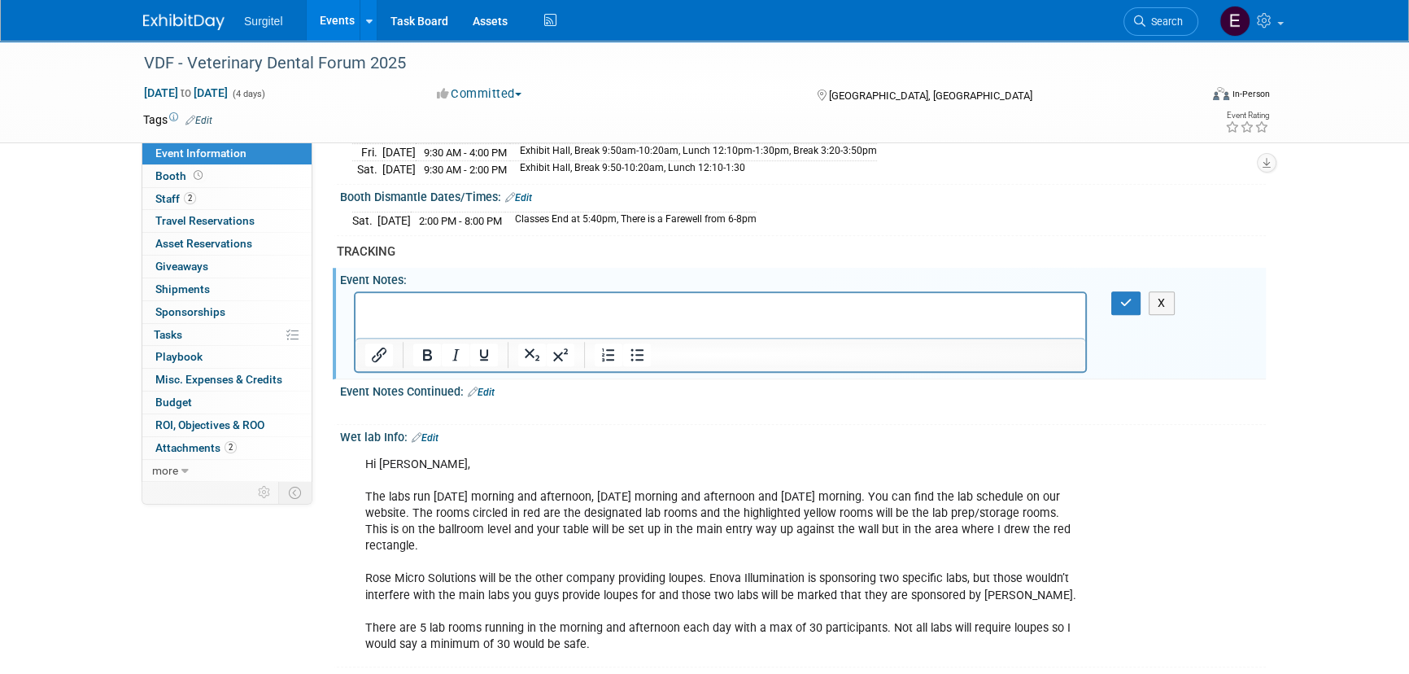
scroll to position [0, 0]
click at [567, 308] on p "Need to ship 3 wet lab cases out" at bounding box center [720, 307] width 711 height 16
click at [378, 473] on div "Hi Dan, The labs run Thursday morning and afternoon, Friday morning and afterno…" at bounding box center [720, 554] width 733 height 212
click at [553, 299] on p "Need to ship 3 wet lab cases out" at bounding box center [720, 307] width 711 height 16
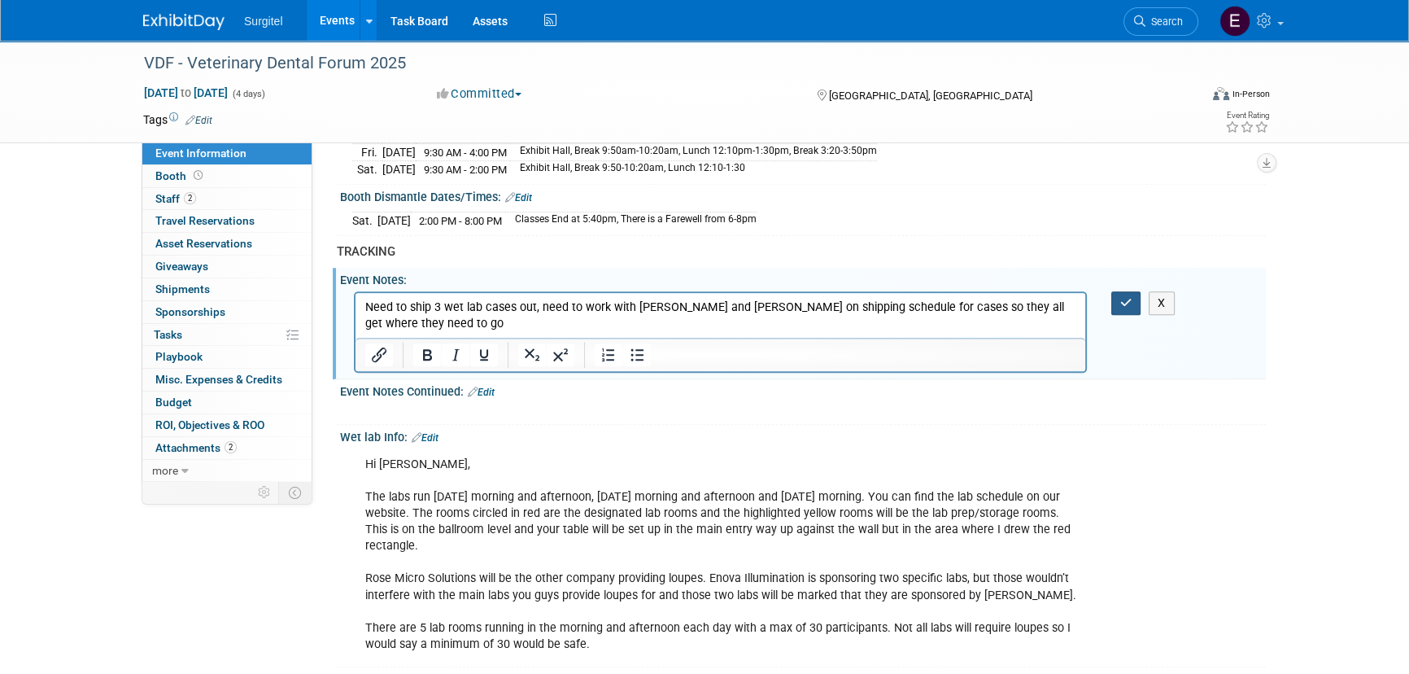
click at [1129, 302] on button "button" at bounding box center [1127, 303] width 30 height 24
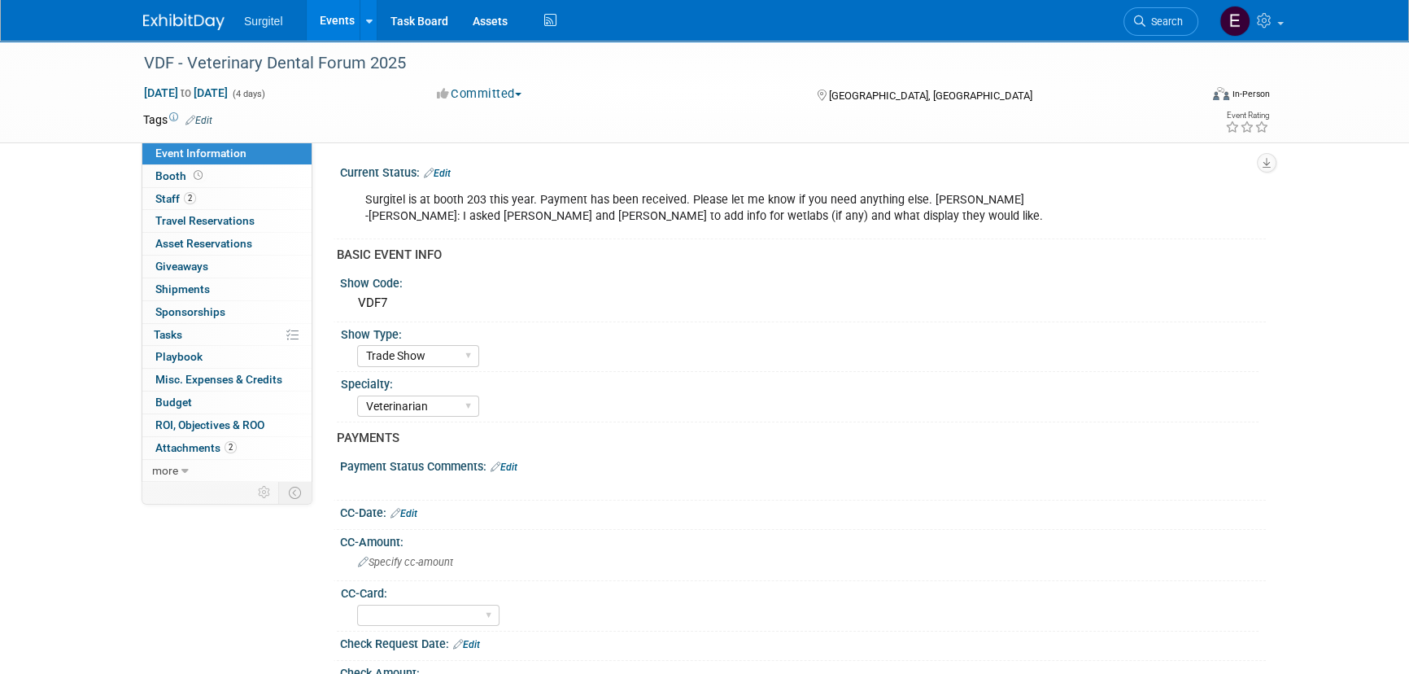
click at [341, 18] on link "Events" at bounding box center [336, 20] width 59 height 41
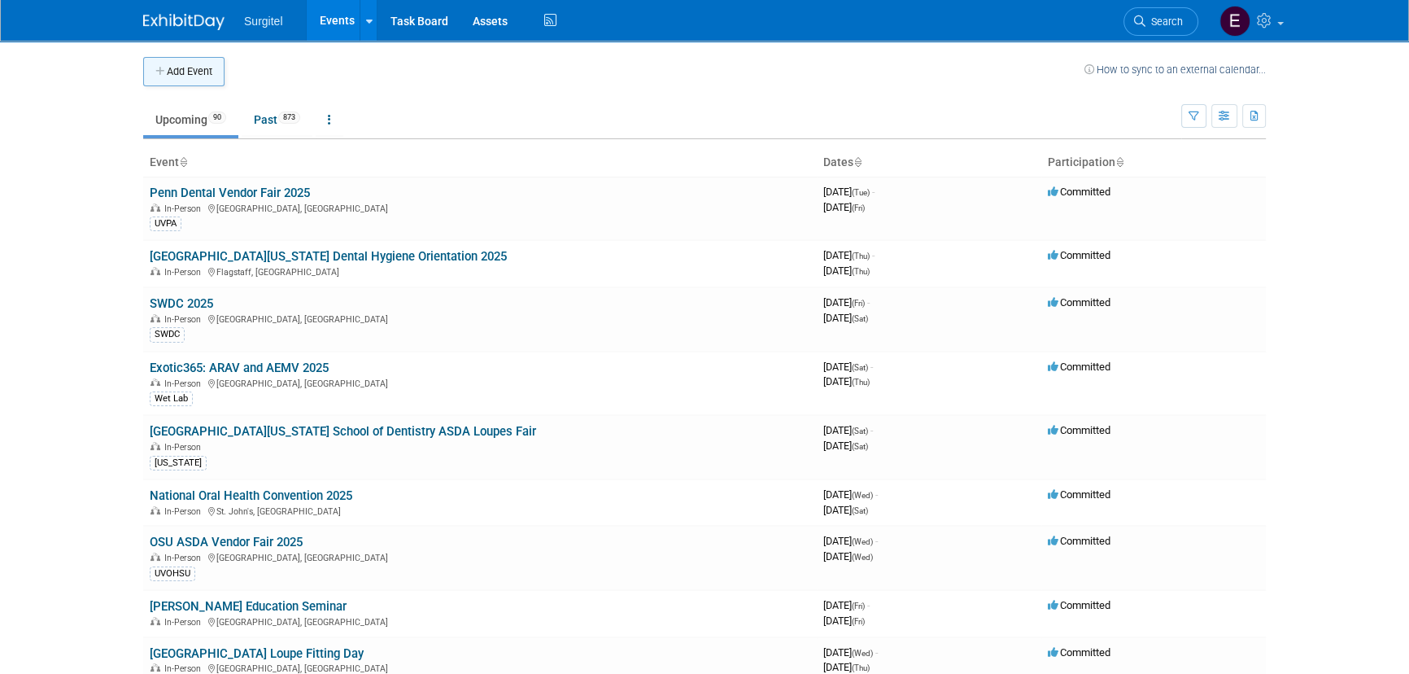
click at [216, 65] on button "Add Event" at bounding box center [183, 71] width 81 height 29
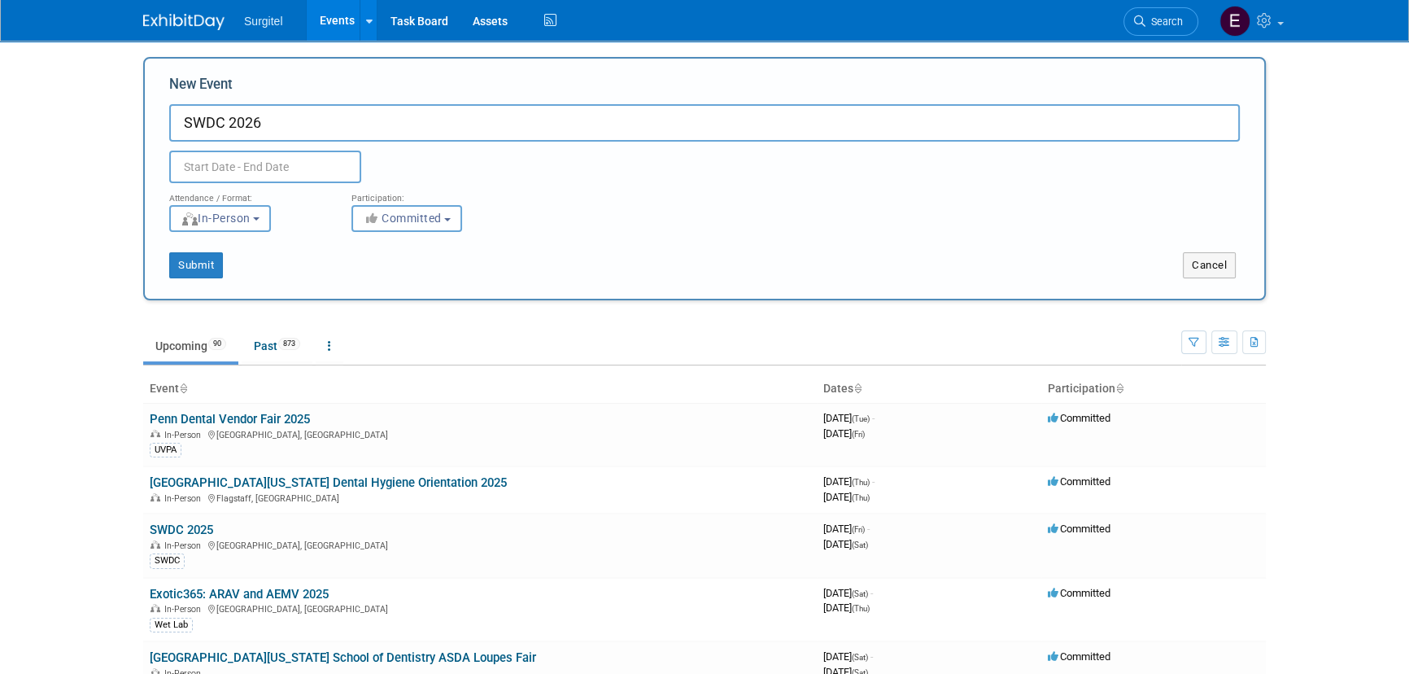
type input "SWDC 2026"
click at [221, 167] on input "text" at bounding box center [265, 167] width 192 height 33
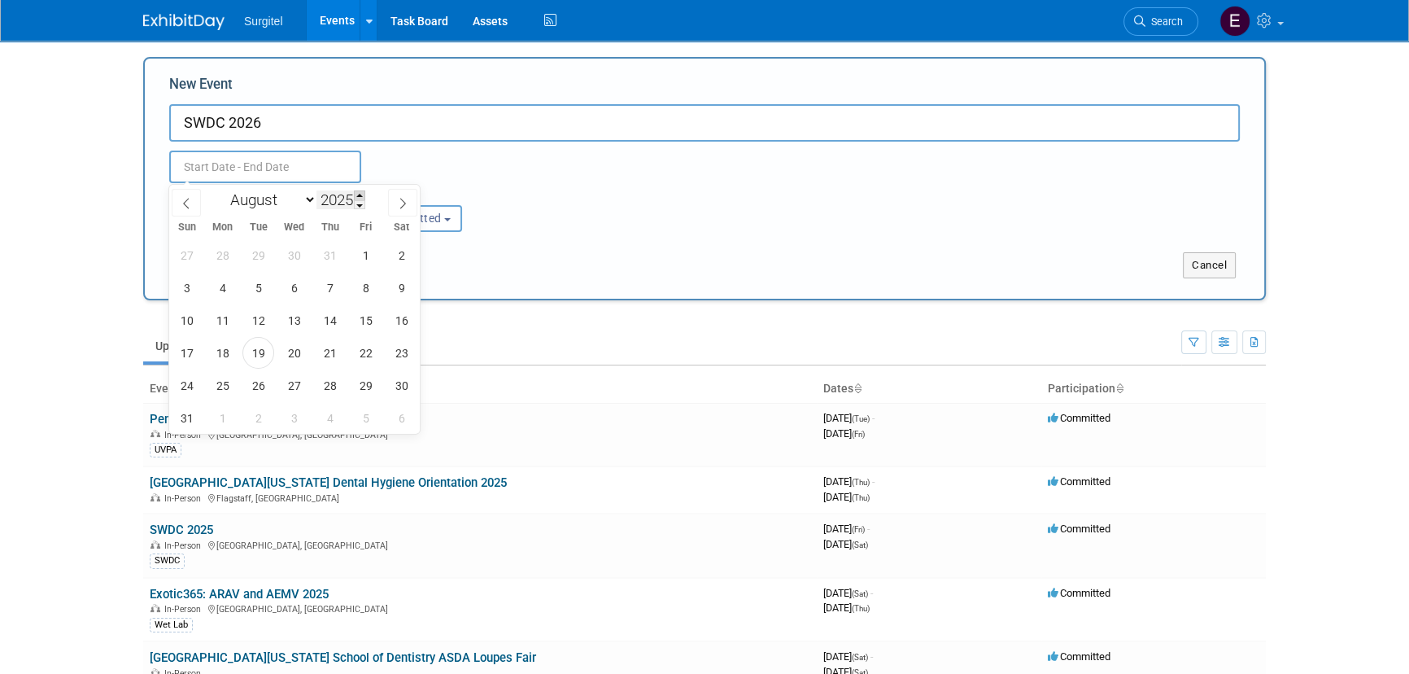
click at [364, 194] on span at bounding box center [359, 195] width 11 height 10
type input "2026"
click at [371, 355] on span "21" at bounding box center [366, 353] width 32 height 32
click at [397, 354] on span "22" at bounding box center [402, 353] width 32 height 32
type input "Aug 21, 2026 to Aug 22, 2026"
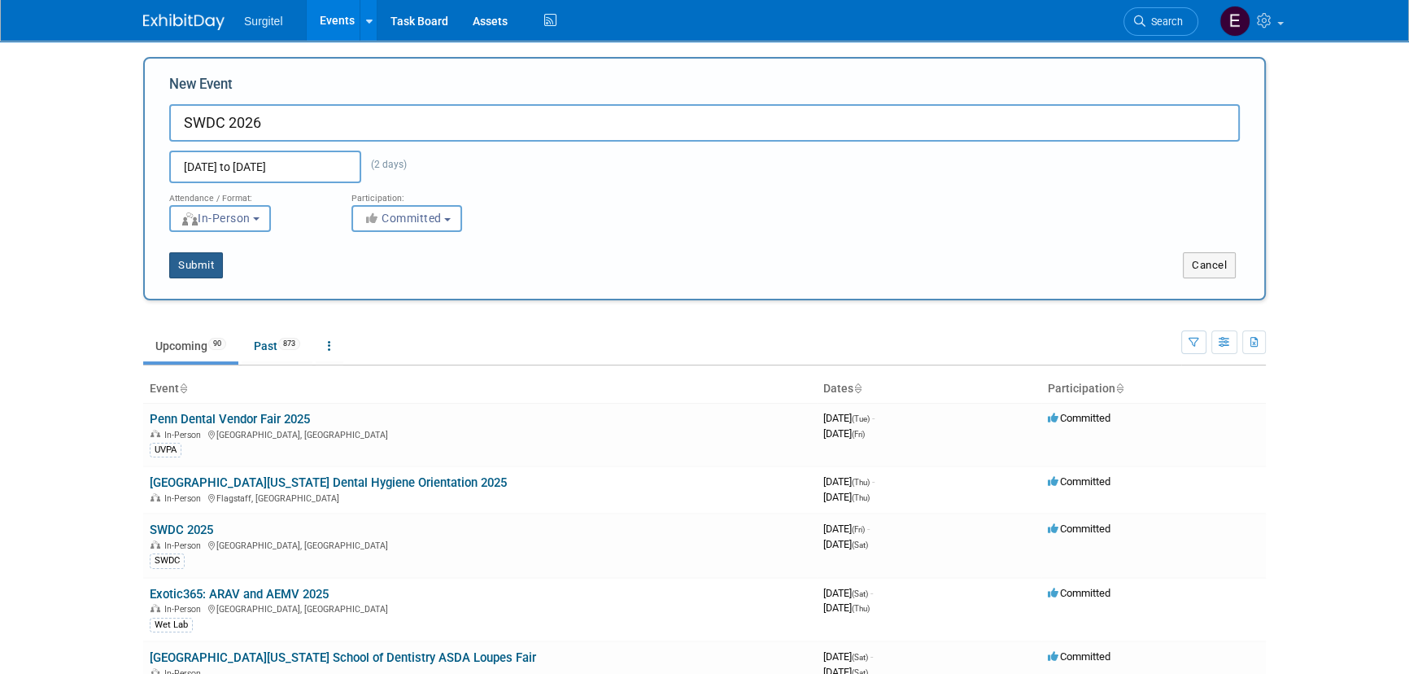
click at [203, 258] on button "Submit" at bounding box center [196, 265] width 54 height 26
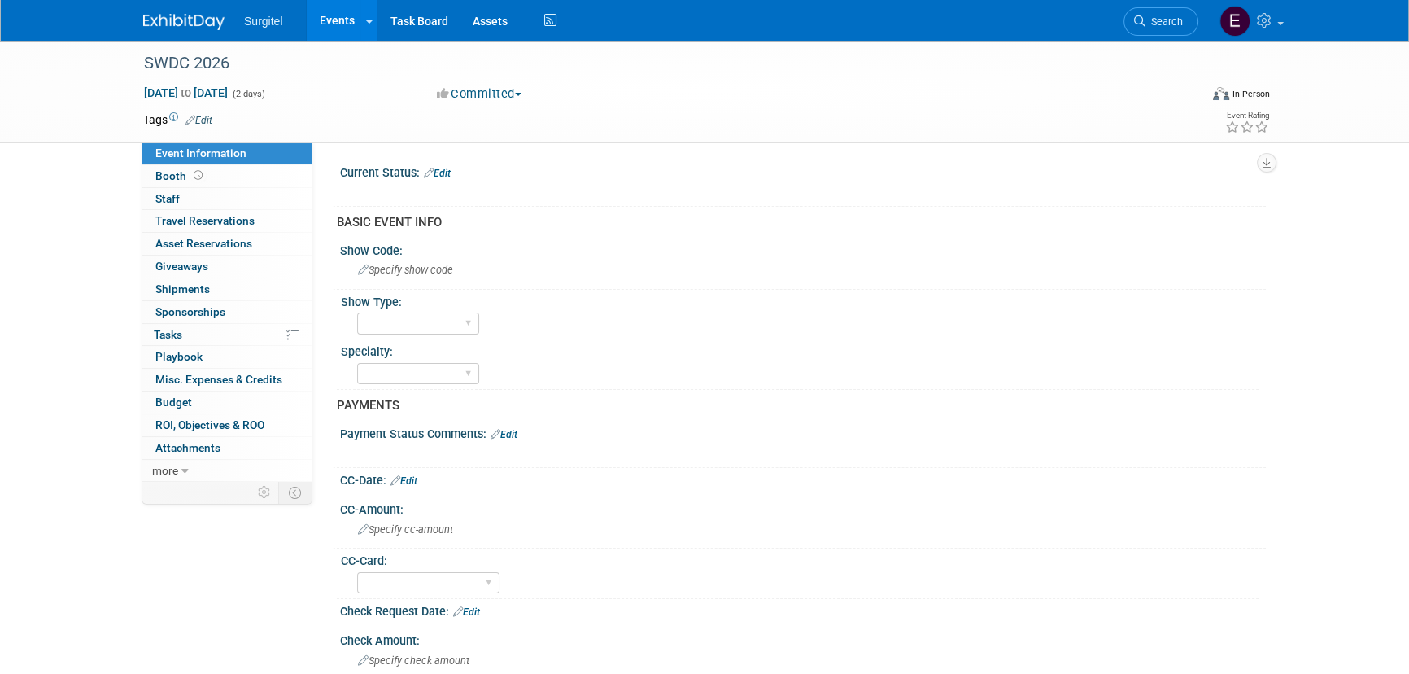
click at [198, 116] on link "Edit" at bounding box center [199, 120] width 27 height 11
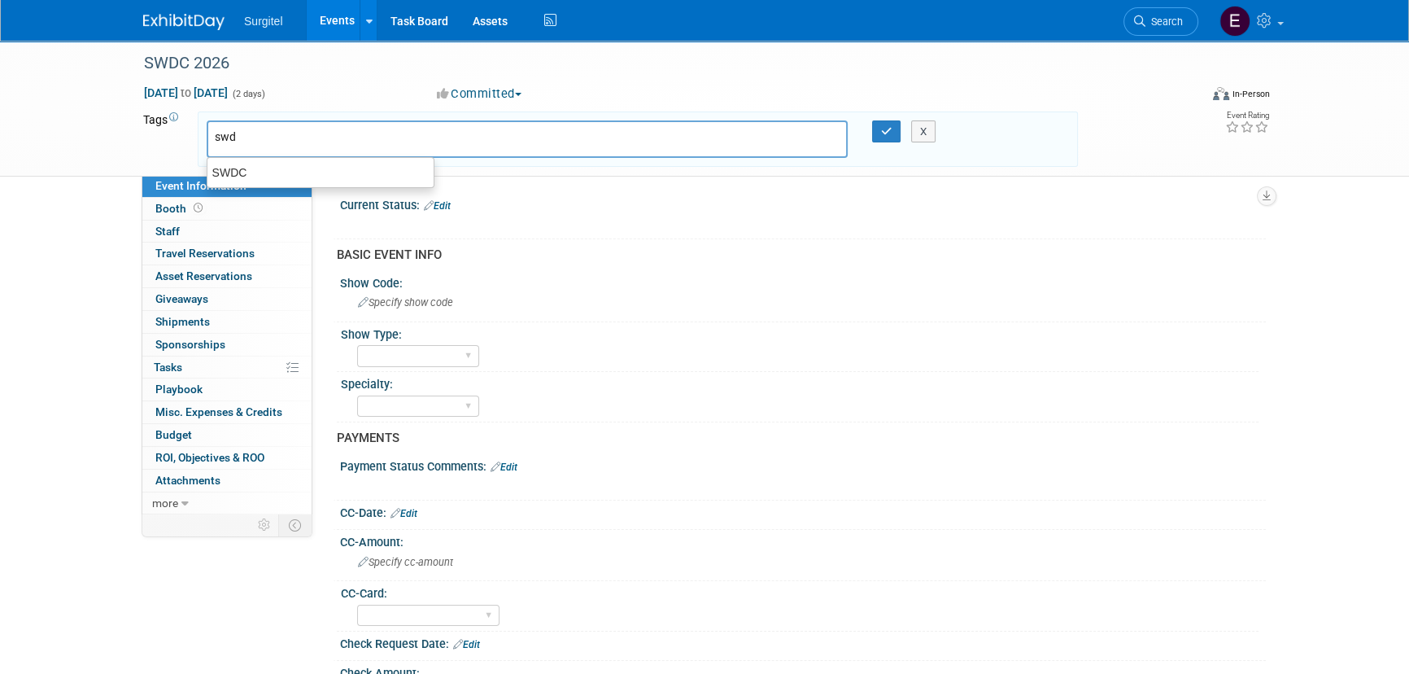
type input "swdc"
click at [244, 178] on div "SWDC" at bounding box center [321, 172] width 226 height 21
type input "SWDC"
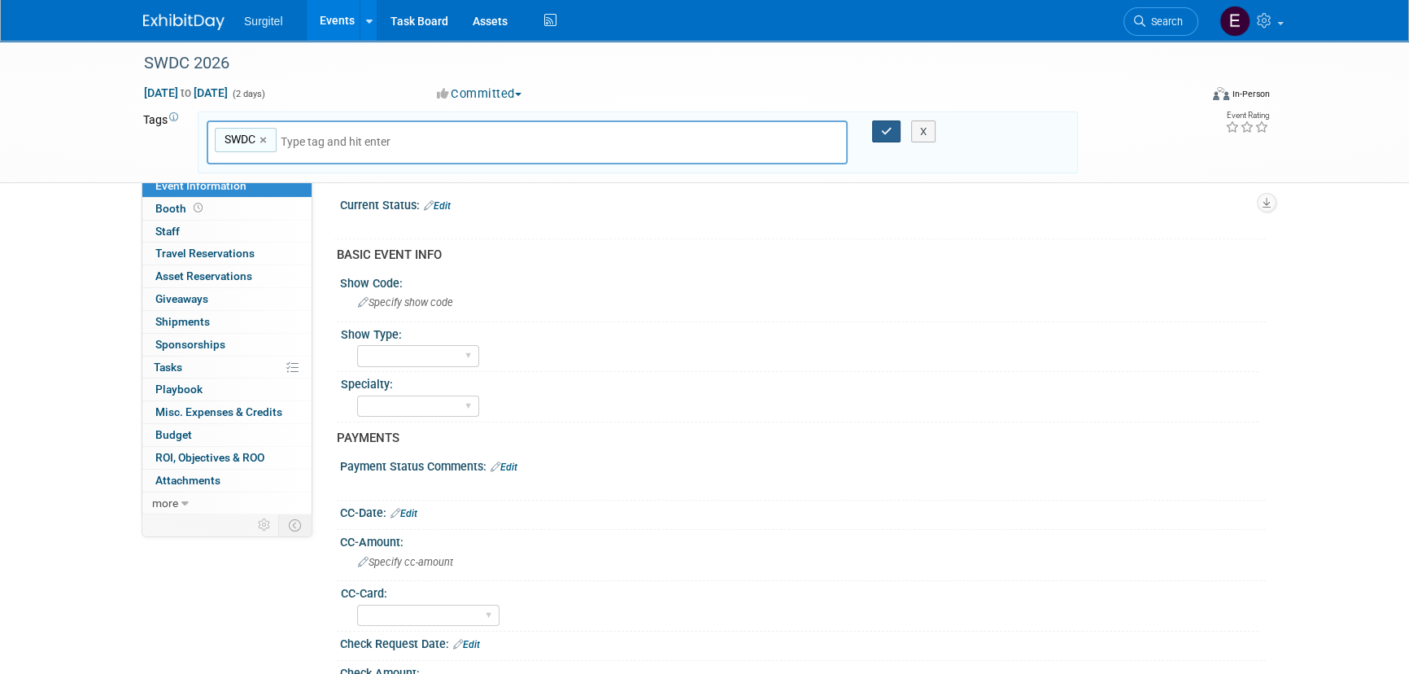
click at [885, 128] on icon "button" at bounding box center [886, 131] width 11 height 11
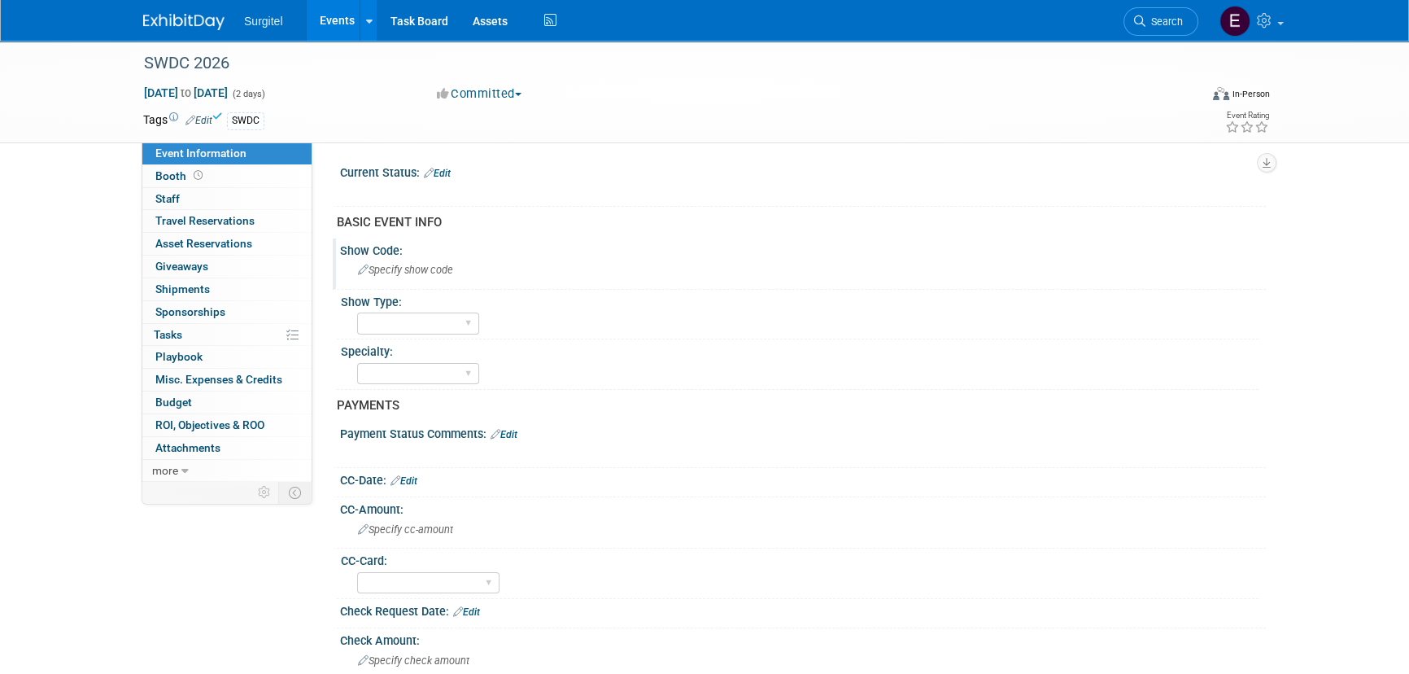
click at [421, 277] on div "Specify show code" at bounding box center [803, 269] width 902 height 25
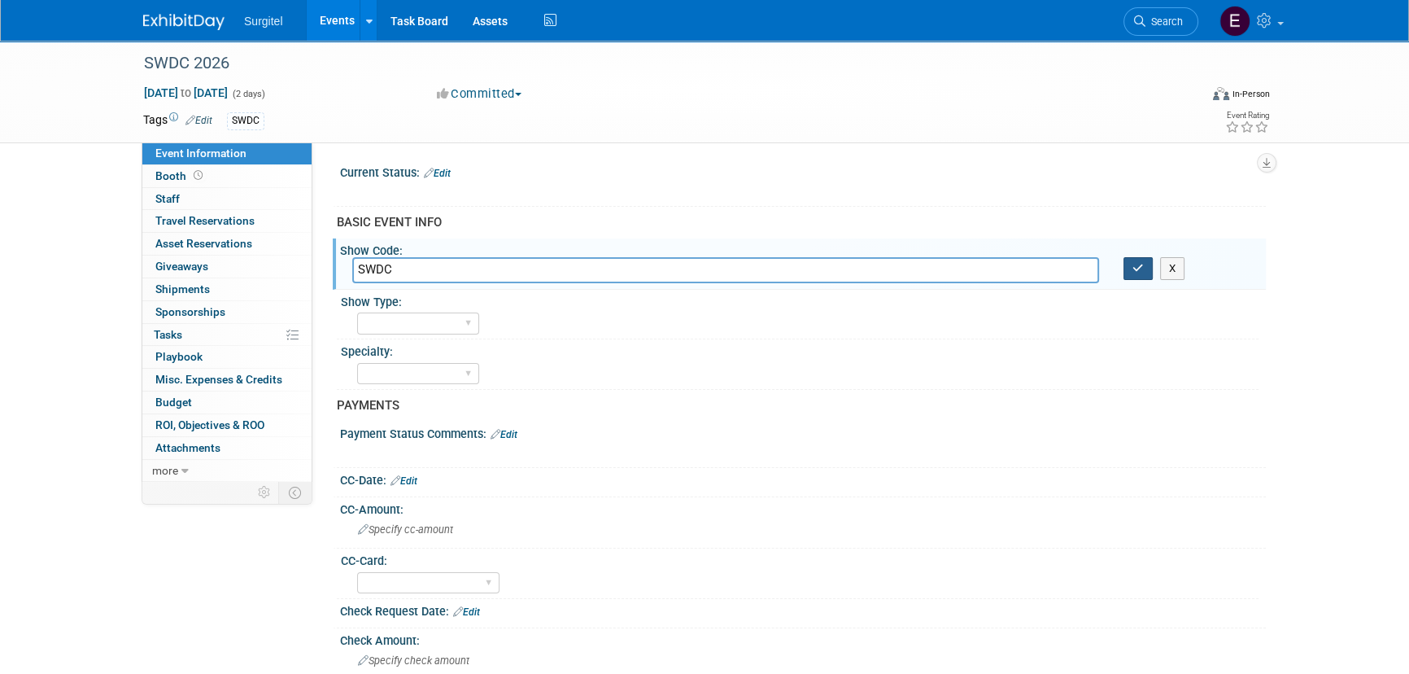
type input "SWDC"
click at [1148, 267] on button "button" at bounding box center [1138, 268] width 29 height 23
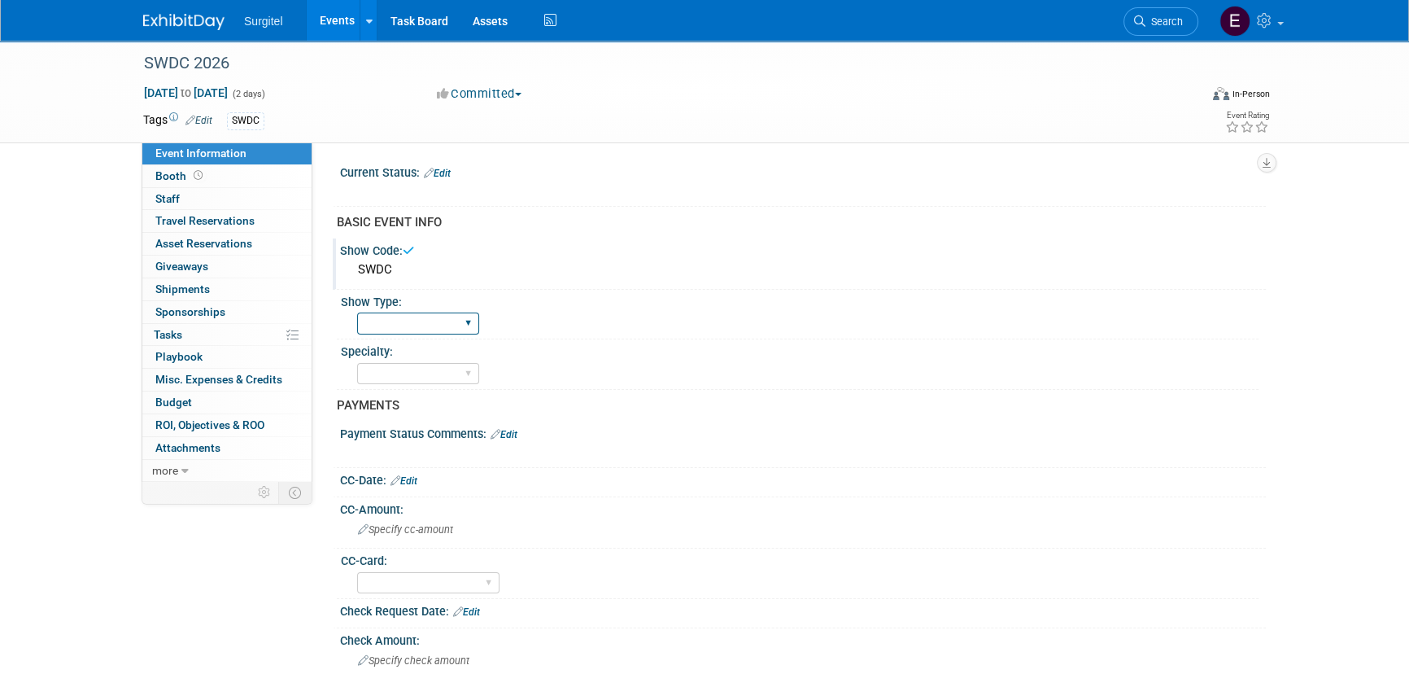
click at [374, 326] on select "School Show Trade Show Wet Lab CE Course Lunch and Learn" at bounding box center [418, 323] width 122 height 22
select select "Trade Show"
click at [357, 312] on select "School Show Trade Show Wet Lab CE Course Lunch and Learn" at bounding box center [418, 323] width 122 height 22
click at [391, 376] on select "Dental Hygiene Medical Veterinarian Other" at bounding box center [418, 374] width 122 height 22
select select "Dental"
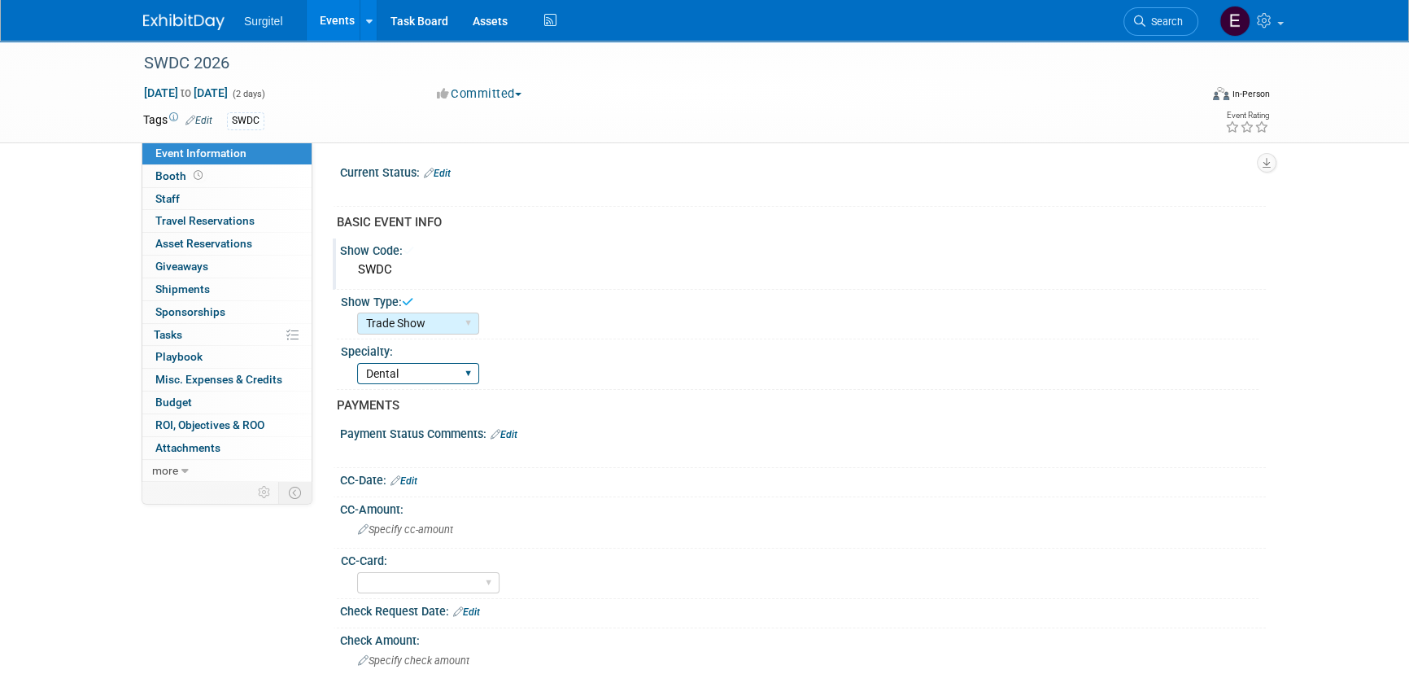
click at [357, 363] on select "Dental Hygiene Medical Veterinarian Other" at bounding box center [418, 374] width 122 height 22
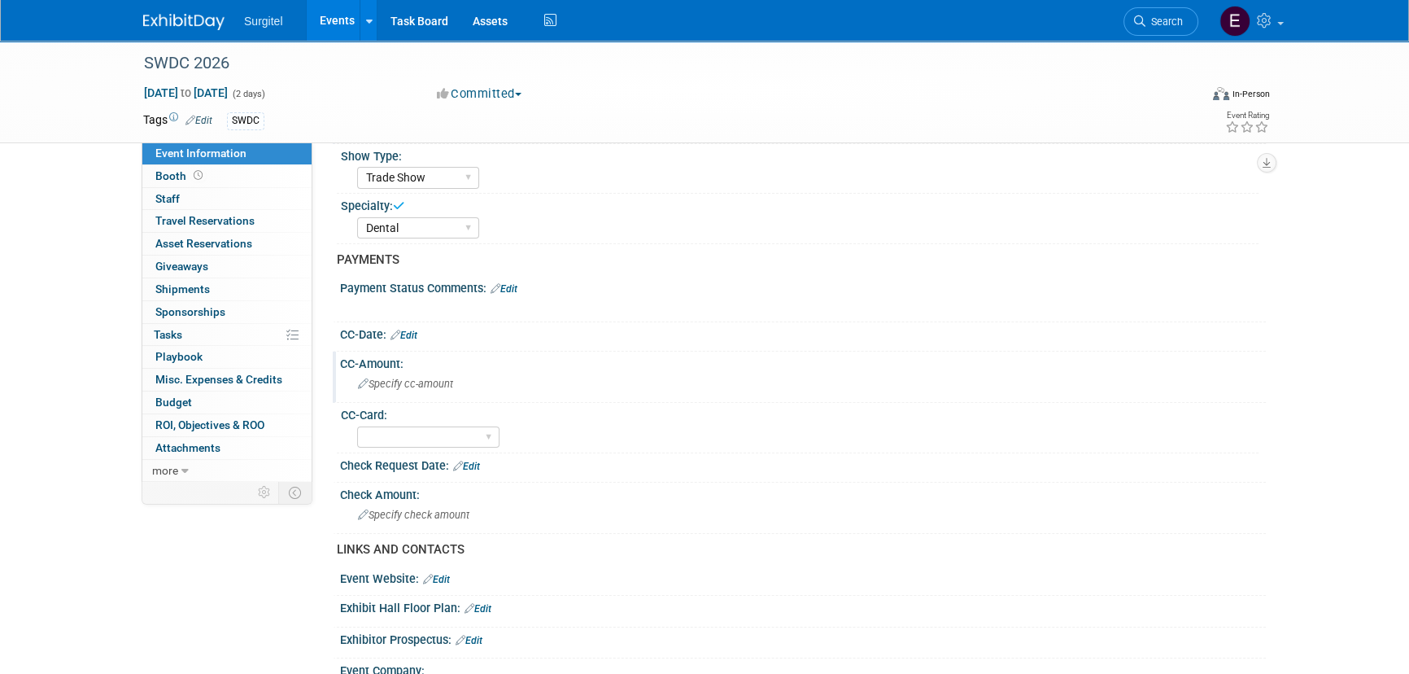
scroll to position [147, 0]
click at [409, 328] on link "Edit" at bounding box center [404, 333] width 27 height 11
select select "7"
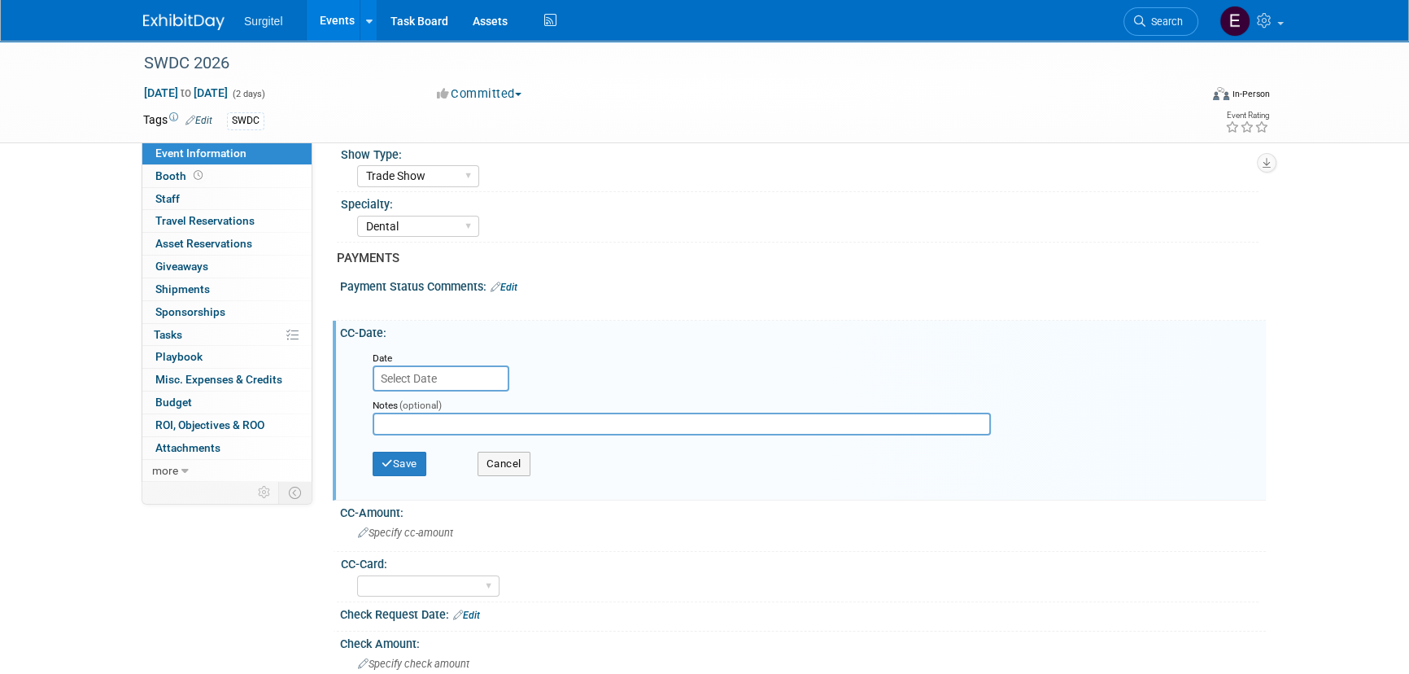
click at [407, 372] on input "text" at bounding box center [441, 378] width 137 height 26
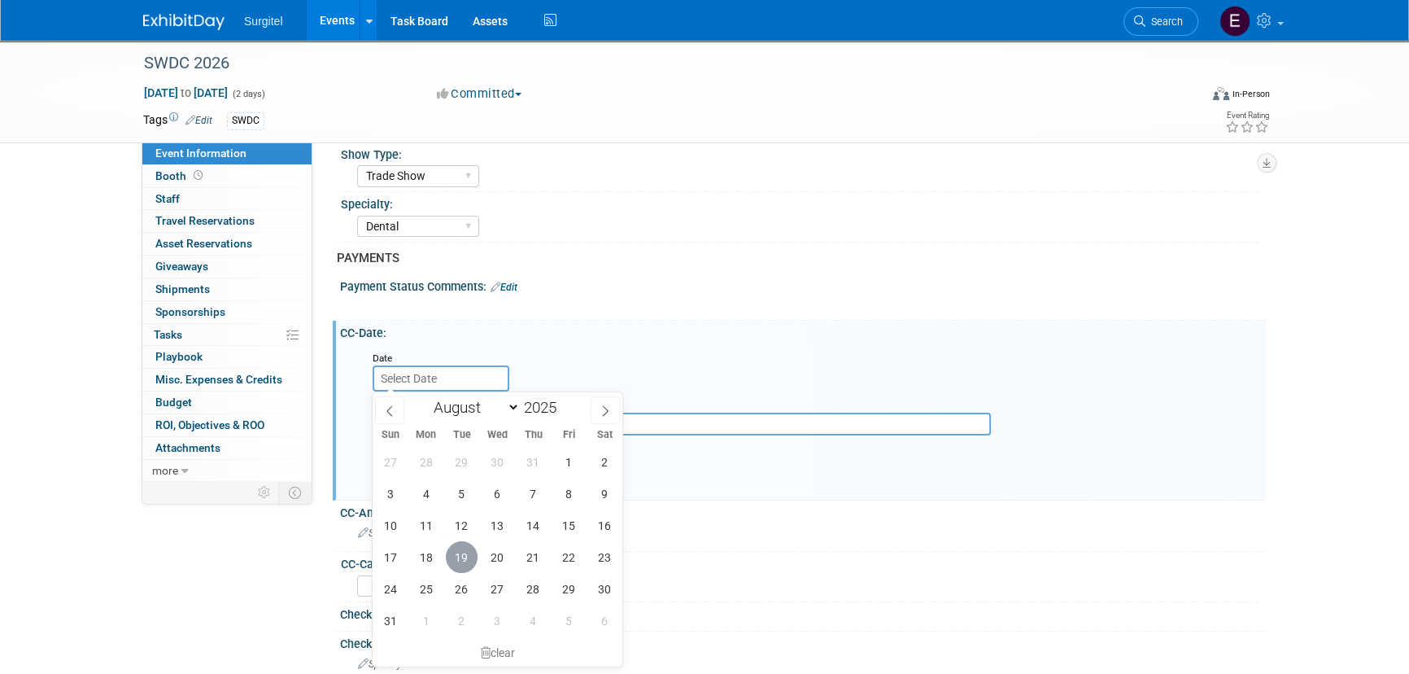
click at [457, 561] on span "19" at bounding box center [462, 557] width 32 height 32
type input "Aug 19, 2025"
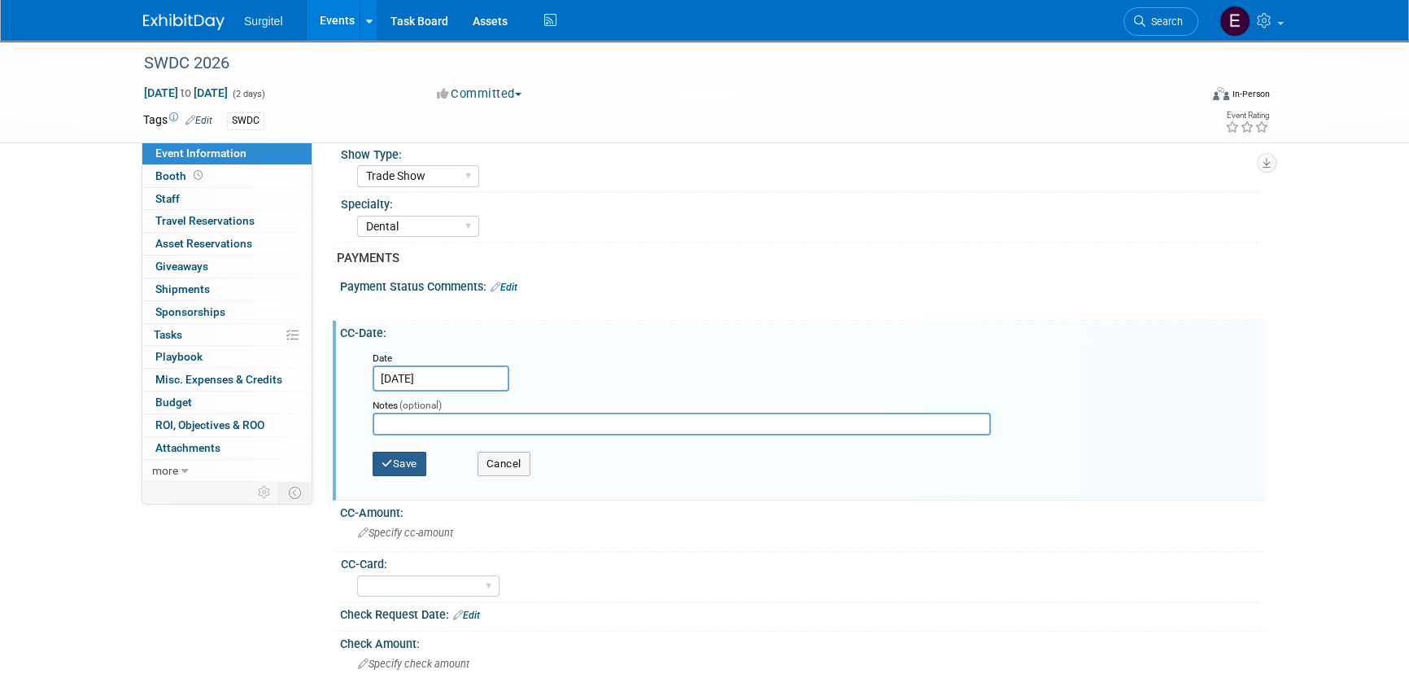
click at [408, 462] on button "Save" at bounding box center [400, 464] width 54 height 24
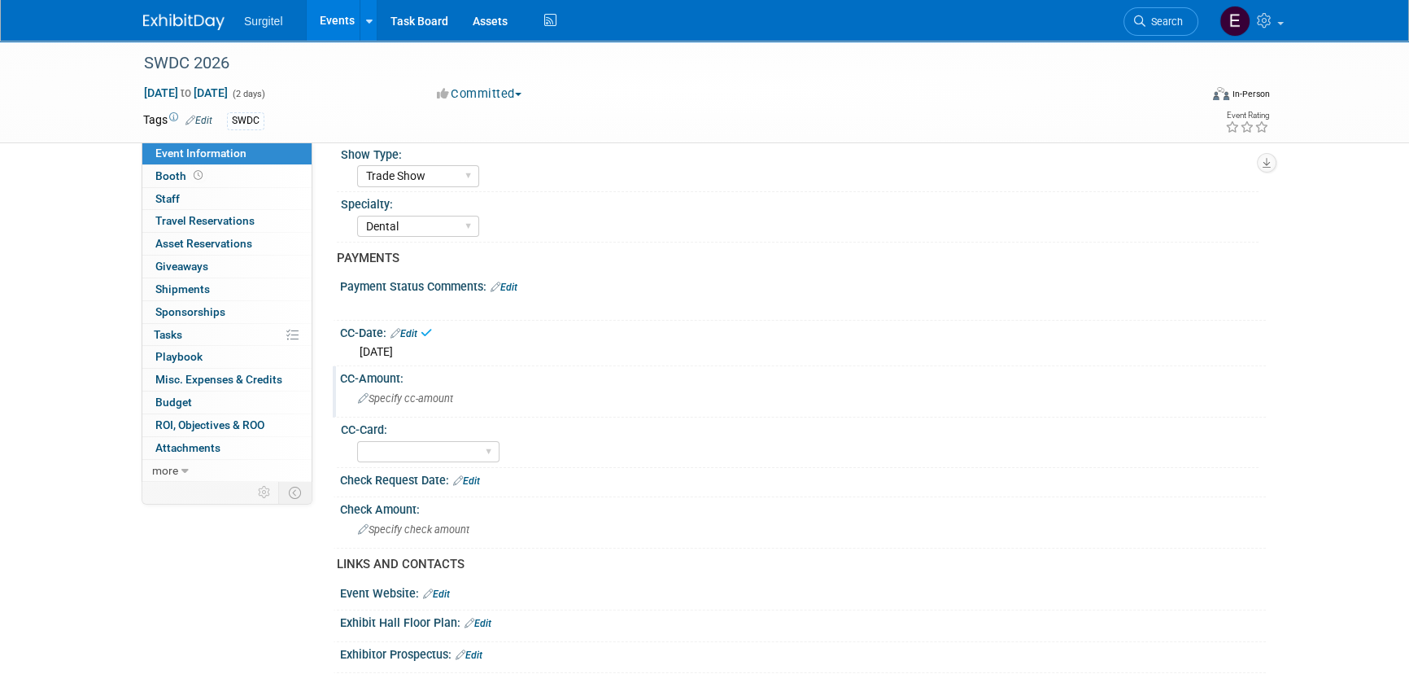
click at [414, 400] on span "Specify cc-amount" at bounding box center [405, 398] width 95 height 12
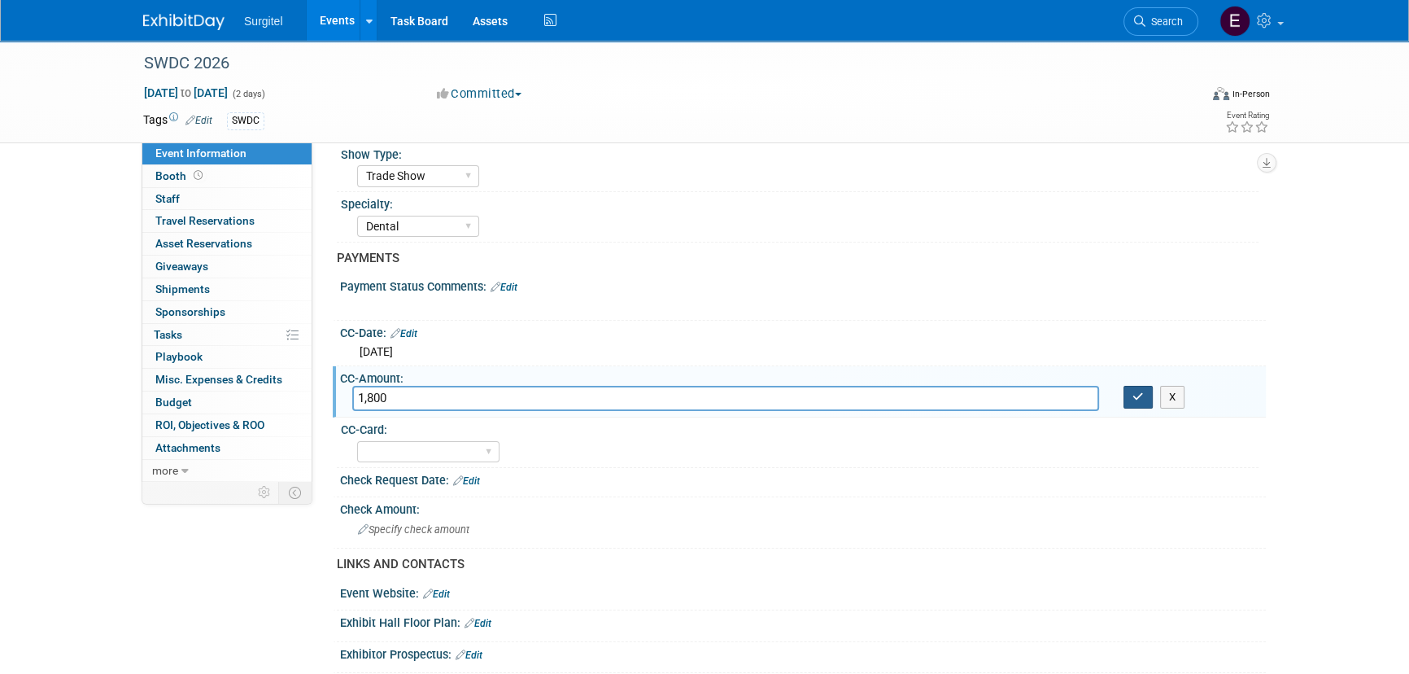
type input "1,800"
click at [1139, 395] on icon "button" at bounding box center [1138, 396] width 11 height 11
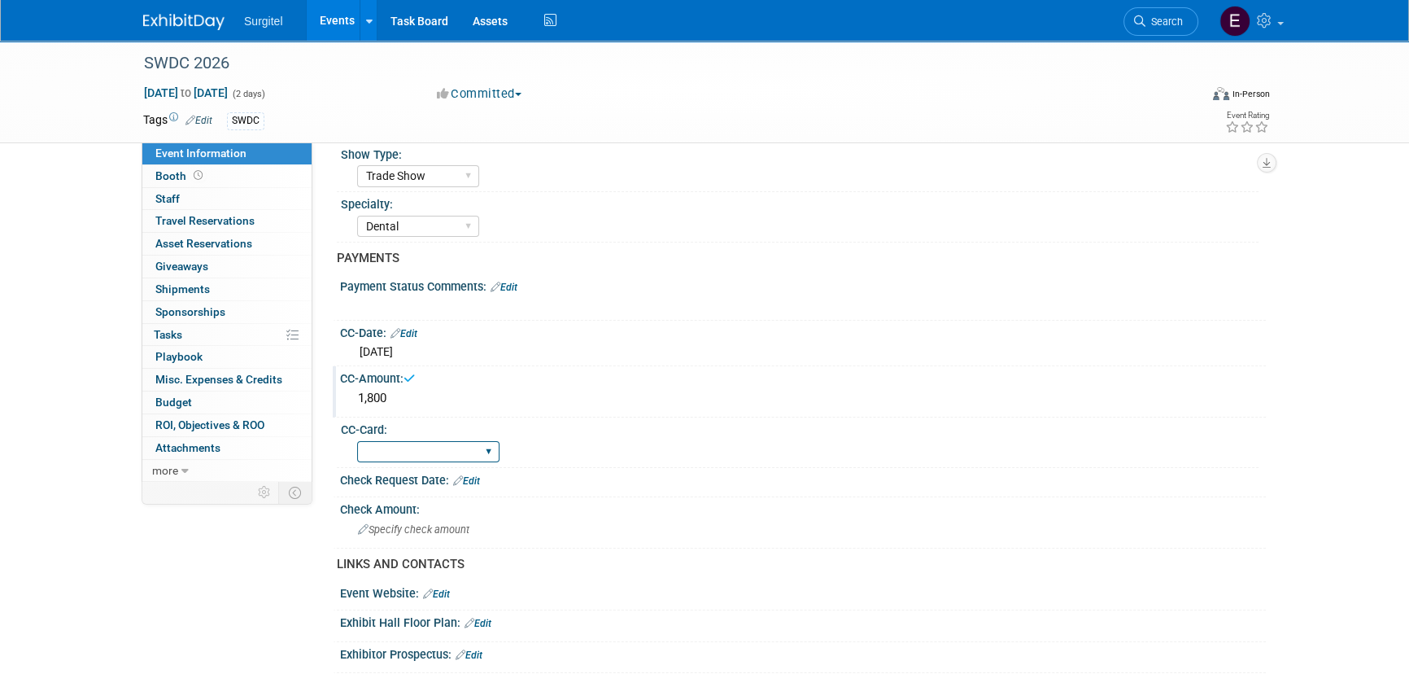
click at [400, 451] on select "Rewards - 12003 SkyMiles - 93008 Visa - 1925 Business Cash - 7359" at bounding box center [428, 452] width 142 height 22
select select "SkyMiles - 93008"
click at [357, 441] on select "Rewards - 12003 SkyMiles - 93008 Visa - 1925 Business Cash - 7359" at bounding box center [428, 452] width 142 height 22
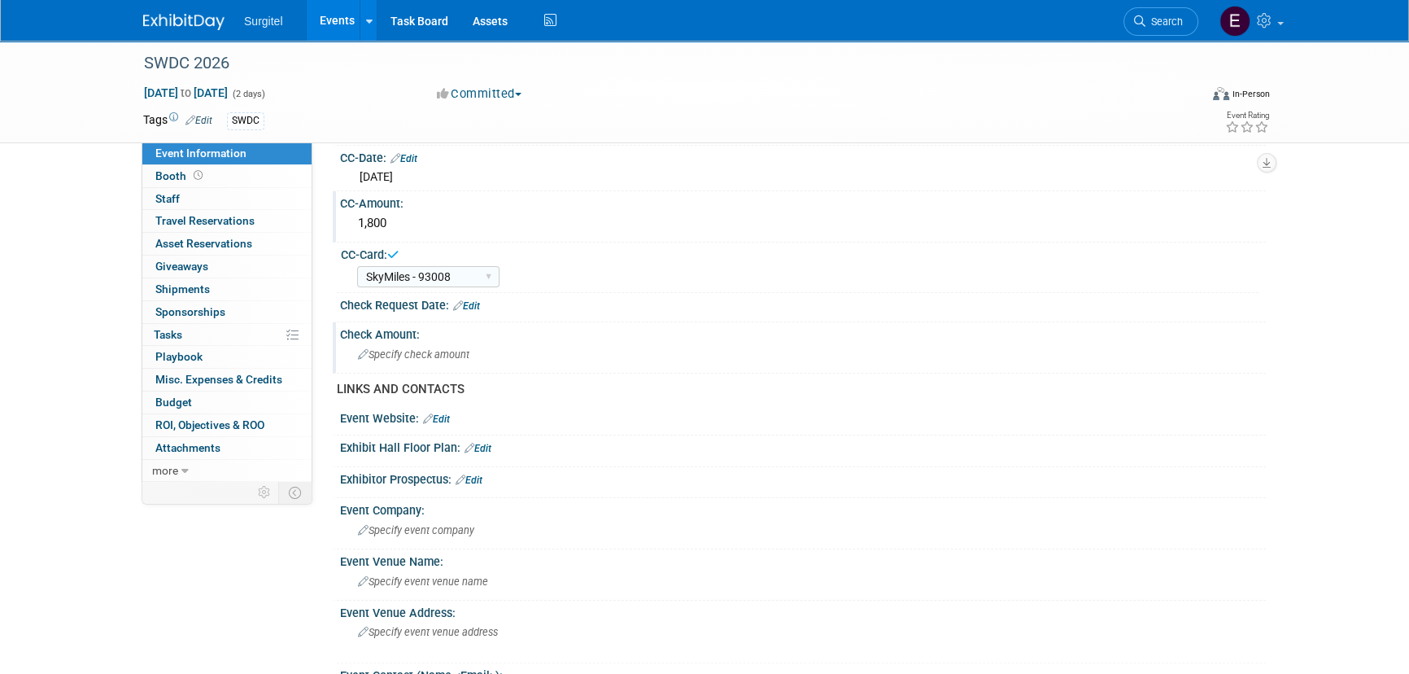
scroll to position [369, 0]
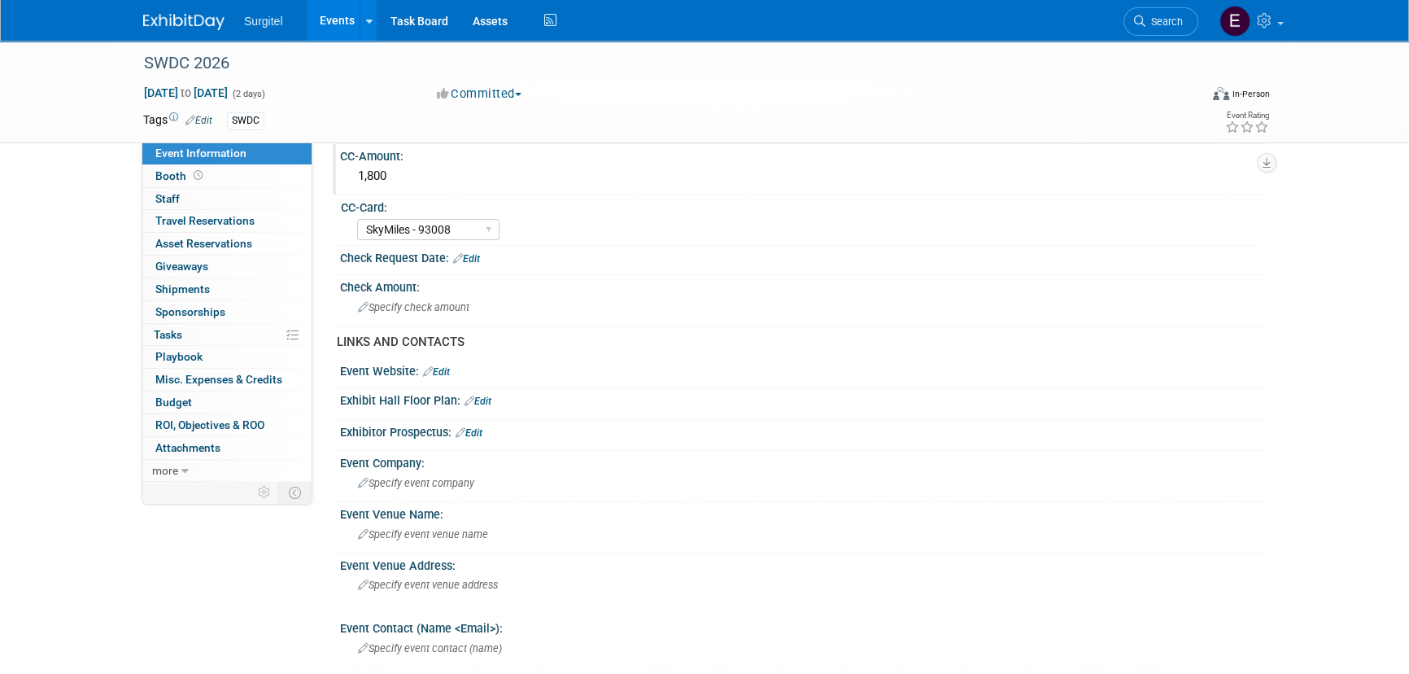
click at [478, 427] on link "Edit" at bounding box center [469, 432] width 27 height 11
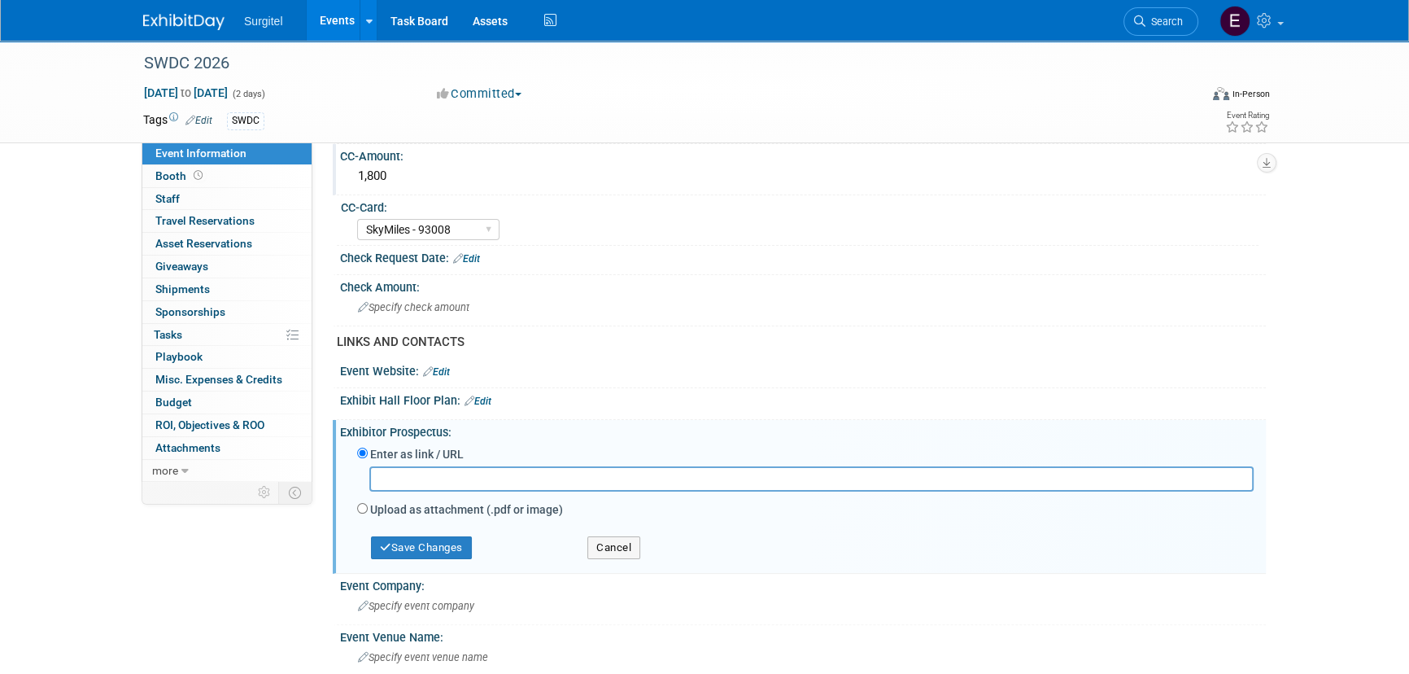
click at [451, 506] on label "Upload as attachment (.pdf or image)" at bounding box center [466, 509] width 193 height 16
click at [368, 506] on input "Upload as attachment (.pdf or image)" at bounding box center [362, 508] width 11 height 11
radio input "true"
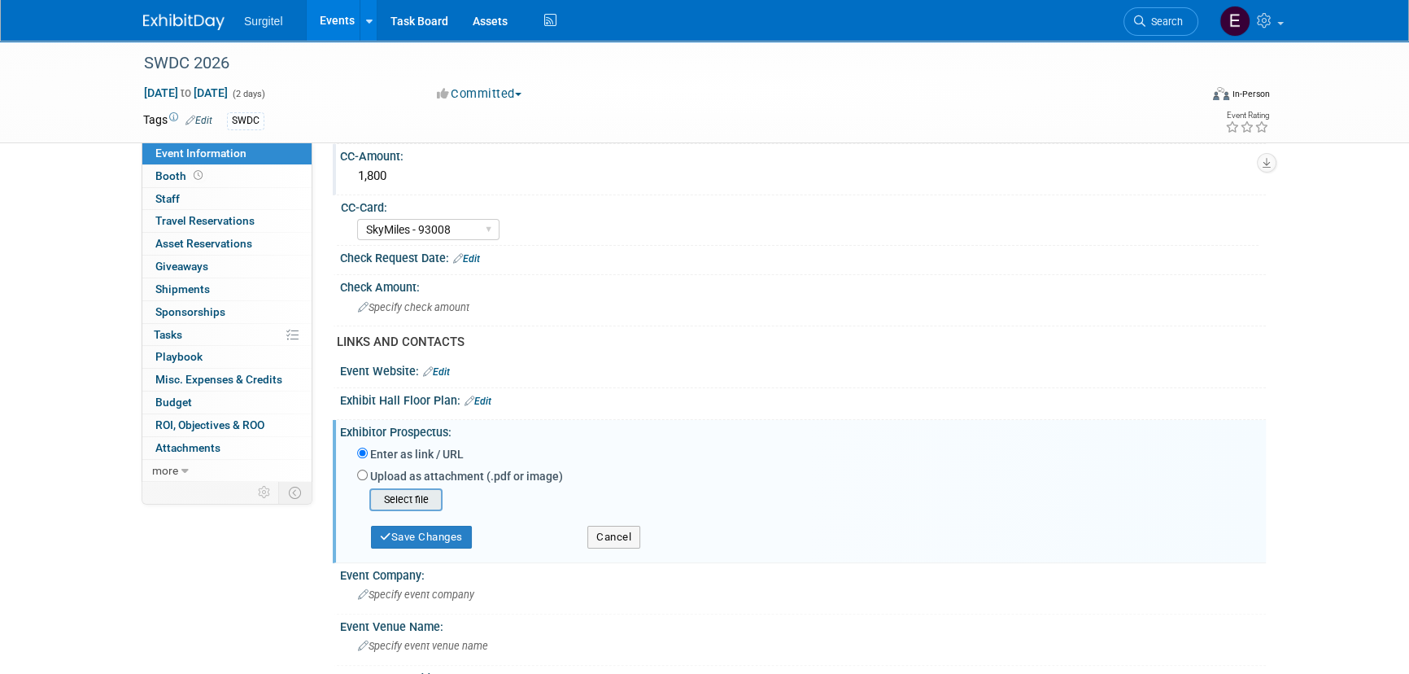
click at [409, 490] on input "file" at bounding box center [344, 500] width 194 height 20
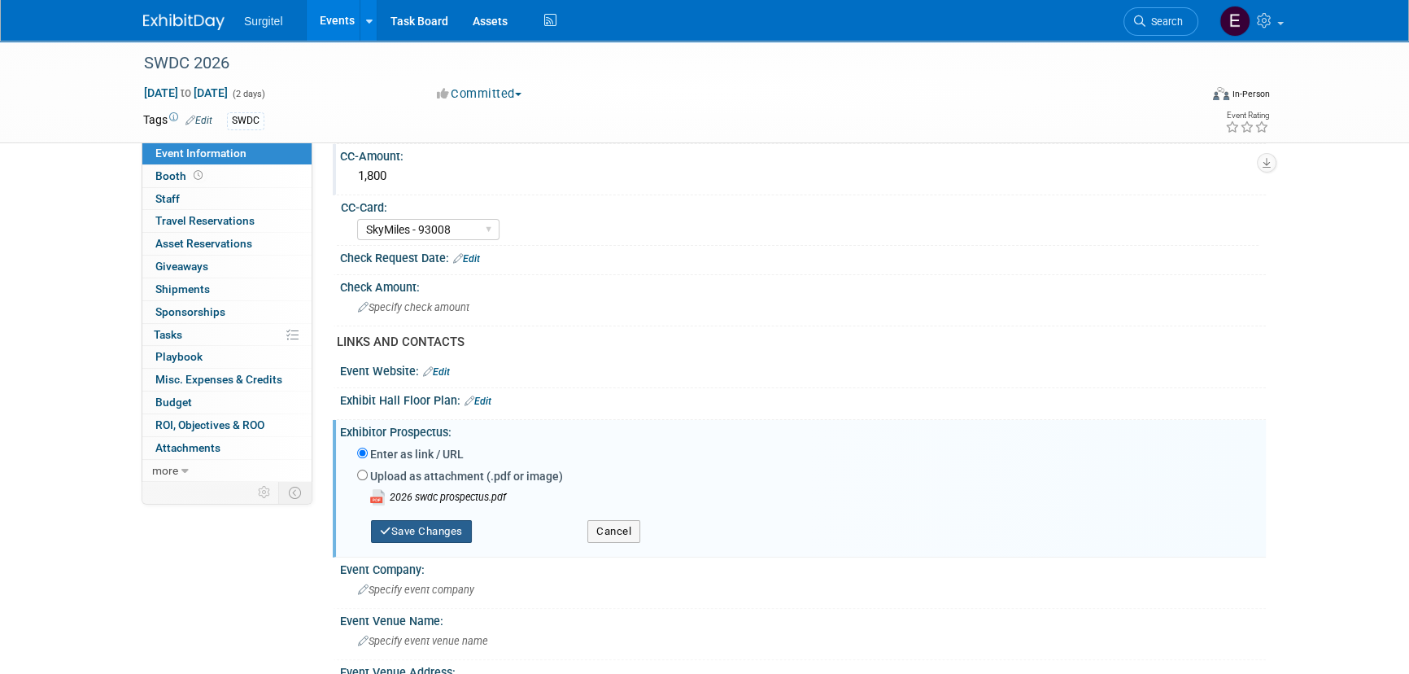
click at [439, 523] on button "Save Changes" at bounding box center [421, 531] width 101 height 23
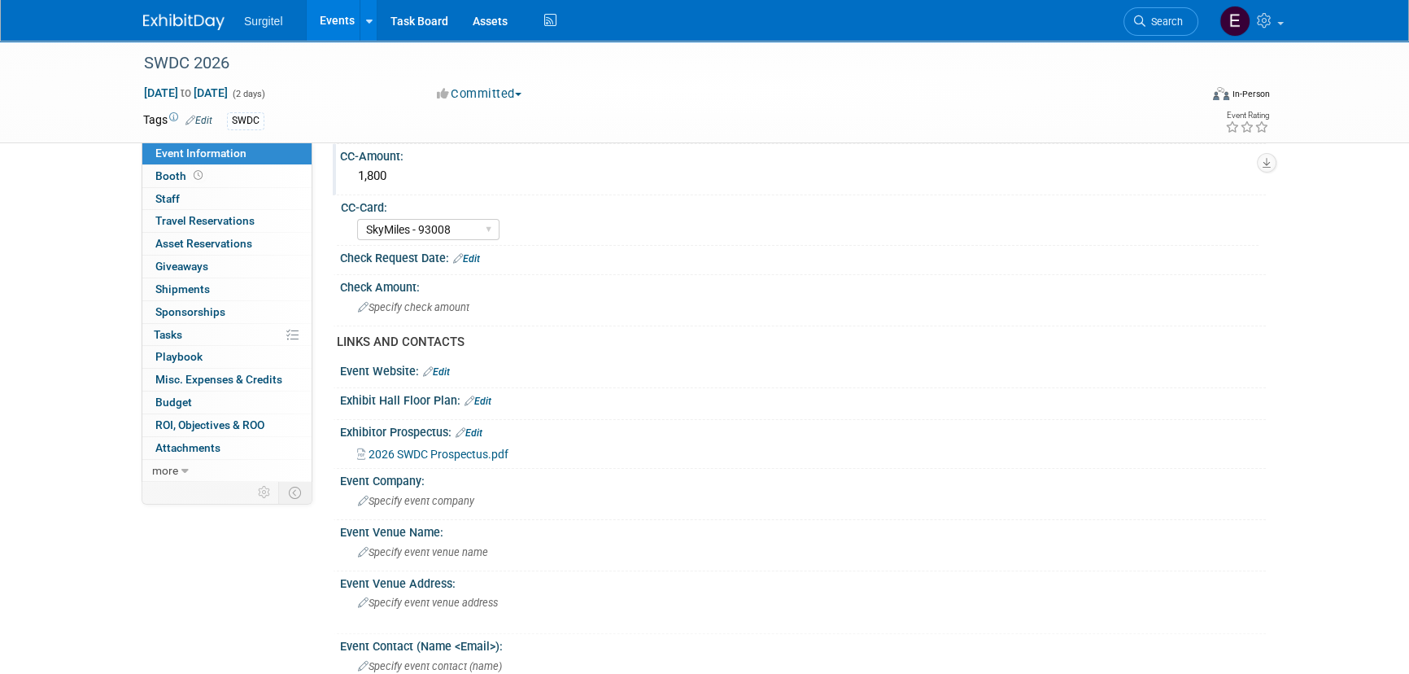
click at [485, 395] on link "Edit" at bounding box center [478, 400] width 27 height 11
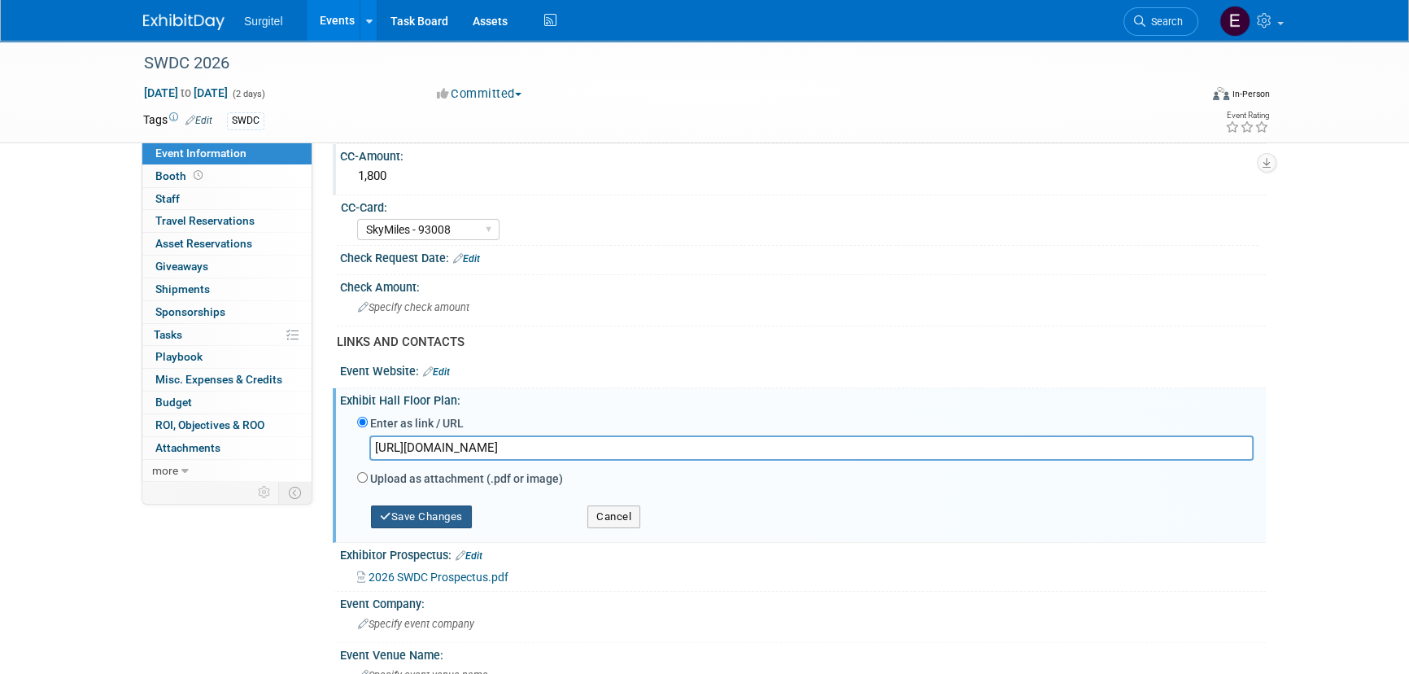
type input "https://www.expocad.com/host/fx/dcds/2026swd/exfx.html"
click at [442, 511] on button "Save Changes" at bounding box center [421, 516] width 101 height 23
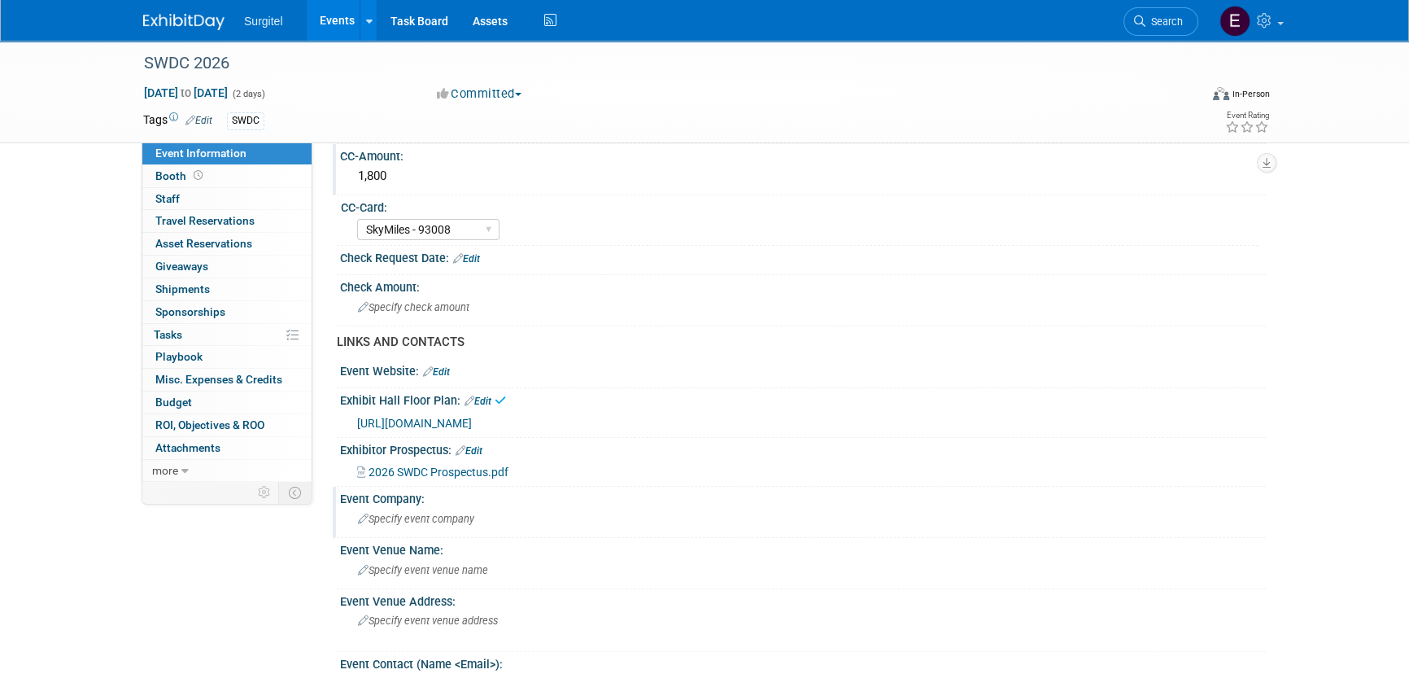
click at [439, 518] on span "Specify event company" at bounding box center [416, 519] width 116 height 12
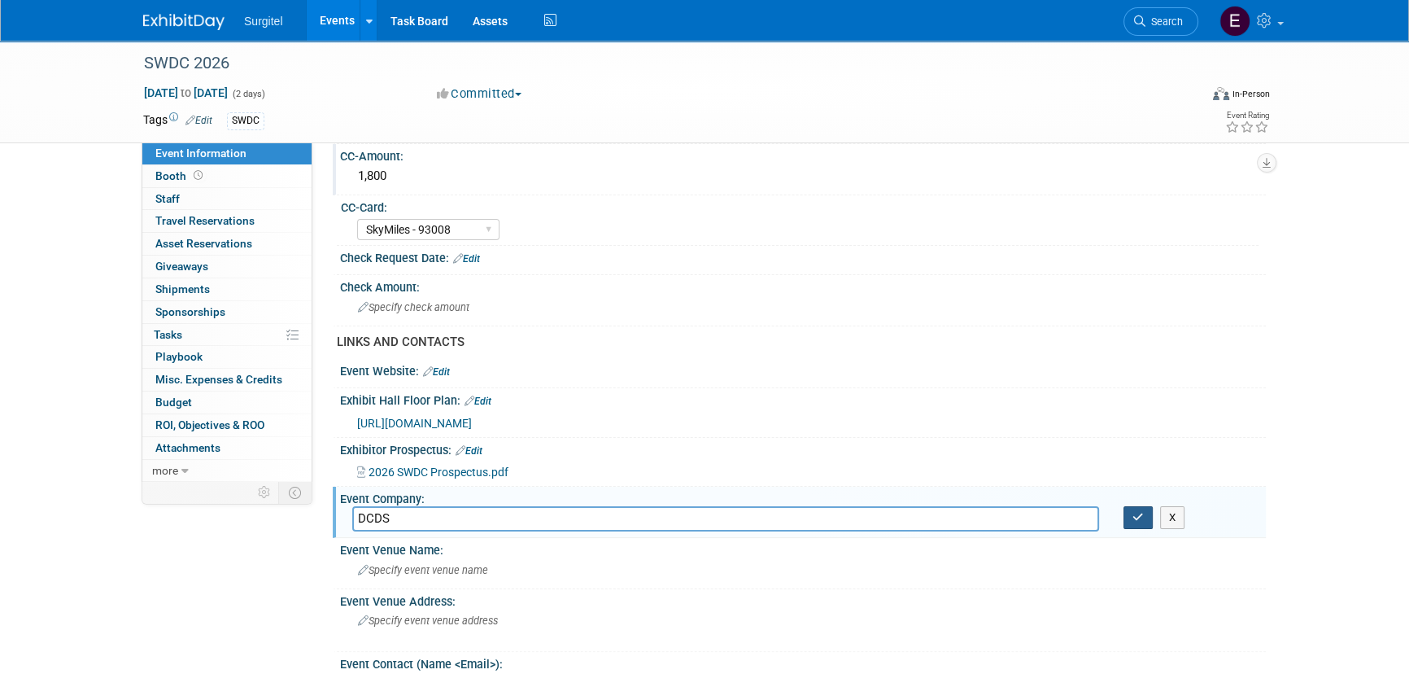
type input "DCDS"
click at [1143, 518] on icon "button" at bounding box center [1138, 517] width 11 height 11
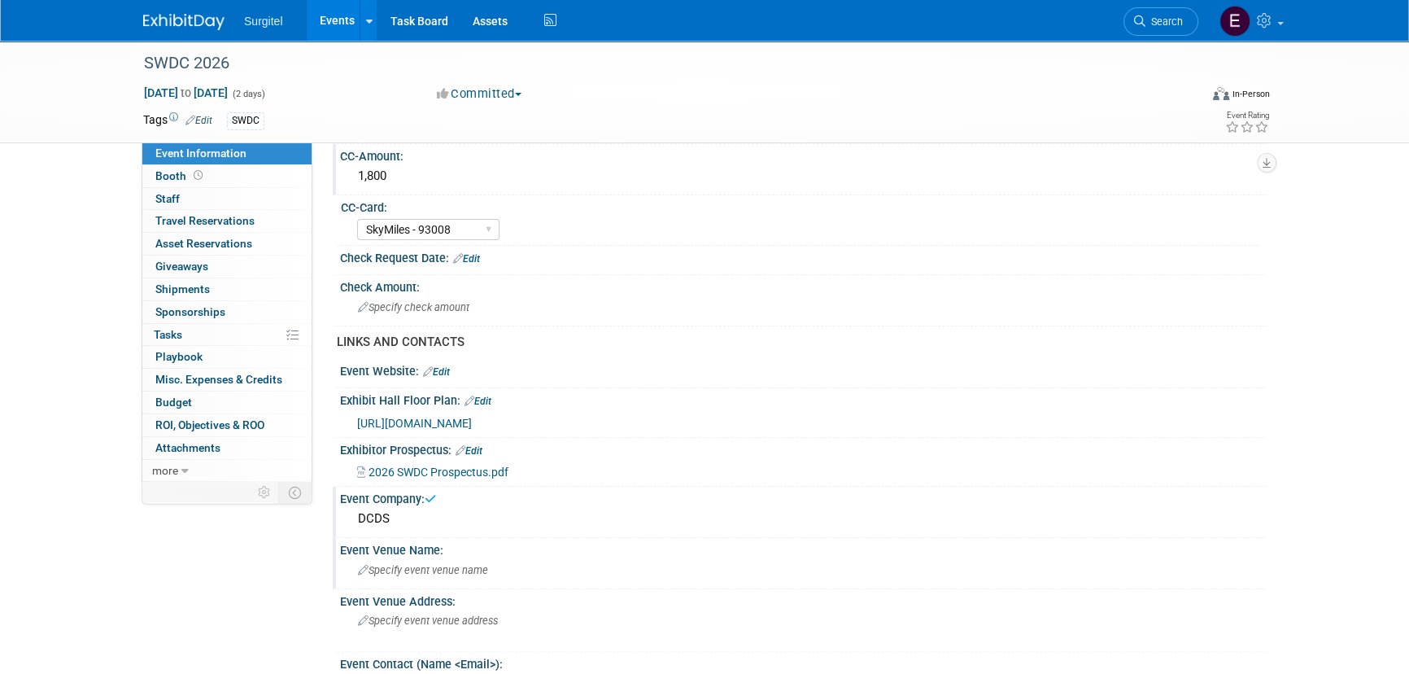
click at [406, 564] on span "Specify event venue name" at bounding box center [423, 570] width 130 height 12
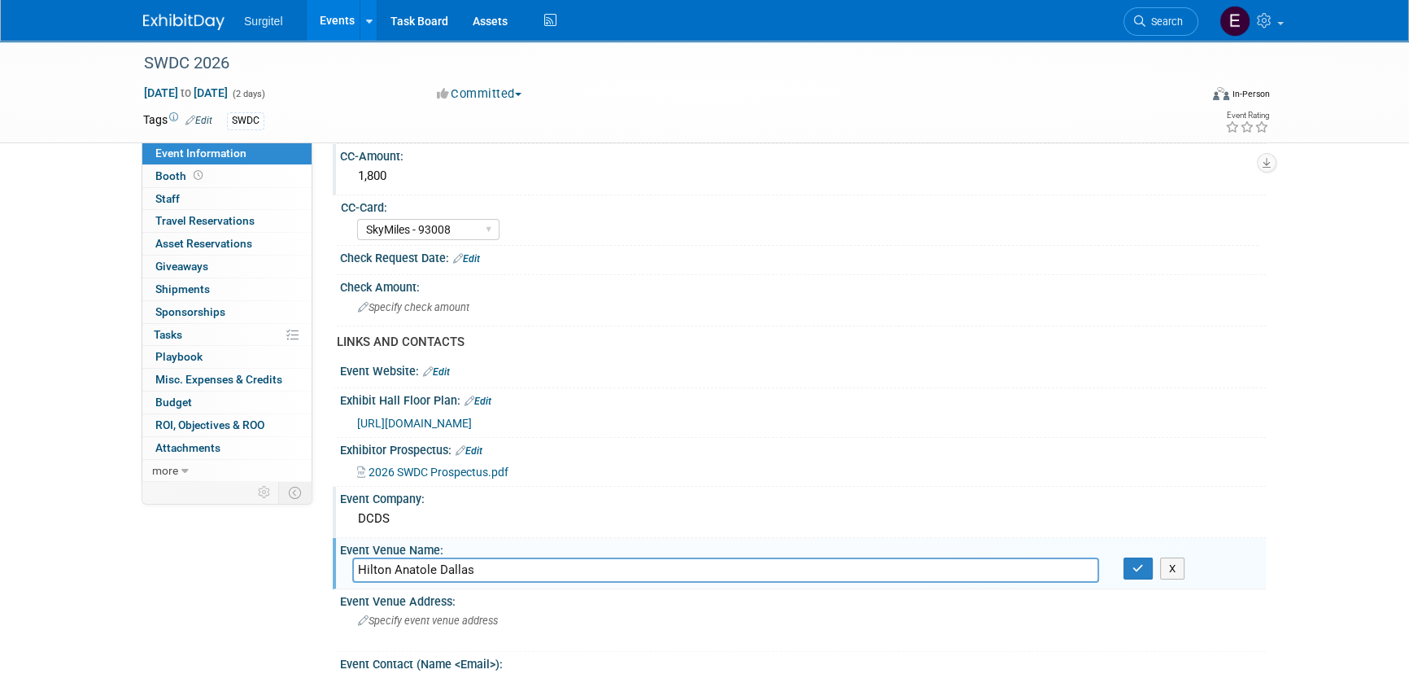
drag, startPoint x: 499, startPoint y: 559, endPoint x: 336, endPoint y: 566, distance: 162.9
click at [336, 566] on div "Event Venue Name: Hilton Anatole Dallas X" at bounding box center [799, 563] width 933 height 51
type input "Hilton Anatole Dallas"
click at [1142, 563] on icon "button" at bounding box center [1138, 568] width 11 height 11
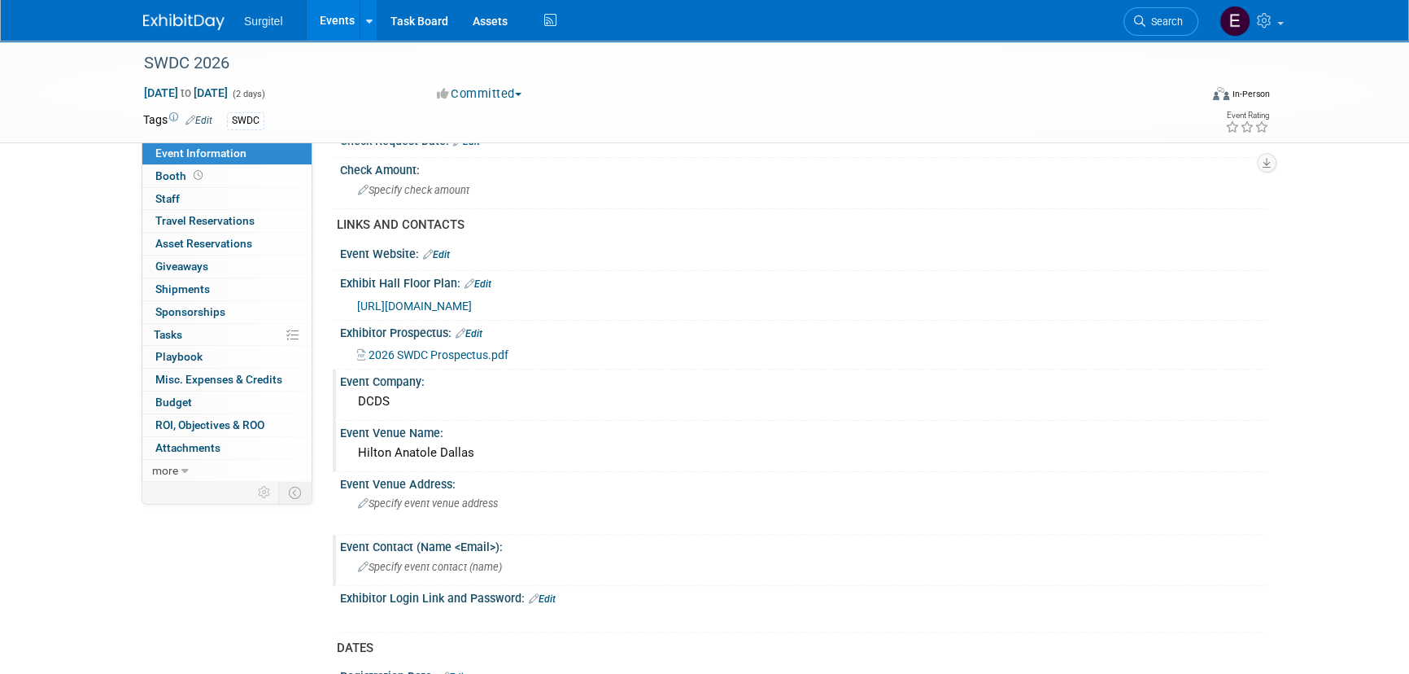
scroll to position [666, 0]
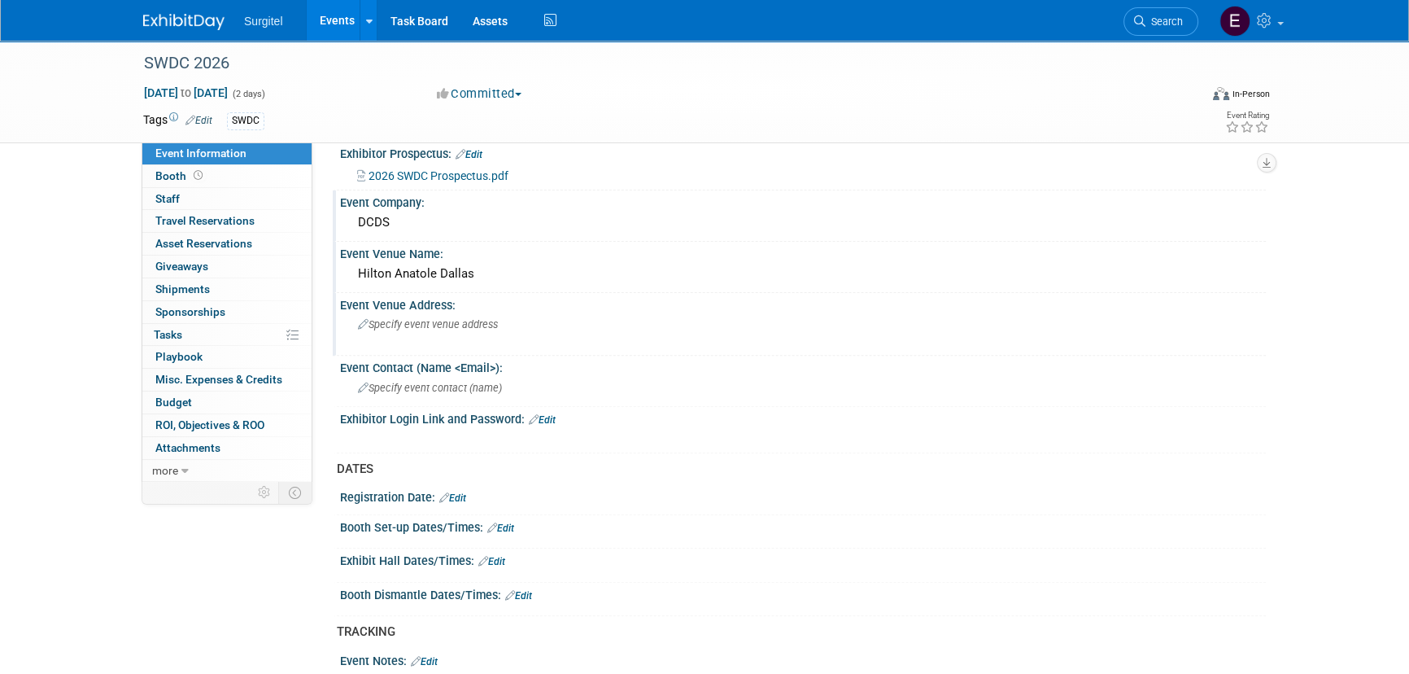
click at [394, 321] on span "Specify event venue address" at bounding box center [428, 324] width 140 height 12
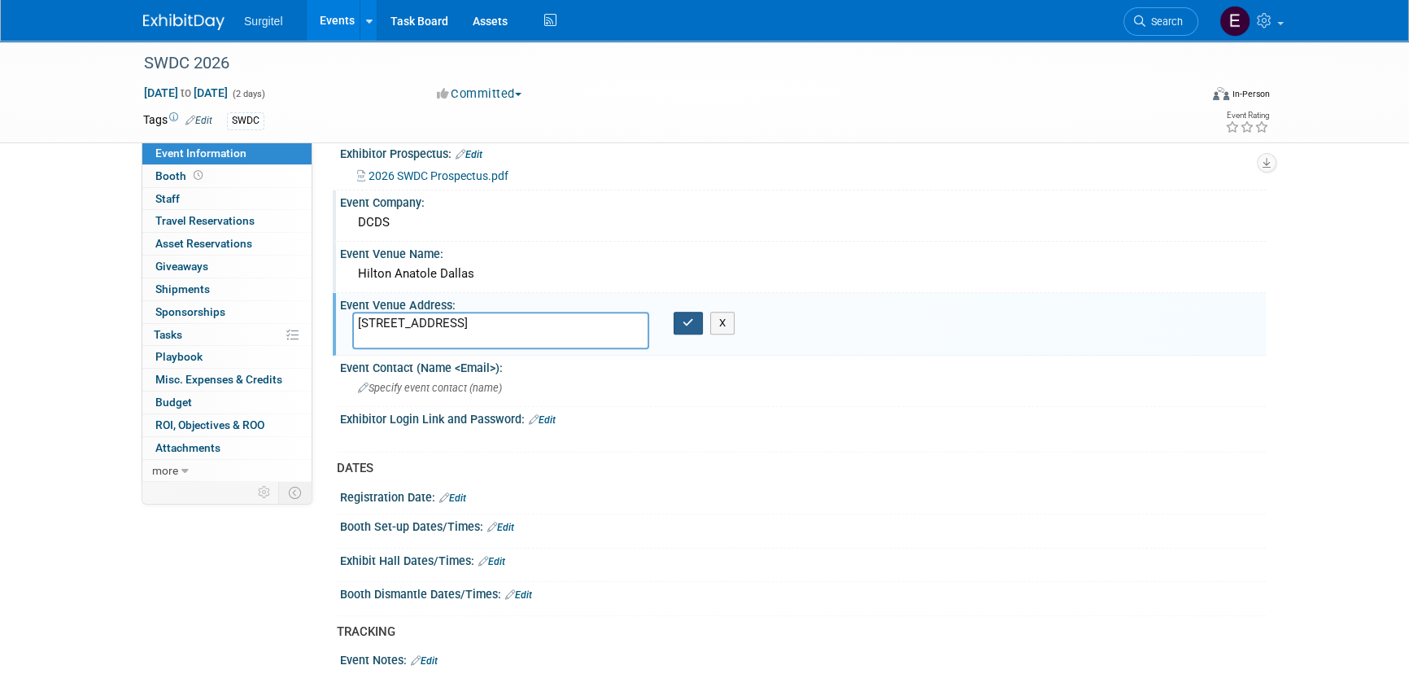
type textarea "2201 N Stemmons Fwy, Dallas, TX 75207"
click at [685, 323] on icon "button" at bounding box center [688, 322] width 11 height 11
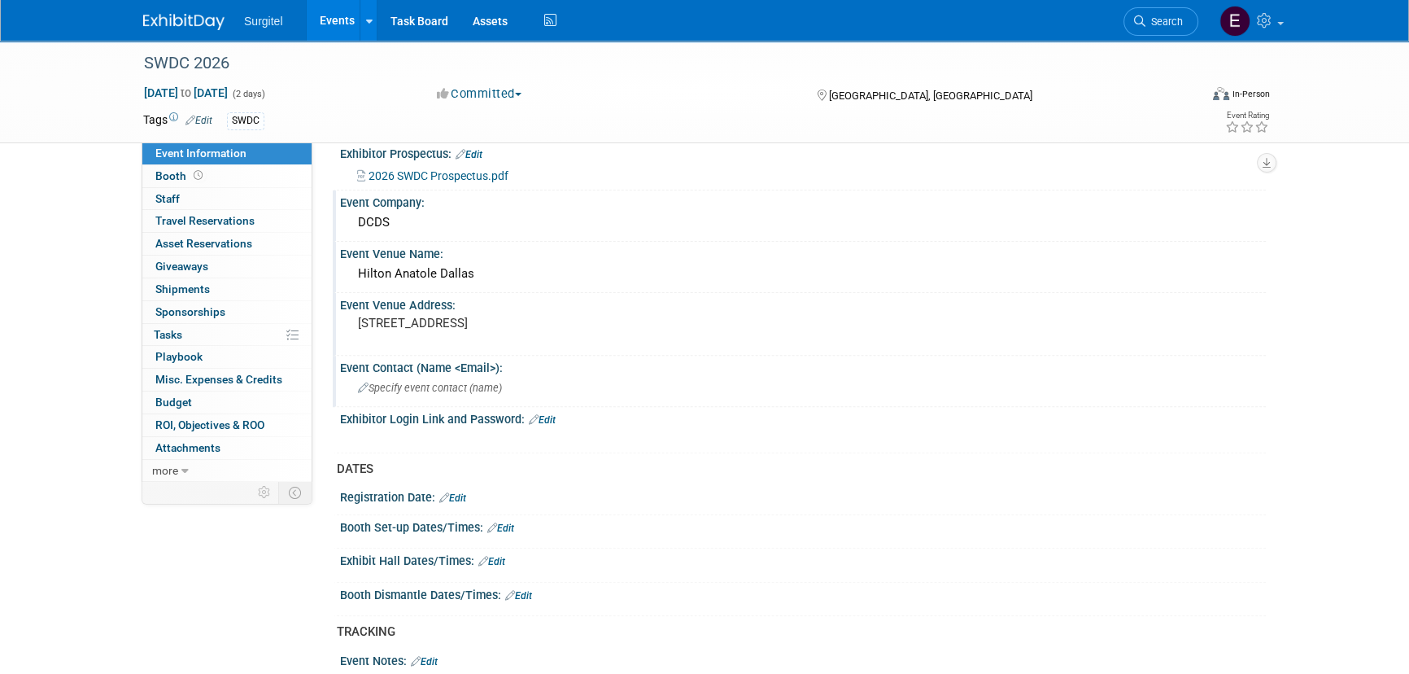
click at [508, 386] on div "Specify event contact (name )" at bounding box center [803, 387] width 902 height 25
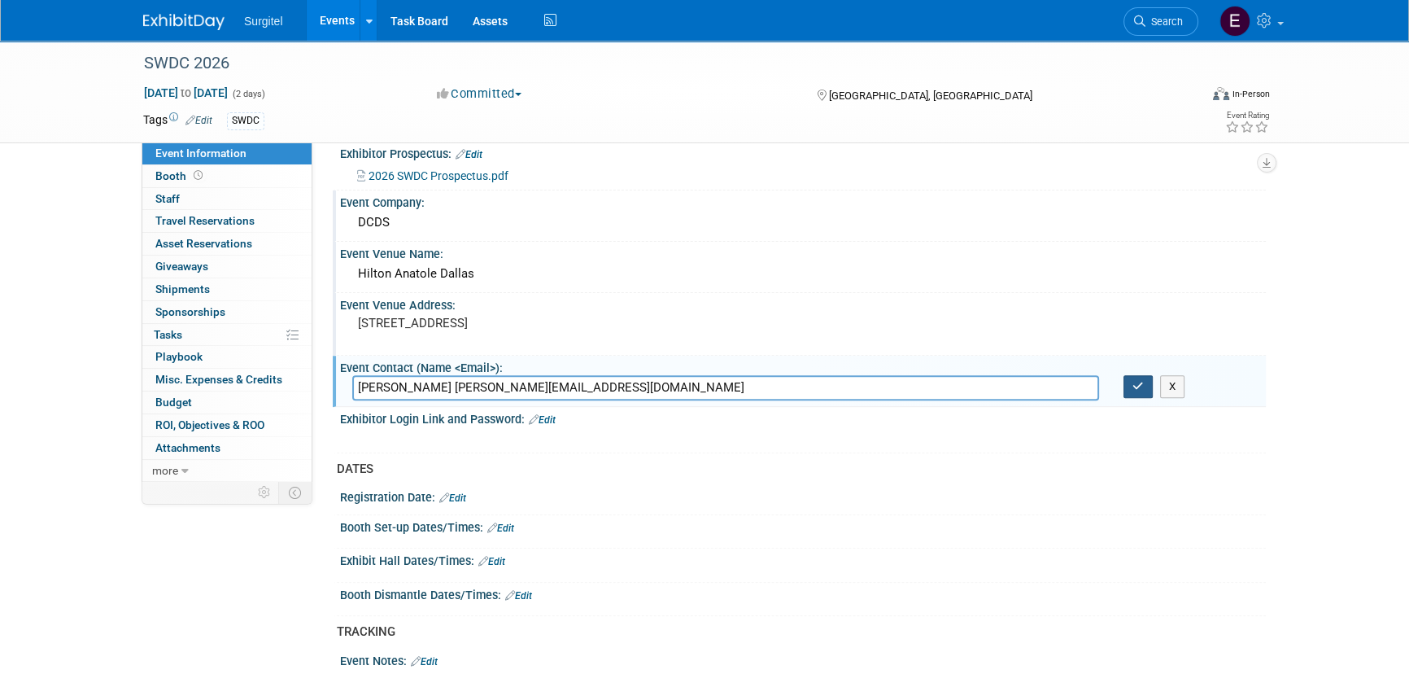
type input "Kisha Allen kisha@dcds.org"
click at [1137, 381] on icon "button" at bounding box center [1138, 386] width 11 height 11
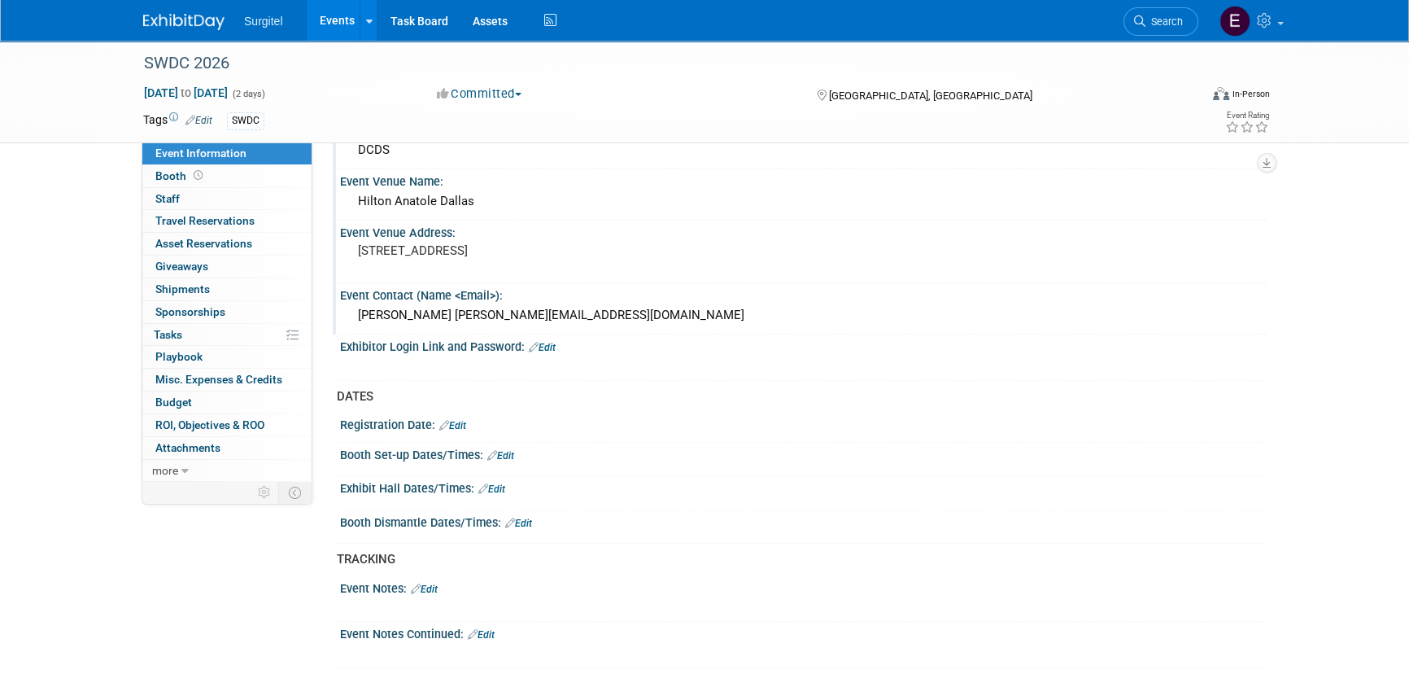
scroll to position [740, 0]
click at [500, 482] on link "Edit" at bounding box center [491, 487] width 27 height 11
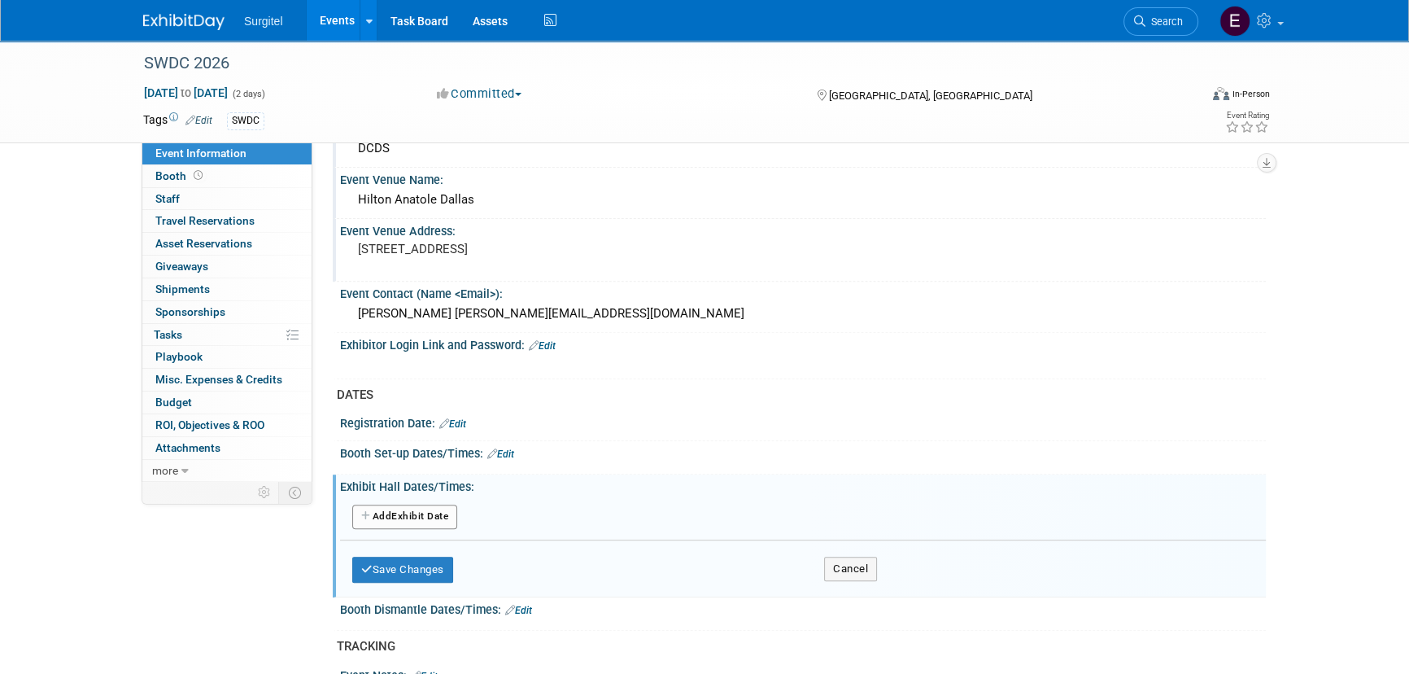
click at [430, 511] on button "Add Another Exhibit Date" at bounding box center [404, 517] width 105 height 24
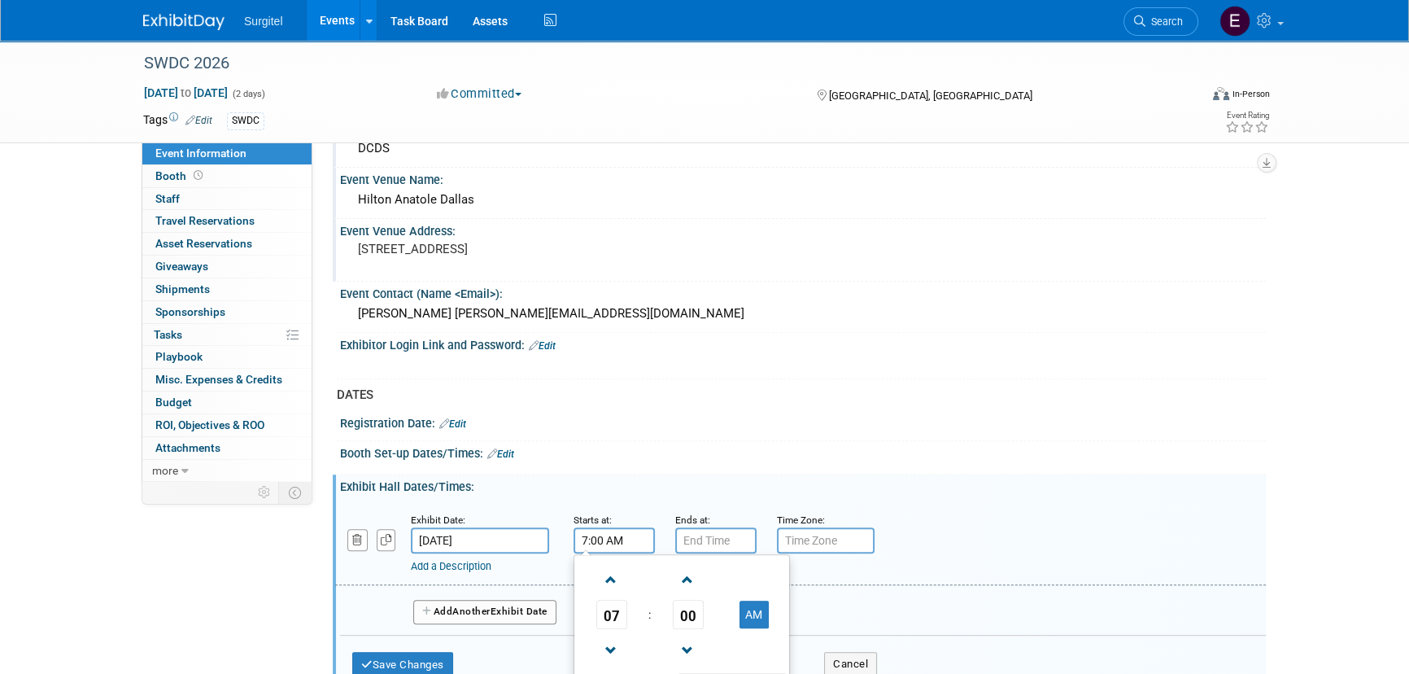
click at [594, 541] on input "7:00 AM" at bounding box center [614, 540] width 81 height 26
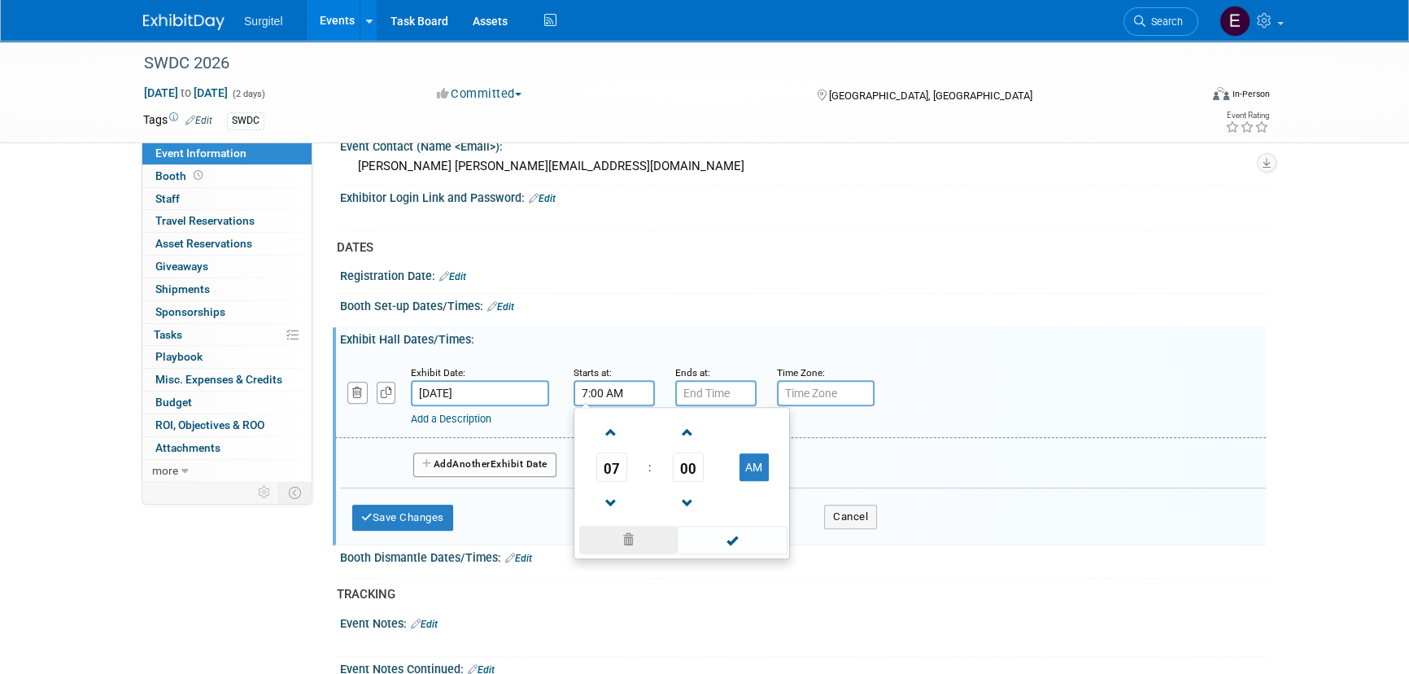
scroll to position [887, 0]
click at [618, 463] on span "07" at bounding box center [611, 466] width 31 height 29
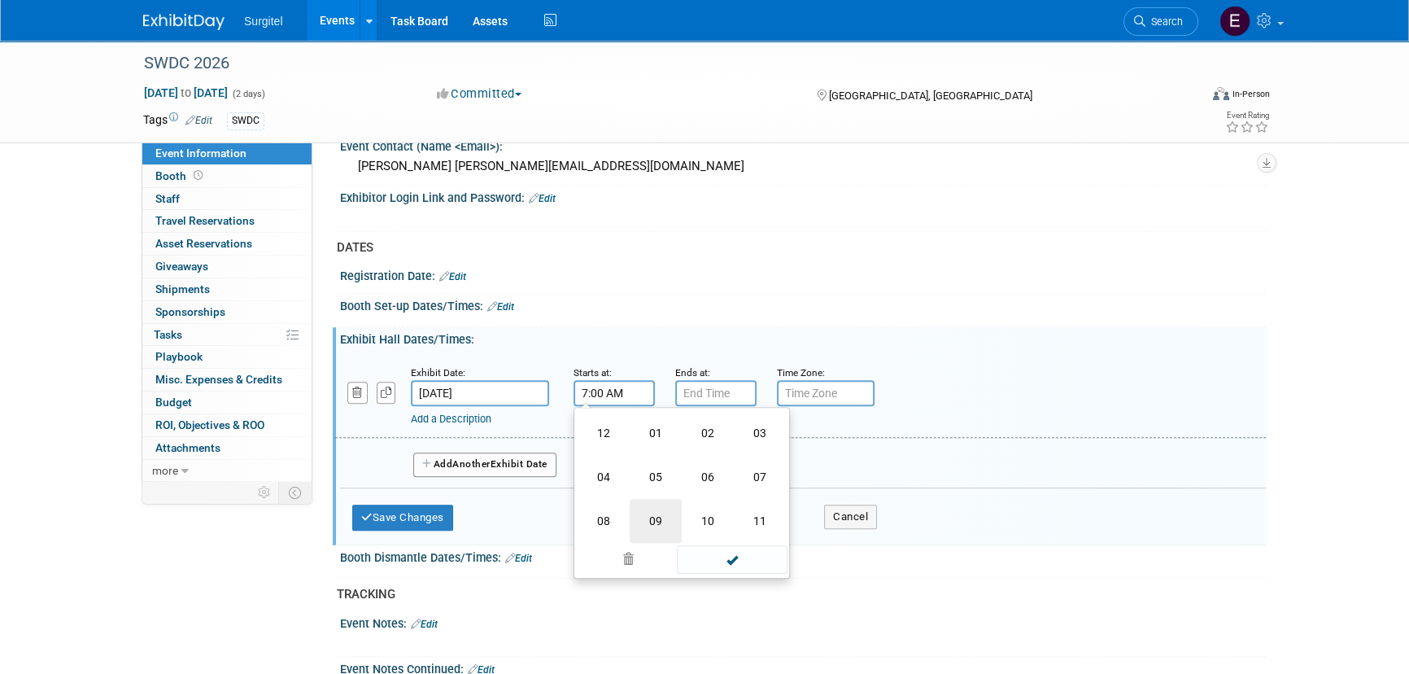
click at [671, 530] on td "09" at bounding box center [656, 521] width 52 height 44
type input "9:00 AM"
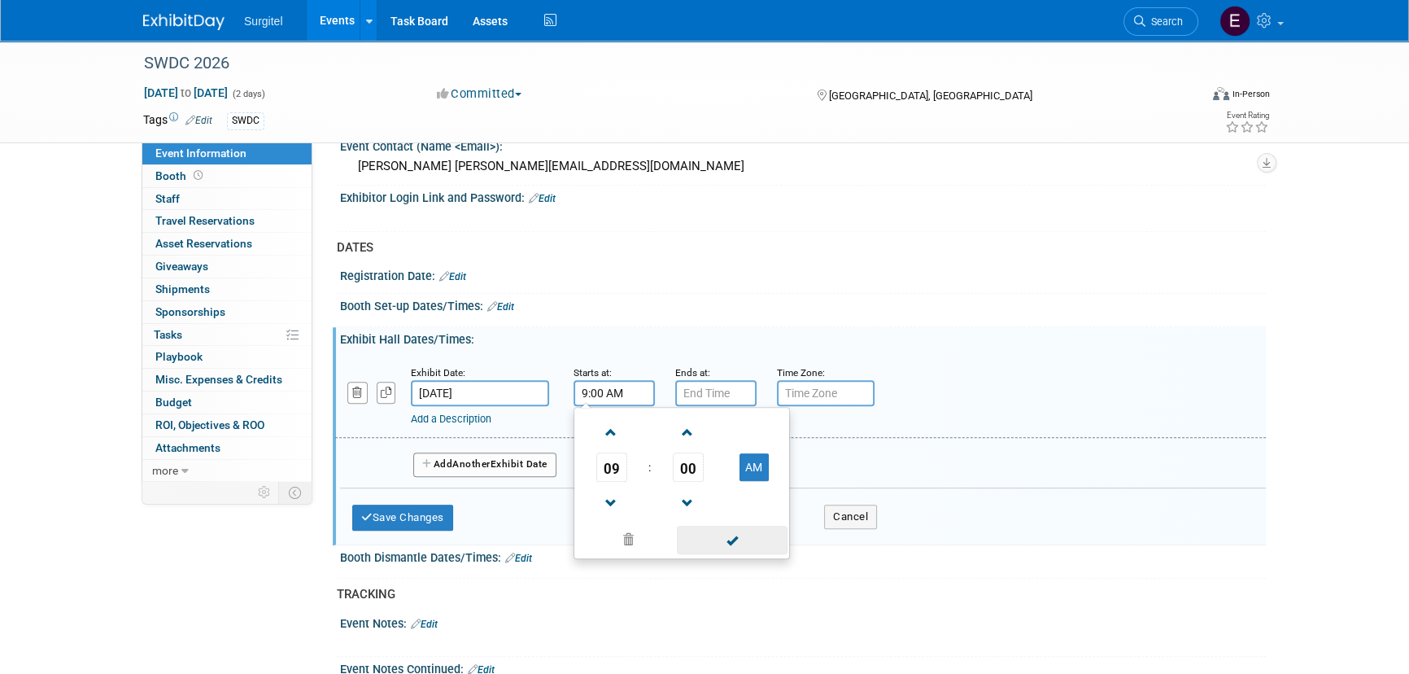
click at [735, 543] on span at bounding box center [732, 540] width 110 height 28
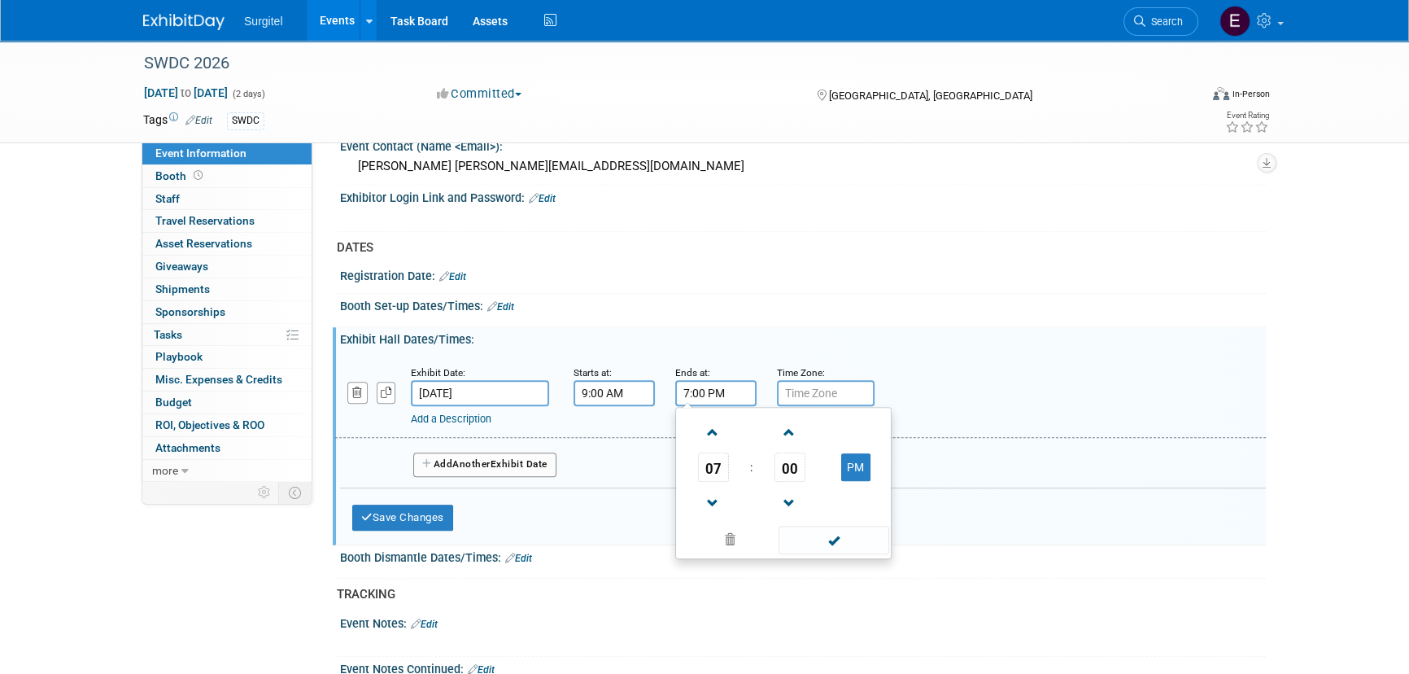
click at [701, 383] on input "7:00 PM" at bounding box center [715, 393] width 81 height 26
click at [707, 457] on span "07" at bounding box center [713, 466] width 31 height 29
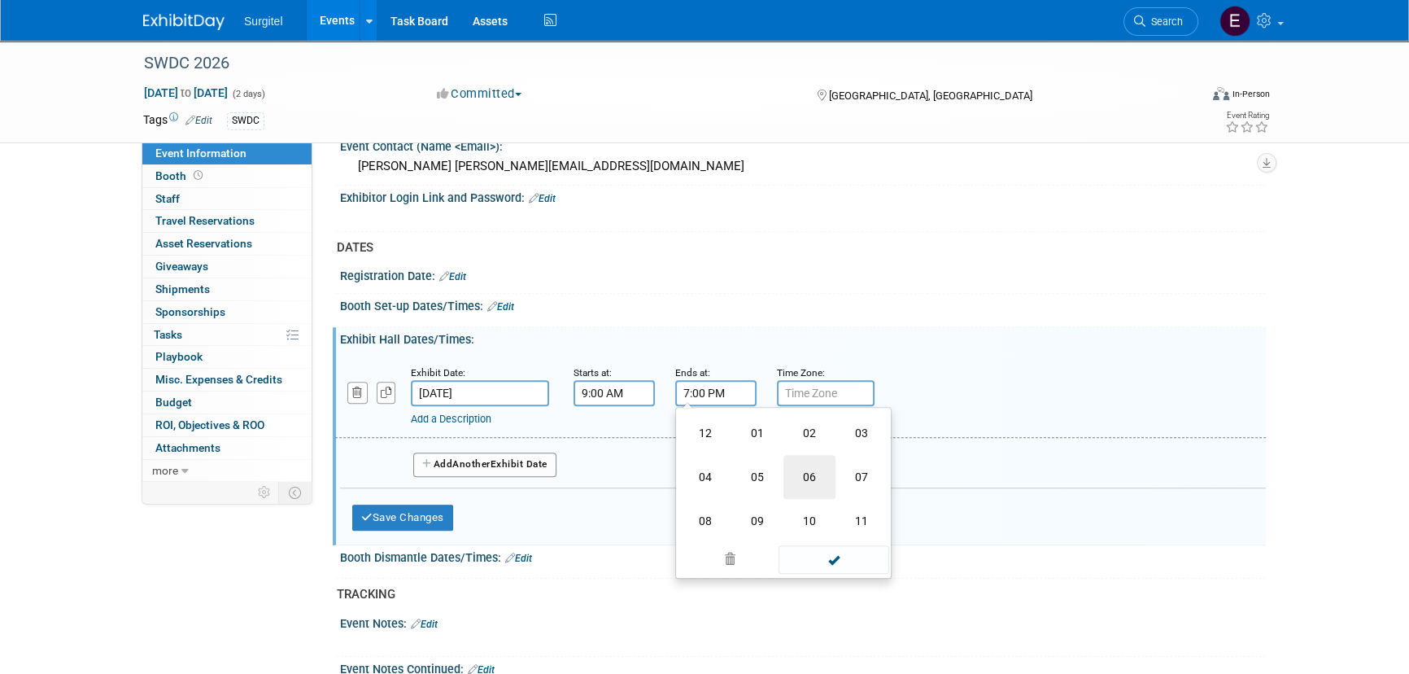
click at [805, 477] on td "06" at bounding box center [810, 477] width 52 height 44
type input "6:00 PM"
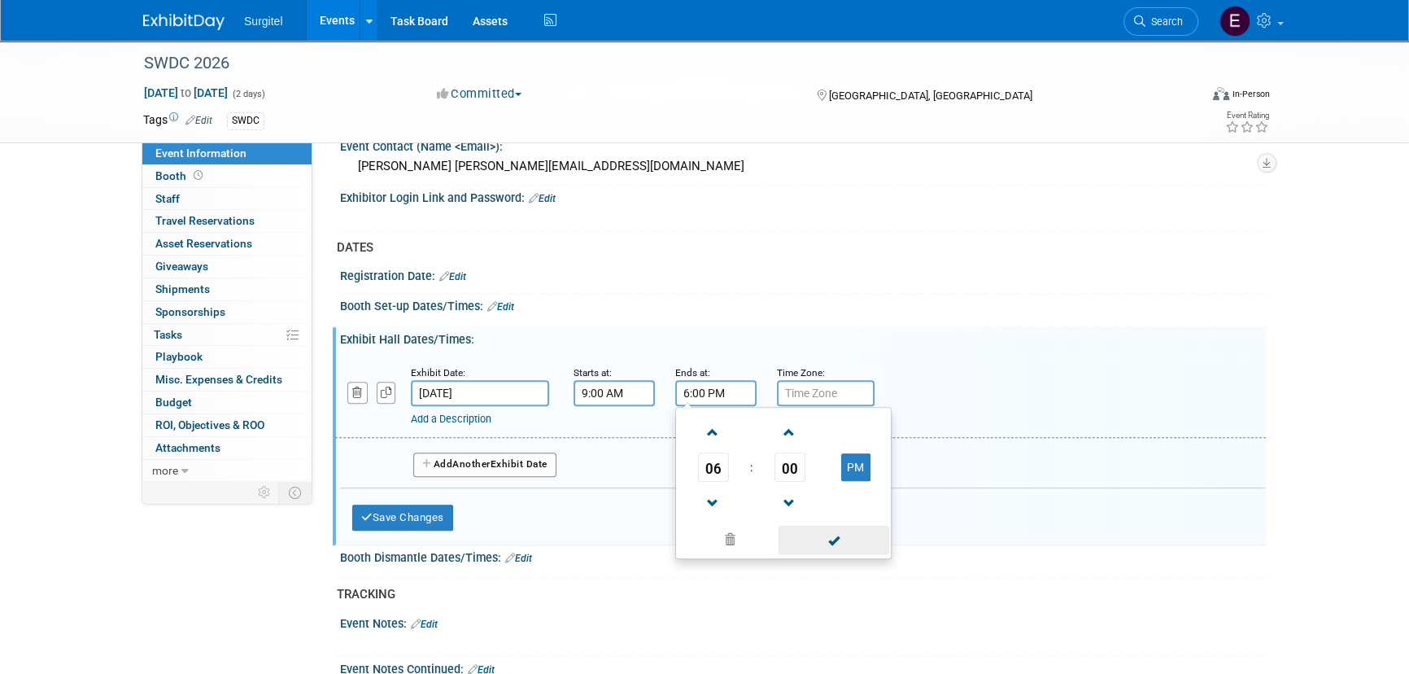
click at [864, 540] on span at bounding box center [834, 540] width 110 height 28
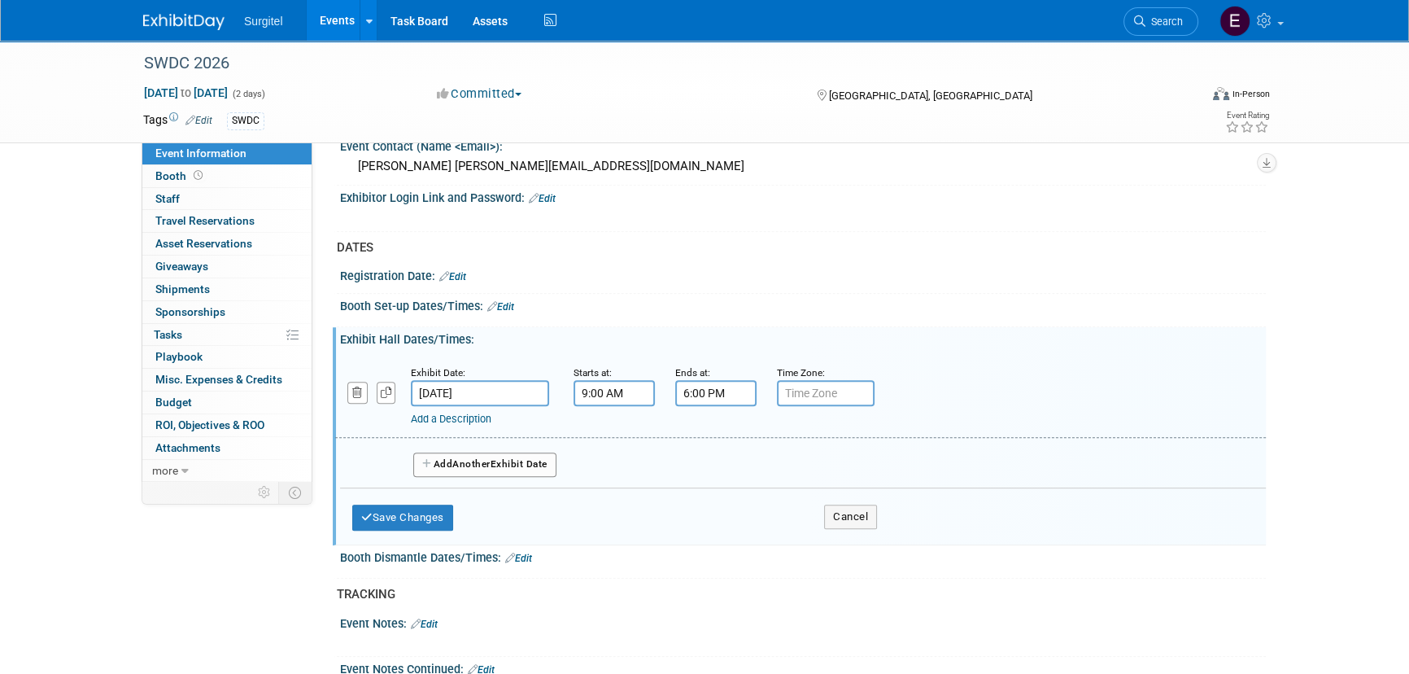
click at [480, 464] on button "Add Another Exhibit Date" at bounding box center [484, 464] width 143 height 24
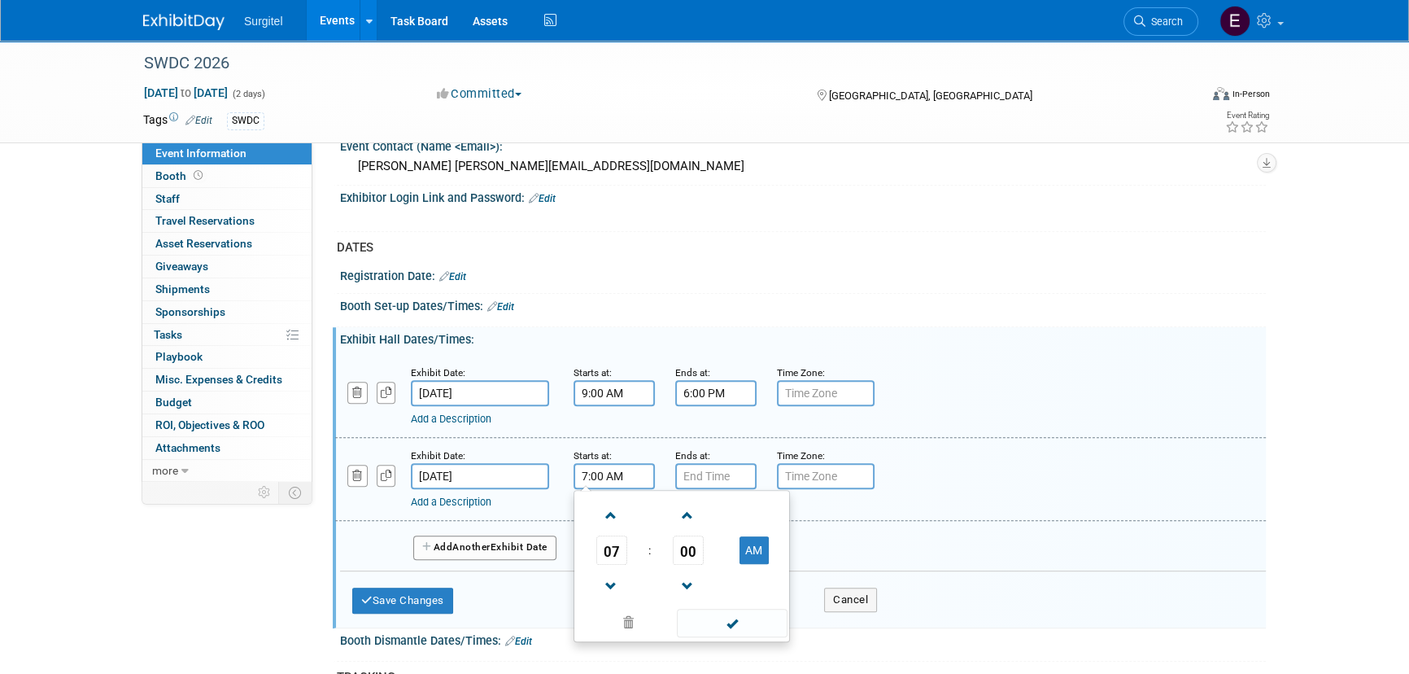
click at [603, 468] on input "7:00 AM" at bounding box center [614, 476] width 81 height 26
click at [607, 548] on span "07" at bounding box center [611, 549] width 31 height 29
click at [659, 605] on td "09" at bounding box center [656, 604] width 52 height 44
type input "9:00 AM"
drag, startPoint x: 740, startPoint y: 618, endPoint x: 736, endPoint y: 602, distance: 16.8
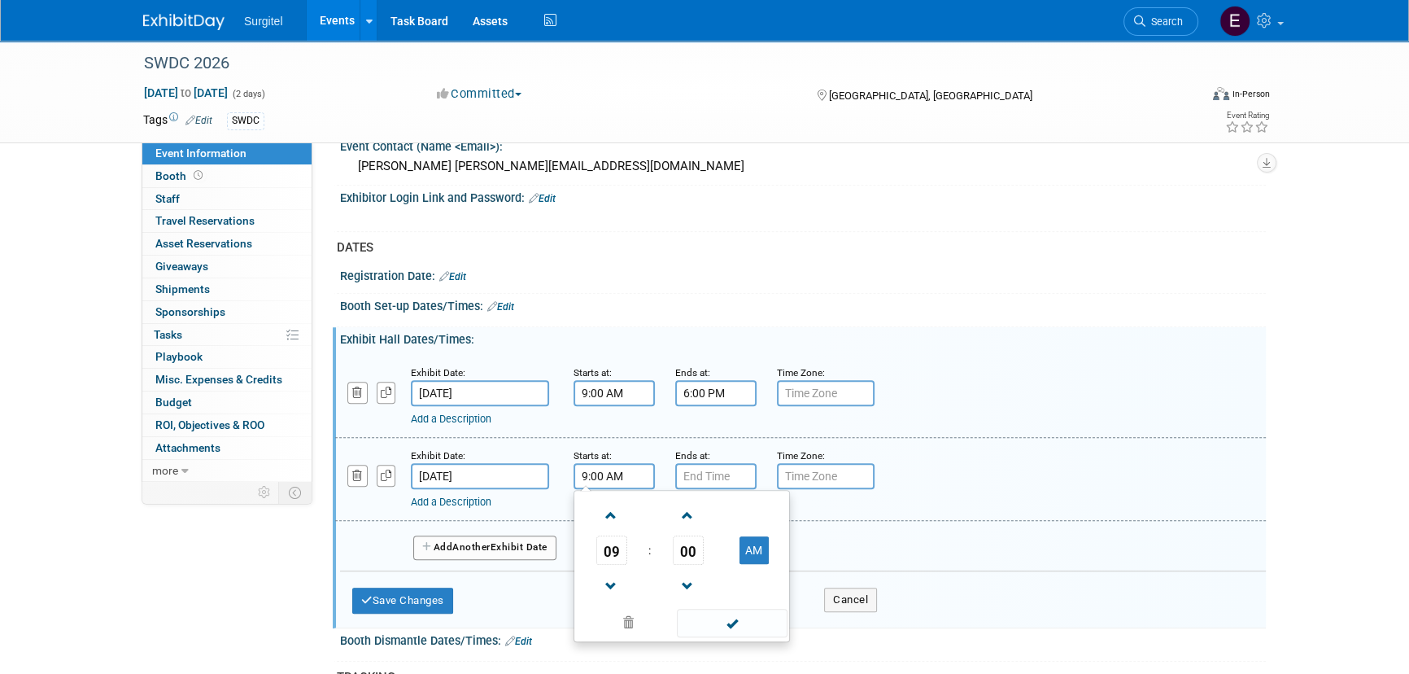
click at [740, 617] on span at bounding box center [732, 623] width 110 height 28
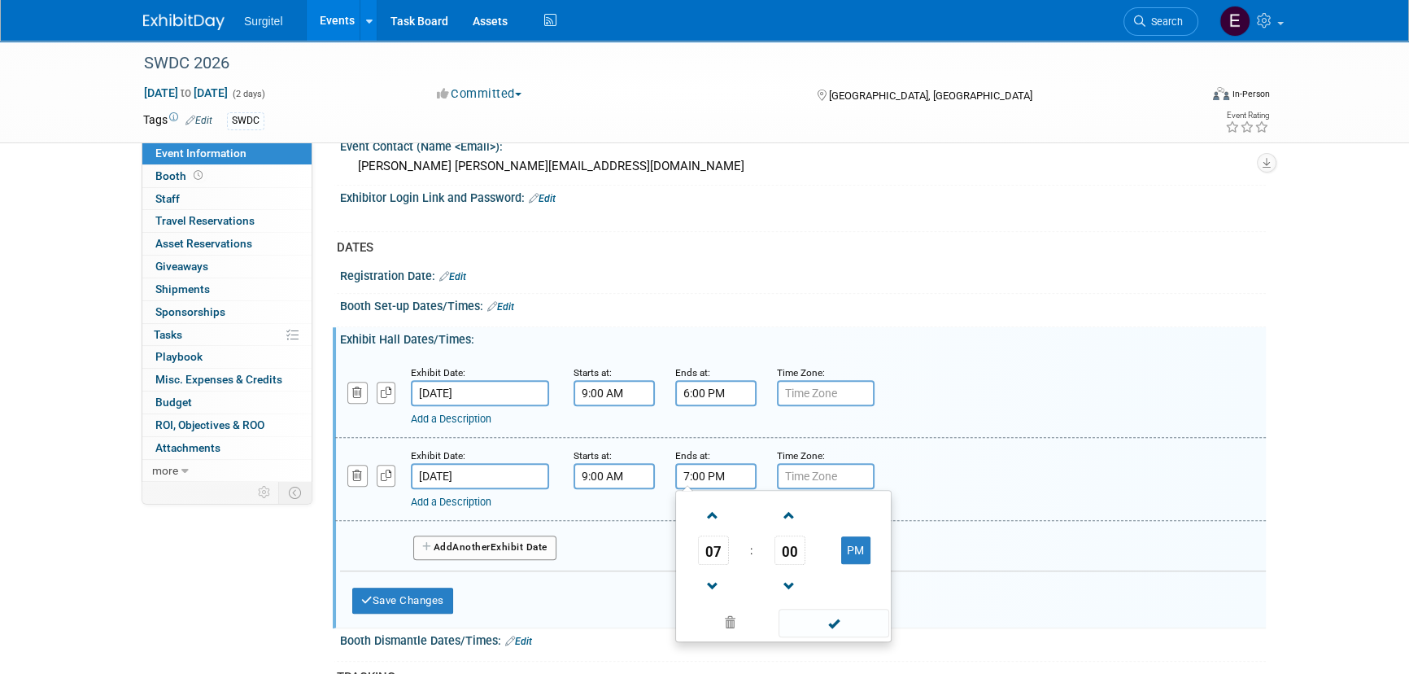
click at [704, 476] on input "7:00 PM" at bounding box center [715, 476] width 81 height 26
click at [709, 554] on span "07" at bounding box center [713, 549] width 31 height 29
click at [757, 517] on td "01" at bounding box center [758, 516] width 52 height 44
click at [775, 543] on span "00" at bounding box center [790, 549] width 31 height 29
click at [805, 545] on td "30" at bounding box center [810, 560] width 52 height 44
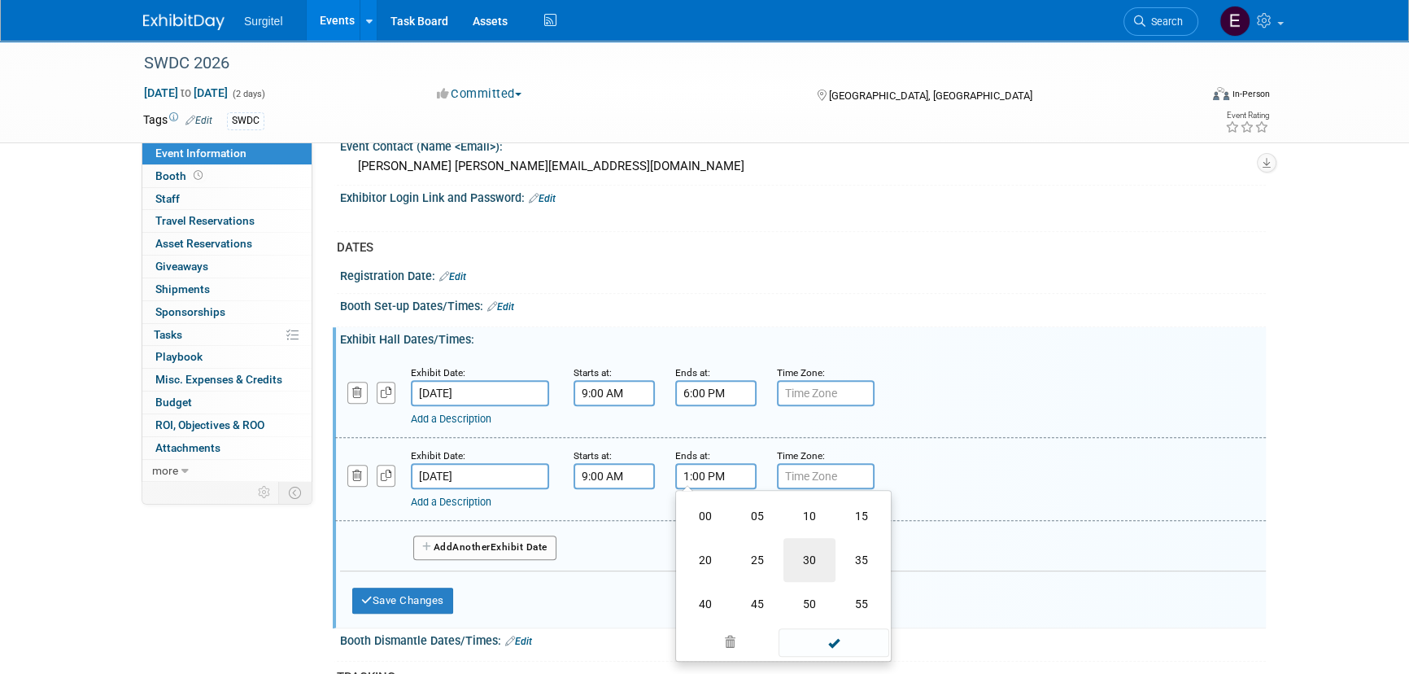
type input "1:30 PM"
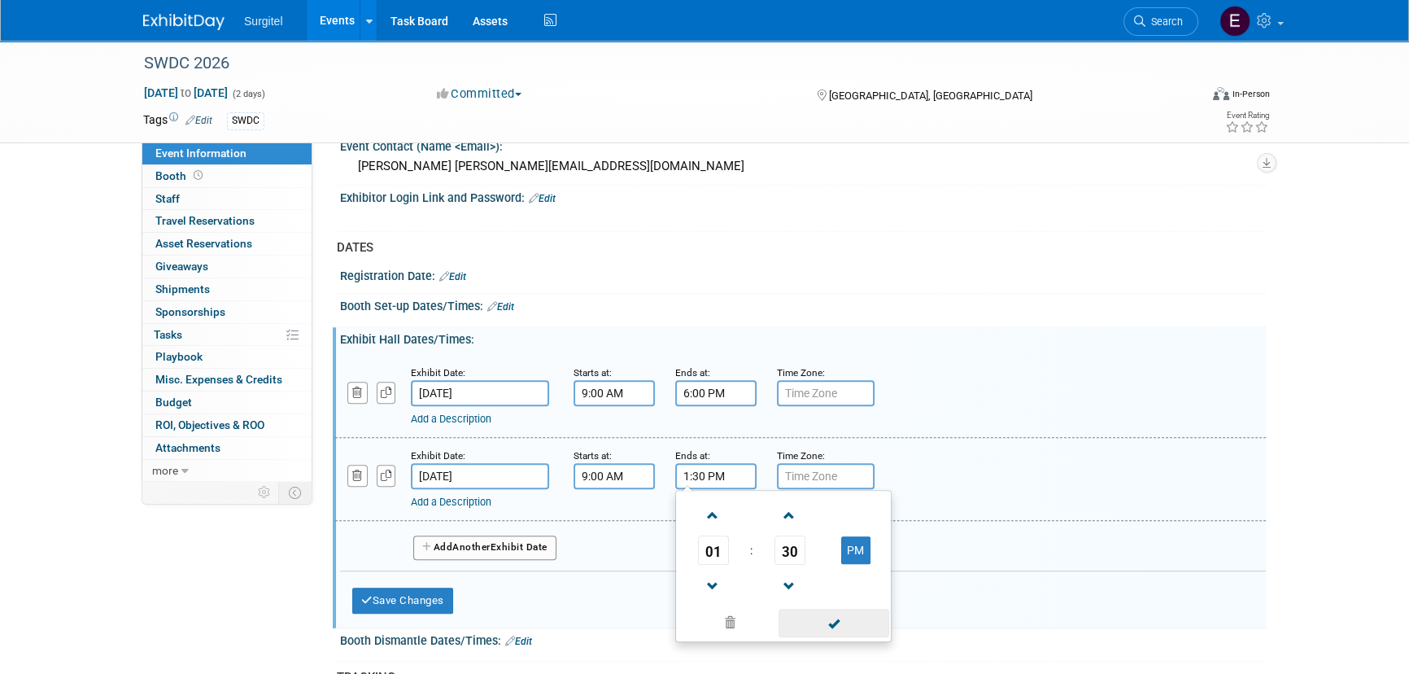
click at [836, 618] on span at bounding box center [834, 623] width 110 height 28
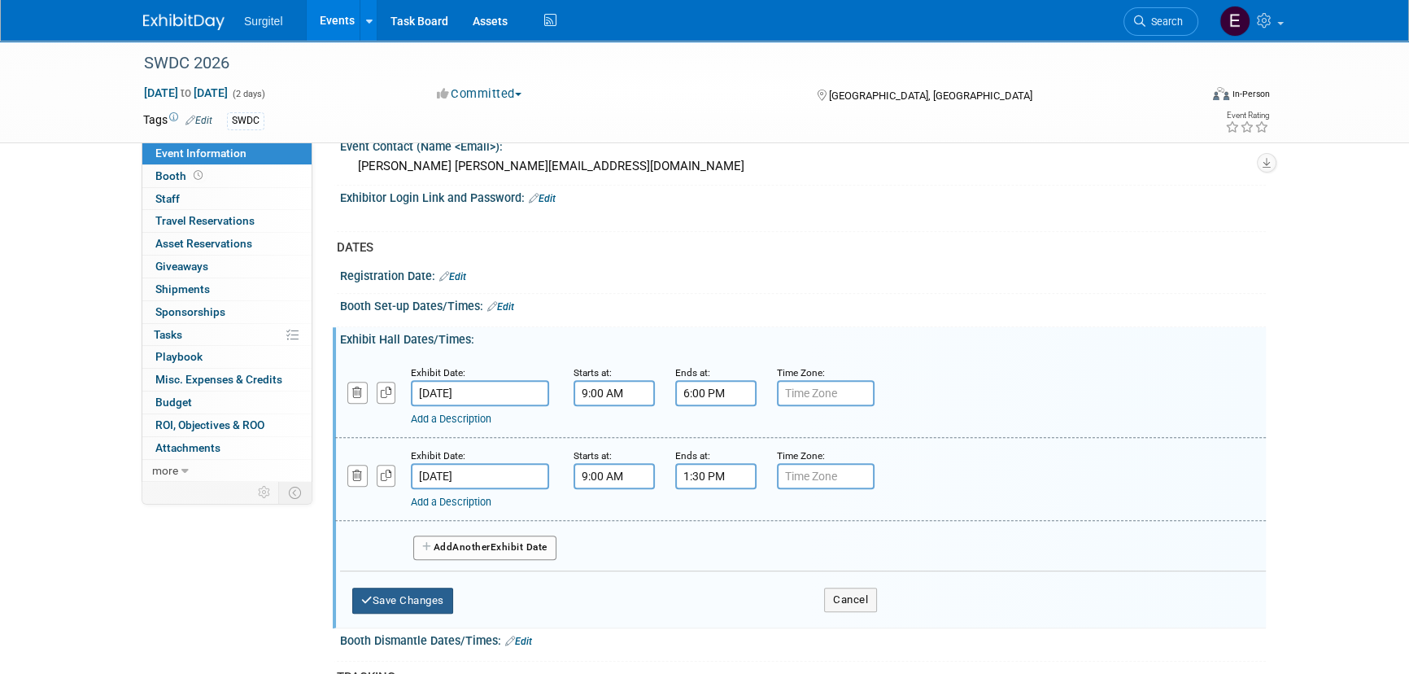
click at [384, 592] on button "Save Changes" at bounding box center [402, 601] width 101 height 26
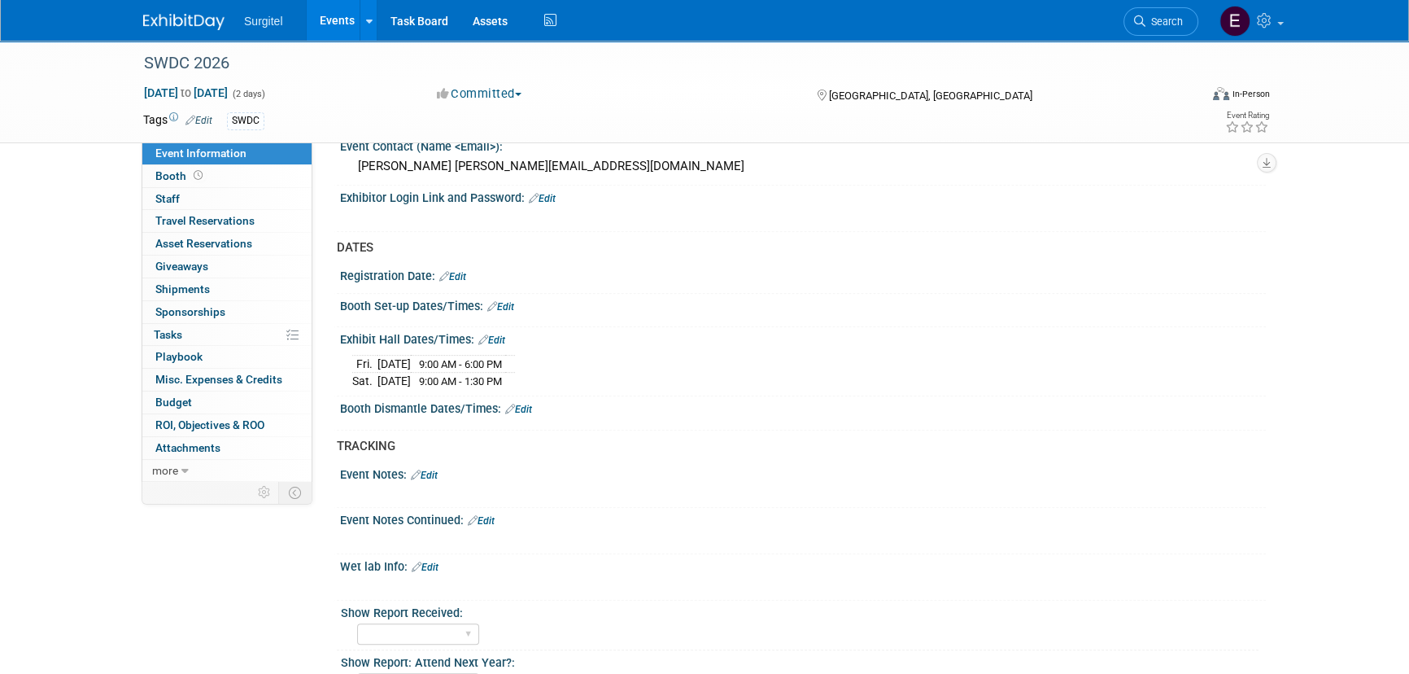
click at [496, 301] on icon at bounding box center [492, 306] width 10 height 11
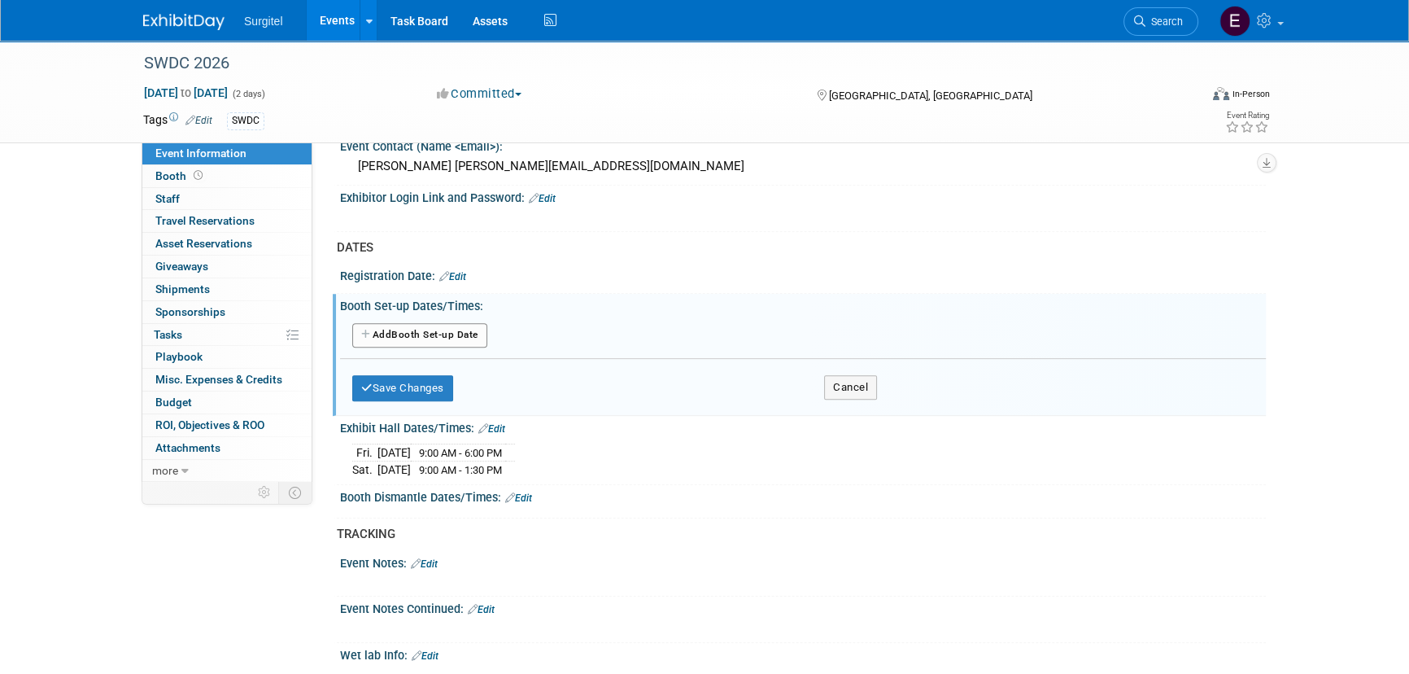
click at [440, 334] on button "Add Another Booth Set-up Date" at bounding box center [419, 335] width 135 height 24
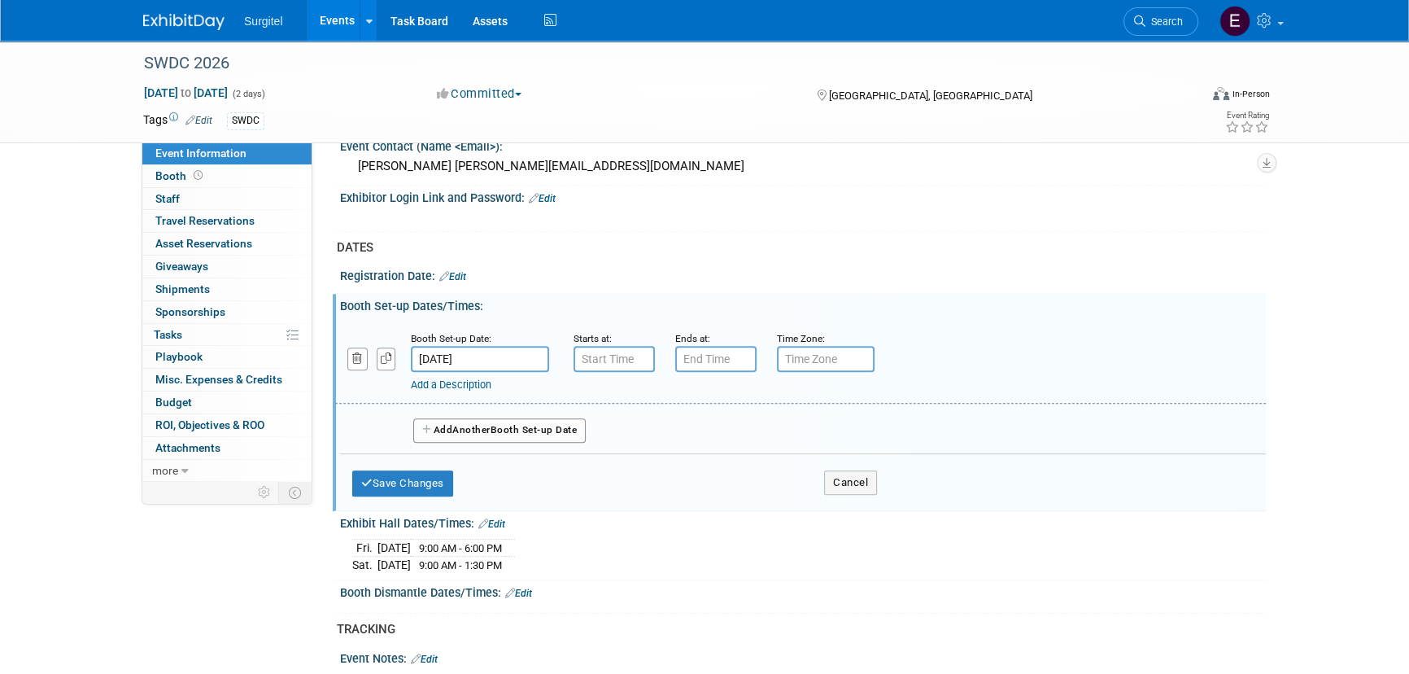
type input "7:00 AM"
click at [624, 360] on input "7:00 AM" at bounding box center [614, 359] width 81 height 26
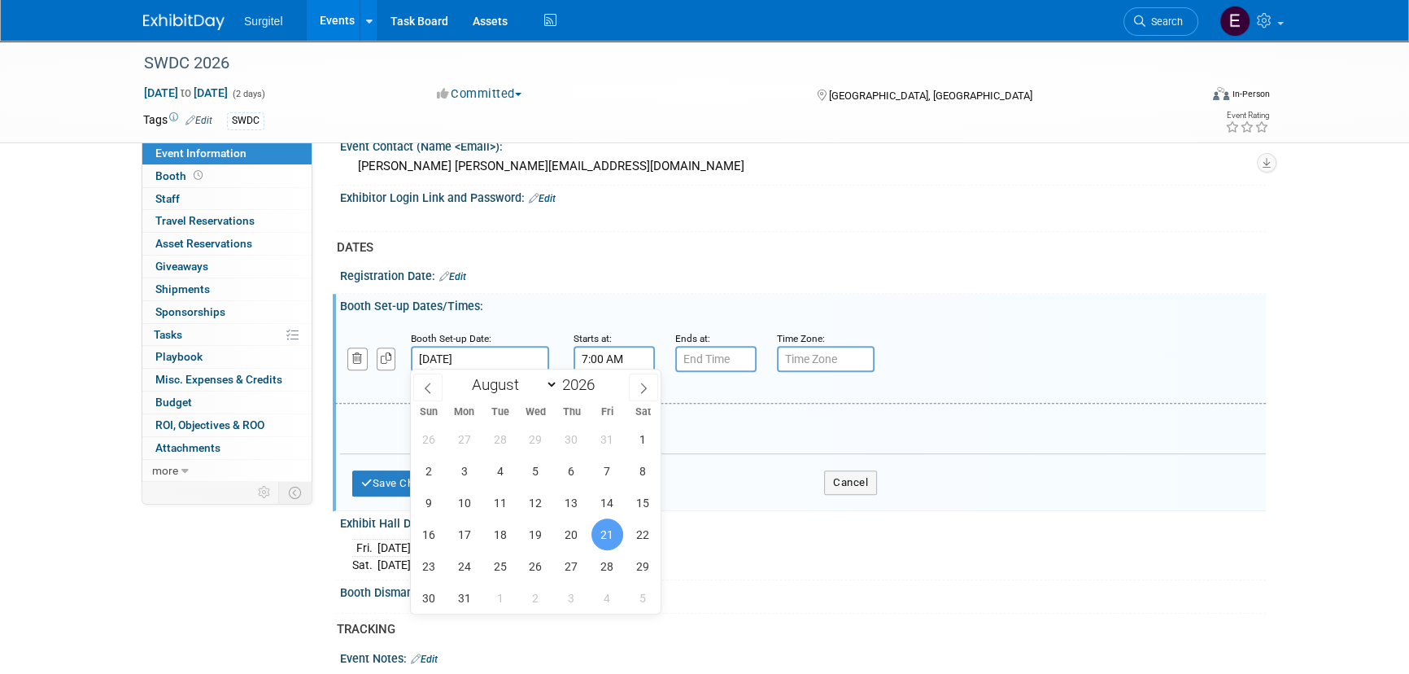
click at [513, 357] on input "Aug 21, 2026" at bounding box center [480, 359] width 138 height 26
click at [571, 538] on span "20" at bounding box center [572, 534] width 32 height 32
type input "Aug 20, 2026"
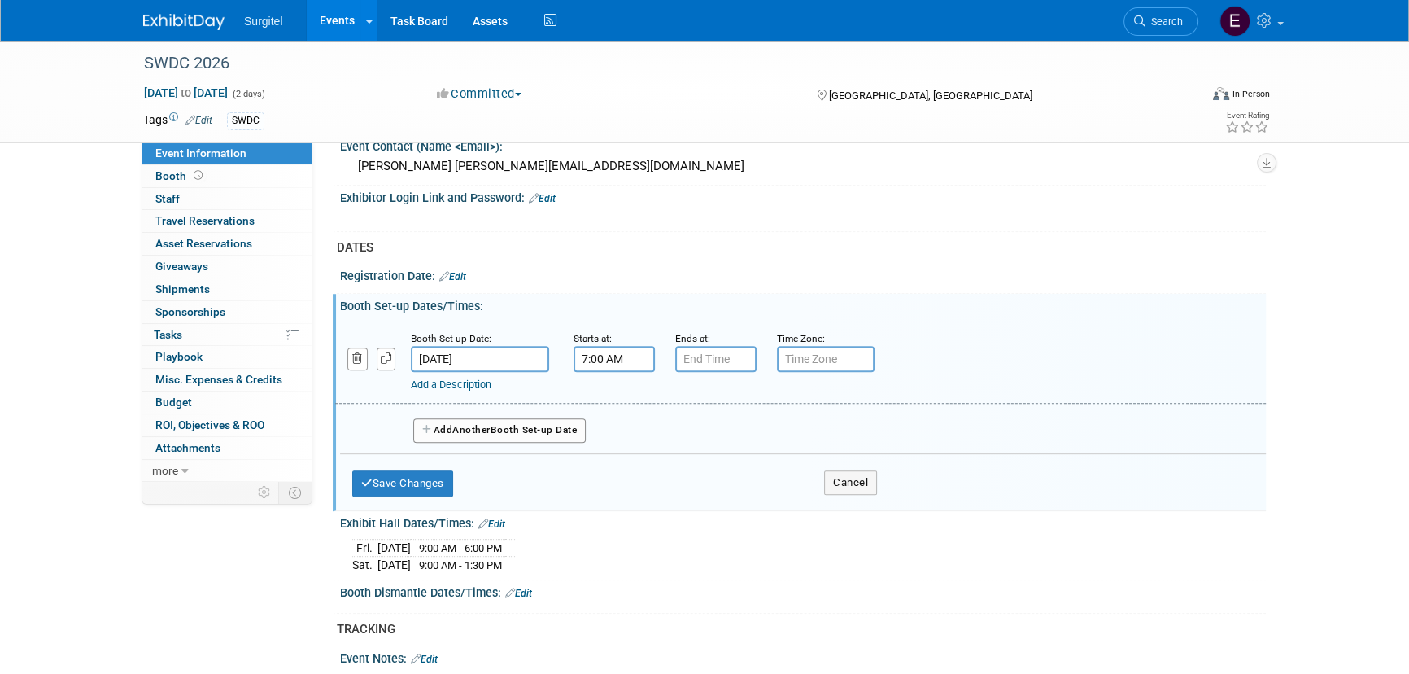
click at [593, 358] on input "7:00 AM" at bounding box center [614, 359] width 81 height 26
click at [616, 432] on span "07" at bounding box center [611, 433] width 31 height 29
click at [607, 489] on td "08" at bounding box center [604, 487] width 52 height 44
type input "8:00 AM"
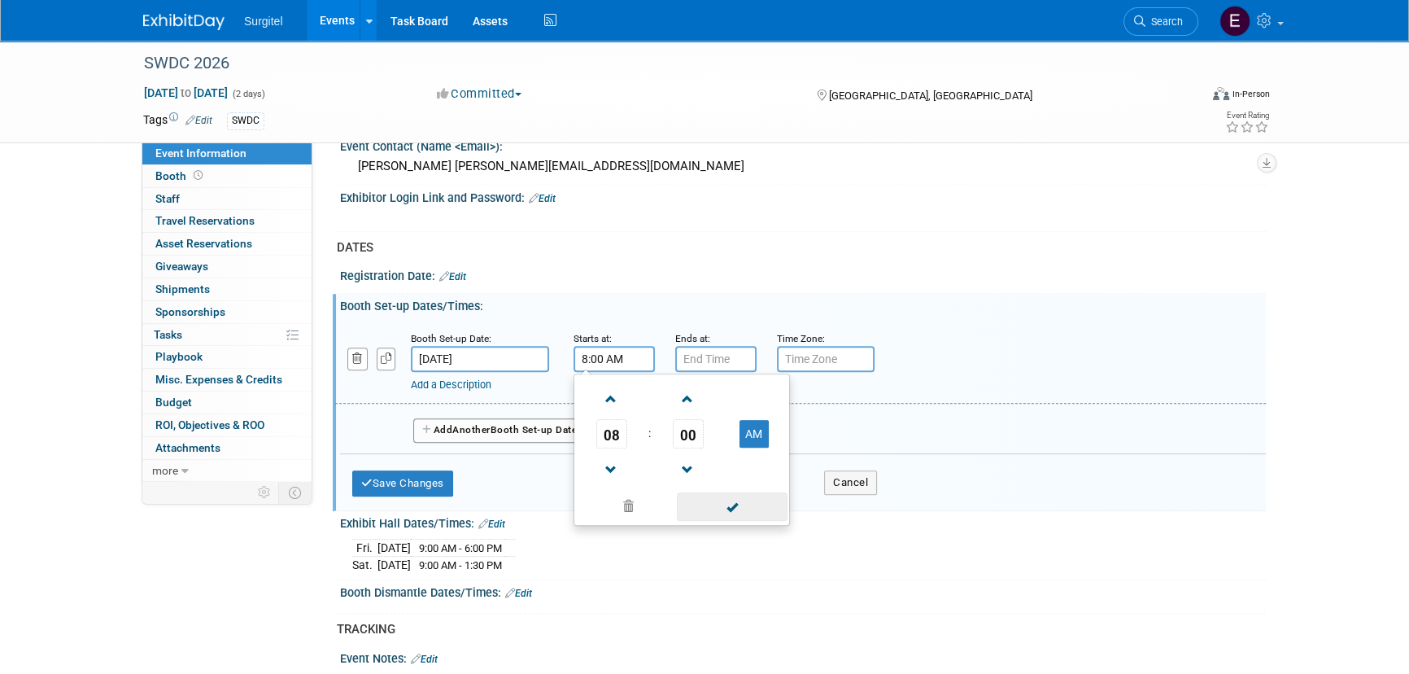
click at [706, 494] on span at bounding box center [732, 506] width 110 height 28
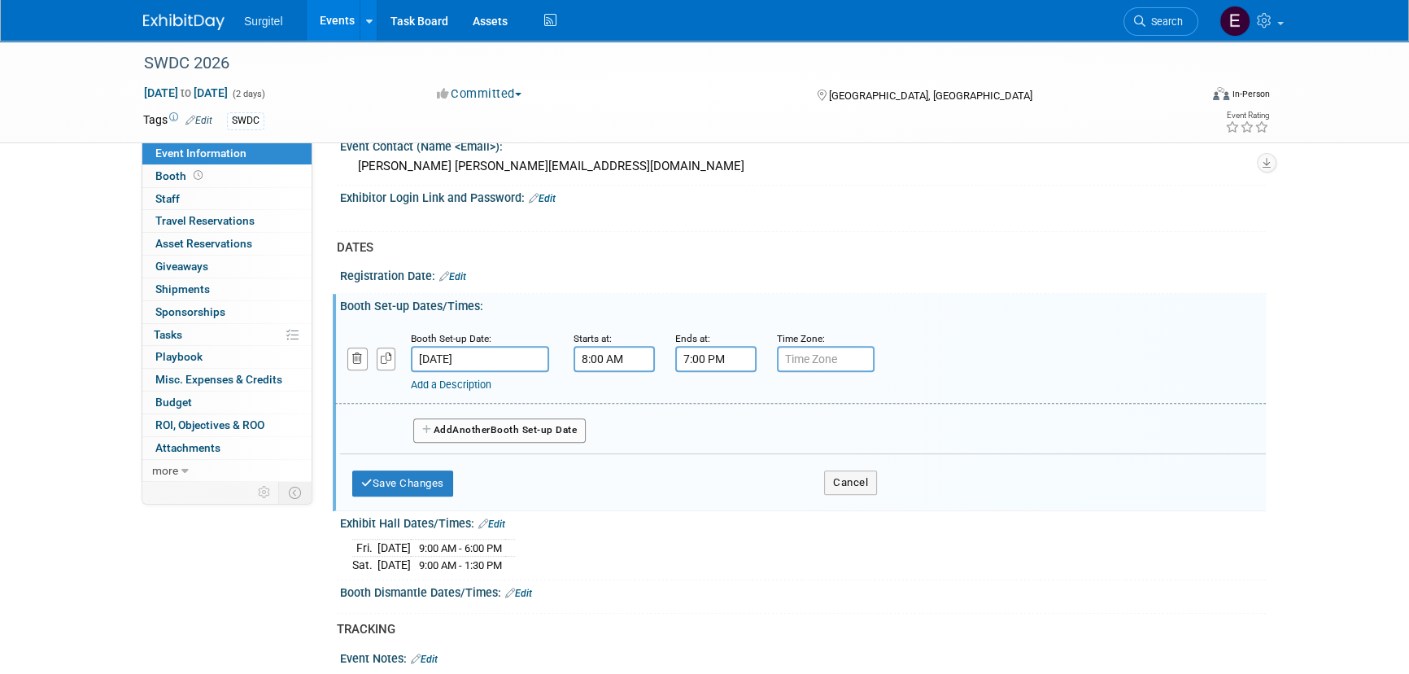
click at [700, 356] on input "7:00 PM" at bounding box center [715, 359] width 81 height 26
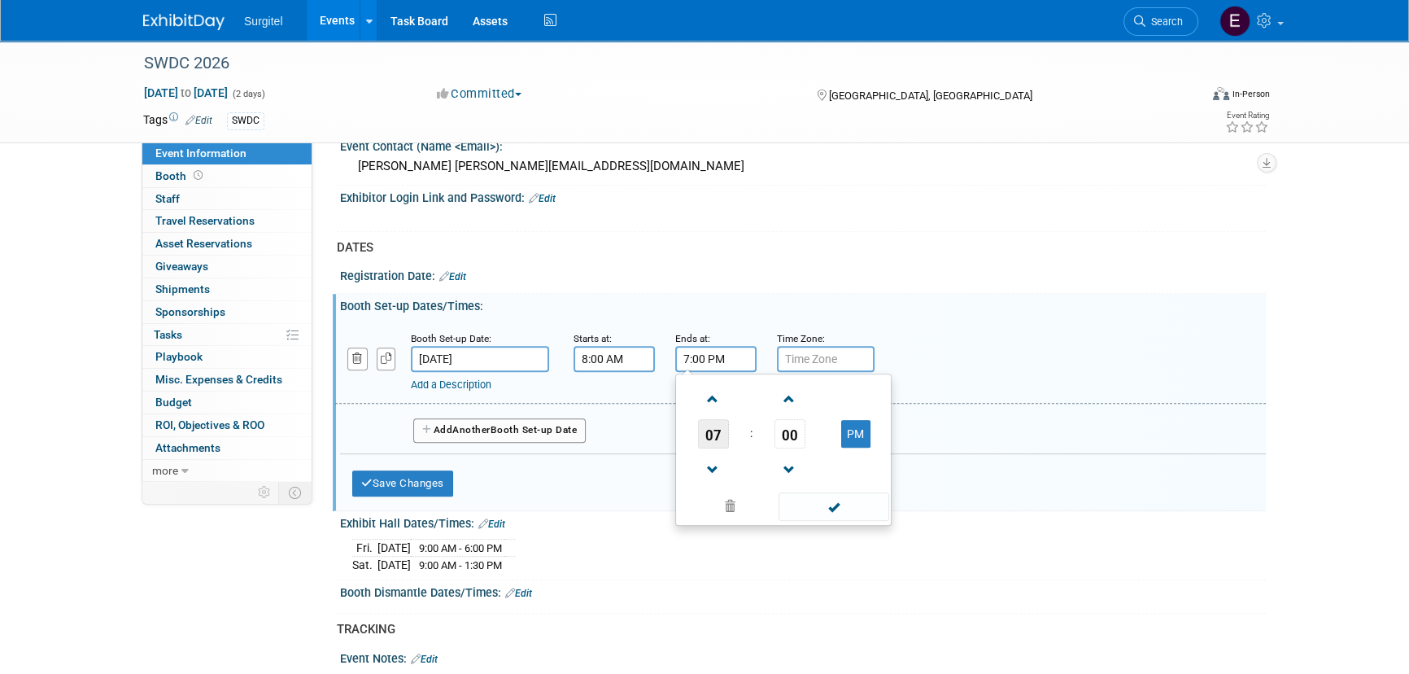
click at [719, 429] on span "07" at bounding box center [713, 433] width 31 height 29
click at [701, 487] on td "08" at bounding box center [705, 487] width 52 height 44
type input "8:00 PM"
click at [806, 505] on span at bounding box center [834, 506] width 110 height 28
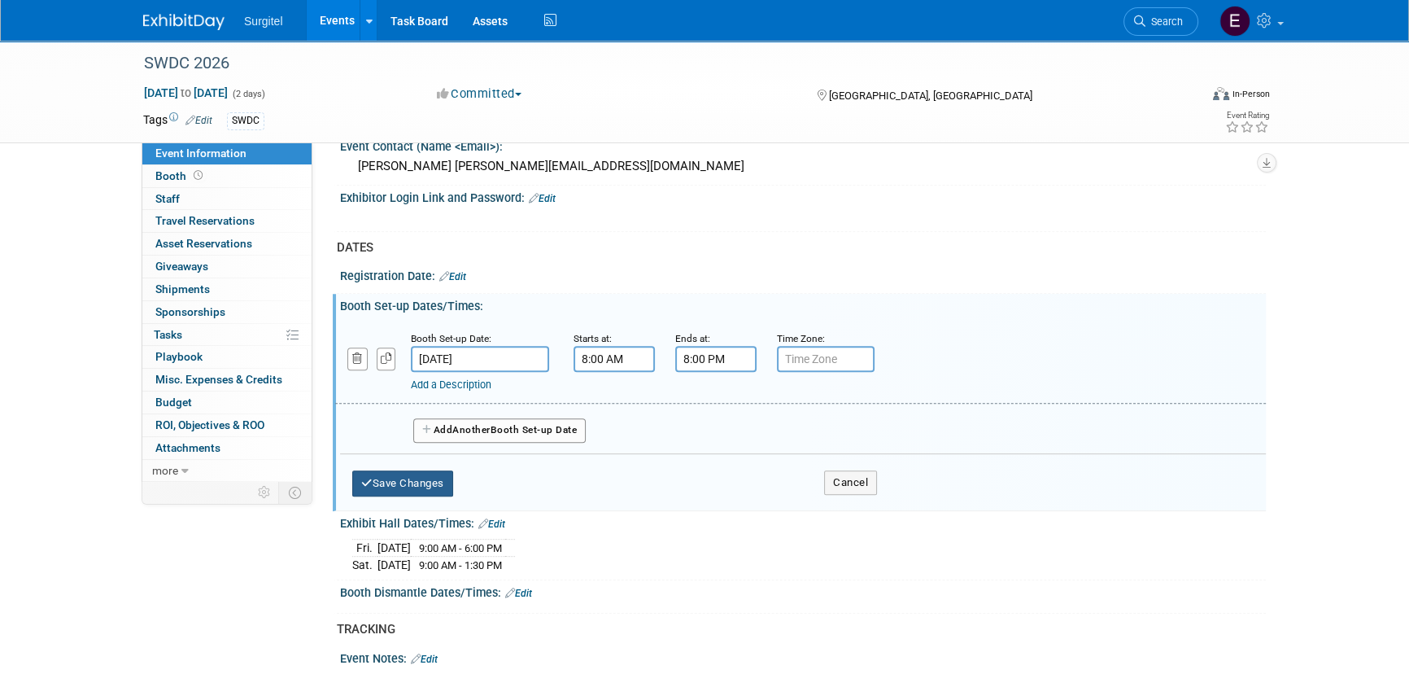
click at [425, 484] on button "Save Changes" at bounding box center [402, 483] width 101 height 26
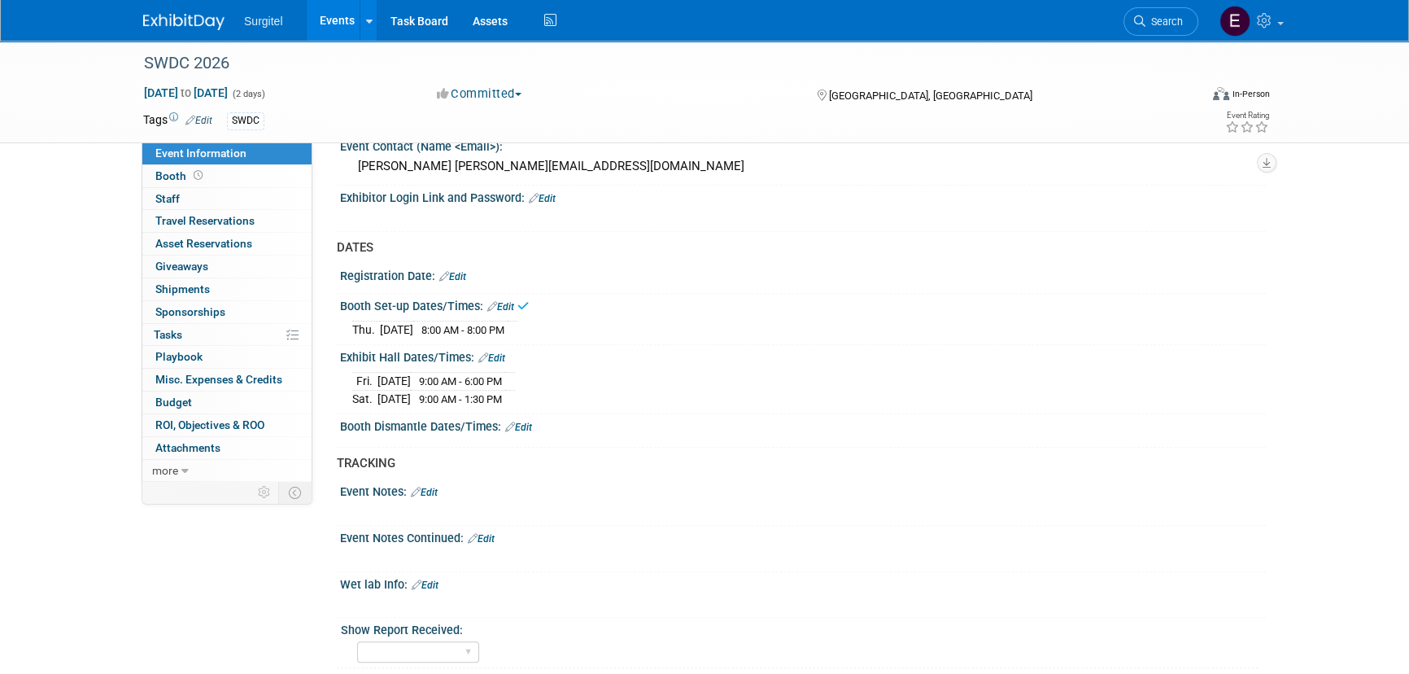
click at [522, 422] on link "Edit" at bounding box center [518, 427] width 27 height 11
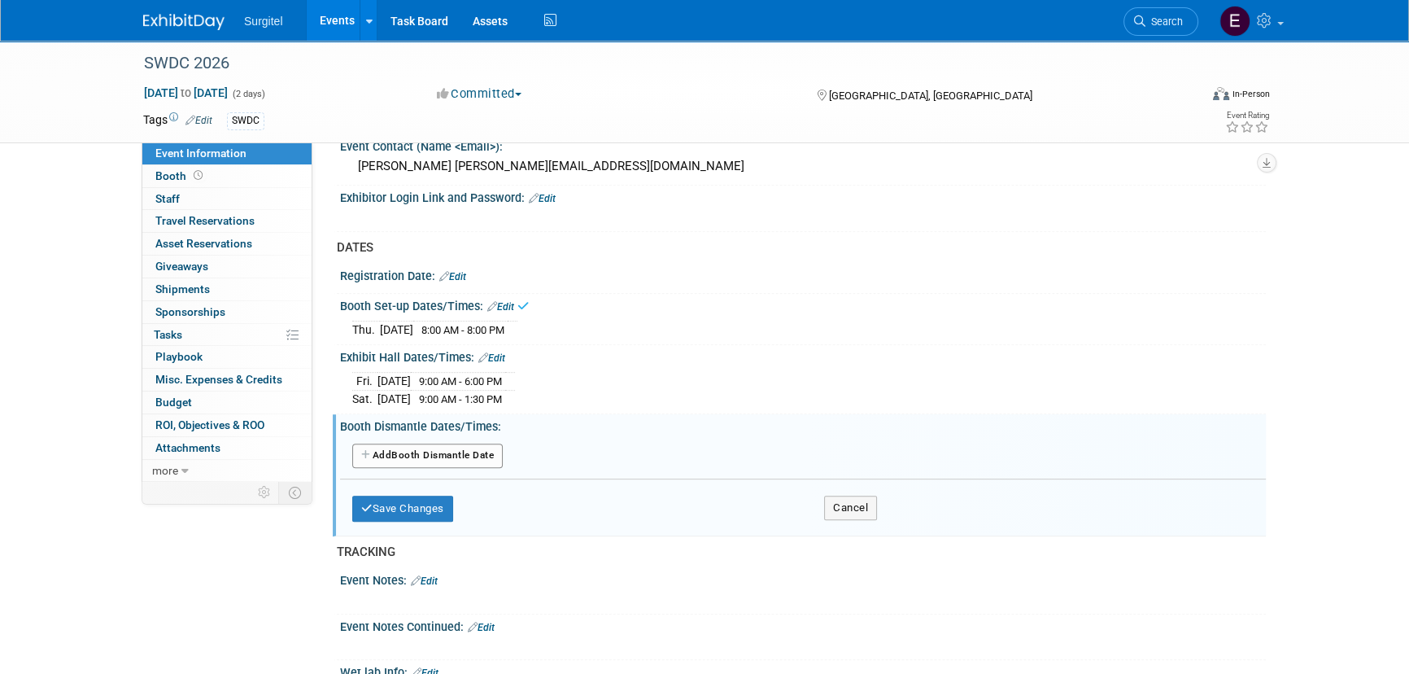
click at [452, 443] on button "Add Another Booth Dismantle Date" at bounding box center [427, 455] width 151 height 24
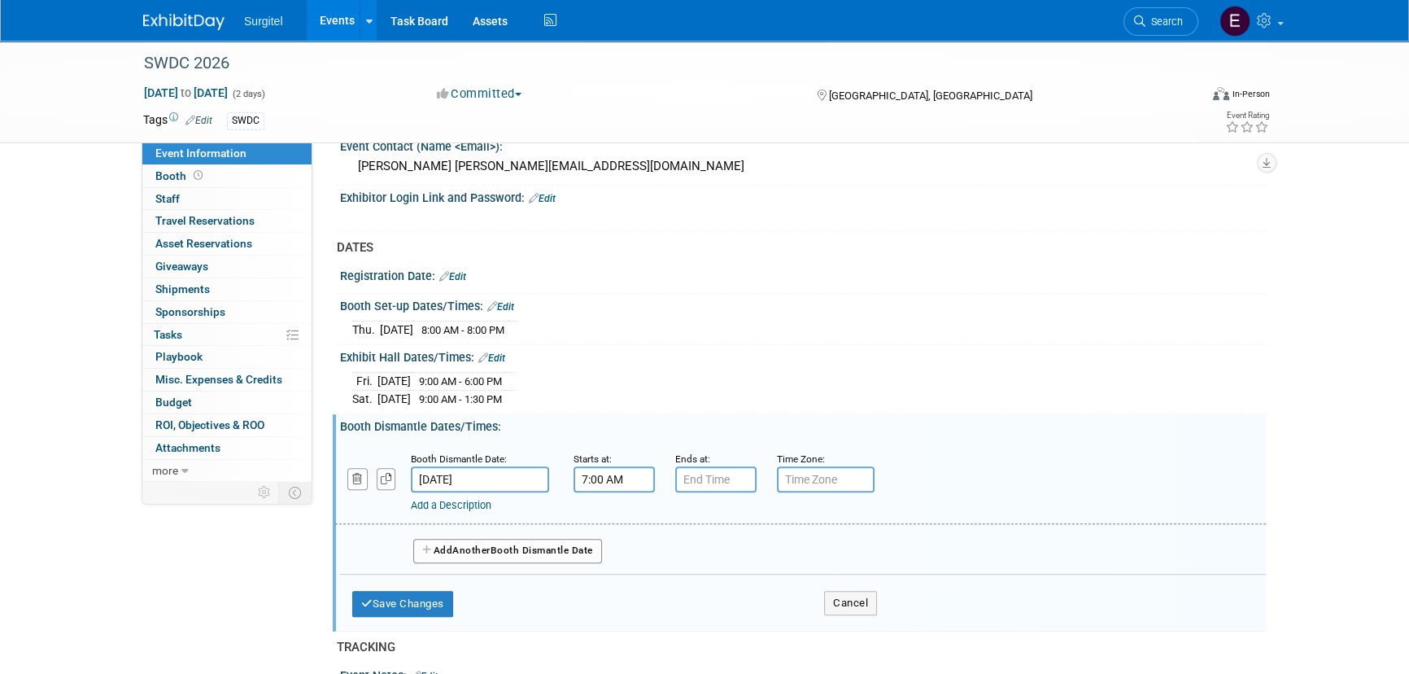
click at [604, 478] on input "7:00 AM" at bounding box center [614, 479] width 81 height 26
click at [607, 548] on span "07" at bounding box center [611, 554] width 31 height 29
click at [651, 509] on td "01" at bounding box center [656, 520] width 52 height 44
click at [678, 555] on span "00" at bounding box center [688, 554] width 31 height 29
click at [701, 553] on td "30" at bounding box center [708, 564] width 52 height 44
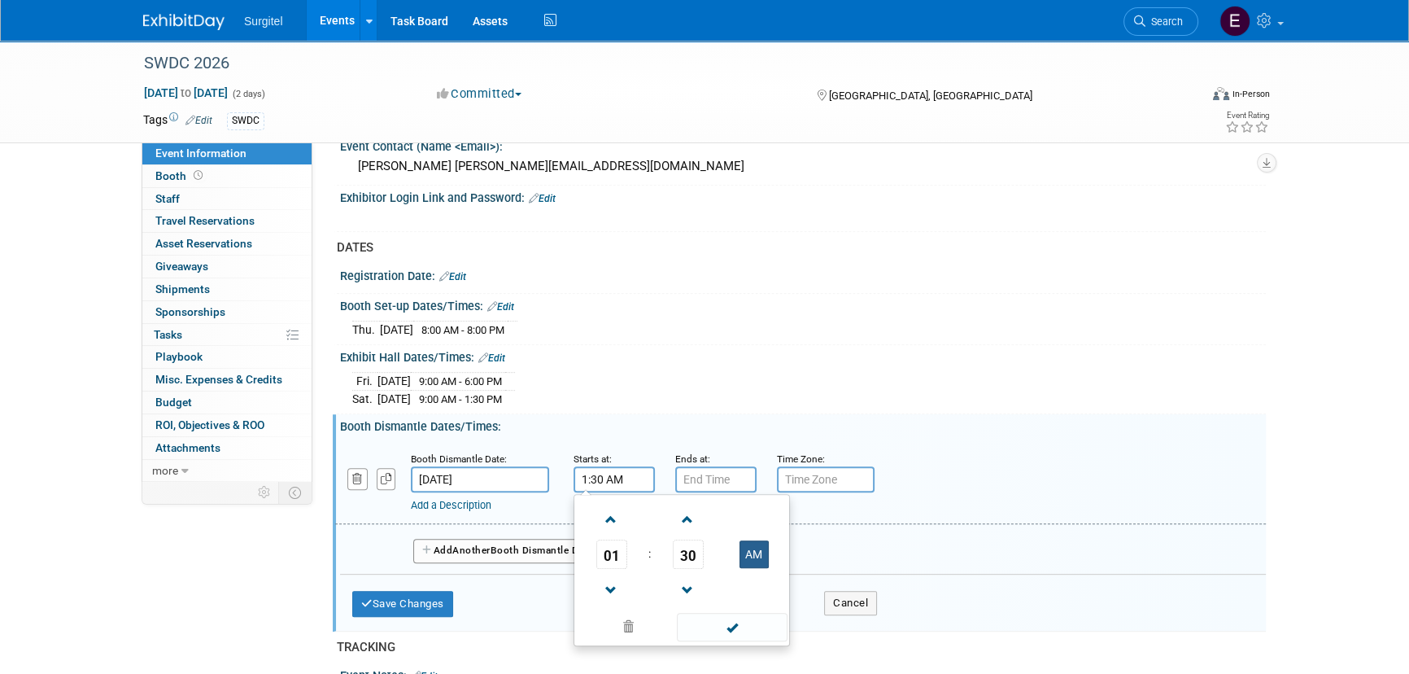
click at [753, 550] on button "AM" at bounding box center [754, 554] width 29 height 28
type input "1:30 PM"
click at [764, 620] on span at bounding box center [732, 627] width 110 height 28
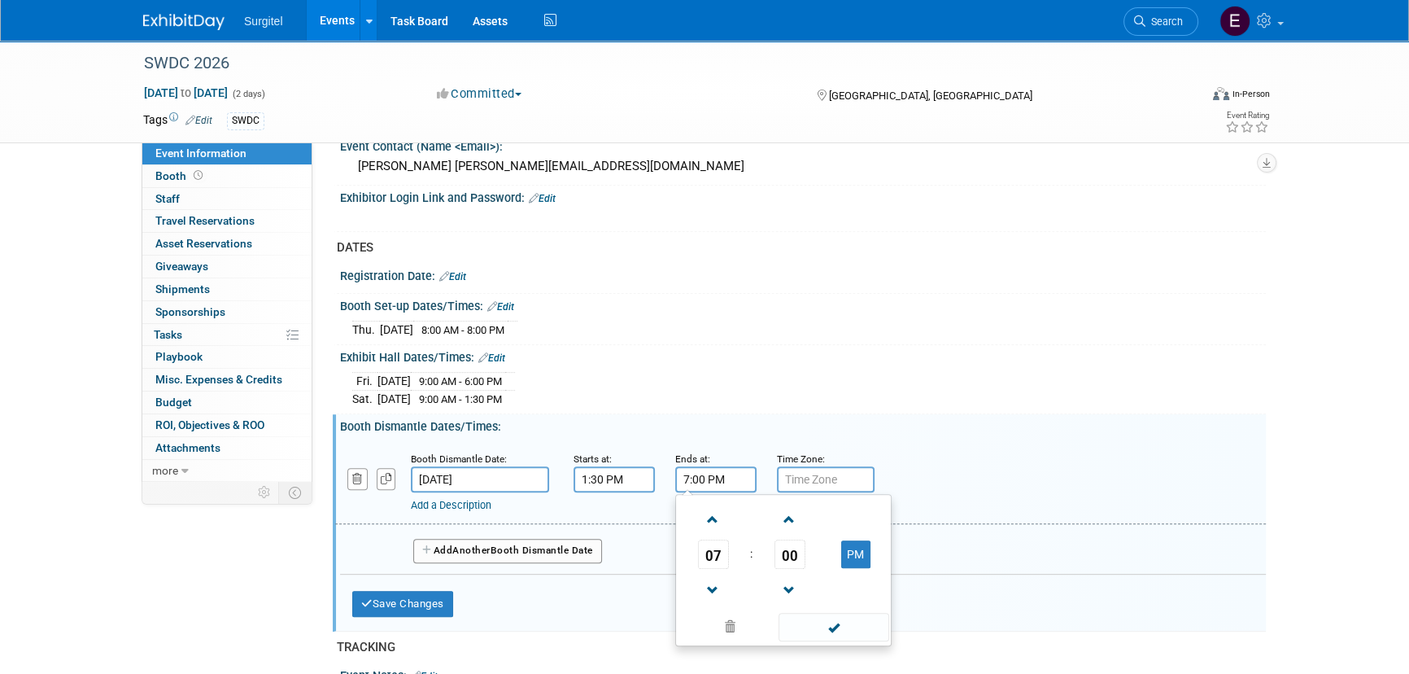
click at [745, 469] on input "7:00 PM" at bounding box center [715, 479] width 81 height 26
click at [780, 546] on span "00" at bounding box center [790, 554] width 31 height 29
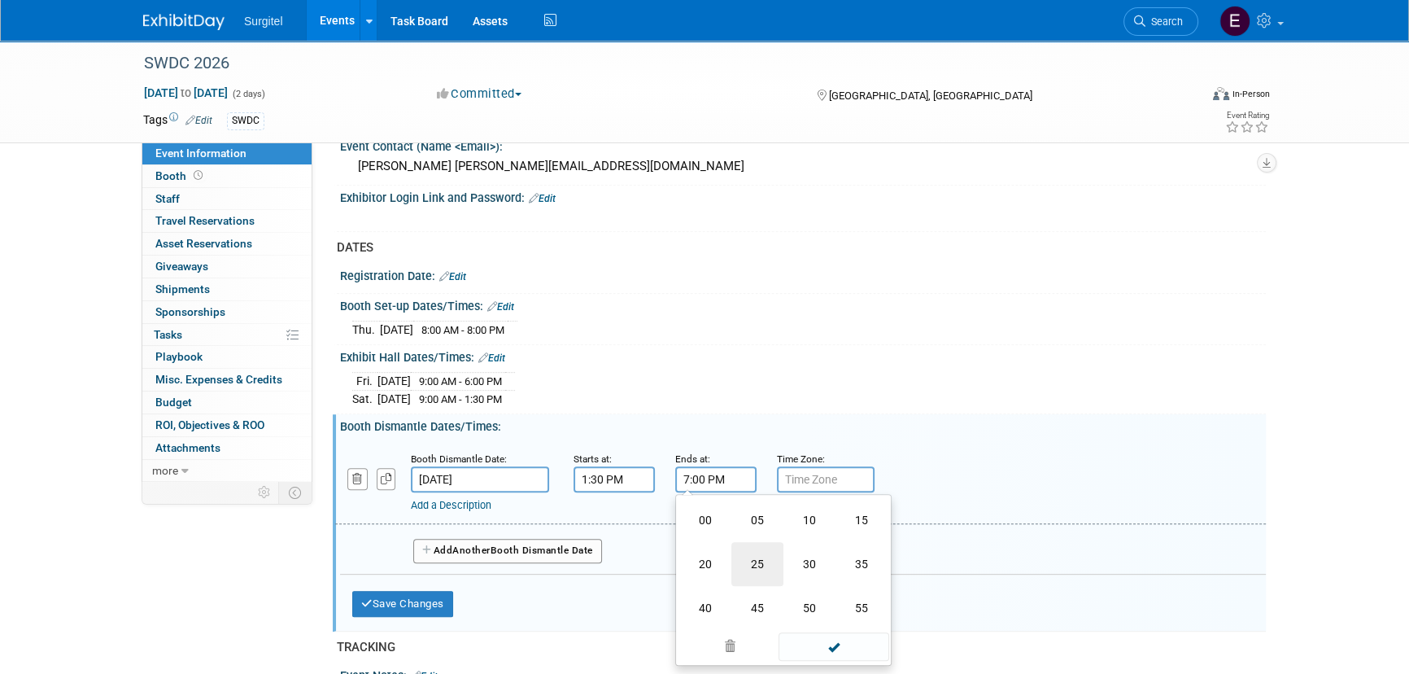
click at [780, 546] on td "25" at bounding box center [758, 564] width 52 height 44
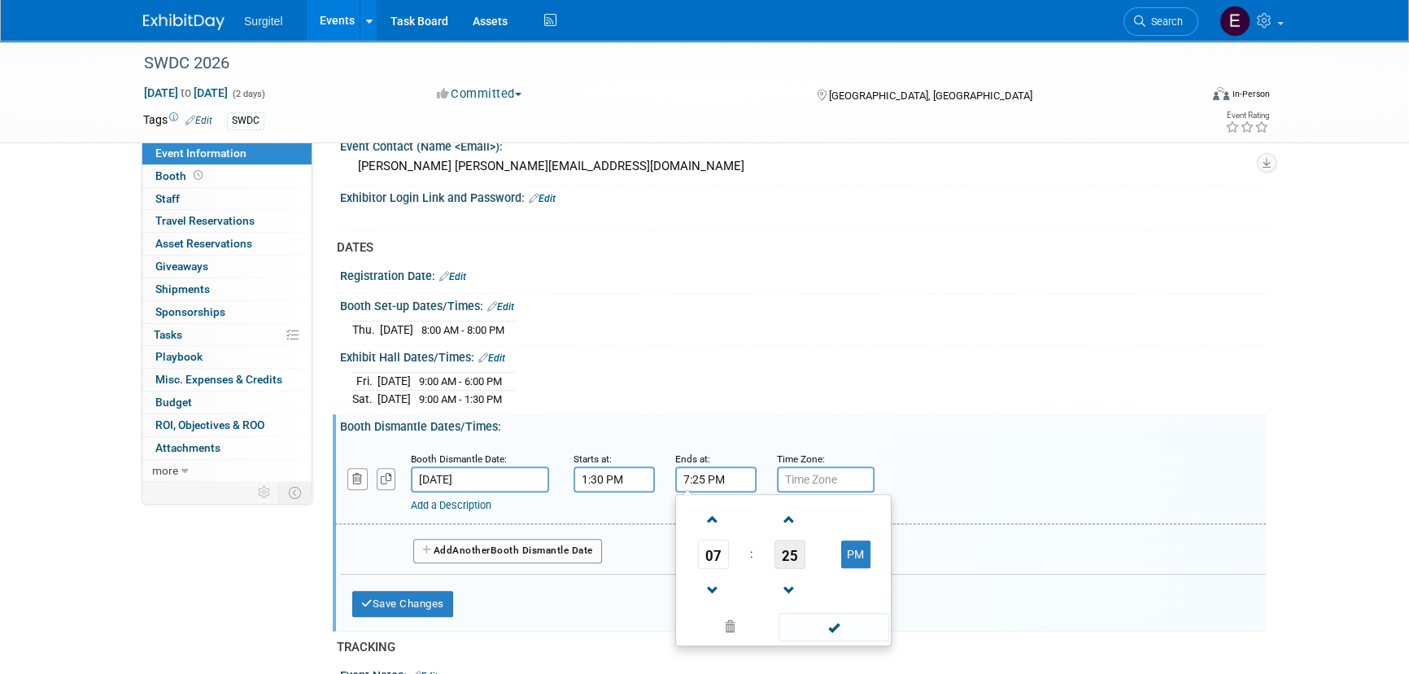
click at [784, 546] on span "25" at bounding box center [790, 554] width 31 height 29
click at [789, 546] on td "30" at bounding box center [810, 564] width 52 height 44
type input "7:30 PM"
click at [824, 618] on span at bounding box center [834, 627] width 110 height 28
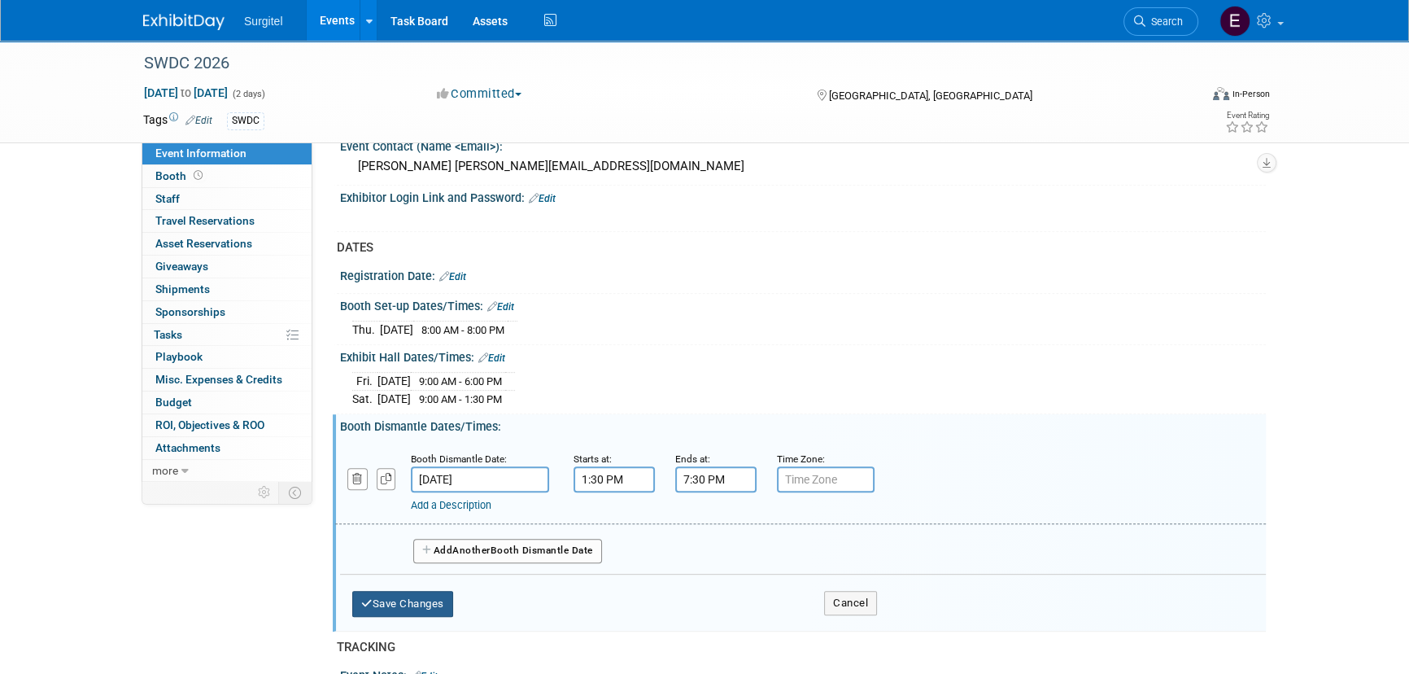
click at [428, 591] on button "Save Changes" at bounding box center [402, 604] width 101 height 26
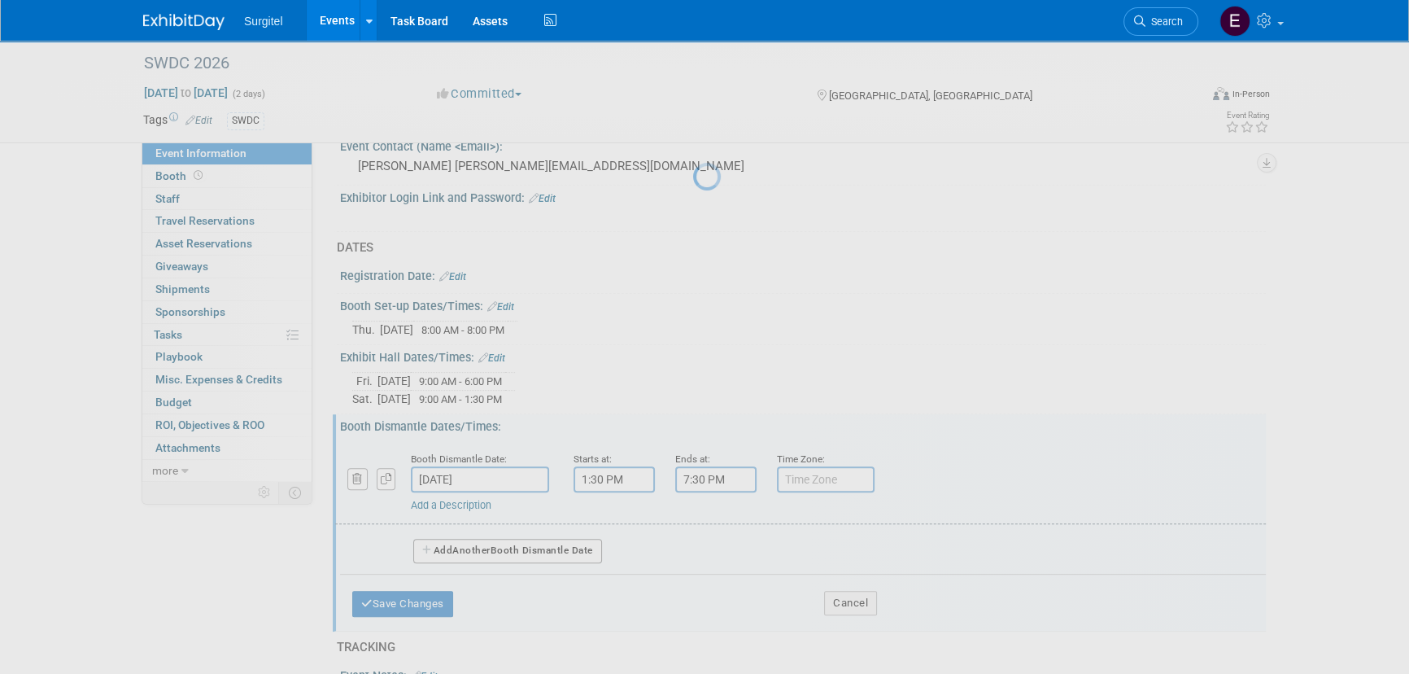
click at [693, 596] on div at bounding box center [704, 337] width 23 height 674
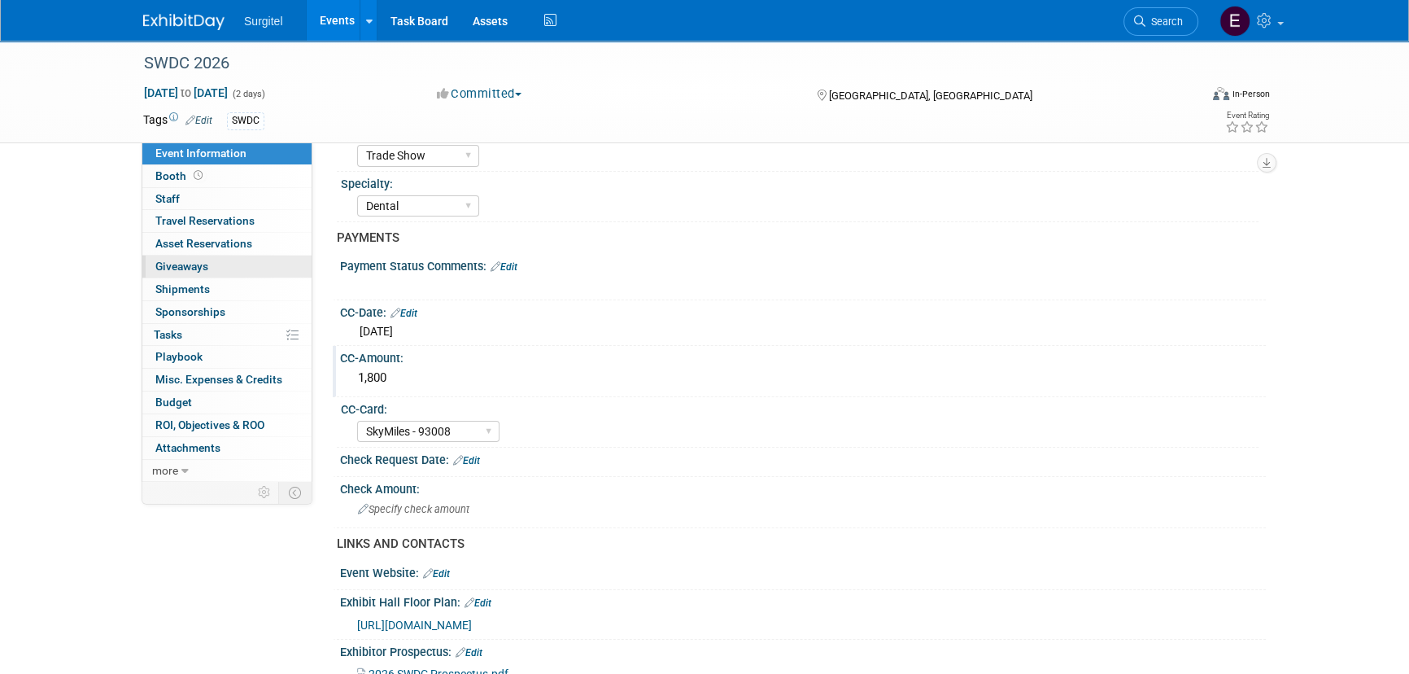
scroll to position [56, 0]
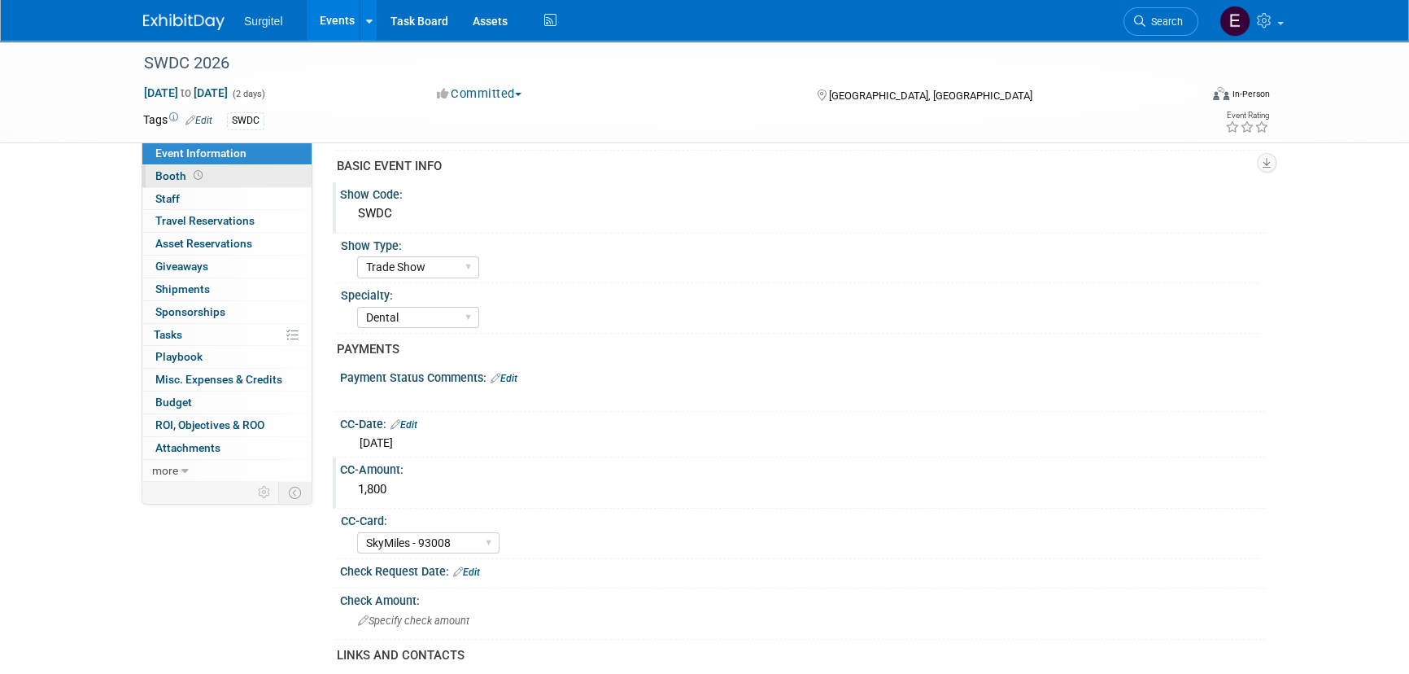
click at [235, 174] on link "Booth" at bounding box center [226, 176] width 169 height 22
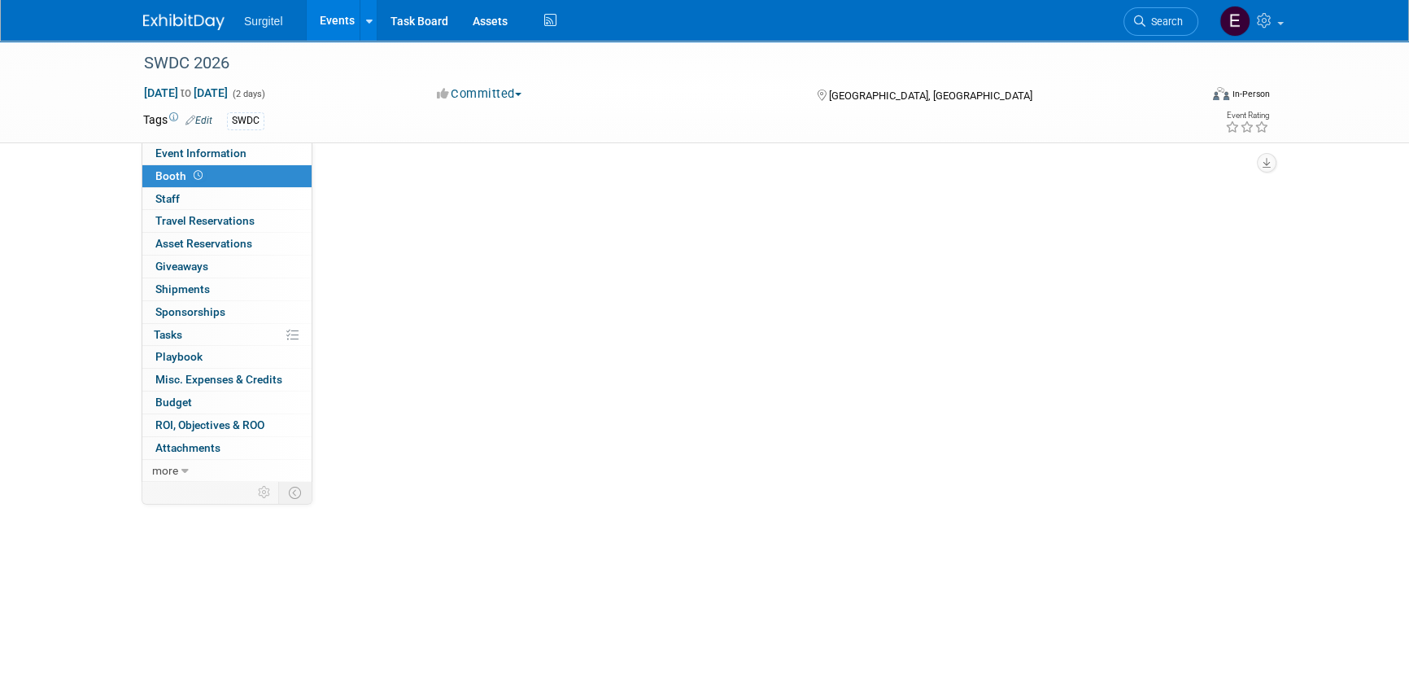
scroll to position [0, 0]
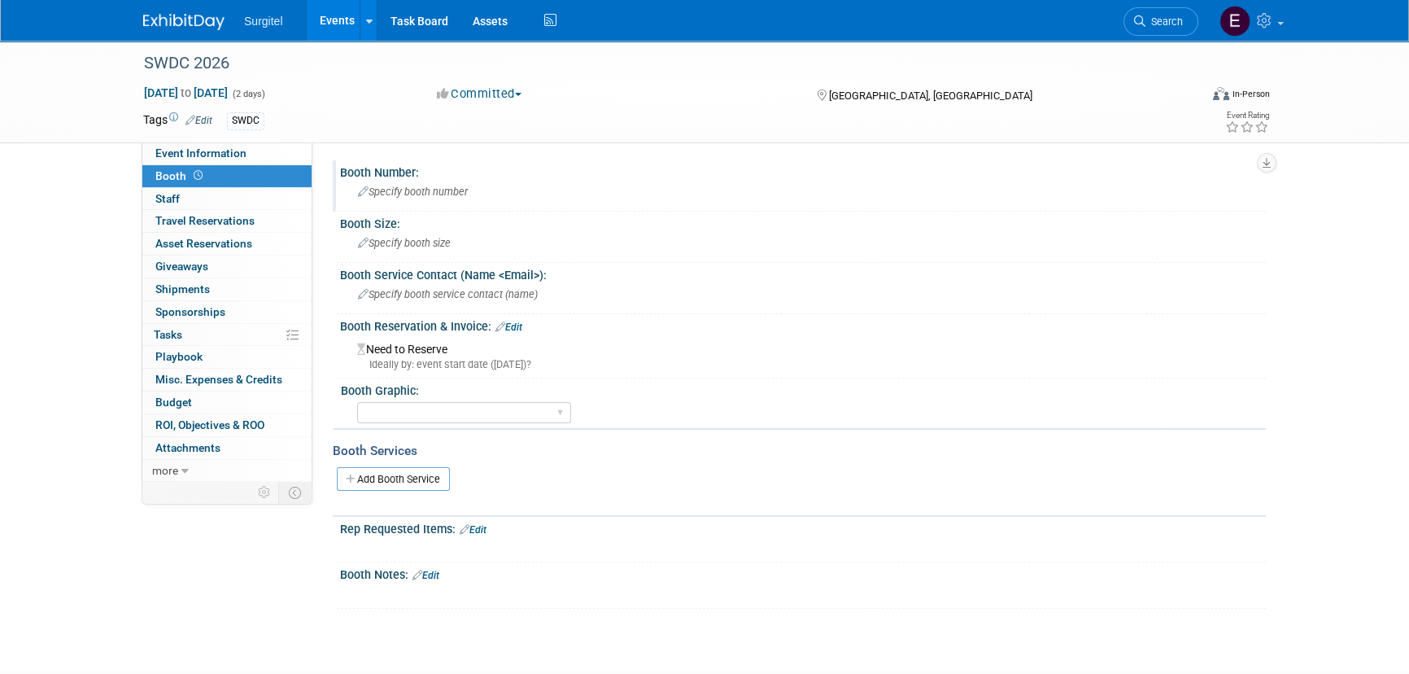
click at [438, 193] on span "Specify booth number" at bounding box center [413, 192] width 110 height 12
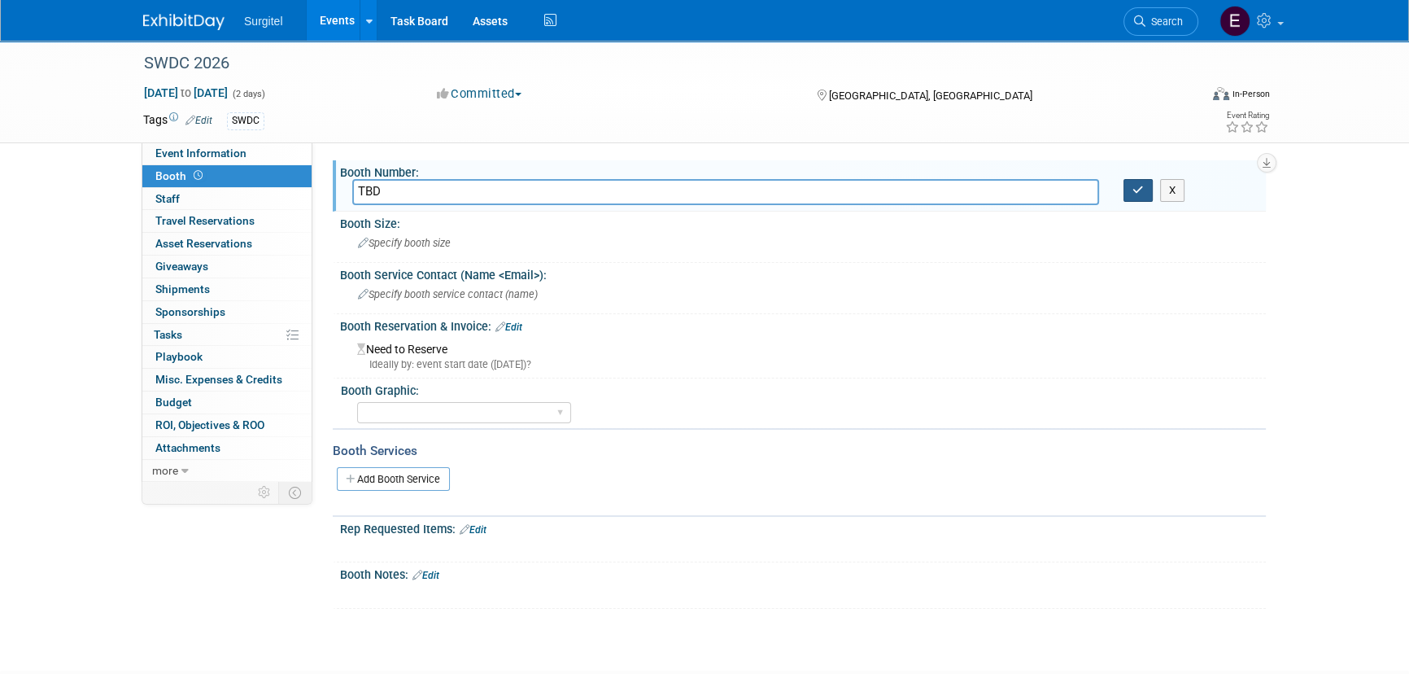
type input "TBD"
drag, startPoint x: 1144, startPoint y: 186, endPoint x: 1067, endPoint y: 212, distance: 81.3
click at [1144, 186] on button "button" at bounding box center [1138, 190] width 29 height 23
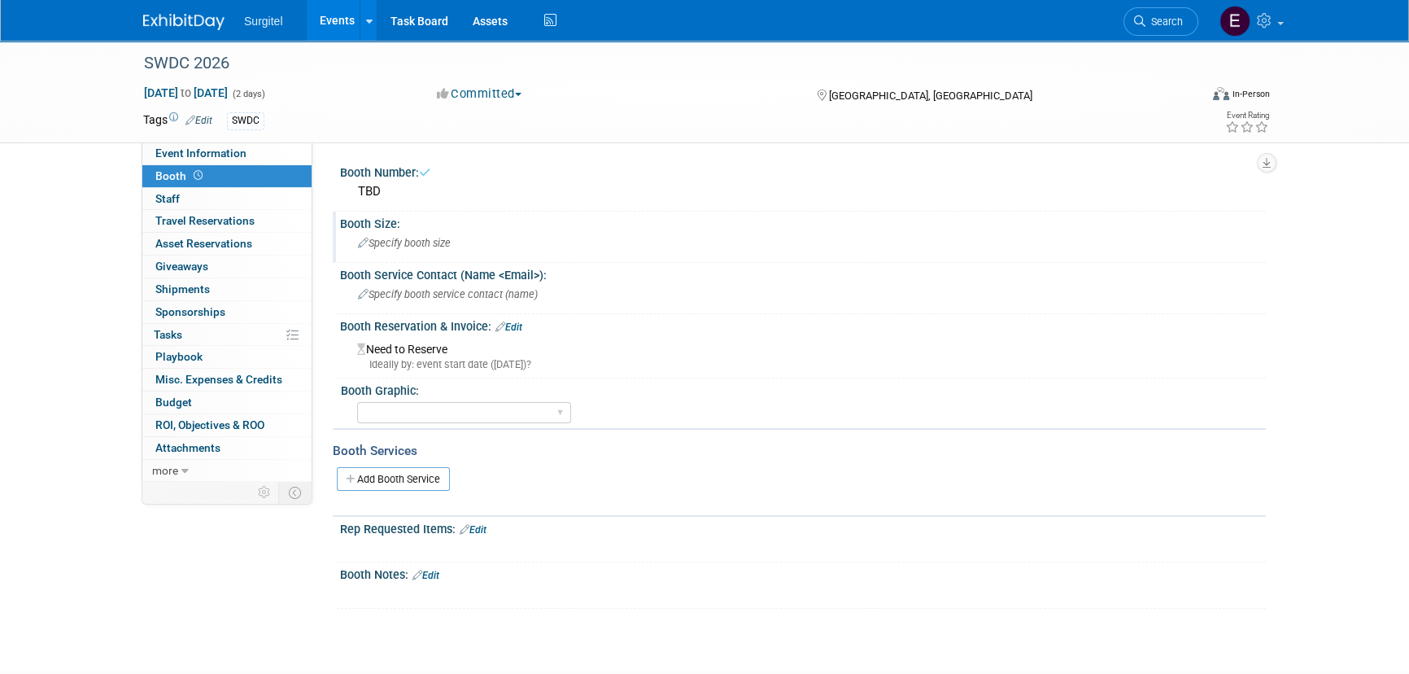
click at [494, 239] on div "Specify booth size" at bounding box center [803, 242] width 902 height 25
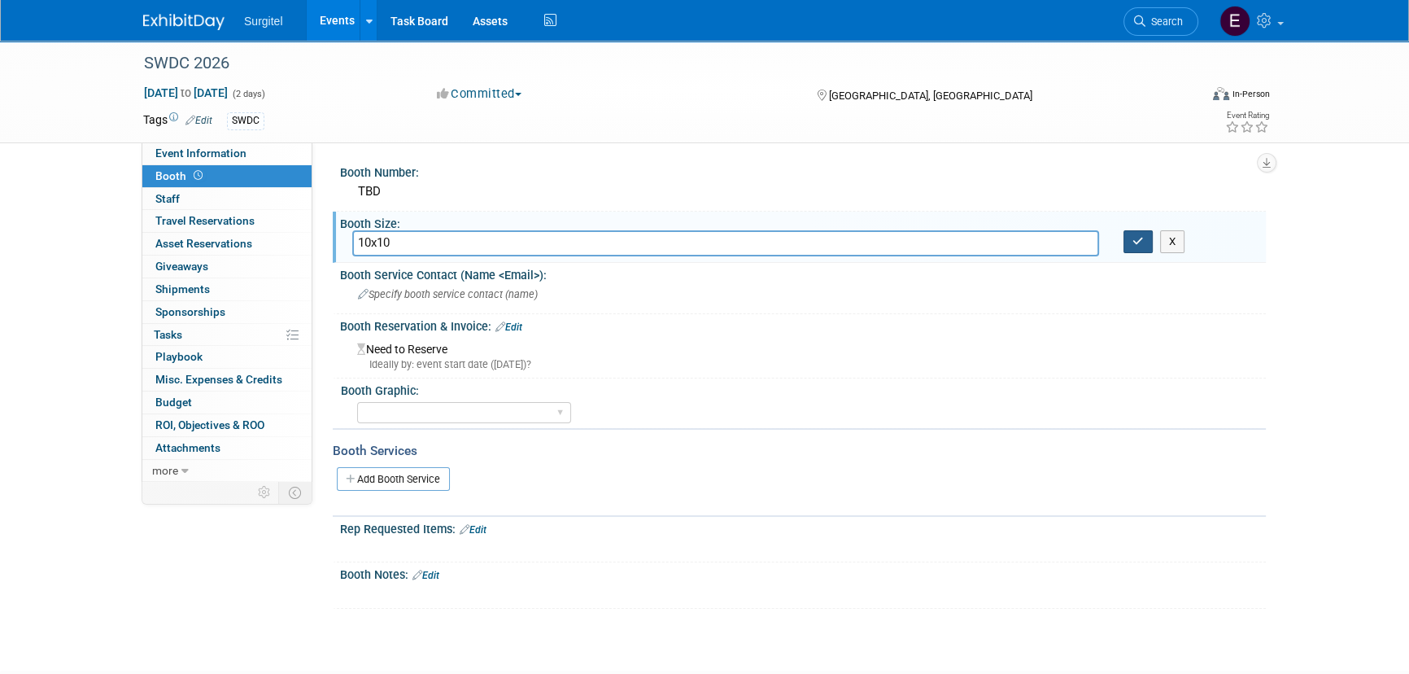
type input "10x10"
click at [1143, 242] on icon "button" at bounding box center [1138, 241] width 11 height 11
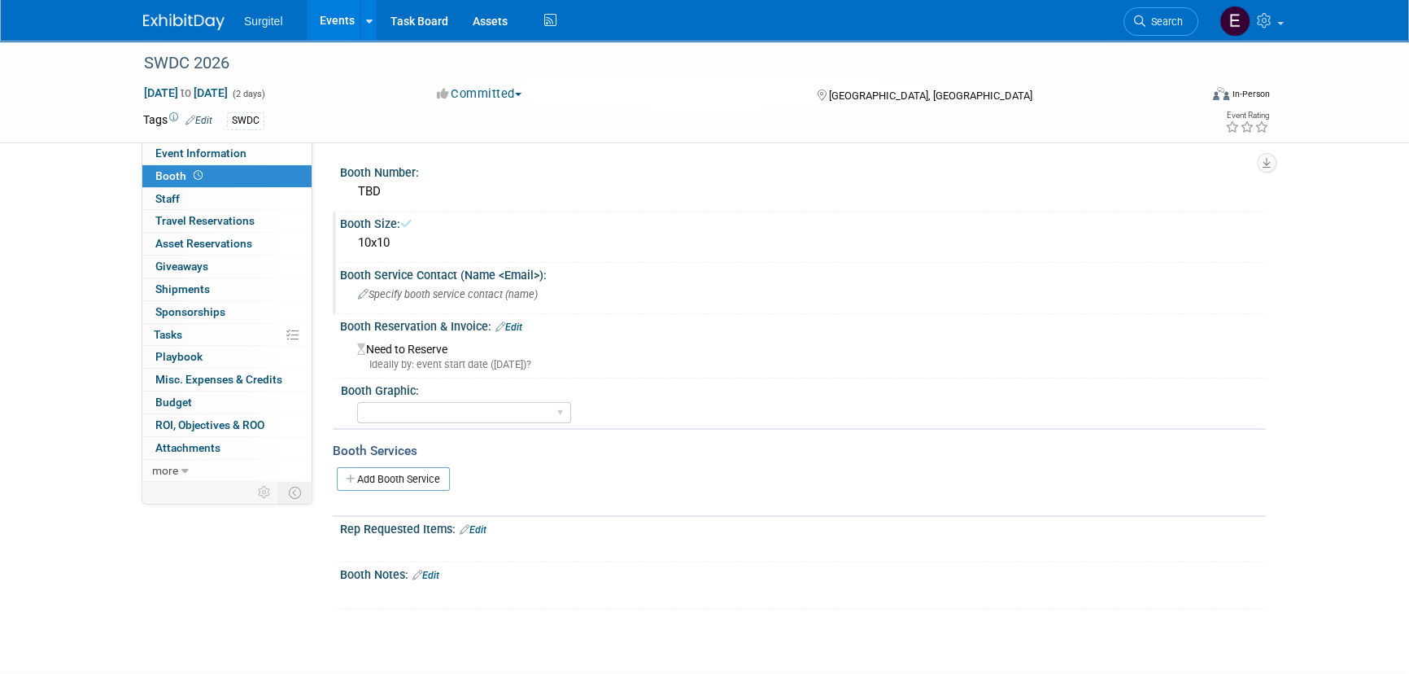
click at [487, 288] on span "Specify booth service contact (name )" at bounding box center [448, 294] width 180 height 12
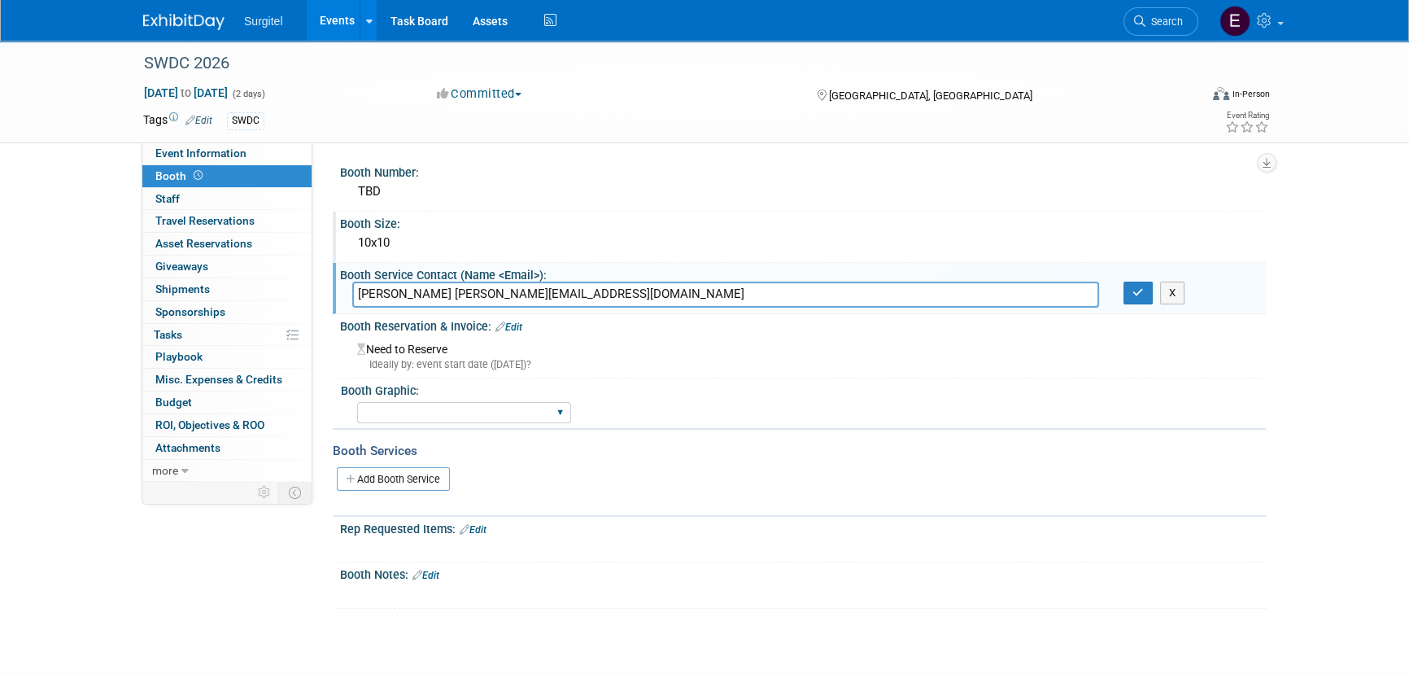
type input "Kisha Allen kisha@dcds.org"
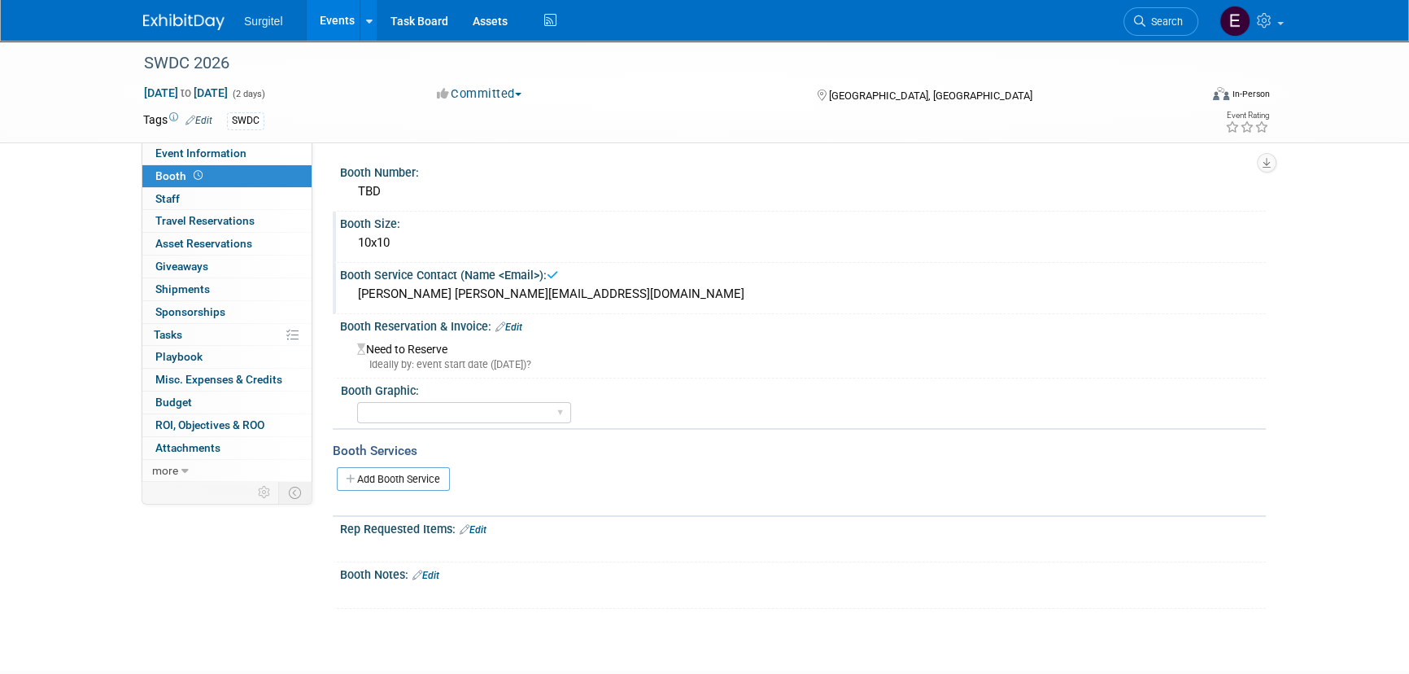
click at [510, 321] on link "Edit" at bounding box center [509, 326] width 27 height 11
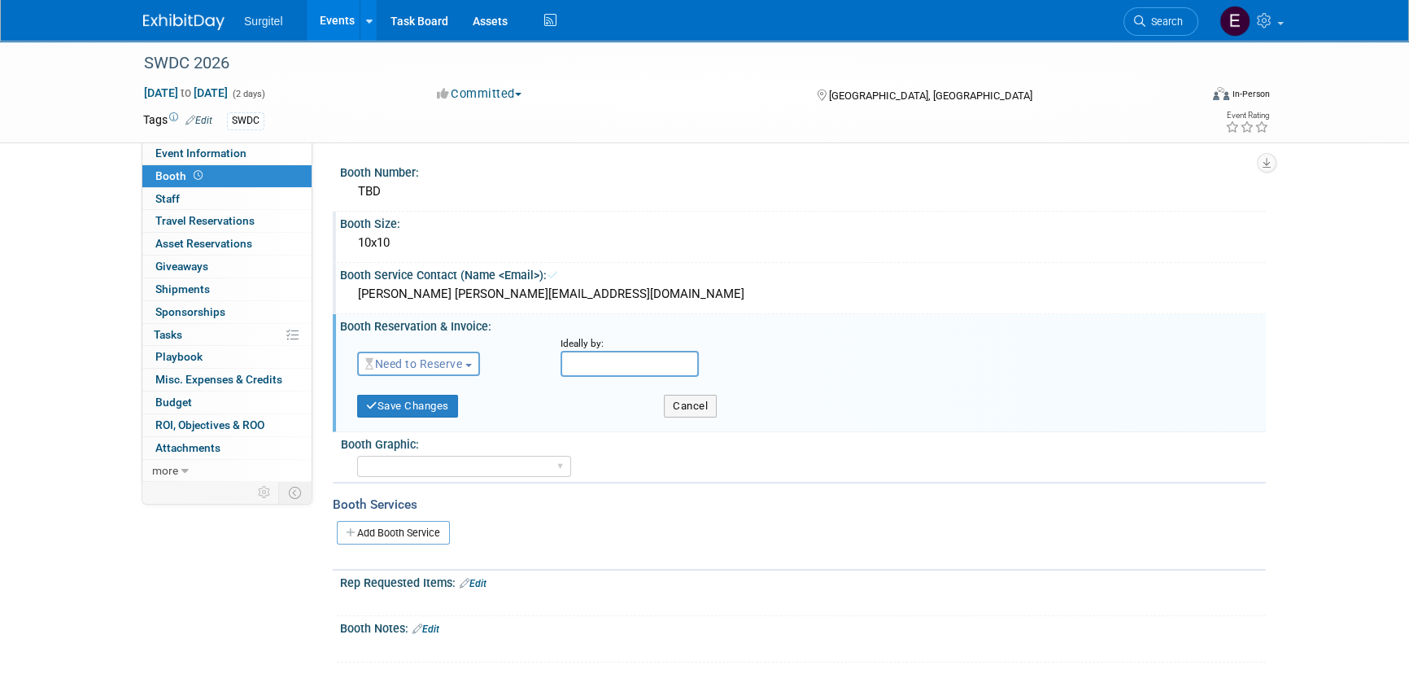
click at [451, 359] on span "Need to Reserve" at bounding box center [413, 363] width 97 height 13
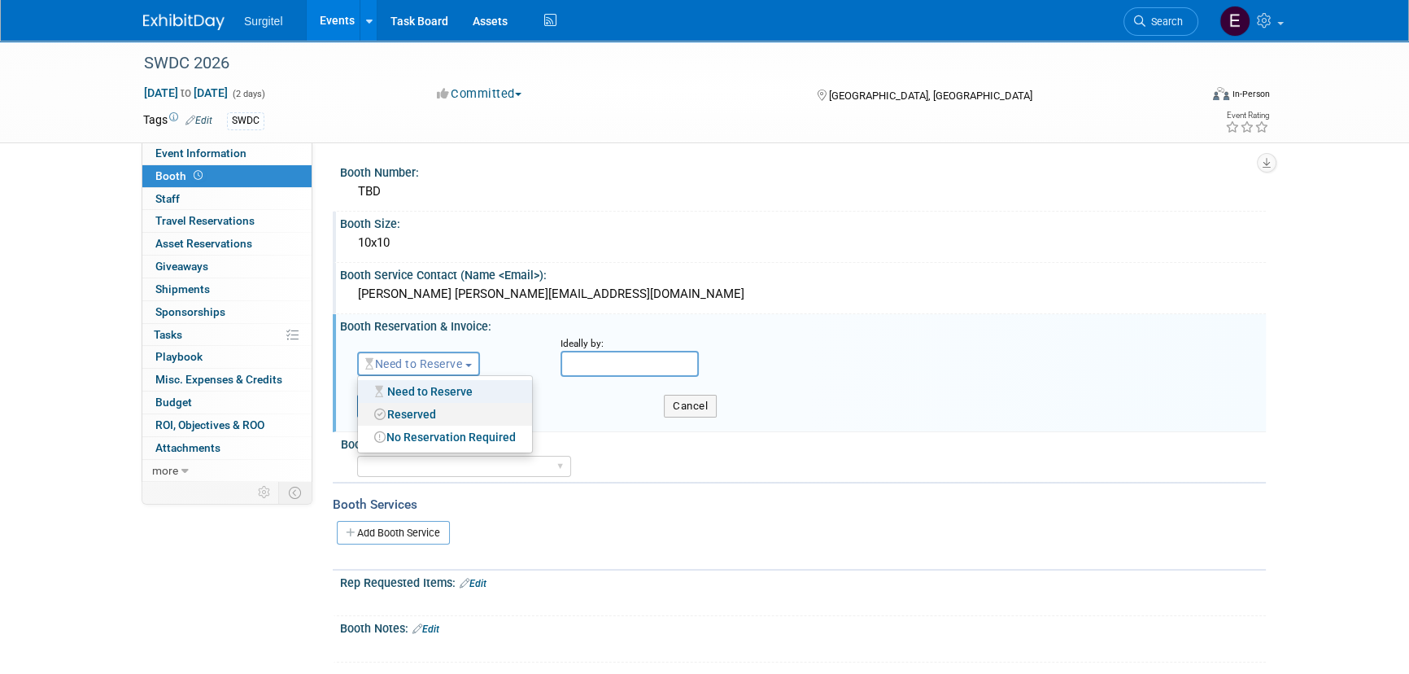
click at [423, 405] on link "Reserved" at bounding box center [445, 414] width 174 height 23
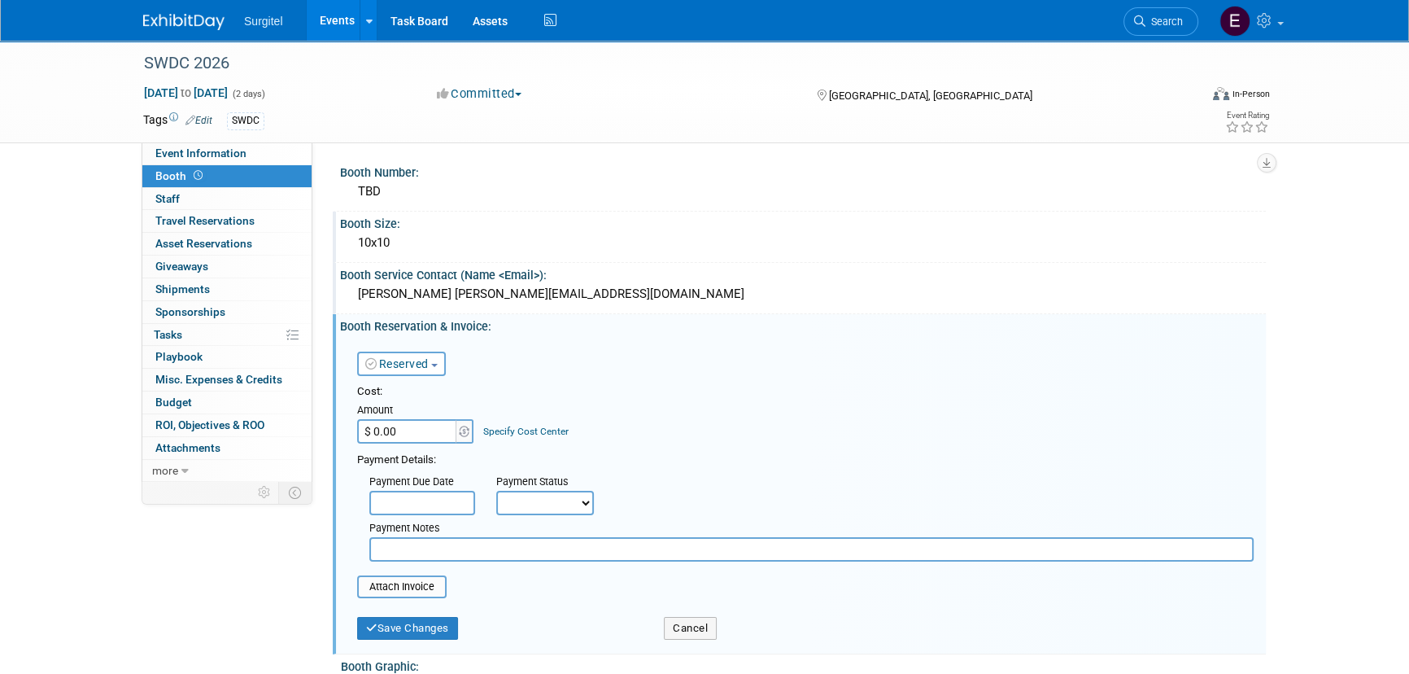
click at [445, 430] on input "$ 0.00" at bounding box center [408, 431] width 102 height 24
type input "$ 1,800.00"
click at [526, 500] on select "Not Paid Yet Partially Paid Paid in Full" at bounding box center [545, 503] width 98 height 24
select select "1"
click at [496, 491] on select "Not Paid Yet Partially Paid Paid in Full" at bounding box center [545, 503] width 98 height 24
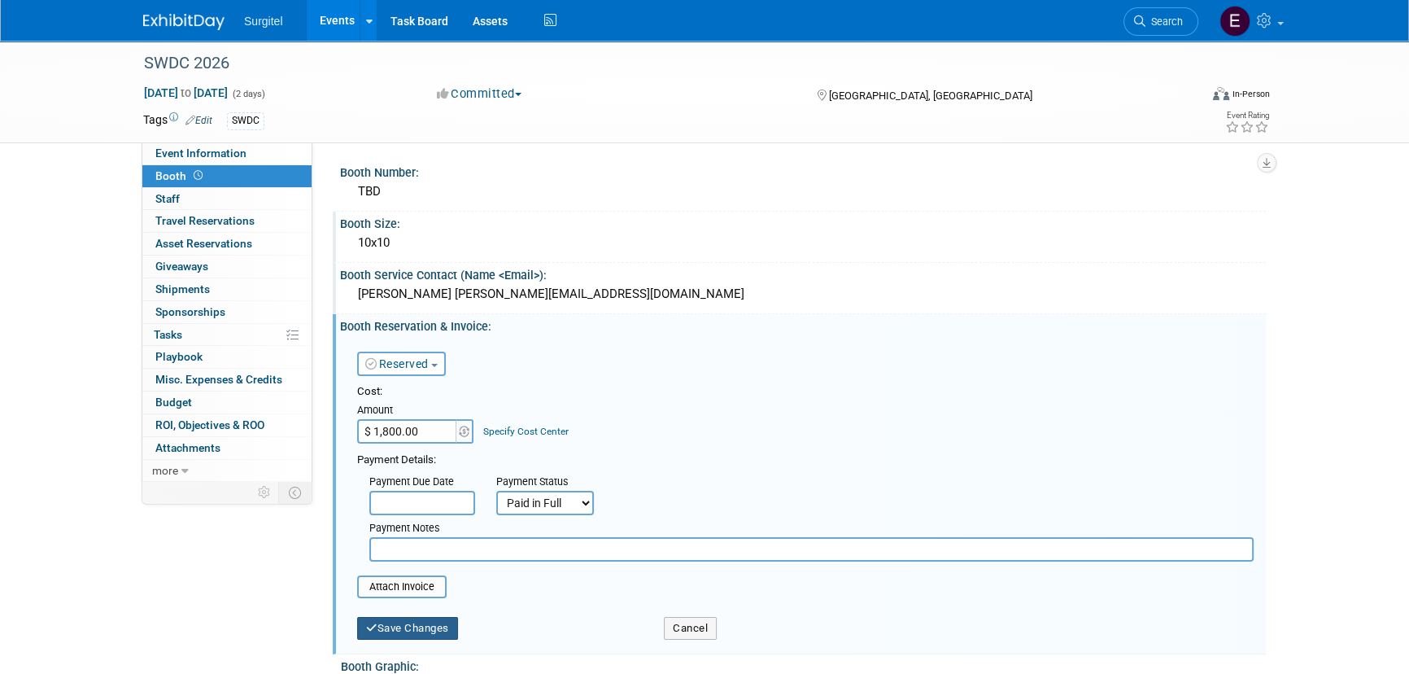
click at [433, 636] on button "Save Changes" at bounding box center [407, 628] width 101 height 23
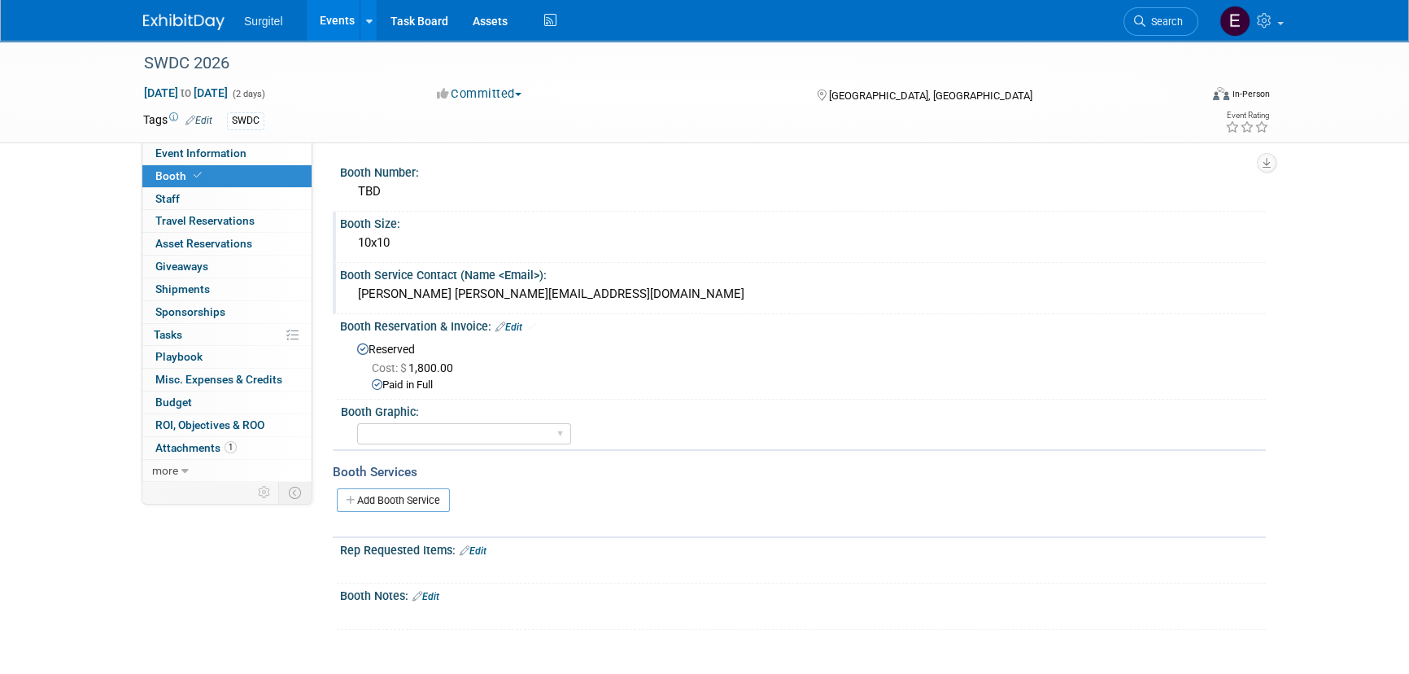
click at [521, 323] on link "Edit" at bounding box center [509, 326] width 27 height 11
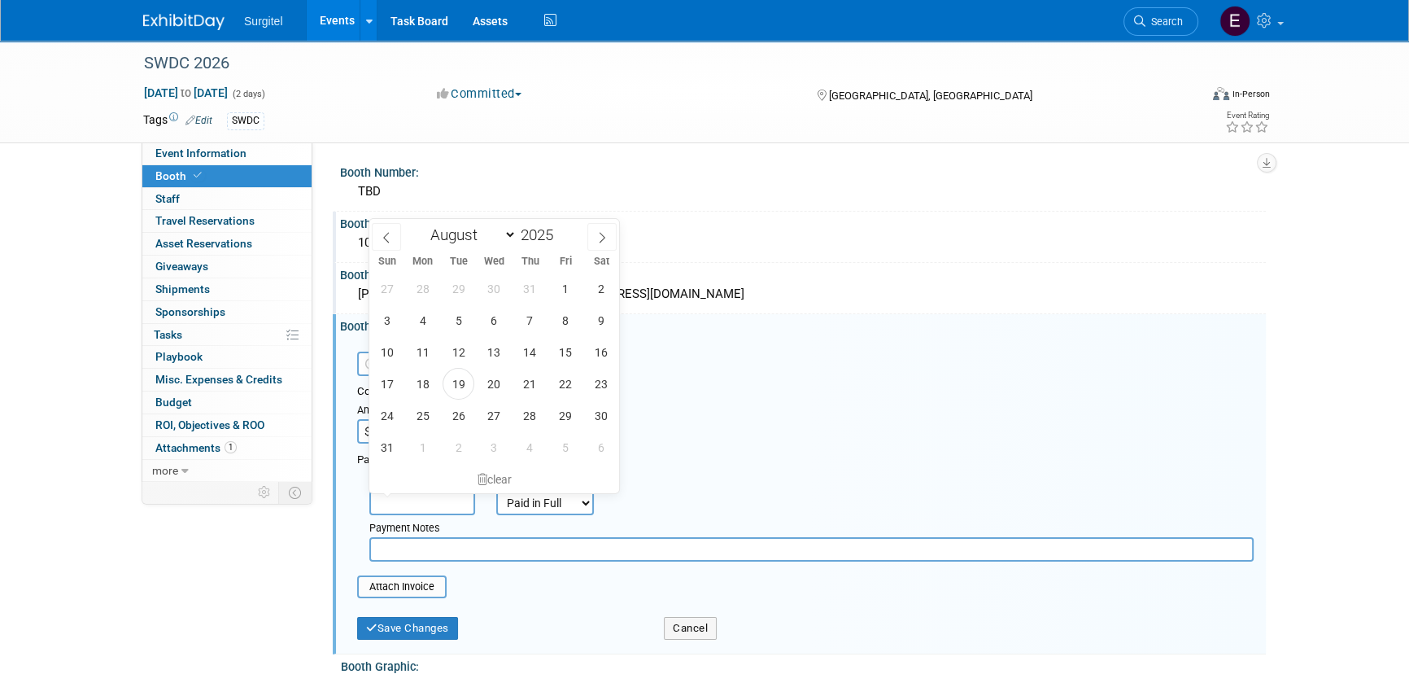
click at [386, 499] on input "text" at bounding box center [422, 503] width 106 height 24
click at [491, 241] on select "January February March April May June July August September October November De…" at bounding box center [470, 235] width 94 height 20
select select "2"
click at [423, 225] on select "January February March April May June July August September October November De…" at bounding box center [470, 235] width 94 height 20
click at [561, 226] on span at bounding box center [559, 230] width 11 height 10
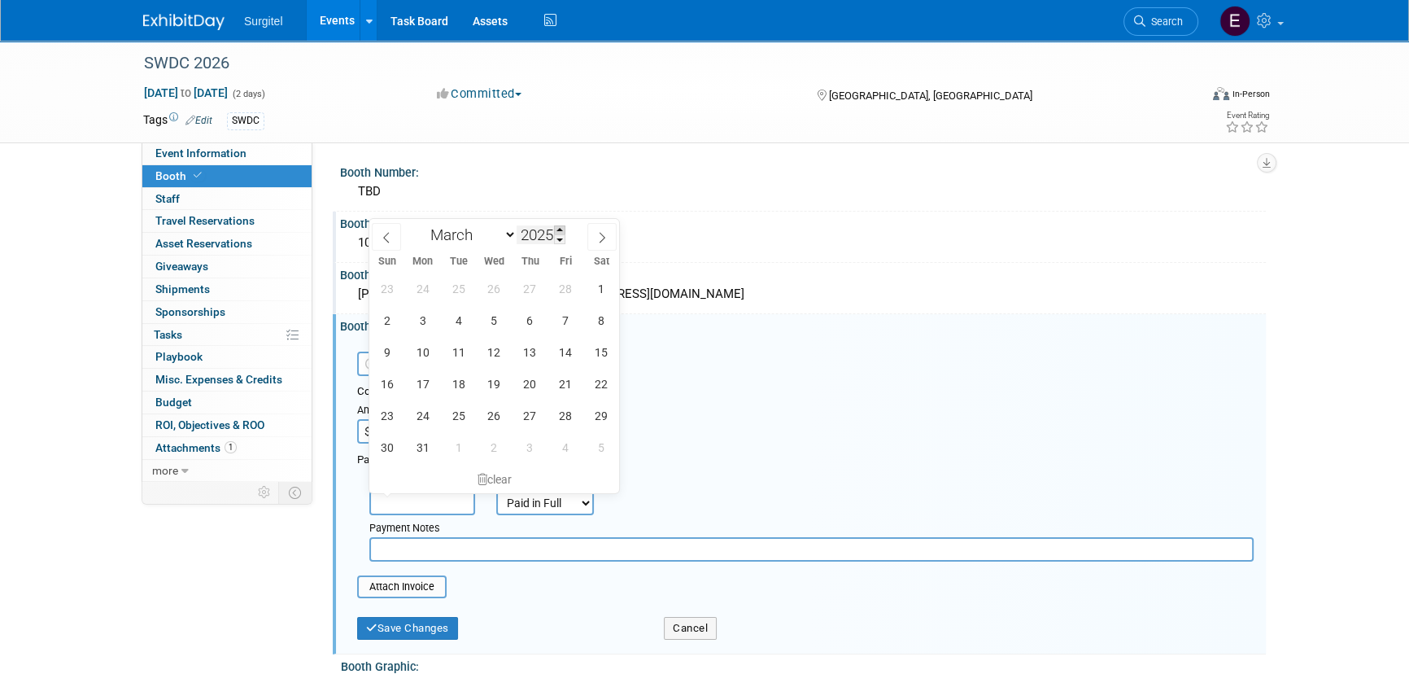
type input "2026"
click at [385, 285] on span "1" at bounding box center [387, 289] width 32 height 32
type input "Mar 1, 2026"
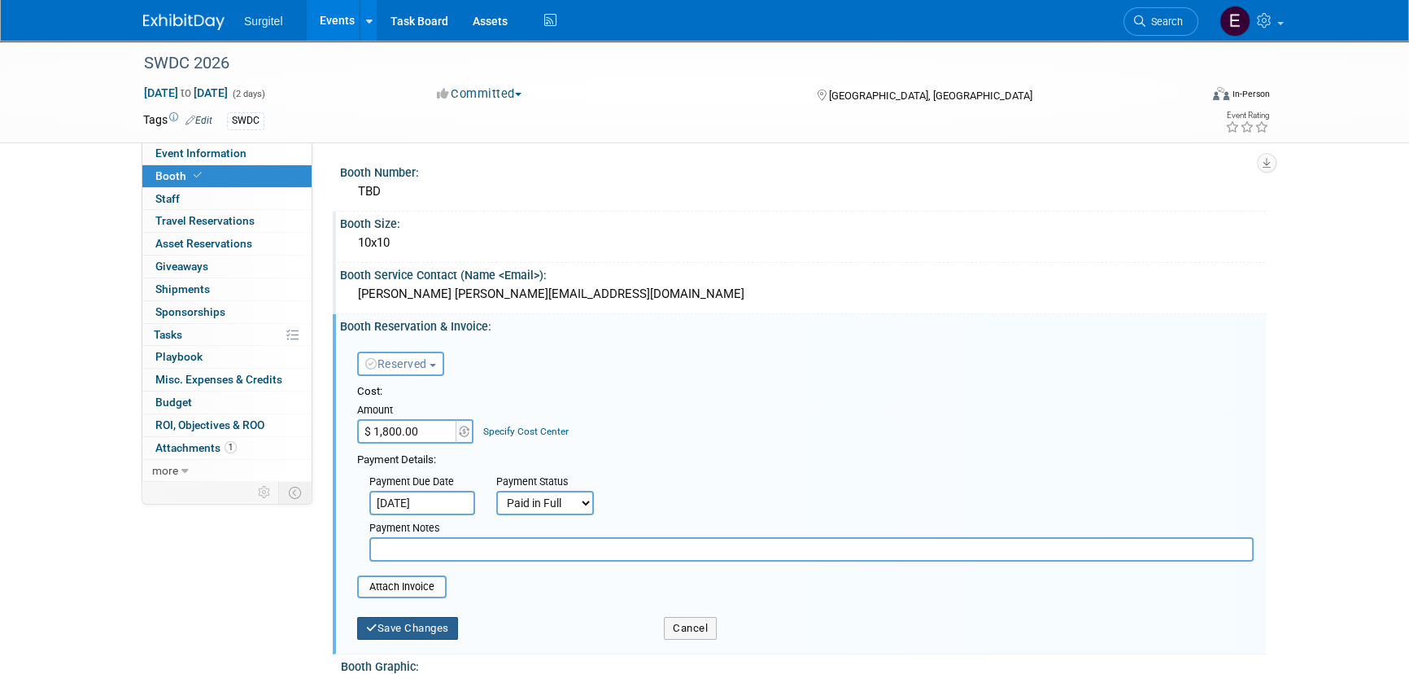
click at [376, 623] on icon "submit" at bounding box center [371, 628] width 11 height 11
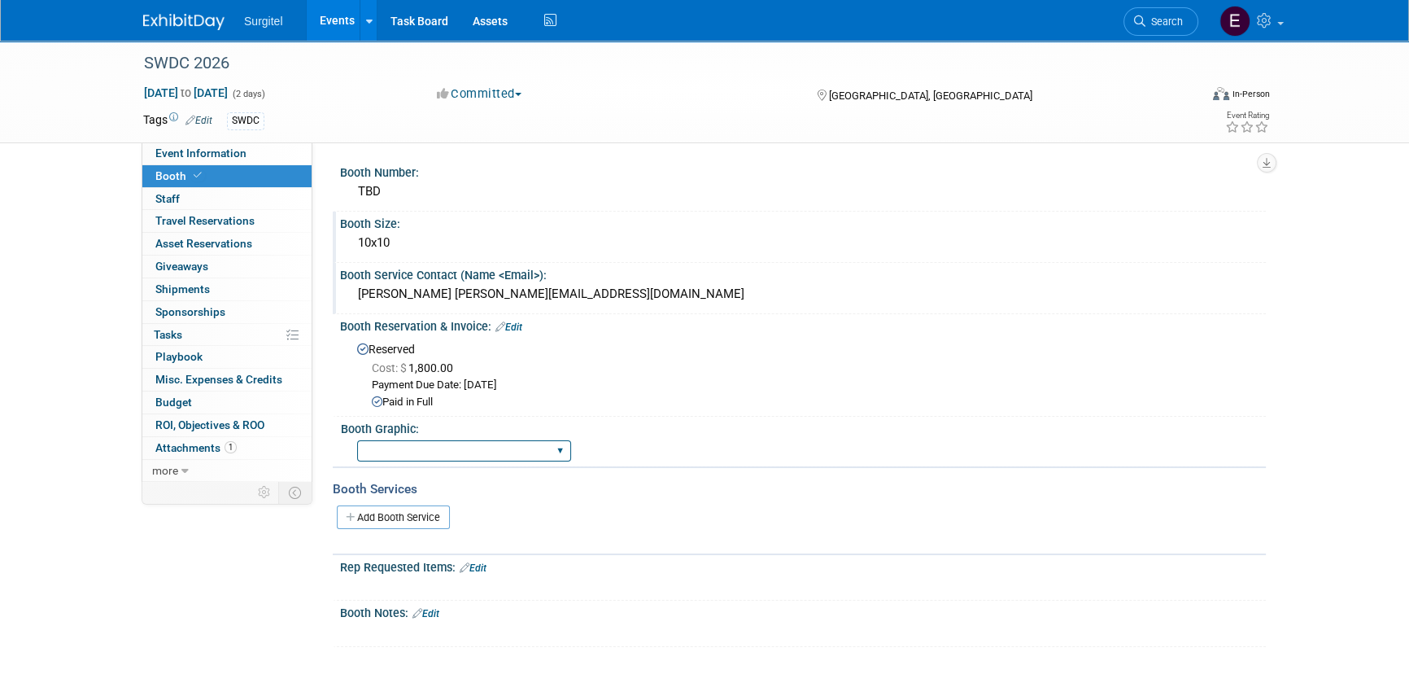
click at [410, 449] on select "Big Island Booth 10x20 Backlit 8' Fabric Popup 10' Light Box 2' Fabric Banner N…" at bounding box center [464, 451] width 214 height 22
click at [220, 590] on div "Event Information Event Info Booth Booth 0 Staff 0 Staff 0 Travel Reservations …" at bounding box center [704, 344] width 1147 height 606
drag, startPoint x: 163, startPoint y: 208, endPoint x: 186, endPoint y: 194, distance: 27.4
click at [163, 208] on link "0 Staff 0" at bounding box center [226, 199] width 169 height 22
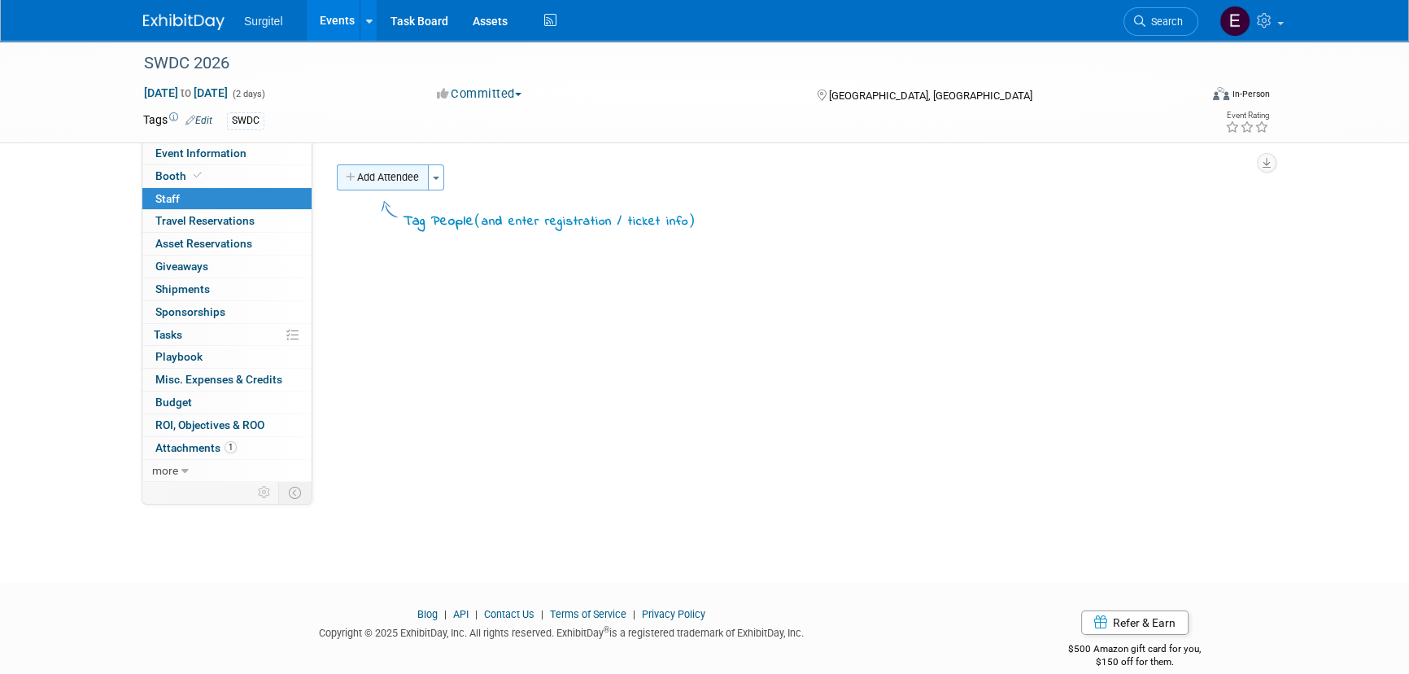
click at [360, 171] on button "Add Attendee" at bounding box center [383, 177] width 92 height 26
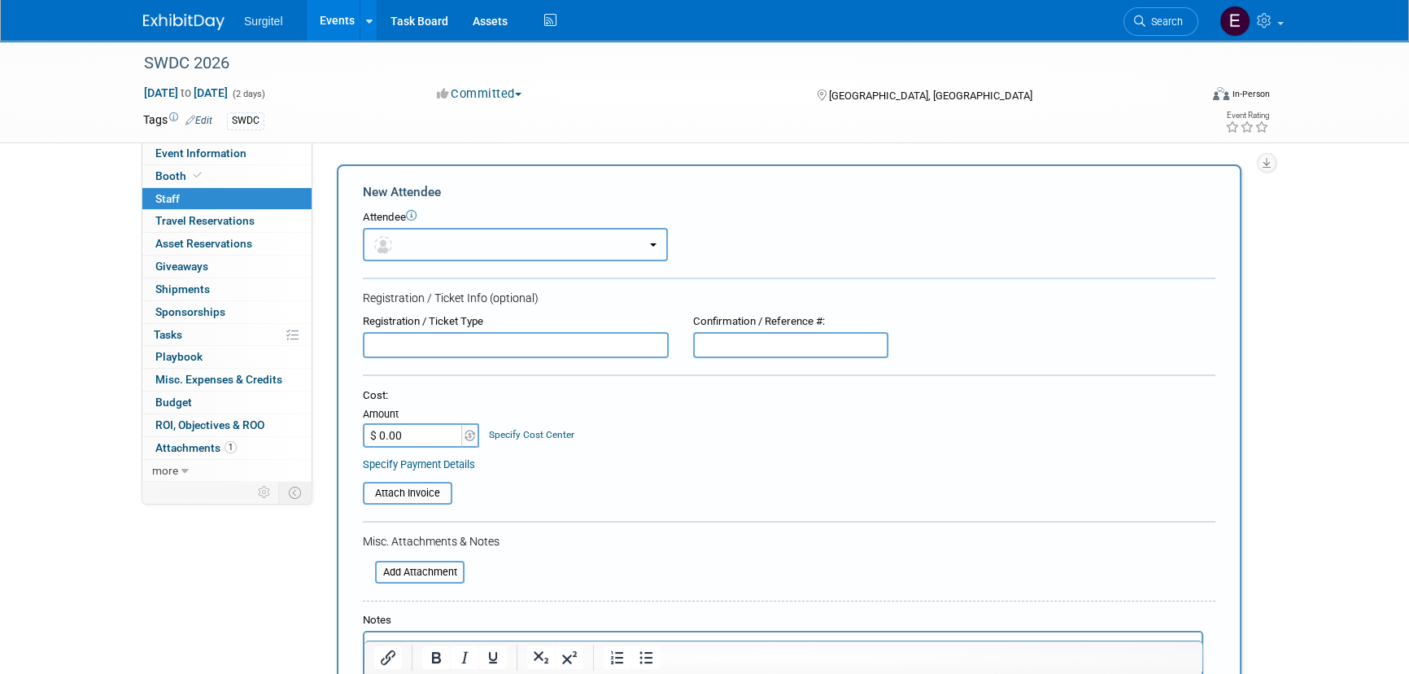
click at [429, 229] on button "button" at bounding box center [515, 244] width 305 height 33
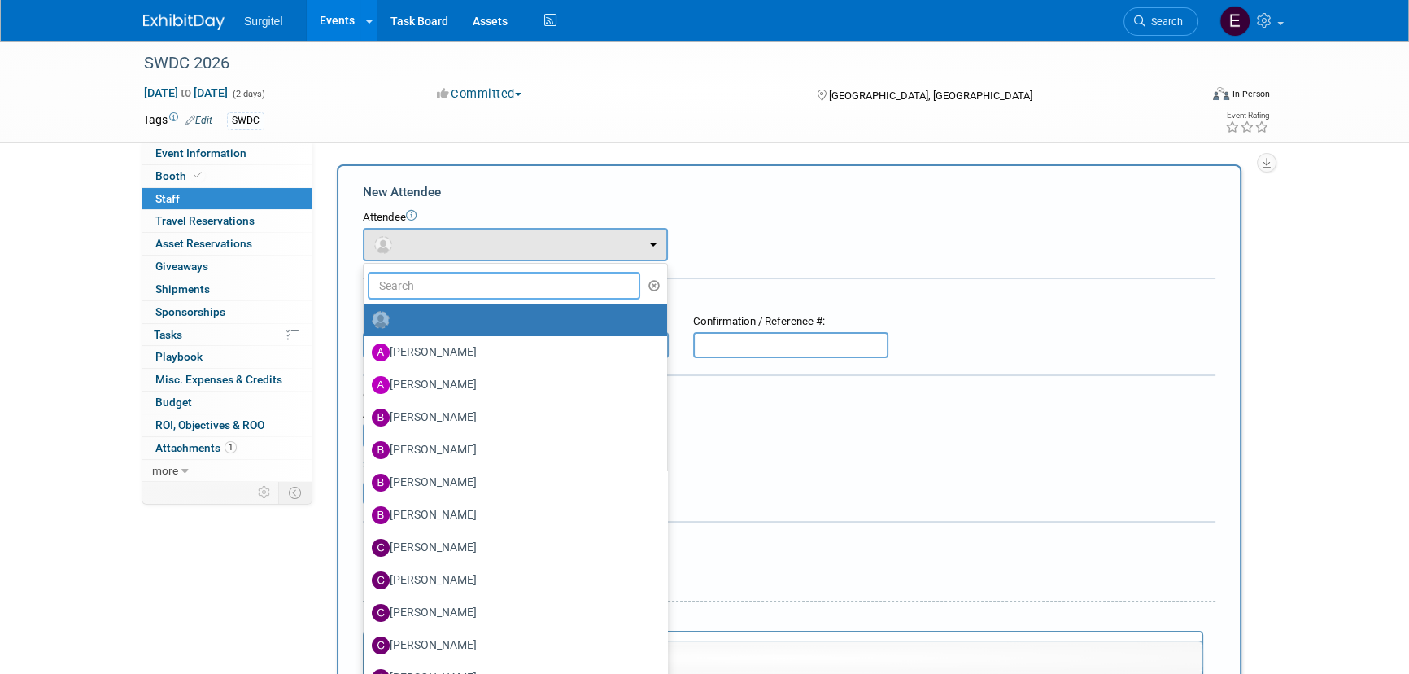
click at [488, 286] on input "text" at bounding box center [504, 286] width 273 height 28
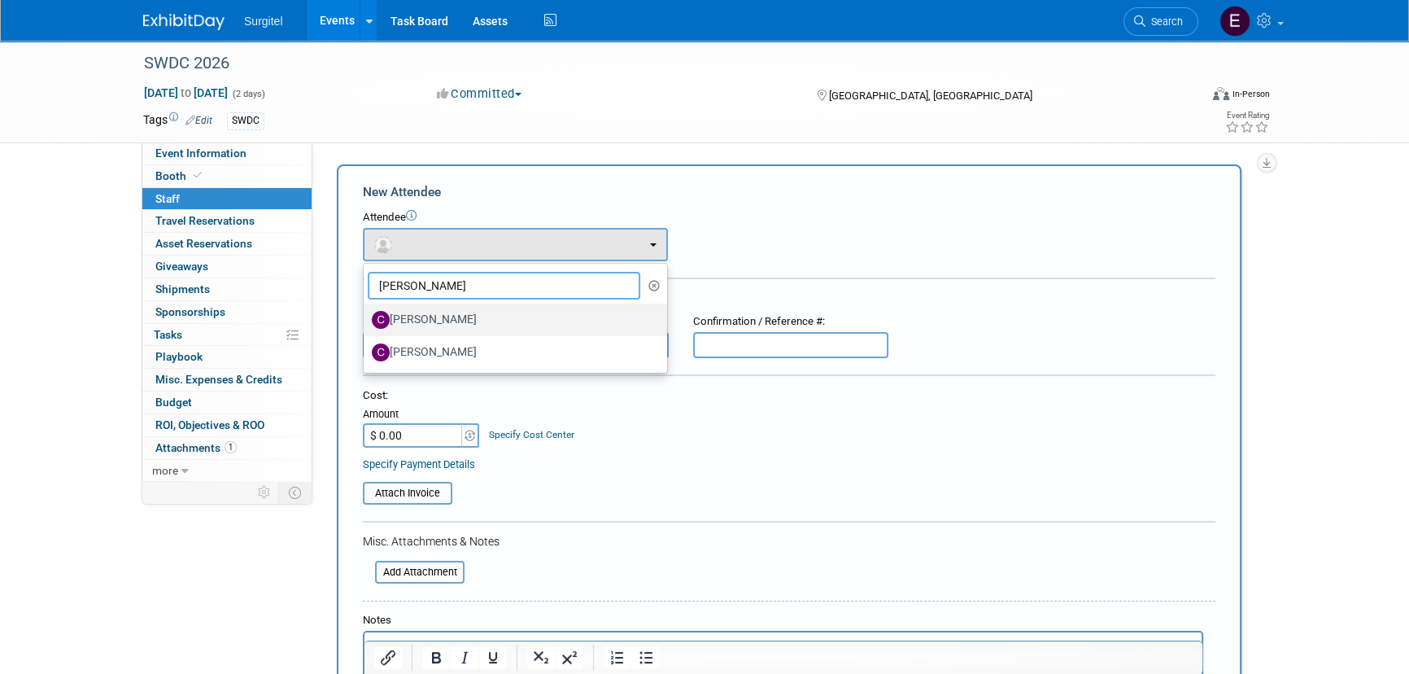
type input "chris"
click at [497, 314] on label "[PERSON_NAME]" at bounding box center [511, 320] width 279 height 26
click at [366, 314] on input "[PERSON_NAME]" at bounding box center [361, 317] width 11 height 11
select select "7ee66c47-eb06-42d9-a122-5028bbebce82"
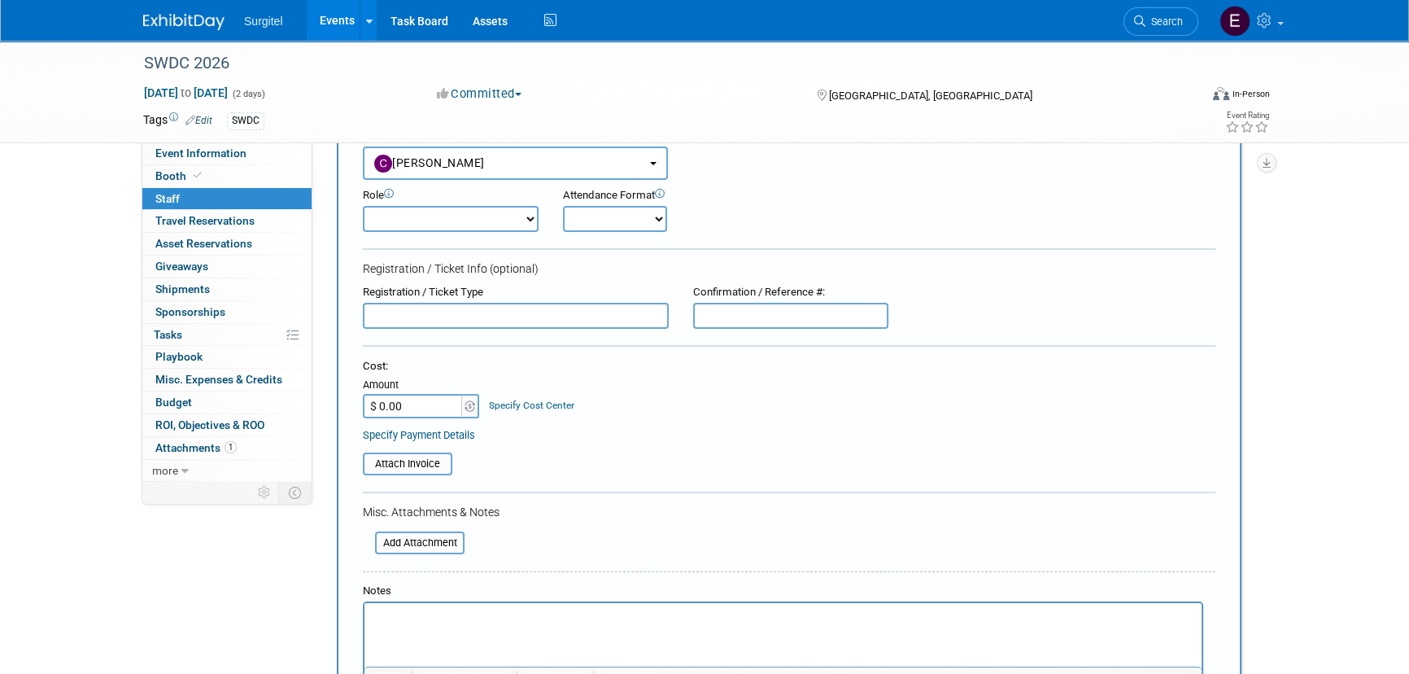
scroll to position [221, 0]
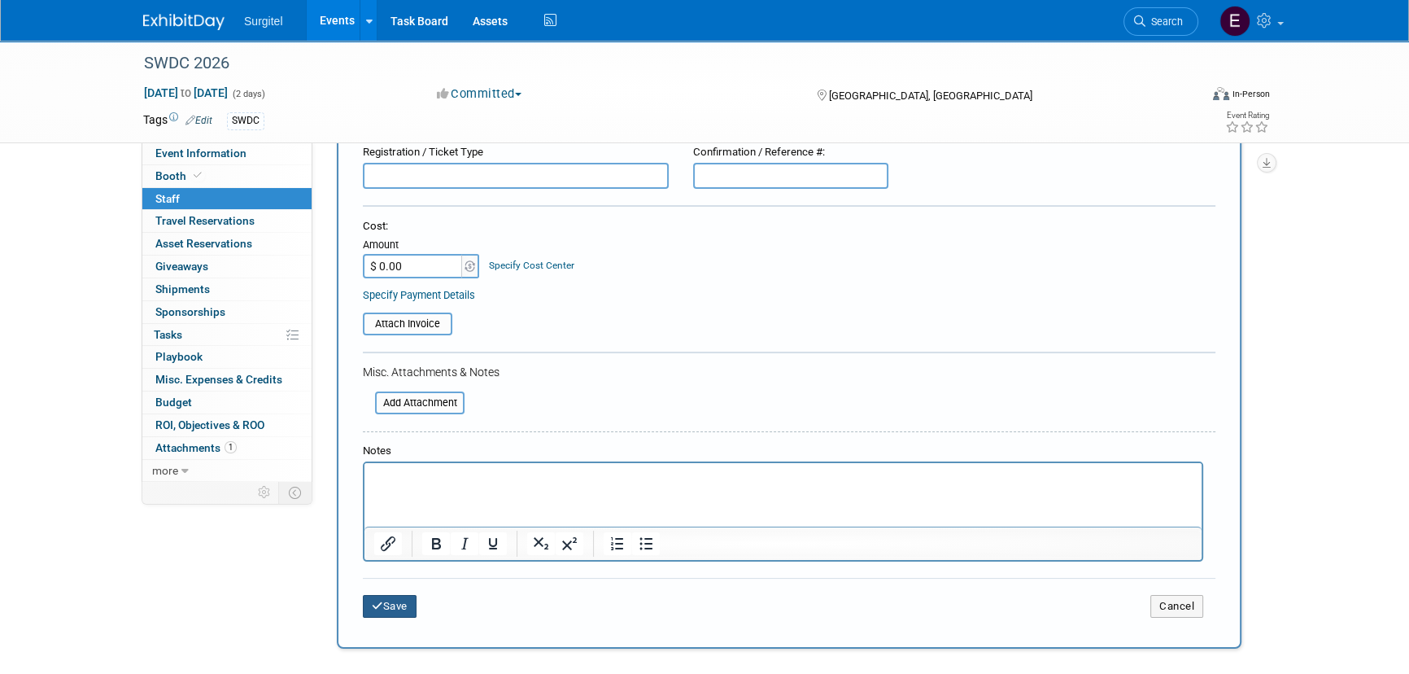
click at [370, 612] on button "Save" at bounding box center [390, 606] width 54 height 23
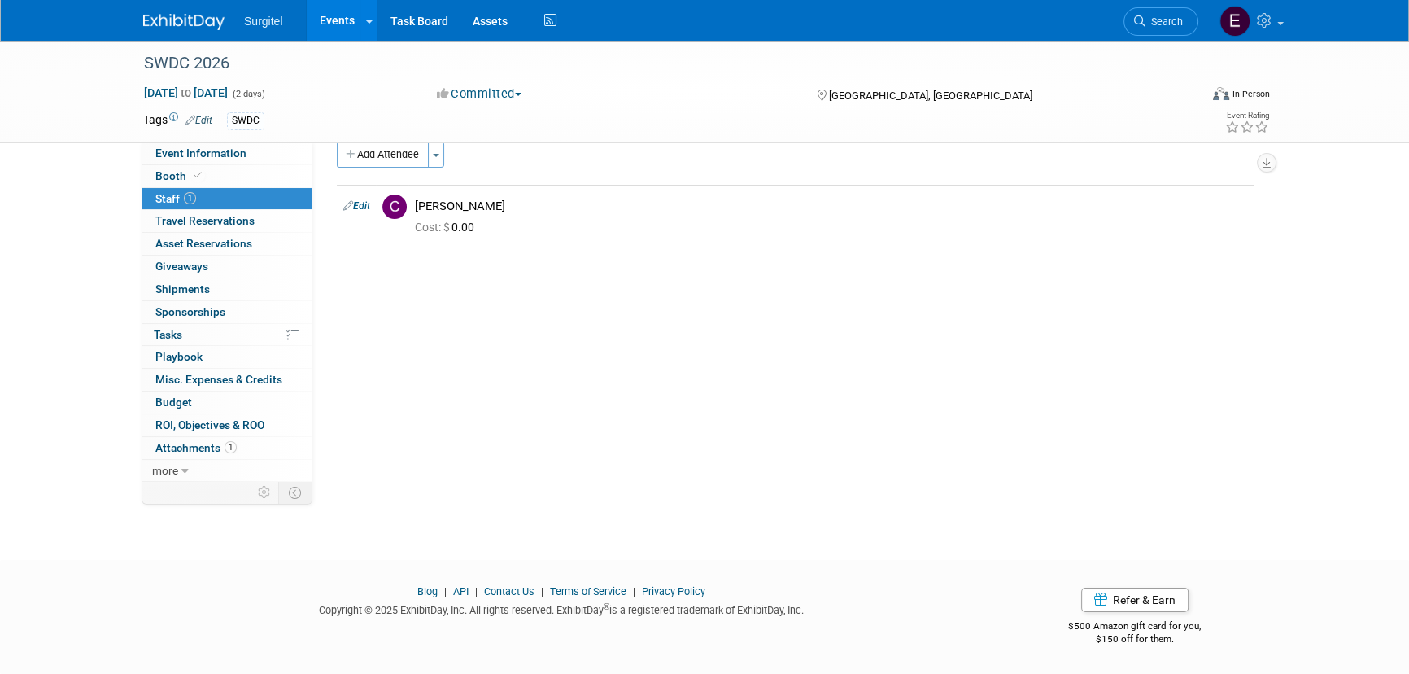
click at [320, 20] on link "Events" at bounding box center [336, 20] width 59 height 41
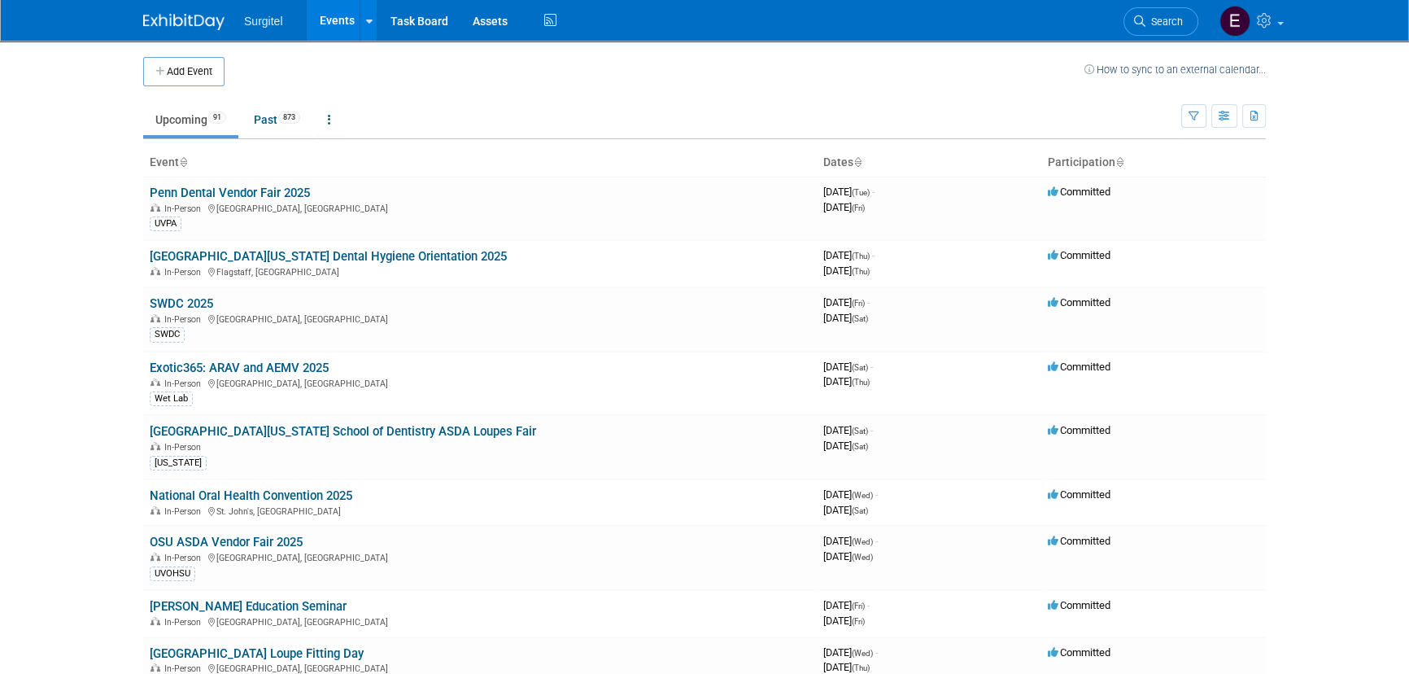
click at [1180, 6] on li "Search" at bounding box center [1161, 20] width 75 height 40
click at [1190, 22] on link "Search" at bounding box center [1161, 21] width 75 height 28
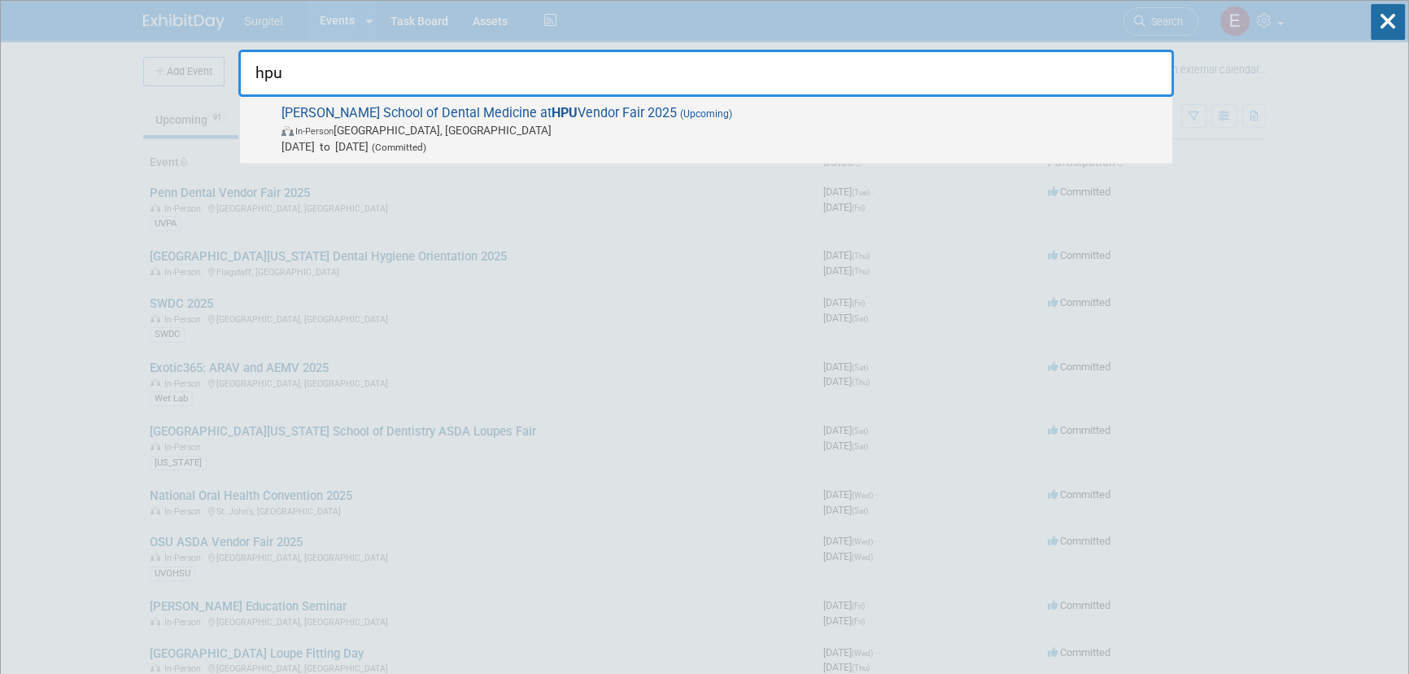
type input "hpu"
click at [572, 110] on span "[PERSON_NAME] School of Dental Medicine at HPU Vendor Fair 2025 (Upcoming) In-P…" at bounding box center [721, 130] width 888 height 50
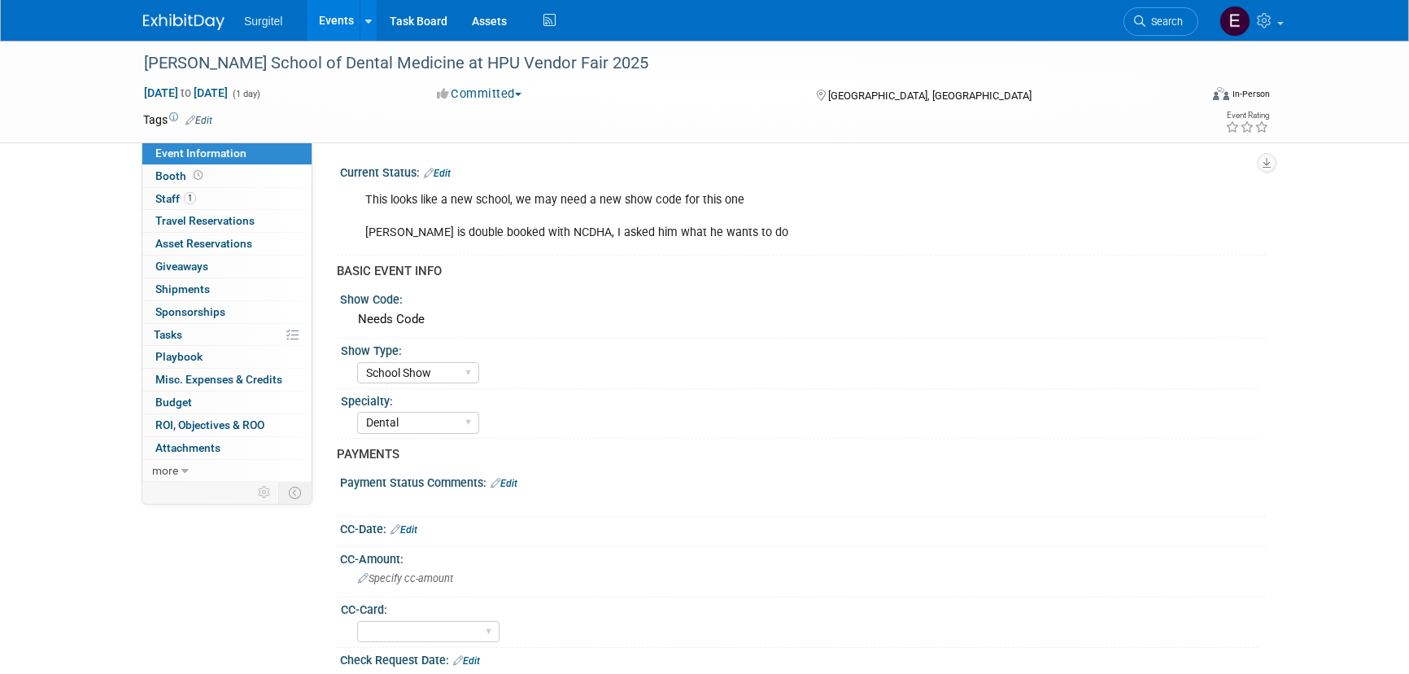
select select "School Show"
select select "Dental"
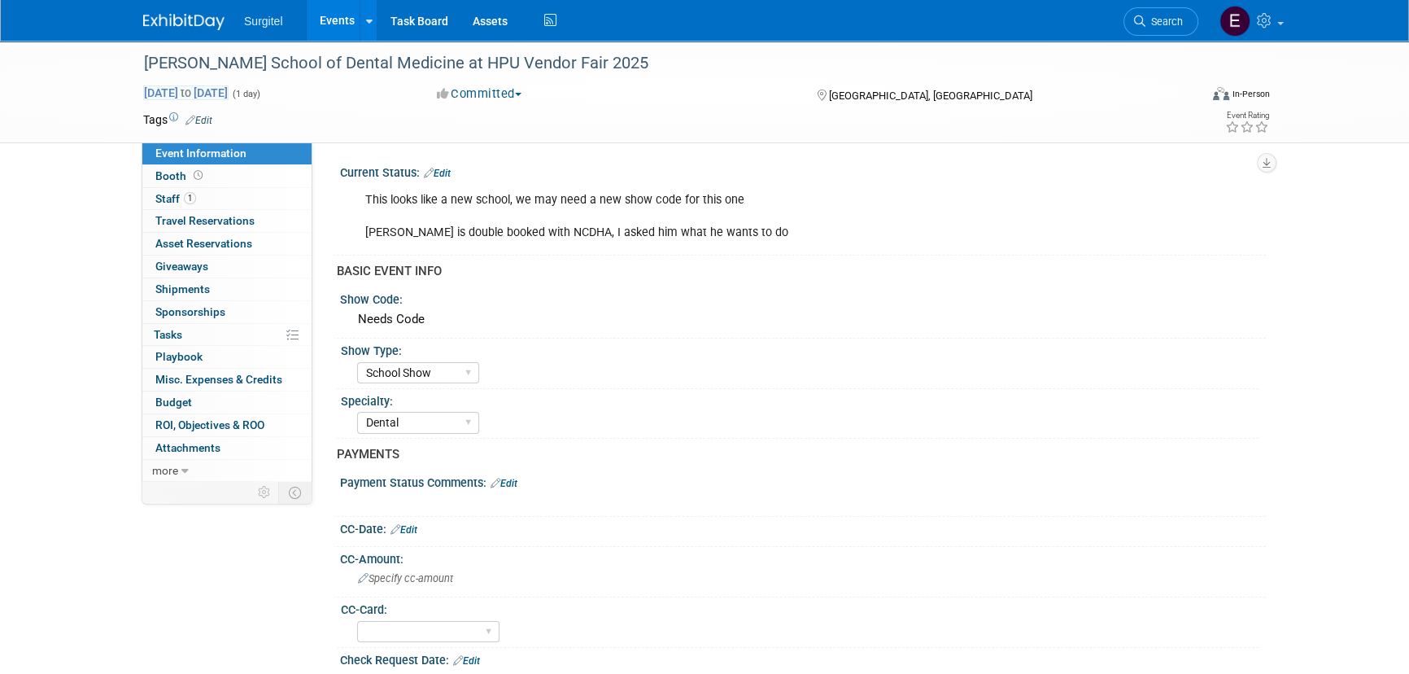
click at [229, 88] on span "[DATE] to [DATE]" at bounding box center [185, 92] width 85 height 15
type input "[DATE]"
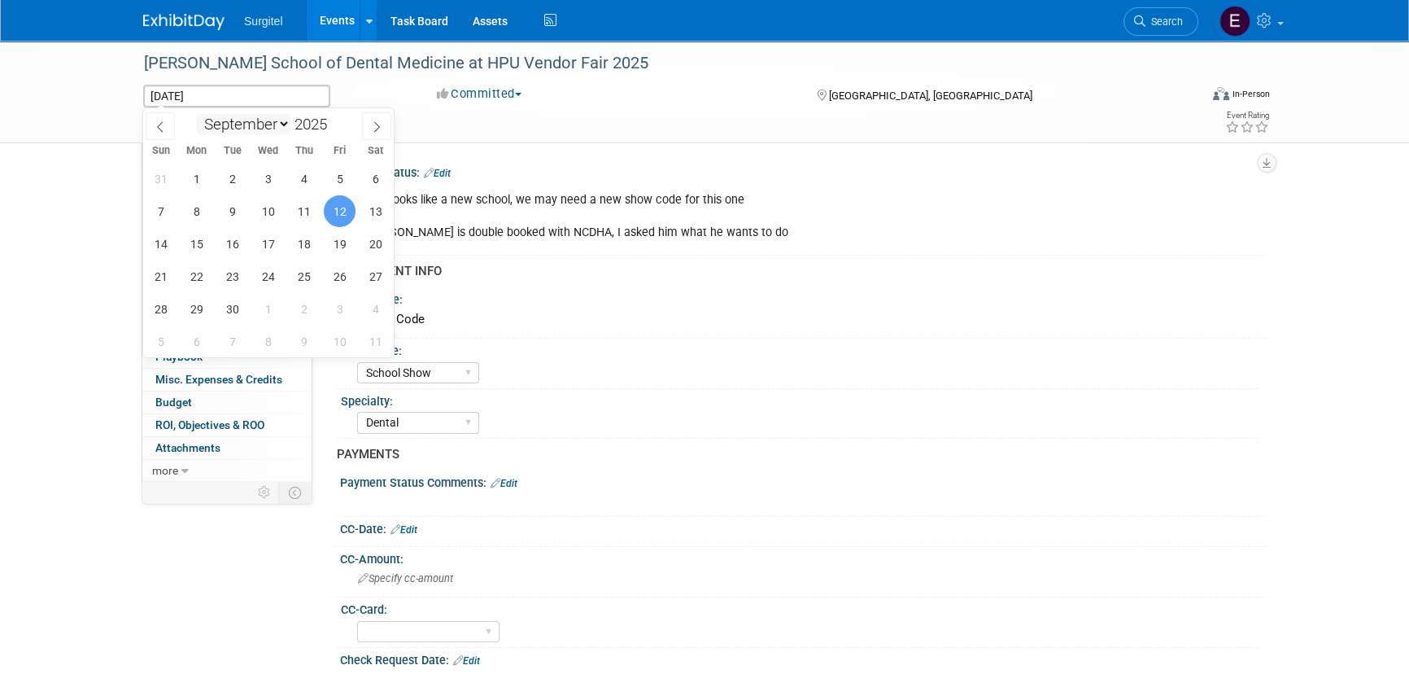
click at [275, 121] on select "January February March April May June July August September October November De…" at bounding box center [244, 124] width 94 height 20
select select "9"
click at [197, 114] on select "January February March April May June July August September October November De…" at bounding box center [244, 124] width 94 height 20
click at [369, 180] on span "4" at bounding box center [376, 179] width 32 height 32
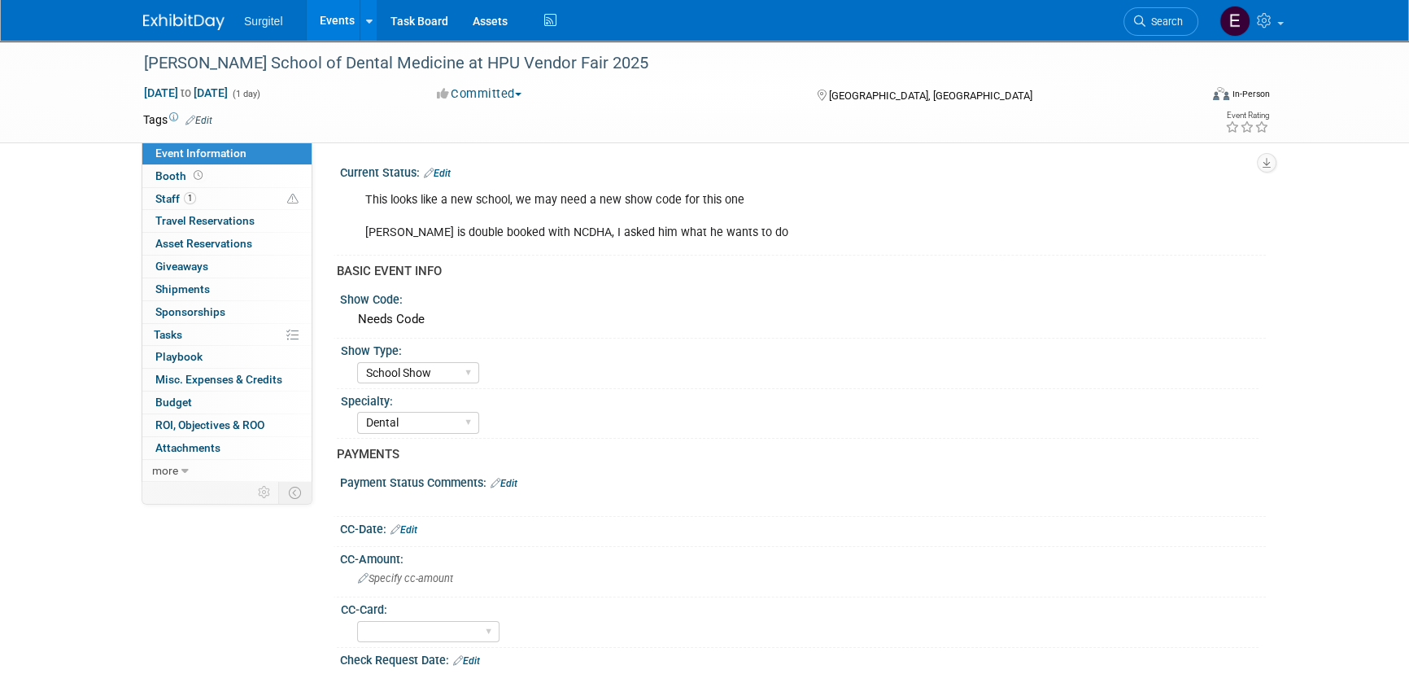
click at [437, 169] on link "Edit" at bounding box center [437, 173] width 27 height 11
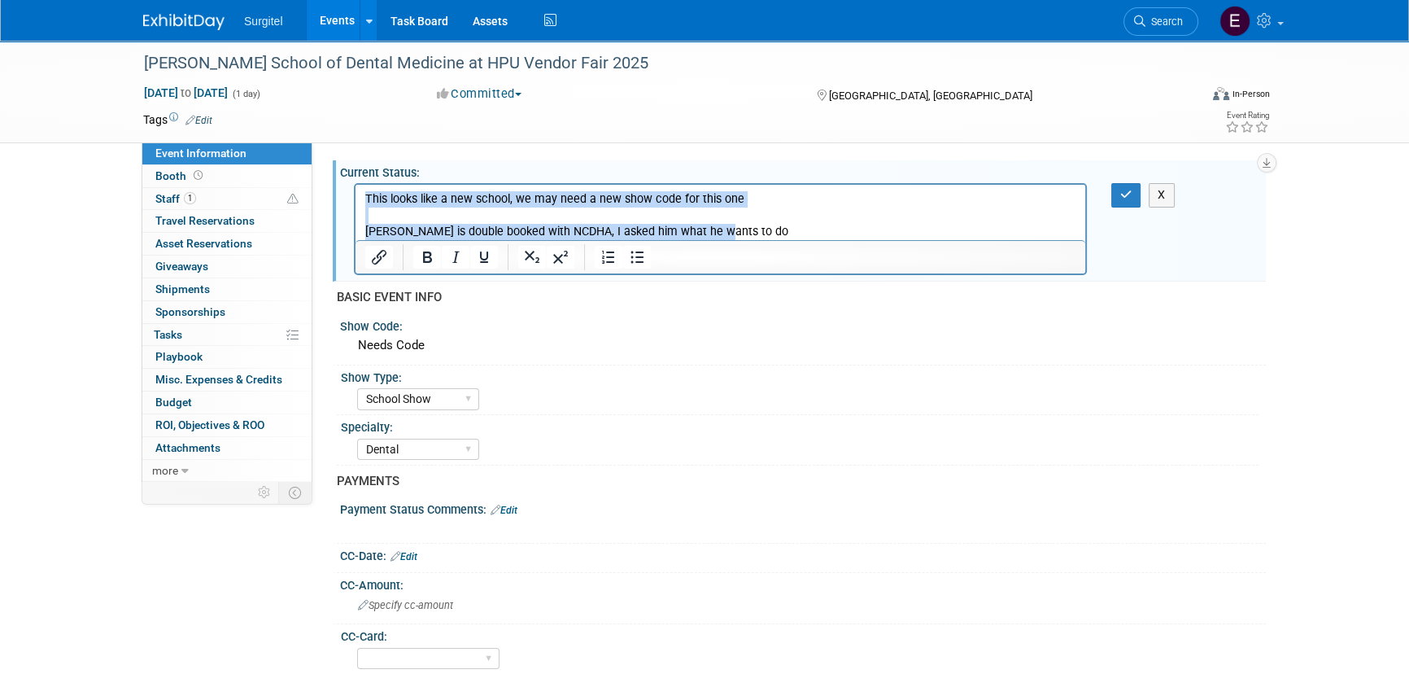
drag, startPoint x: 723, startPoint y: 230, endPoint x: 604, endPoint y: 363, distance: 178.6
click at [356, 185] on html "This looks like a new school, we may need a new show code for this one [PERSON_…" at bounding box center [721, 212] width 730 height 55
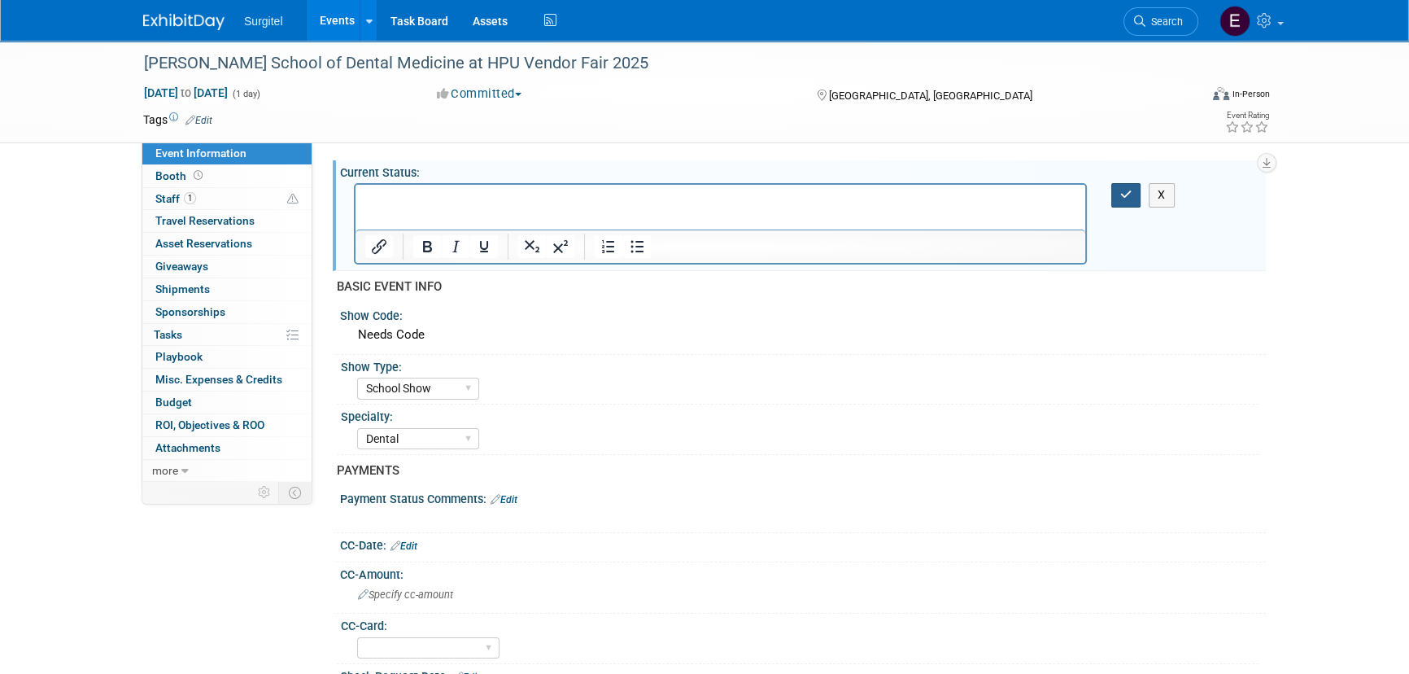
click at [1131, 197] on icon "button" at bounding box center [1127, 194] width 12 height 11
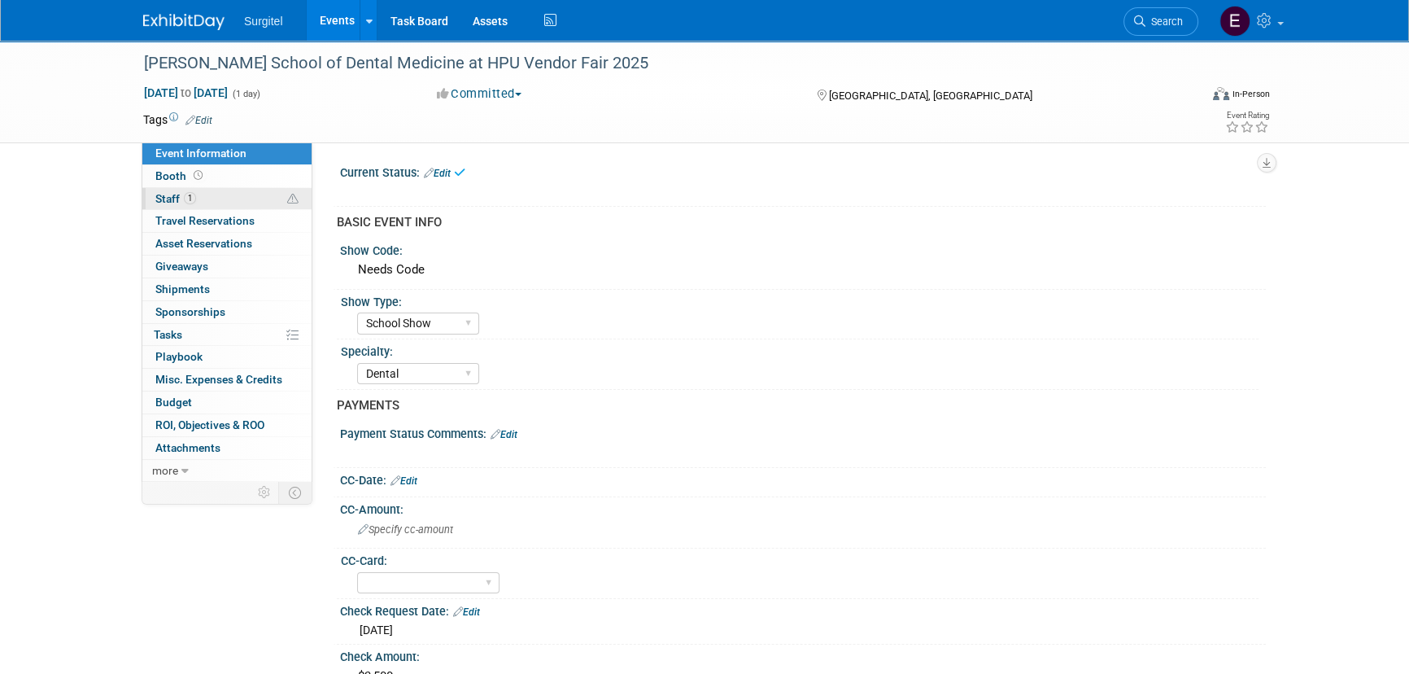
click at [262, 192] on link "1 Staff 1" at bounding box center [226, 199] width 169 height 22
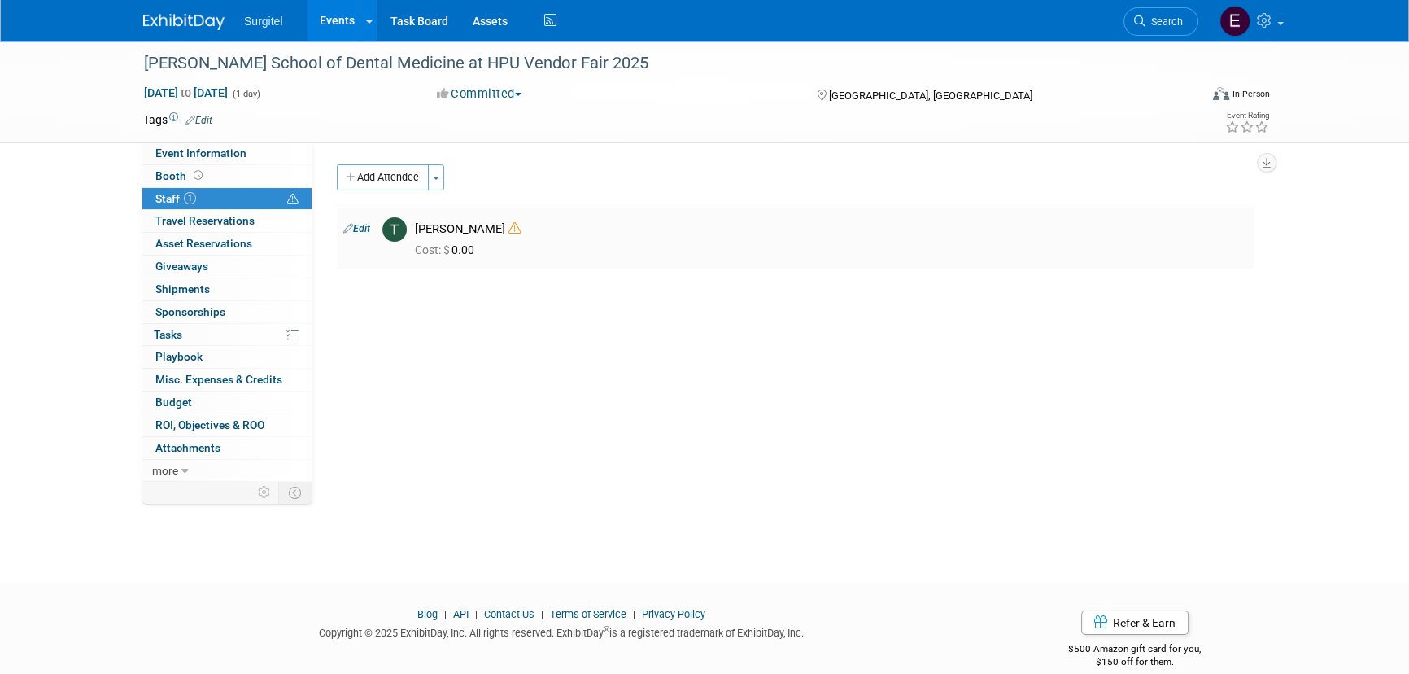
click at [509, 227] on icon at bounding box center [515, 228] width 12 height 12
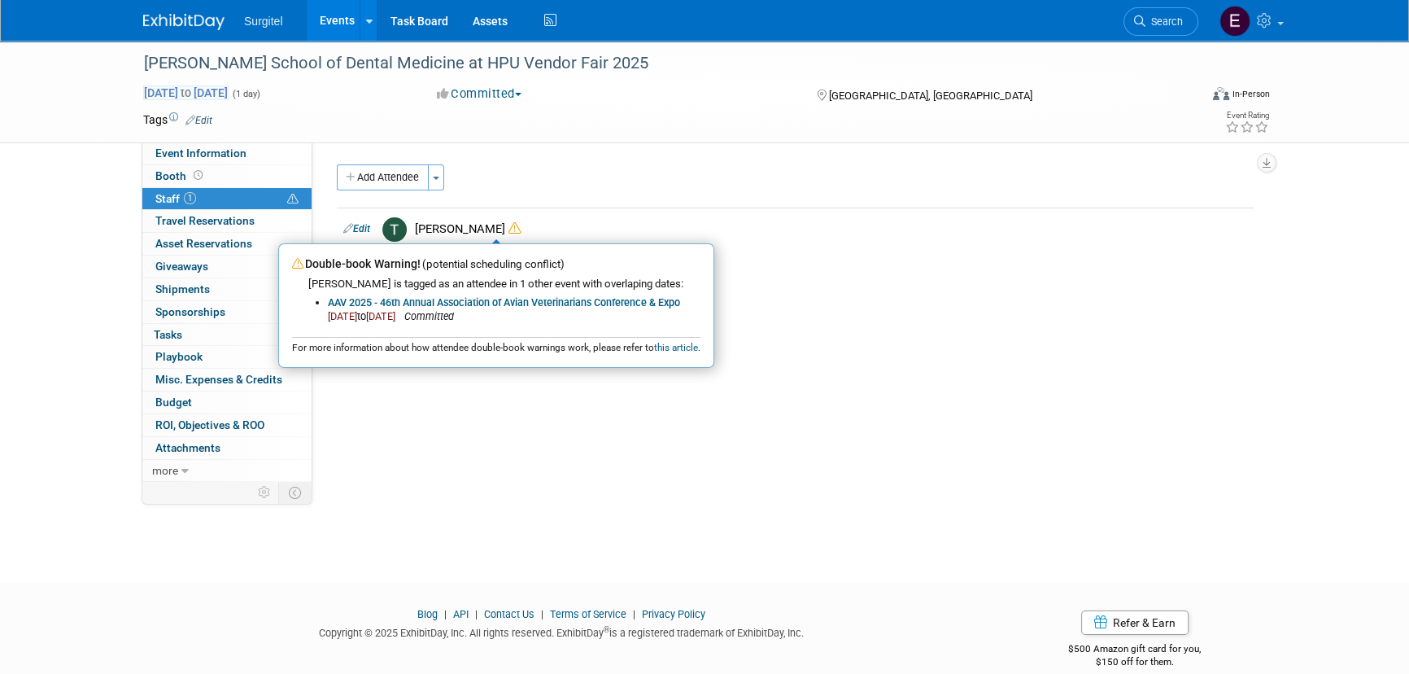
click at [229, 87] on span "[DATE] to [DATE]" at bounding box center [185, 92] width 85 height 15
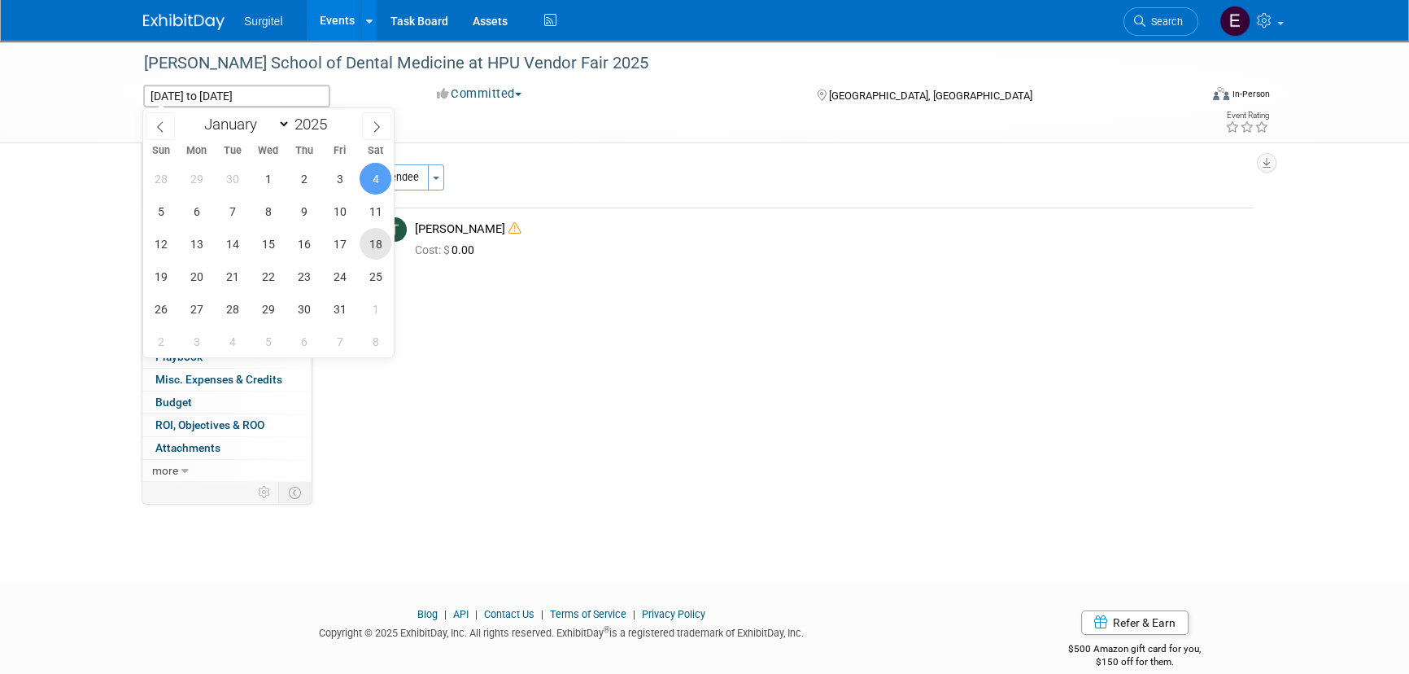
click at [385, 249] on span "18" at bounding box center [376, 244] width 32 height 32
type input "[DATE]"
click at [385, 249] on span "18" at bounding box center [376, 244] width 32 height 32
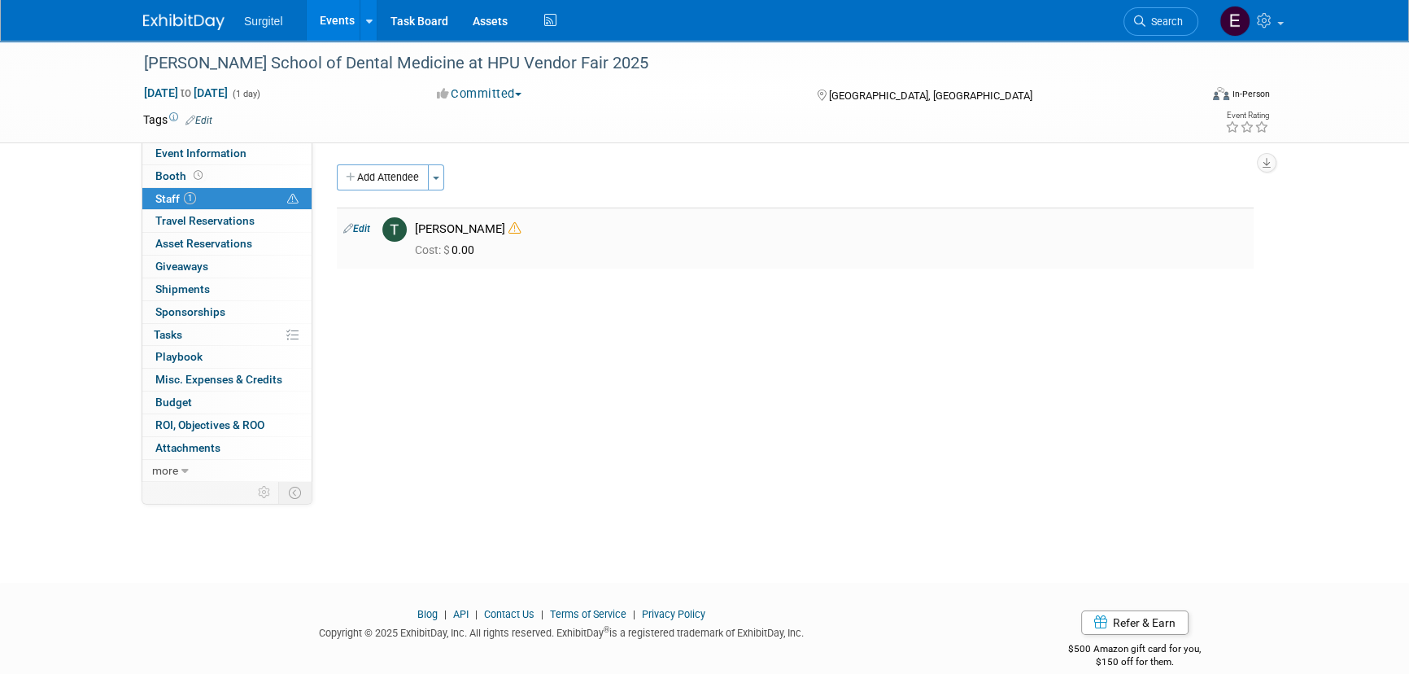
click at [509, 227] on icon at bounding box center [515, 228] width 12 height 12
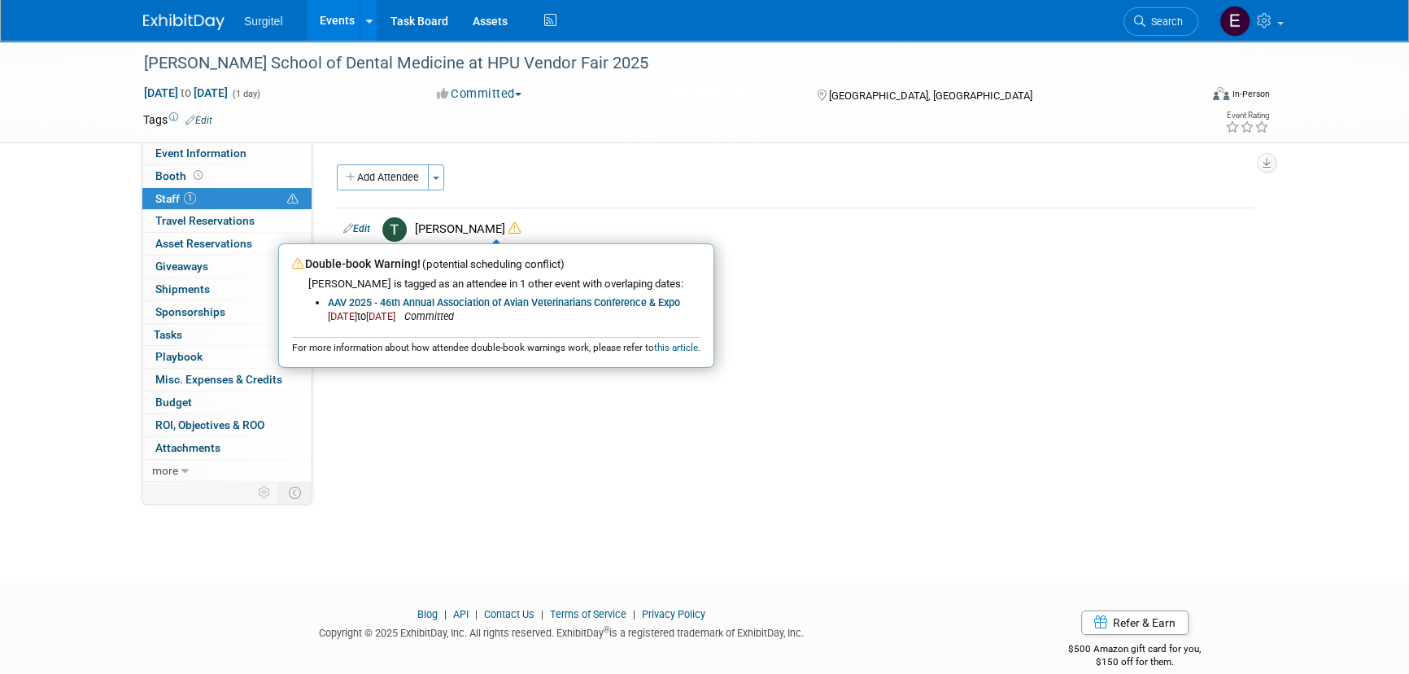
click at [579, 146] on div "Current Status: Edit X BASIC EVENT INFO Show Code: Needs Code Show Type: School…" at bounding box center [789, 311] width 954 height 339
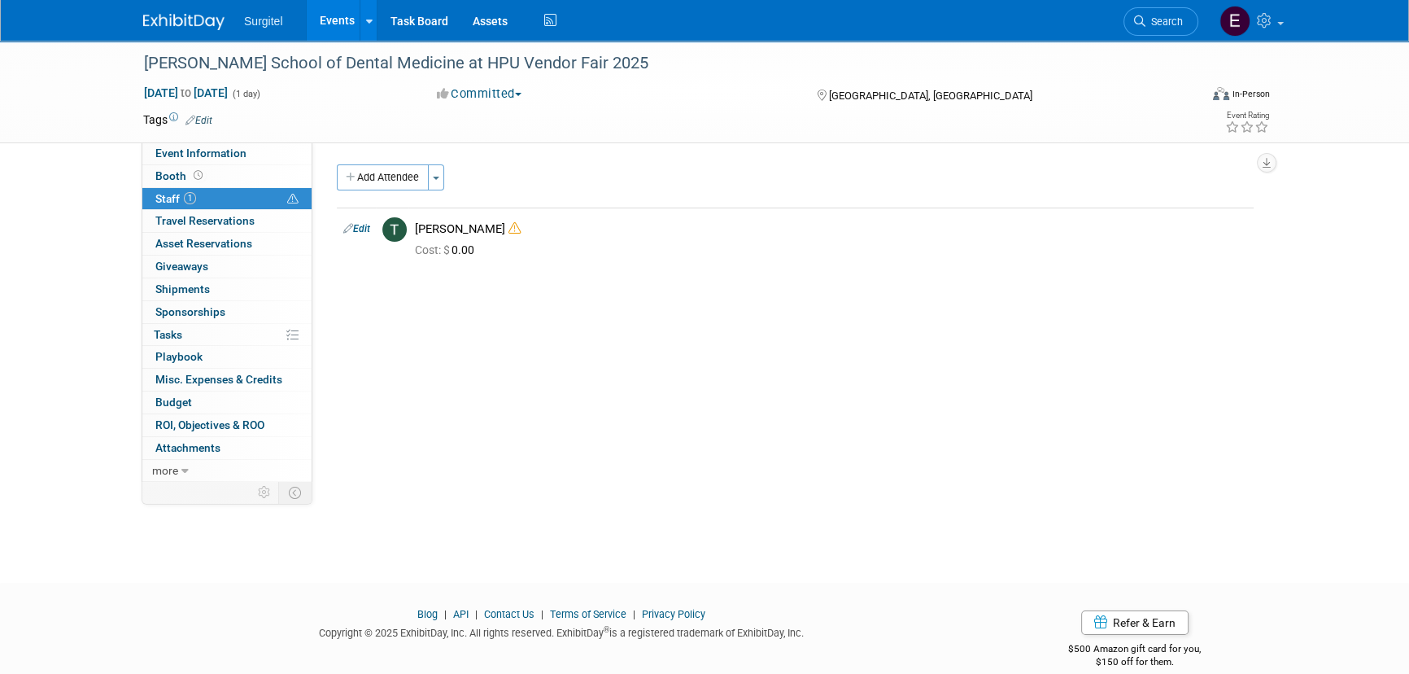
click at [325, 8] on link "Events" at bounding box center [336, 20] width 59 height 41
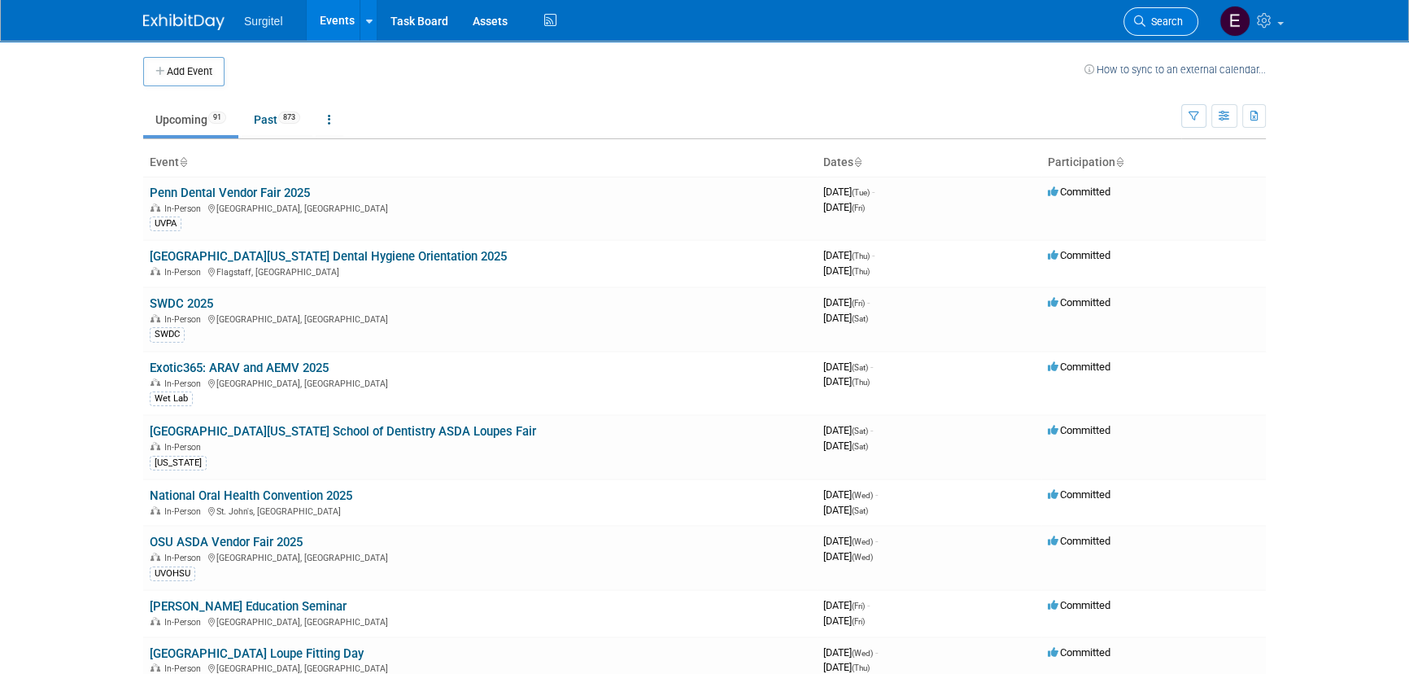
click at [1147, 27] on link "Search" at bounding box center [1161, 21] width 75 height 28
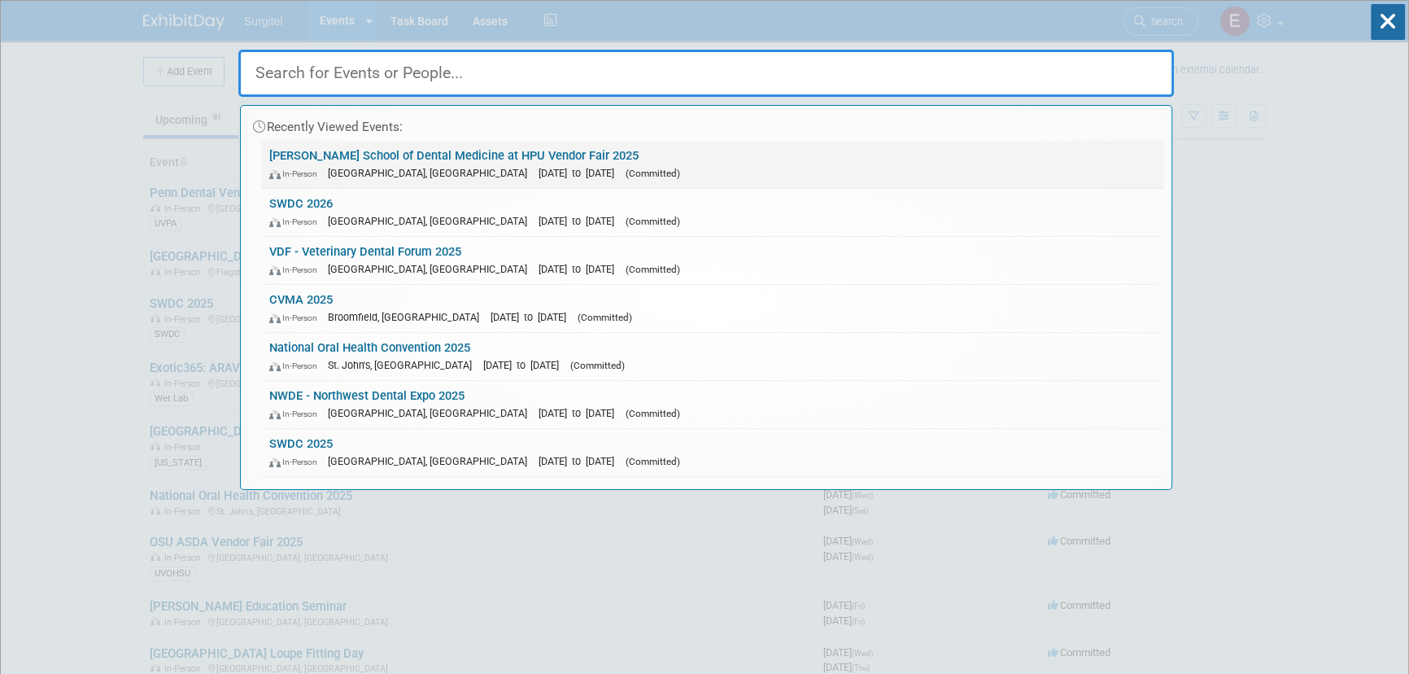
click at [539, 169] on span "[DATE] to [DATE]" at bounding box center [581, 173] width 84 height 12
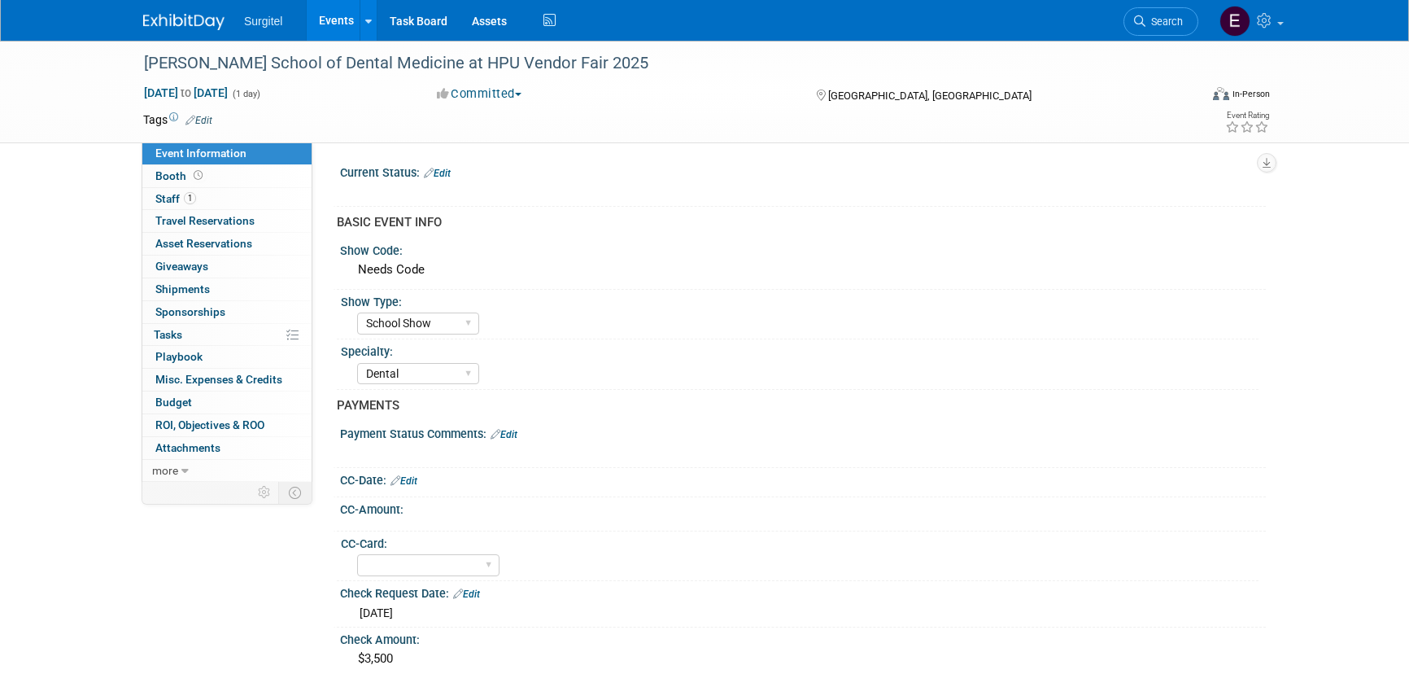
select select "School Show"
select select "Dental"
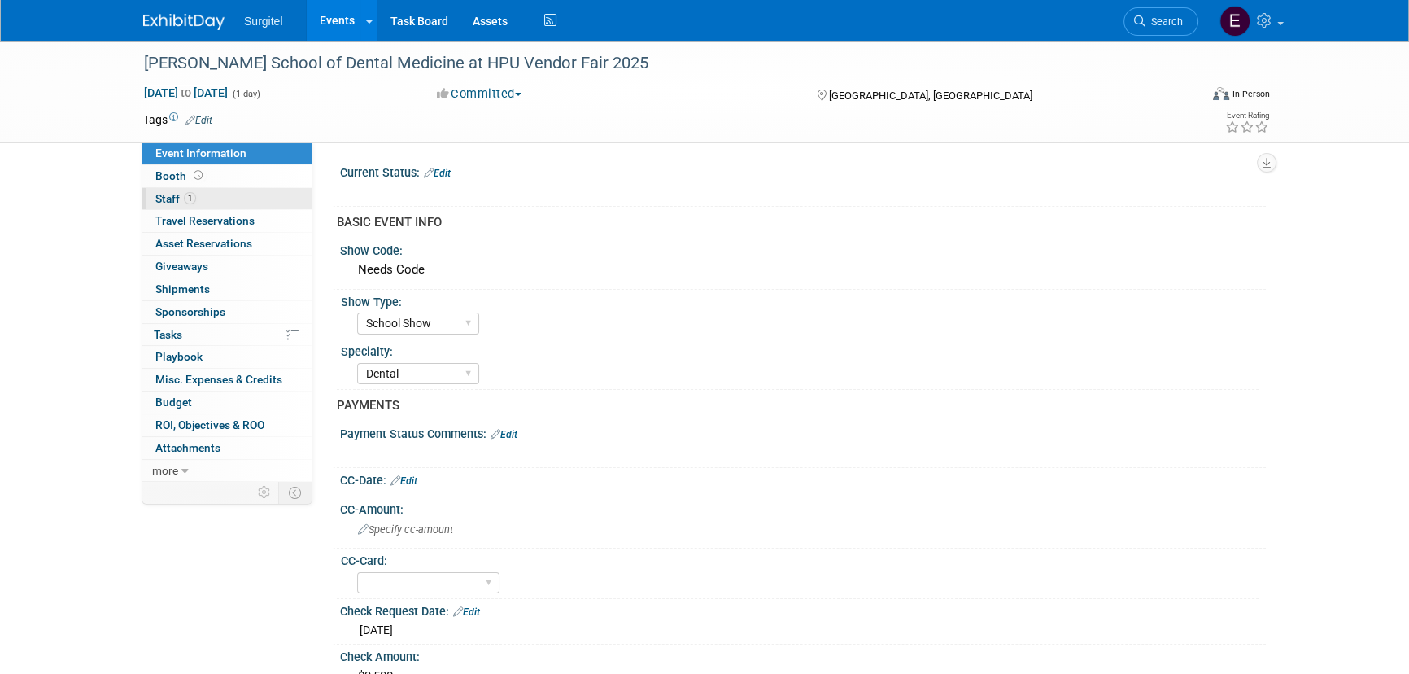
click at [229, 199] on link "1 Staff 1" at bounding box center [226, 199] width 169 height 22
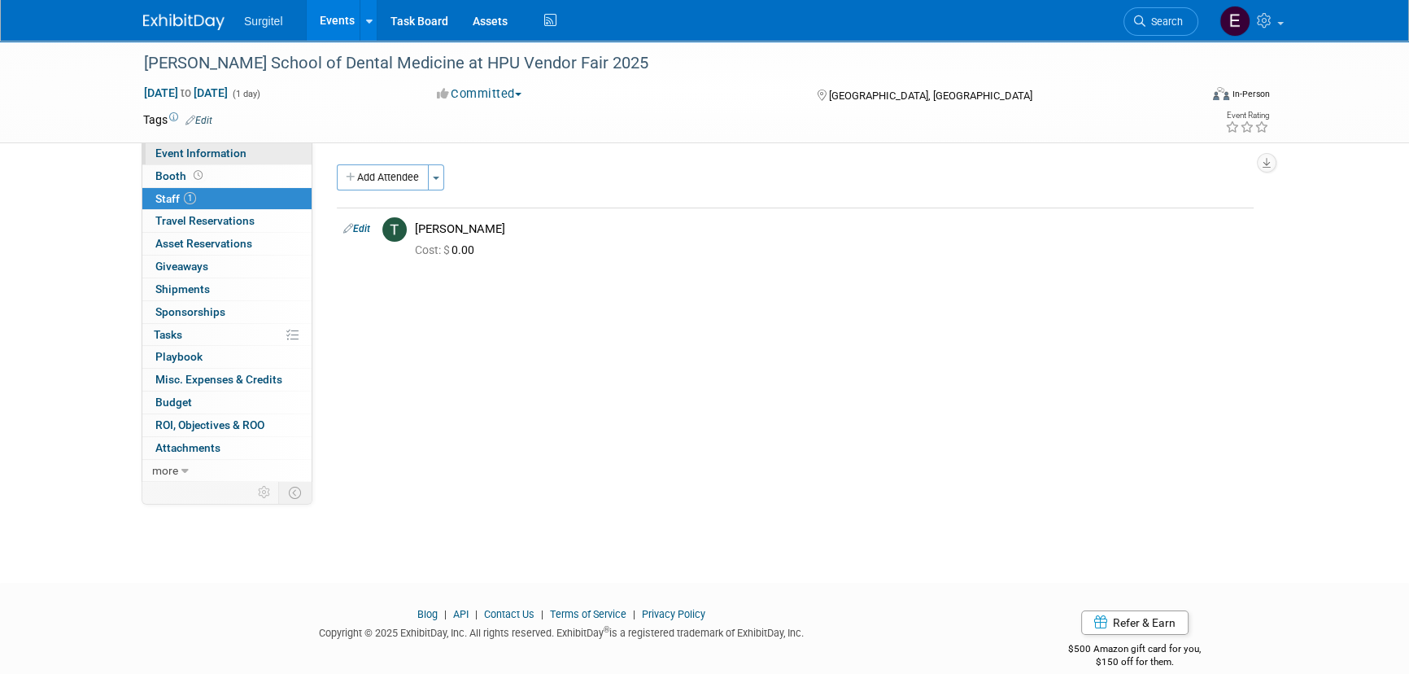
click at [231, 154] on span "Event Information" at bounding box center [200, 152] width 91 height 13
select select "School Show"
select select "Dental"
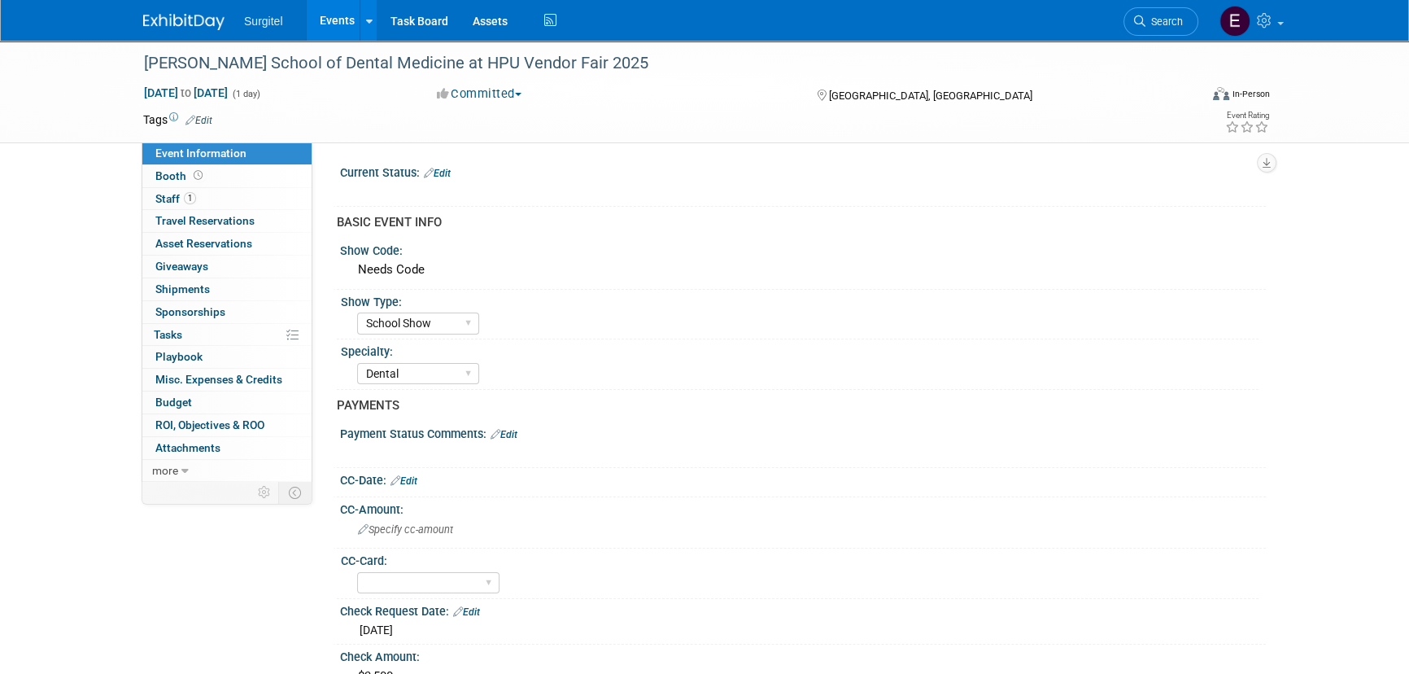
click at [446, 171] on link "Edit" at bounding box center [437, 173] width 27 height 11
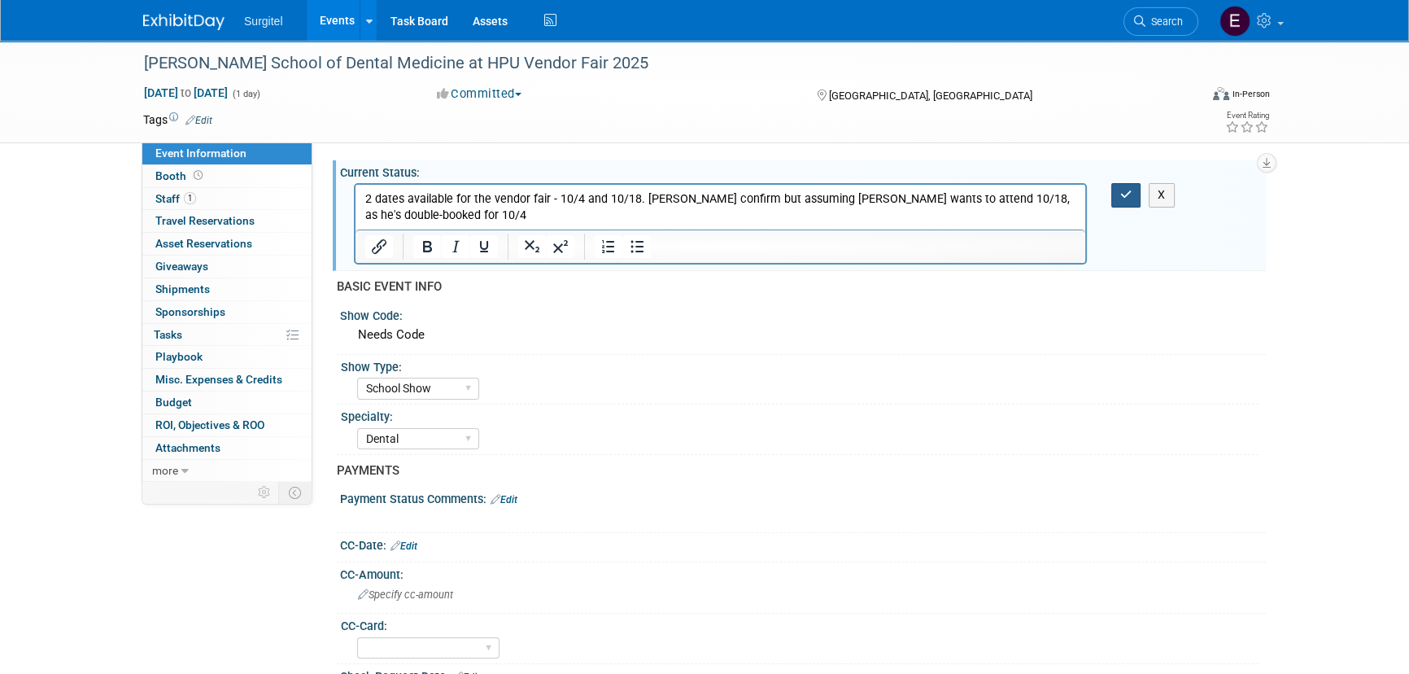
click at [1129, 203] on button "button" at bounding box center [1127, 195] width 30 height 24
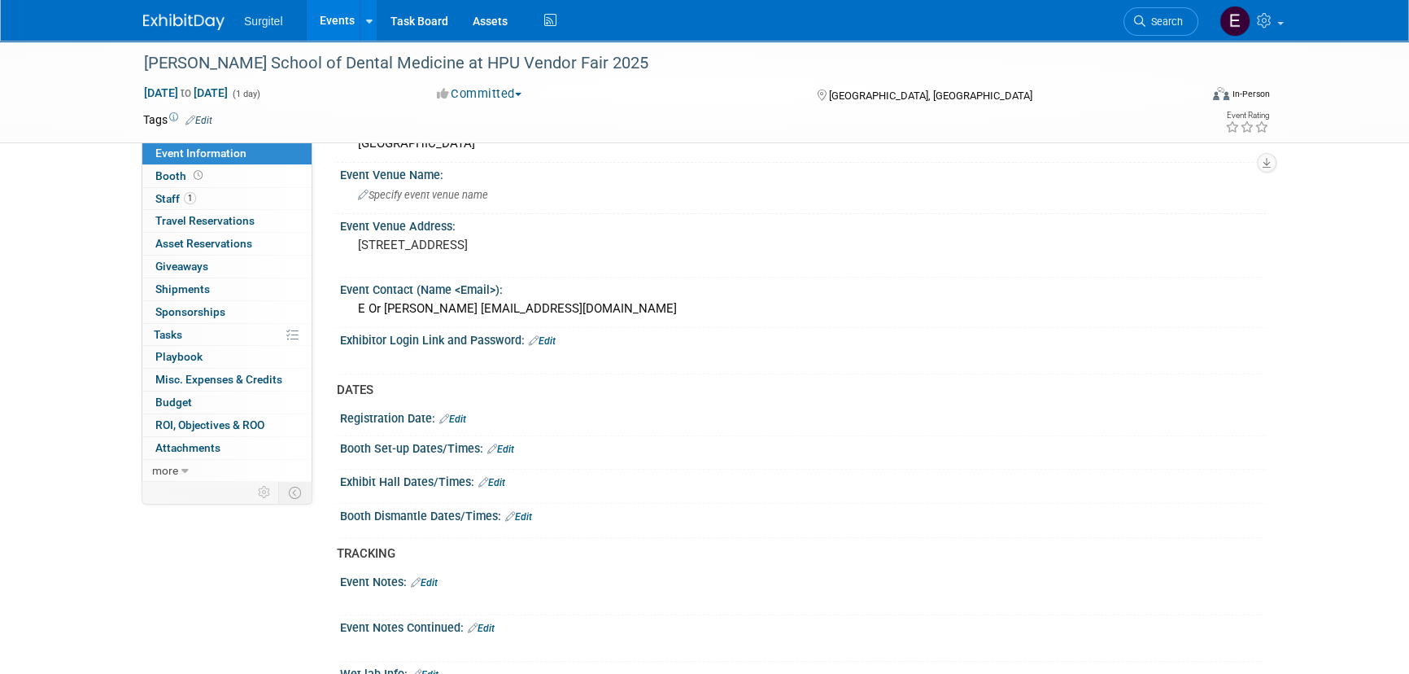
scroll to position [724, 0]
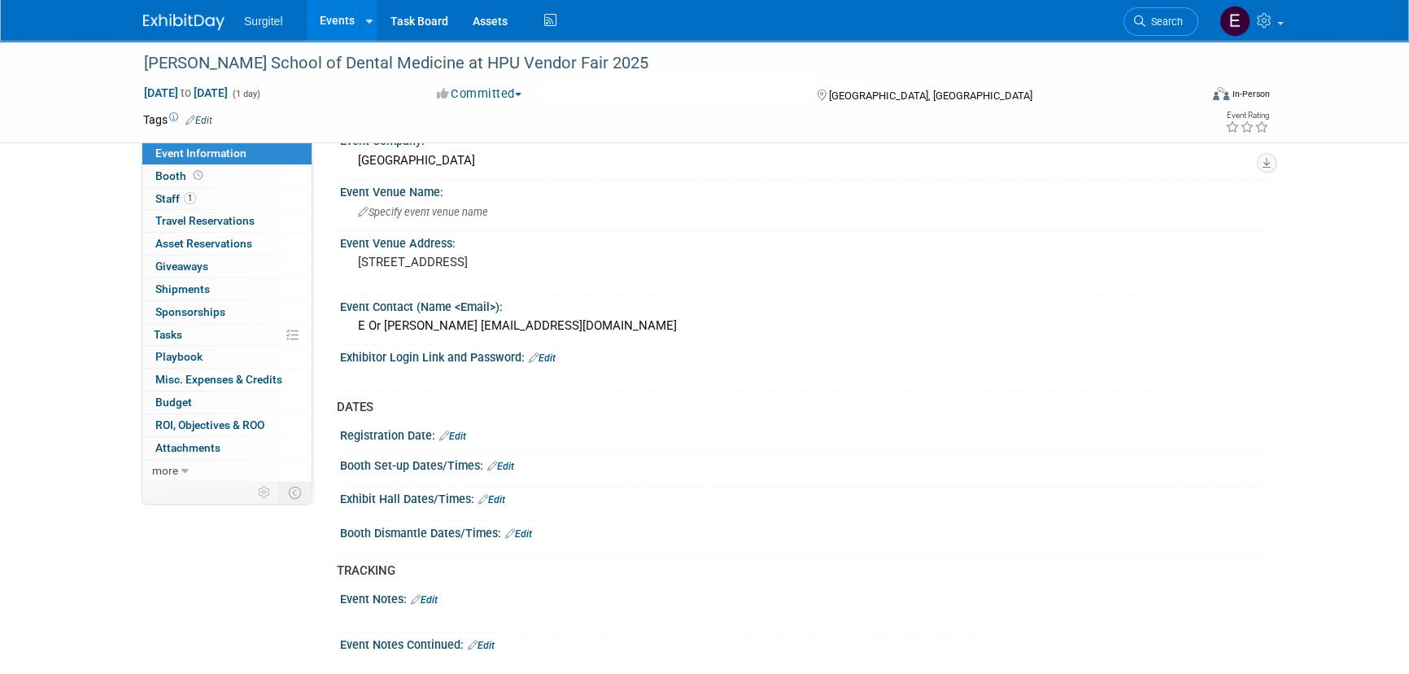
click at [505, 494] on link "Edit" at bounding box center [491, 499] width 27 height 11
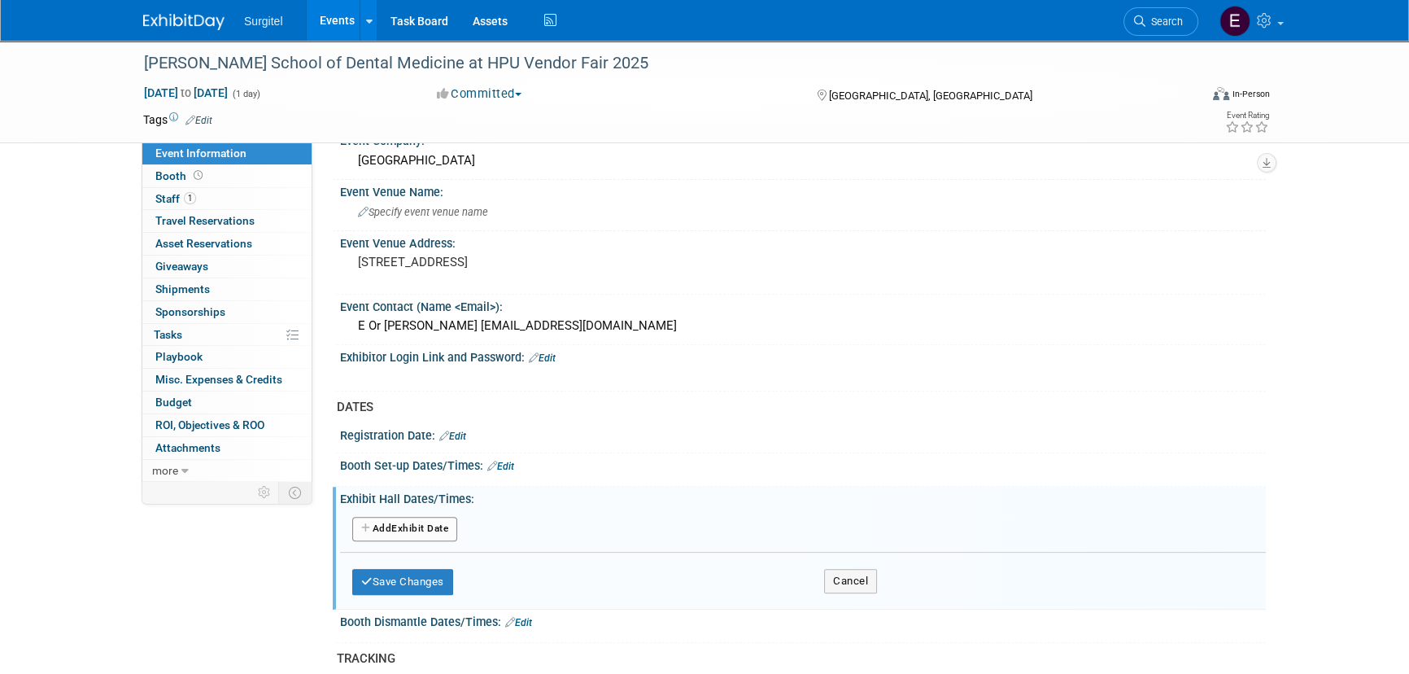
click at [414, 532] on button "Add Another Exhibit Date" at bounding box center [404, 529] width 105 height 24
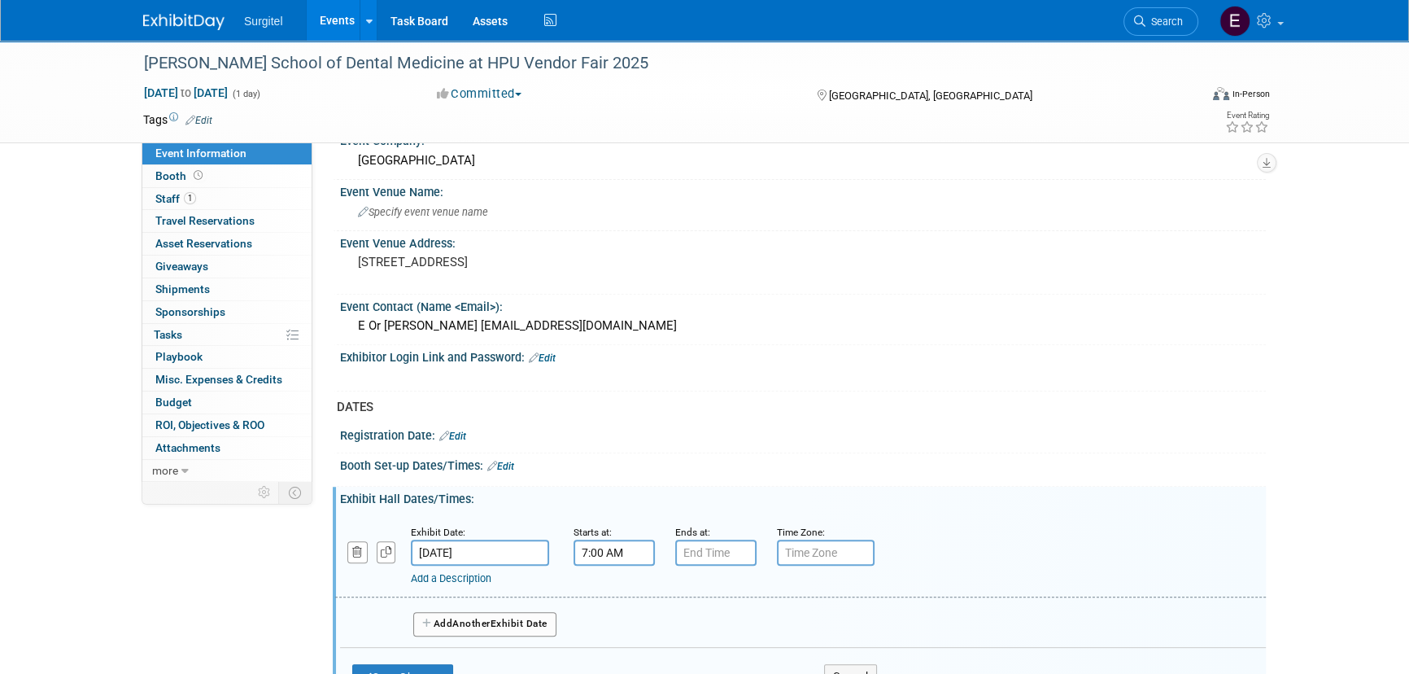
click at [582, 546] on input "7:00 AM" at bounding box center [614, 553] width 81 height 26
click at [609, 614] on span "07" at bounding box center [611, 627] width 31 height 29
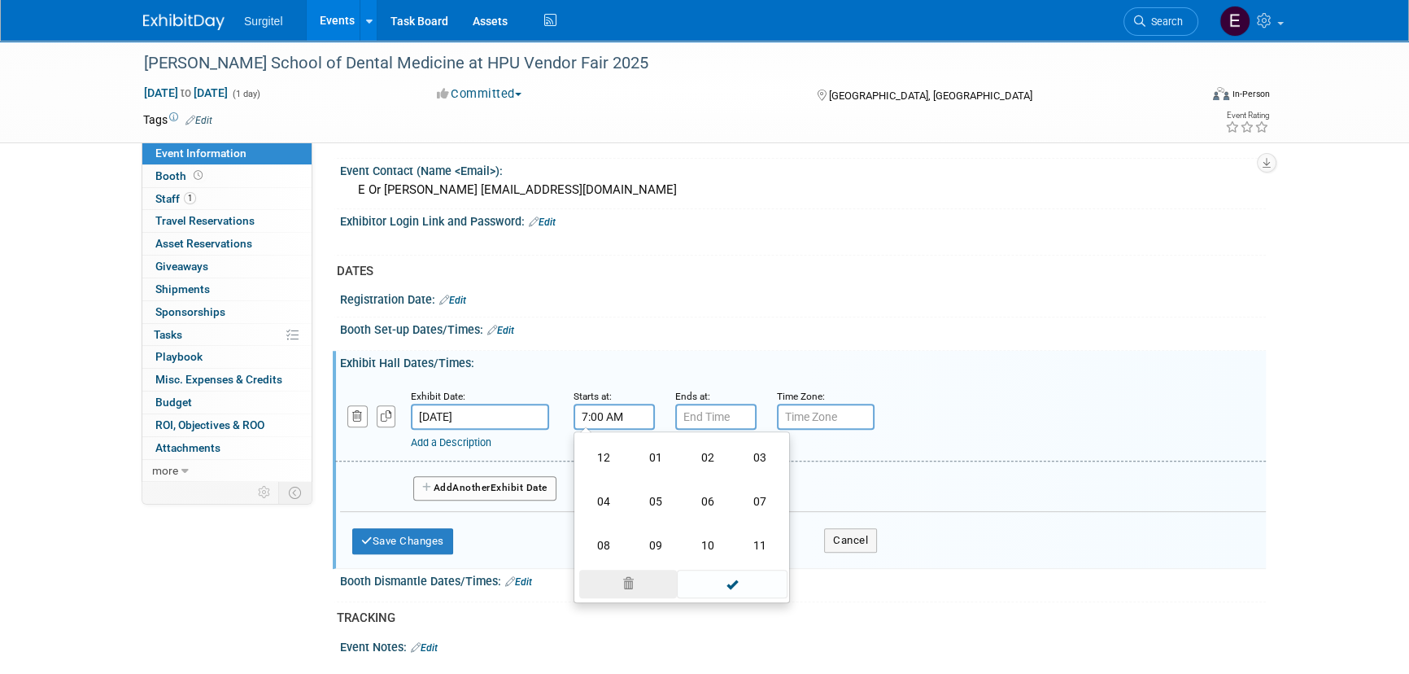
scroll to position [872, 0]
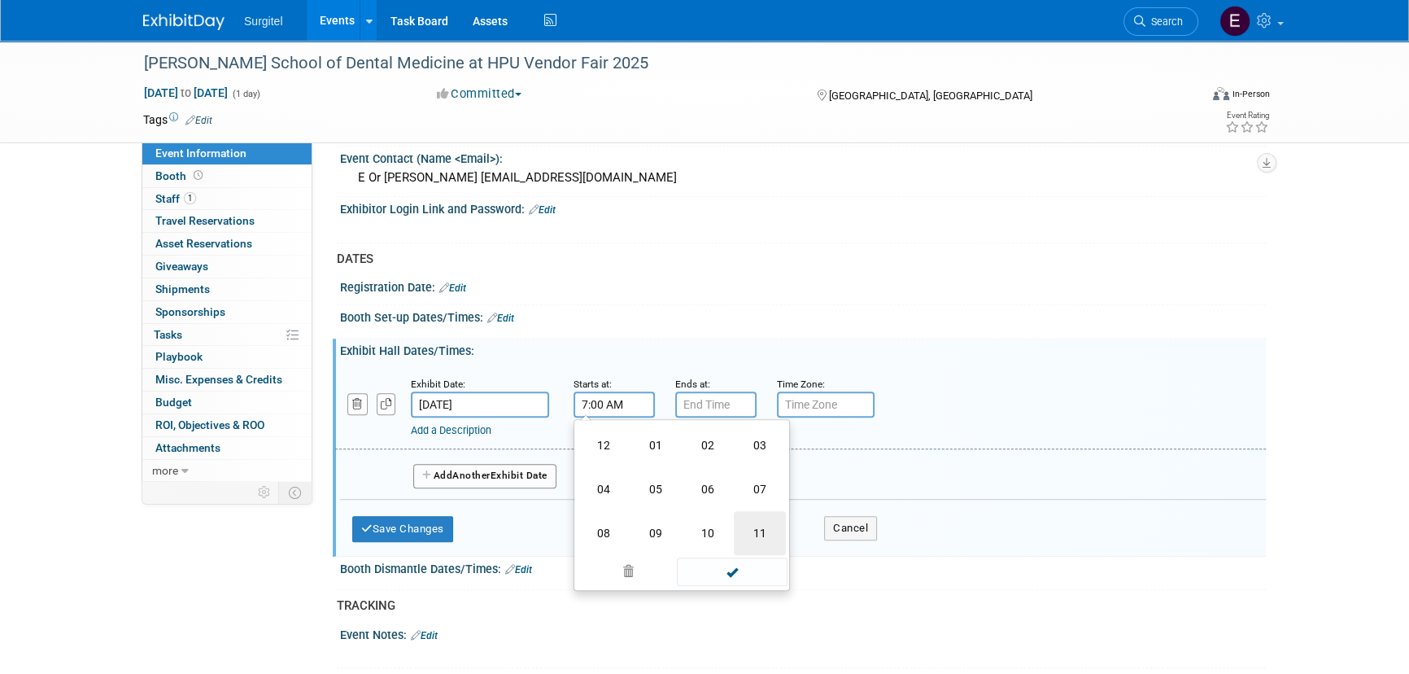
click at [750, 538] on td "11" at bounding box center [760, 533] width 52 height 44
type input "11:00 AM"
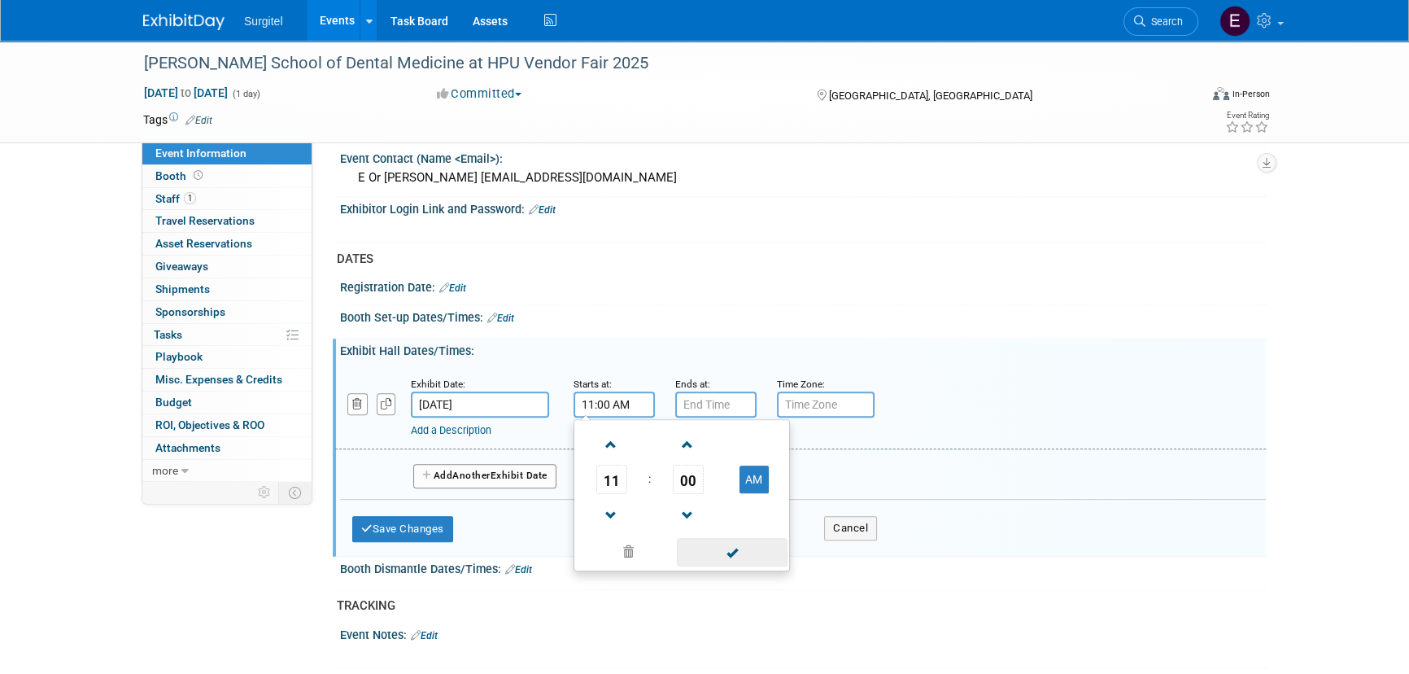
click at [756, 559] on div "11 : 00 AM 12 01 02 03 04 05 06 07 08 09 10 11 00 05 10 15 20 25 30 35 40 45 50…" at bounding box center [682, 495] width 216 height 152
click at [749, 547] on span at bounding box center [732, 552] width 110 height 28
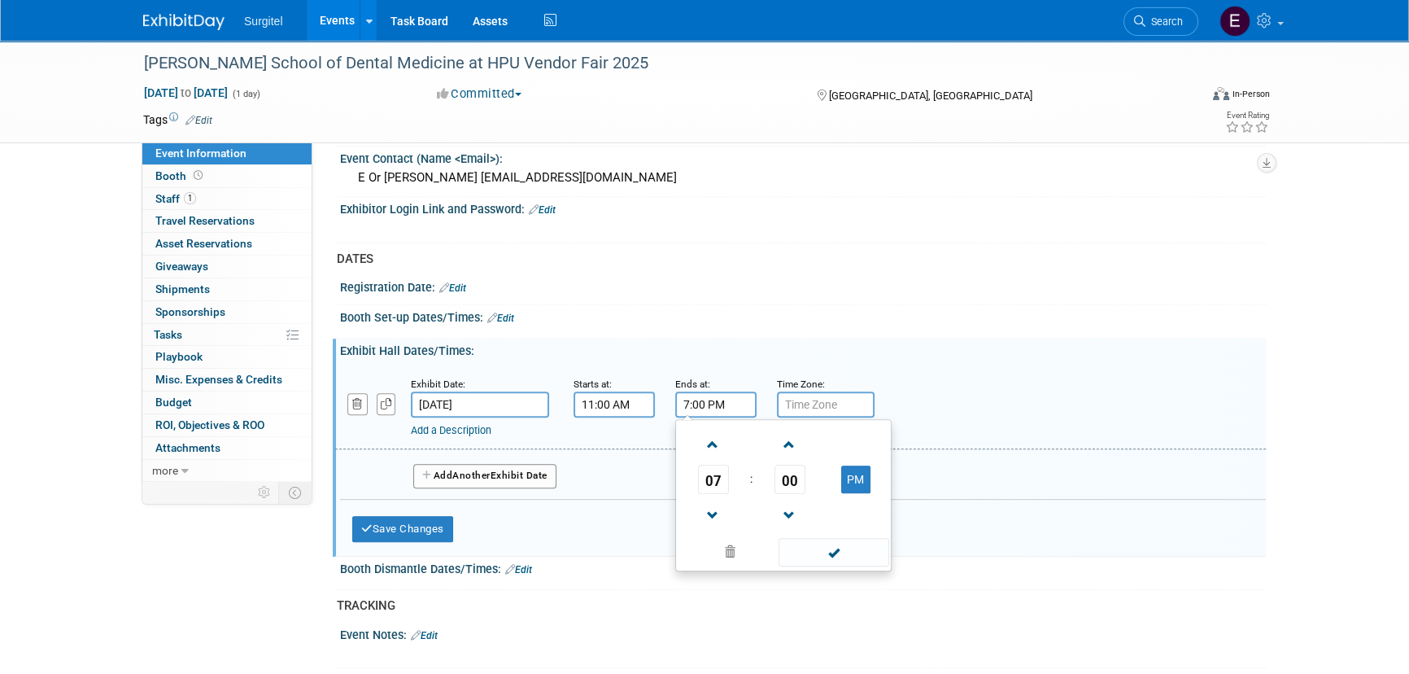
click at [706, 395] on input "7:00 PM" at bounding box center [715, 404] width 81 height 26
click at [706, 478] on span "07" at bounding box center [713, 479] width 31 height 29
click at [875, 446] on td "03" at bounding box center [862, 445] width 52 height 44
type input "3:00 PM"
click at [826, 545] on span at bounding box center [834, 552] width 110 height 28
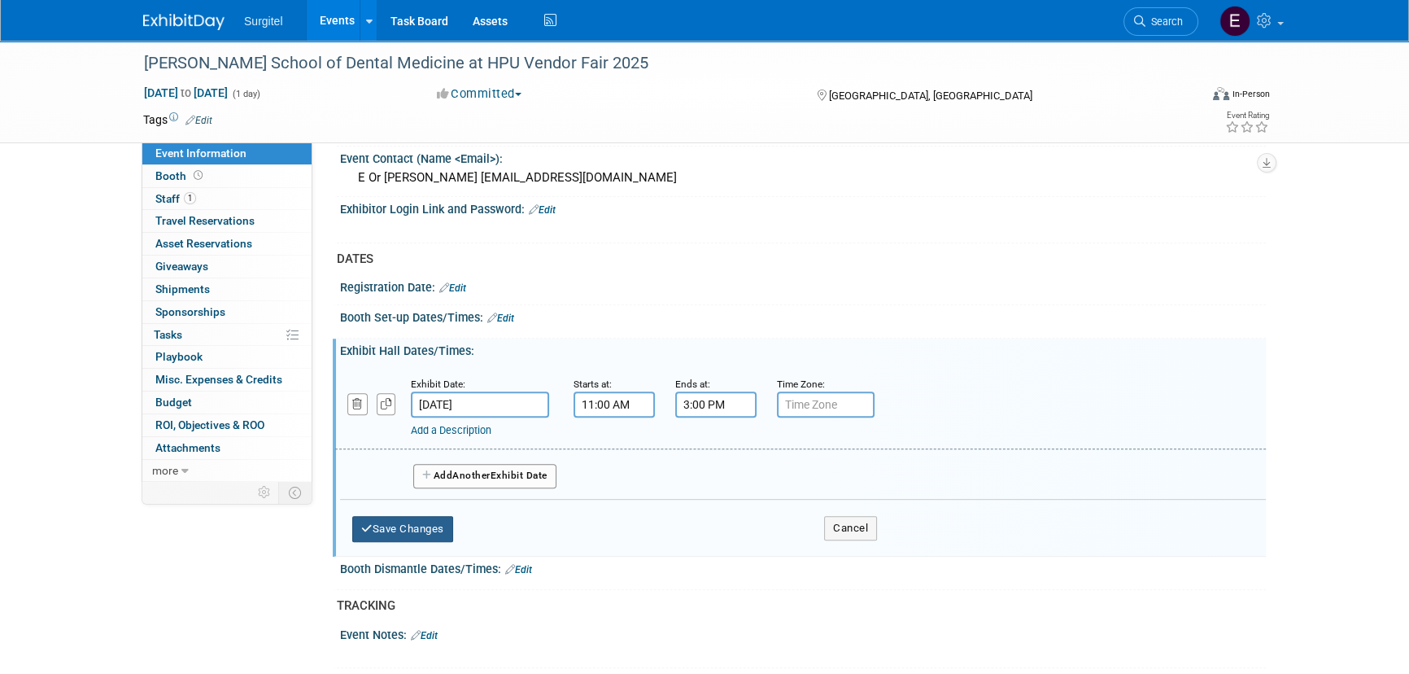
click at [365, 530] on button "Save Changes" at bounding box center [402, 529] width 101 height 26
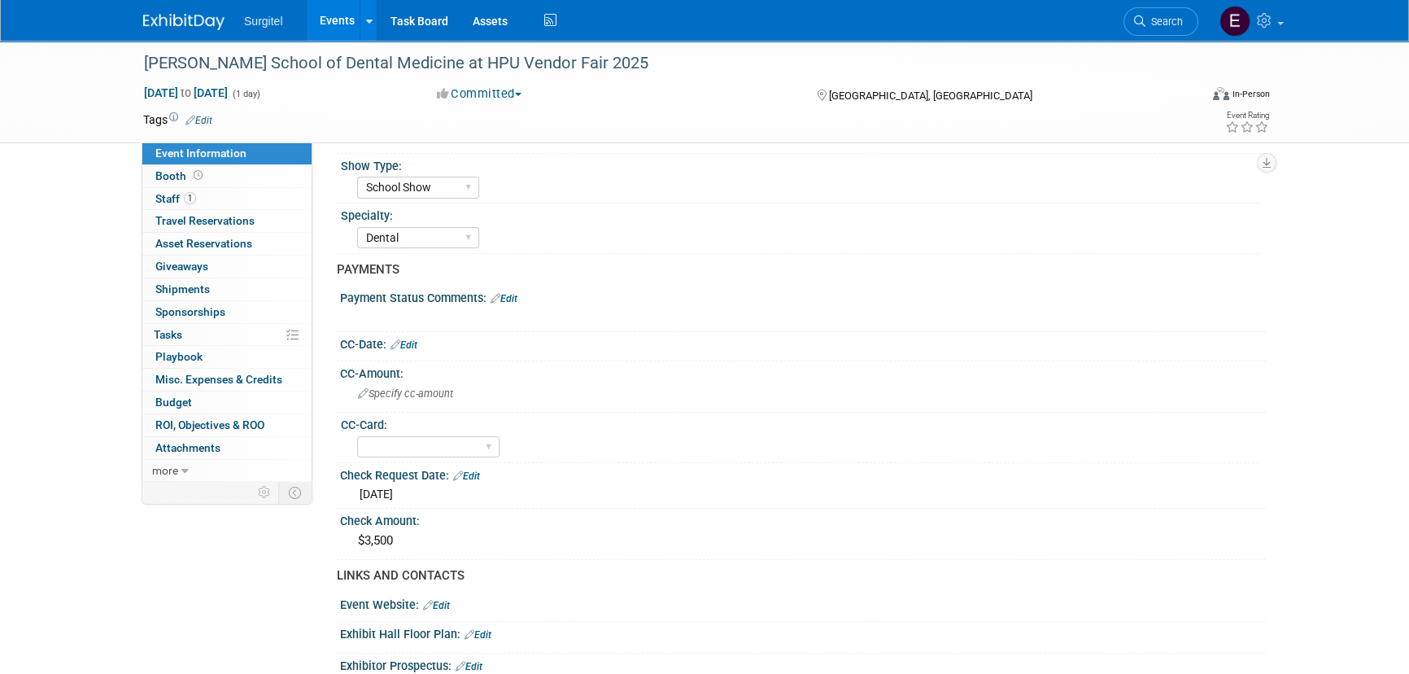
scroll to position [295, 0]
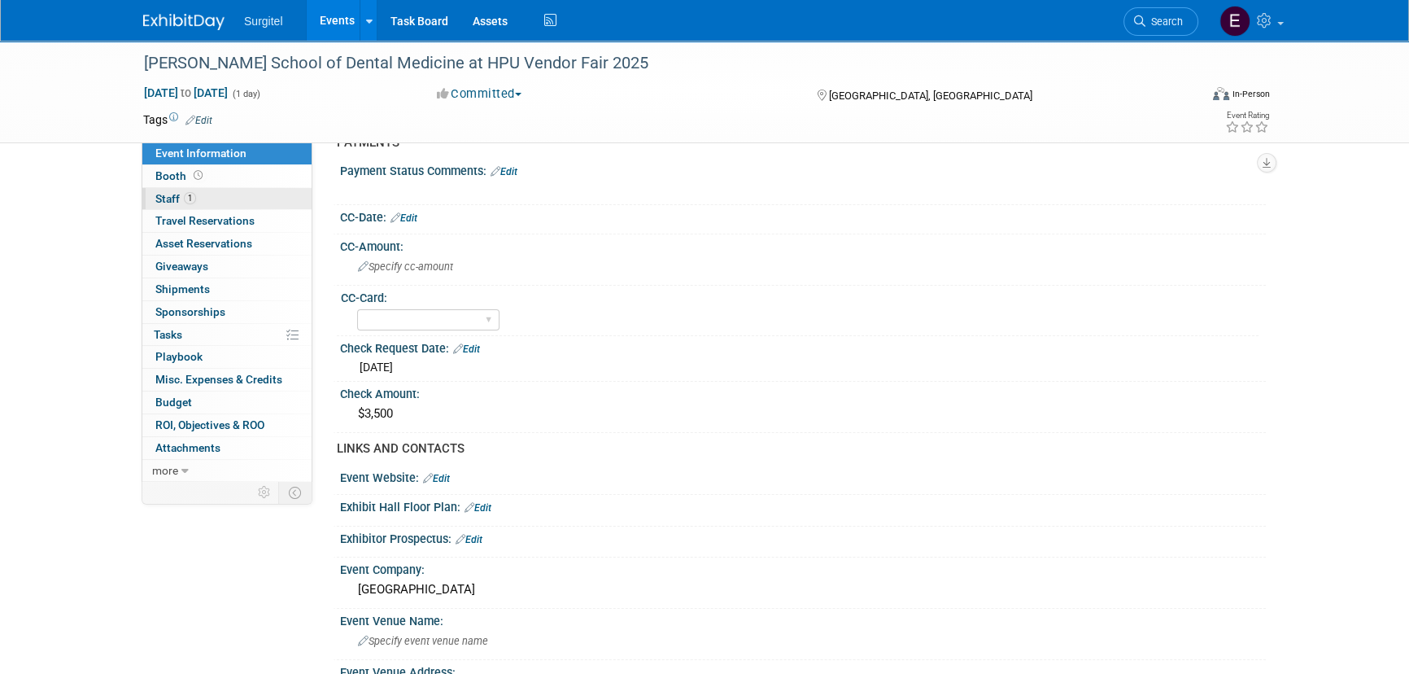
click at [210, 197] on link "1 Staff 1" at bounding box center [226, 199] width 169 height 22
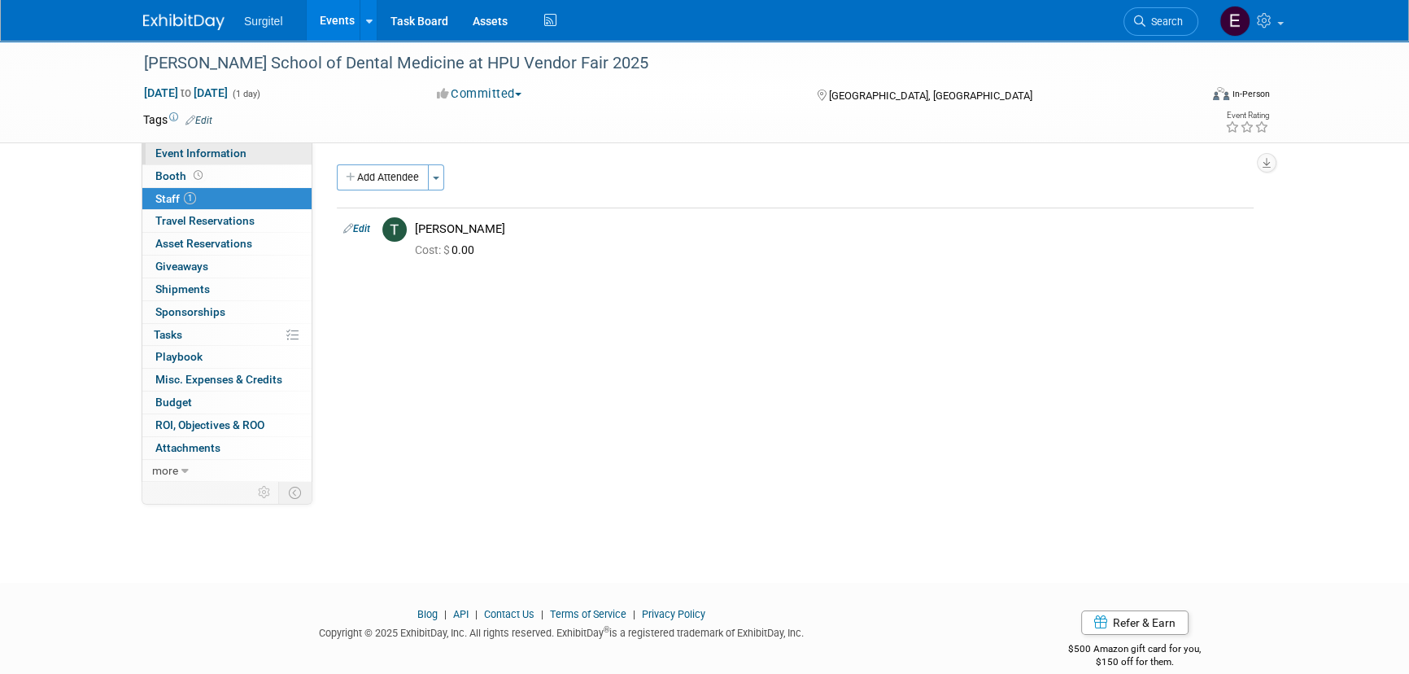
click at [194, 148] on span "Event Information" at bounding box center [200, 152] width 91 height 13
select select "School Show"
select select "Dental"
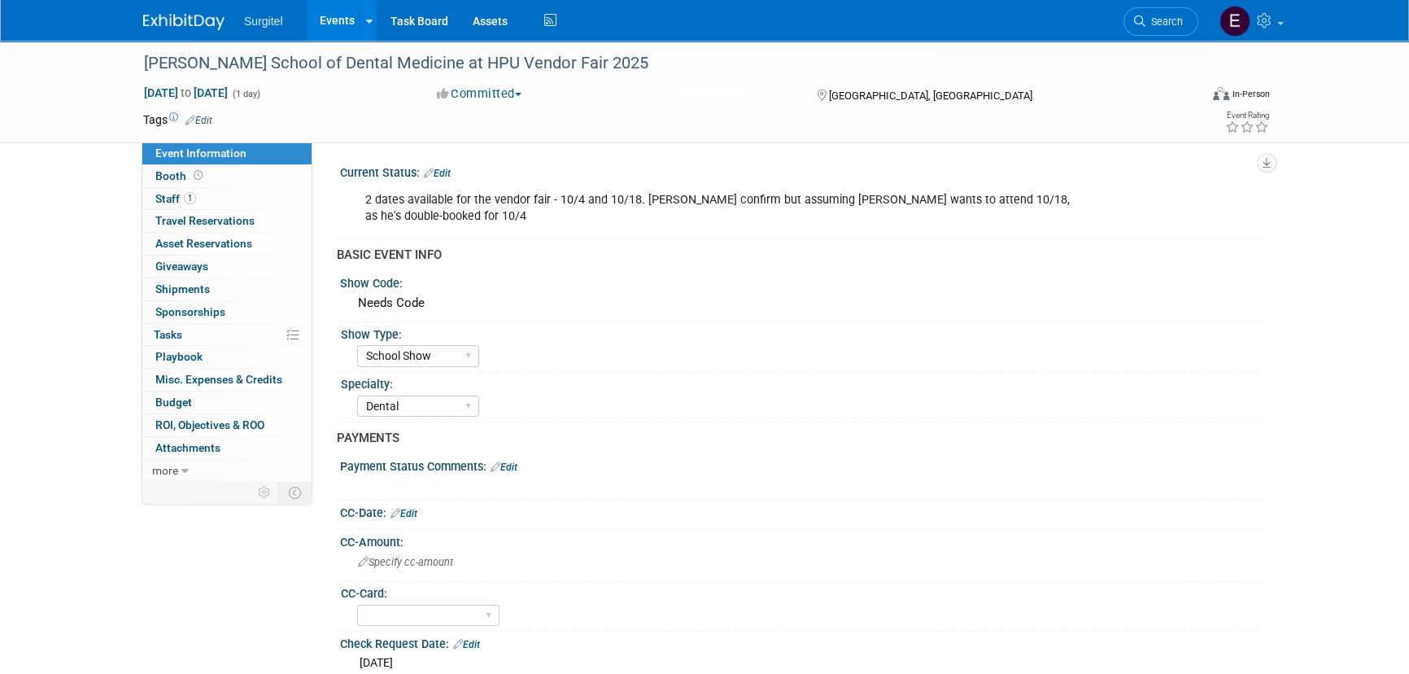
click at [346, 28] on link "Events" at bounding box center [336, 20] width 59 height 41
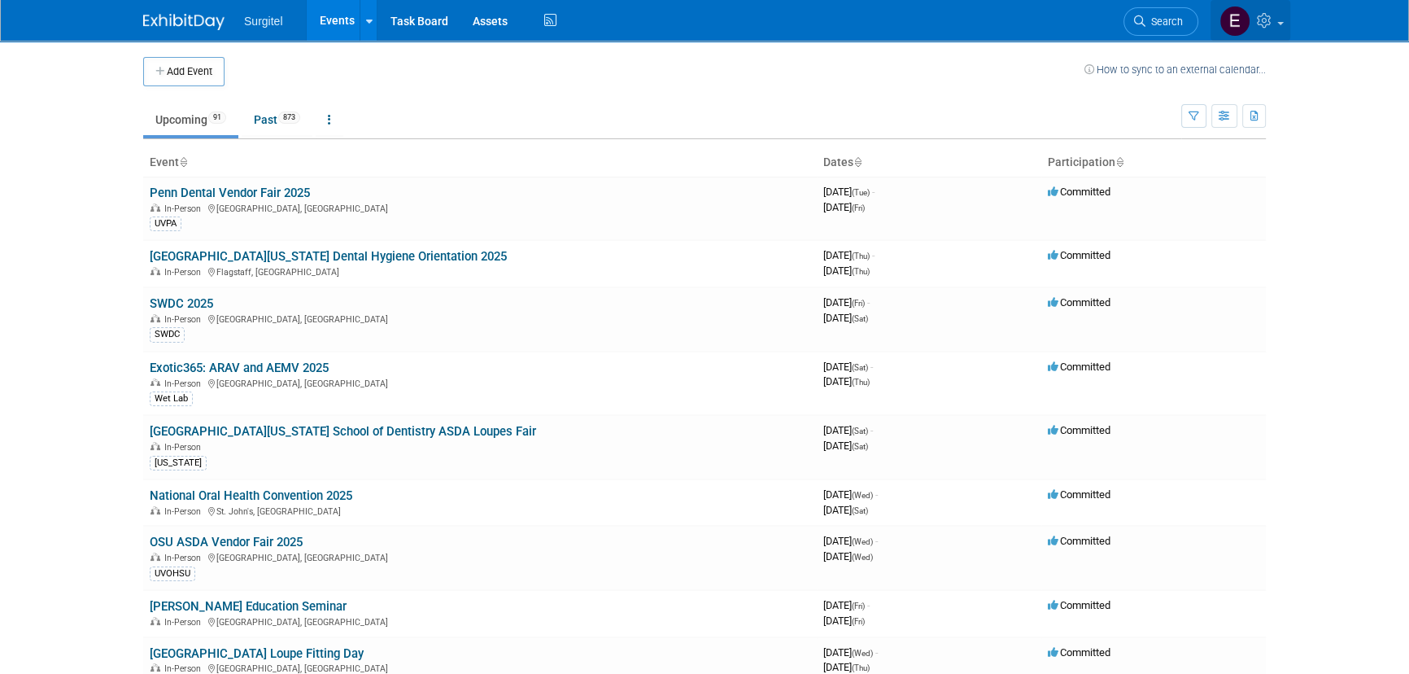
click at [1278, 17] on link at bounding box center [1251, 20] width 80 height 41
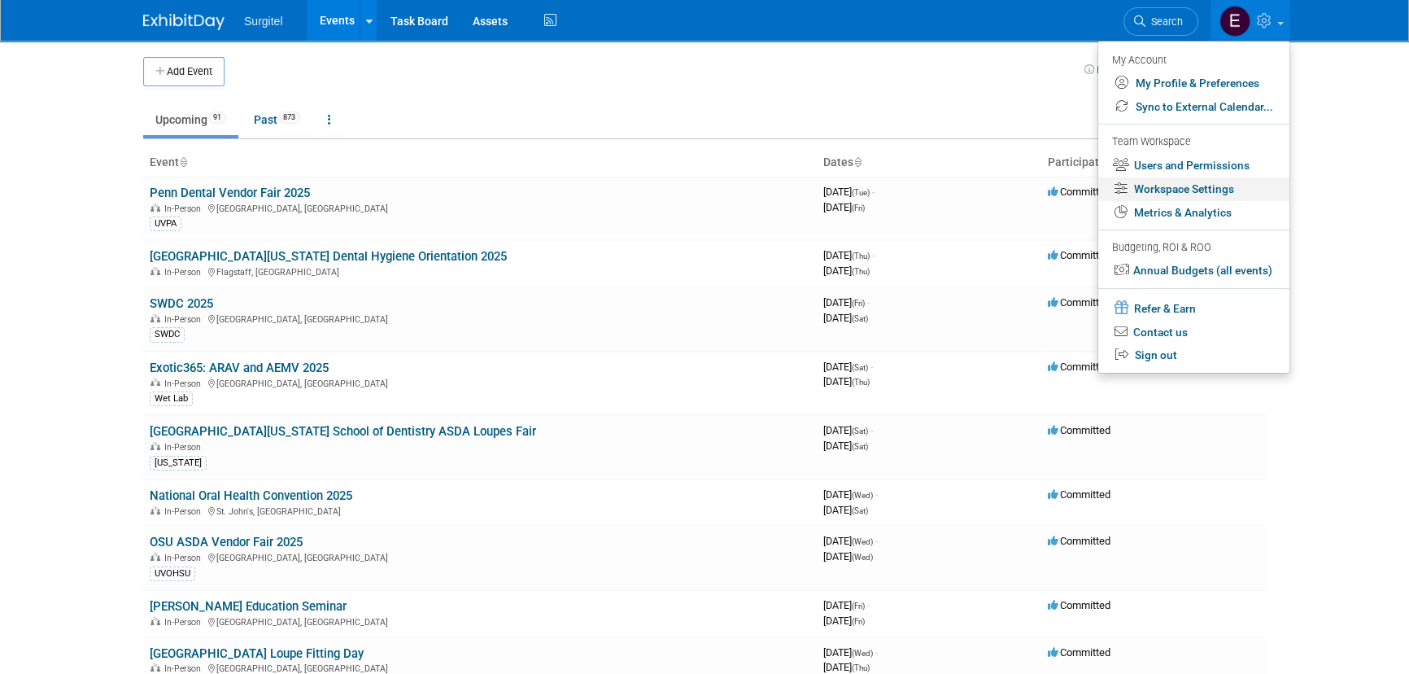
click at [1199, 190] on link "Workspace Settings" at bounding box center [1194, 189] width 191 height 24
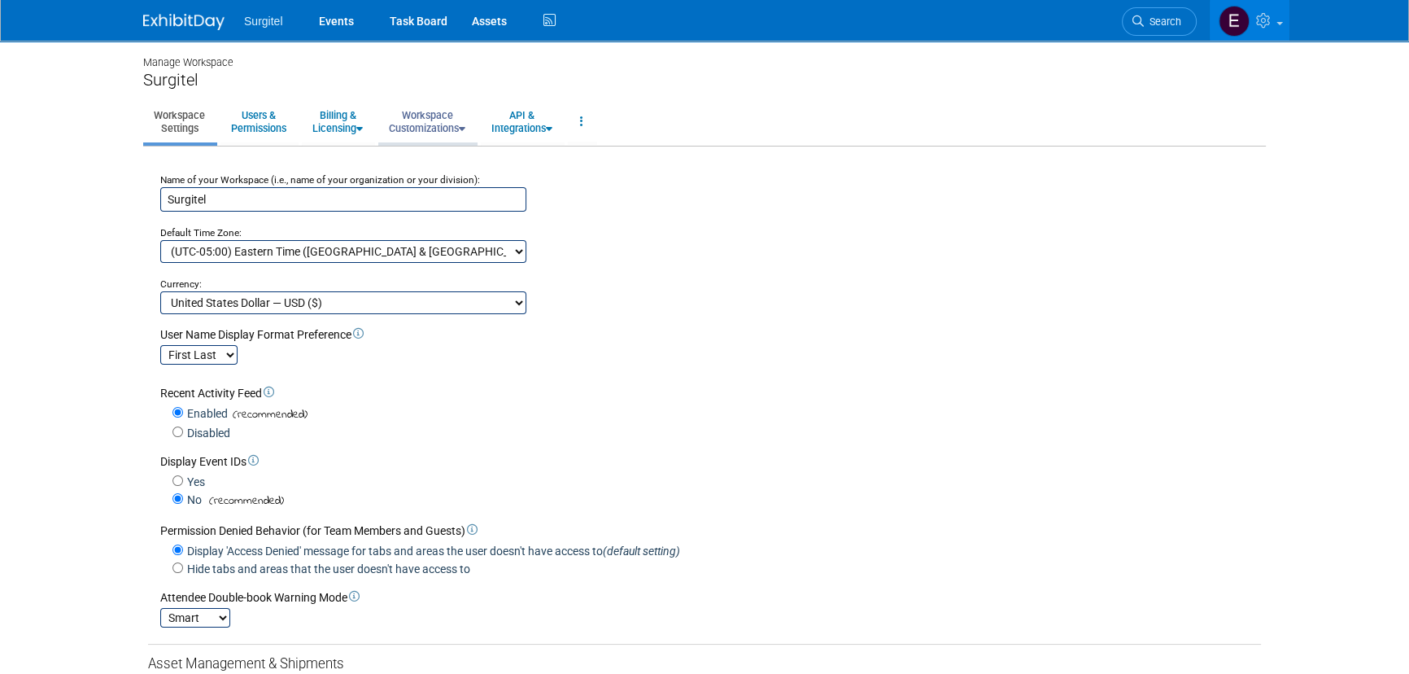
click at [461, 129] on link "Workspace Customizations" at bounding box center [427, 122] width 98 height 40
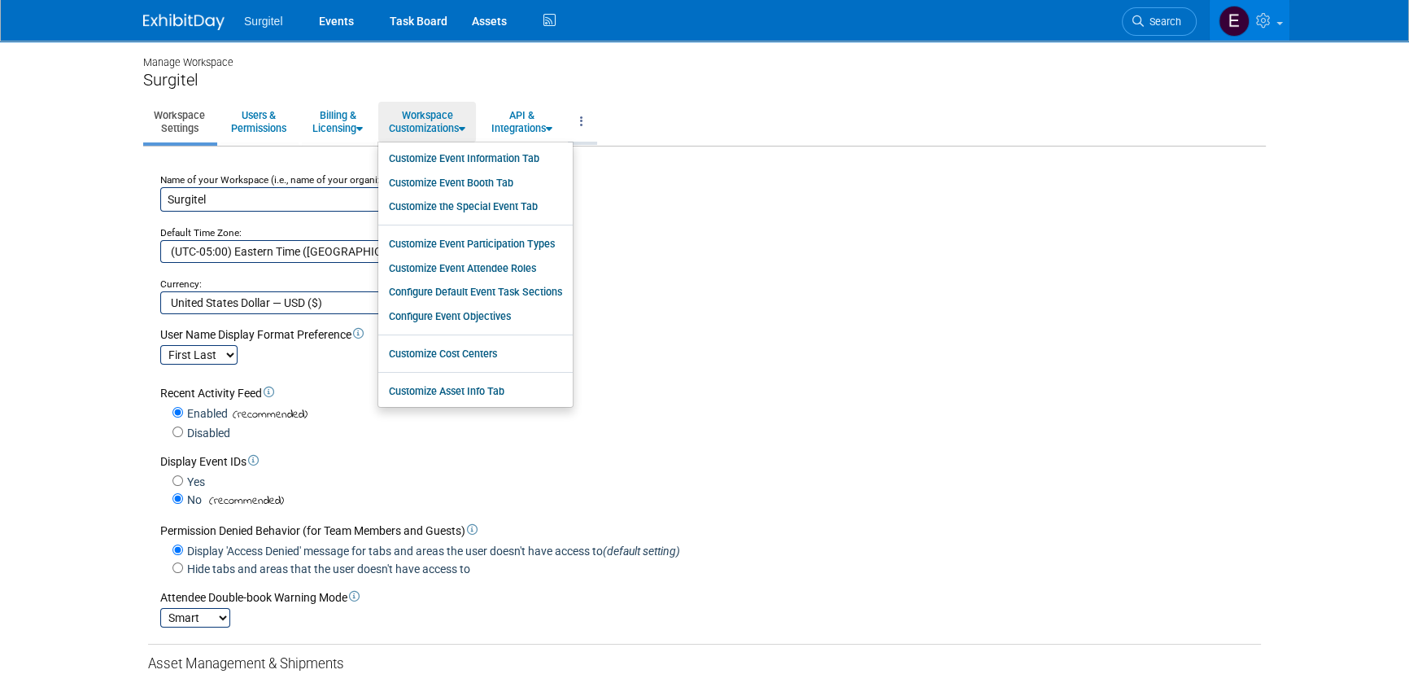
click at [596, 127] on link at bounding box center [582, 122] width 28 height 40
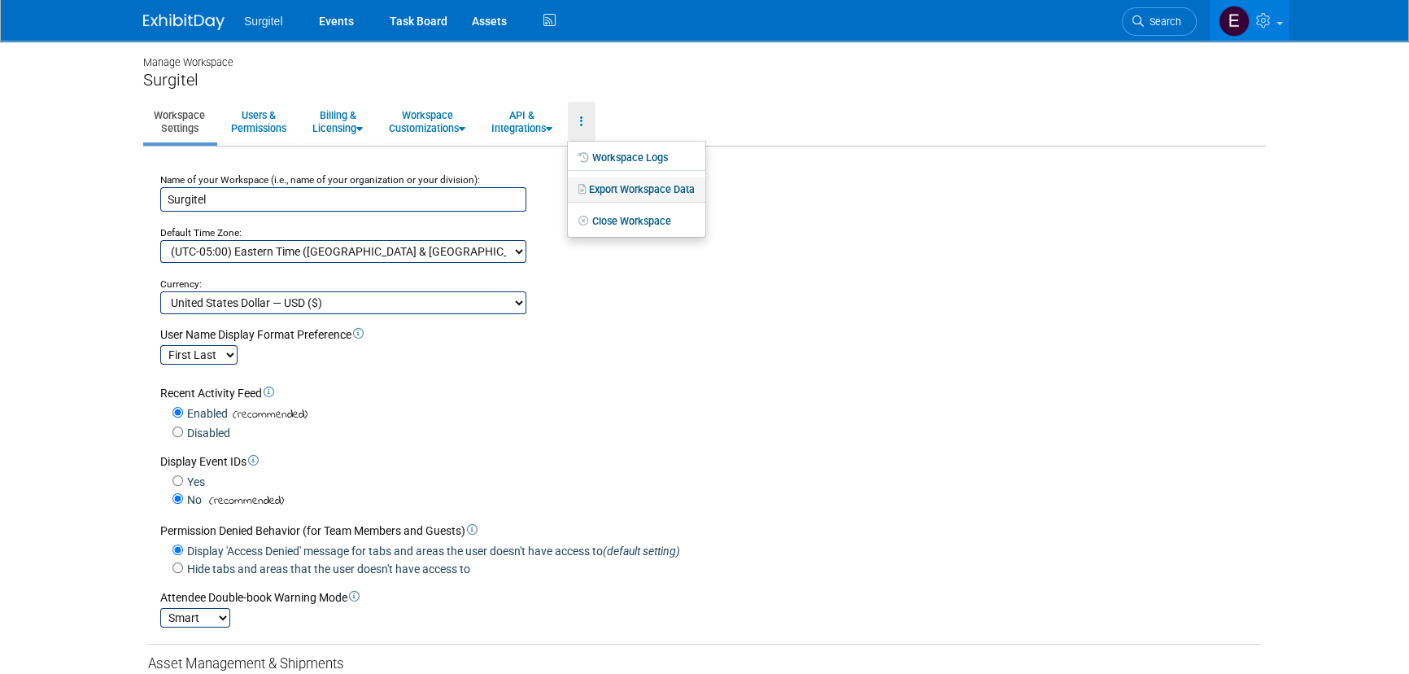
click at [627, 190] on link "Export Workspace Data" at bounding box center [637, 189] width 138 height 24
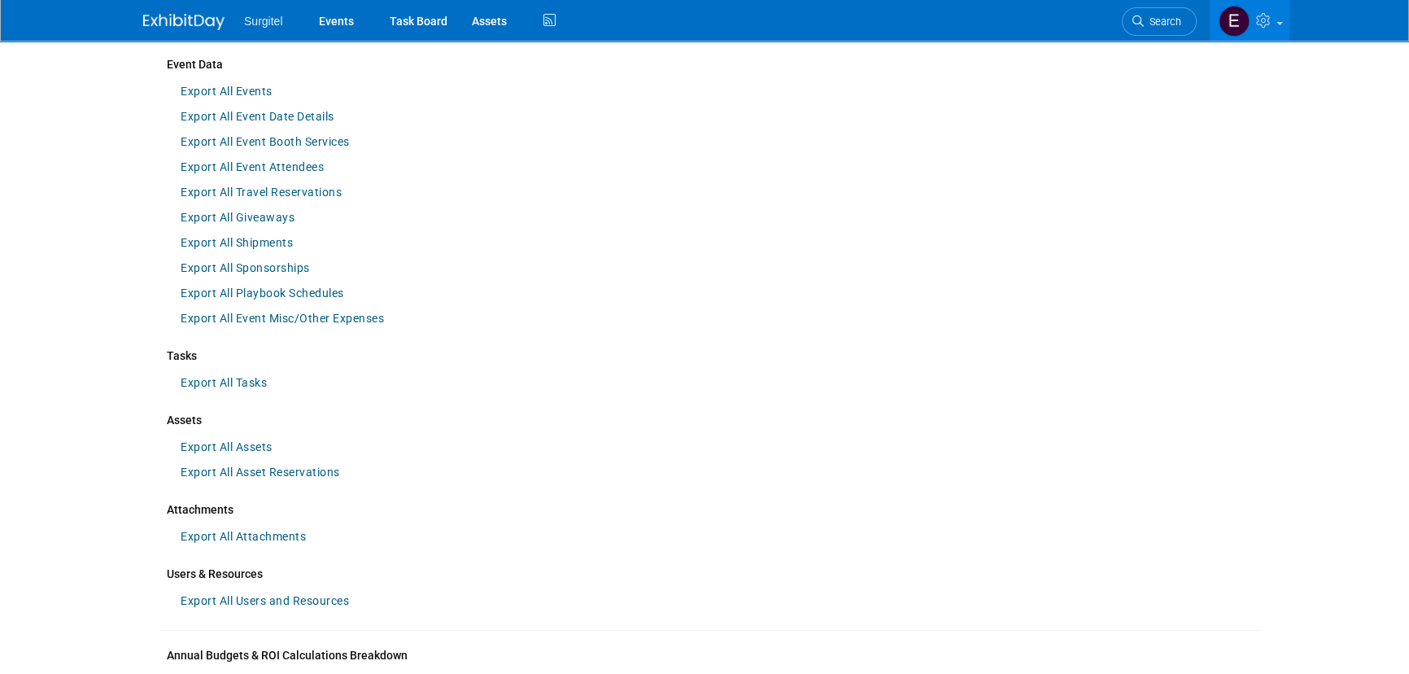
scroll to position [147, 0]
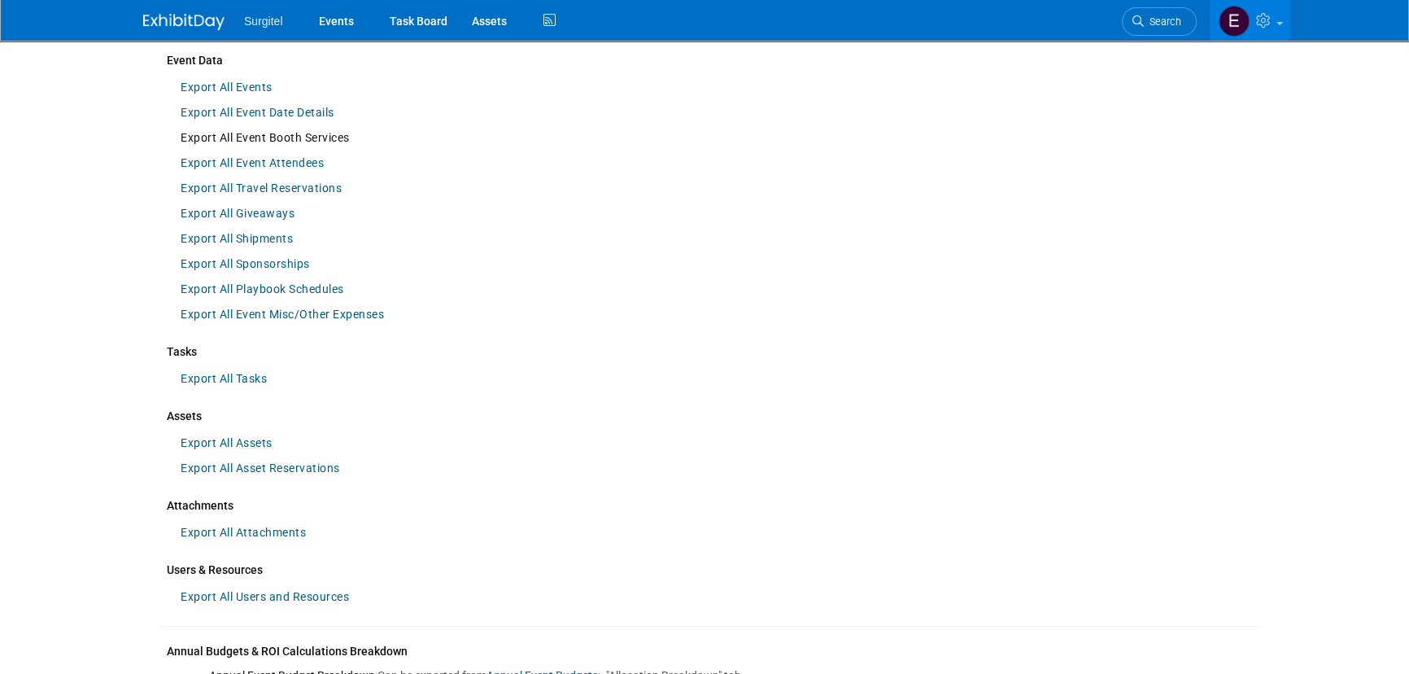
click at [327, 140] on link "Export All Event Booth Services" at bounding box center [266, 137] width 186 height 25
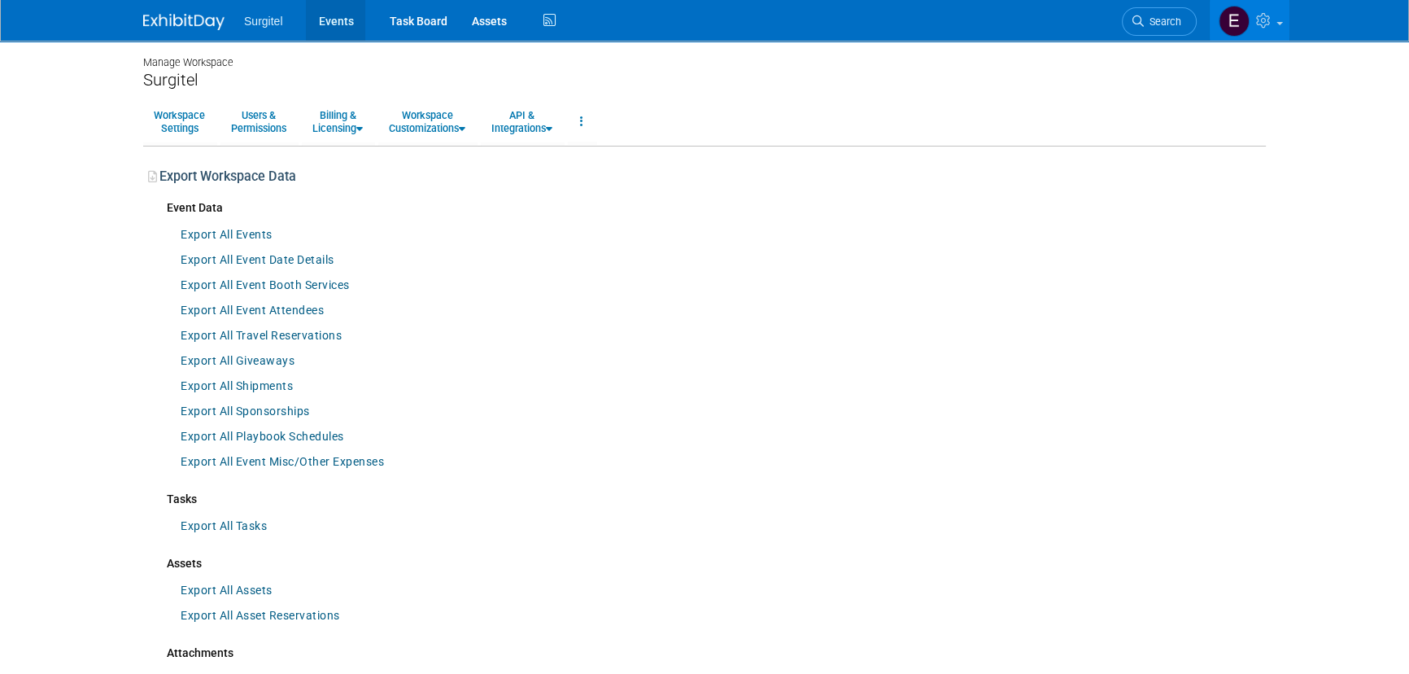
click at [328, 21] on link "Events" at bounding box center [335, 20] width 59 height 41
